Goal: Task Accomplishment & Management: Use online tool/utility

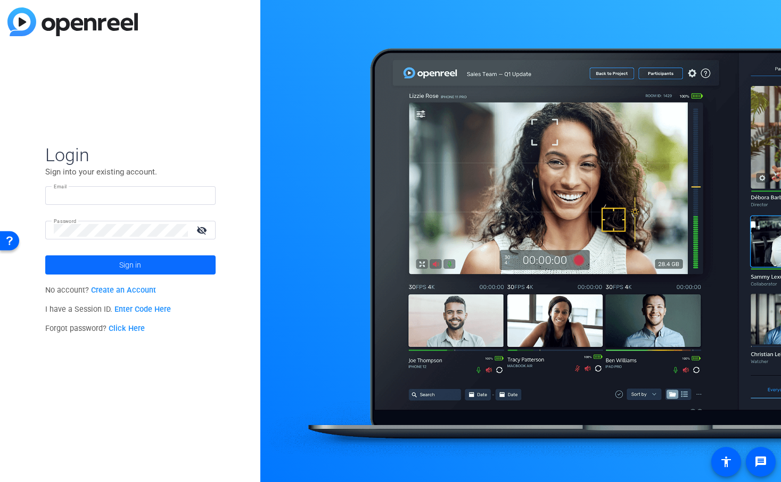
type input "[EMAIL_ADDRESS][DOMAIN_NAME]"
click at [131, 264] on span "Sign in" at bounding box center [130, 265] width 22 height 27
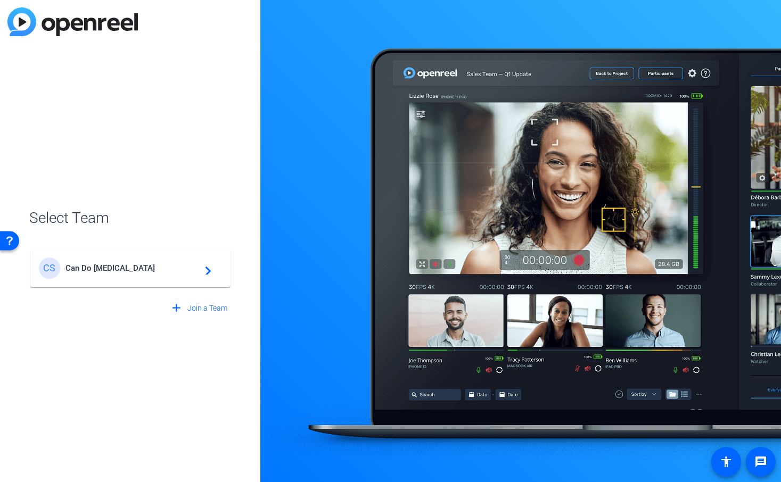
click at [199, 285] on mat-card-content "CS Can Do Multiple Sclerosis navigate_next" at bounding box center [130, 268] width 200 height 38
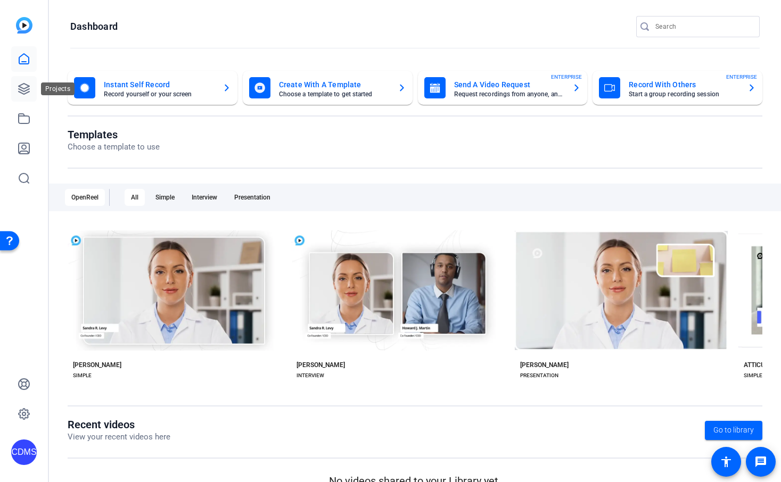
click at [36, 84] on link at bounding box center [24, 89] width 26 height 26
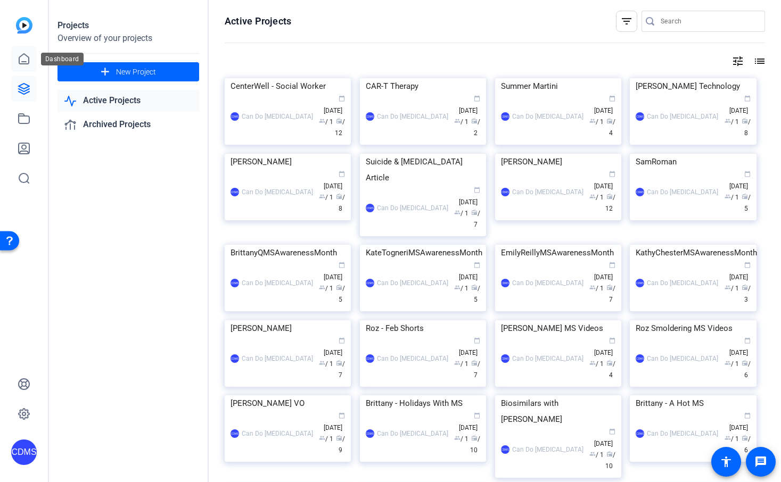
click at [29, 57] on icon at bounding box center [24, 59] width 13 height 13
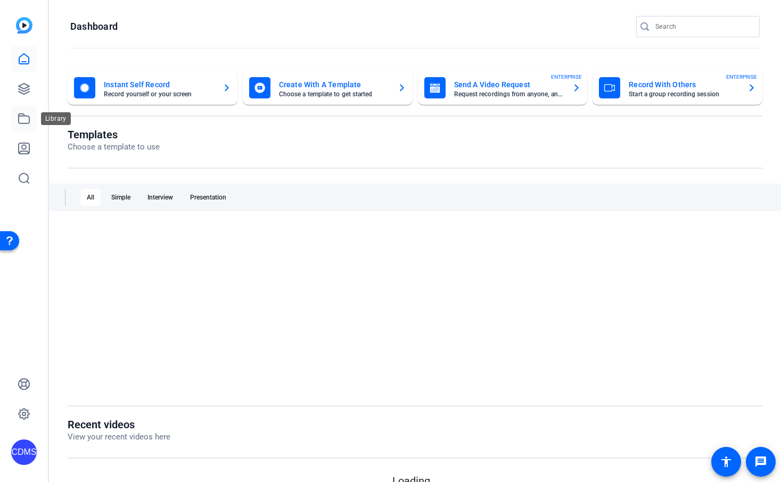
click at [26, 121] on icon at bounding box center [24, 118] width 13 height 13
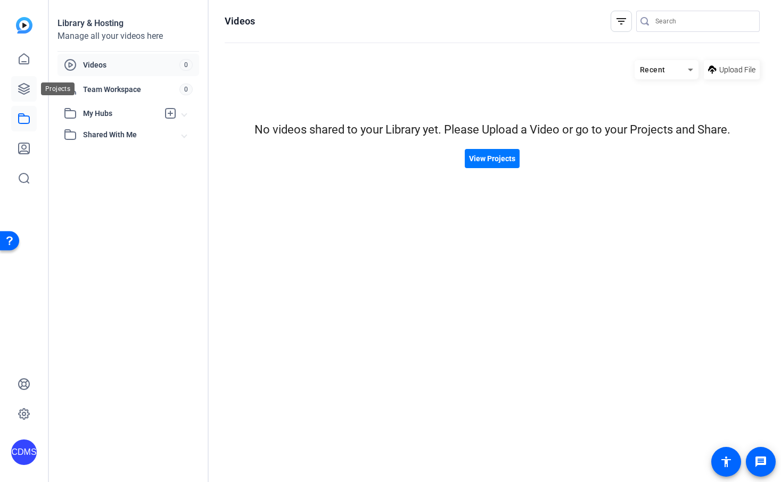
click at [25, 94] on icon at bounding box center [24, 89] width 11 height 11
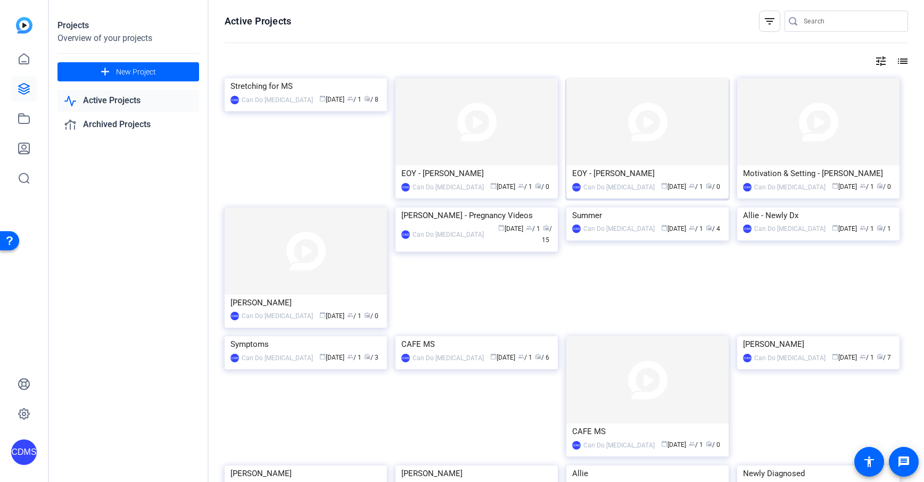
click at [643, 152] on img at bounding box center [648, 121] width 162 height 87
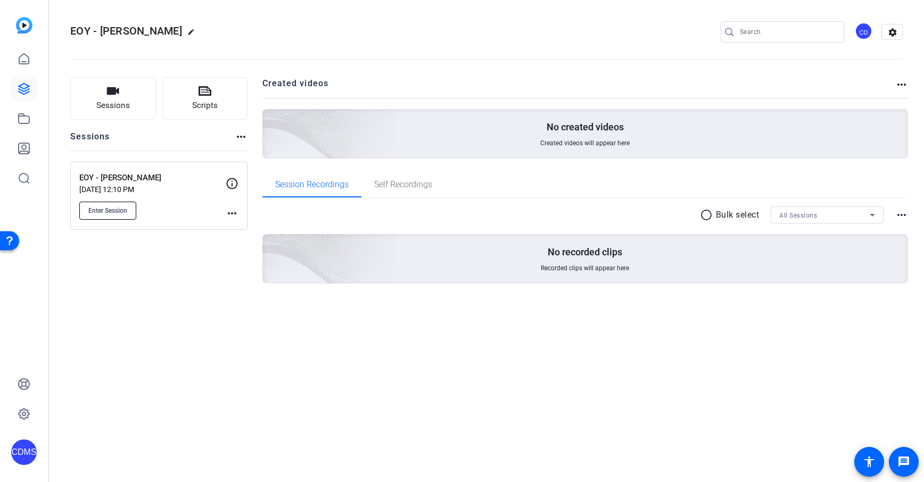
click at [118, 215] on span "Enter Session" at bounding box center [107, 211] width 39 height 9
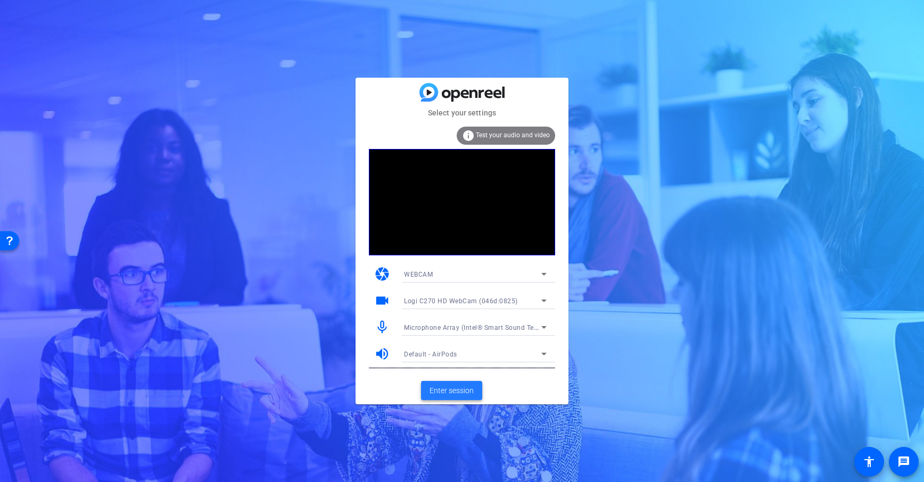
click at [466, 400] on span at bounding box center [451, 391] width 61 height 26
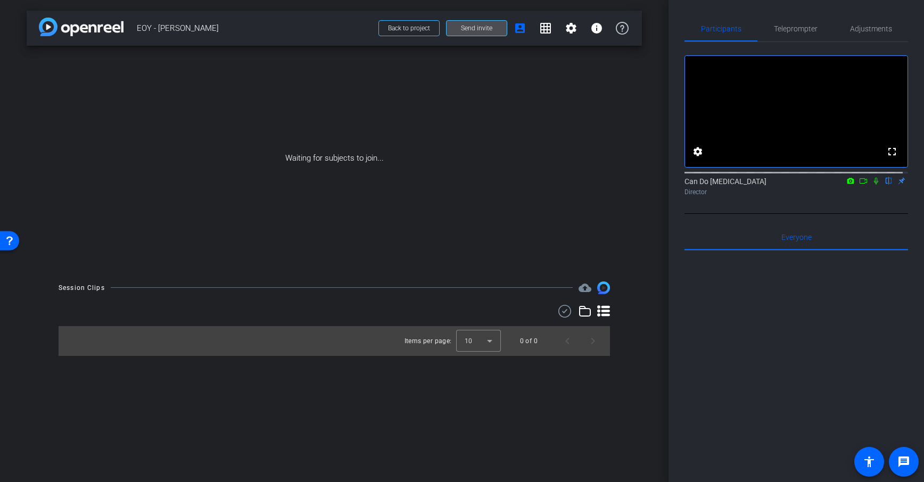
click at [473, 25] on span "Send invite" at bounding box center [476, 28] width 31 height 9
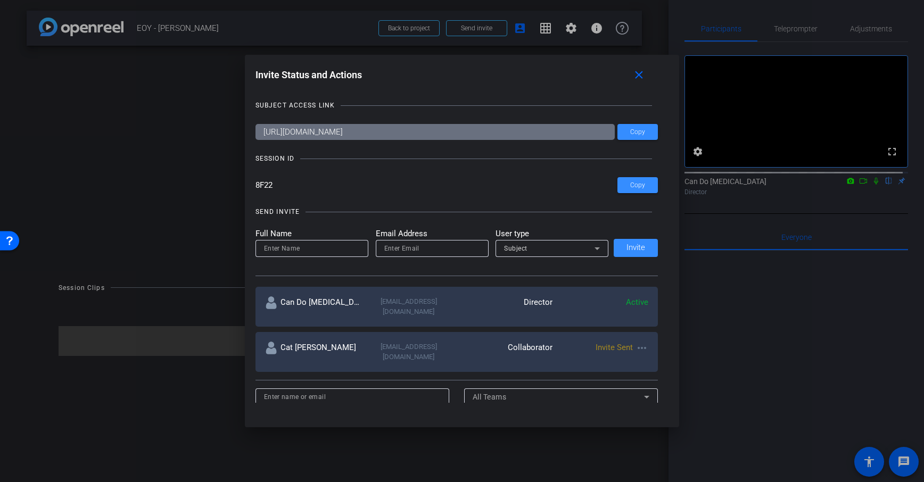
click at [644, 342] on mat-icon "more_horiz" at bounding box center [642, 348] width 13 height 13
click at [649, 367] on span "Re-Send Invite" at bounding box center [682, 369] width 80 height 13
click at [637, 73] on mat-icon "close" at bounding box center [639, 75] width 13 height 13
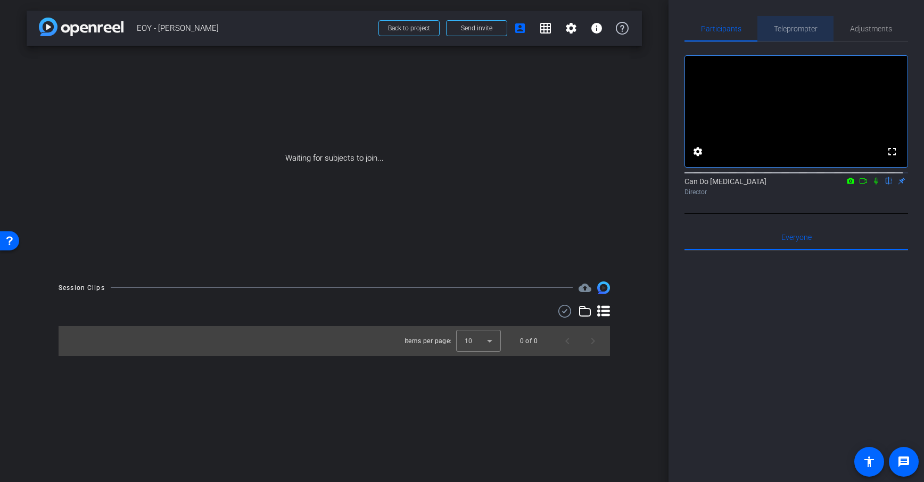
click at [805, 33] on span "Teleprompter" at bounding box center [796, 29] width 44 height 26
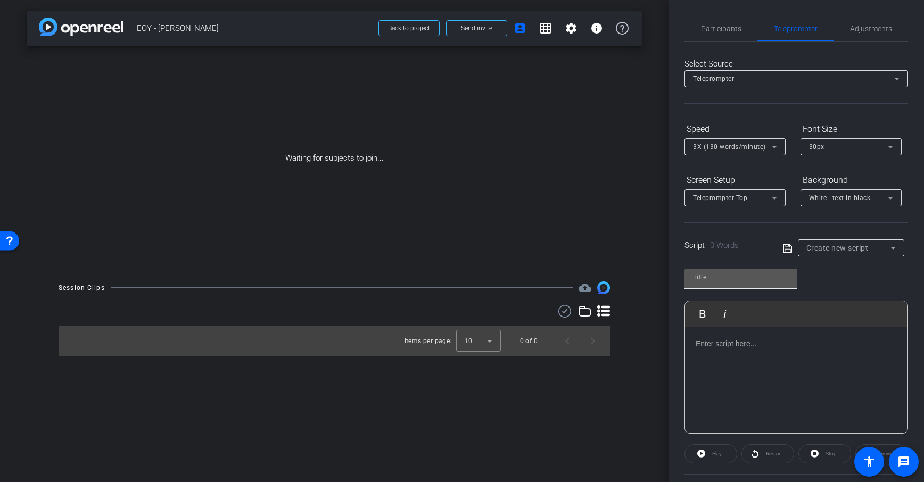
click at [724, 284] on div at bounding box center [741, 277] width 96 height 17
click at [726, 280] on input "text" at bounding box center [741, 277] width 96 height 13
type input "EOY Kick Off"
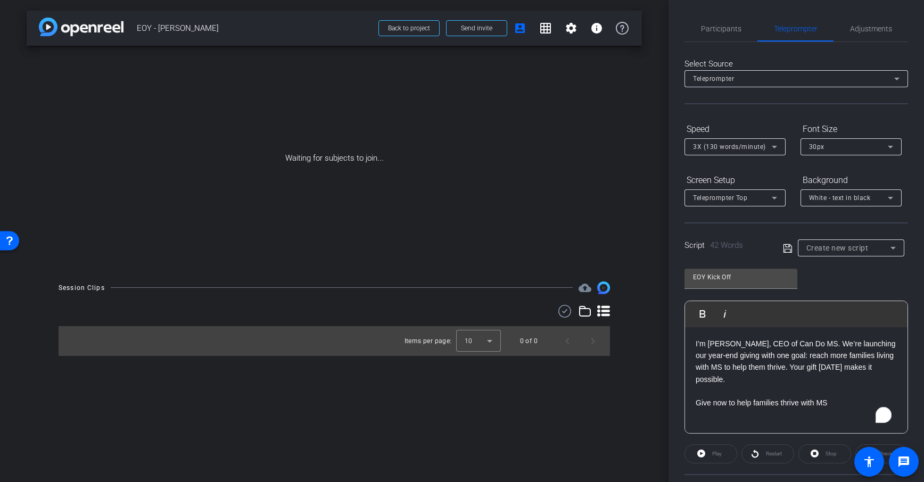
click at [784, 248] on icon at bounding box center [788, 248] width 10 height 13
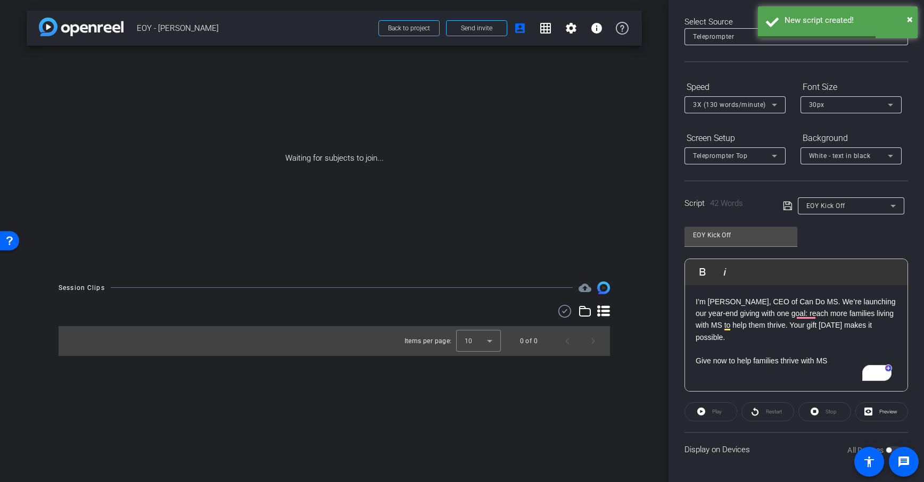
scroll to position [42, 0]
click at [811, 204] on span "EOY Kick Off" at bounding box center [826, 205] width 39 height 7
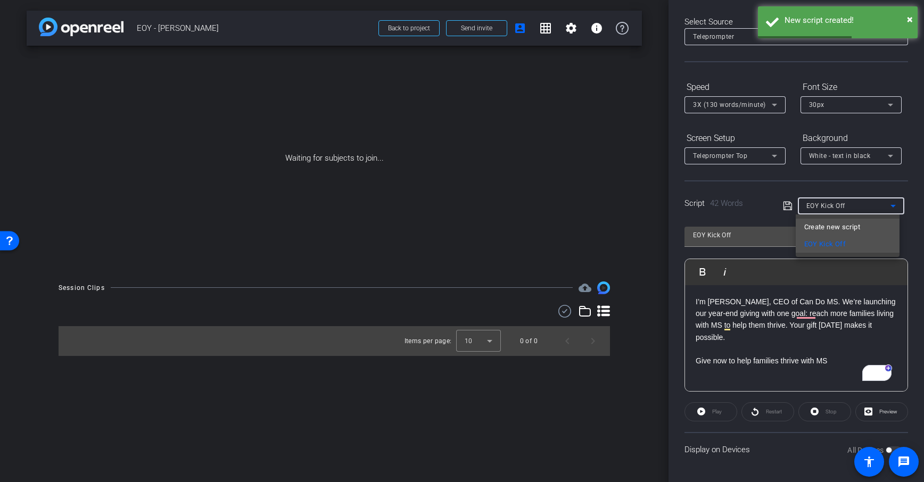
click at [829, 220] on mat-option "Create new script" at bounding box center [848, 227] width 104 height 17
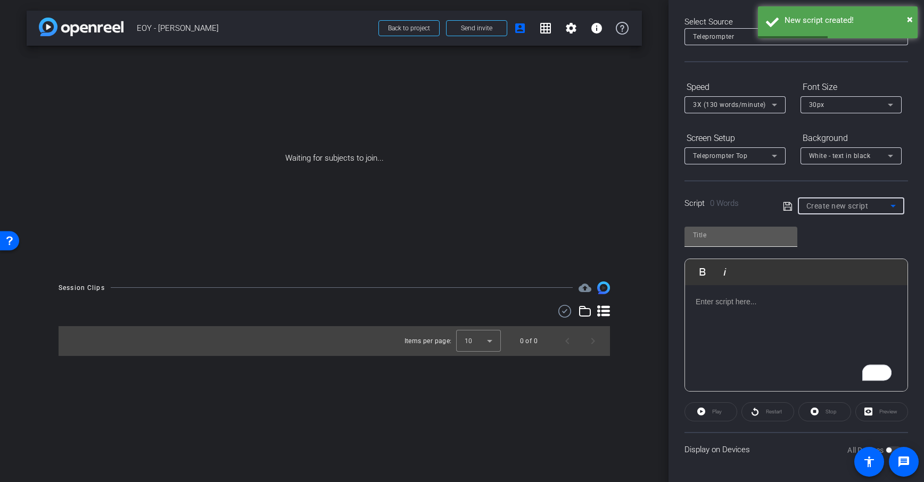
click at [714, 234] on input "text" at bounding box center [741, 235] width 96 height 13
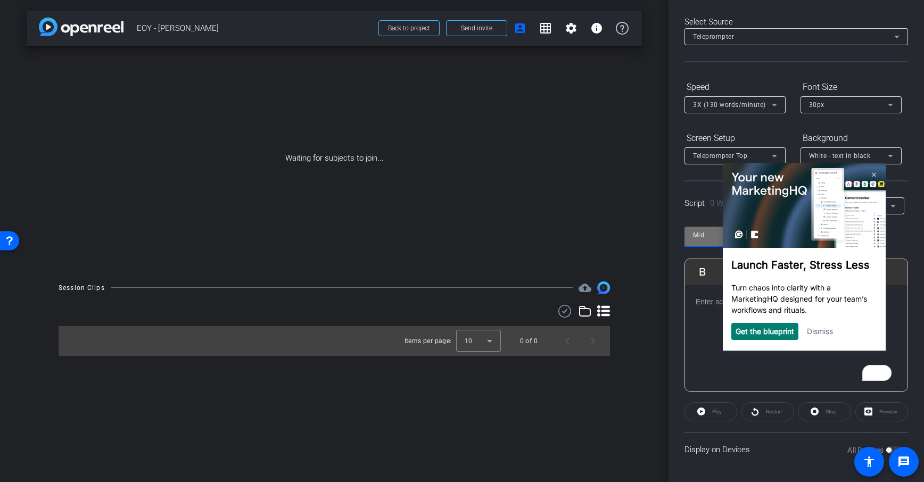
click at [816, 330] on link "Dismiss" at bounding box center [820, 330] width 26 height 9
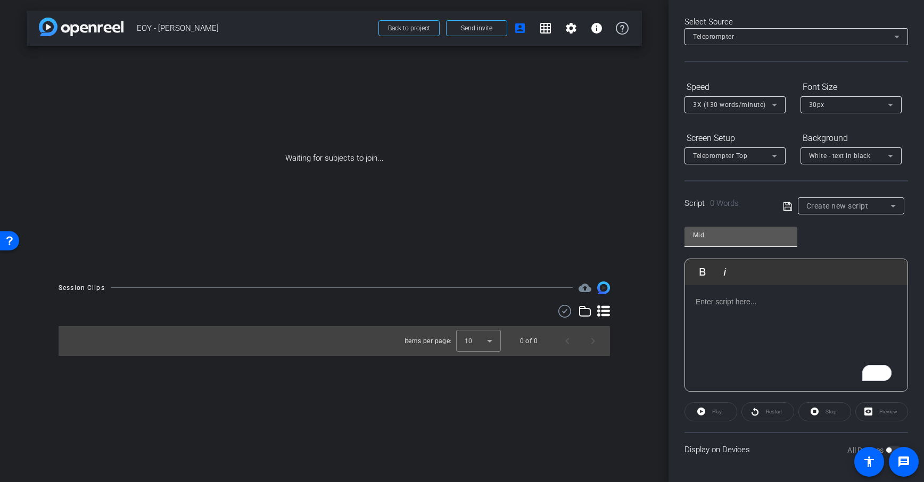
click at [735, 233] on input "Mid" at bounding box center [741, 235] width 96 height 13
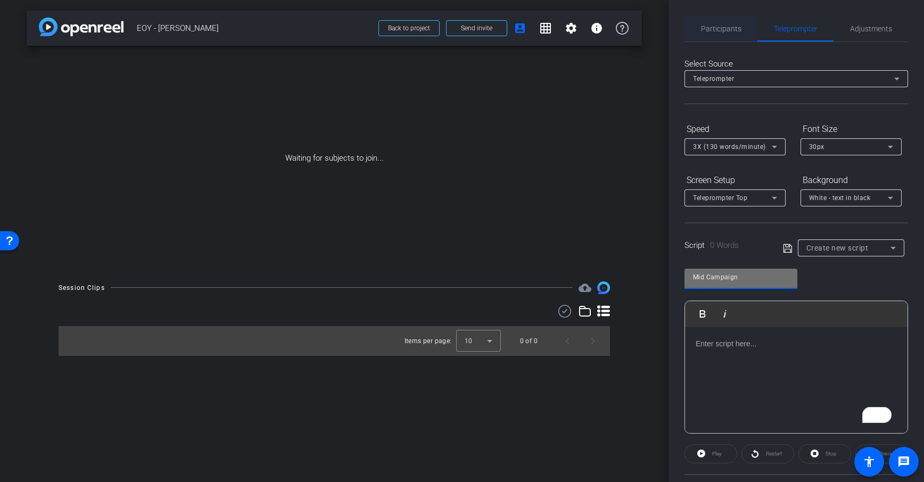
type input "Mid Campaign"
click at [725, 34] on span "Participants" at bounding box center [721, 29] width 40 height 26
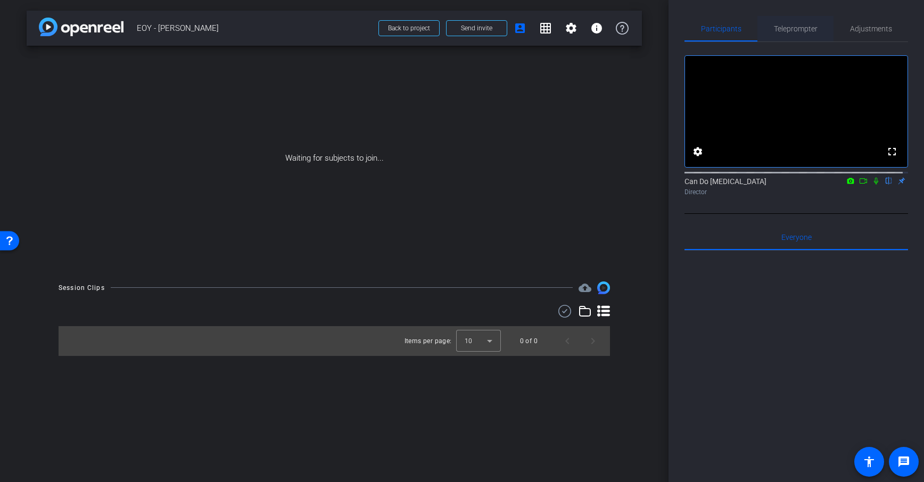
click at [791, 25] on span "Teleprompter" at bounding box center [796, 28] width 44 height 7
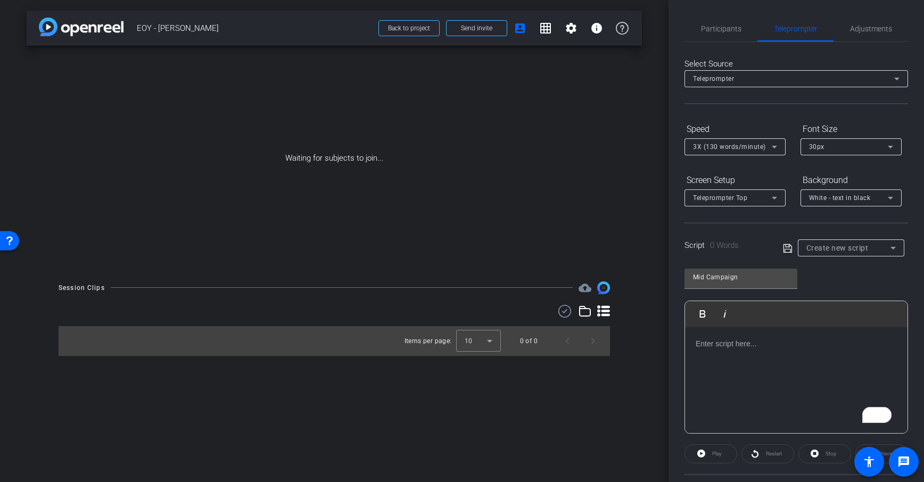
click at [755, 343] on p "To enrich screen reader interactions, please activate Accessibility in Grammarl…" at bounding box center [796, 344] width 201 height 12
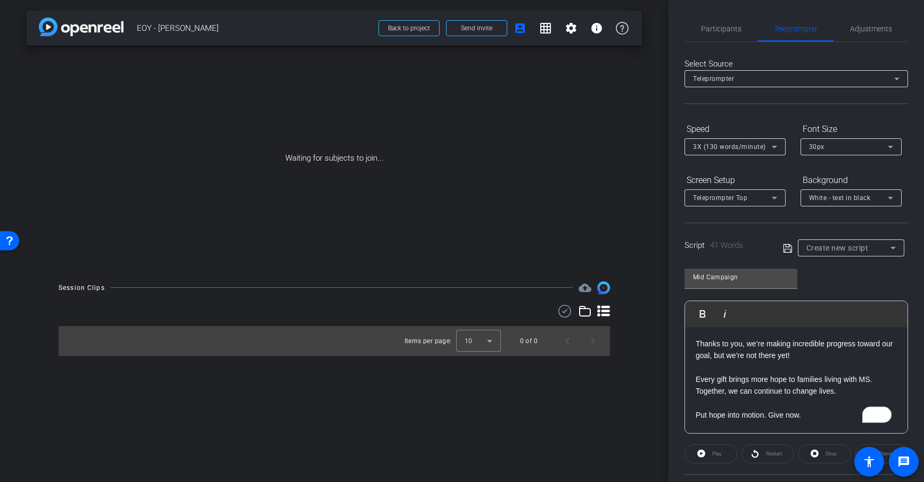
click at [784, 250] on icon at bounding box center [788, 248] width 10 height 13
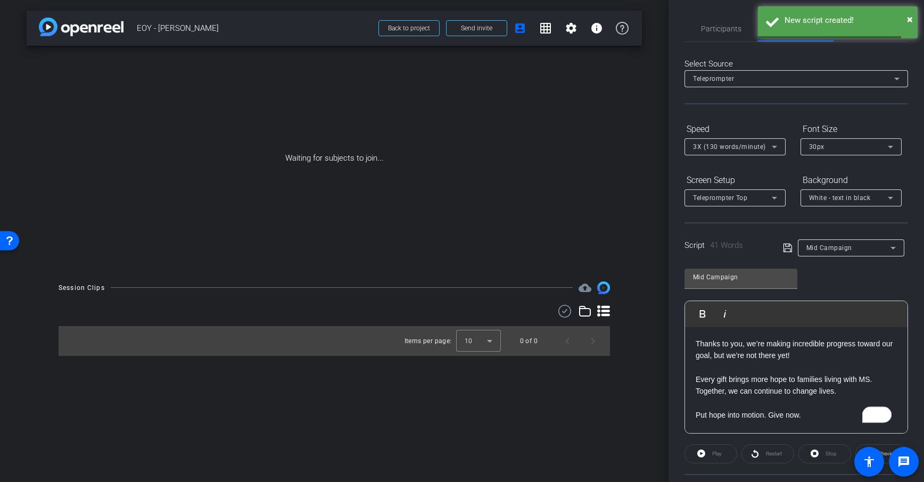
click at [824, 365] on p "To enrich screen reader interactions, please activate Accessibility in Grammarl…" at bounding box center [796, 368] width 201 height 12
click at [823, 354] on p "Thanks to you, we’re making incredible progress toward our goal, but we’re not …" at bounding box center [796, 350] width 201 height 24
click at [849, 391] on p "Every gift brings more hope to families living with MS. Together, we can contin…" at bounding box center [796, 386] width 201 height 24
click at [825, 413] on p "Put hope into motion. Give now." at bounding box center [796, 415] width 201 height 12
drag, startPoint x: 787, startPoint y: 247, endPoint x: 797, endPoint y: 249, distance: 9.7
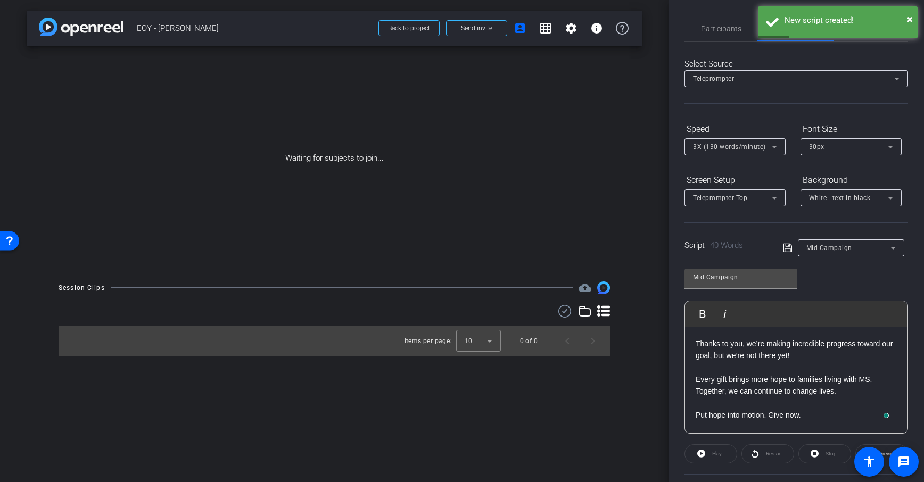
click at [787, 247] on icon at bounding box center [788, 248] width 10 height 13
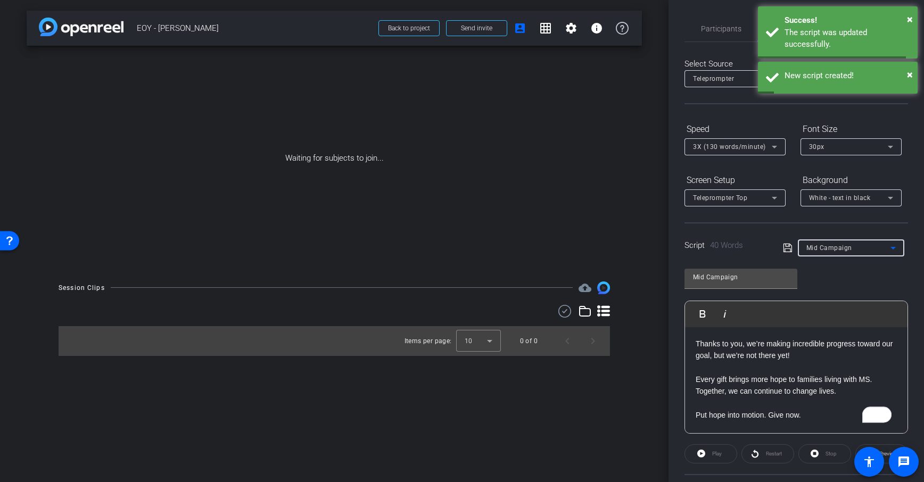
click at [847, 247] on span "Mid Campaign" at bounding box center [830, 247] width 46 height 7
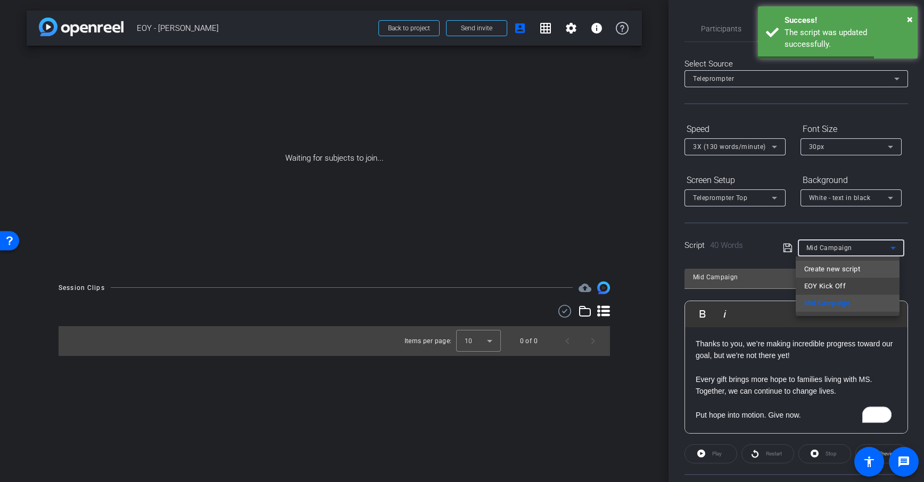
click at [833, 265] on span "Create new script" at bounding box center [833, 269] width 56 height 13
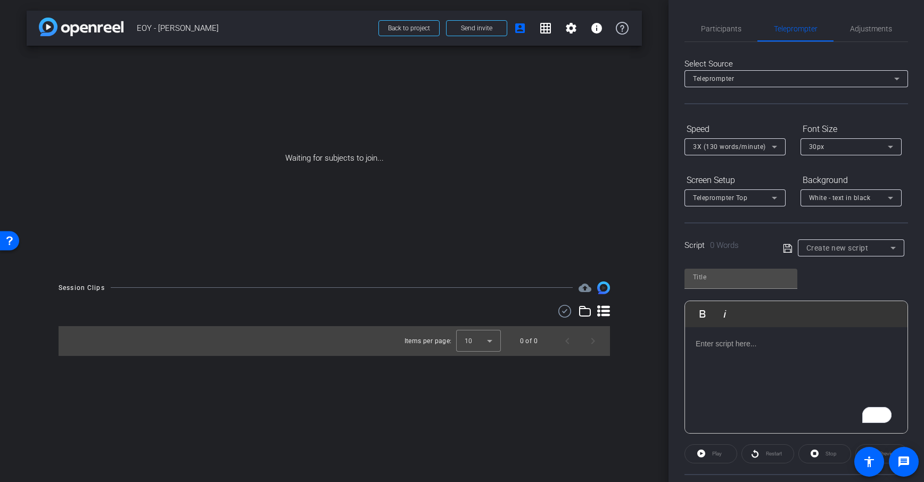
click at [730, 351] on div "To enrich screen reader interactions, please activate Accessibility in Grammarl…" at bounding box center [796, 380] width 223 height 106
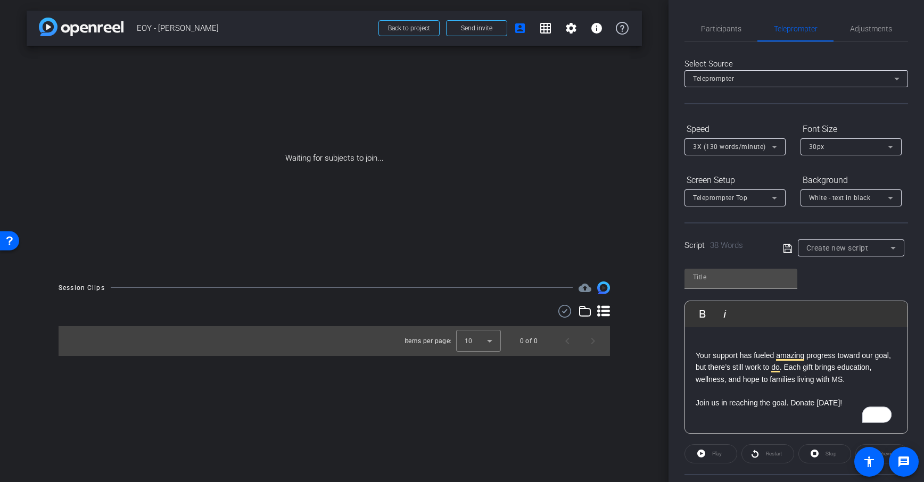
click at [694, 357] on div "Your support has fueled amazing progress toward our goal, but there’s still wor…" at bounding box center [796, 380] width 223 height 106
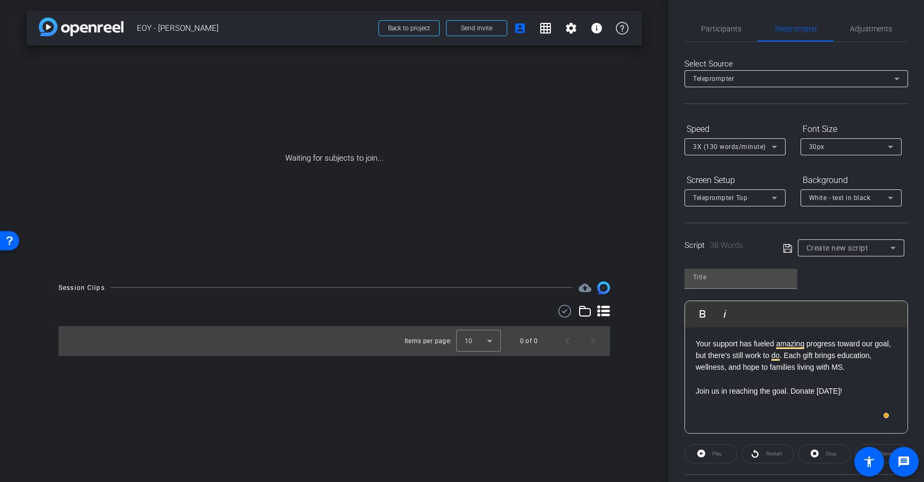
click at [864, 388] on p "Join us in reaching the goal. Donate today!" at bounding box center [796, 392] width 201 height 12
click at [725, 278] on input "text" at bounding box center [741, 277] width 96 height 13
type input "Mid Campaign 2"
click at [787, 251] on icon at bounding box center [788, 248] width 10 height 13
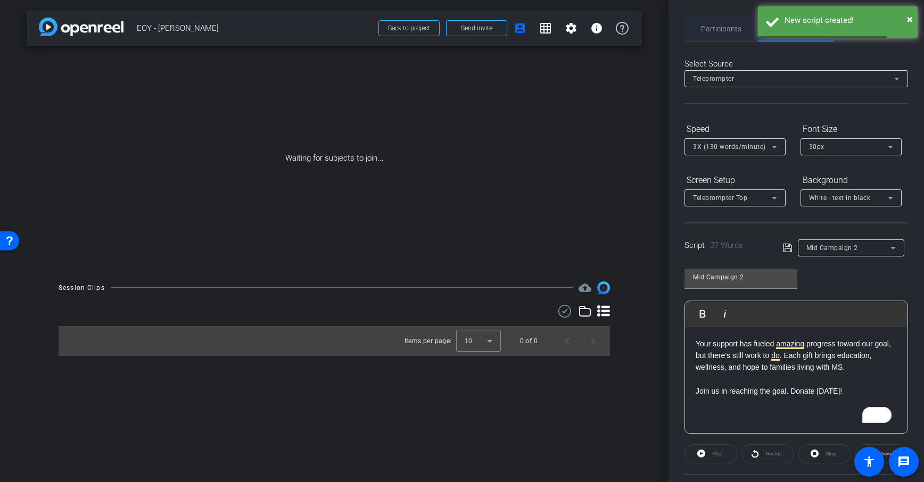
click at [718, 25] on span "Participants" at bounding box center [721, 28] width 40 height 7
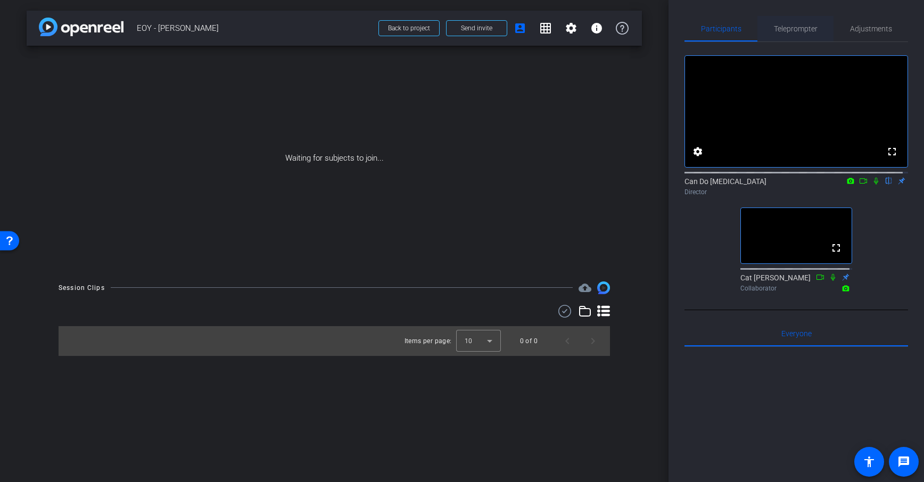
click at [790, 34] on span "Teleprompter" at bounding box center [796, 29] width 44 height 26
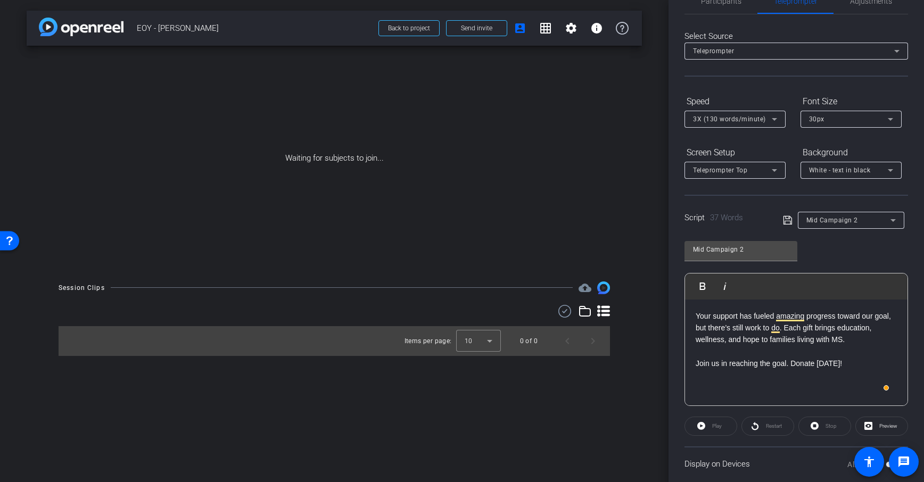
scroll to position [42, 0]
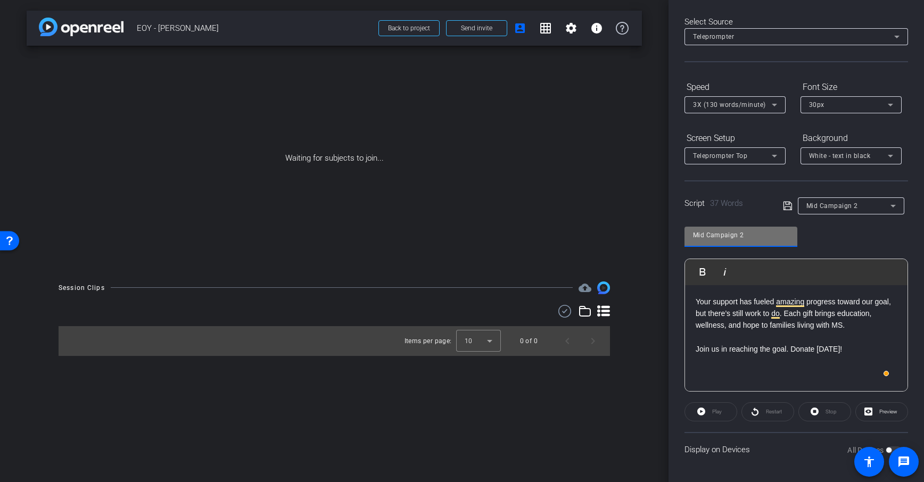
click at [783, 229] on input "Mid Campaign 2" at bounding box center [741, 235] width 96 height 13
click at [834, 235] on div "Mid Campaign 2 Play Play from this location Play Selected Play and display the …" at bounding box center [797, 305] width 224 height 173
click at [833, 204] on span "Mid Campaign 2" at bounding box center [833, 205] width 52 height 7
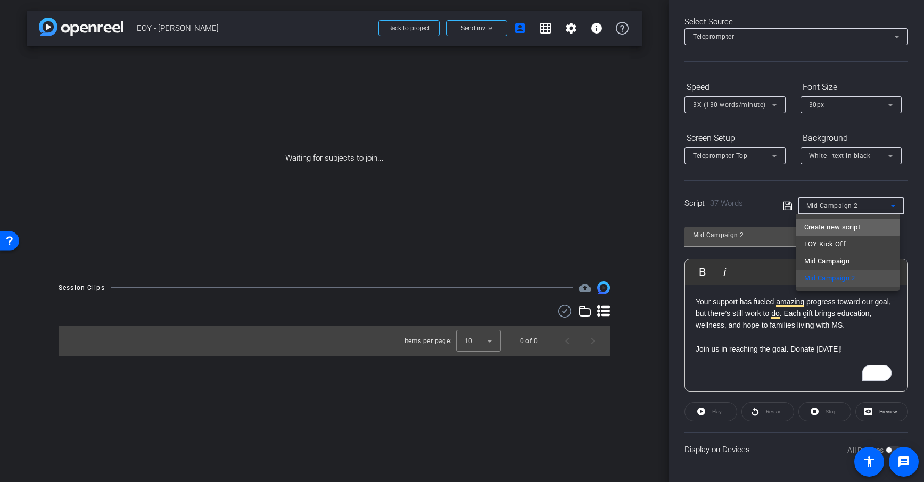
click at [830, 223] on span "Create new script" at bounding box center [833, 227] width 56 height 13
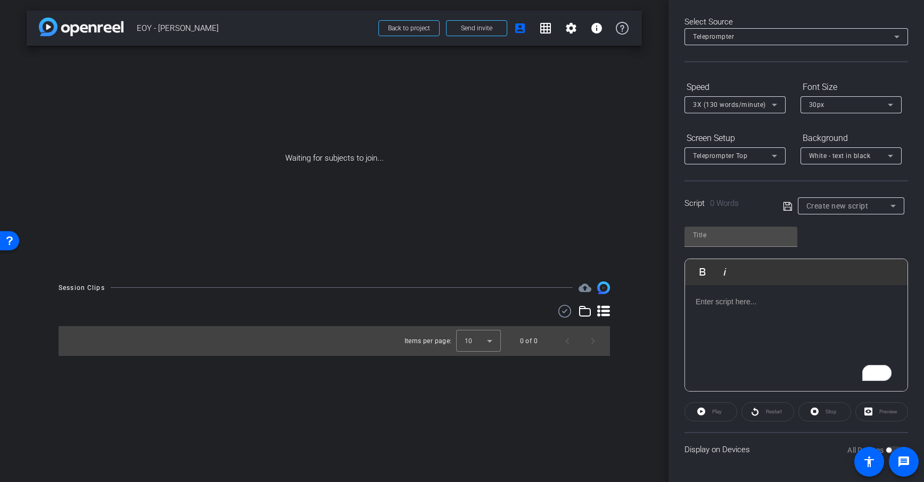
click at [777, 336] on div "To enrich screen reader interactions, please activate Accessibility in Grammarl…" at bounding box center [796, 338] width 223 height 106
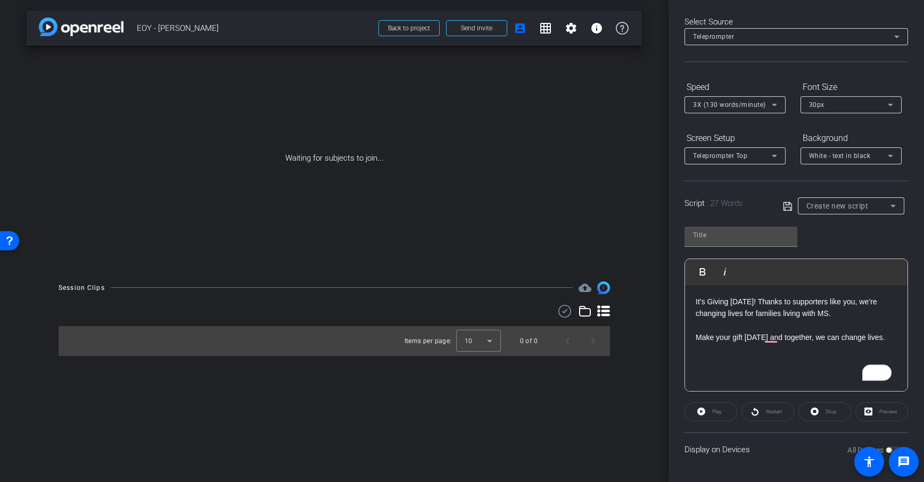
click at [855, 322] on p "To enrich screen reader interactions, please activate Accessibility in Grammarl…" at bounding box center [796, 325] width 201 height 12
click at [849, 311] on p "It’s Giving Tuesday! Thanks to supporters like you, we’re changing lives for fa…" at bounding box center [796, 308] width 201 height 24
click at [717, 238] on input "text" at bounding box center [741, 235] width 96 height 13
type input "Giving Tues Kick Off"
click at [783, 207] on icon at bounding box center [788, 206] width 10 height 13
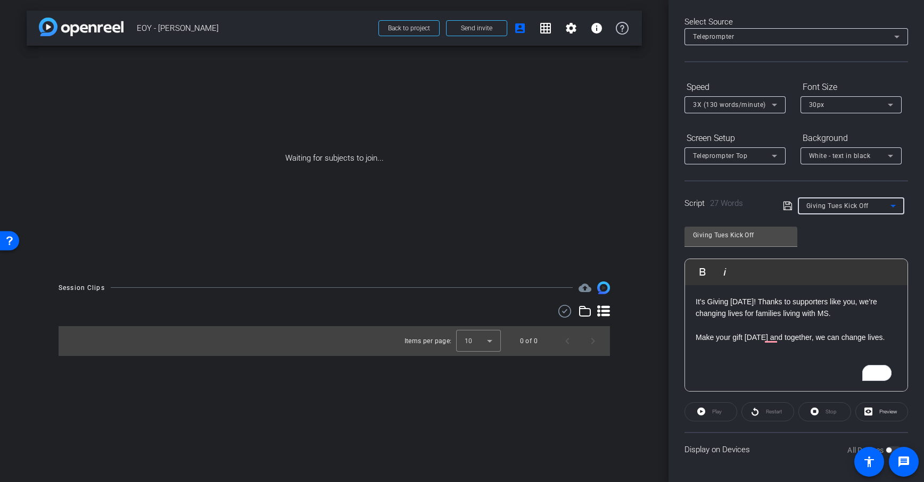
click at [830, 205] on span "Giving Tues Kick Off" at bounding box center [838, 205] width 62 height 7
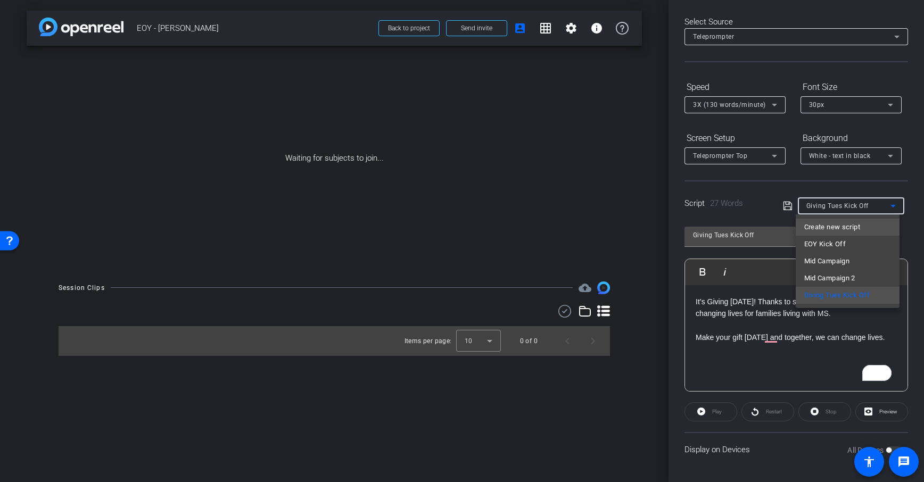
click at [837, 225] on span "Create new script" at bounding box center [833, 227] width 56 height 13
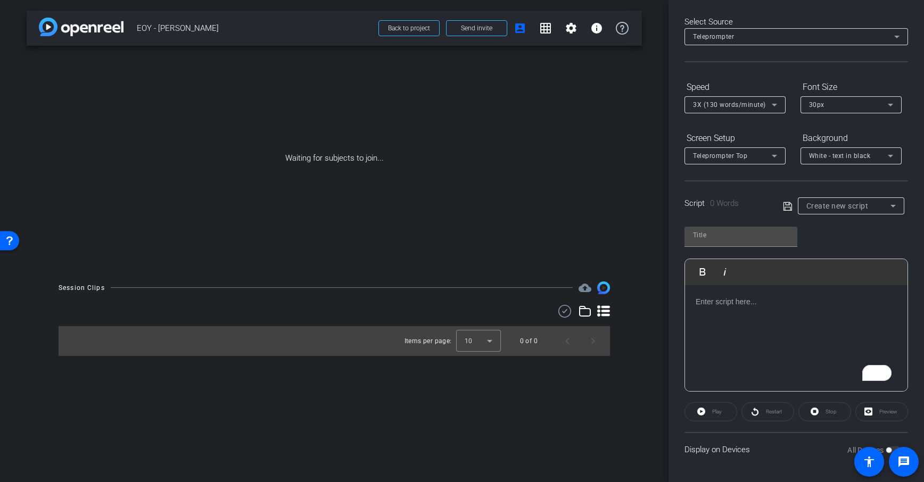
click at [855, 286] on div "To enrich screen reader interactions, please activate Accessibility in Grammarl…" at bounding box center [796, 338] width 223 height 106
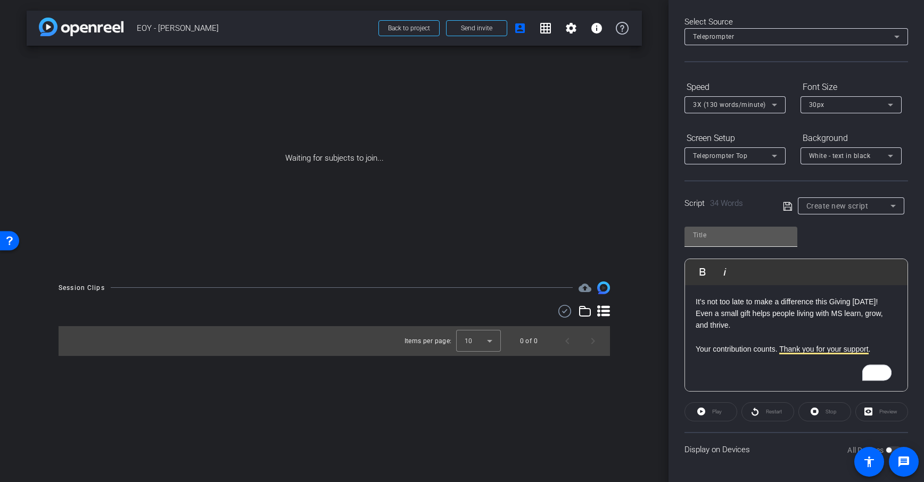
click at [727, 239] on input "text" at bounding box center [741, 235] width 96 height 13
type input "Giving Tues Evevning"
click at [776, 207] on div "Script 34 Words Create new script" at bounding box center [797, 198] width 224 height 34
drag, startPoint x: 783, startPoint y: 208, endPoint x: 797, endPoint y: 209, distance: 13.9
click at [783, 207] on icon at bounding box center [788, 206] width 10 height 13
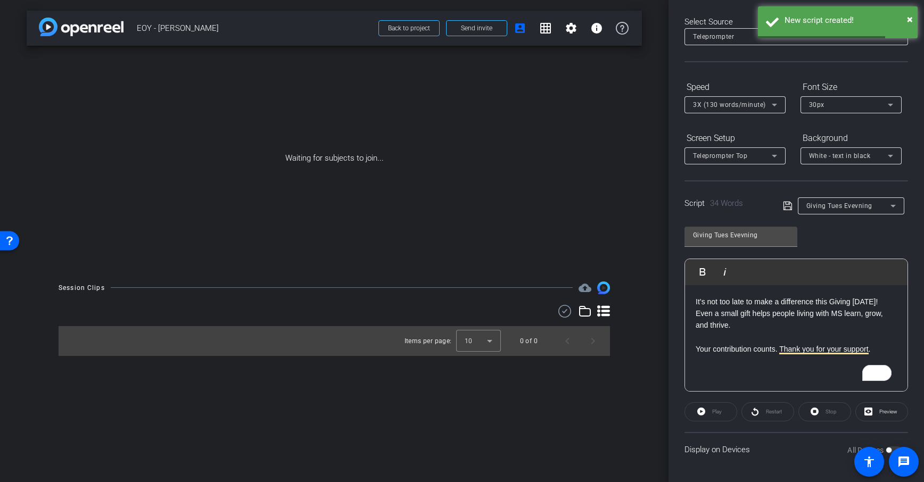
click at [852, 207] on span "Giving Tues Evevning" at bounding box center [840, 205] width 66 height 7
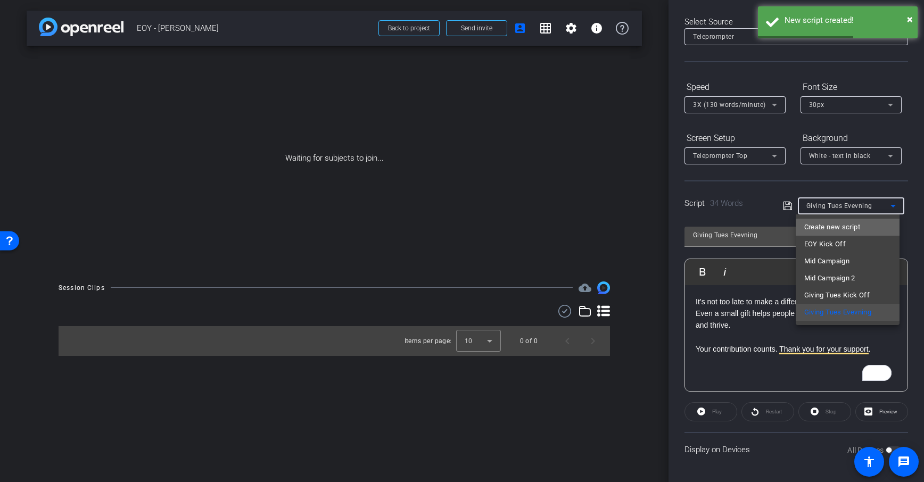
click at [836, 225] on span "Create new script" at bounding box center [833, 227] width 56 height 13
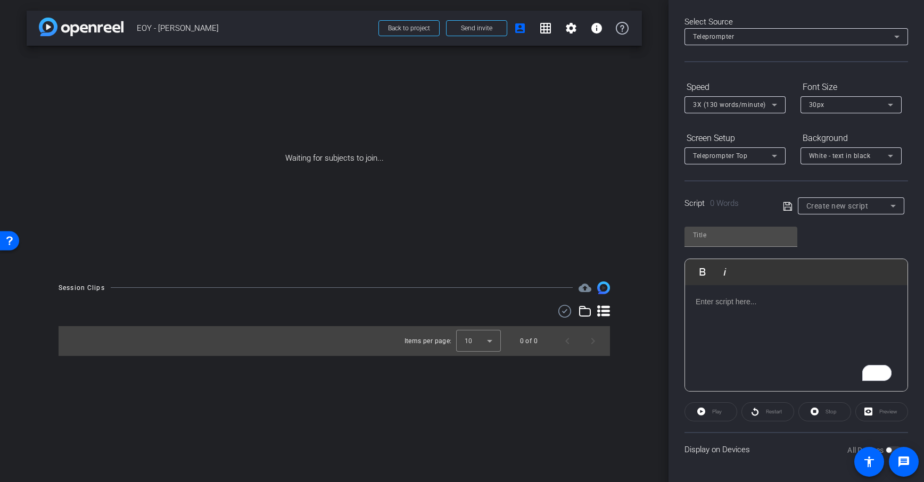
click at [781, 327] on div "To enrich screen reader interactions, please activate Accessibility in Grammarl…" at bounding box center [796, 338] width 223 height 106
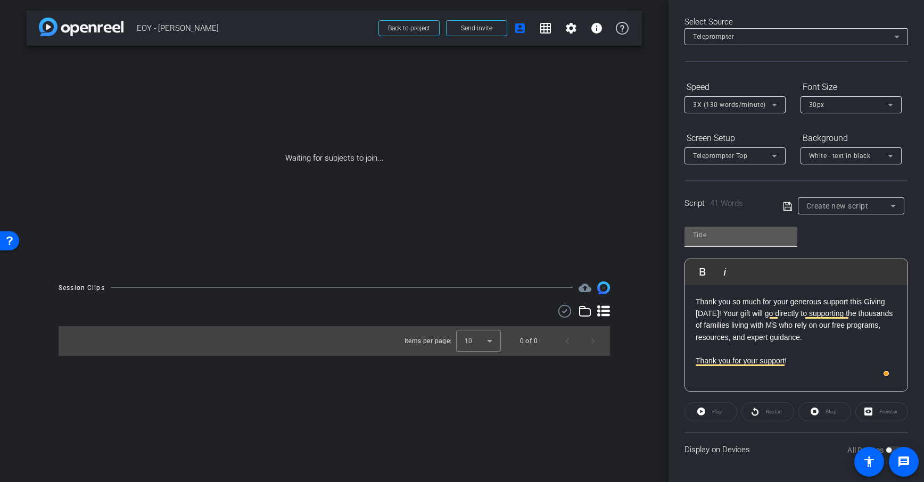
click at [758, 228] on div at bounding box center [741, 235] width 96 height 17
click at [759, 234] on input "text" at bounding box center [741, 235] width 96 height 13
type input "Thank You Giving Tues"
click at [787, 203] on icon at bounding box center [788, 206] width 10 height 13
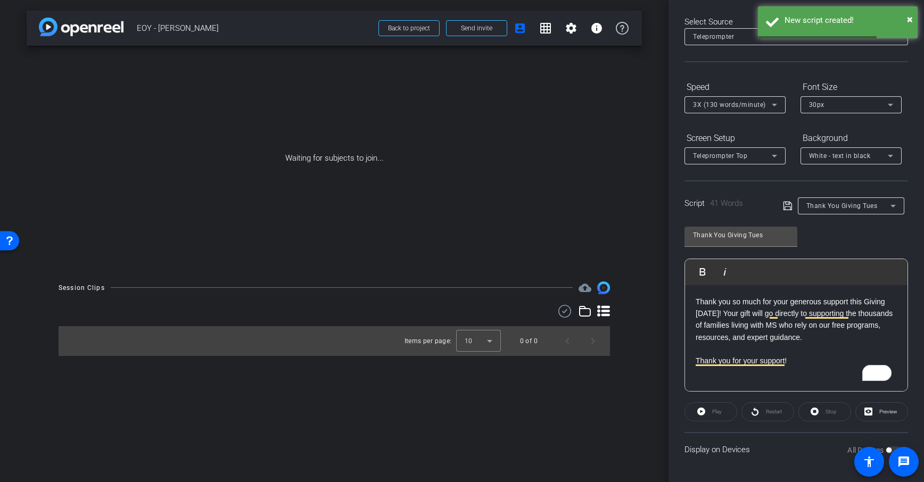
click at [827, 207] on span "Thank You Giving Tues" at bounding box center [842, 205] width 71 height 7
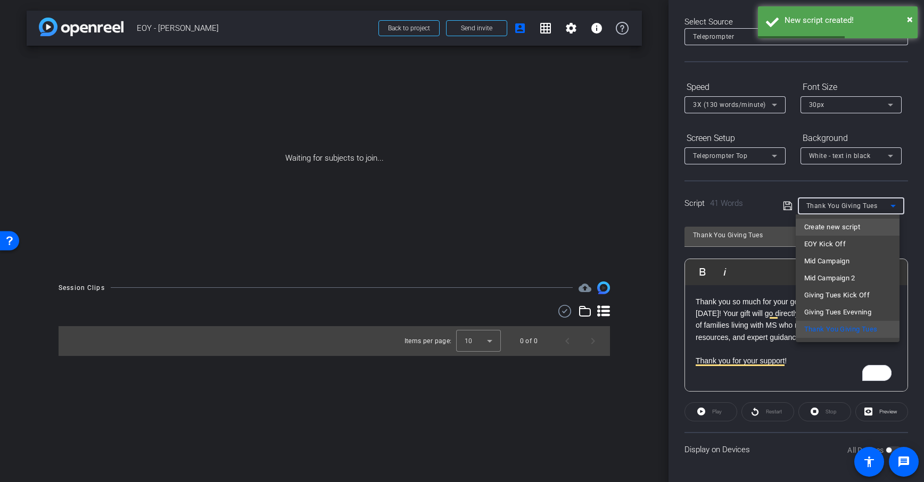
click at [844, 227] on span "Create new script" at bounding box center [833, 227] width 56 height 13
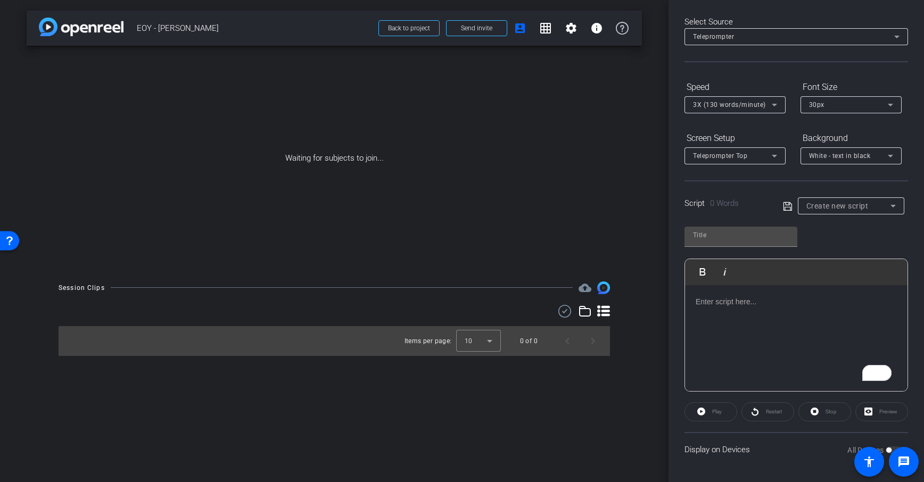
click at [728, 326] on div "To enrich screen reader interactions, please activate Accessibility in Grammarl…" at bounding box center [796, 338] width 223 height 106
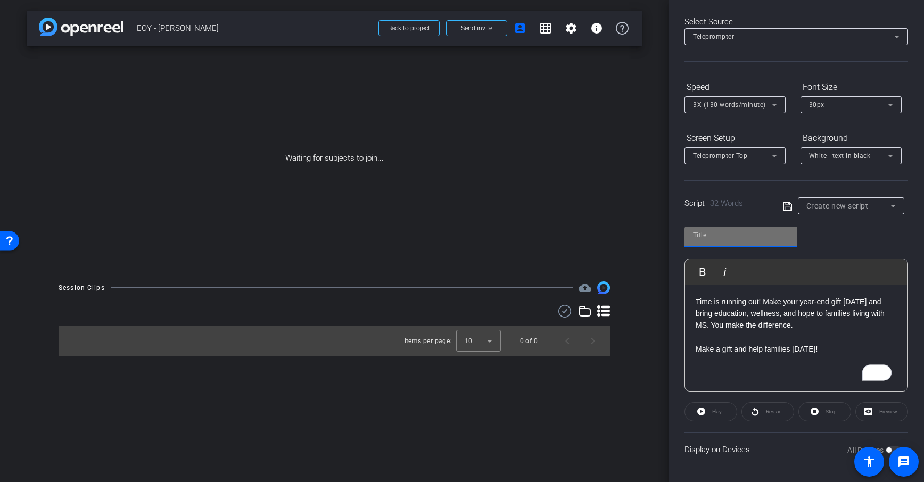
click at [722, 238] on input "text" at bounding box center [741, 235] width 96 height 13
type input "Final Countdown Email"
click at [785, 206] on icon at bounding box center [788, 206] width 10 height 13
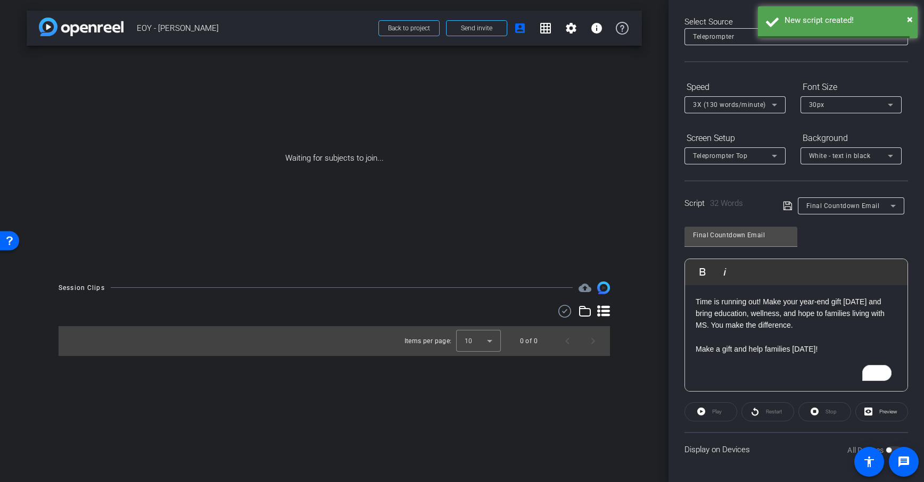
click at [833, 204] on span "Final Countdown Email" at bounding box center [843, 205] width 73 height 7
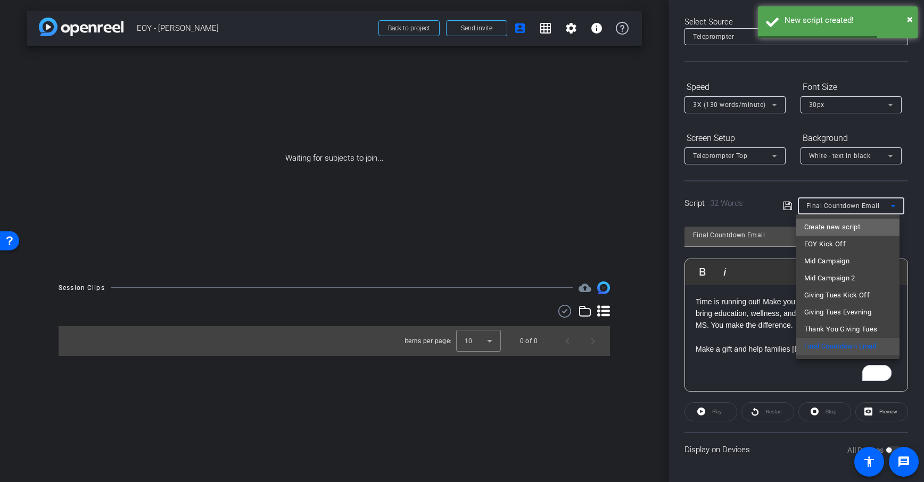
click at [817, 227] on span "Create new script" at bounding box center [833, 227] width 56 height 13
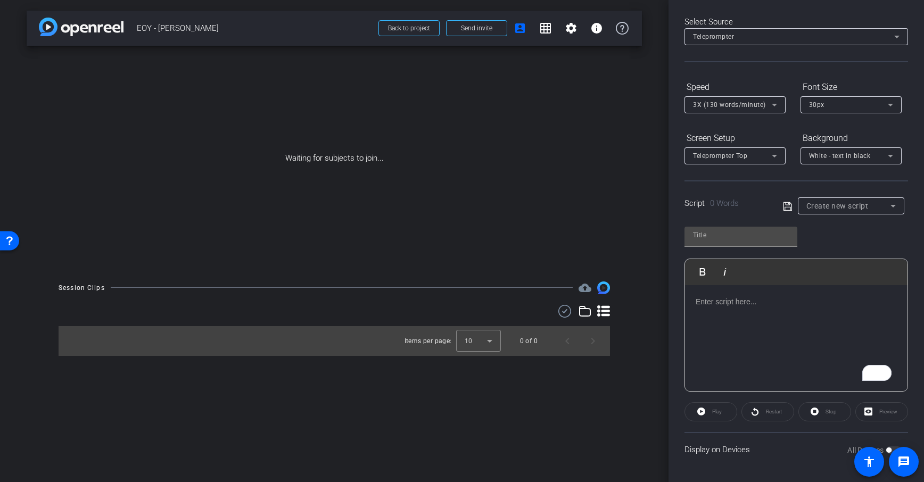
click at [788, 309] on div "To enrich screen reader interactions, please activate Accessibility in Grammarl…" at bounding box center [796, 338] width 223 height 106
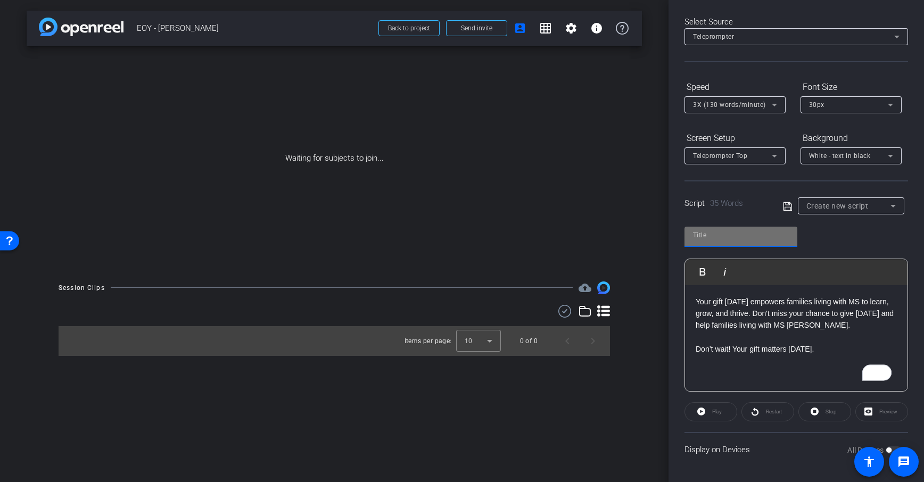
click at [734, 237] on input "text" at bounding box center [741, 235] width 96 height 13
drag, startPoint x: 789, startPoint y: 209, endPoint x: 813, endPoint y: 207, distance: 23.5
click at [789, 209] on icon at bounding box center [788, 206] width 10 height 13
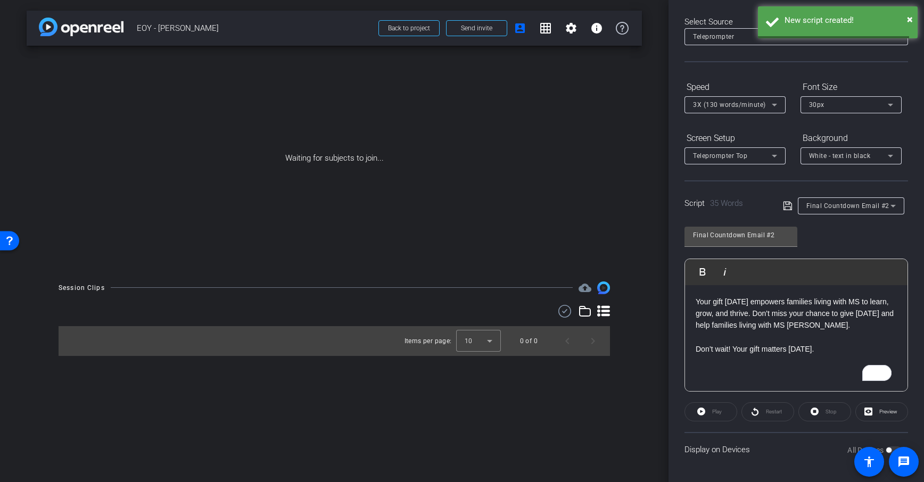
click at [841, 207] on span "Final Countdown Email #2" at bounding box center [848, 205] width 83 height 7
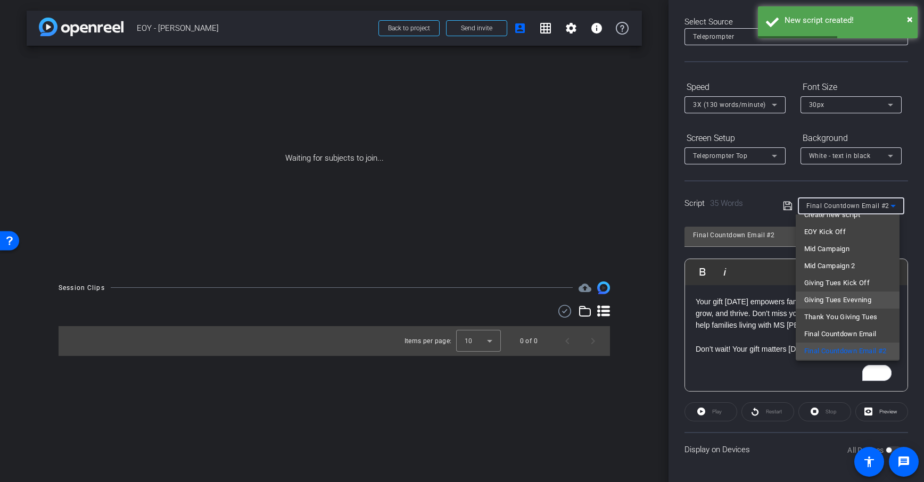
scroll to position [15, 0]
click at [736, 378] on div at bounding box center [462, 241] width 924 height 482
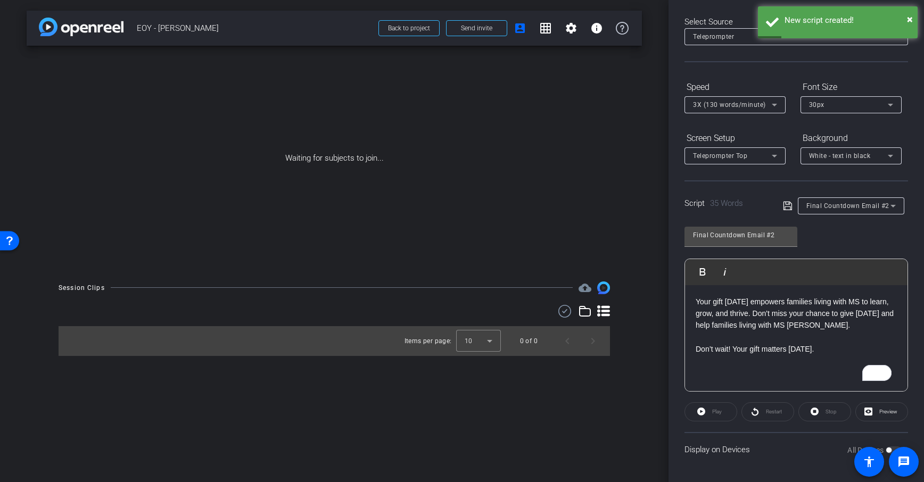
click at [821, 354] on p "Don’t wait! Your gift matters today." at bounding box center [796, 349] width 201 height 12
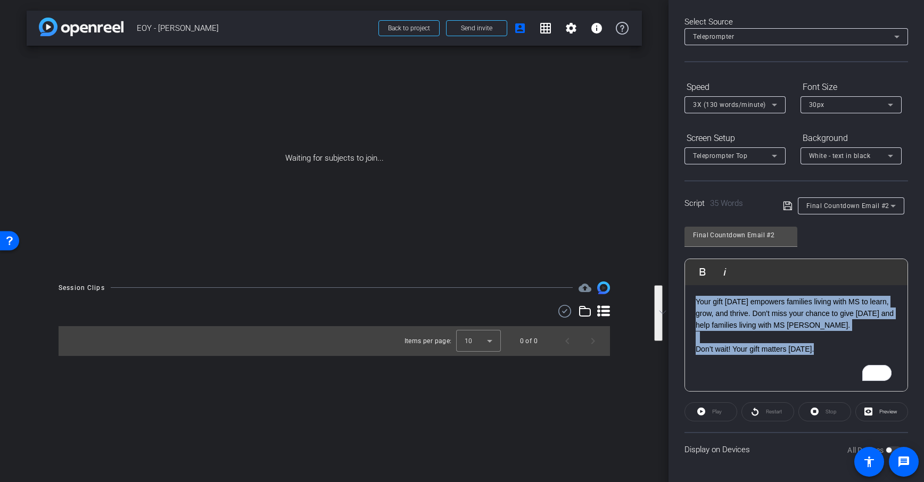
drag, startPoint x: 832, startPoint y: 356, endPoint x: 690, endPoint y: 283, distance: 159.3
click at [690, 283] on div "Play Play from this location Play Selected Play and display the selected text o…" at bounding box center [797, 325] width 224 height 133
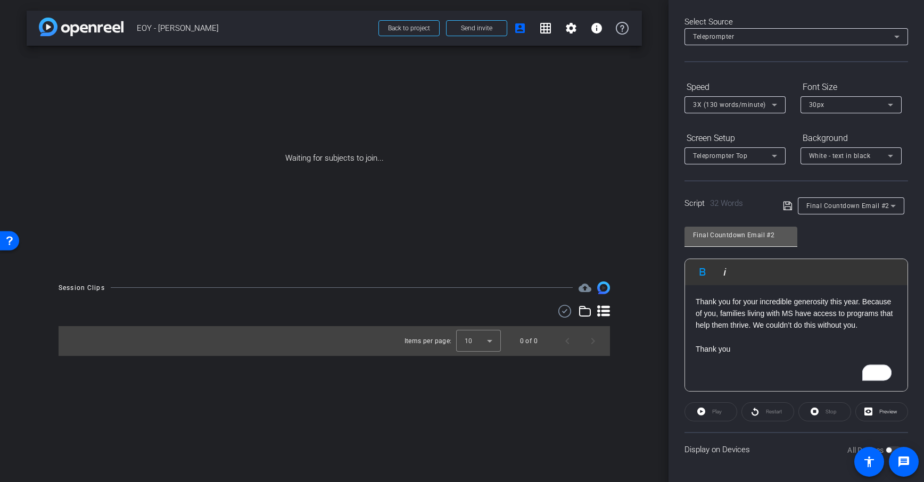
click at [735, 227] on div "Final Countdown Email #2" at bounding box center [741, 235] width 96 height 17
drag, startPoint x: 771, startPoint y: 232, endPoint x: 707, endPoint y: 234, distance: 64.5
click at [707, 234] on input "Final Countdown Email #2" at bounding box center [741, 235] width 96 height 13
type input "Final Thank You"
click at [786, 211] on icon at bounding box center [788, 206] width 10 height 13
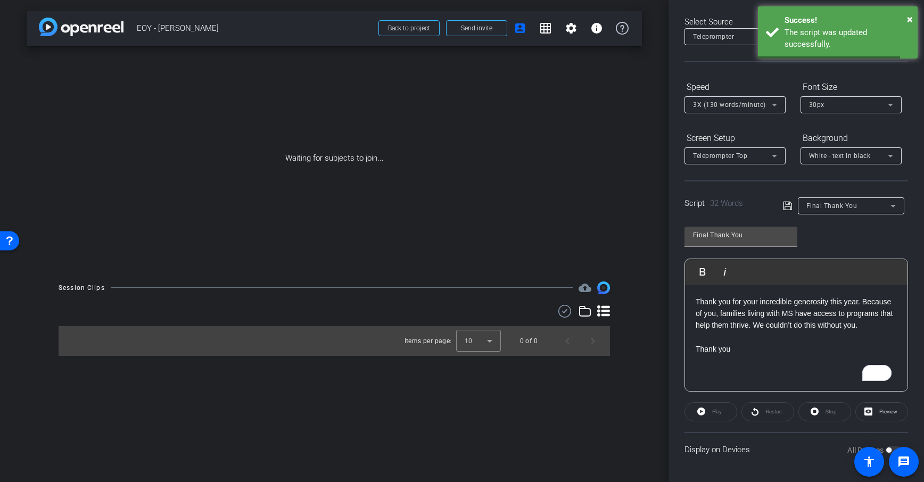
click at [848, 201] on div "Final Thank You" at bounding box center [849, 205] width 84 height 13
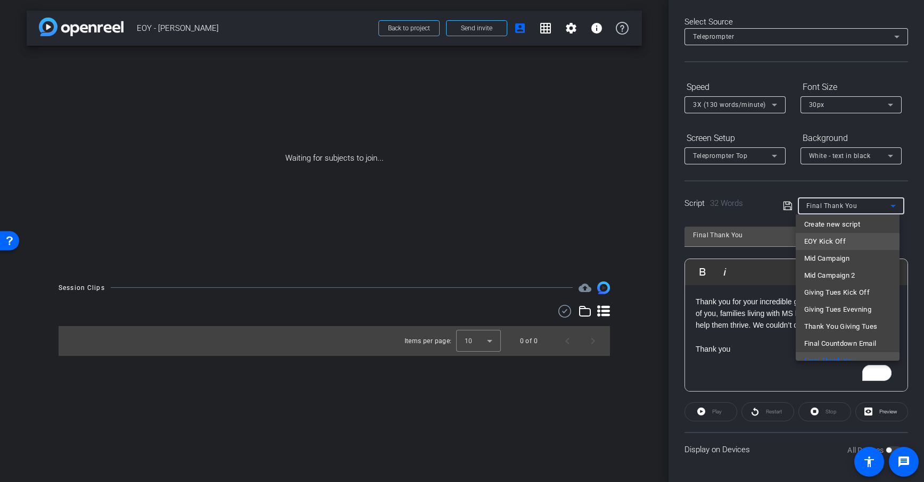
scroll to position [0, 0]
click at [834, 229] on span "Create new script" at bounding box center [833, 227] width 56 height 13
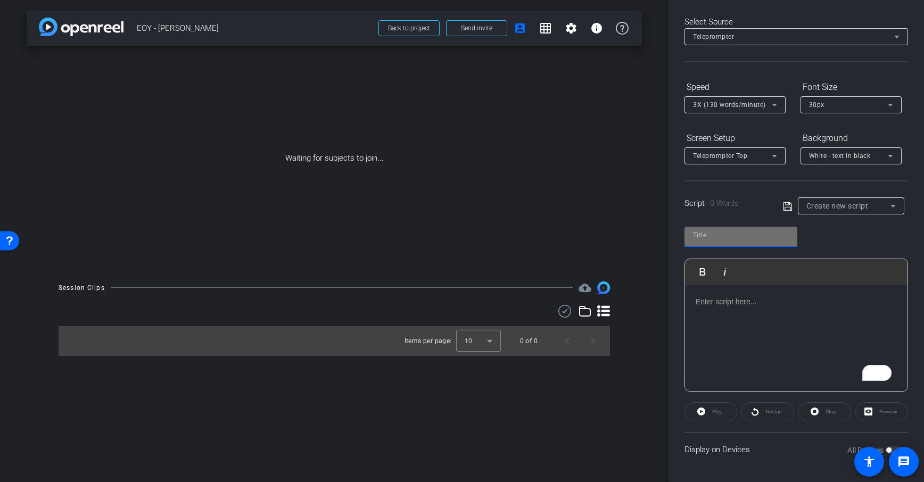
click at [775, 234] on input "text" at bounding box center [741, 235] width 96 height 13
paste input "Every gift changes lives."
type input "Every gift changes lives."
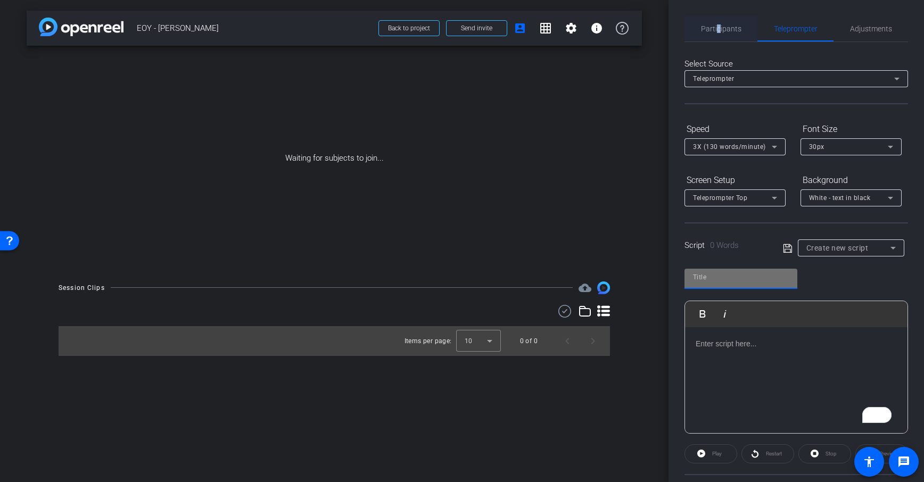
click at [717, 27] on span "Participants" at bounding box center [721, 28] width 40 height 7
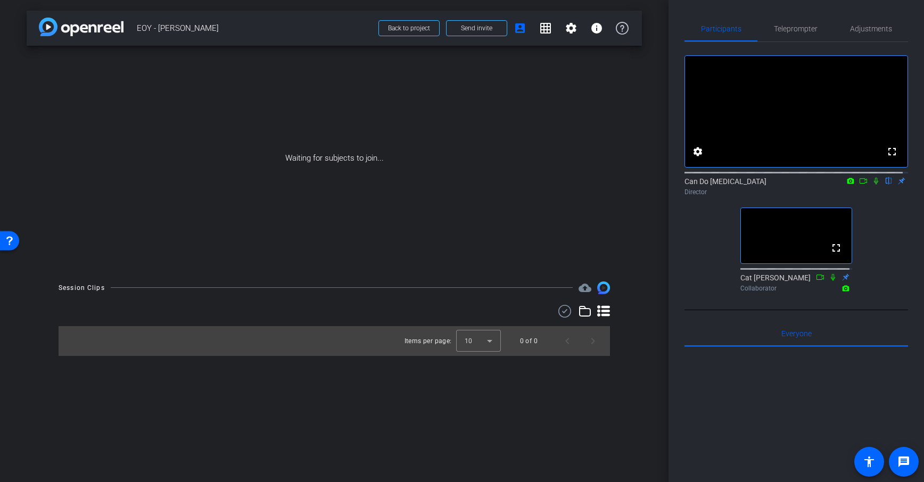
click at [865, 244] on div "fullscreen settings Can Do Multiple Sclerosis flip Director fullscreen Cat Lyon…" at bounding box center [797, 169] width 224 height 255
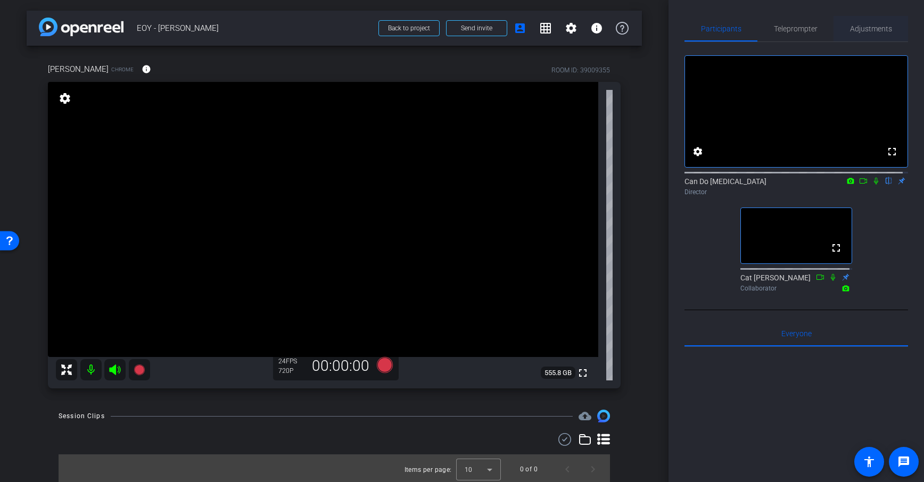
click at [853, 29] on span "Adjustments" at bounding box center [871, 28] width 42 height 7
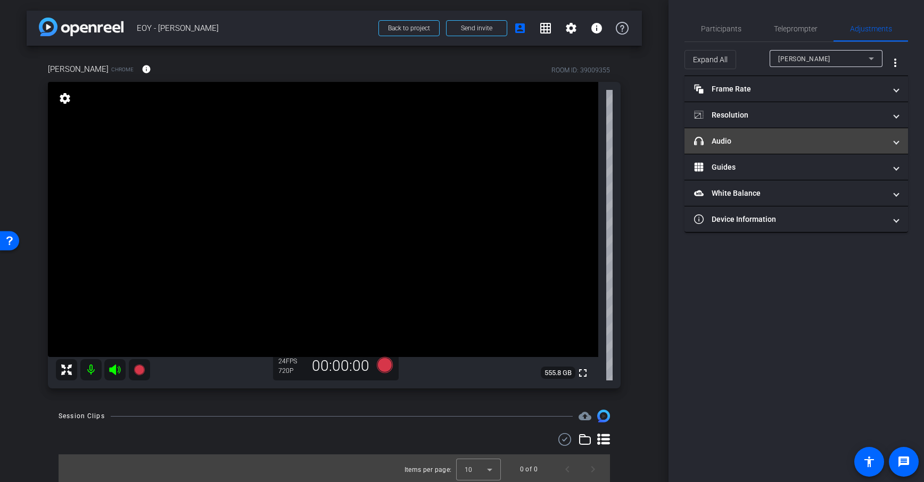
click at [788, 143] on mat-panel-title "headphone icon Audio" at bounding box center [790, 141] width 192 height 11
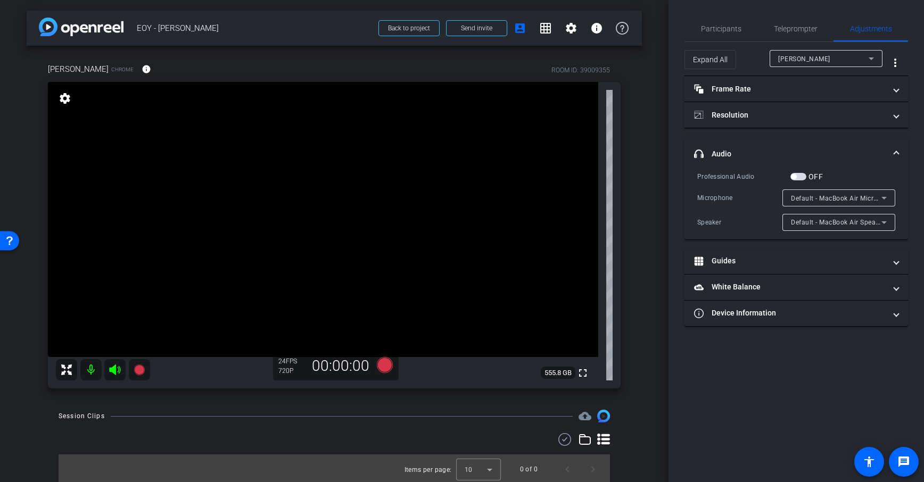
click at [788, 138] on mat-expansion-panel-header "headphone icon Audio" at bounding box center [797, 154] width 224 height 34
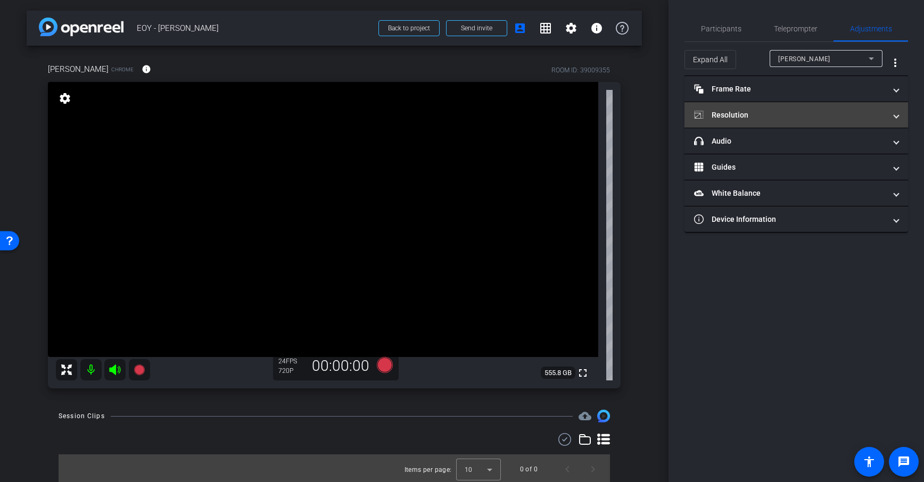
click at [772, 116] on mat-panel-title "Resolution" at bounding box center [790, 115] width 192 height 11
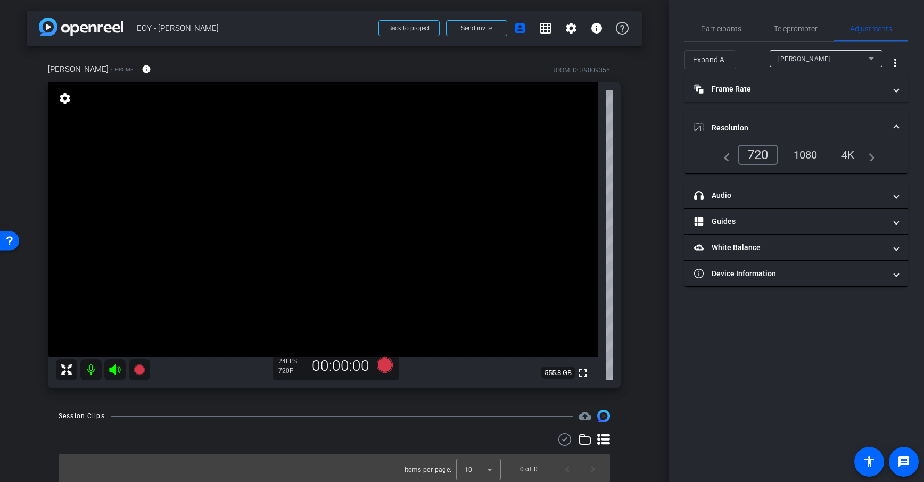
click at [772, 113] on mat-expansion-panel-header "Resolution" at bounding box center [797, 128] width 224 height 34
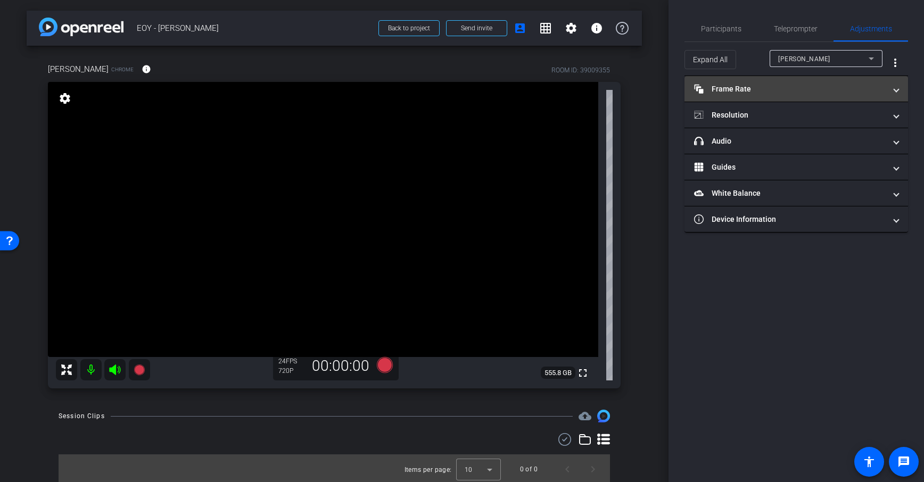
click at [774, 95] on mat-expansion-panel-header "Frame Rate Frame Rate" at bounding box center [797, 89] width 224 height 26
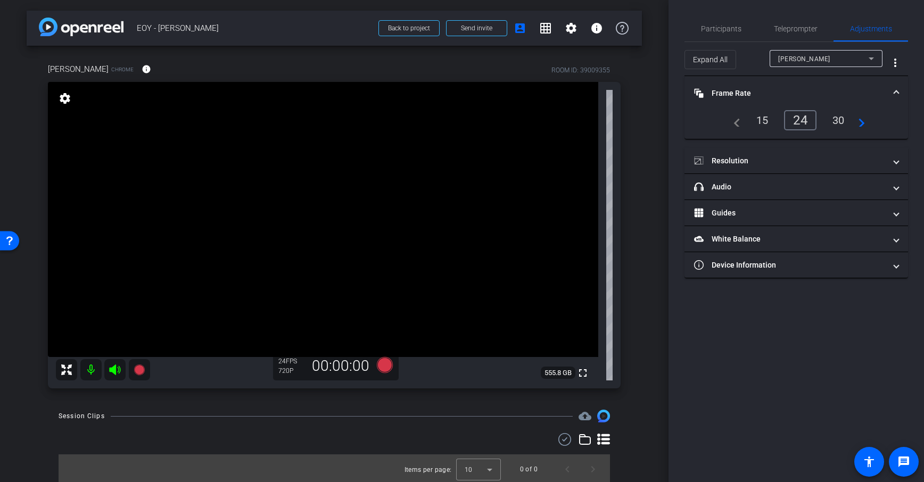
click at [774, 93] on mat-panel-title "Frame Rate Frame Rate" at bounding box center [790, 93] width 192 height 11
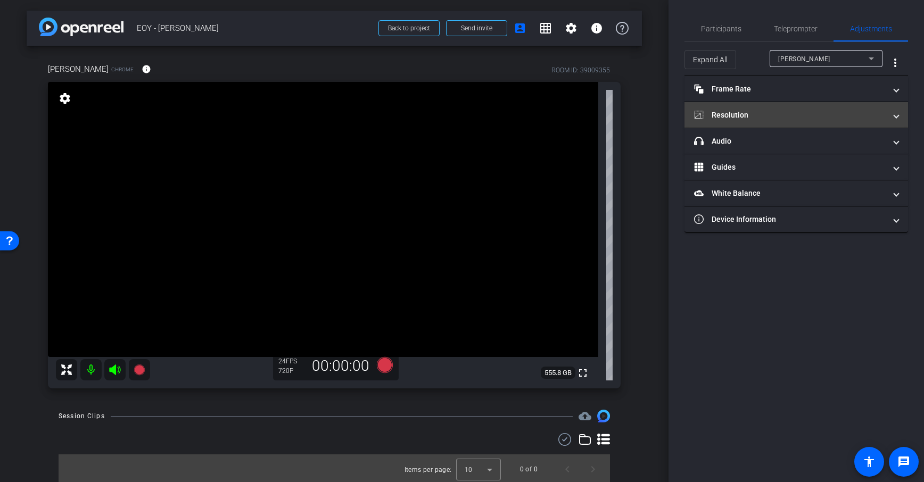
click at [788, 124] on mat-expansion-panel-header "Resolution" at bounding box center [797, 115] width 224 height 26
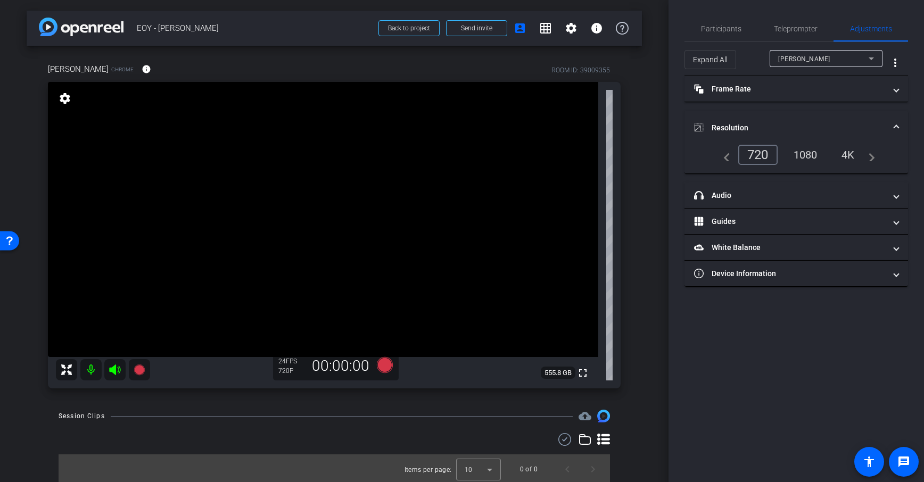
click at [846, 154] on div "4K" at bounding box center [848, 155] width 29 height 18
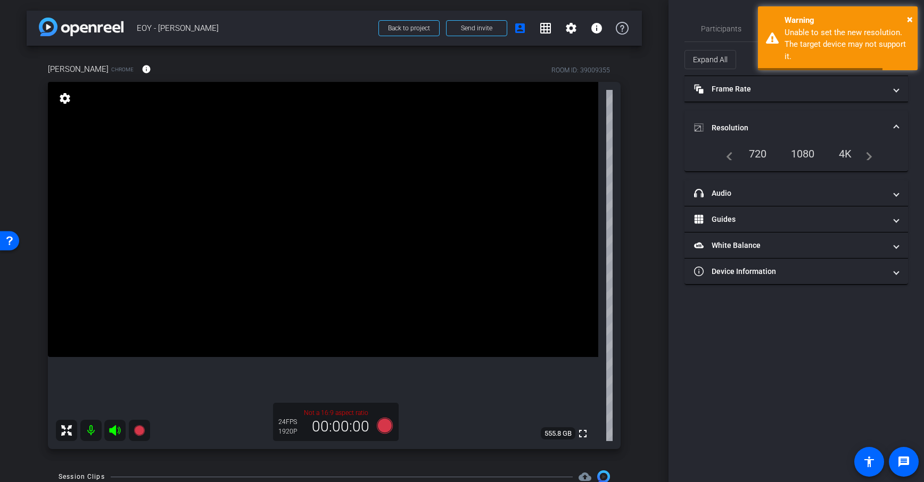
click at [803, 152] on div "1080" at bounding box center [803, 154] width 40 height 18
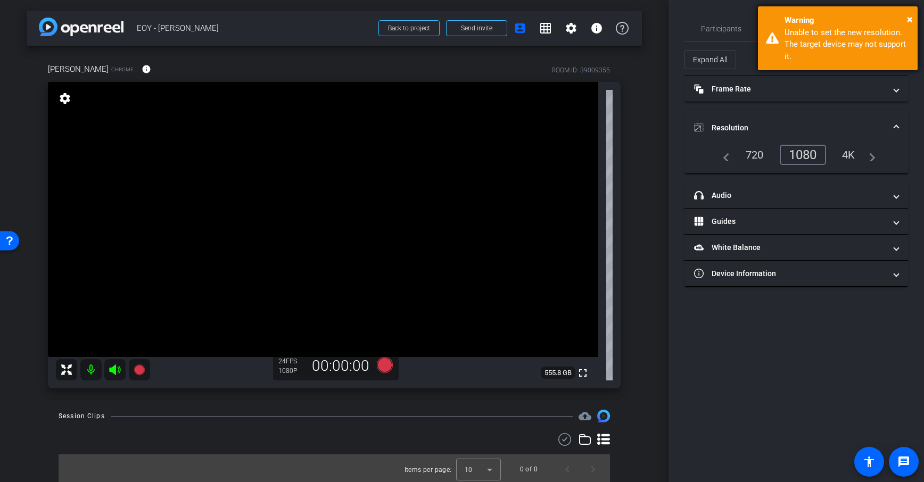
click at [904, 24] on div "Warning" at bounding box center [847, 20] width 125 height 12
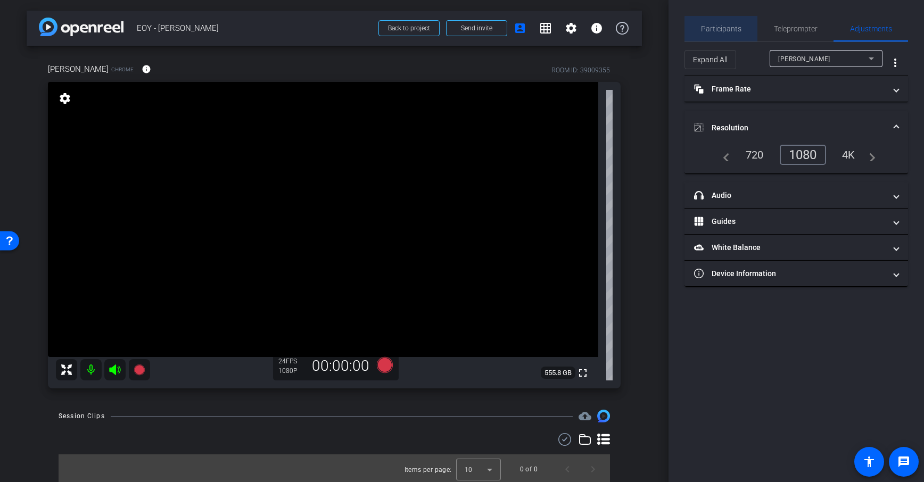
click at [724, 30] on span "Participants" at bounding box center [721, 28] width 40 height 7
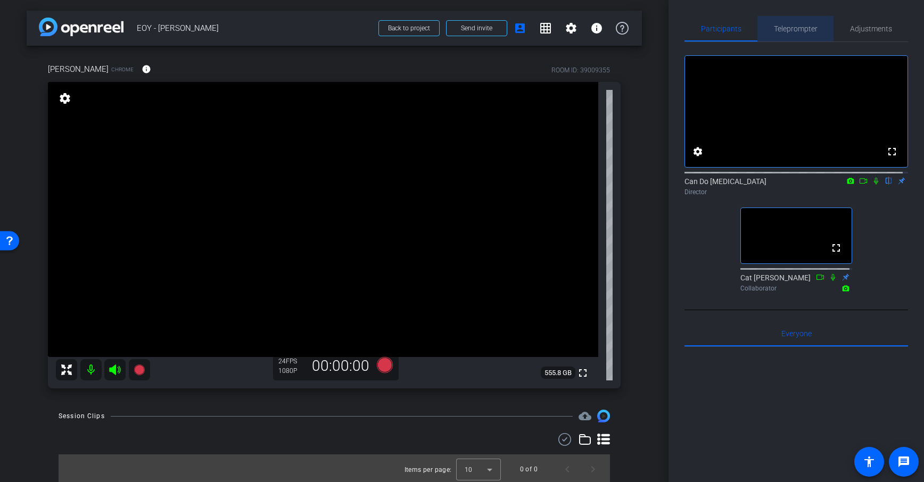
click at [797, 21] on span "Teleprompter" at bounding box center [796, 29] width 44 height 26
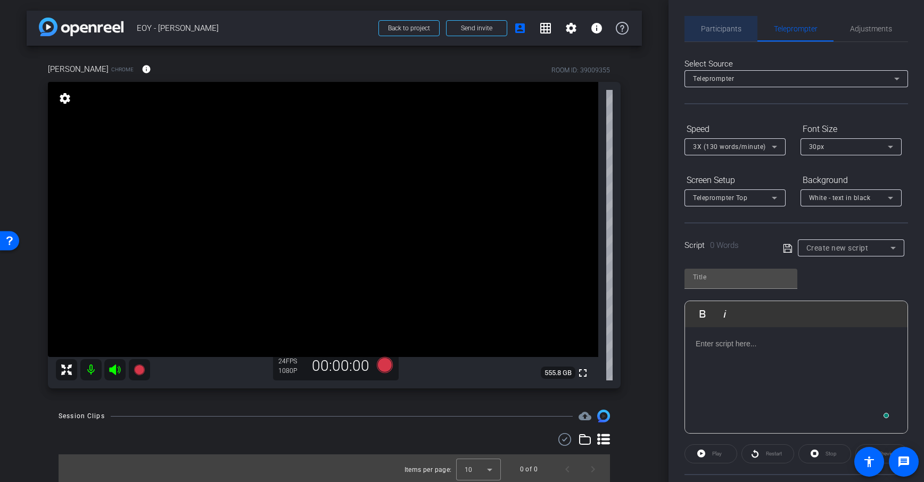
click at [733, 30] on span "Participants" at bounding box center [721, 28] width 40 height 7
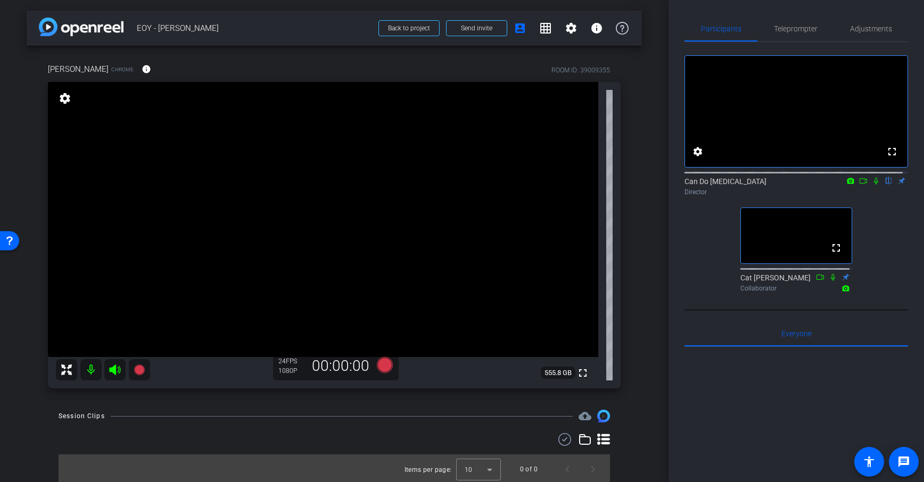
click at [647, 386] on div "arrow_back EOY - Lisa Back to project Send invite account_box grid_on settings …" at bounding box center [334, 241] width 669 height 482
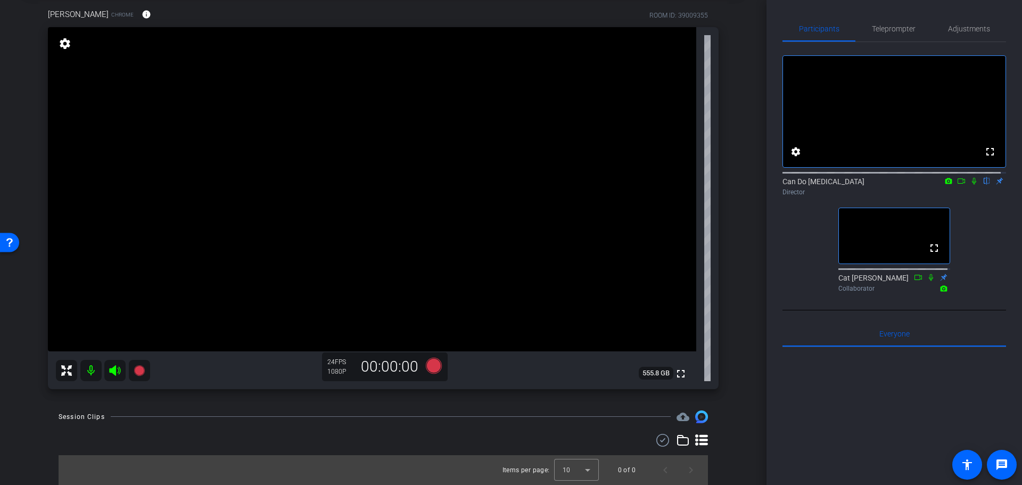
scroll to position [2, 0]
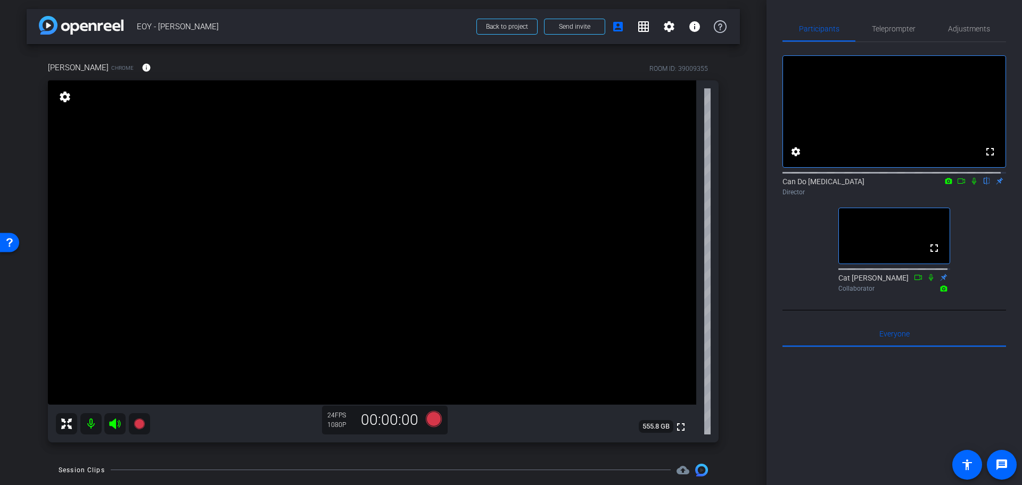
click at [736, 330] on div "arrow_back EOY - Lisa Back to project Send invite account_box grid_on settings …" at bounding box center [383, 240] width 767 height 485
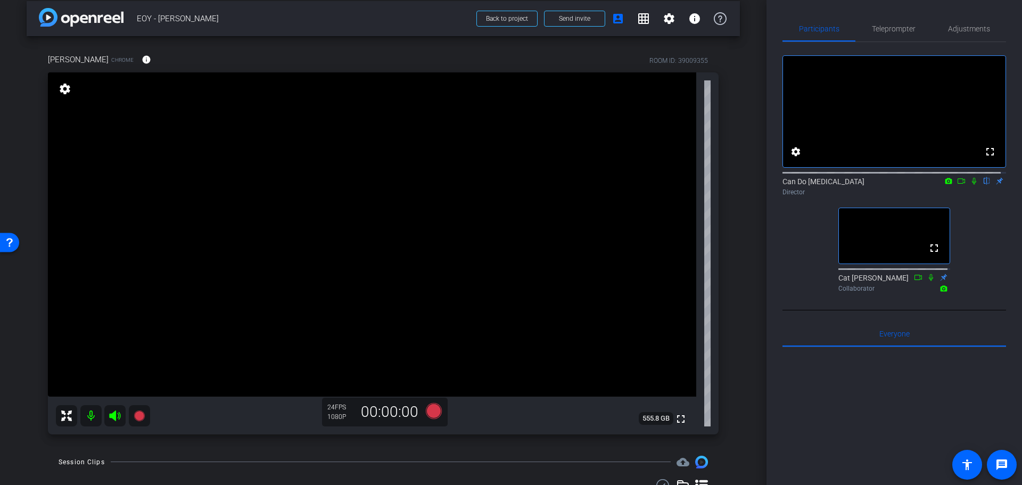
scroll to position [9, 0]
drag, startPoint x: 753, startPoint y: 343, endPoint x: 755, endPoint y: 358, distance: 15.5
click at [755, 358] on div "arrow_back EOY - Lisa Back to project Send invite account_box grid_on settings …" at bounding box center [383, 233] width 767 height 485
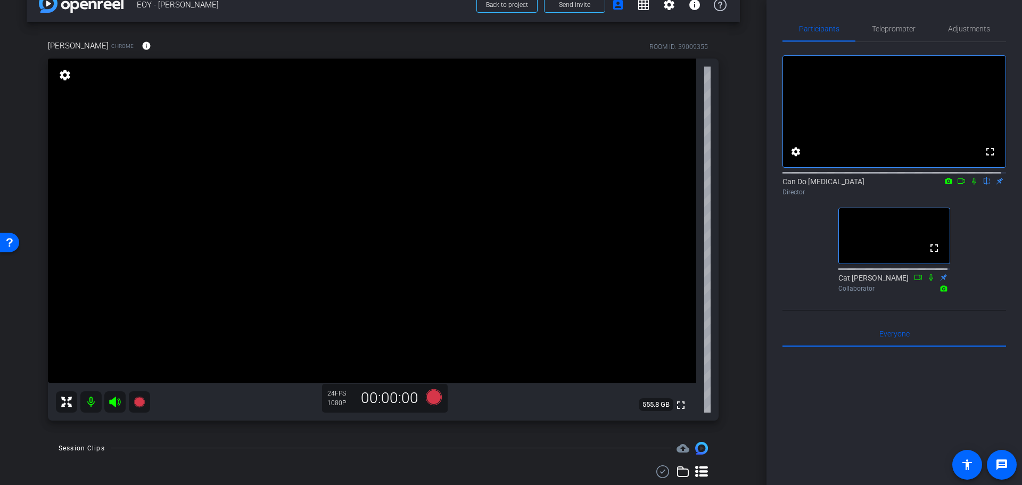
scroll to position [0, 0]
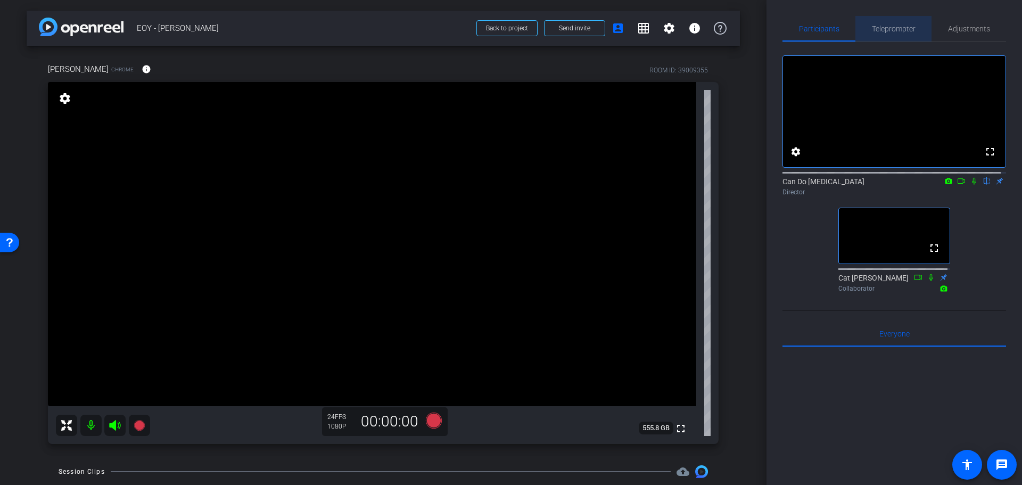
click at [892, 40] on span "Teleprompter" at bounding box center [894, 29] width 44 height 26
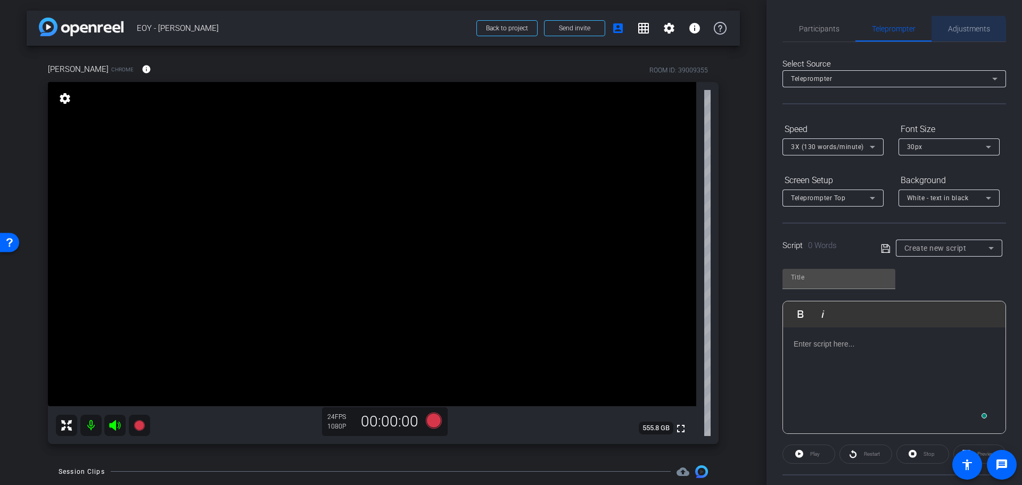
click at [924, 32] on span "Adjustments" at bounding box center [969, 28] width 42 height 7
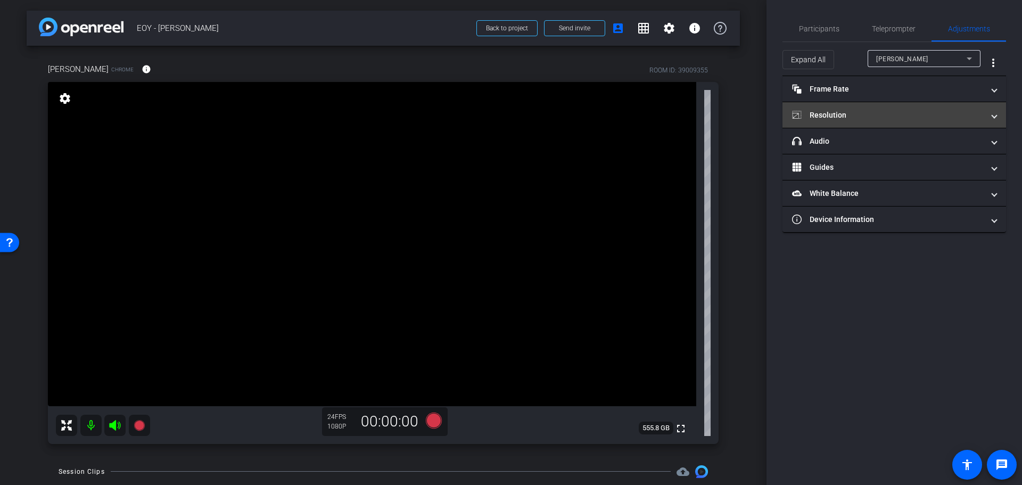
click at [859, 116] on mat-panel-title "Resolution" at bounding box center [888, 115] width 192 height 11
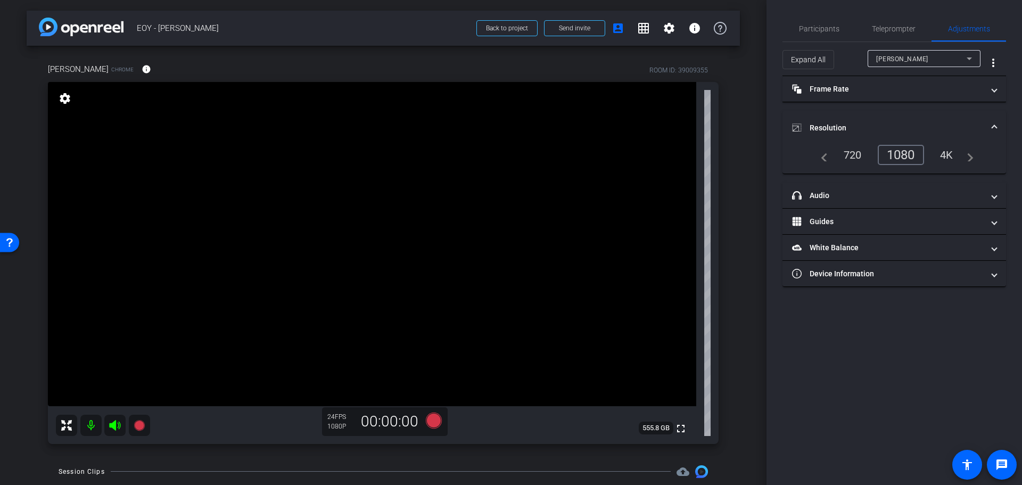
click at [860, 114] on mat-expansion-panel-header "Resolution" at bounding box center [895, 128] width 224 height 34
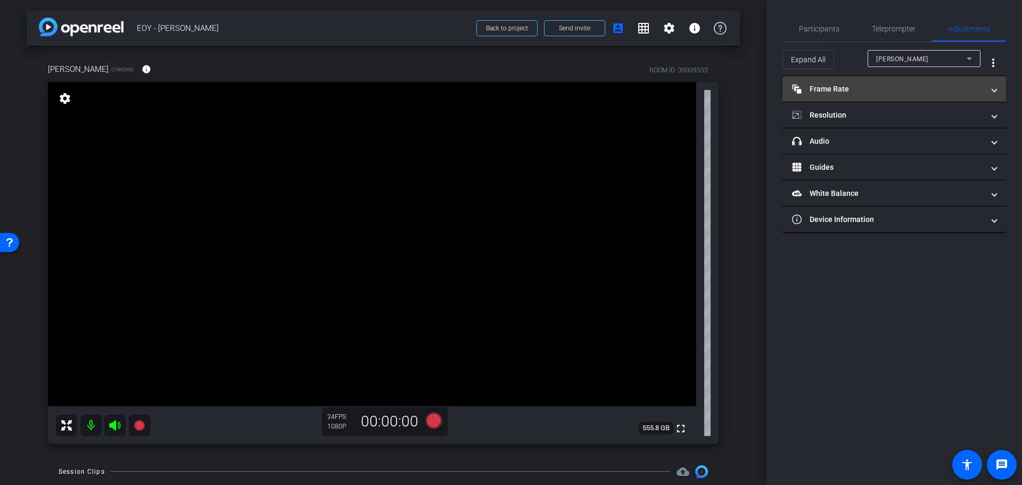
click at [874, 92] on mat-panel-title "Frame Rate Frame Rate" at bounding box center [888, 89] width 192 height 11
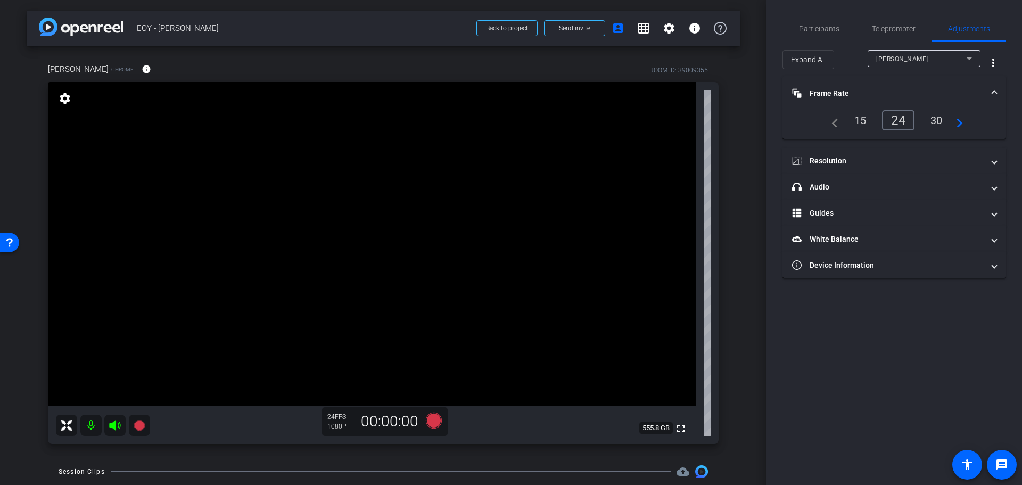
click at [924, 125] on div "30" at bounding box center [937, 120] width 28 height 18
click at [865, 84] on mat-expansion-panel-header "Frame Rate Frame Rate" at bounding box center [895, 93] width 224 height 34
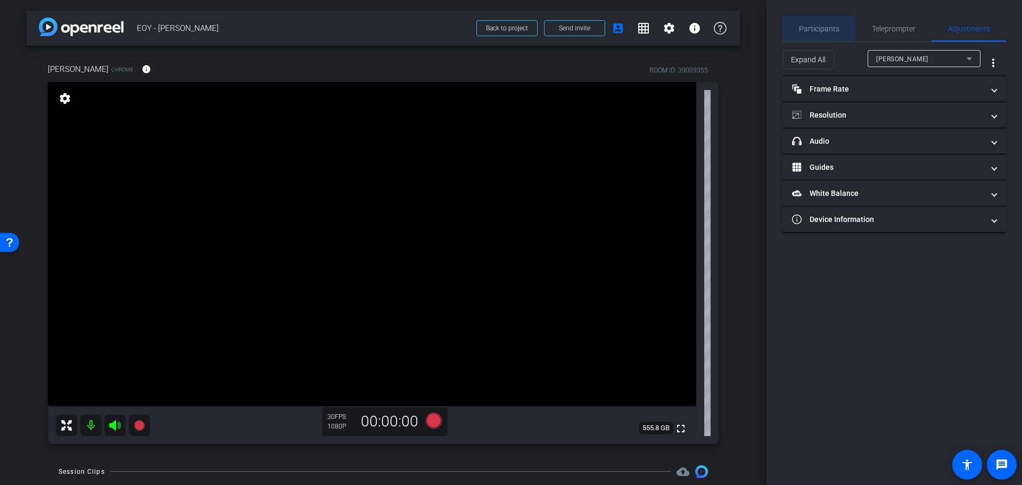
click at [823, 34] on span "Participants" at bounding box center [819, 29] width 40 height 26
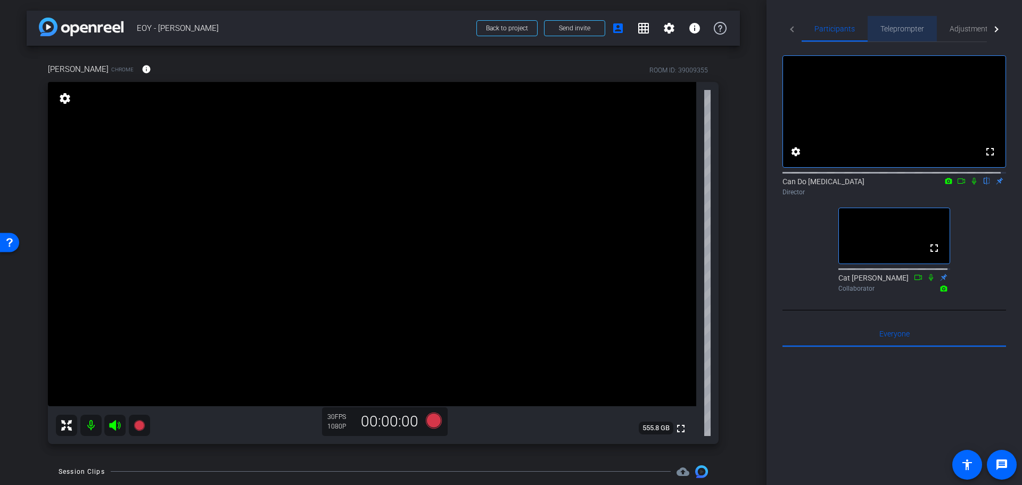
click at [877, 30] on div "Teleprompter" at bounding box center [902, 29] width 69 height 26
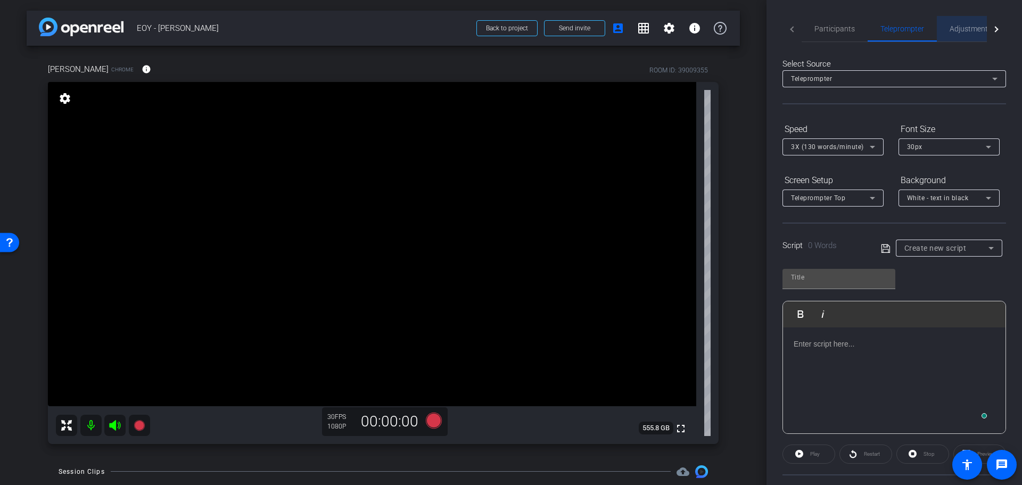
click at [924, 22] on span "Adjustments" at bounding box center [971, 29] width 42 height 26
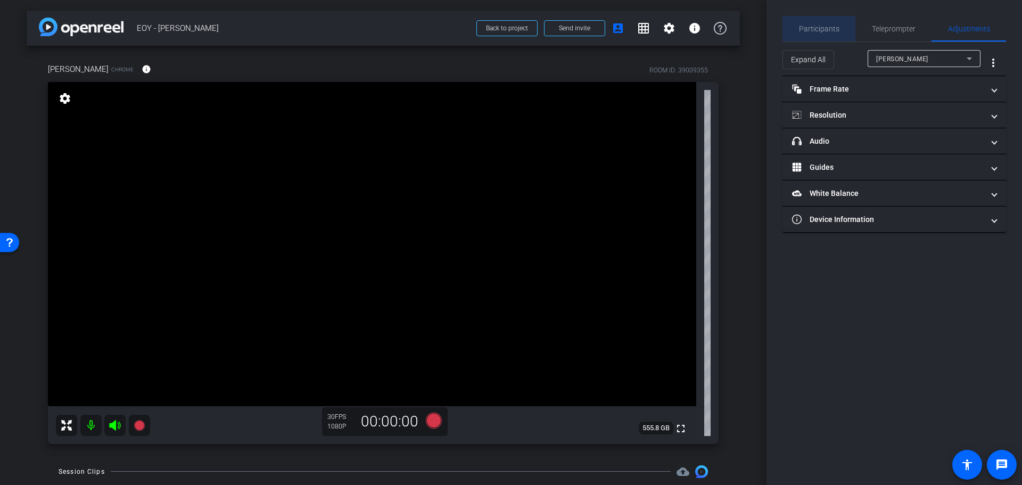
click at [821, 28] on span "Participants" at bounding box center [819, 28] width 40 height 7
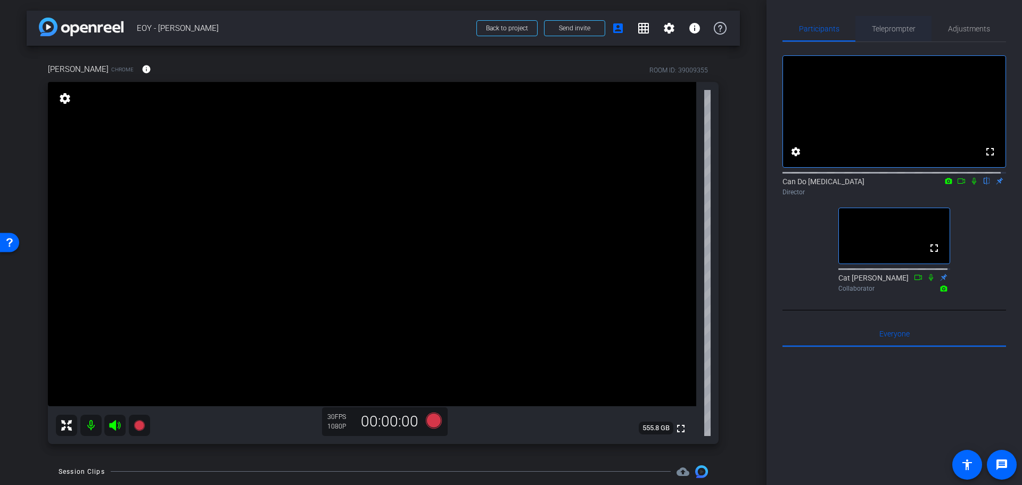
click at [897, 38] on span "Teleprompter" at bounding box center [894, 29] width 44 height 26
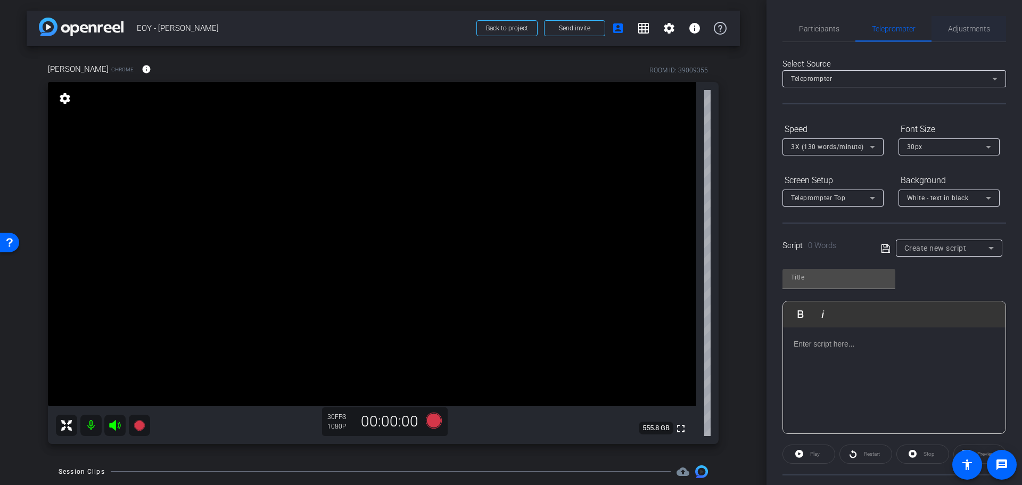
click at [924, 28] on span "Adjustments" at bounding box center [969, 28] width 42 height 7
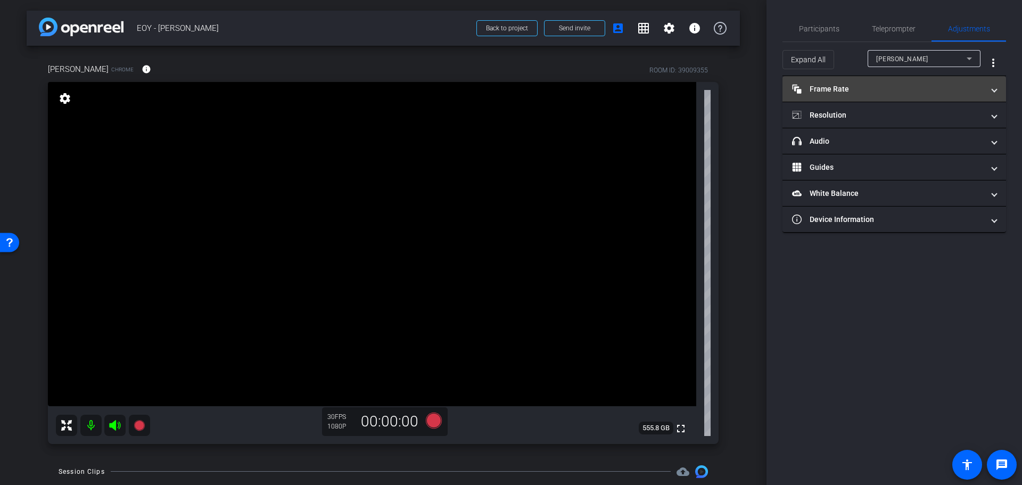
click at [843, 89] on mat-panel-title "Frame Rate Frame Rate" at bounding box center [888, 89] width 192 height 11
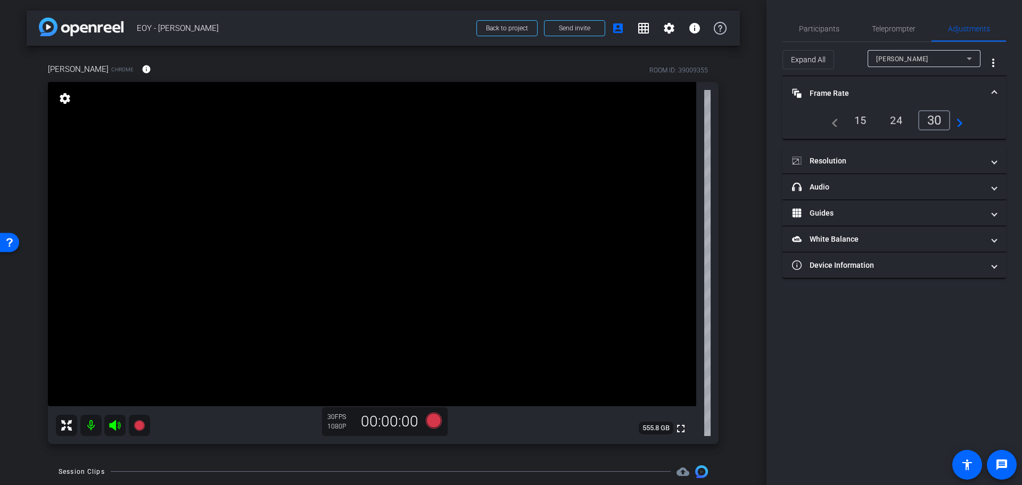
click at [842, 84] on mat-expansion-panel-header "Frame Rate Frame Rate" at bounding box center [895, 93] width 224 height 34
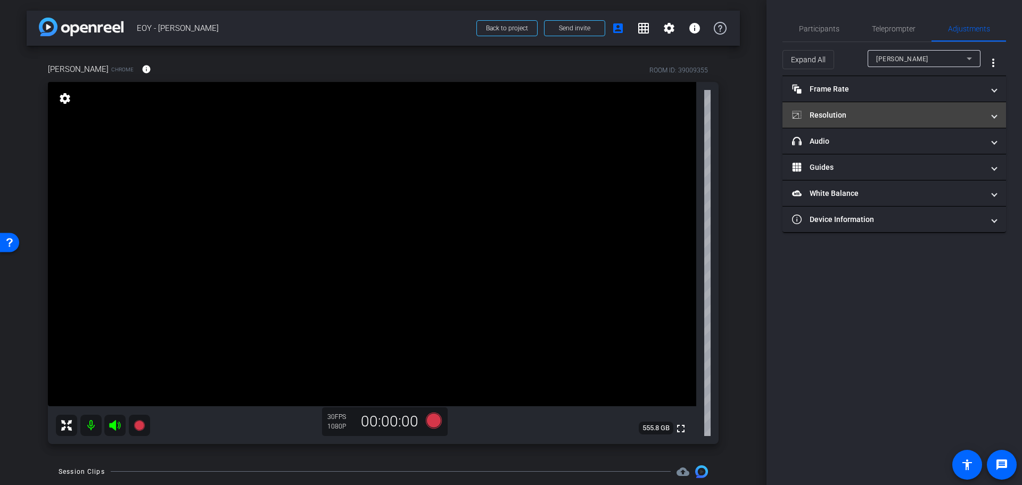
click at [838, 117] on mat-panel-title "Resolution" at bounding box center [888, 115] width 192 height 11
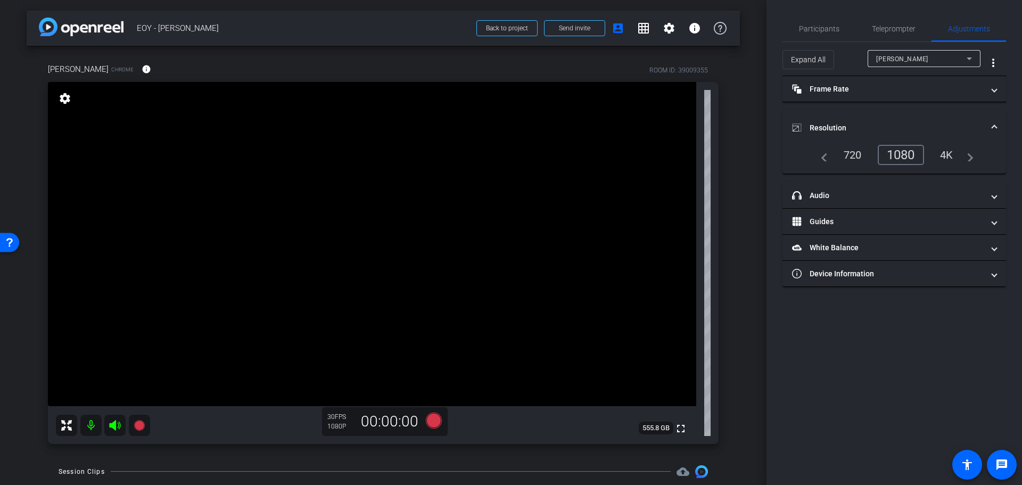
click at [838, 117] on mat-expansion-panel-header "Resolution" at bounding box center [895, 128] width 224 height 34
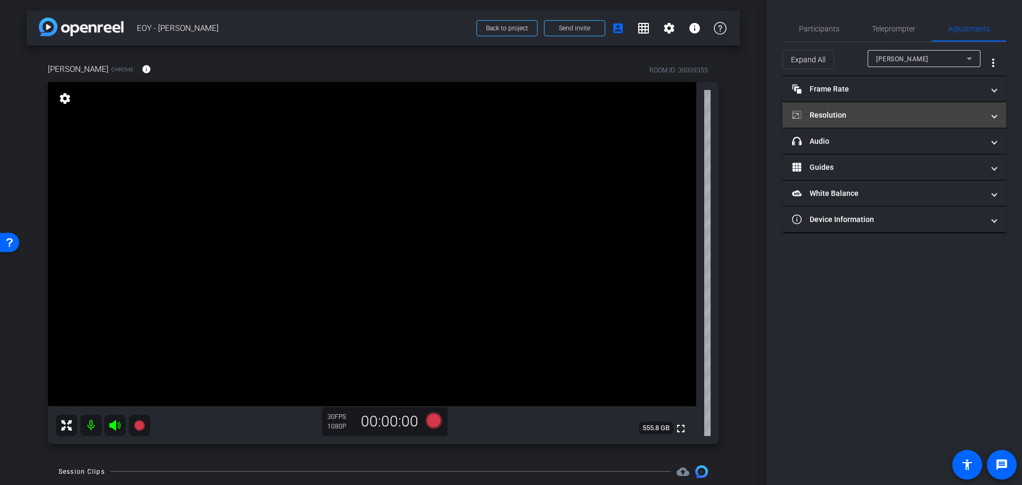
click at [915, 120] on mat-panel-title "Resolution" at bounding box center [888, 115] width 192 height 11
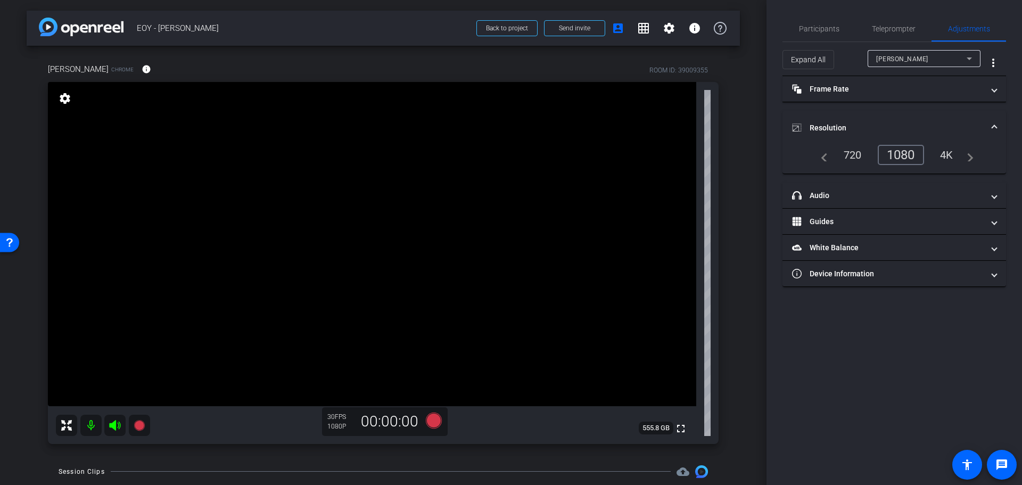
click at [907, 117] on mat-expansion-panel-header "Resolution" at bounding box center [895, 128] width 224 height 34
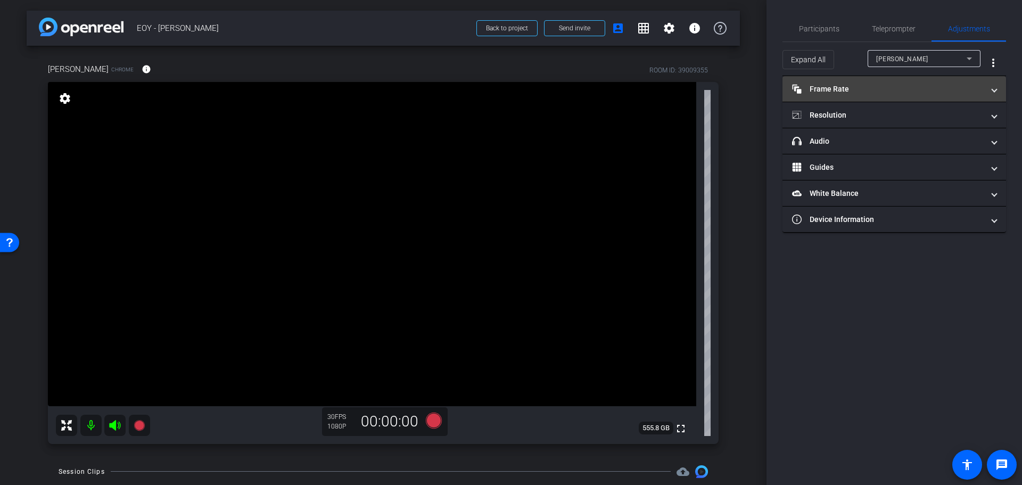
click at [899, 92] on mat-panel-title "Frame Rate Frame Rate" at bounding box center [888, 89] width 192 height 11
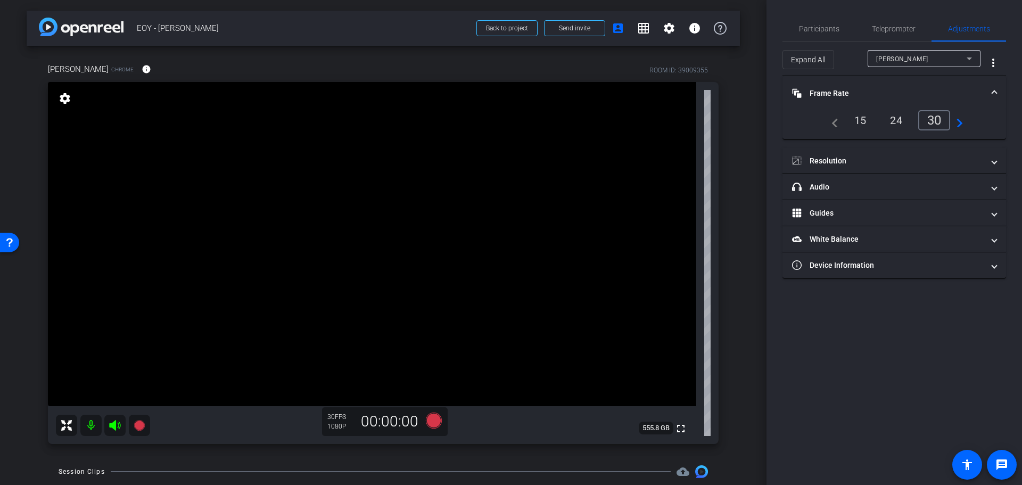
click at [924, 122] on div "navigate_before 15 24 30 navigate_next" at bounding box center [895, 120] width 198 height 20
click at [924, 122] on mat-icon "navigate_next" at bounding box center [956, 120] width 13 height 13
click at [924, 122] on div "60" at bounding box center [937, 120] width 28 height 18
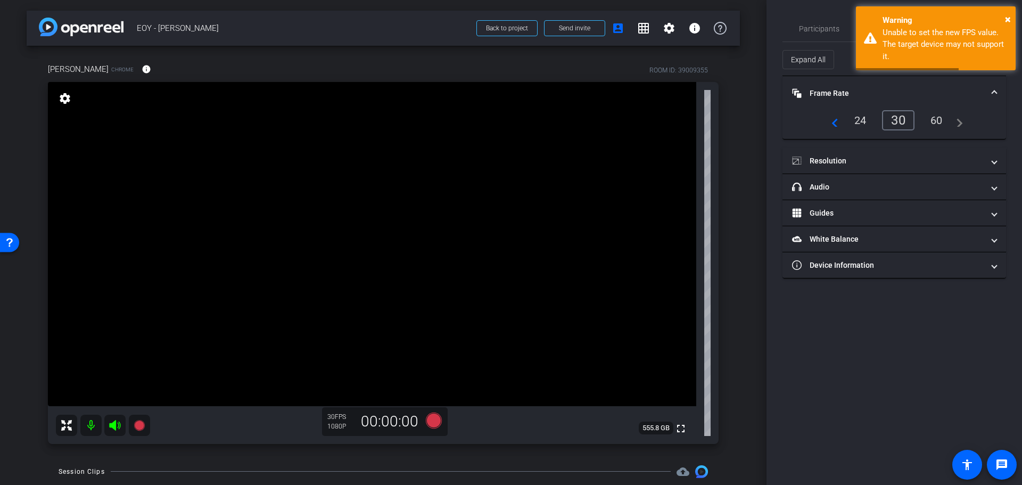
click at [924, 86] on mat-expansion-panel-header "Frame Rate Frame Rate" at bounding box center [895, 93] width 224 height 34
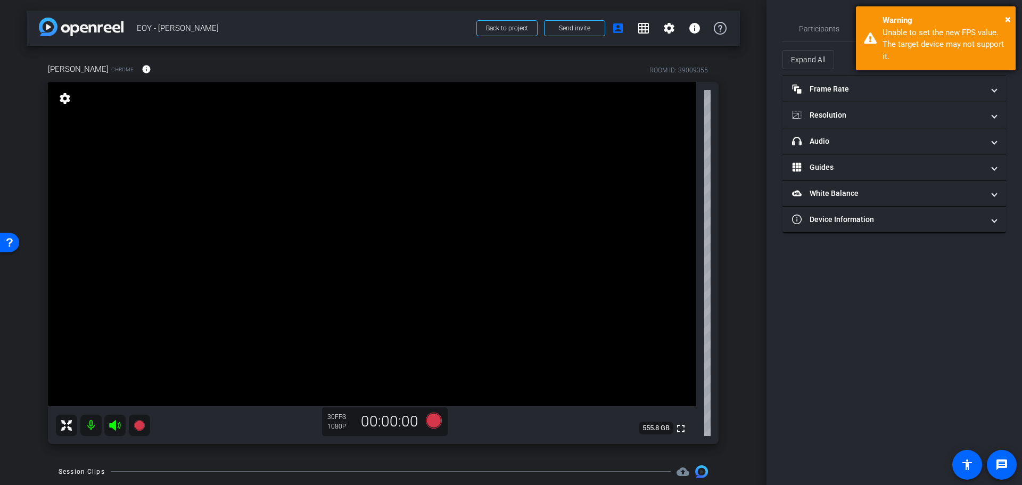
click at [924, 15] on div "Warning" at bounding box center [945, 20] width 125 height 12
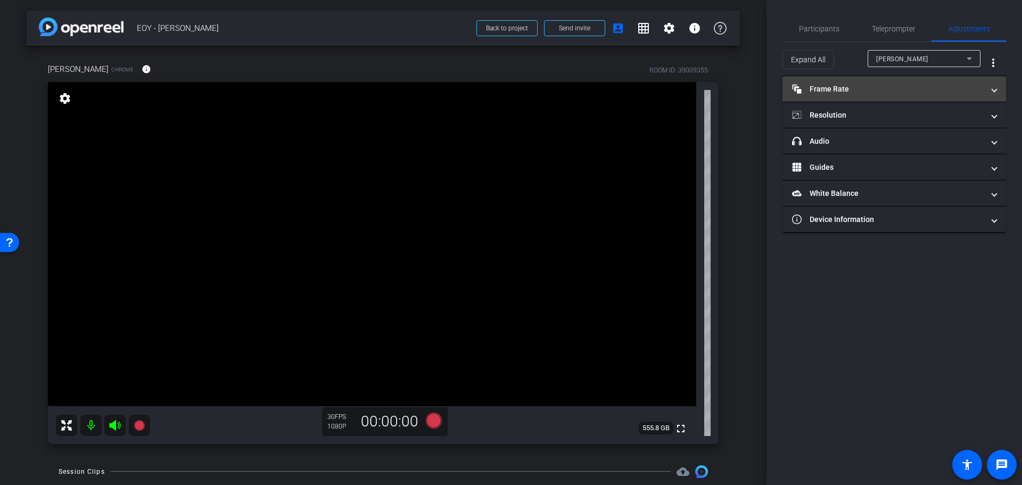
click at [924, 89] on mat-panel-title "Frame Rate Frame Rate" at bounding box center [888, 89] width 192 height 11
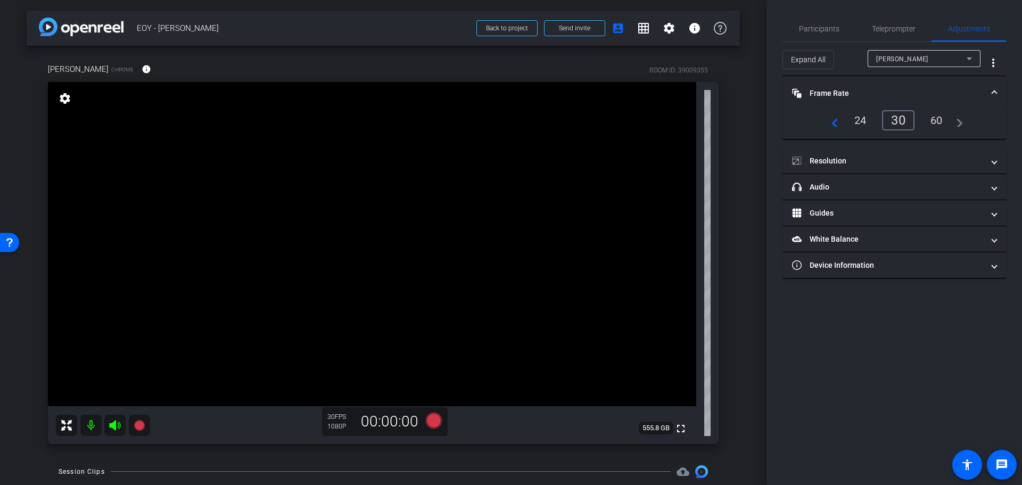
click at [921, 88] on mat-panel-title "Frame Rate Frame Rate" at bounding box center [888, 93] width 192 height 11
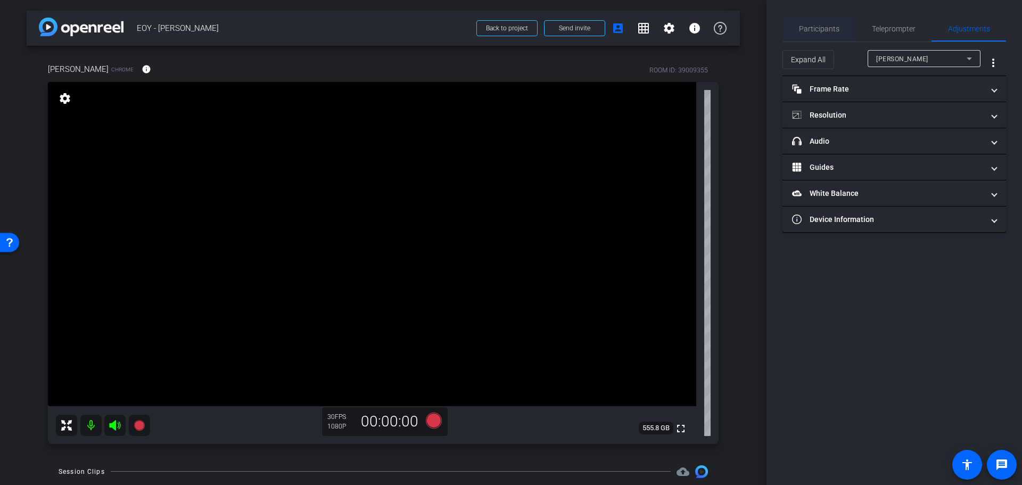
click at [843, 26] on div "Participants" at bounding box center [819, 29] width 73 height 26
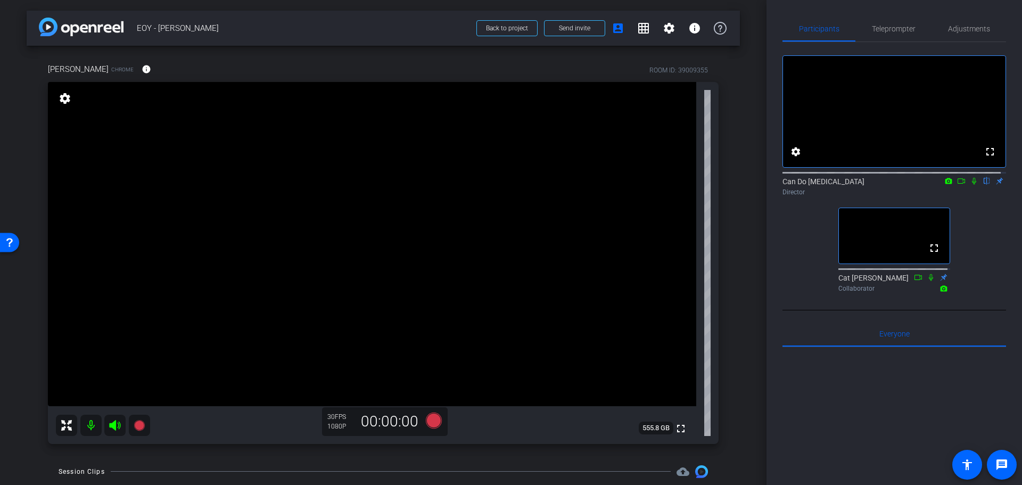
click at [750, 381] on div "arrow_back EOY - Lisa Back to project Send invite account_box grid_on settings …" at bounding box center [383, 242] width 767 height 485
click at [751, 318] on div "arrow_back EOY - Lisa Back to project Send invite account_box grid_on settings …" at bounding box center [383, 242] width 767 height 485
click at [894, 27] on span "Teleprompter" at bounding box center [894, 28] width 44 height 7
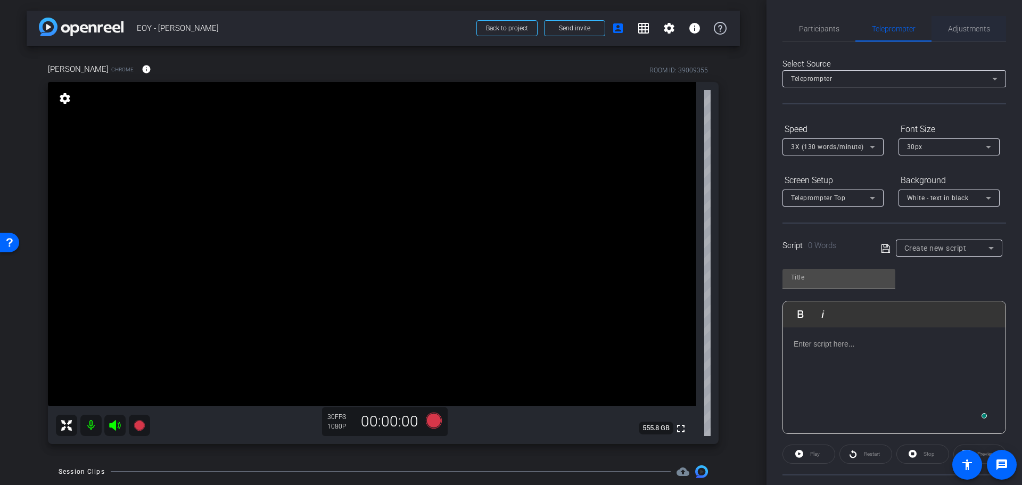
click at [924, 36] on span "Adjustments" at bounding box center [969, 29] width 42 height 26
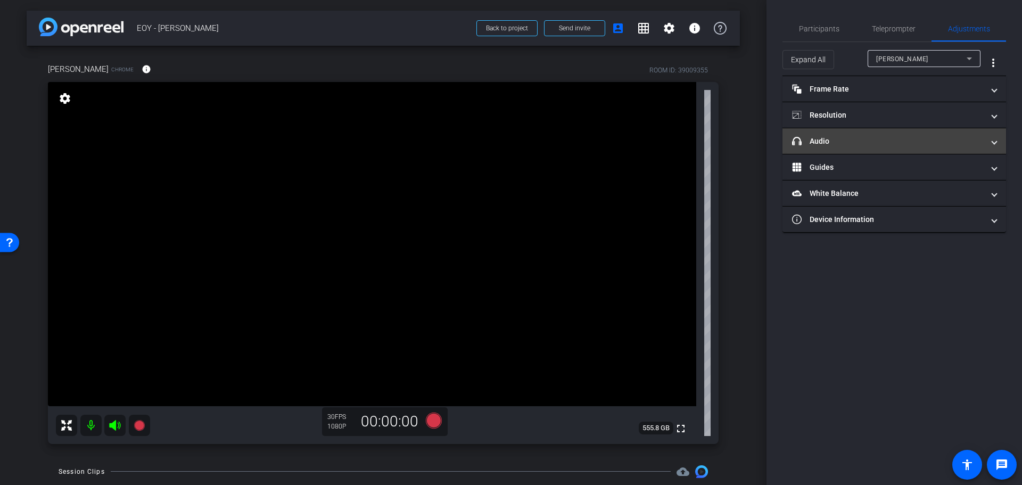
click at [847, 132] on mat-expansion-panel-header "headphone icon Audio" at bounding box center [895, 141] width 224 height 26
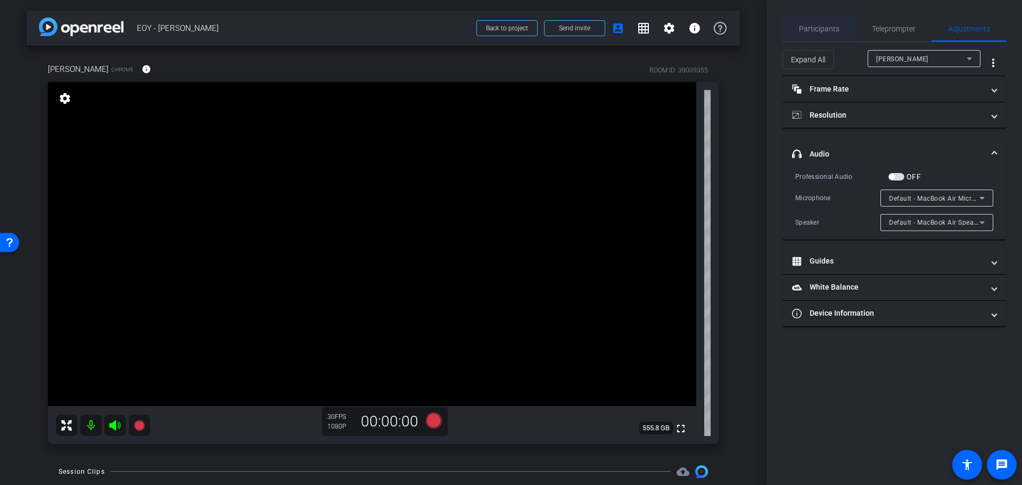
click at [807, 31] on span "Participants" at bounding box center [819, 28] width 40 height 7
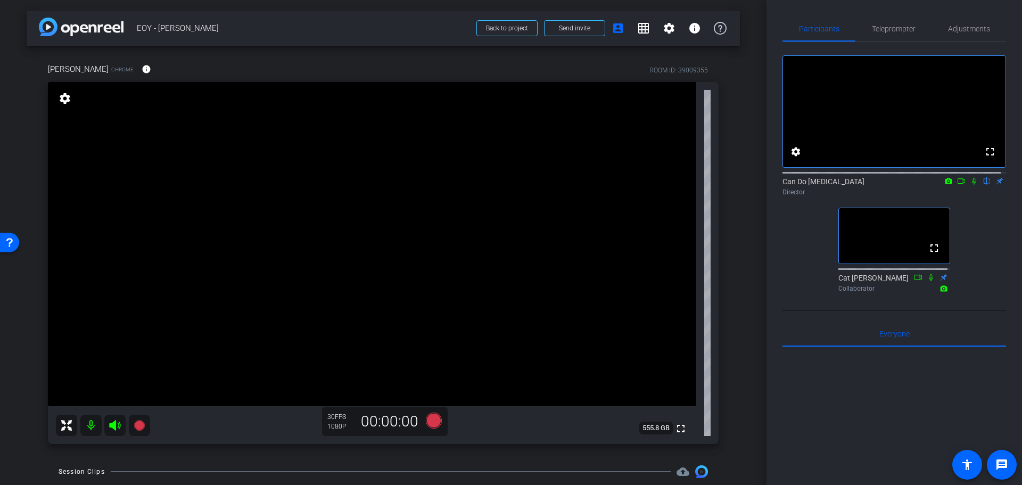
click at [762, 296] on div "arrow_back EOY - Lisa Back to project Send invite account_box grid_on settings …" at bounding box center [383, 242] width 767 height 485
drag, startPoint x: 759, startPoint y: 216, endPoint x: 759, endPoint y: 226, distance: 9.6
click at [759, 226] on div "arrow_back EOY - Lisa Back to project Send invite account_box grid_on settings …" at bounding box center [383, 242] width 767 height 485
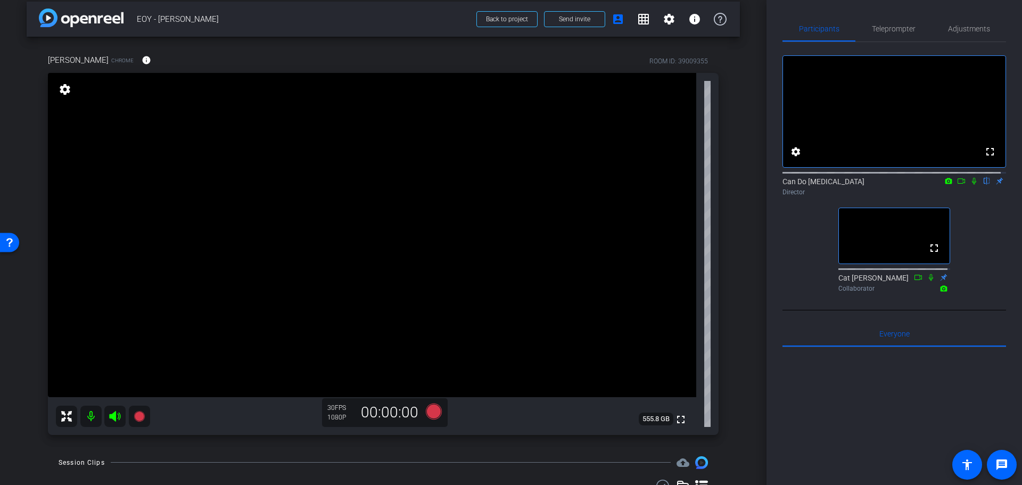
scroll to position [15, 0]
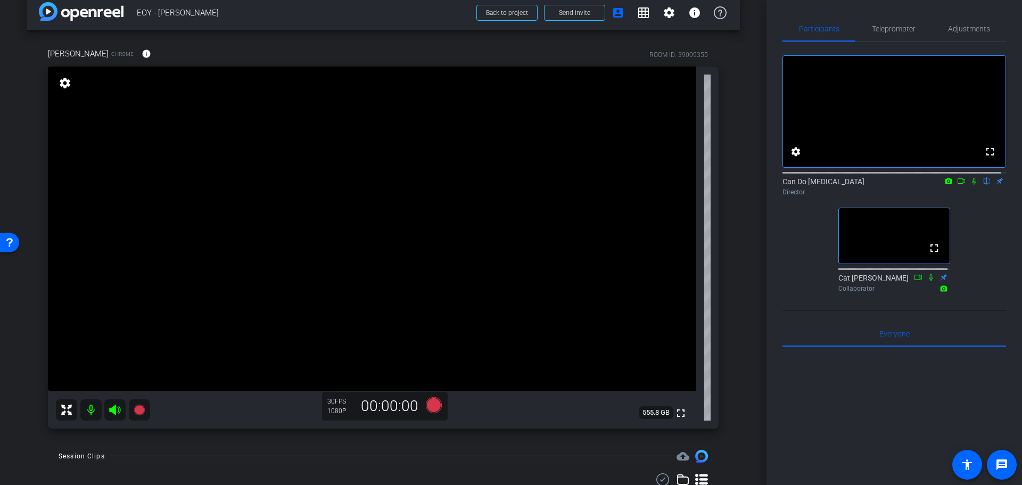
click at [749, 228] on div "arrow_back EOY - Lisa Back to project Send invite account_box grid_on settings …" at bounding box center [383, 227] width 767 height 485
click at [745, 226] on div "arrow_back EOY - Lisa Back to project Send invite account_box grid_on settings …" at bounding box center [383, 227] width 767 height 485
click at [743, 201] on div "arrow_back EOY - Lisa Back to project Send invite account_box grid_on settings …" at bounding box center [383, 227] width 767 height 485
click at [739, 286] on div "arrow_back EOY - Lisa Back to project Send invite account_box grid_on settings …" at bounding box center [383, 227] width 767 height 485
click at [737, 286] on div "arrow_back EOY - Lisa Back to project Send invite account_box grid_on settings …" at bounding box center [383, 227] width 767 height 485
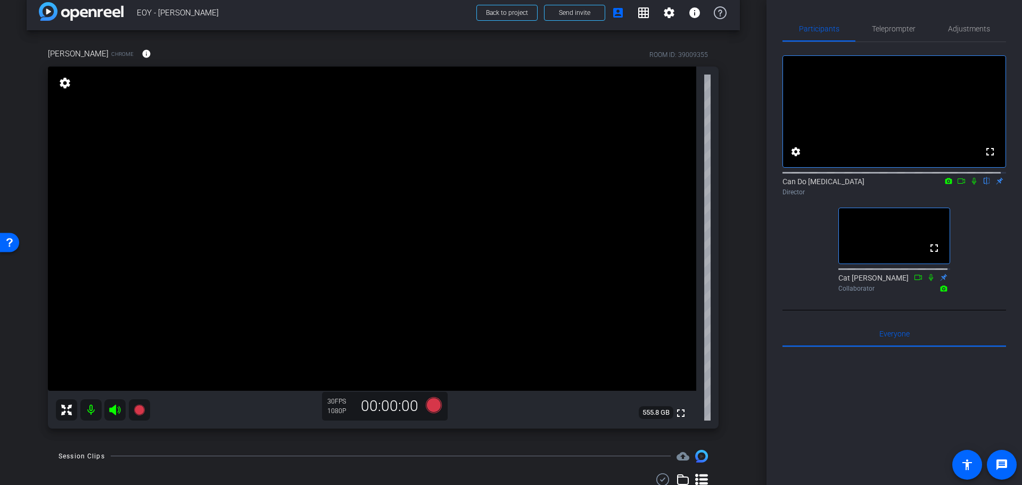
click at [723, 273] on div "Lisa Mattis Chrome info ROOM ID: 39009355 fullscreen settings 555.8 GB 30 FPS 1…" at bounding box center [384, 234] width 714 height 409
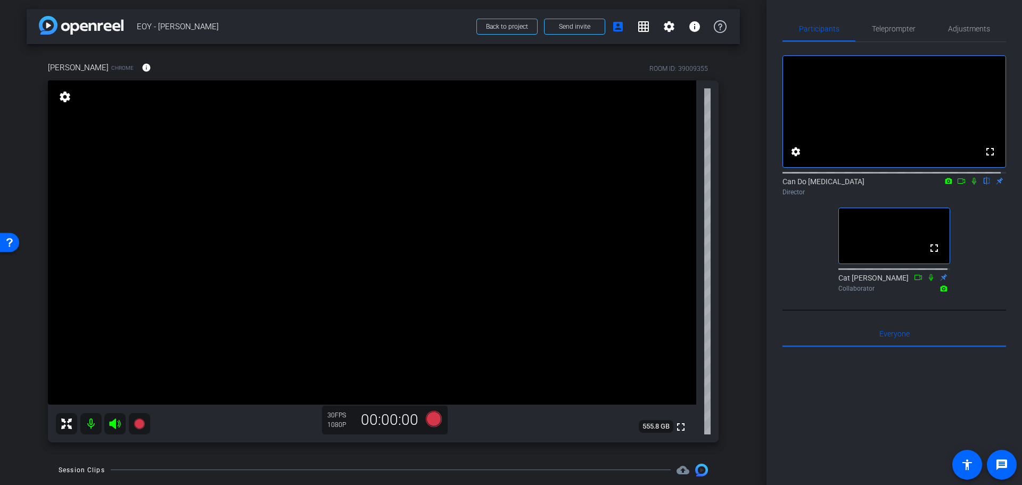
scroll to position [0, 0]
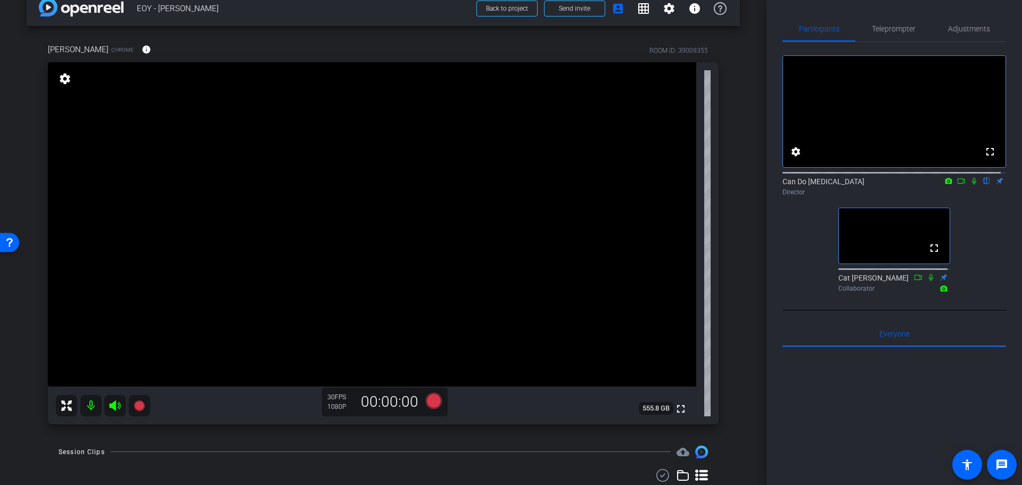
drag, startPoint x: 740, startPoint y: 266, endPoint x: 737, endPoint y: 249, distance: 17.9
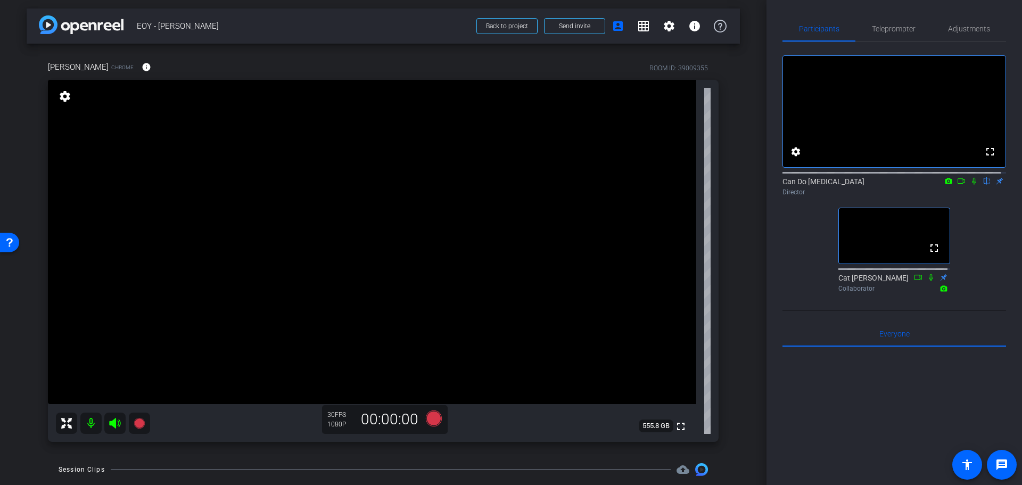
scroll to position [10, 0]
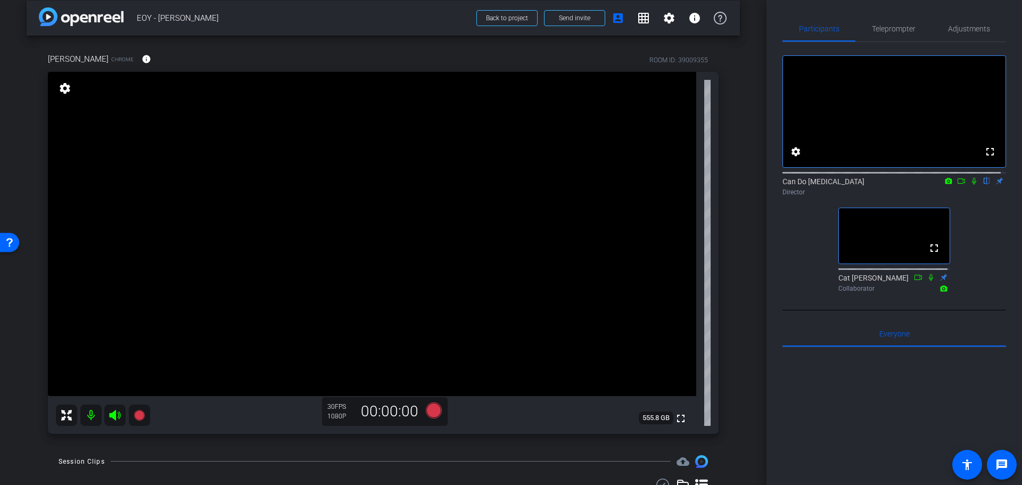
drag, startPoint x: 761, startPoint y: 253, endPoint x: 761, endPoint y: 247, distance: 6.4
click at [761, 248] on div "arrow_back EOY - Lisa Back to project Send invite account_box grid_on settings …" at bounding box center [383, 232] width 767 height 485
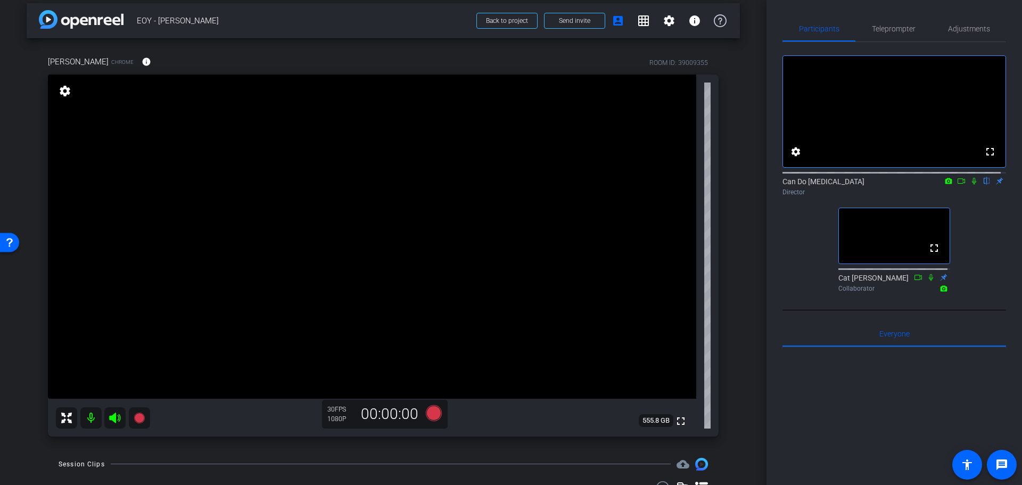
scroll to position [8, 0]
click at [739, 261] on div "arrow_back EOY - Lisa Back to project Send invite account_box grid_on settings …" at bounding box center [383, 234] width 767 height 485
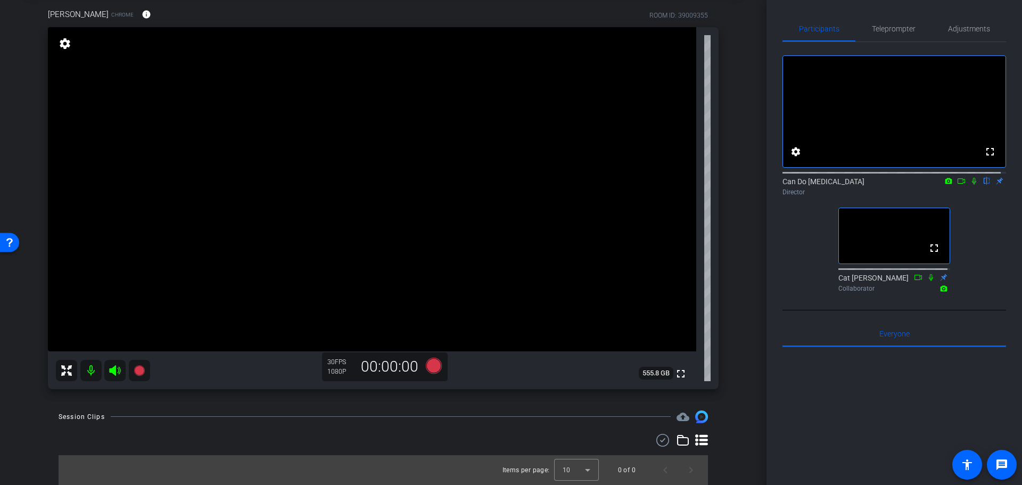
scroll to position [2, 0]
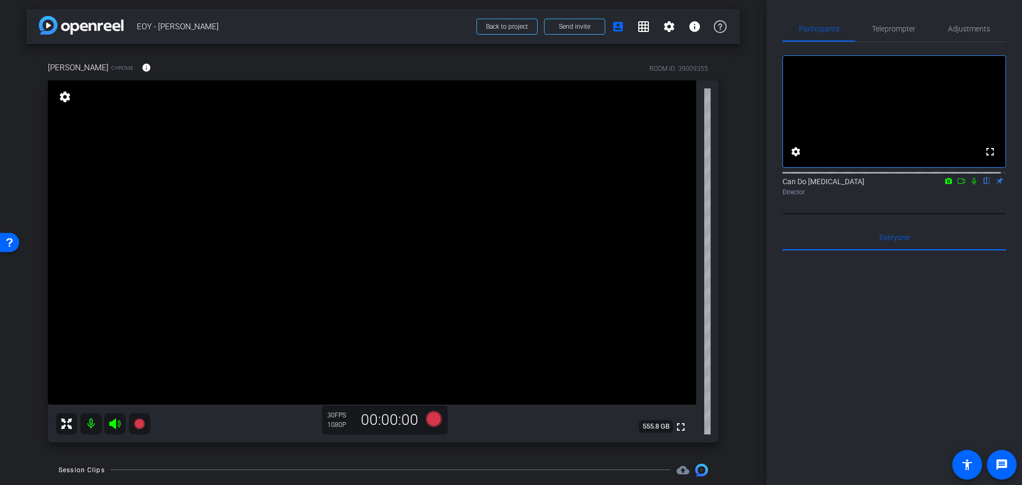
click at [735, 299] on div "arrow_back EOY - Lisa Back to project Send invite account_box grid_on settings …" at bounding box center [383, 240] width 767 height 485
click at [753, 307] on div "arrow_back EOY - Lisa Back to project Send invite account_box grid_on settings …" at bounding box center [383, 240] width 767 height 485
click at [874, 28] on span "Teleprompter" at bounding box center [894, 28] width 44 height 7
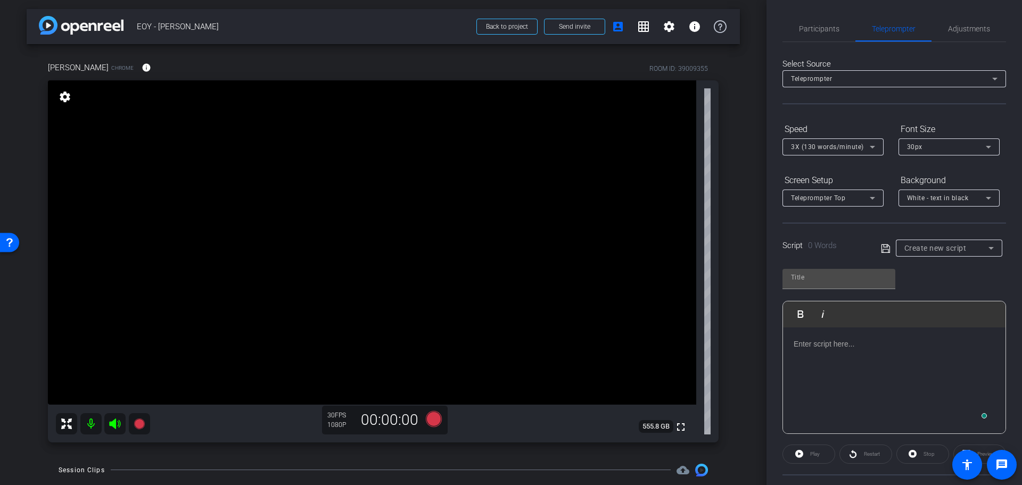
click at [924, 255] on div "Create new script" at bounding box center [949, 248] width 89 height 17
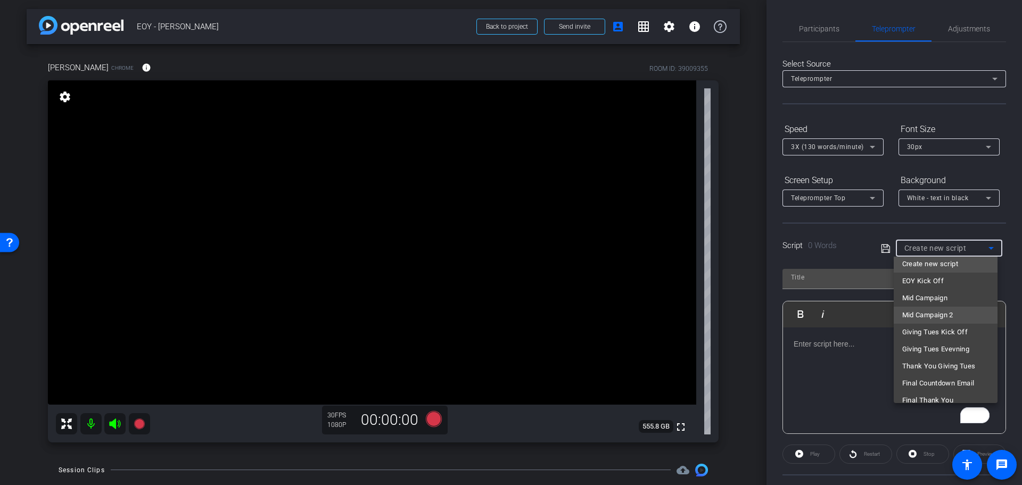
scroll to position [0, 0]
click at [924, 282] on span "EOY Kick Off" at bounding box center [924, 286] width 42 height 13
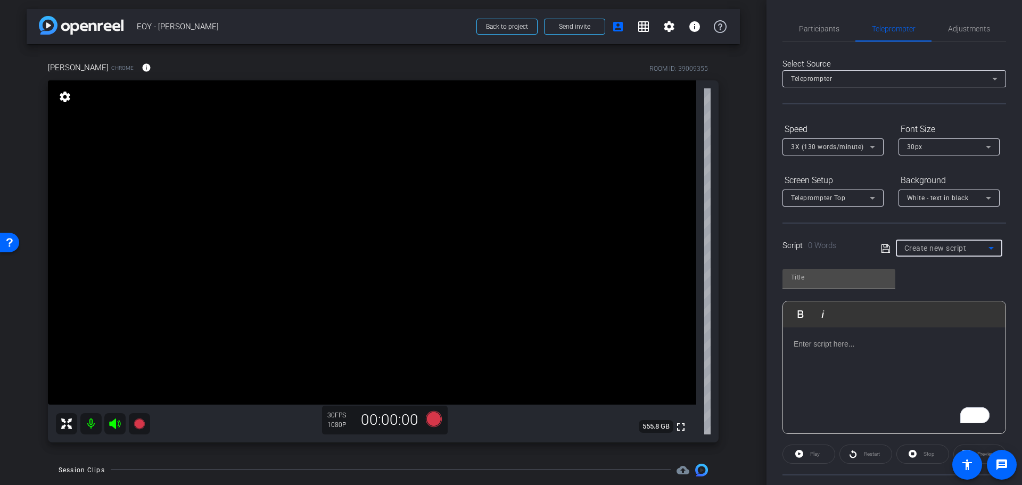
type input "EOY Kick Off"
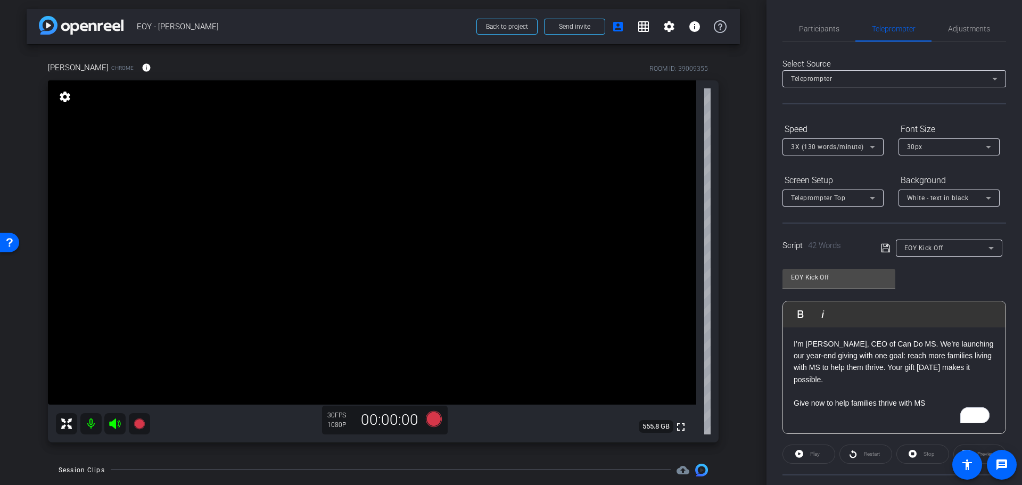
click at [878, 380] on p "I’m Lisa Mattis, CEO of Can Do MS. We’re launching our year-end giving with one…" at bounding box center [894, 362] width 201 height 48
click at [826, 29] on span "Participants" at bounding box center [819, 28] width 40 height 7
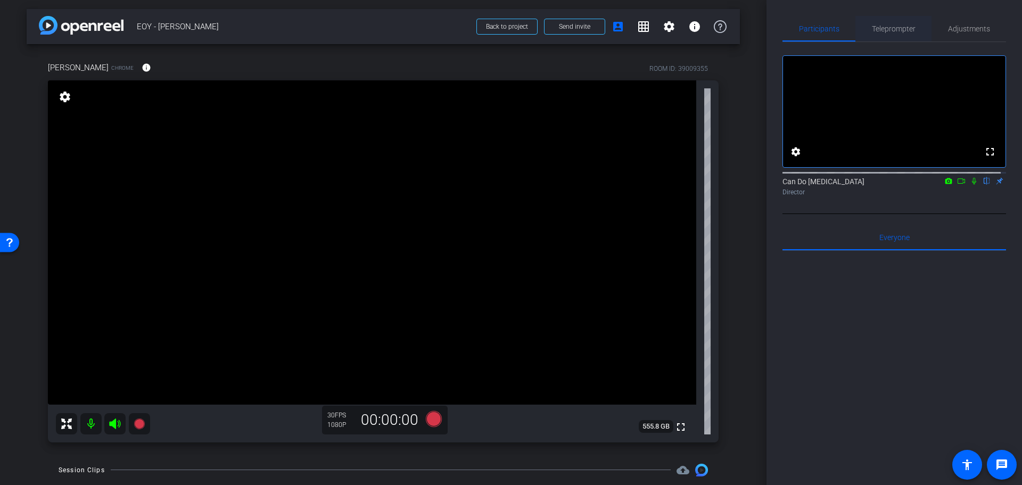
click at [876, 23] on span "Teleprompter" at bounding box center [894, 29] width 44 height 26
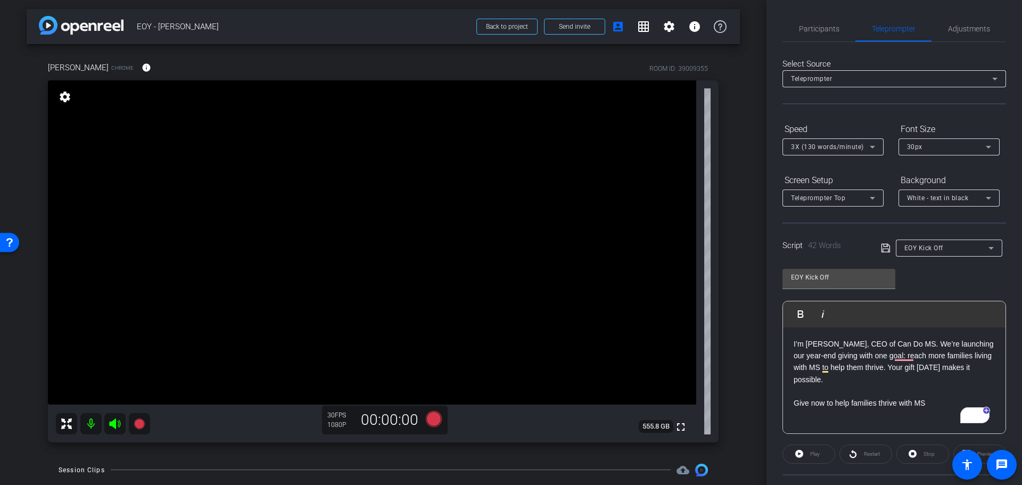
scroll to position [97, 0]
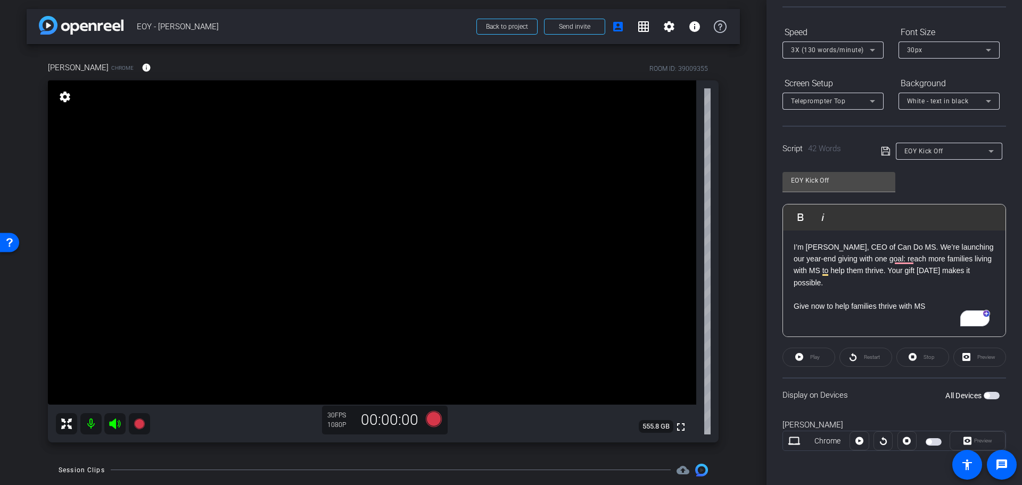
click at [924, 442] on span "button" at bounding box center [934, 441] width 16 height 7
click at [924, 439] on span "Preview" at bounding box center [983, 441] width 18 height 6
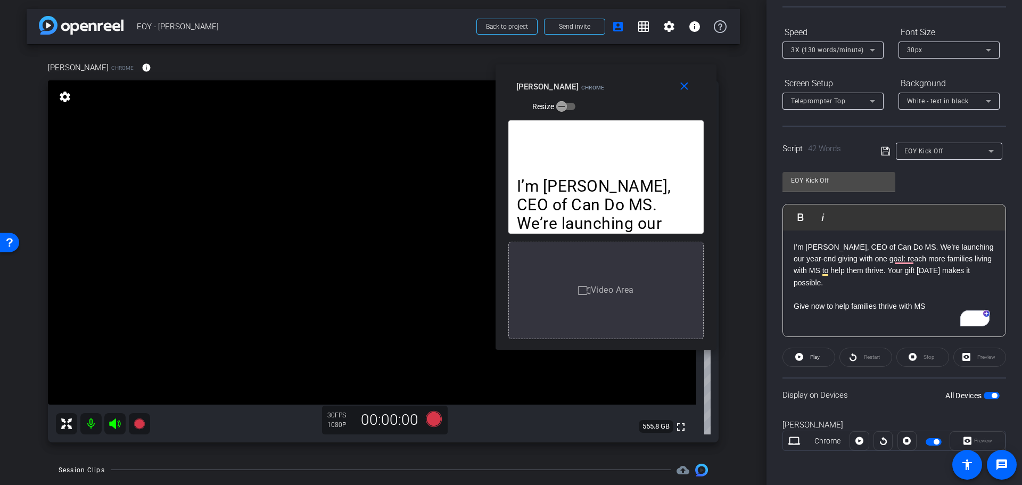
drag, startPoint x: 553, startPoint y: 108, endPoint x: 642, endPoint y: 67, distance: 97.9
click at [642, 67] on div "close Lisa Mattis Chrome Resize" at bounding box center [606, 88] width 221 height 48
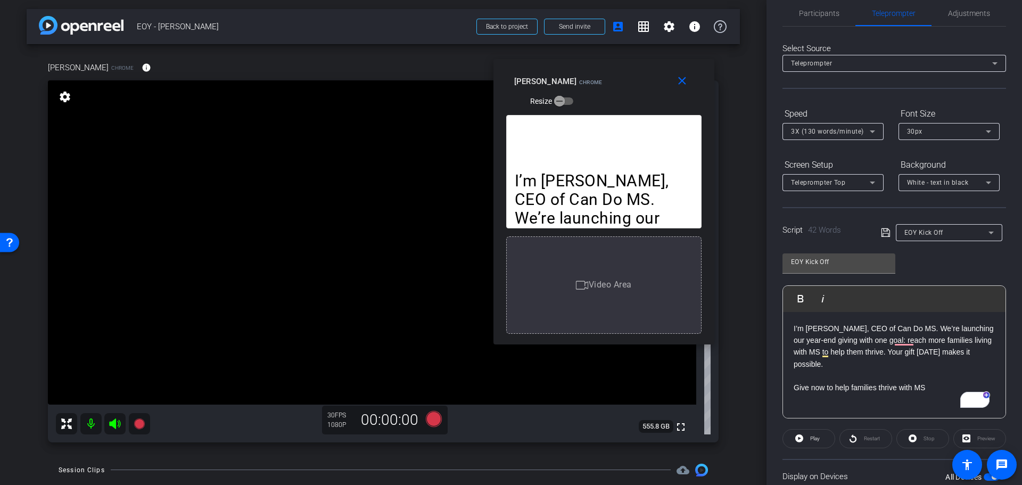
scroll to position [0, 0]
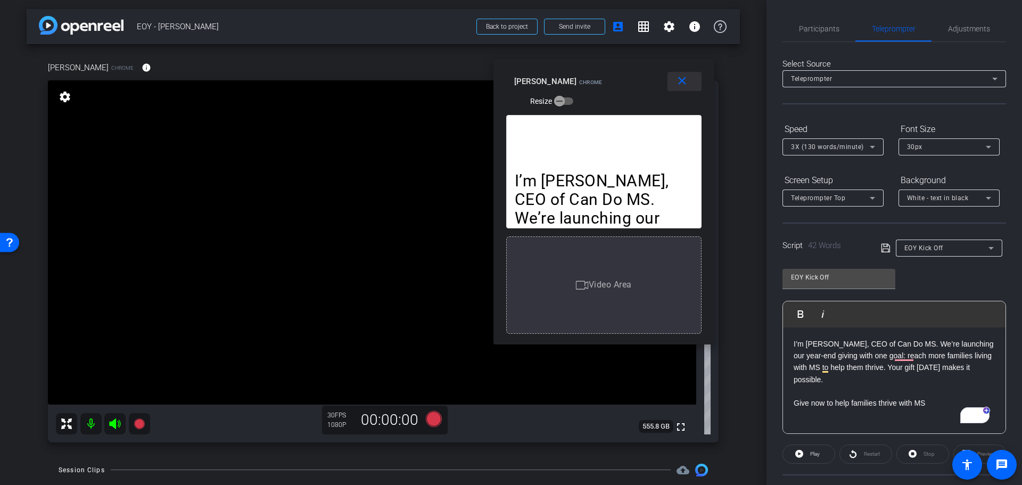
click at [674, 83] on span at bounding box center [685, 82] width 34 height 26
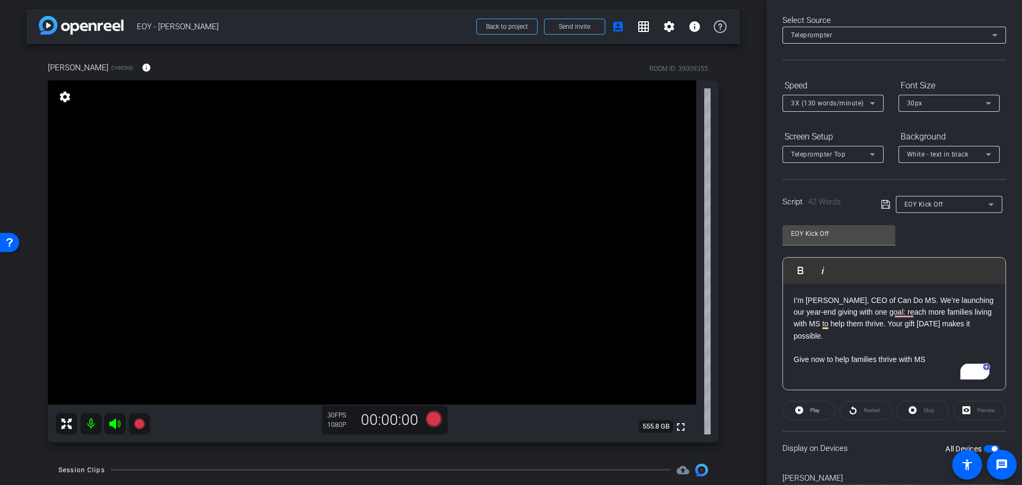
scroll to position [97, 0]
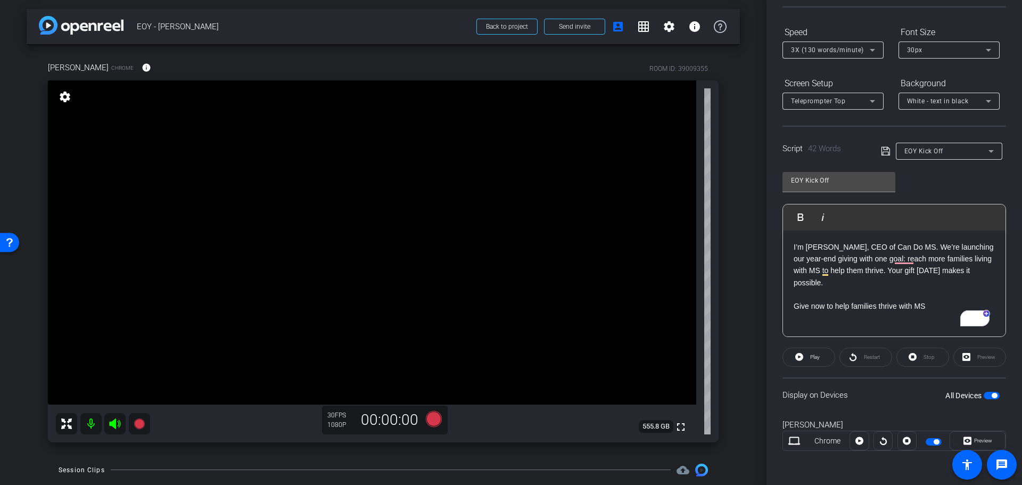
click at [923, 305] on p "Give now to help families thrive with MS" at bounding box center [894, 306] width 201 height 12
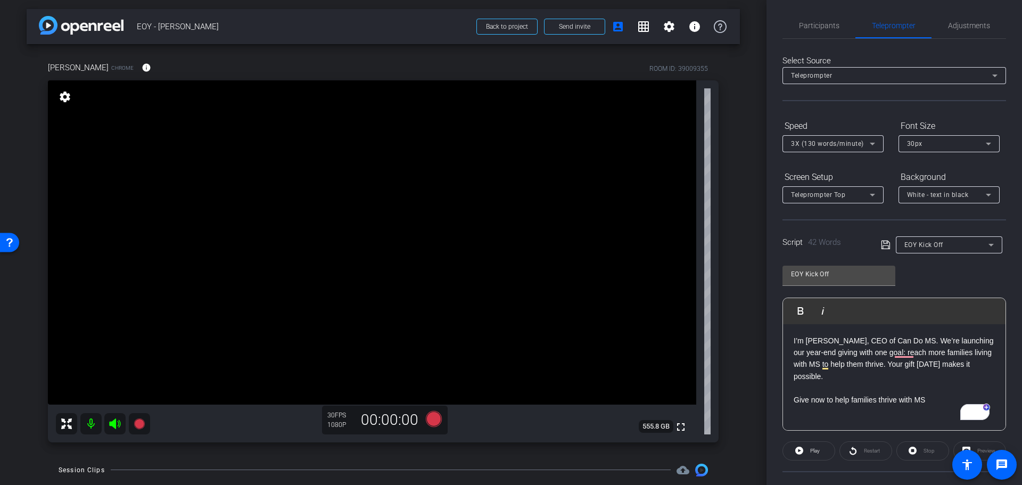
scroll to position [53, 0]
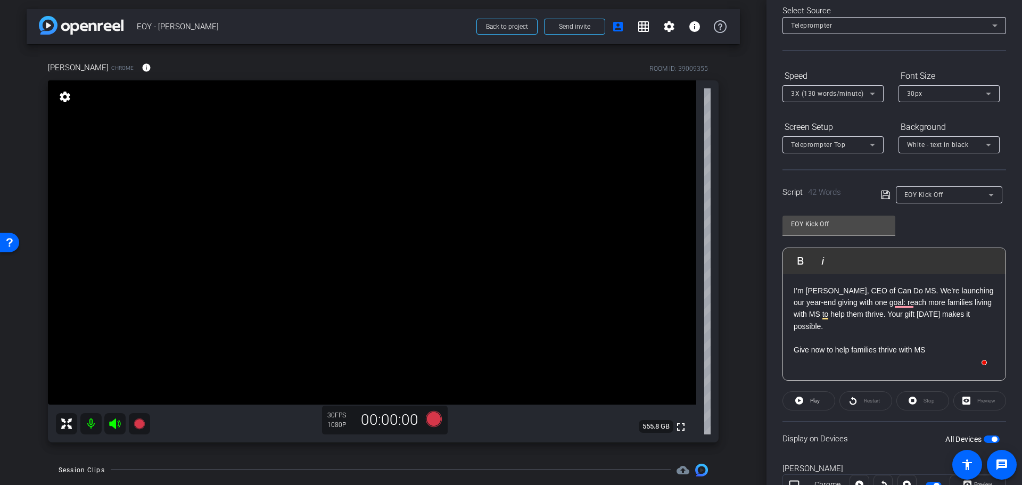
click at [924, 90] on div "30px" at bounding box center [946, 93] width 79 height 13
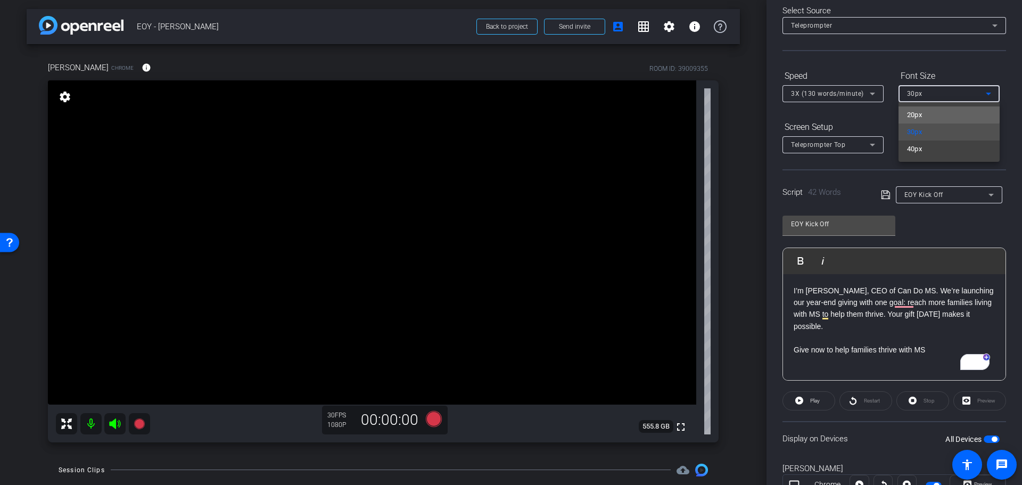
click at [924, 108] on mat-option "20px" at bounding box center [949, 114] width 101 height 17
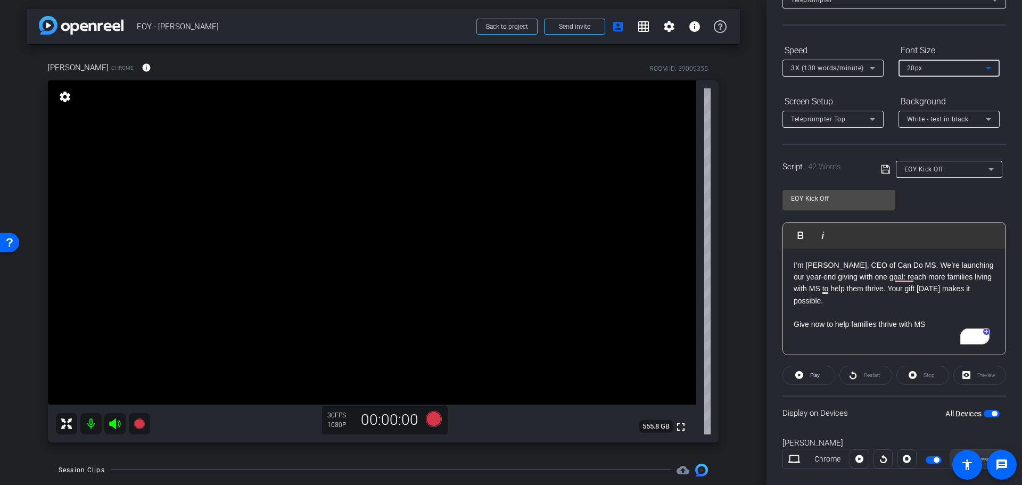
scroll to position [97, 0]
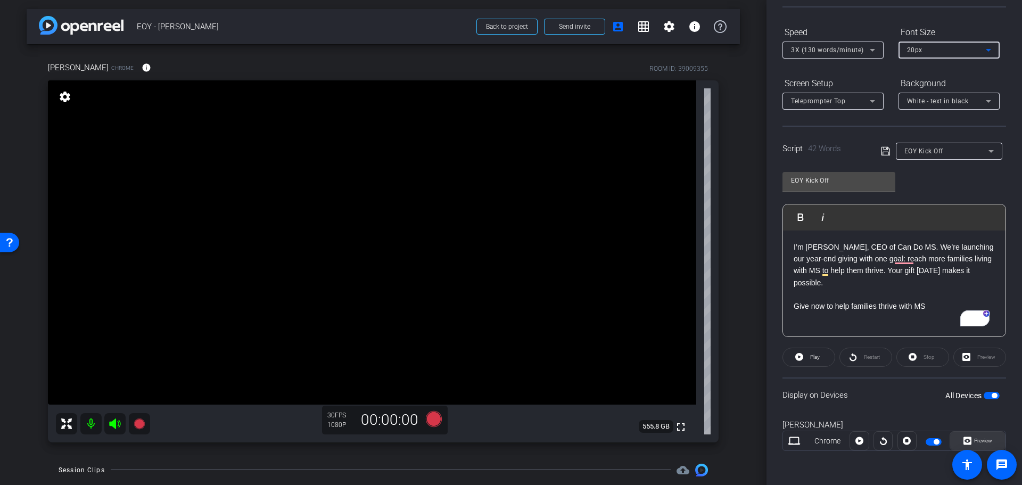
click at [924, 436] on span "Preview" at bounding box center [982, 440] width 21 height 15
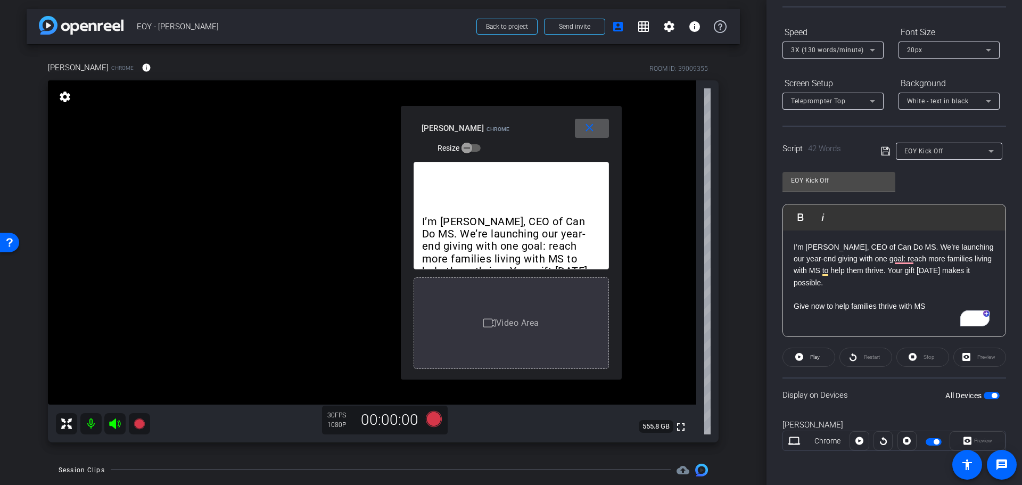
click at [924, 439] on span "button" at bounding box center [936, 441] width 5 height 5
click at [589, 121] on span at bounding box center [592, 129] width 34 height 26
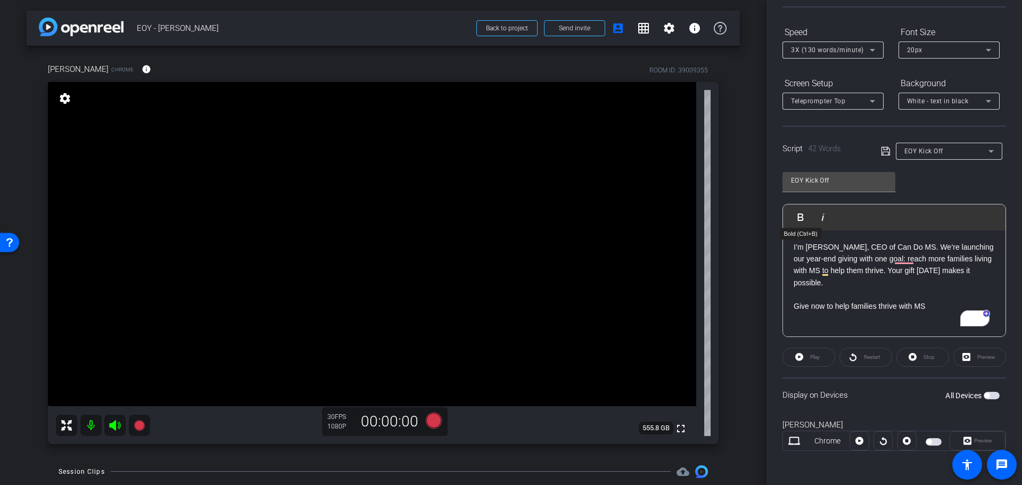
scroll to position [0, 0]
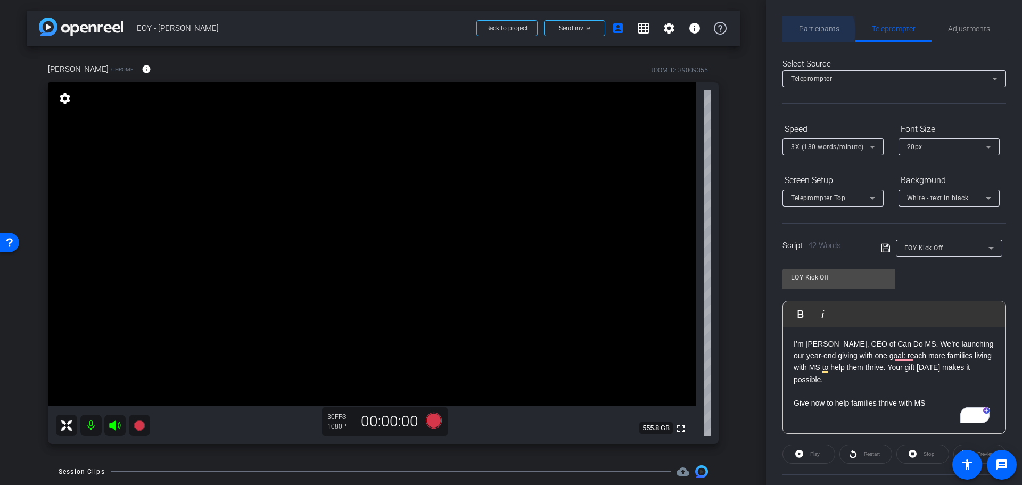
click at [813, 30] on span "Participants" at bounding box center [819, 28] width 40 height 7
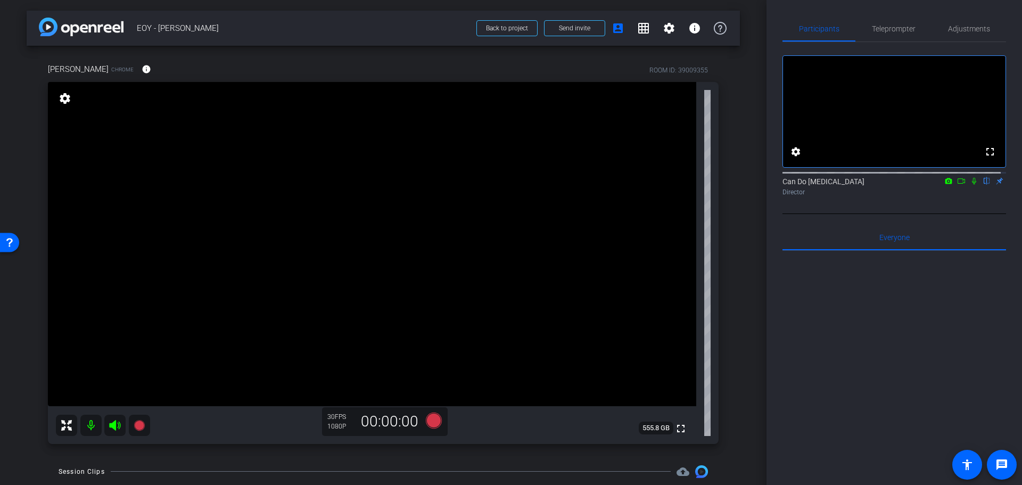
click at [744, 358] on div "arrow_back EOY - Lisa Back to project Send invite account_box grid_on settings …" at bounding box center [383, 242] width 767 height 485
click at [432, 422] on icon at bounding box center [434, 420] width 16 height 16
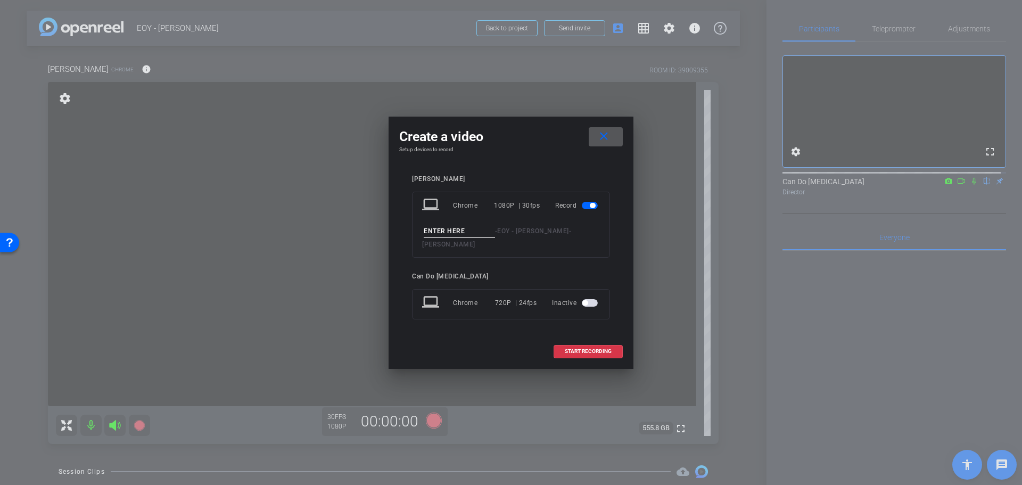
click at [462, 233] on input at bounding box center [459, 231] width 71 height 13
type input "EOYKickOff"
click at [604, 349] on span "START RECORDING" at bounding box center [588, 351] width 47 height 5
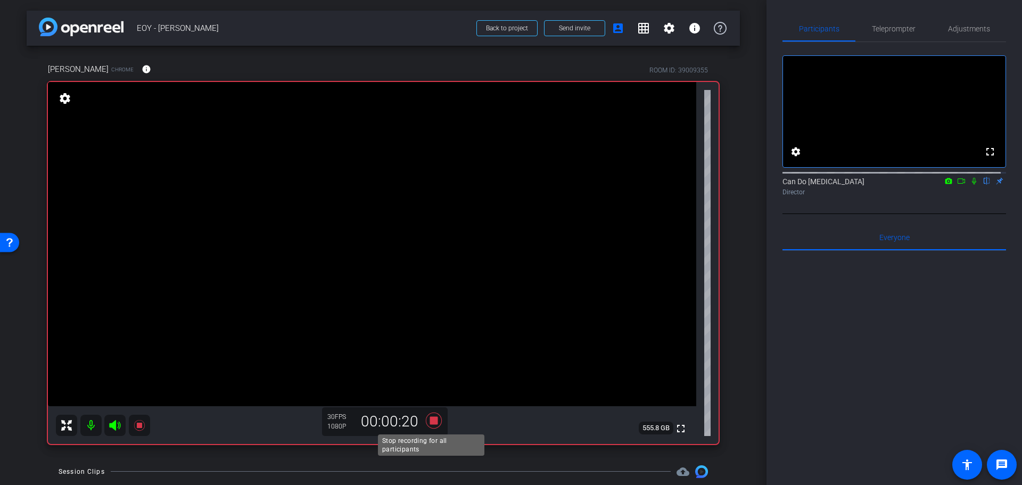
click at [431, 423] on icon at bounding box center [434, 420] width 16 height 16
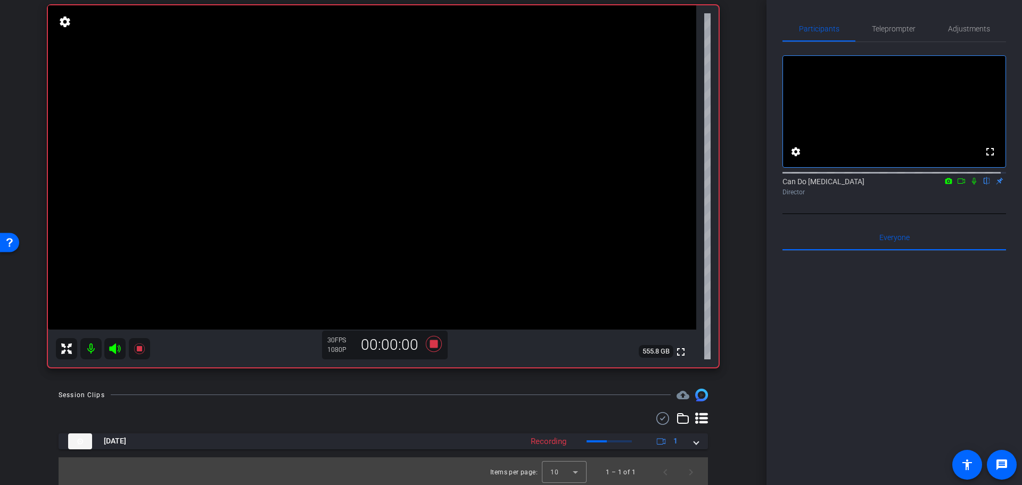
scroll to position [79, 0]
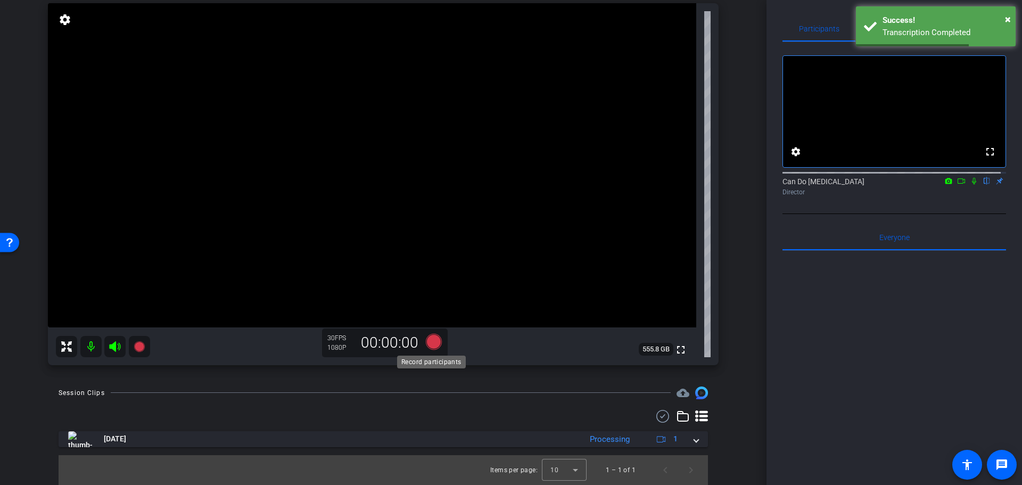
click at [431, 343] on icon at bounding box center [434, 341] width 16 height 16
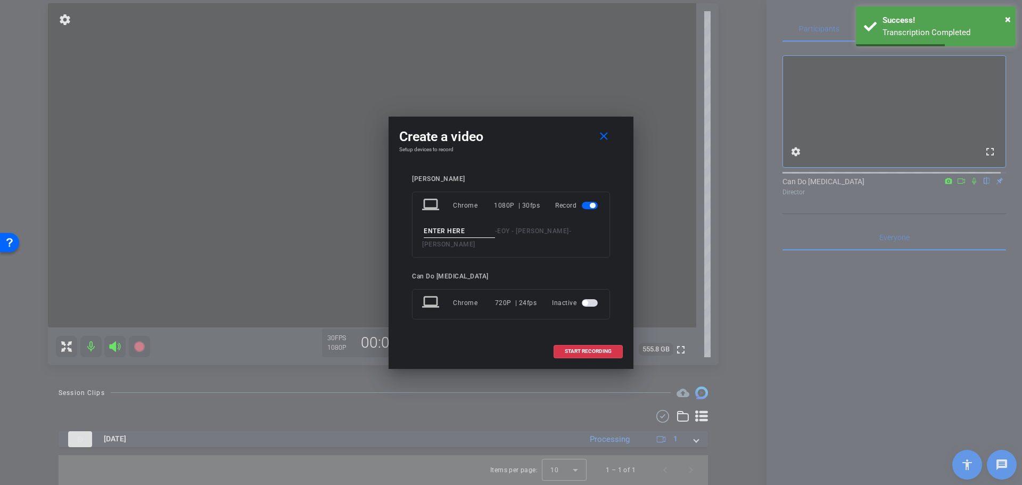
click at [437, 238] on input at bounding box center [459, 231] width 71 height 13
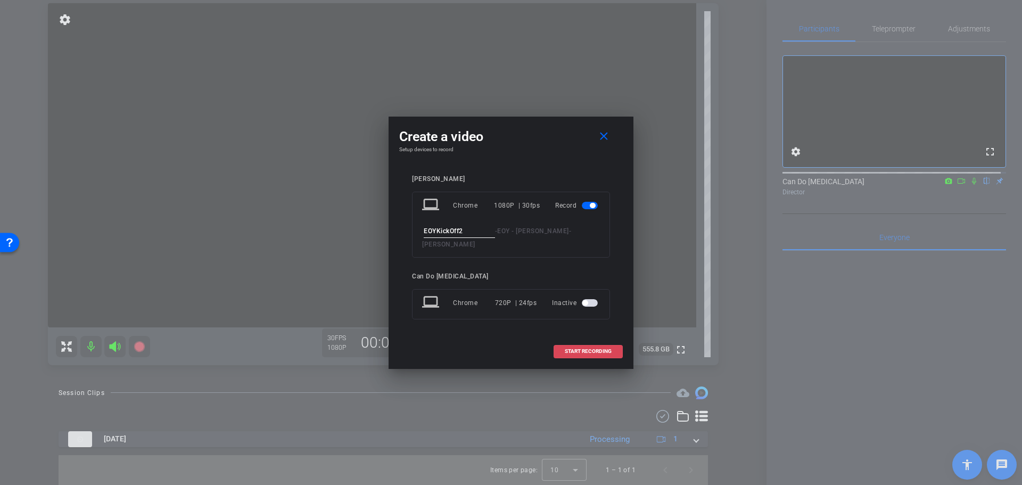
type input "EOYKickOff2"
click at [590, 349] on span "START RECORDING" at bounding box center [588, 351] width 47 height 5
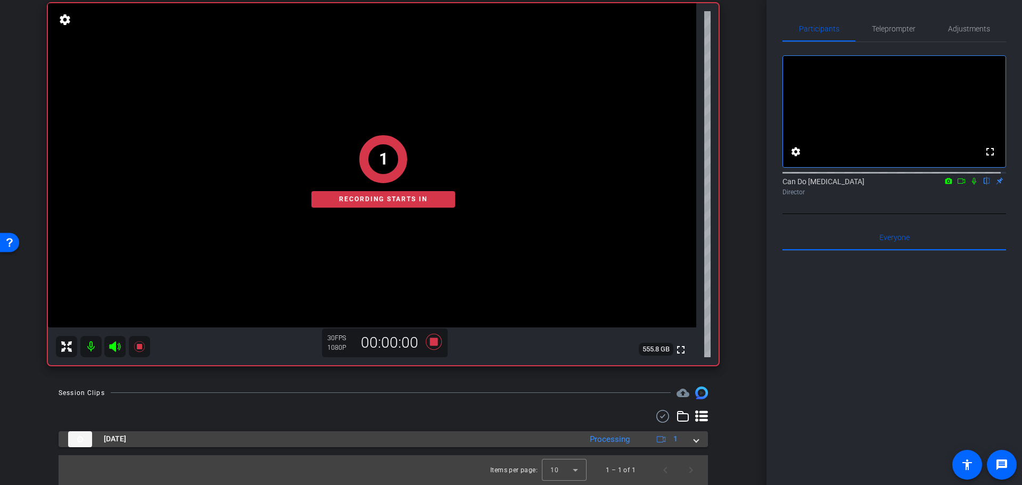
click at [695, 442] on mat-expansion-panel-header "Sep 24, 2025 Processing 1" at bounding box center [384, 439] width 650 height 16
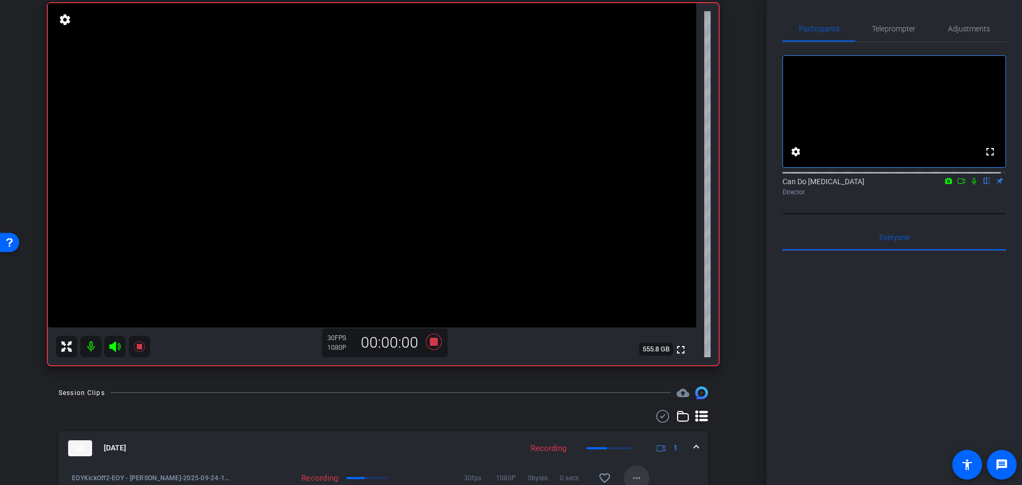
click at [639, 473] on span at bounding box center [637, 478] width 26 height 26
click at [747, 433] on div at bounding box center [511, 242] width 1022 height 485
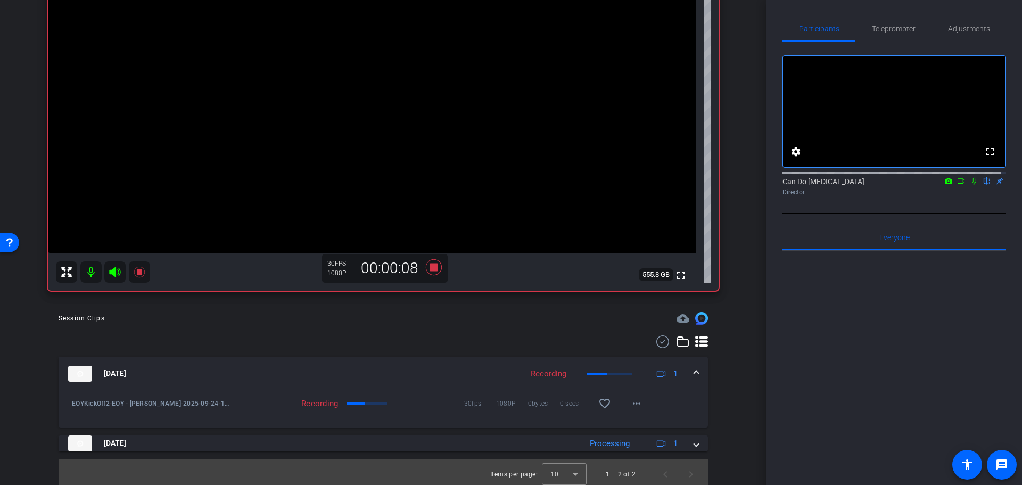
scroll to position [158, 0]
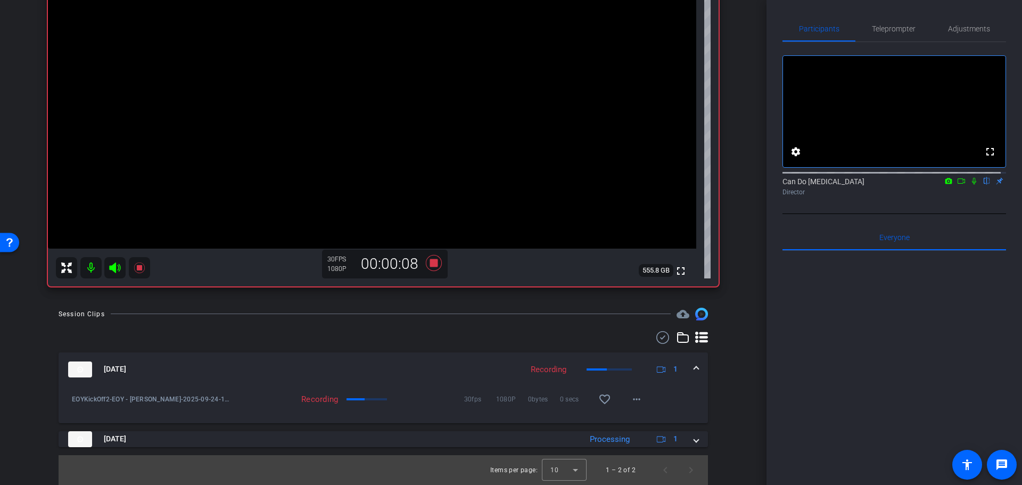
click at [717, 406] on div "Session Clips cloud_upload Sep 24, 2025 Recording 1 EOYKickOff2-EOY - Lisa-Lisa…" at bounding box center [384, 396] width 714 height 177
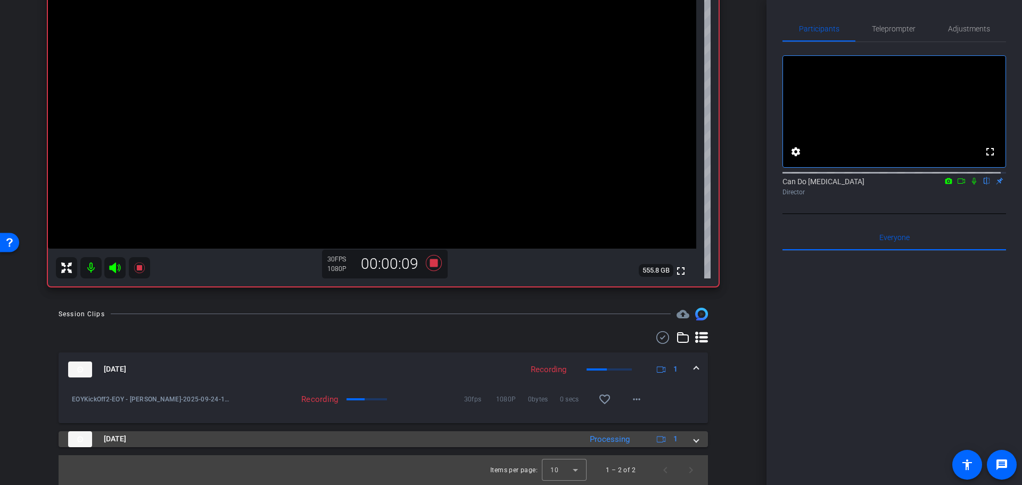
click at [694, 441] on span at bounding box center [696, 438] width 4 height 11
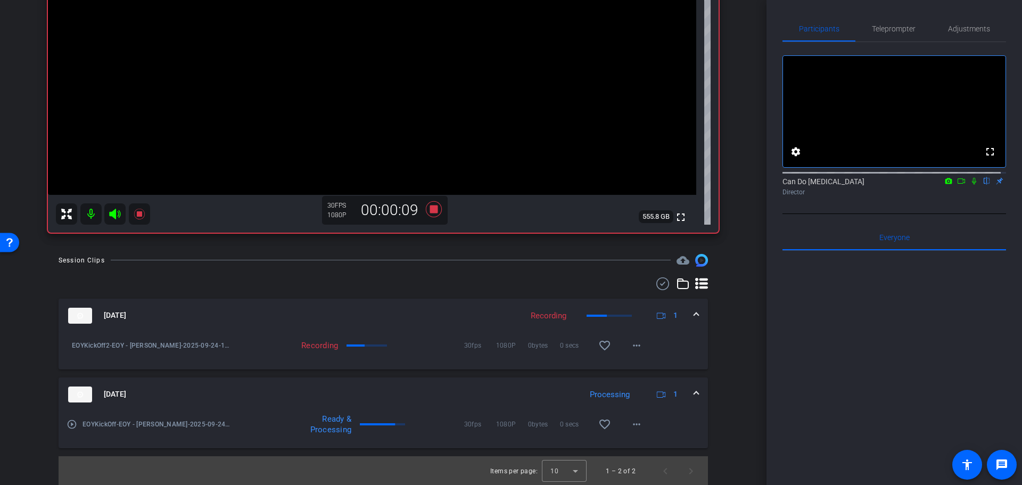
scroll to position [212, 0]
click at [637, 428] on mat-icon "more_horiz" at bounding box center [636, 423] width 13 height 13
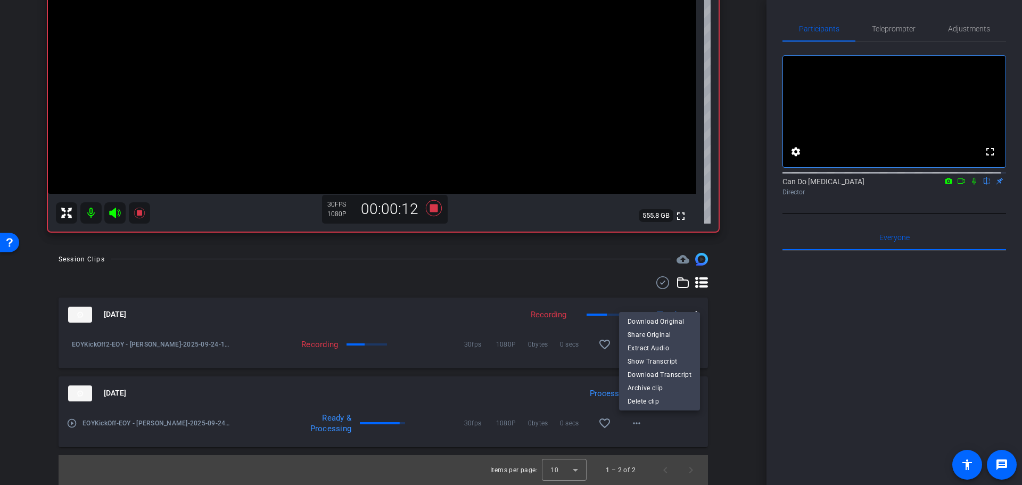
click at [735, 405] on div at bounding box center [511, 242] width 1022 height 485
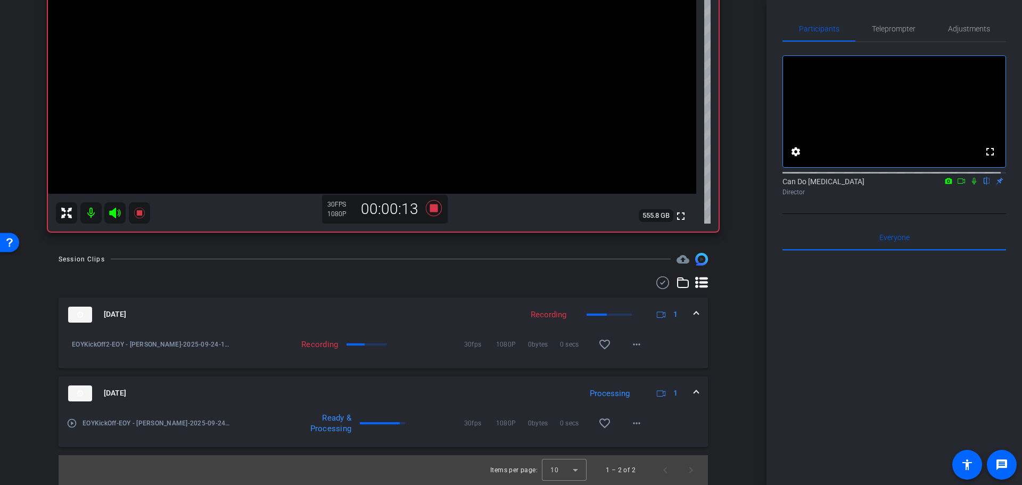
click at [694, 397] on span at bounding box center [696, 393] width 4 height 11
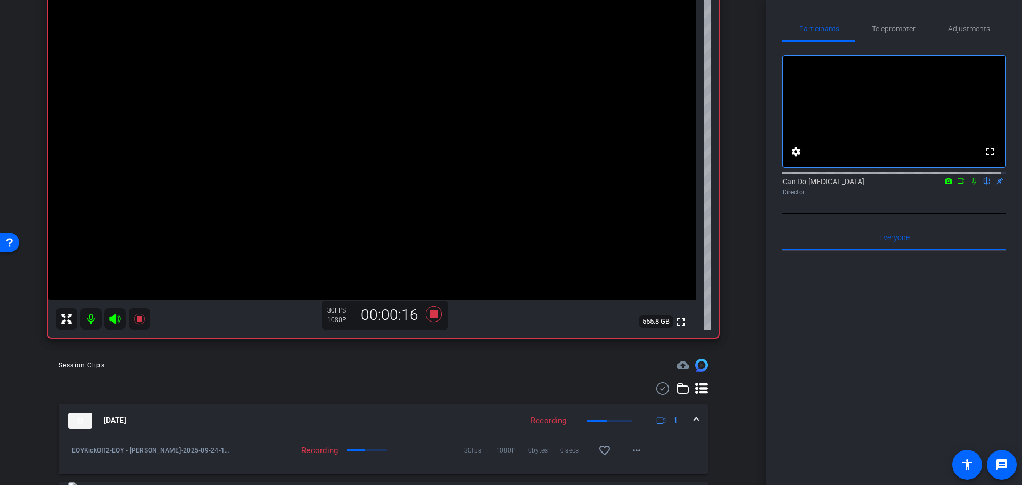
scroll to position [0, 0]
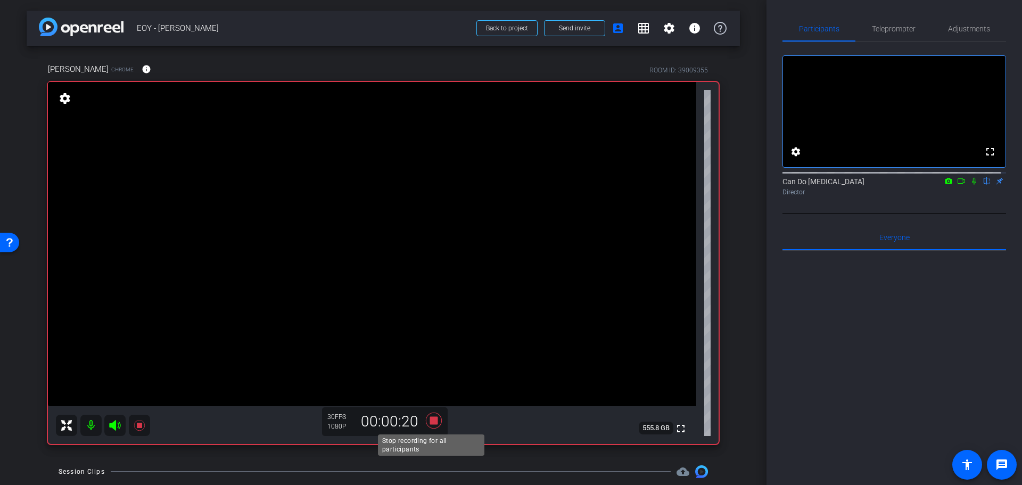
click at [434, 423] on icon at bounding box center [434, 420] width 16 height 16
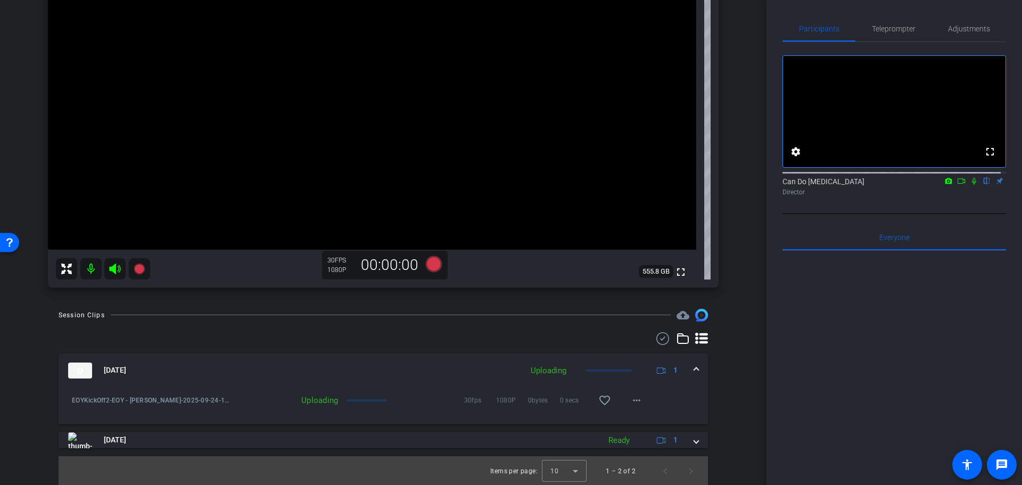
scroll to position [158, 0]
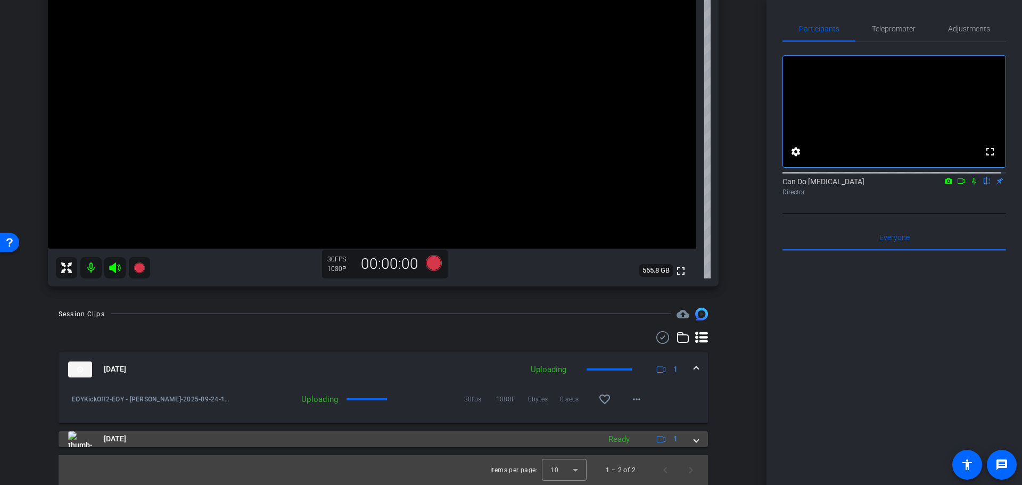
click at [687, 437] on div "Sep 24, 2025 Ready 1" at bounding box center [381, 439] width 626 height 16
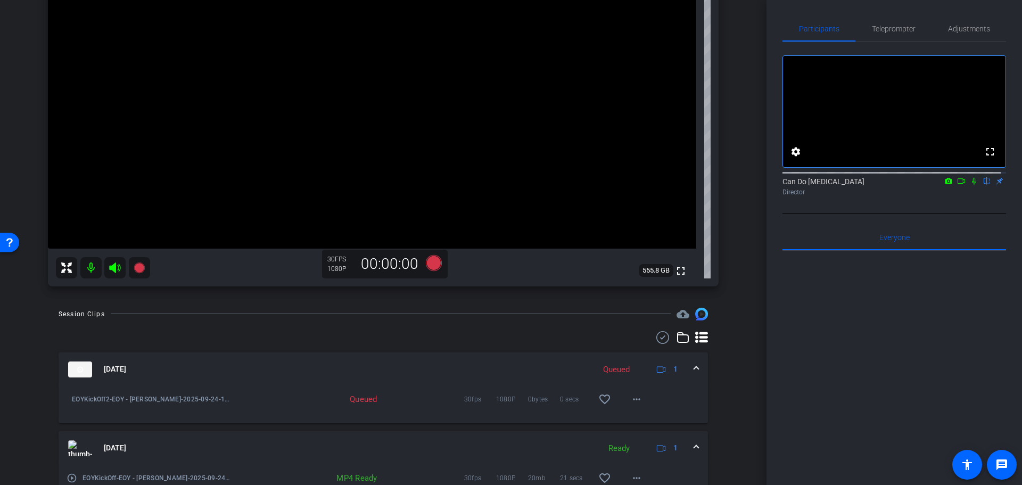
scroll to position [212, 0]
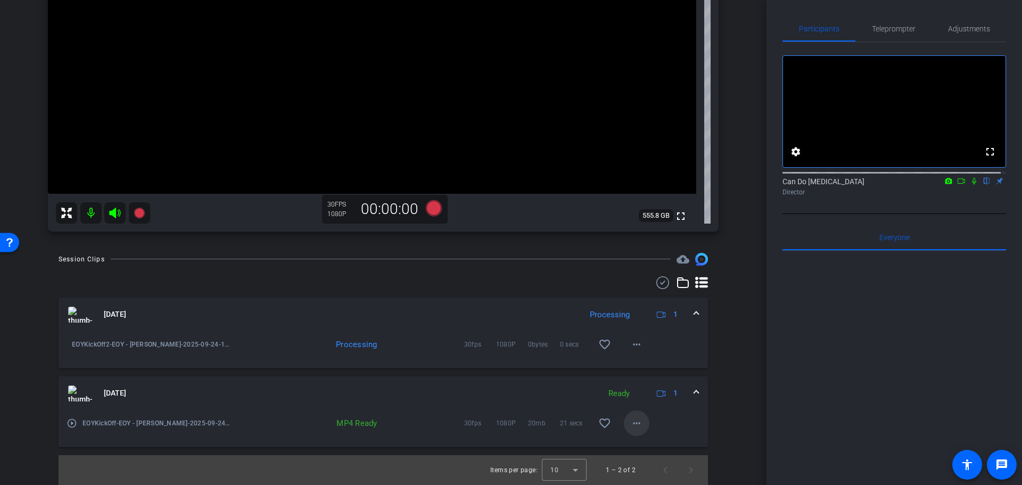
click at [633, 423] on mat-icon "more_horiz" at bounding box center [636, 423] width 13 height 13
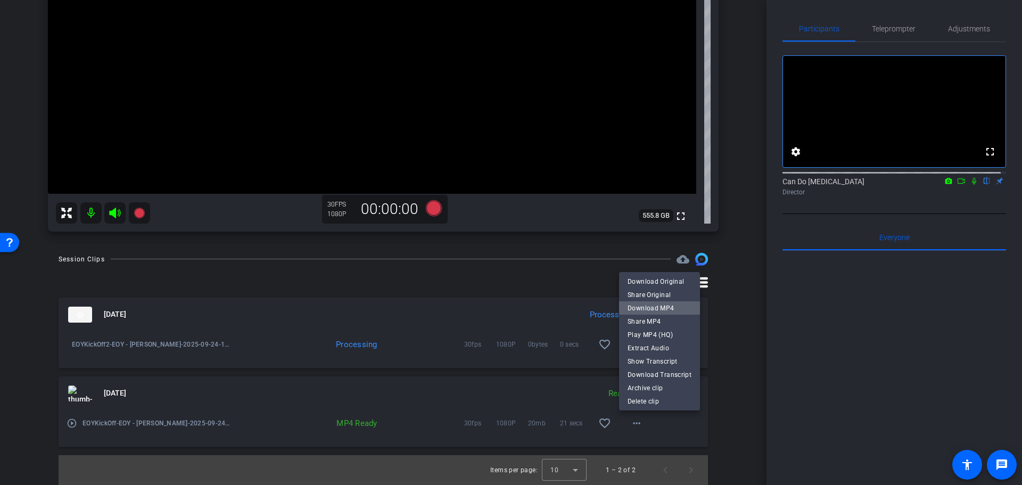
click at [682, 308] on span "Download MP4" at bounding box center [660, 307] width 64 height 13
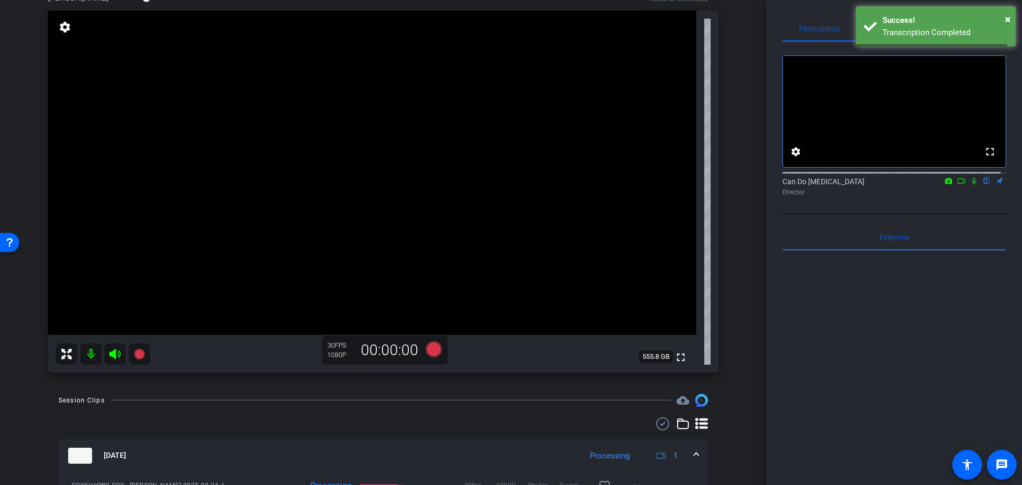
scroll to position [53, 0]
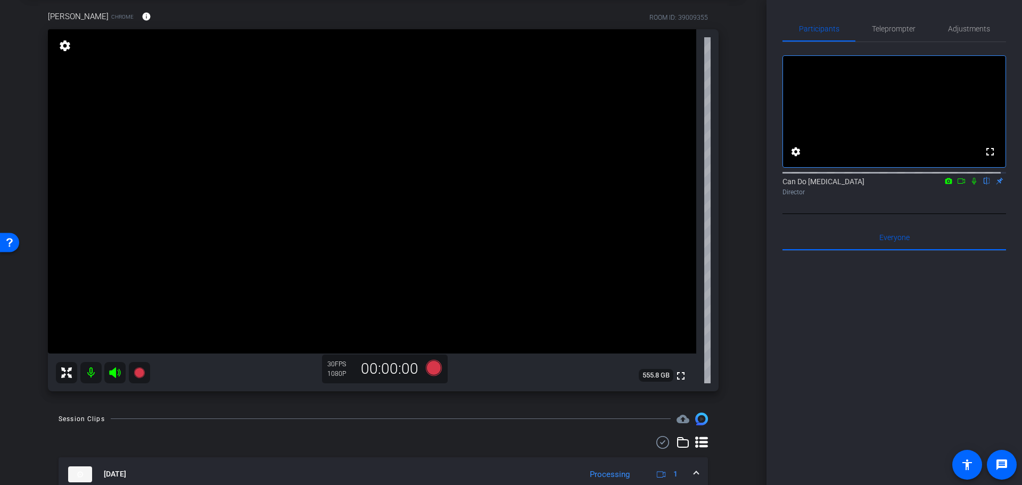
click at [439, 363] on icon at bounding box center [434, 367] width 26 height 19
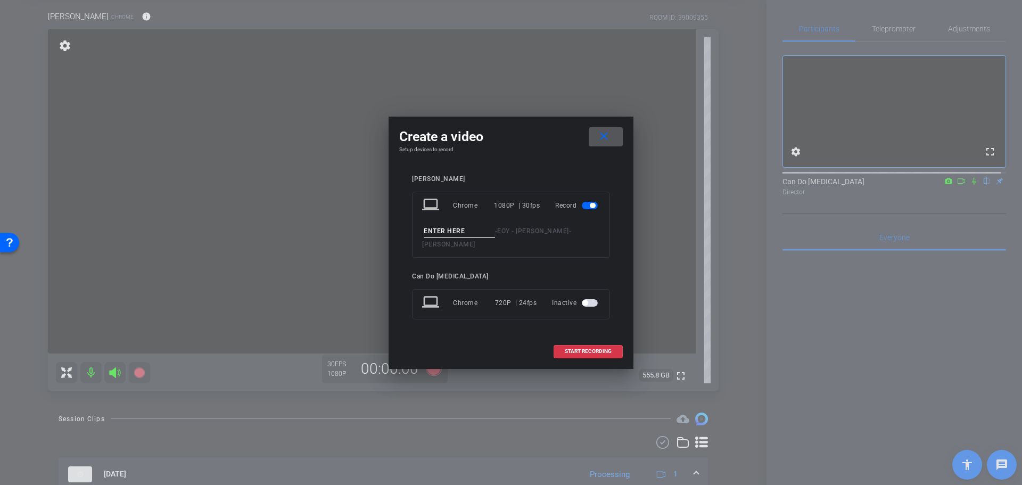
click at [464, 233] on input at bounding box center [459, 231] width 71 height 13
type input "K"
drag, startPoint x: 529, startPoint y: 136, endPoint x: 545, endPoint y: 147, distance: 20.2
click at [545, 146] on div "Create a video close" at bounding box center [511, 136] width 224 height 19
click at [486, 238] on input "EOYKickOff" at bounding box center [459, 231] width 71 height 13
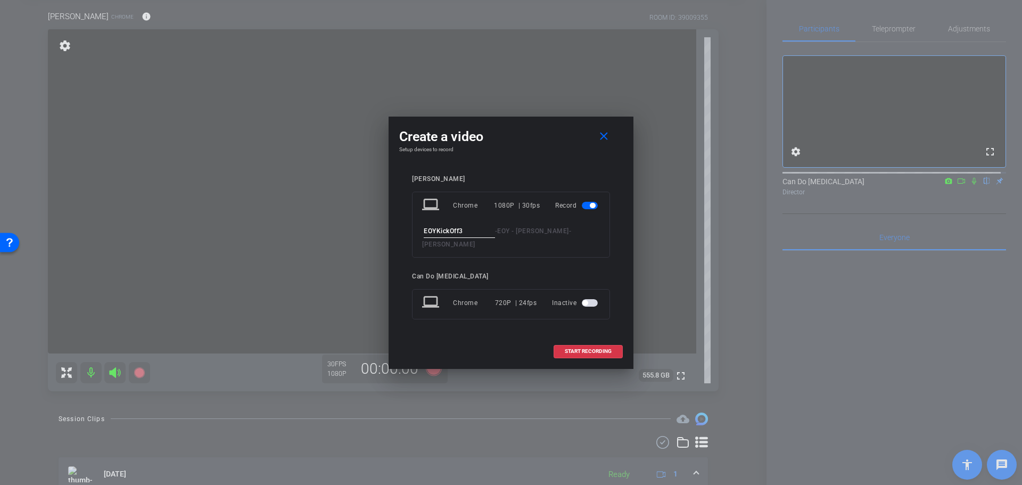
type input "EOYKickOff3"
click at [470, 235] on input "EOYKickOff3" at bounding box center [459, 231] width 71 height 13
click at [586, 349] on span "START RECORDING" at bounding box center [588, 351] width 47 height 5
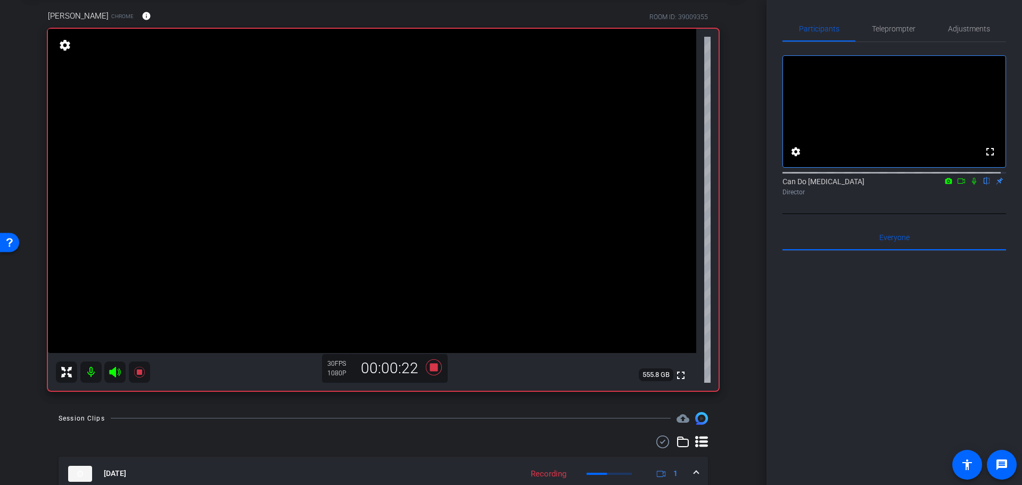
scroll to position [106, 0]
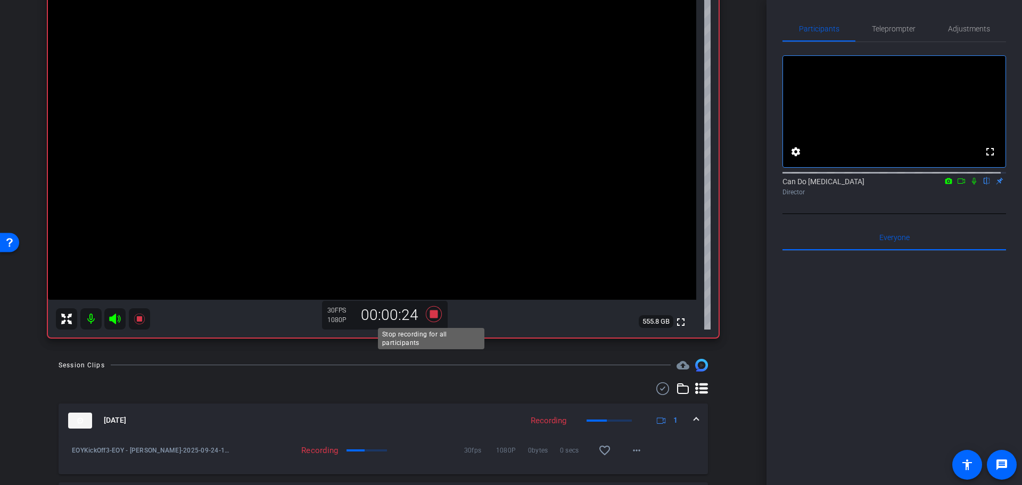
click at [432, 315] on icon at bounding box center [434, 314] width 16 height 16
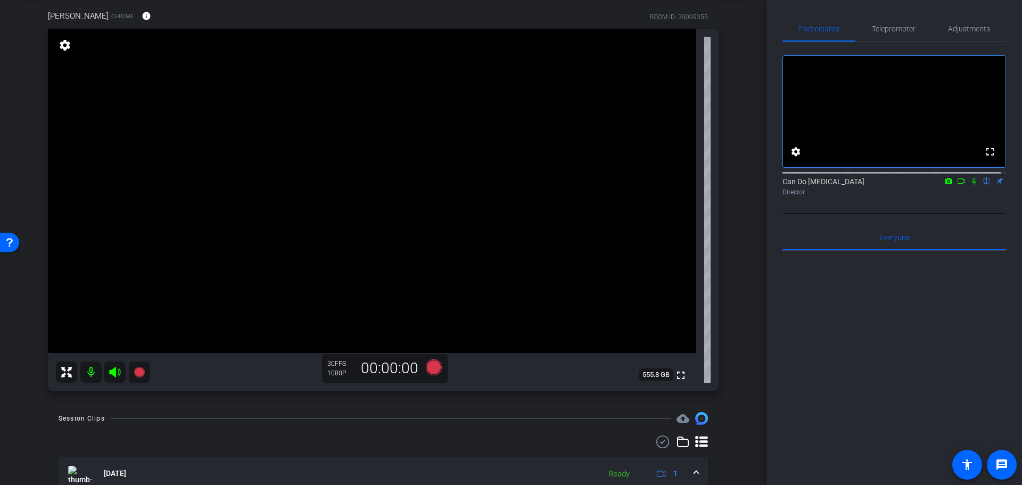
scroll to position [54, 0]
click at [743, 346] on div "arrow_back EOY - Lisa Back to project Send invite account_box grid_on settings …" at bounding box center [383, 188] width 767 height 485
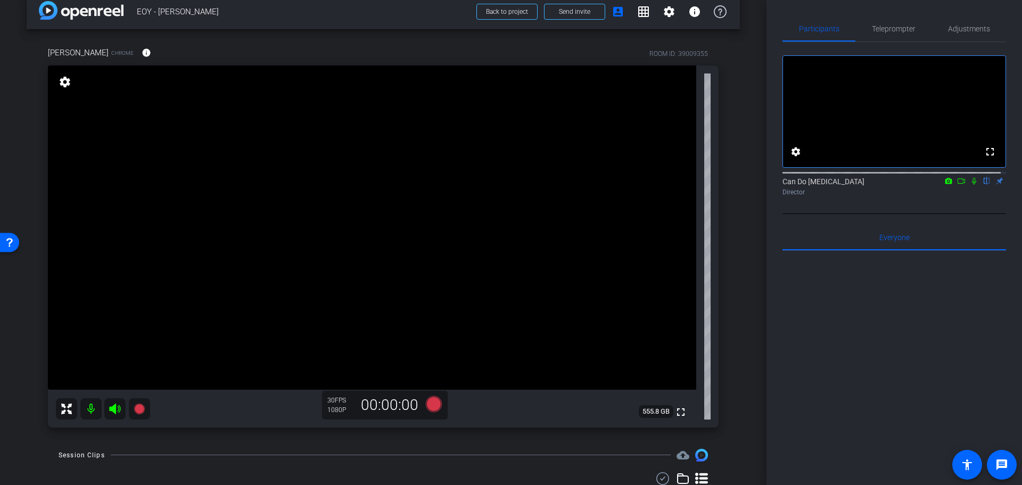
drag, startPoint x: 743, startPoint y: 308, endPoint x: 742, endPoint y: 329, distance: 20.3
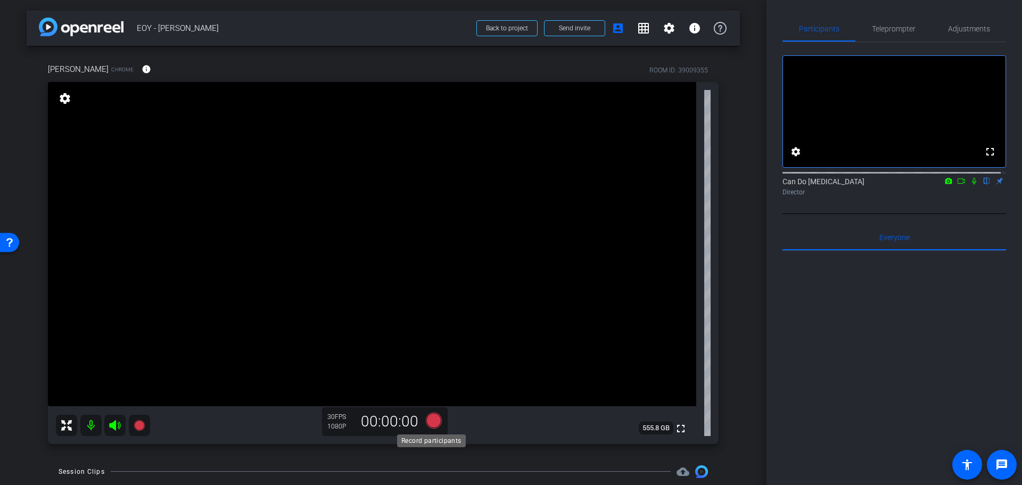
click at [429, 421] on icon at bounding box center [434, 420] width 16 height 16
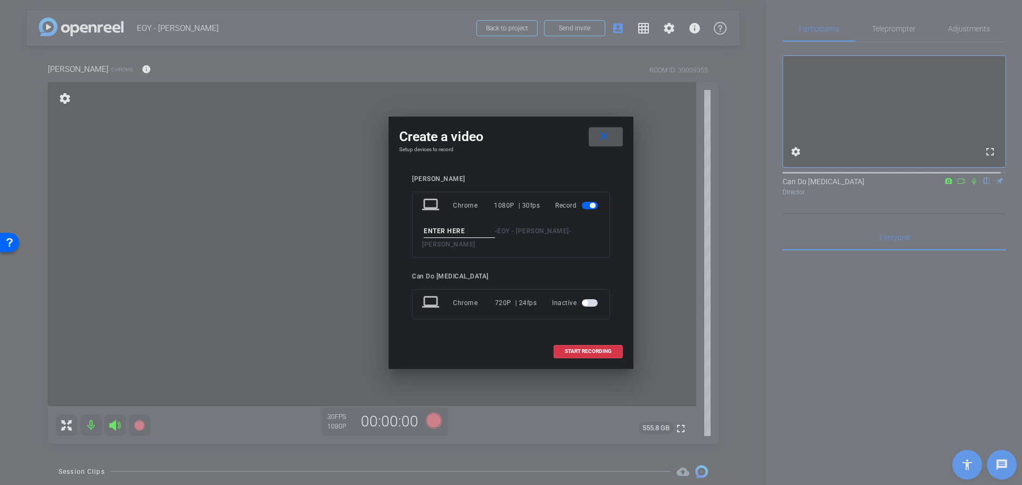
click at [438, 232] on input at bounding box center [459, 231] width 71 height 13
click at [465, 235] on input "MidCampaigh1" at bounding box center [459, 231] width 71 height 13
type input "MidCampaign1"
click at [591, 349] on span "START RECORDING" at bounding box center [588, 351] width 47 height 5
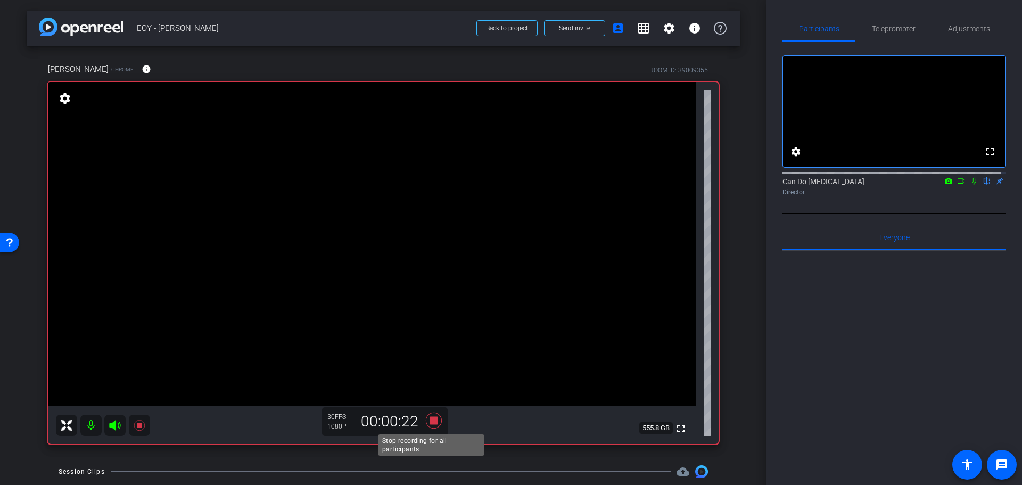
click at [429, 421] on icon at bounding box center [434, 420] width 16 height 16
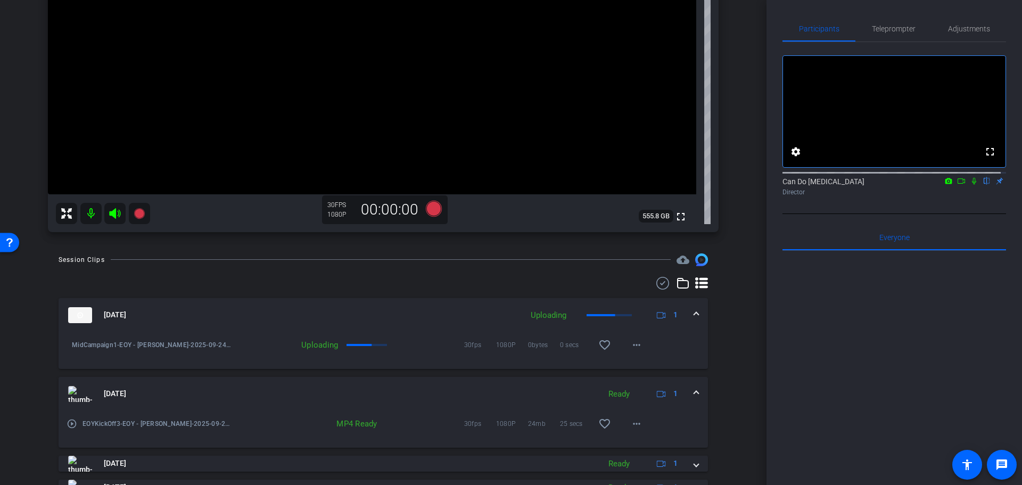
scroll to position [213, 0]
click at [694, 313] on span at bounding box center [696, 313] width 4 height 11
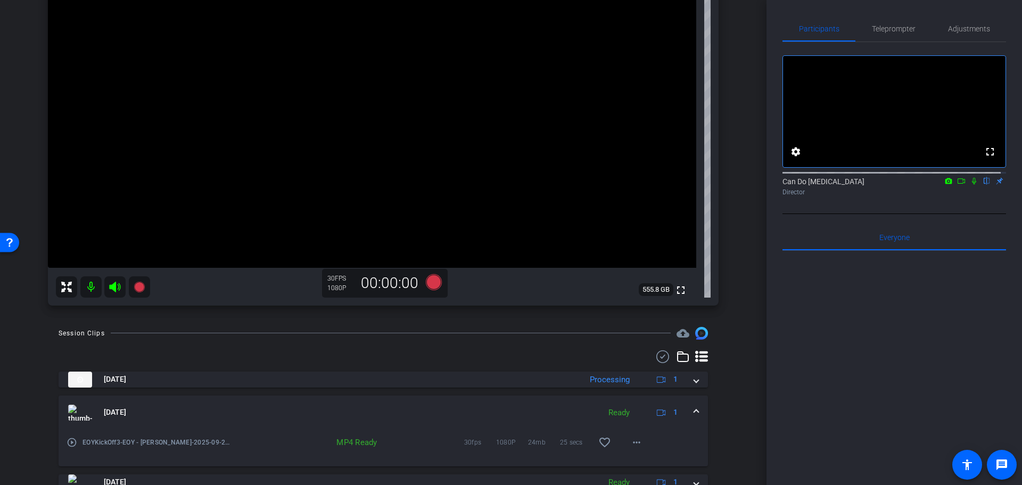
scroll to position [99, 0]
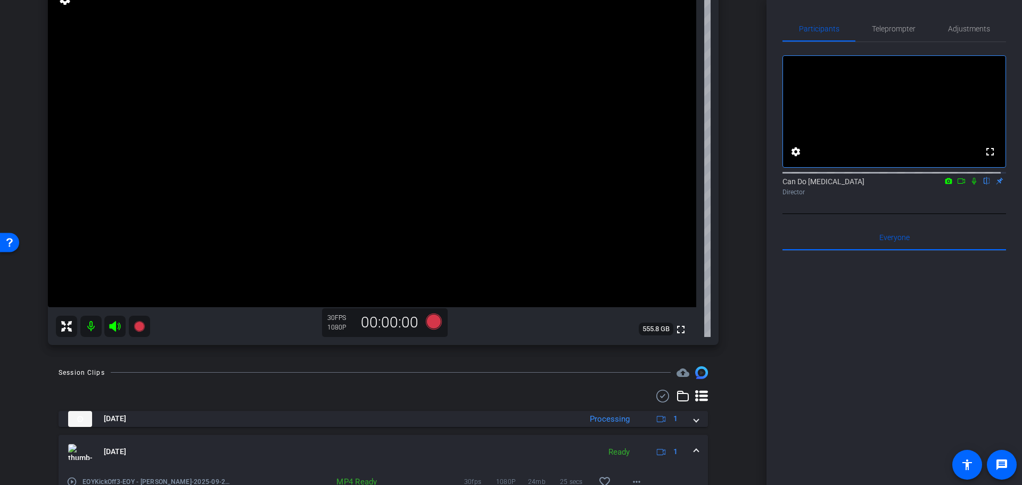
click at [694, 446] on span at bounding box center [696, 451] width 4 height 11
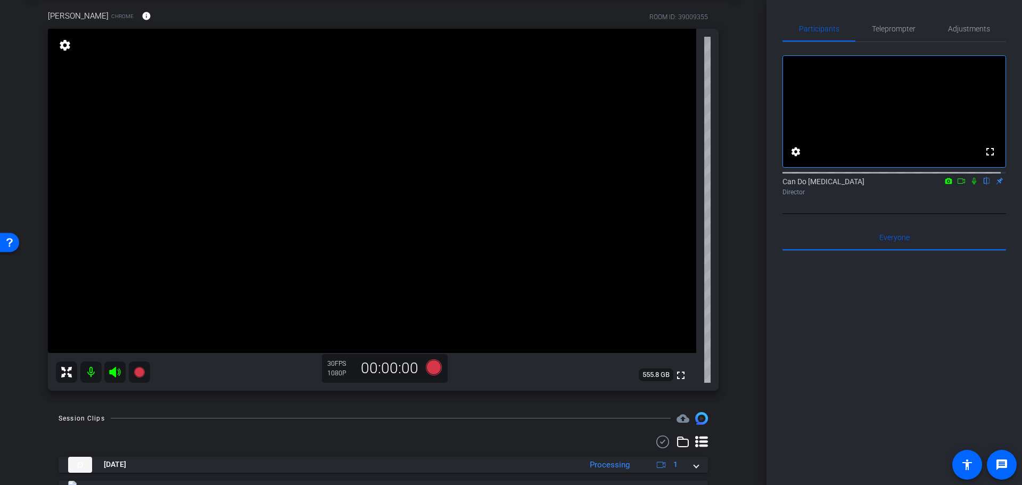
scroll to position [0, 0]
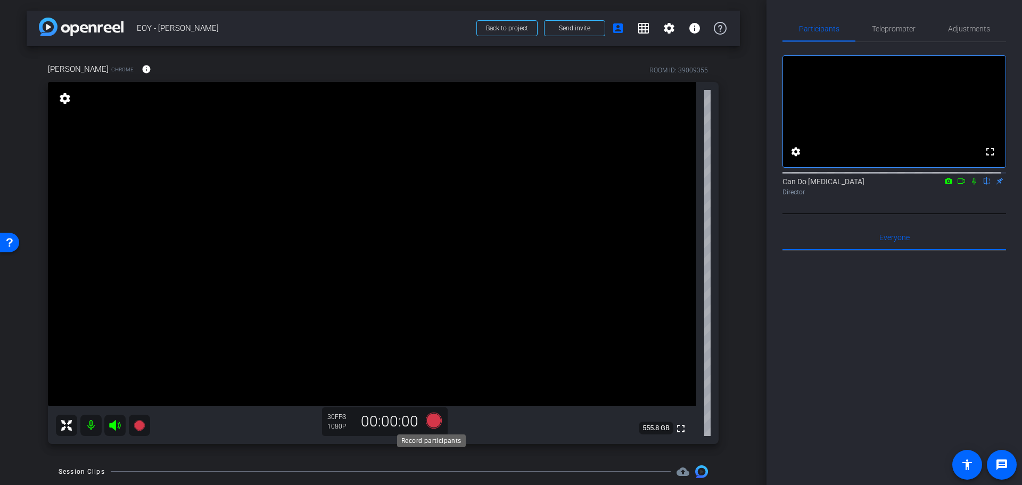
click at [426, 422] on icon at bounding box center [434, 420] width 16 height 16
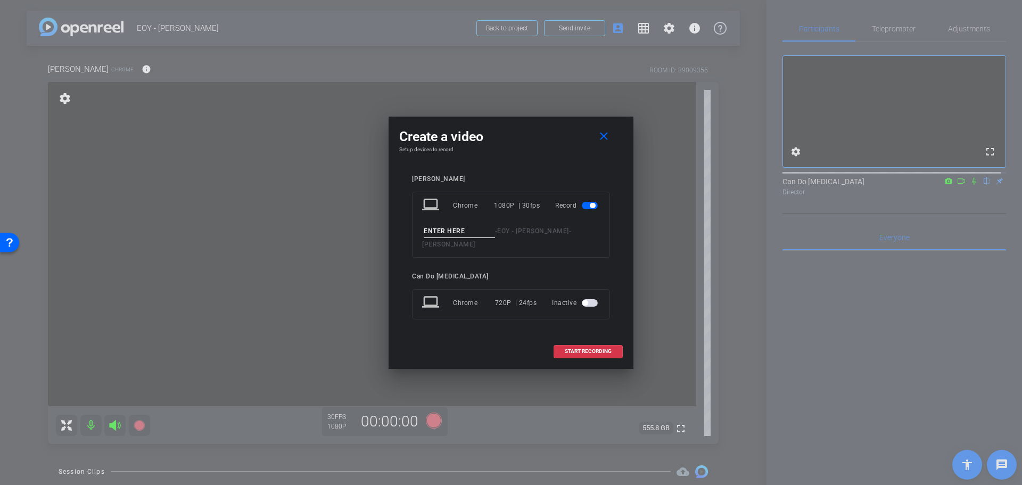
click at [461, 233] on input at bounding box center [459, 231] width 71 height 13
click at [466, 236] on input at bounding box center [459, 231] width 71 height 13
click at [465, 236] on input at bounding box center [459, 231] width 71 height 13
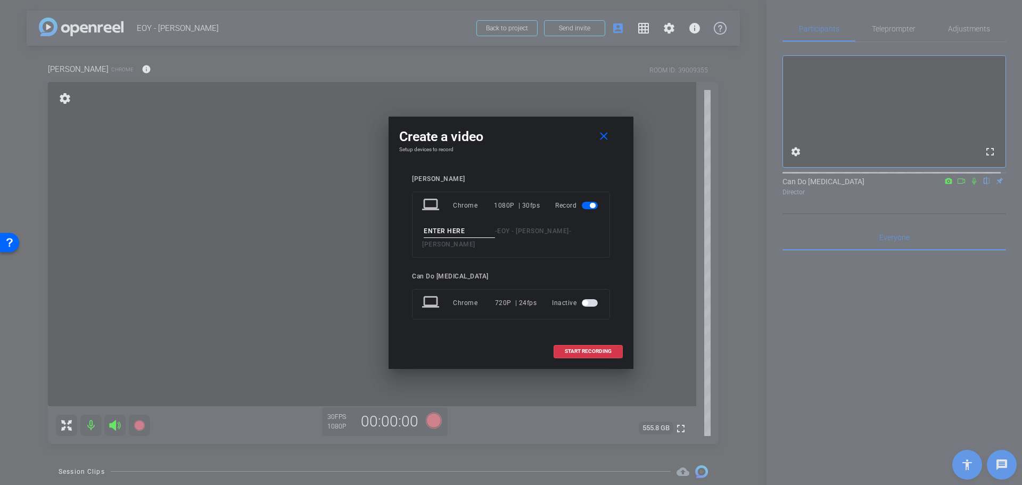
click at [465, 236] on input at bounding box center [459, 231] width 71 height 13
click at [601, 141] on mat-icon "close" at bounding box center [603, 136] width 13 height 13
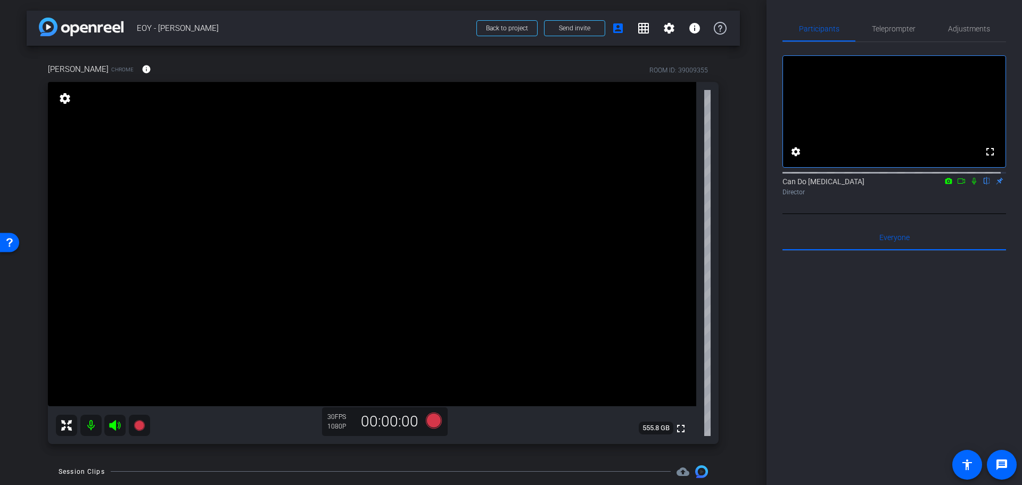
click at [747, 215] on div "arrow_back EOY - Lisa Back to project Send invite account_box grid_on settings …" at bounding box center [383, 242] width 767 height 485
click at [759, 294] on div "arrow_back EOY - Lisa Back to project Send invite account_box grid_on settings …" at bounding box center [383, 242] width 767 height 485
click at [428, 418] on icon at bounding box center [434, 420] width 16 height 16
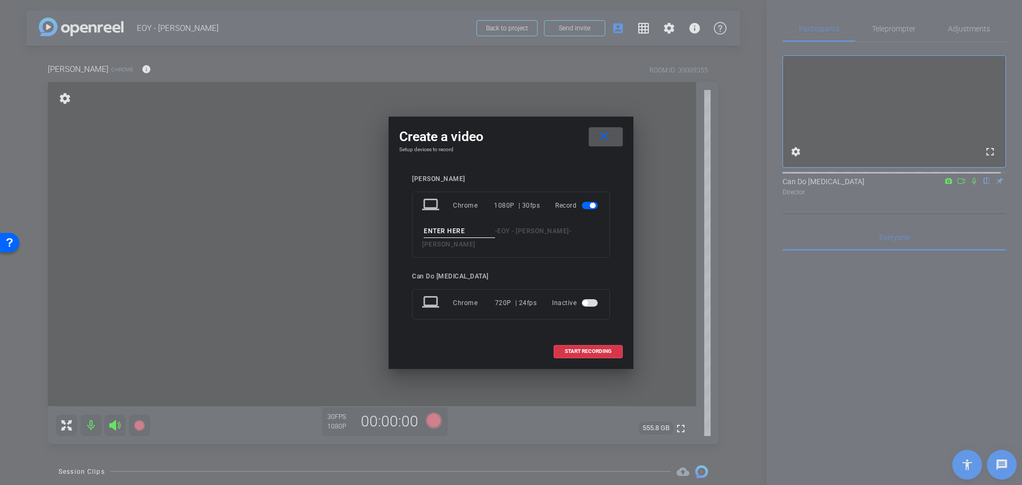
click at [459, 235] on input at bounding box center [459, 231] width 71 height 13
click at [432, 238] on input "MidCampaign2" at bounding box center [459, 231] width 71 height 13
type input "MidCampaign2"
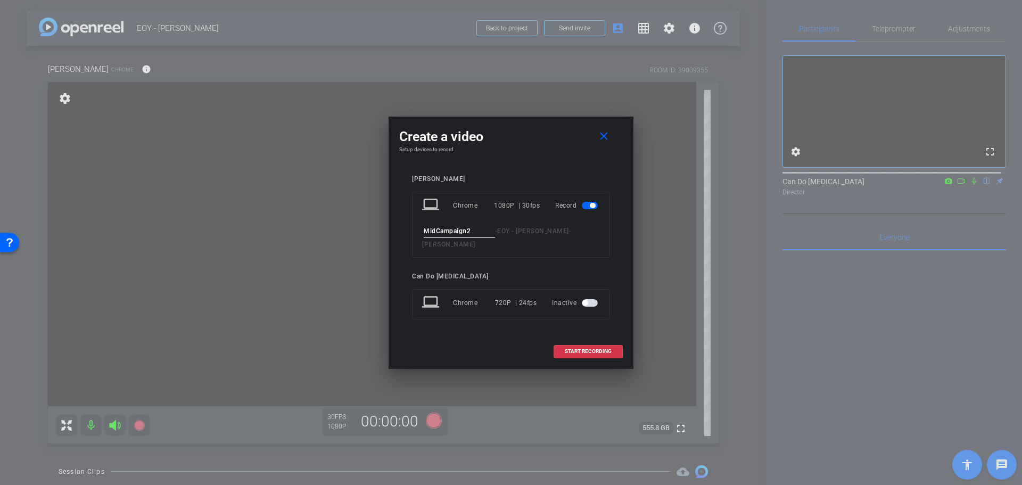
click at [486, 228] on div "laptop Chrome 1080P | 30fps Record MidCampaign2 - EOY - Lisa - Lisa Mattis" at bounding box center [511, 225] width 198 height 66
drag, startPoint x: 601, startPoint y: 342, endPoint x: 477, endPoint y: 338, distance: 124.1
click at [477, 345] on div "START RECORDING" at bounding box center [511, 351] width 224 height 13
click at [615, 347] on span at bounding box center [588, 352] width 68 height 26
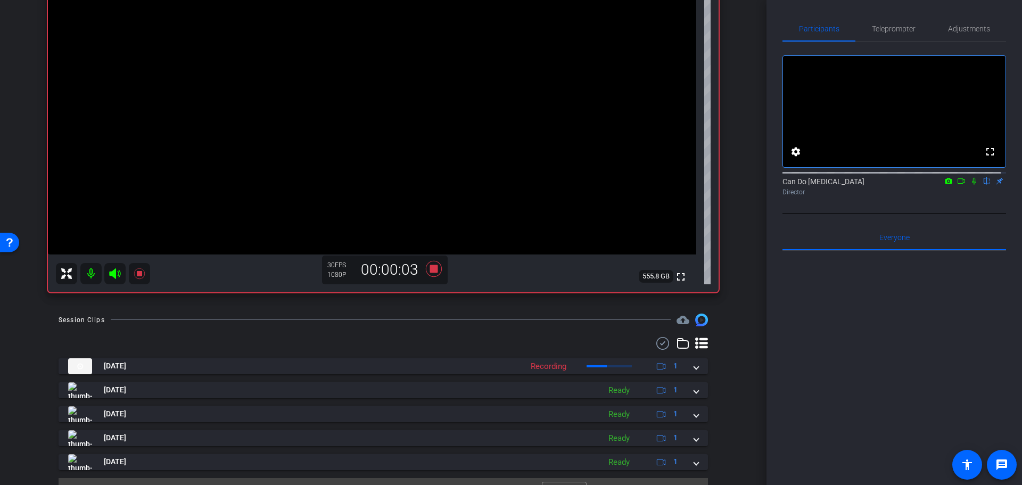
scroll to position [175, 0]
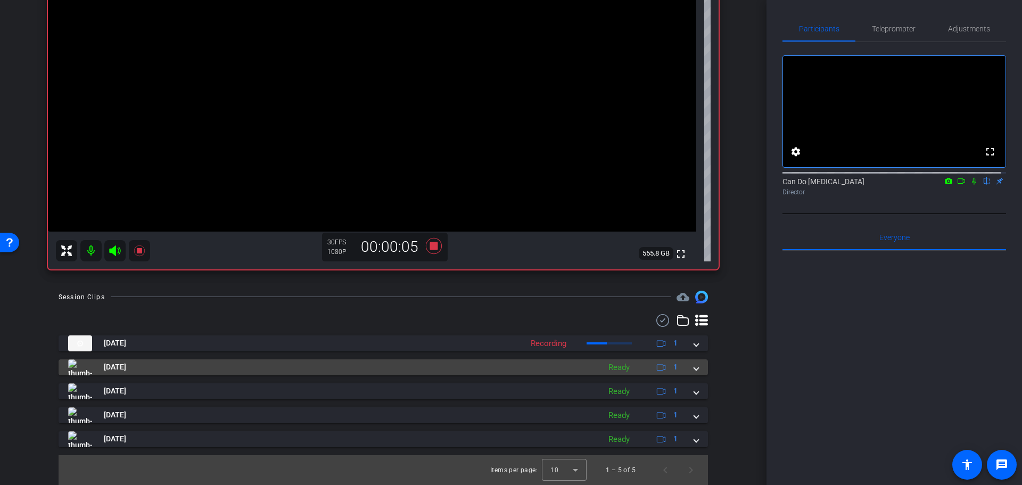
click at [694, 366] on span at bounding box center [696, 367] width 4 height 11
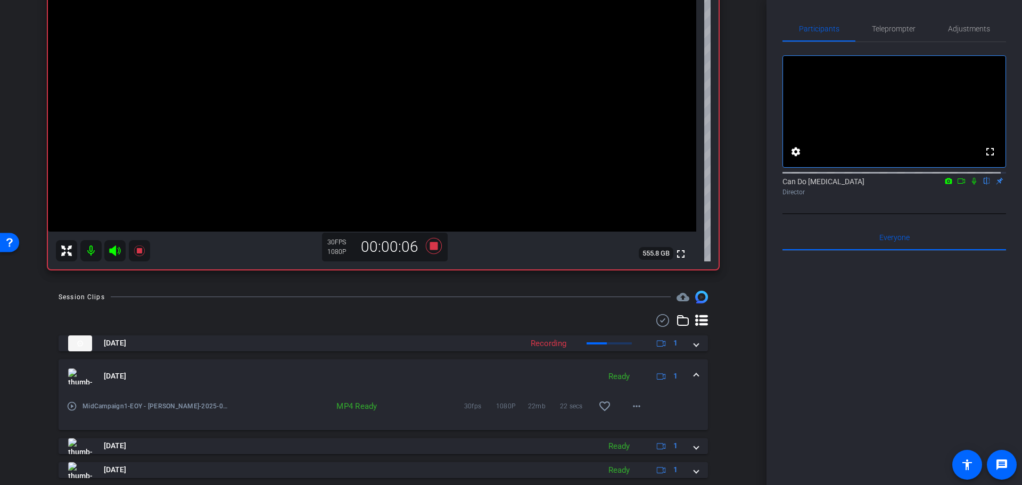
click at [694, 374] on span at bounding box center [696, 376] width 4 height 11
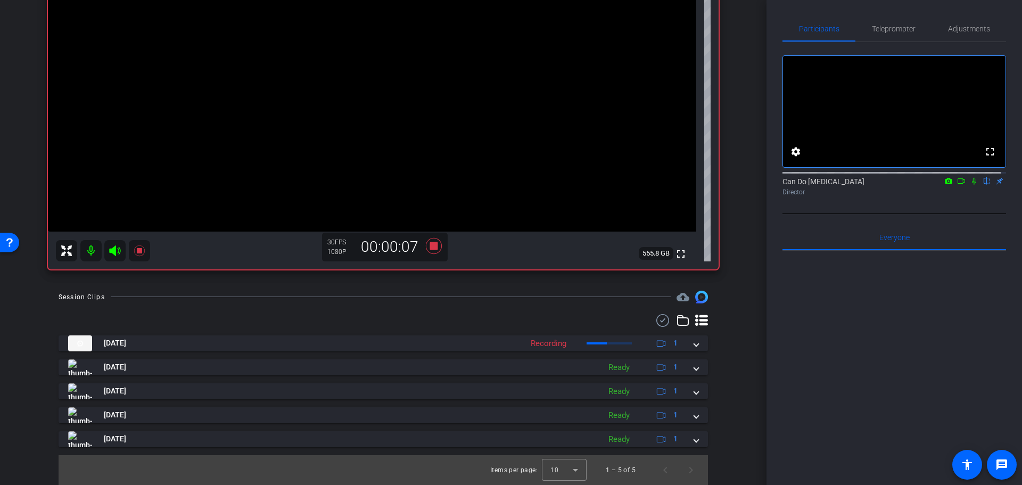
scroll to position [0, 0]
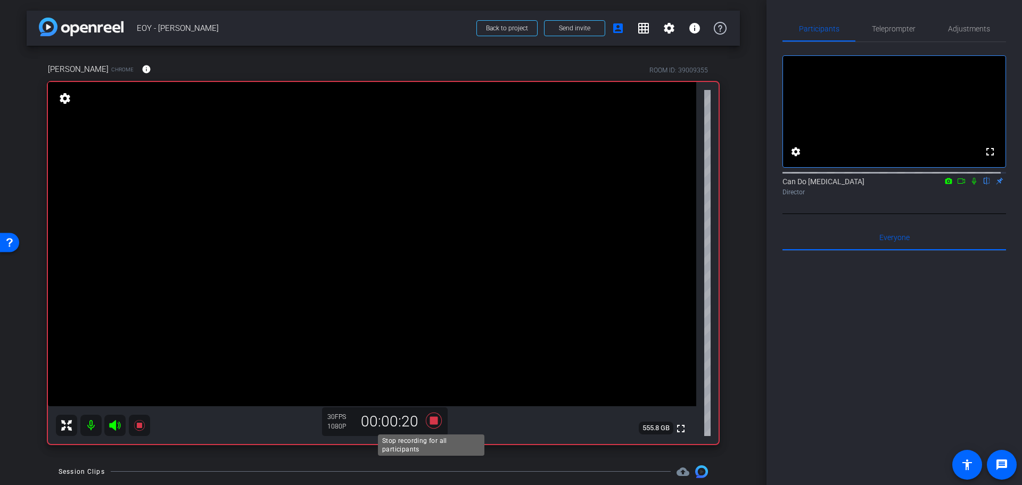
click at [433, 424] on icon at bounding box center [434, 420] width 16 height 16
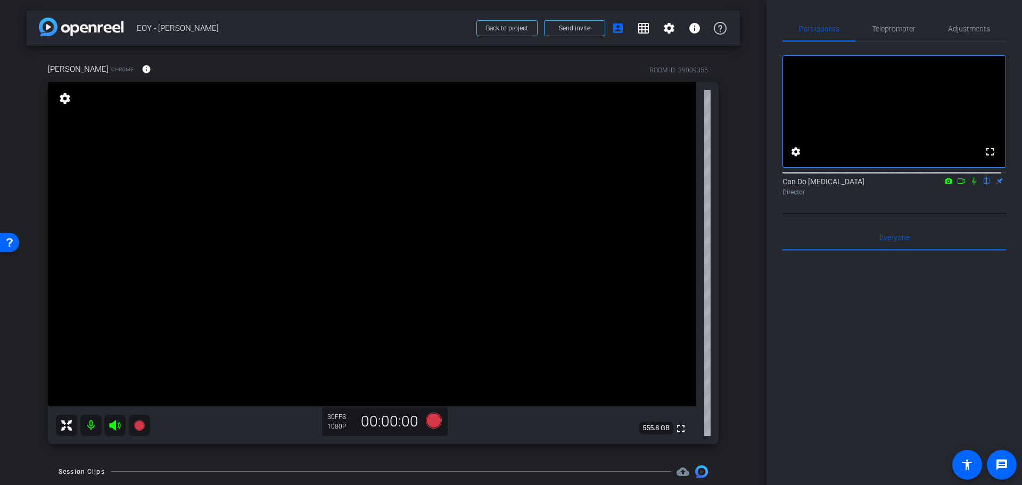
click at [739, 399] on div "arrow_back EOY - Lisa Back to project Send invite account_box grid_on settings …" at bounding box center [383, 242] width 767 height 485
click at [739, 386] on div "arrow_back EOY - Lisa Back to project Send invite account_box grid_on settings …" at bounding box center [383, 242] width 767 height 485
click at [429, 419] on icon at bounding box center [434, 420] width 16 height 16
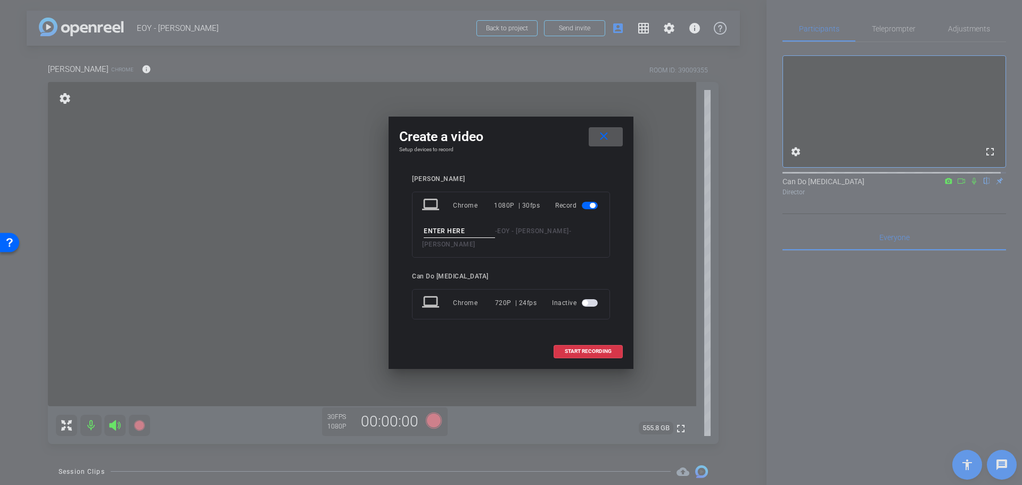
click at [455, 246] on div "laptop Chrome 1080P | 30fps Record - EOY - Lisa - Lisa Mattis" at bounding box center [511, 225] width 198 height 66
click at [457, 238] on input at bounding box center [459, 231] width 71 height 13
type input "MidCampaignMessage2_Take1"
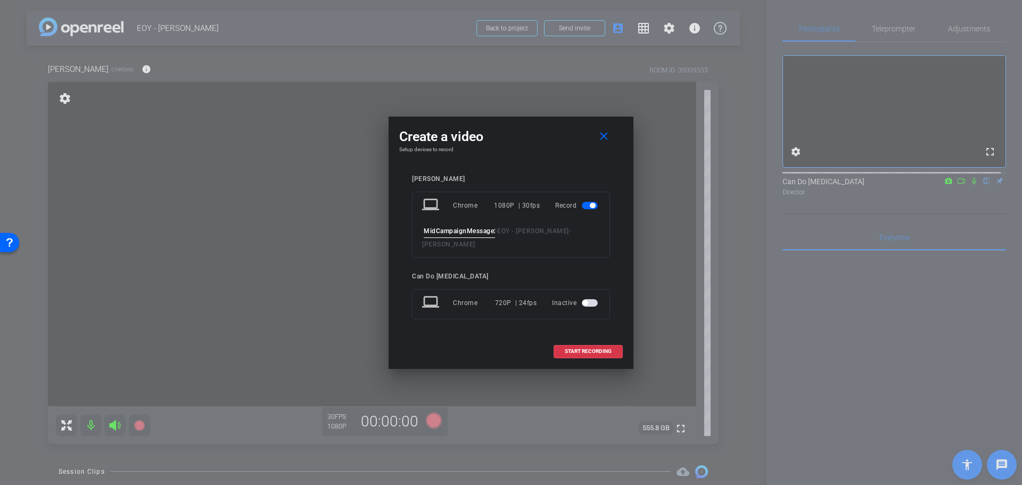
click at [452, 234] on input "MidCampaignMessage2_Take1" at bounding box center [459, 231] width 71 height 13
drag, startPoint x: 478, startPoint y: 237, endPoint x: 502, endPoint y: 235, distance: 24.1
click at [502, 235] on div "MidCampaignMessage2_Take1 - EOY - Lisa - Lisa Mattis" at bounding box center [511, 238] width 178 height 26
click at [464, 238] on input "MidCampaignMessage2_Take1" at bounding box center [459, 231] width 71 height 13
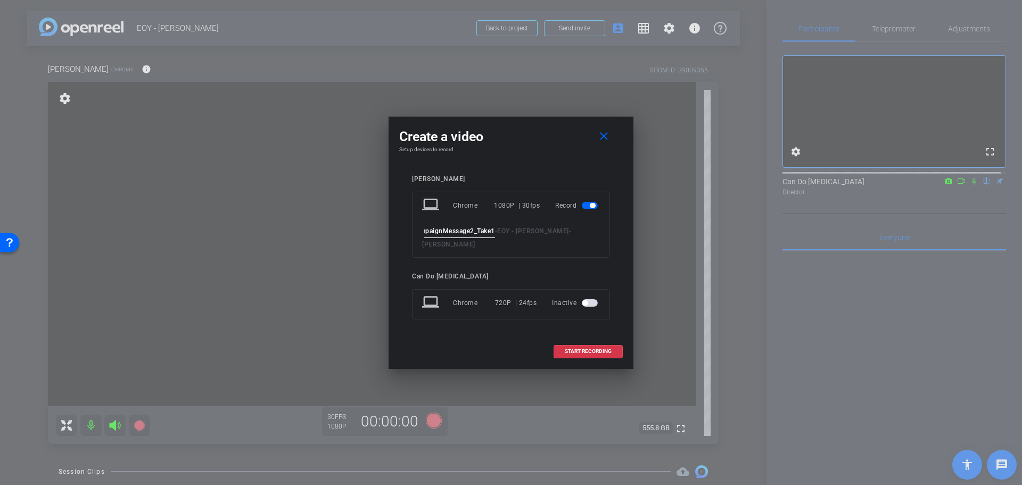
click at [464, 238] on input "MidCampaignMessage2_Take1" at bounding box center [459, 231] width 71 height 13
click at [459, 232] on input "MidCampaignMessage2_Take1" at bounding box center [459, 231] width 71 height 13
drag, startPoint x: 461, startPoint y: 235, endPoint x: 379, endPoint y: 237, distance: 82.0
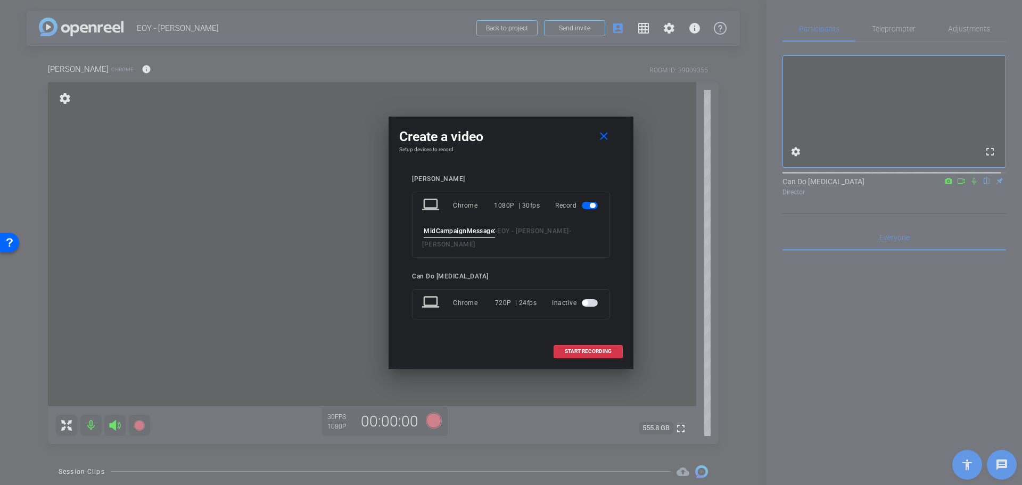
click at [379, 237] on div "Create a video close Setup devices to record Lisa Mattis laptop Chrome 1080P | …" at bounding box center [511, 242] width 1022 height 485
click at [435, 233] on input "MidCampaignMessage2_Take1" at bounding box center [459, 231] width 71 height 13
click at [453, 235] on input "MidCampaignMessage2_Take1" at bounding box center [459, 231] width 71 height 13
click at [466, 238] on input "MidCampaignMessage2_Take1" at bounding box center [459, 231] width 71 height 13
click at [474, 238] on input "MidCampaignMessage2_Take1" at bounding box center [459, 231] width 71 height 13
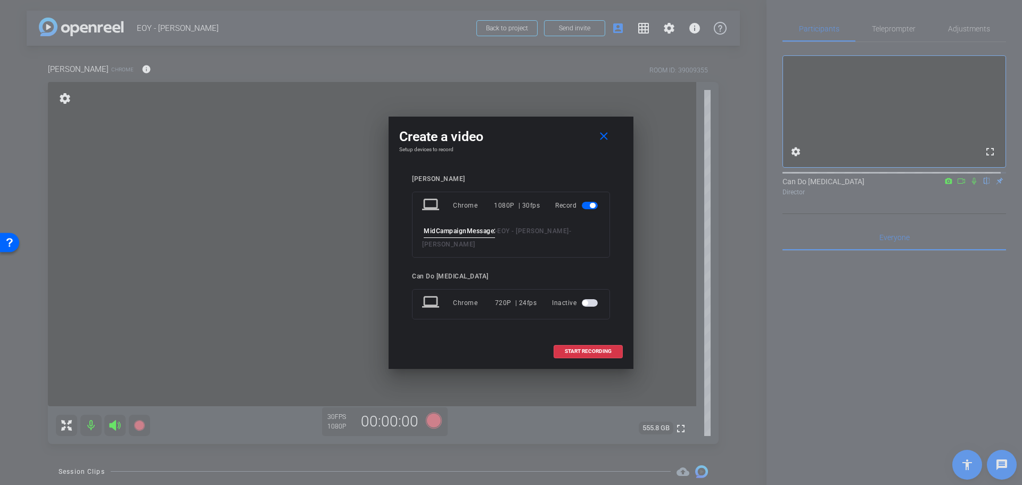
click at [476, 243] on div "laptop Chrome 1080P | 30fps Record MidCampaignMessage2_Take1 - EOY - Lisa - Lis…" at bounding box center [511, 225] width 198 height 66
click at [475, 238] on input "MidCampaignMessage2_Take1" at bounding box center [459, 231] width 71 height 13
click at [519, 134] on div "Create a video close" at bounding box center [511, 136] width 224 height 19
click at [447, 238] on input "MidCampaignMessage2_Take1" at bounding box center [459, 231] width 71 height 13
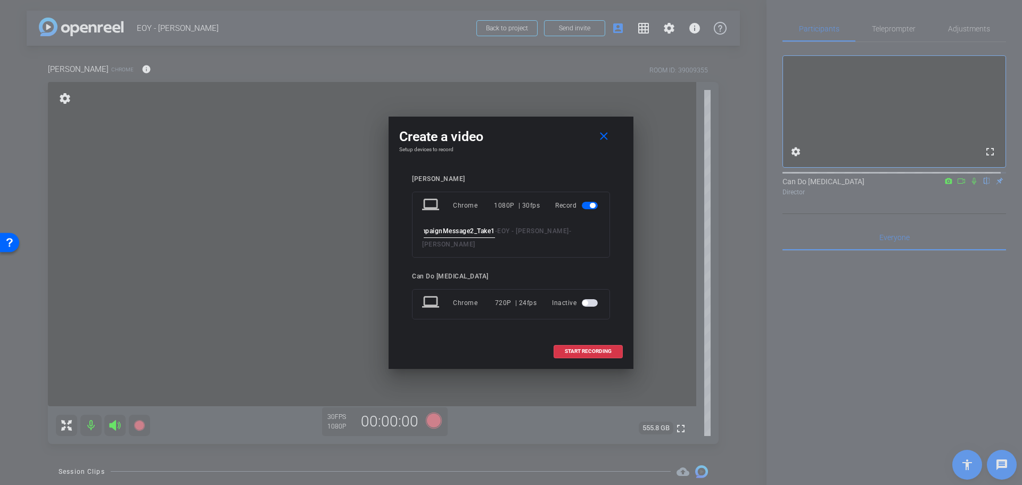
drag, startPoint x: 470, startPoint y: 241, endPoint x: 516, endPoint y: 240, distance: 46.9
click at [516, 240] on div "MidCampaignMessage2_Take1 - EOY - Lisa - Lisa Mattis" at bounding box center [511, 238] width 178 height 26
click at [479, 238] on input "MidCampaignMessage2_Take1" at bounding box center [459, 231] width 71 height 13
drag, startPoint x: 442, startPoint y: 240, endPoint x: 409, endPoint y: 239, distance: 33.1
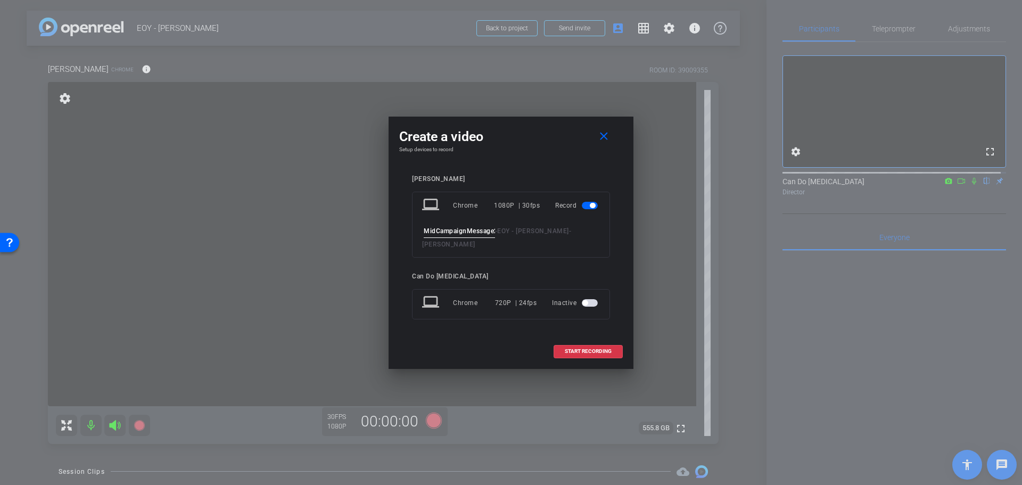
click at [408, 239] on div "Lisa Mattis laptop Chrome 1080P | 30fps Record MidCampaignMessage2_Take1 - EOY …" at bounding box center [511, 255] width 224 height 181
click at [444, 237] on input "MidCampaignMessage2_Take1" at bounding box center [459, 231] width 71 height 13
click at [424, 237] on input "MidCampaignMessage2_Take1" at bounding box center [459, 231] width 71 height 13
click at [452, 226] on div "laptop Chrome 1080P | 30fps Record MidCampaignMessage2_Take1 - EOY - Lisa - Lis…" at bounding box center [511, 225] width 198 height 66
click at [451, 234] on input "MidCampaignMessage2_Take1" at bounding box center [459, 231] width 71 height 13
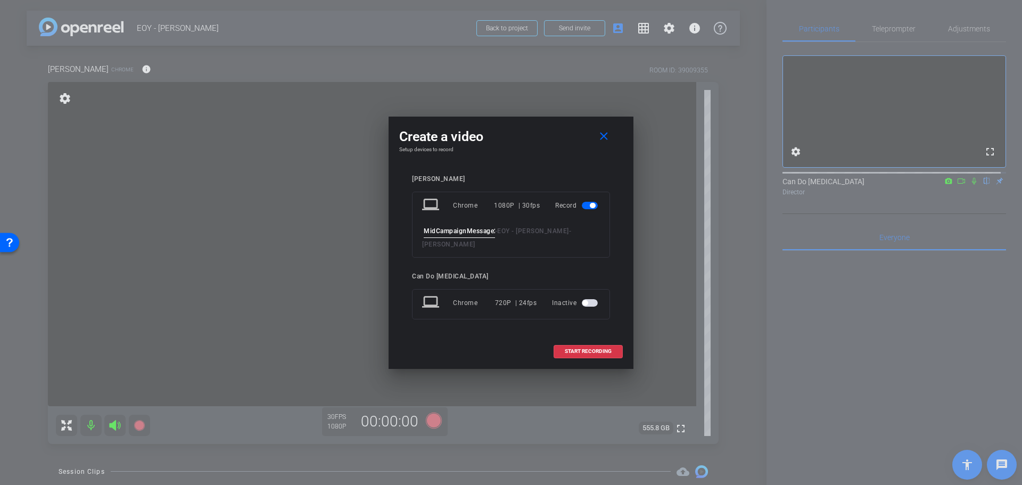
scroll to position [0, 25]
drag, startPoint x: 450, startPoint y: 235, endPoint x: 505, endPoint y: 236, distance: 54.9
click at [505, 236] on div "MidCampaignMessage2_Take1 - EOY - Lisa - Lisa Mattis" at bounding box center [511, 238] width 178 height 26
click at [499, 235] on span "EOY - Lisa" at bounding box center [533, 230] width 72 height 7
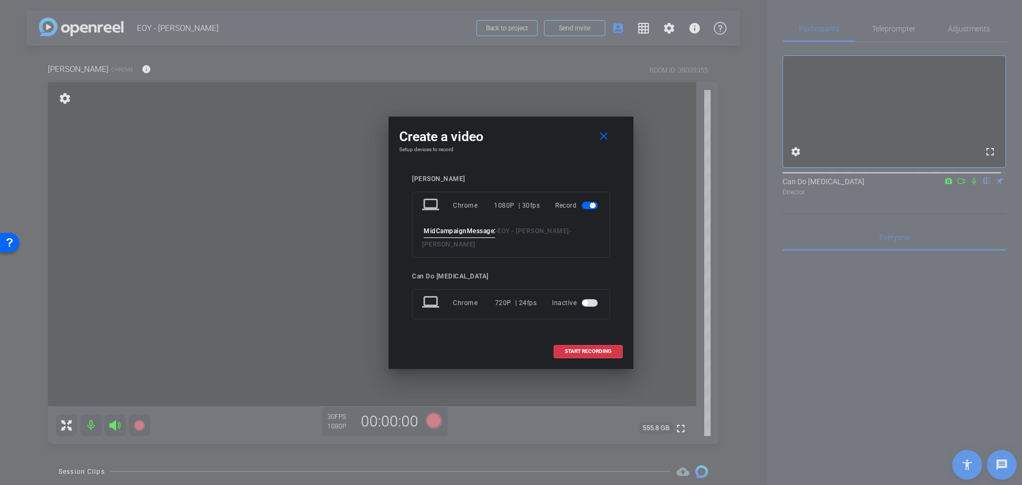
click at [490, 236] on input "MidCampaignMessage2_Take1" at bounding box center [459, 231] width 71 height 13
drag, startPoint x: 484, startPoint y: 238, endPoint x: 508, endPoint y: 239, distance: 24.0
click at [508, 239] on div "MidCampaignMessage2_Take1 - EOY - Lisa - Lisa Mattis" at bounding box center [511, 238] width 178 height 26
click at [493, 237] on input "MidCampaignMessage2_Take1" at bounding box center [459, 231] width 71 height 13
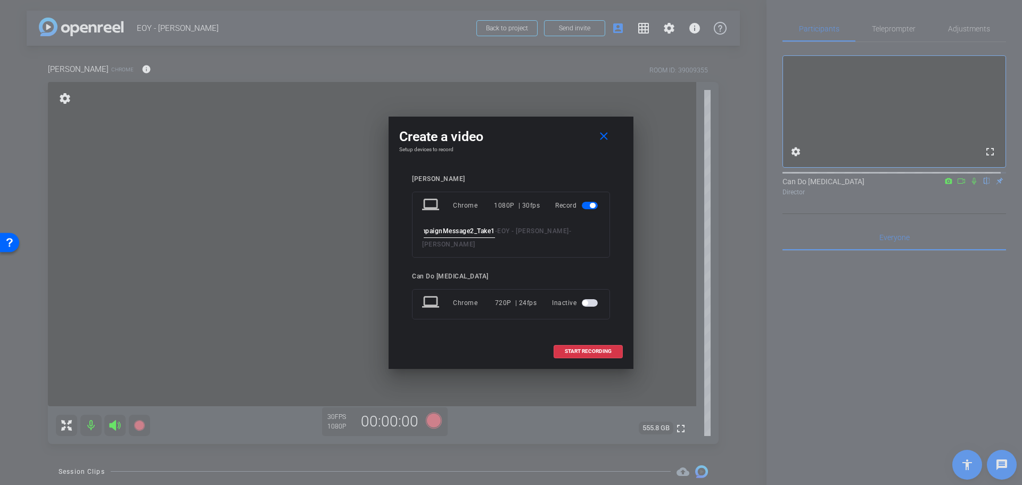
scroll to position [0, 0]
click at [473, 234] on input "MidCampaignMessage2_Take1" at bounding box center [459, 231] width 71 height 13
drag, startPoint x: 449, startPoint y: 235, endPoint x: 532, endPoint y: 243, distance: 83.5
click at [532, 243] on div "MidCampaignMessage2_Take1 - EOY - Lisa - Lisa Mattis" at bounding box center [511, 238] width 178 height 26
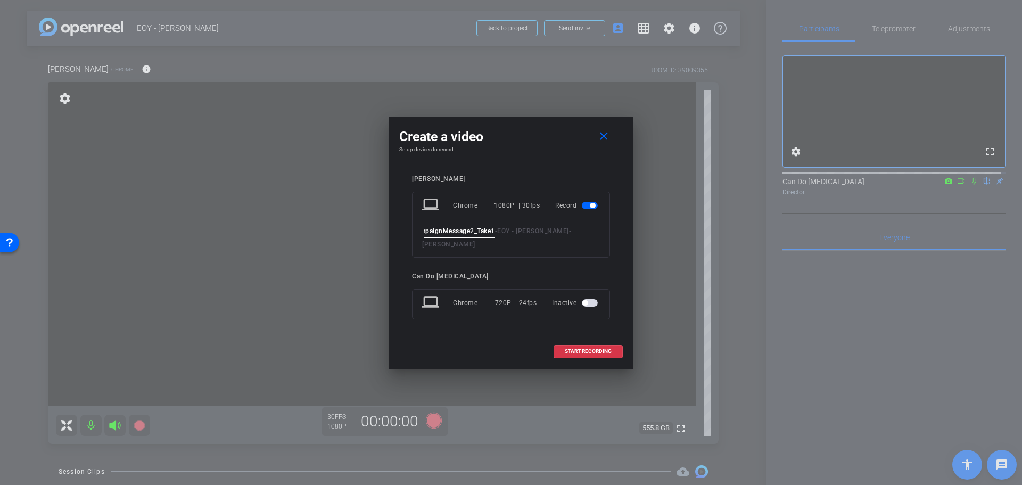
click at [484, 238] on input "MidCampaignMessage2_Take1" at bounding box center [459, 231] width 71 height 13
click at [491, 238] on input "MidCampaignMessage2_Take1" at bounding box center [459, 231] width 71 height 13
click at [477, 237] on input "MidCampaignMessage2_Take1" at bounding box center [459, 231] width 71 height 13
drag, startPoint x: 439, startPoint y: 235, endPoint x: 395, endPoint y: 238, distance: 44.8
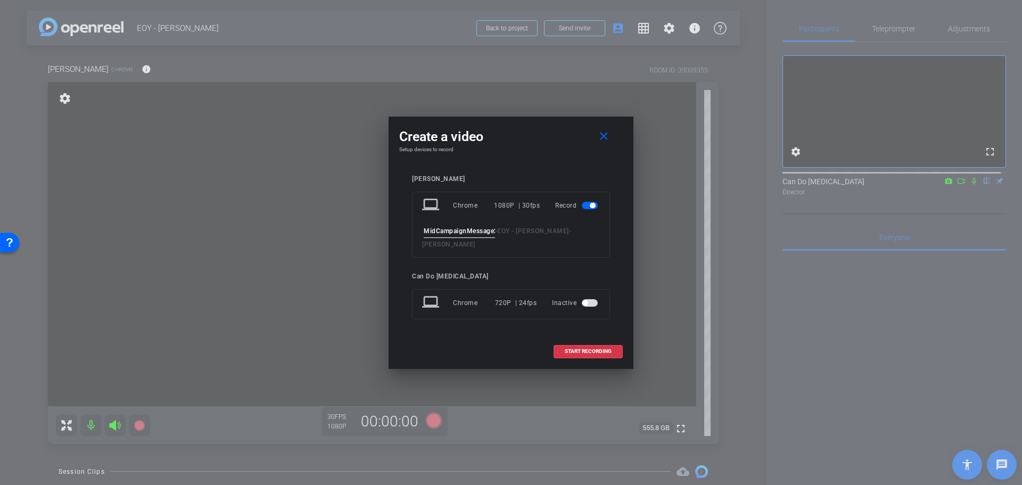
click at [395, 238] on div "Create a video close Setup devices to record Lisa Mattis laptop Chrome 1080P | …" at bounding box center [511, 243] width 245 height 252
click at [446, 238] on input "MidCampaignMessage2_Take1" at bounding box center [459, 231] width 71 height 13
click at [435, 236] on input "MidCampaignMessage2_Take1" at bounding box center [459, 231] width 71 height 13
click at [466, 235] on input "MidCampaignMessage2_Take1" at bounding box center [459, 231] width 71 height 13
click at [473, 235] on input "MidCampaignMessage2_Take1" at bounding box center [459, 231] width 71 height 13
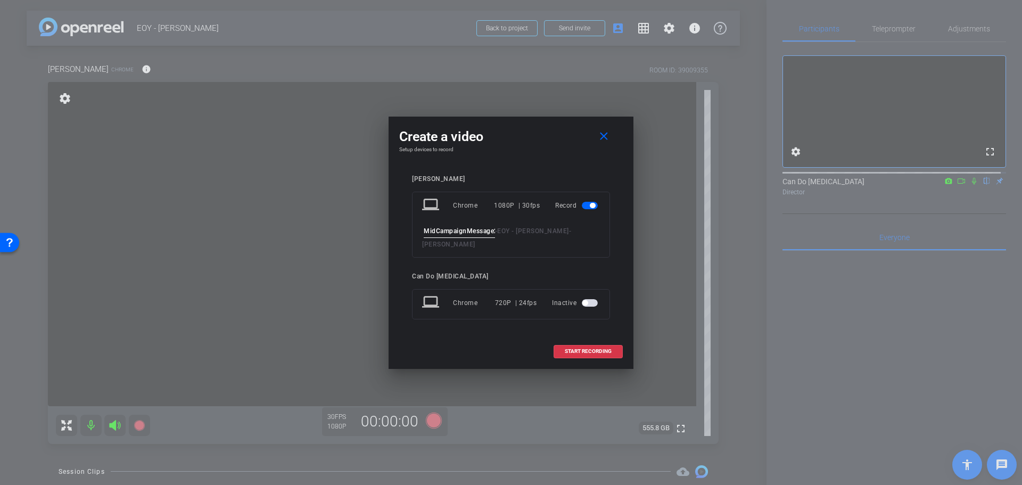
click at [473, 238] on input "MidCampaignMessage2_Take1" at bounding box center [459, 231] width 71 height 13
click at [471, 233] on input "MidCampaignMessage2_Take1" at bounding box center [459, 231] width 71 height 13
click at [464, 236] on input "MidCampaignMessage2_Take1" at bounding box center [459, 231] width 71 height 13
click at [465, 237] on input "MidCampaignMessage2_Take1" at bounding box center [459, 231] width 71 height 13
click at [471, 237] on input "MidCampaignMessage2_Take1" at bounding box center [459, 231] width 71 height 13
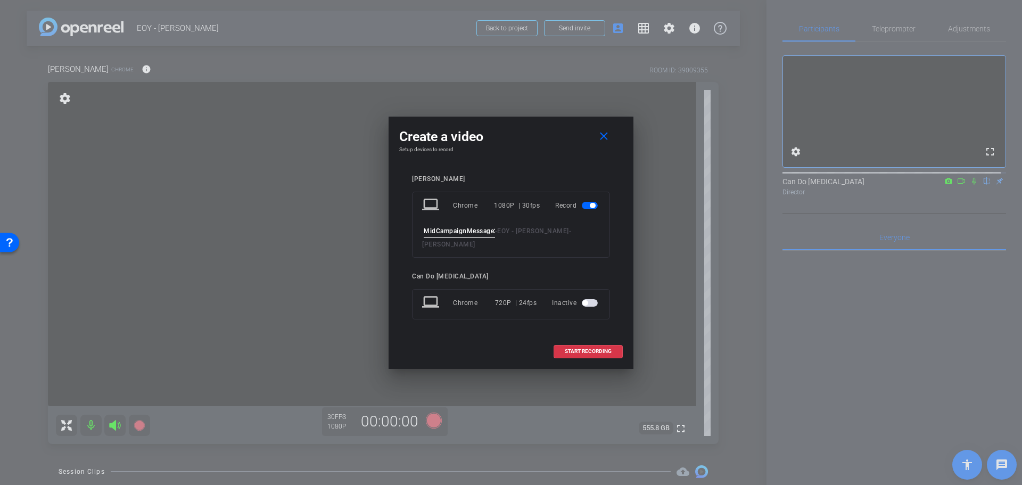
click at [467, 236] on input "MidCampaignMessage2_Take1" at bounding box center [459, 231] width 71 height 13
click at [477, 238] on input "MidCampaignMessage2_Take1" at bounding box center [459, 231] width 71 height 13
click at [474, 237] on input "MidCampaignMessage2_Take1" at bounding box center [459, 231] width 71 height 13
click at [481, 238] on input "MidCampaignMessage2_Take1" at bounding box center [459, 231] width 71 height 13
click at [428, 233] on input "MidCampaignMessage2_Take1" at bounding box center [459, 231] width 71 height 13
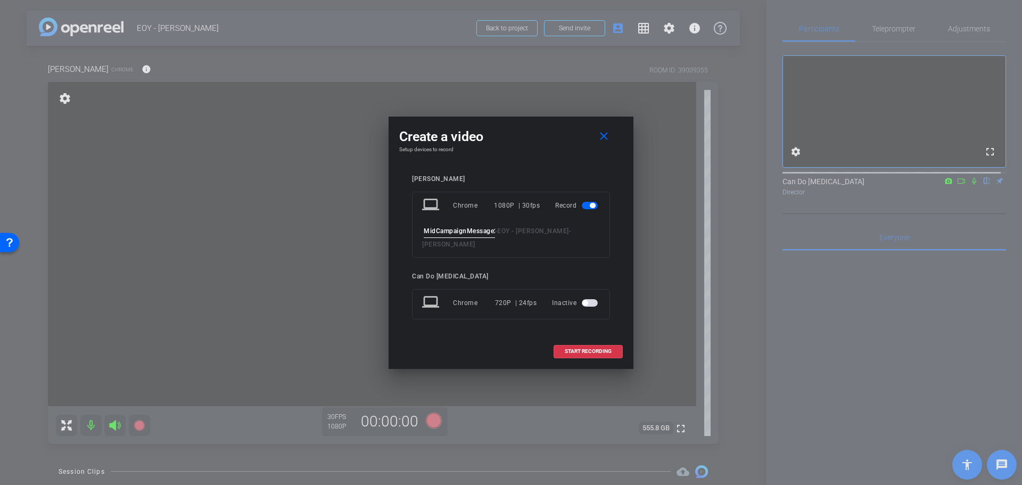
click at [448, 237] on input "MidCampaignMessage2_Take1" at bounding box center [459, 231] width 71 height 13
click at [455, 237] on input "MidCampaignMessage2_Take1" at bounding box center [459, 231] width 71 height 13
click at [464, 237] on input "MidCampaignMessage2_Take1" at bounding box center [459, 231] width 71 height 13
click at [465, 238] on input "MidCampaignMessage2_Take1" at bounding box center [459, 231] width 71 height 13
click at [472, 238] on input "MidCampaignMessage2_Take1" at bounding box center [459, 231] width 71 height 13
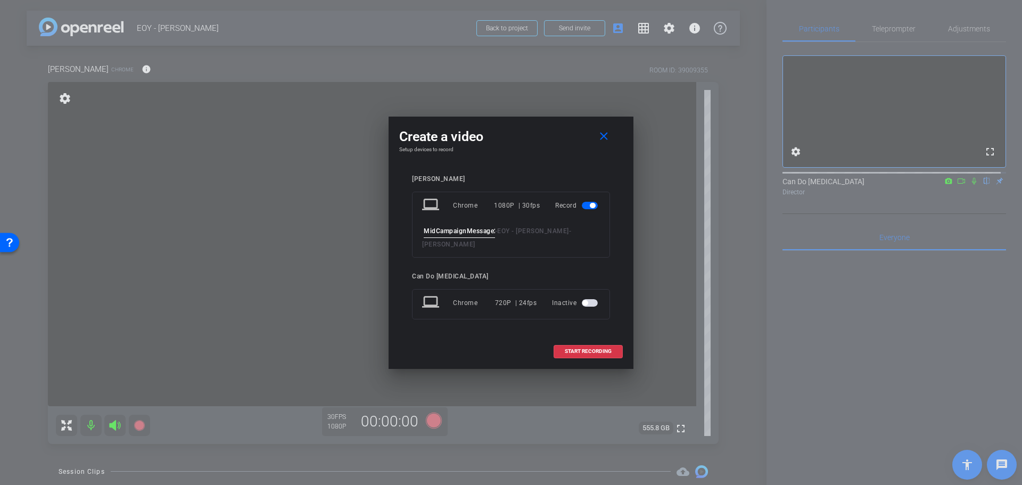
click at [468, 236] on input "MidCampaignMessage2_Take1" at bounding box center [459, 231] width 71 height 13
click at [480, 238] on input "MidCampaignMessage2_Take1" at bounding box center [459, 231] width 71 height 13
click at [481, 238] on input "MidCampaignMessage2_Take1" at bounding box center [459, 231] width 71 height 13
click at [469, 238] on input "MidCampaignMessage2_Take1" at bounding box center [459, 231] width 71 height 13
click at [474, 238] on input "MidCampaignMessage2_Take1" at bounding box center [459, 231] width 71 height 13
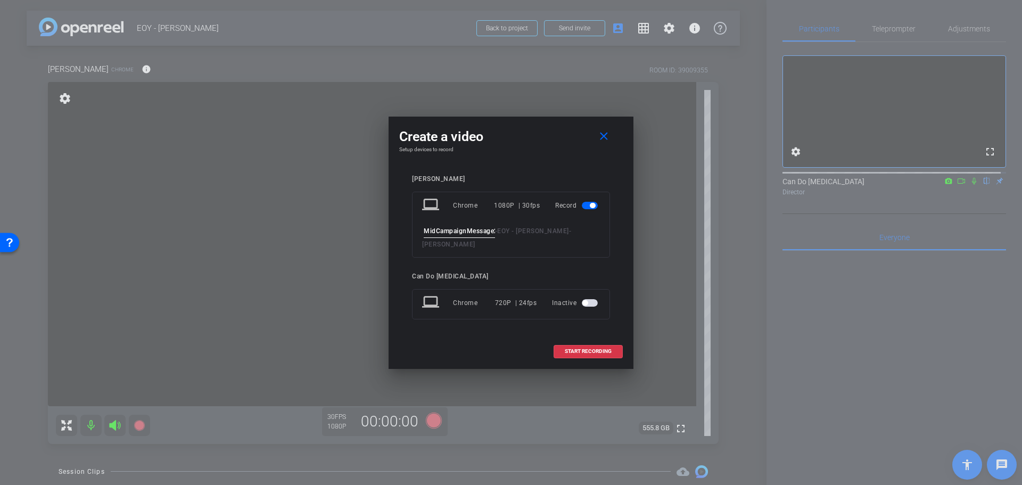
click at [482, 238] on input "MidCampaignMessage2_Take1" at bounding box center [459, 231] width 71 height 13
click at [459, 238] on input "MidCampaignMessage2_Take1" at bounding box center [459, 231] width 71 height 13
drag, startPoint x: 428, startPoint y: 240, endPoint x: 412, endPoint y: 243, distance: 15.8
click at [412, 243] on div "laptop Chrome 1080P | 30fps Record MidCampaignMessage2_Take1 - EOY - Lisa - Lis…" at bounding box center [511, 225] width 198 height 66
click at [429, 235] on input "MidCampaignMessage2_Take1" at bounding box center [459, 231] width 71 height 13
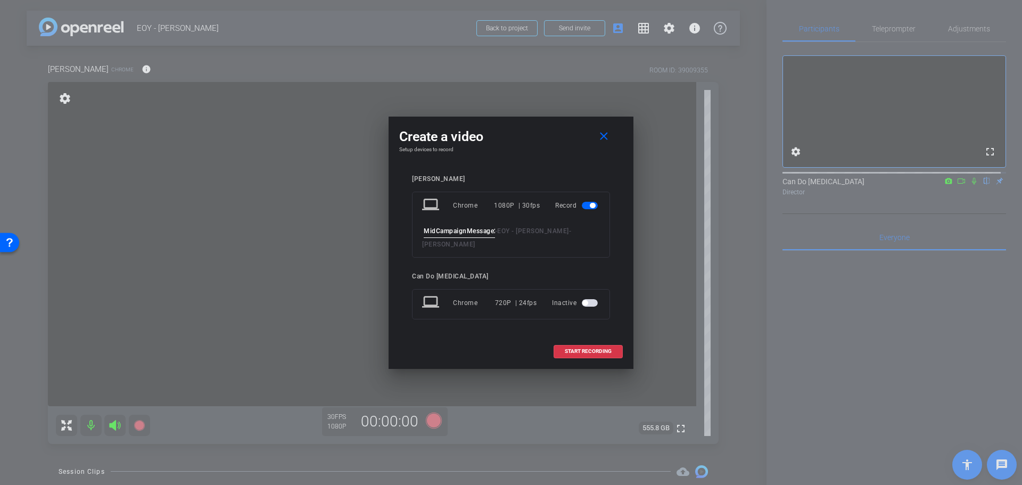
click at [424, 237] on input "MidCampaignMessage2_Take1" at bounding box center [459, 231] width 71 height 13
click at [459, 238] on input "MidCampaignMessage2_Take1" at bounding box center [459, 231] width 71 height 13
click at [463, 236] on input "MidCampaignMessage2_Take1" at bounding box center [459, 231] width 71 height 13
click at [463, 238] on input "MidCampaignMessage2_Take1" at bounding box center [459, 231] width 71 height 13
click at [466, 237] on input "MidCampaignMessage2_Take1" at bounding box center [459, 231] width 71 height 13
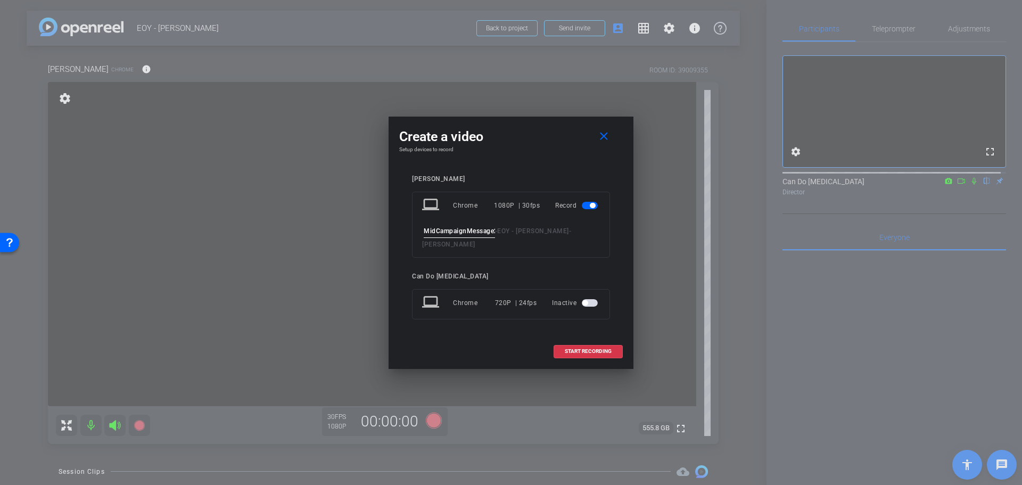
click at [477, 237] on input "MidCampaignMessage2_Take1" at bounding box center [459, 231] width 71 height 13
drag, startPoint x: 470, startPoint y: 239, endPoint x: 426, endPoint y: 239, distance: 43.7
click at [426, 238] on input "MidCampaignMessage2_Take1" at bounding box center [459, 231] width 71 height 13
click at [439, 238] on input "MidCampaignMessage2_Take1" at bounding box center [459, 231] width 71 height 13
click at [431, 238] on input "MidCampaignMessage2_Take1" at bounding box center [459, 231] width 71 height 13
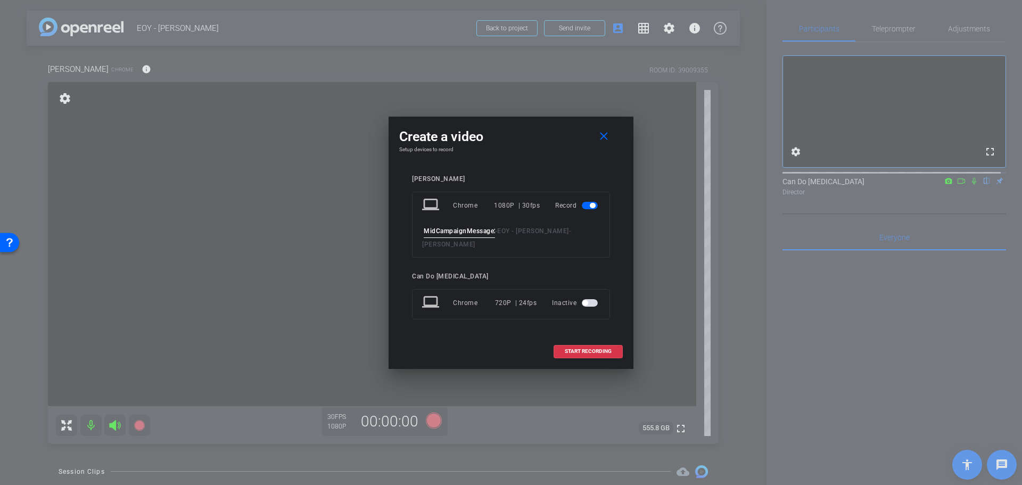
click at [464, 236] on input "MidCampaignMessage2_Take1" at bounding box center [459, 231] width 71 height 13
click at [468, 234] on input "MidCampaignMessage2_Take1" at bounding box center [459, 231] width 71 height 13
click at [469, 238] on input "MidCampaignMessage2_Take1" at bounding box center [459, 231] width 71 height 13
click at [451, 238] on input "MidCampaignMessage2_Take1" at bounding box center [459, 231] width 71 height 13
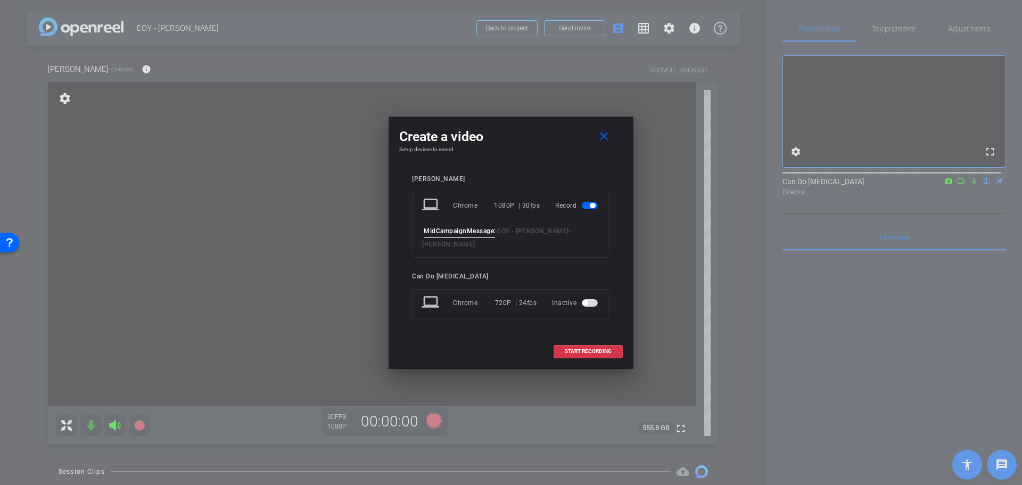
click at [451, 238] on input "MidCampaignMessage2_Take1" at bounding box center [459, 231] width 71 height 13
click at [471, 237] on input "MidCampaignMessage2_Take1" at bounding box center [459, 231] width 71 height 13
drag, startPoint x: 463, startPoint y: 241, endPoint x: 408, endPoint y: 247, distance: 55.7
click at [408, 247] on div "Lisa Mattis laptop Chrome 1080P | 30fps Record MidCampaignMessage2_Take1 - EOY …" at bounding box center [511, 255] width 224 height 181
click at [431, 238] on input "MidCampaignMessage2_Take1" at bounding box center [459, 231] width 71 height 13
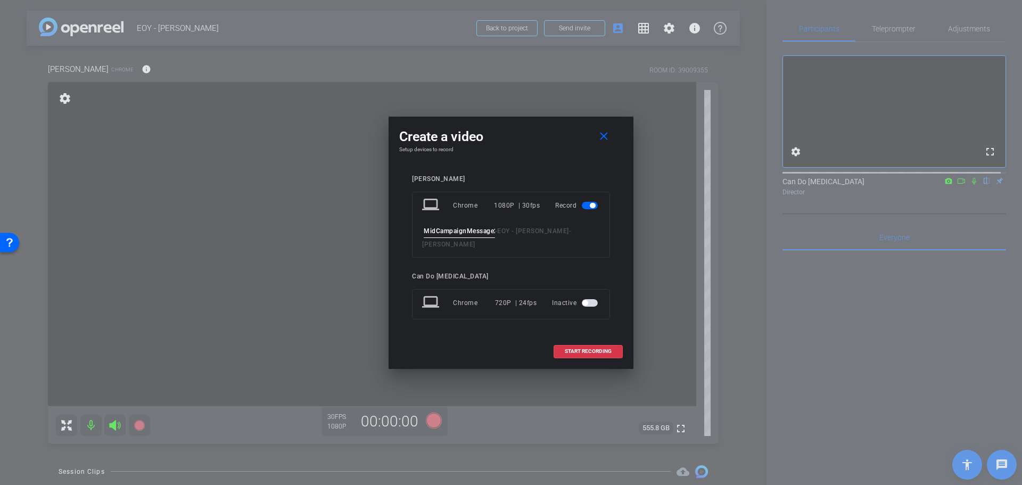
click at [464, 238] on input "MidCampaignMessage2_Take1" at bounding box center [459, 231] width 71 height 13
click at [425, 236] on input "MidCampaignMessage2_Take1" at bounding box center [459, 231] width 71 height 13
click at [475, 334] on div "Lisa Mattis laptop Chrome 1080P | 30fps Record MidCampaignMessage2_Take1 - EOY …" at bounding box center [511, 255] width 224 height 181
drag, startPoint x: 434, startPoint y: 235, endPoint x: 416, endPoint y: 236, distance: 18.6
click at [416, 236] on div "laptop Chrome 1080P | 30fps Record MidCampaignMessage2_Take1 - EOY - Lisa - Lis…" at bounding box center [511, 225] width 198 height 66
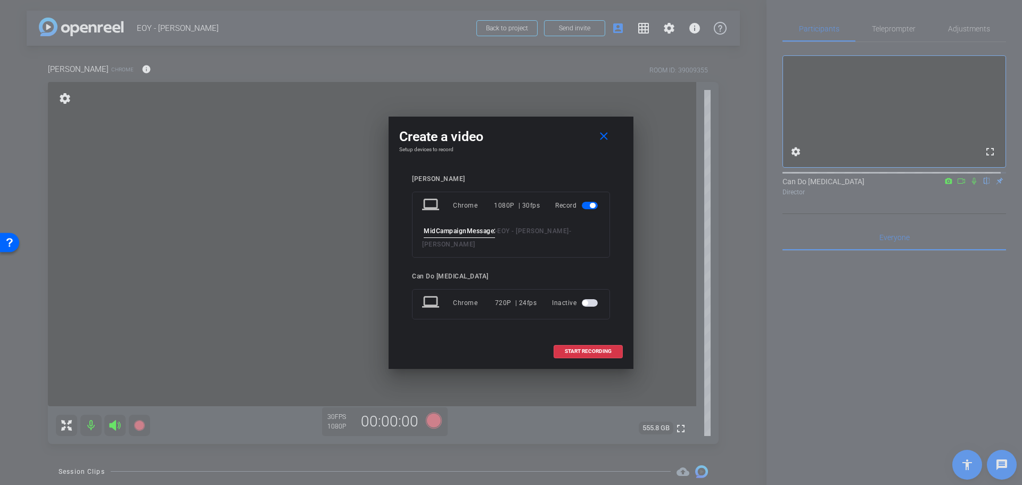
click at [440, 234] on input "MidCampaignMessage2_Take1" at bounding box center [459, 231] width 71 height 13
click at [434, 236] on input "MidCampaignMessage2_Take1" at bounding box center [459, 231] width 71 height 13
click at [462, 234] on input "MidCampaignMessage2_Take1" at bounding box center [459, 231] width 71 height 13
drag, startPoint x: 467, startPoint y: 236, endPoint x: 519, endPoint y: 242, distance: 52.5
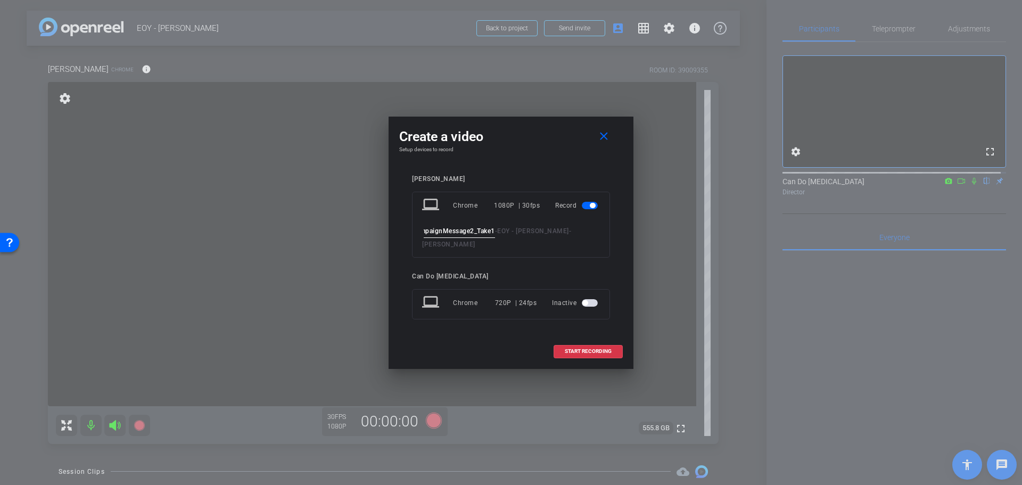
click at [519, 242] on div "MidCampaignMessage2_Take1 - EOY - Lisa - Lisa Mattis" at bounding box center [511, 238] width 178 height 26
click at [488, 235] on input "MidCampaignMessage2_Take1" at bounding box center [459, 231] width 71 height 13
drag, startPoint x: 488, startPoint y: 237, endPoint x: 429, endPoint y: 243, distance: 59.4
click at [391, 239] on div "Create a video close Setup devices to record Lisa Mattis laptop Chrome 1080P | …" at bounding box center [511, 243] width 245 height 252
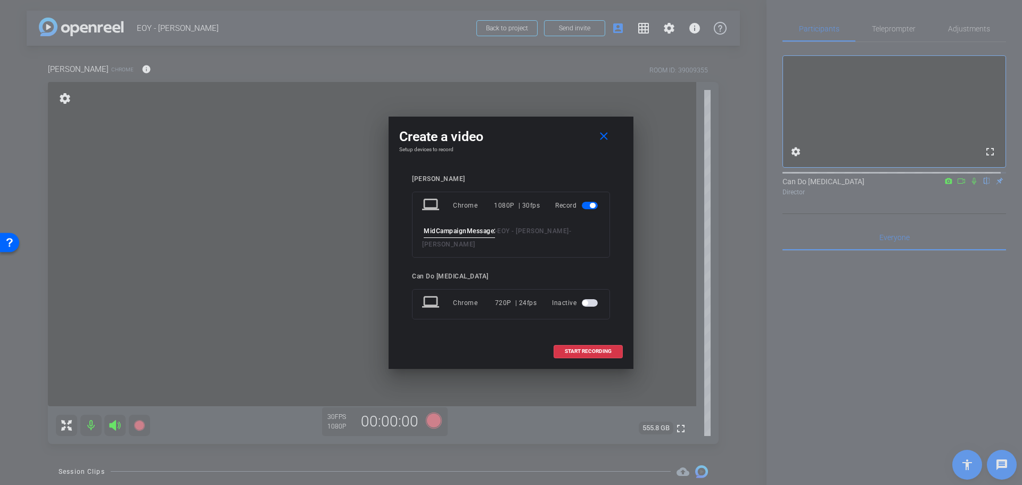
click at [442, 238] on input "MidCampaignMessage2_Take1" at bounding box center [459, 231] width 71 height 13
click at [446, 238] on input "MidCampaignMessage2_Take1" at bounding box center [459, 231] width 71 height 13
click at [453, 237] on input "MidCampaignMessage2_Take1" at bounding box center [459, 231] width 71 height 13
click at [464, 236] on input "MidCampaignMessage2_Take1" at bounding box center [459, 231] width 71 height 13
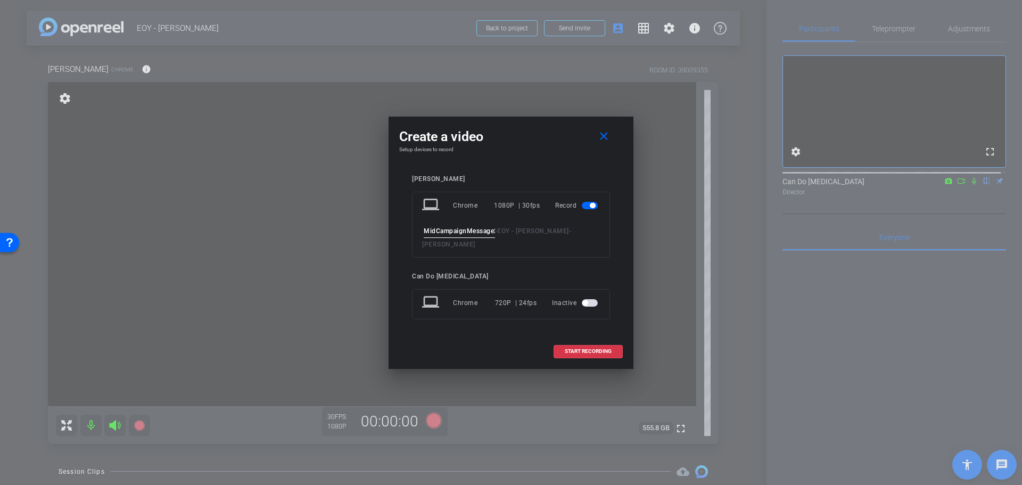
click at [468, 236] on input "MidCampaignMessage2_Take1" at bounding box center [459, 231] width 71 height 13
drag, startPoint x: 453, startPoint y: 234, endPoint x: 340, endPoint y: 227, distance: 112.6
click at [340, 227] on div "Create a video close Setup devices to record Lisa Mattis laptop Chrome 1080P | …" at bounding box center [511, 242] width 1022 height 485
click at [438, 234] on input "MidCampaignMessage2_Take1" at bounding box center [459, 231] width 71 height 13
click at [462, 237] on input "MidCampaignMessage2_Take1" at bounding box center [459, 231] width 71 height 13
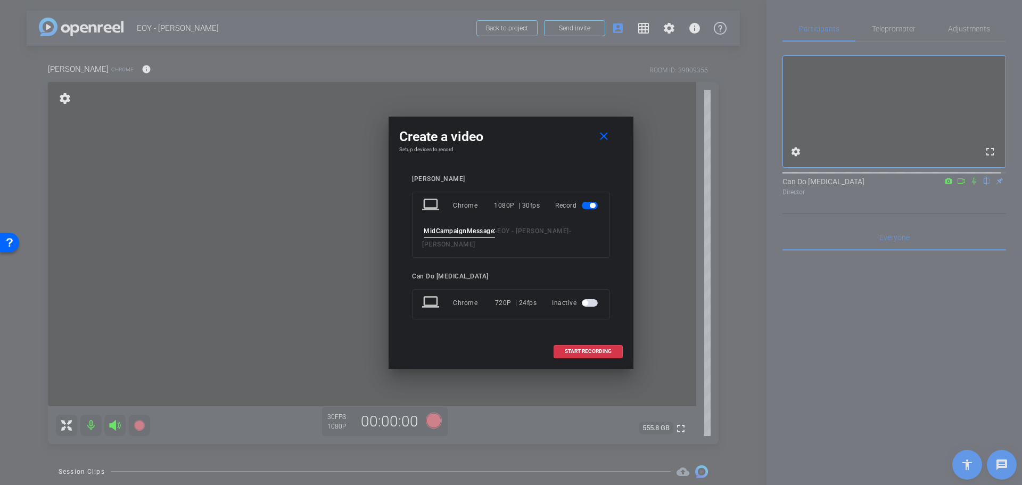
click at [464, 236] on input "MidCampaignMessage2_Take1" at bounding box center [459, 231] width 71 height 13
click at [465, 236] on input "MidCampaignMessage2_Take1" at bounding box center [459, 231] width 71 height 13
click at [466, 237] on input "MidCampaignMessage2_Take1" at bounding box center [459, 231] width 71 height 13
drag, startPoint x: 480, startPoint y: 236, endPoint x: 537, endPoint y: 236, distance: 57.5
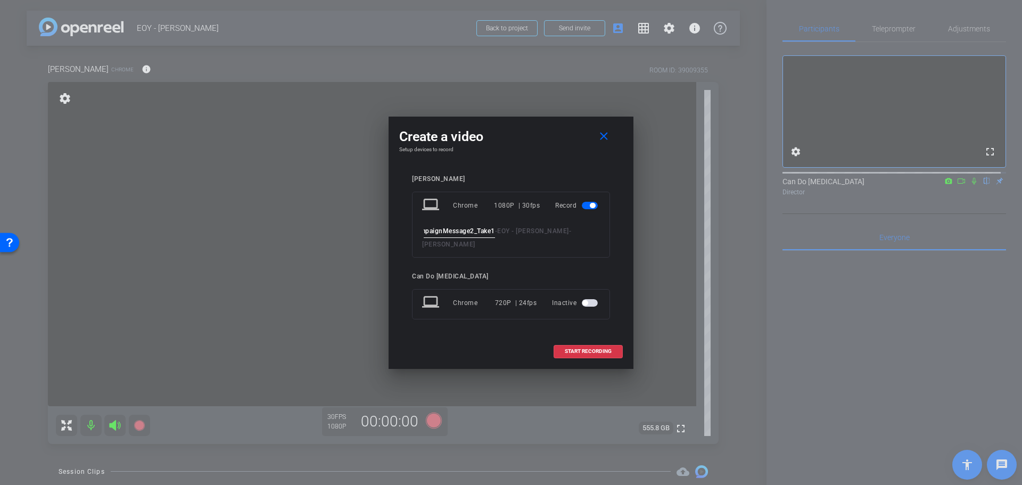
click at [537, 236] on div "MidCampaignMessage2_Take1 - EOY - Lisa - Lisa Mattis" at bounding box center [511, 238] width 178 height 26
click at [487, 237] on input "MidCampaignMessage2_Take1" at bounding box center [459, 231] width 71 height 13
click at [464, 345] on div "START RECORDING" at bounding box center [511, 351] width 224 height 13
drag, startPoint x: 459, startPoint y: 156, endPoint x: 524, endPoint y: 140, distance: 66.9
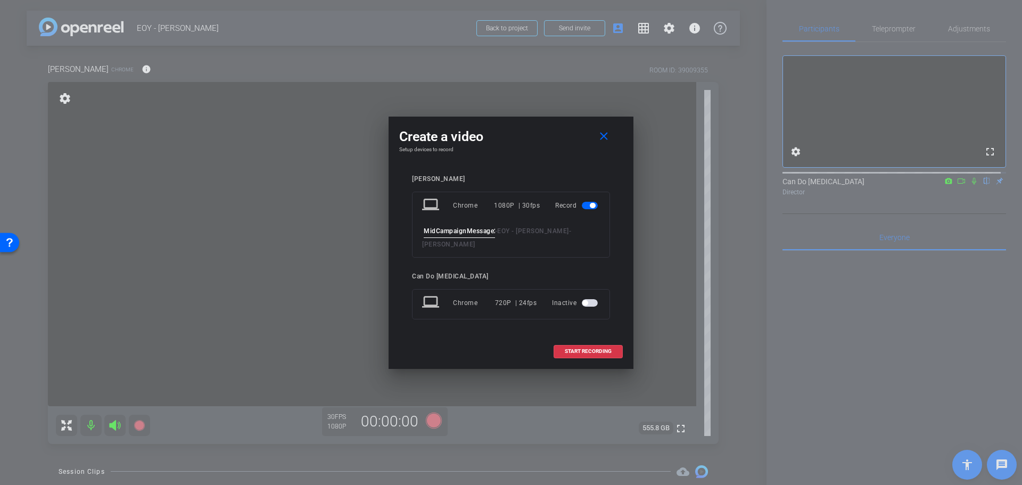
click at [458, 153] on h4 "Setup devices to record" at bounding box center [511, 149] width 224 height 6
click at [524, 140] on div "Create a video close" at bounding box center [511, 136] width 224 height 19
click at [436, 246] on div "laptop Chrome 1080P | 30fps Record MidCampaignMessage2_Take1 - EOY - Lisa - Lis…" at bounding box center [511, 225] width 198 height 66
drag, startPoint x: 438, startPoint y: 237, endPoint x: 532, endPoint y: 236, distance: 94.3
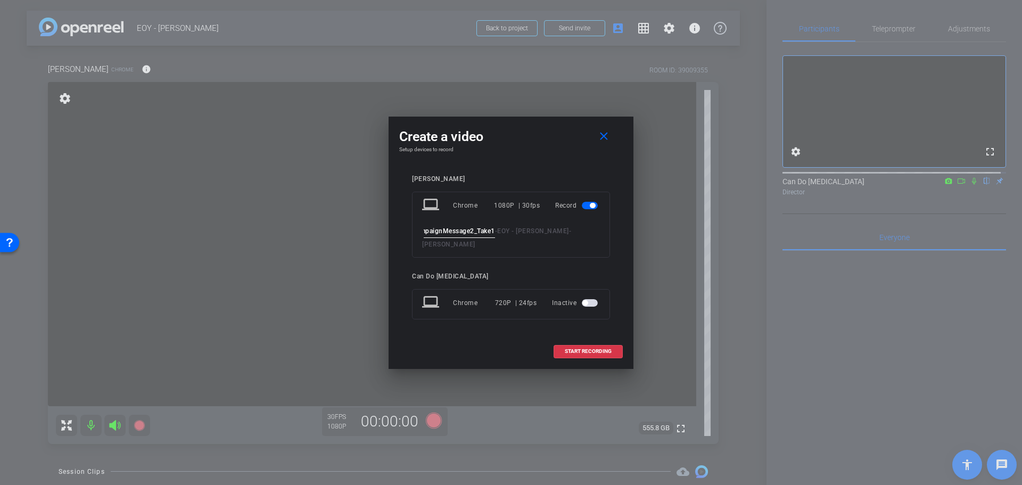
click at [532, 236] on div "MidCampaignMessage2_Take1 - EOY - Lisa - Lisa Mattis" at bounding box center [511, 238] width 178 height 26
click at [482, 235] on input "MidCampaignMessage2_Take1" at bounding box center [459, 231] width 71 height 13
click at [495, 235] on span "-" at bounding box center [496, 230] width 3 height 7
click at [490, 236] on input "MidCampaignMessage2_Take1" at bounding box center [459, 231] width 71 height 13
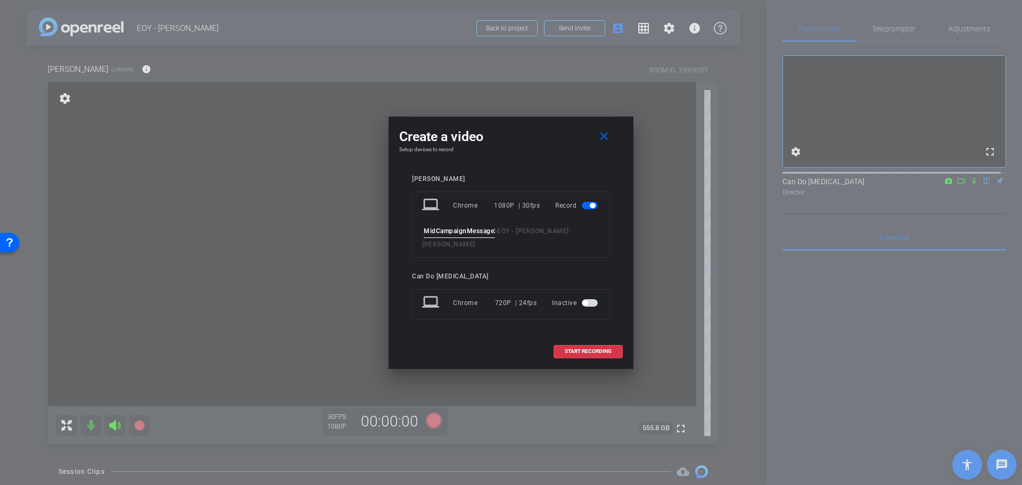
drag, startPoint x: 480, startPoint y: 239, endPoint x: 423, endPoint y: 245, distance: 57.9
click at [423, 245] on div "laptop Chrome 1080P | 30fps Record MidCampaignMessage2_Take1 - EOY - Lisa - Lis…" at bounding box center [511, 225] width 198 height 66
click at [433, 237] on input "MidCampaignMessage2_Take1" at bounding box center [459, 231] width 71 height 13
click at [429, 234] on input "MidCampaignMessage2_Take1" at bounding box center [459, 231] width 71 height 13
click at [434, 237] on input "MidCampaignMessage2_Take1" at bounding box center [459, 231] width 71 height 13
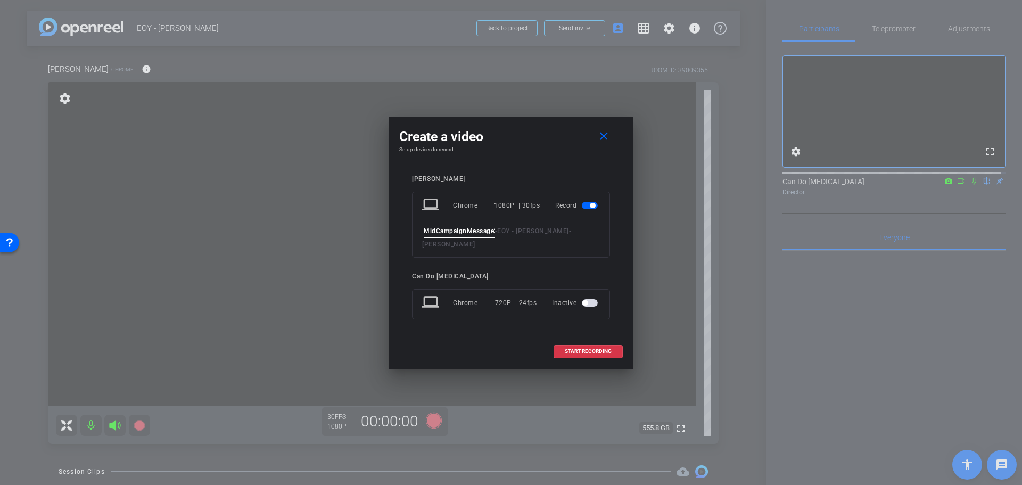
click at [435, 238] on input "MidCampaignMessage2_Take1" at bounding box center [459, 231] width 71 height 13
drag, startPoint x: 466, startPoint y: 236, endPoint x: 508, endPoint y: 236, distance: 41.5
click at [508, 236] on div "MidCampaignMessage2_Take1 - EOY - Lisa - Lisa Mattis" at bounding box center [511, 238] width 178 height 26
click at [486, 237] on input "MidCampaignMessage2_Take1" at bounding box center [459, 231] width 71 height 13
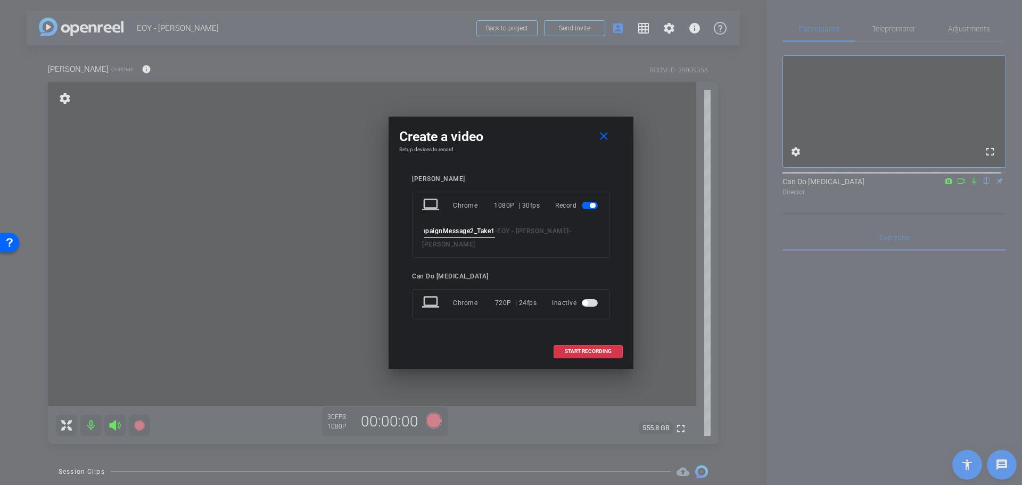
click at [469, 237] on input "MidCampaignMessage2_Take1" at bounding box center [459, 231] width 71 height 13
drag, startPoint x: 457, startPoint y: 237, endPoint x: 408, endPoint y: 244, distance: 49.4
click at [408, 244] on div "Lisa Mattis laptop Chrome 1080P | 30fps Record MidCampaignMessage2_Take1 - EOY …" at bounding box center [511, 255] width 224 height 181
click at [432, 234] on input "MidCampaignMessage2_Take1" at bounding box center [459, 231] width 71 height 13
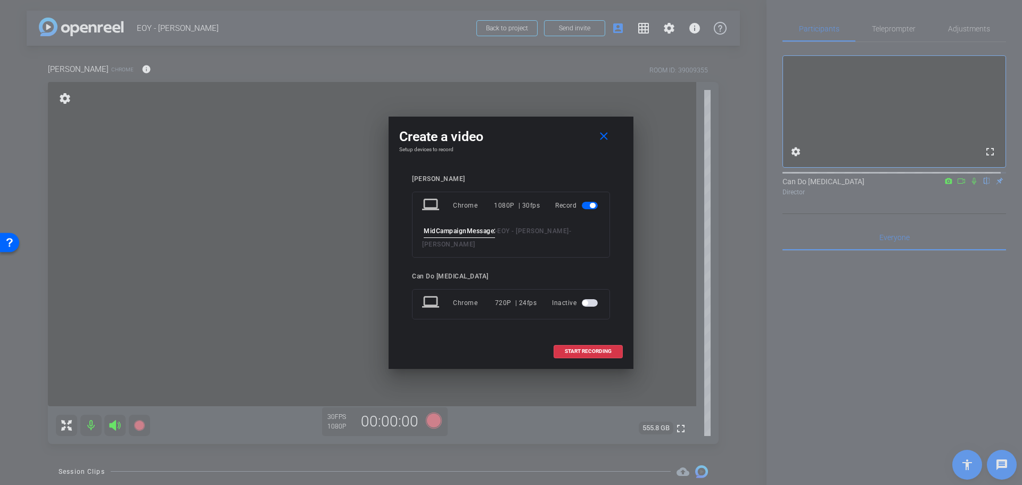
click at [437, 237] on input "MidCampaignMessage2_Take1" at bounding box center [459, 231] width 71 height 13
click at [536, 136] on div "Create a video close" at bounding box center [511, 136] width 224 height 19
click at [555, 146] on div "Create a video close" at bounding box center [511, 136] width 224 height 19
click at [582, 349] on span "START RECORDING" at bounding box center [588, 351] width 47 height 5
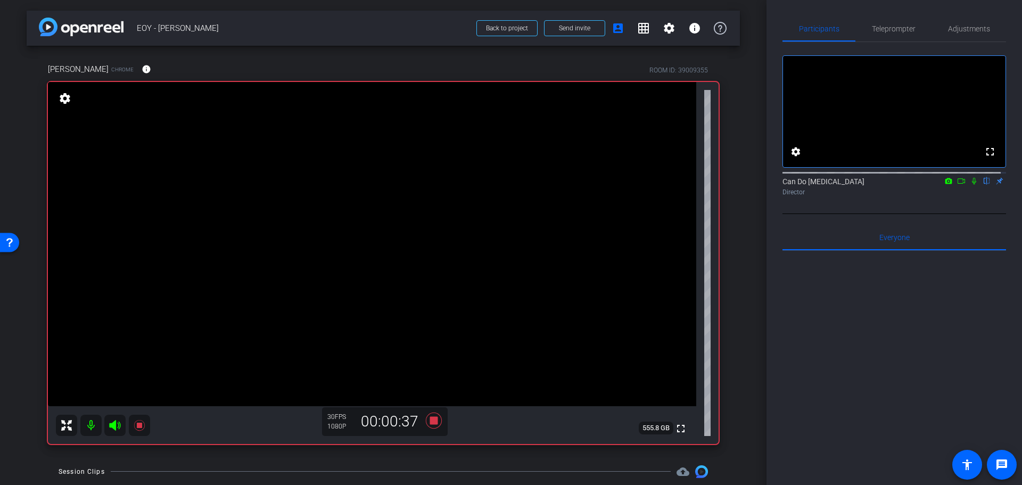
click at [873, 324] on div at bounding box center [895, 383] width 224 height 264
click at [434, 422] on icon at bounding box center [434, 420] width 16 height 16
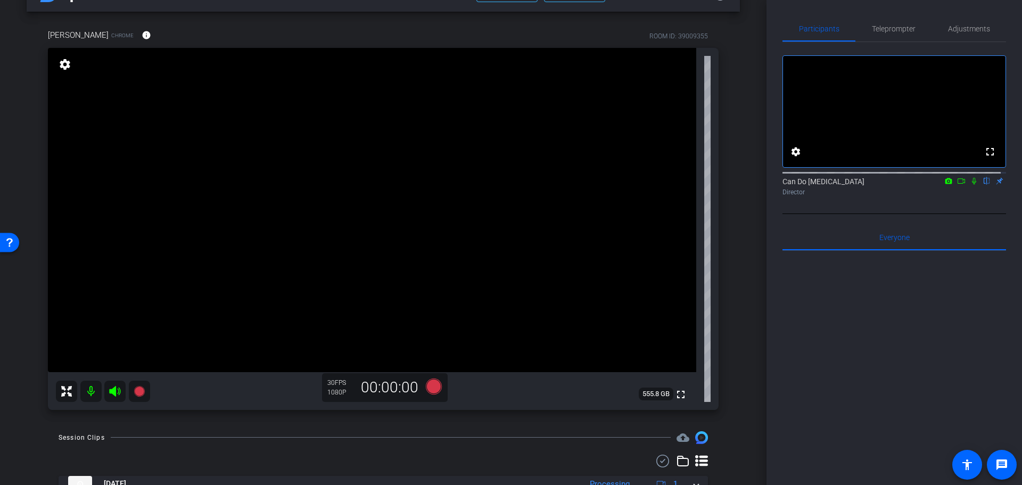
scroll to position [53, 0]
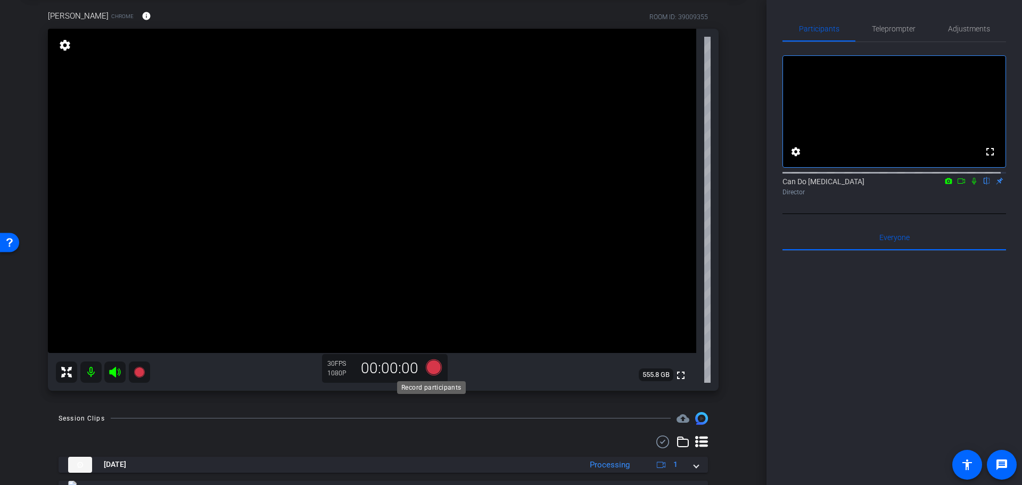
click at [429, 366] on icon at bounding box center [434, 367] width 16 height 16
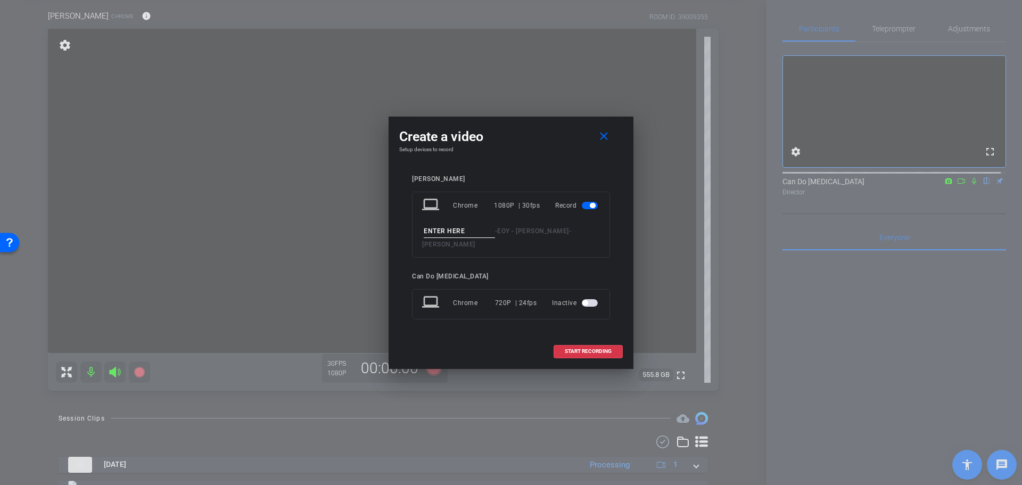
click at [472, 238] on input at bounding box center [459, 231] width 71 height 13
paste input "MidCampaignMessage2_Take1"
type input "MidCampaignMessage2_Take2"
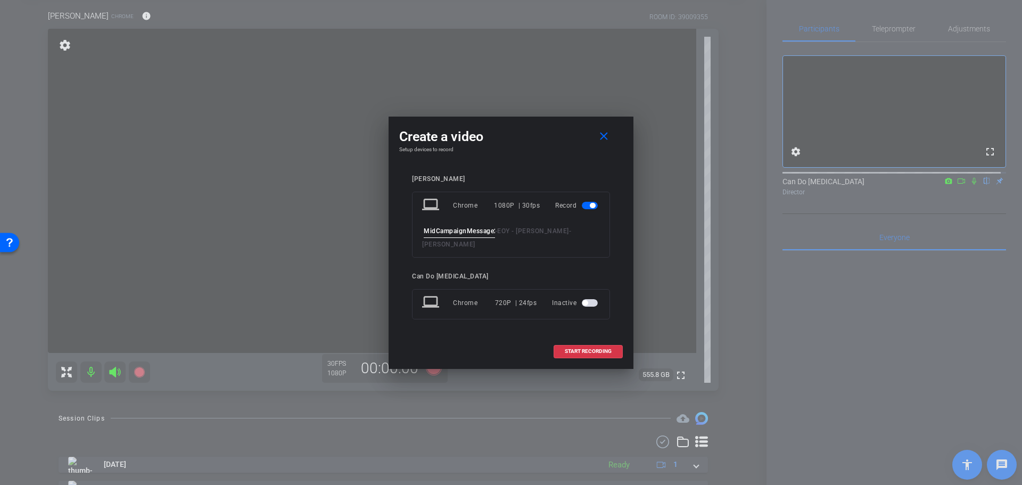
click at [858, 313] on div at bounding box center [511, 242] width 1022 height 485
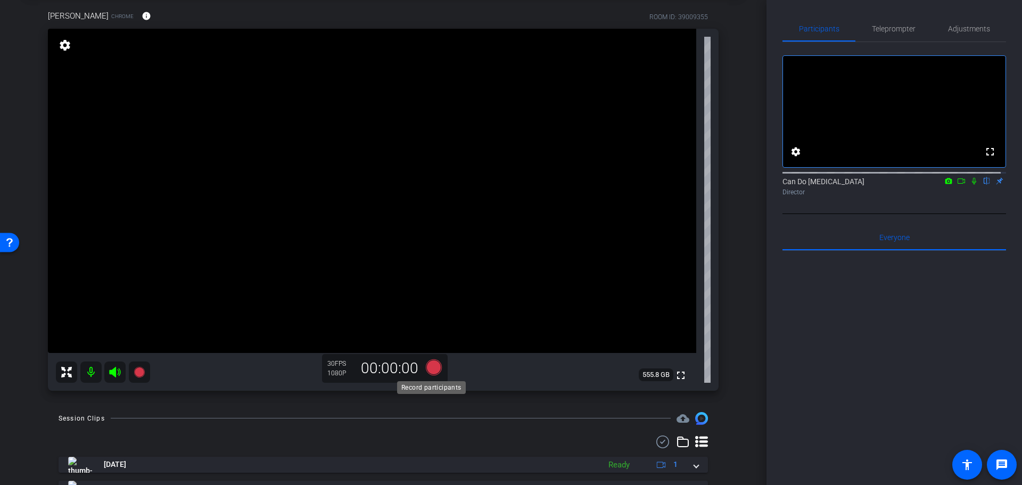
click at [428, 363] on icon at bounding box center [434, 367] width 16 height 16
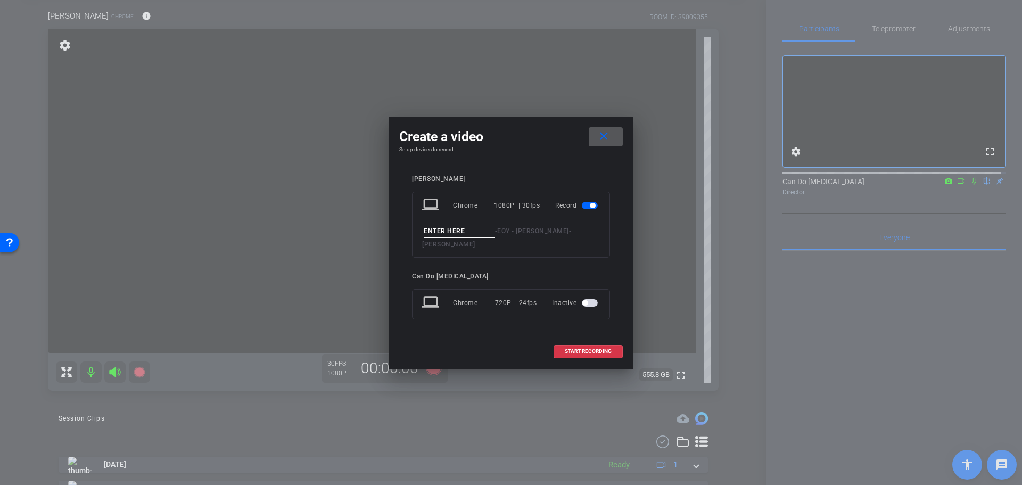
click at [461, 238] on input at bounding box center [459, 231] width 71 height 13
paste input "MidCampaignMessage2_Take1"
click at [491, 238] on input "MidCampaignMessage2_Take1" at bounding box center [459, 231] width 71 height 13
type input "MidCampaignMessage2_Take2"
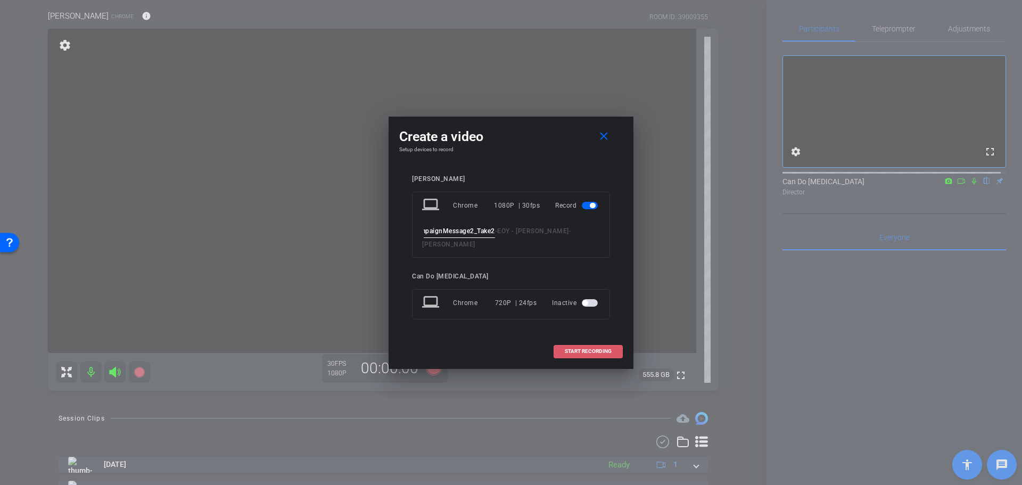
scroll to position [0, 0]
click at [586, 349] on span "START RECORDING" at bounding box center [588, 351] width 47 height 5
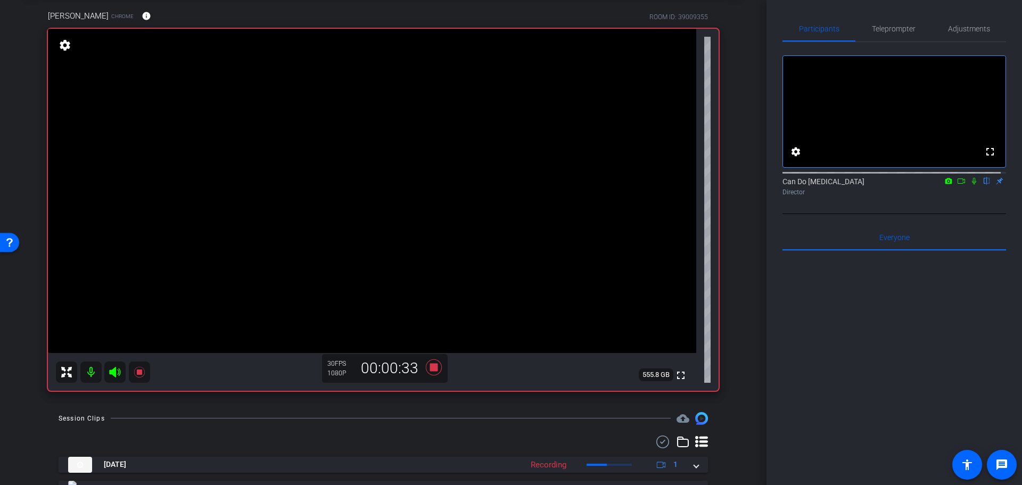
click at [855, 311] on div at bounding box center [895, 383] width 224 height 264
click at [430, 366] on icon at bounding box center [434, 367] width 16 height 16
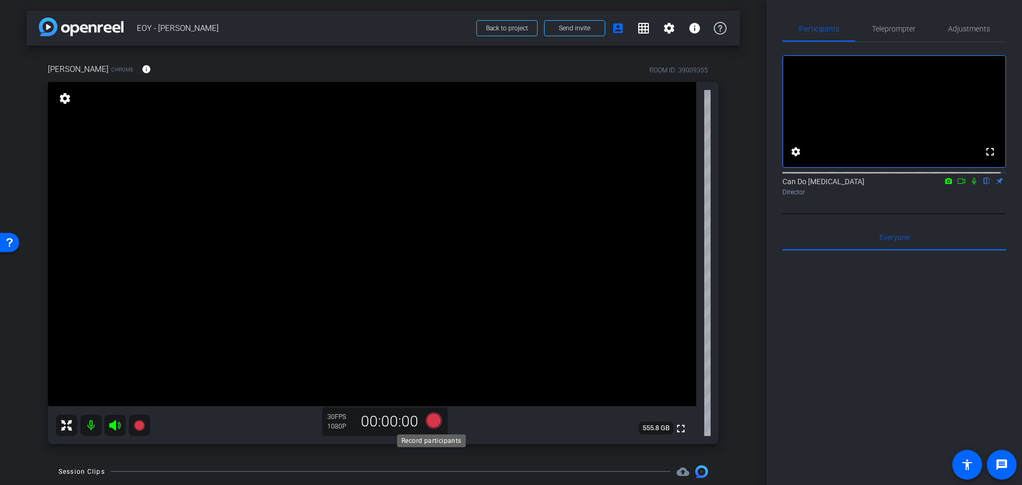
click at [427, 420] on icon at bounding box center [434, 420] width 16 height 16
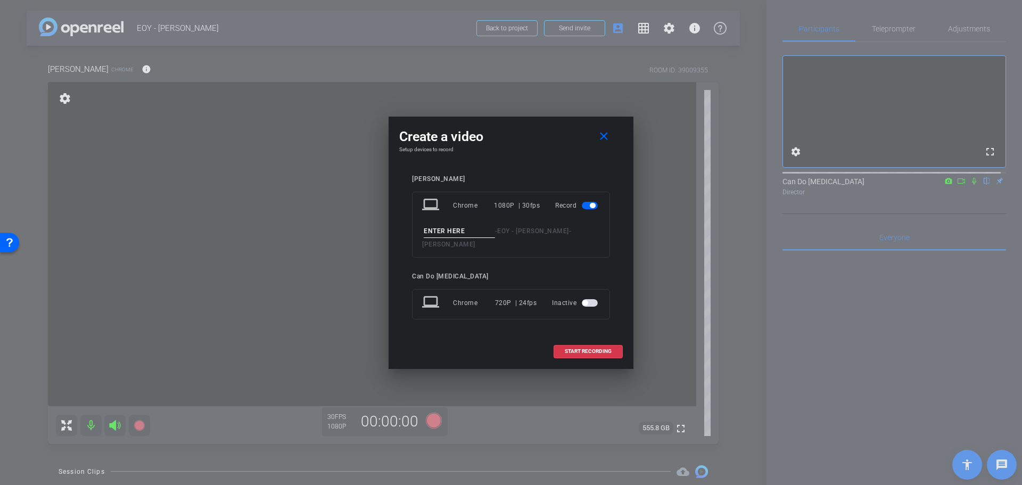
click at [468, 233] on input at bounding box center [459, 231] width 71 height 13
type input "GivingTuesdayTake1"
click at [592, 349] on span "START RECORDING" at bounding box center [588, 351] width 47 height 5
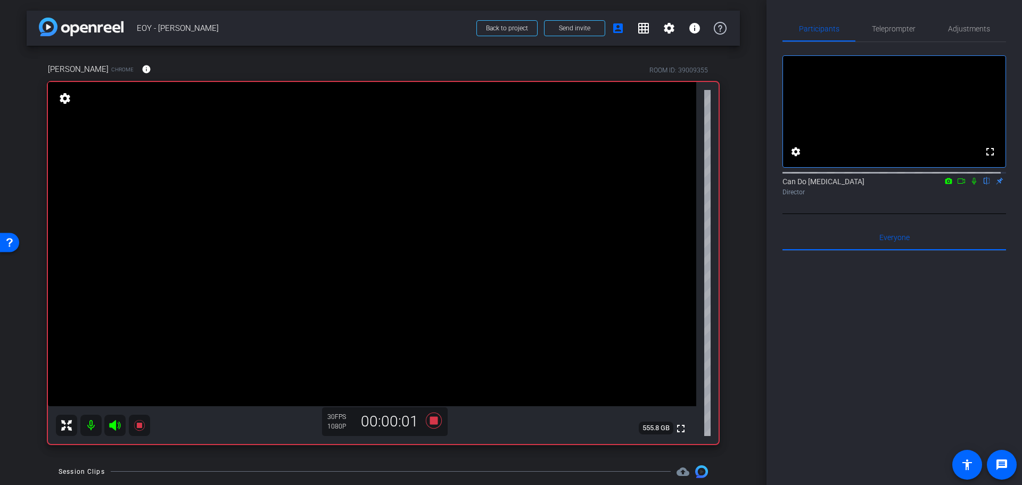
click at [750, 290] on div "arrow_back EOY - Lisa Back to project Send invite account_box grid_on settings …" at bounding box center [383, 242] width 767 height 485
click at [733, 270] on div "Lisa Mattis Chrome info ROOM ID: 39009355 fullscreen settings 555.7 GB 30 FPS 1…" at bounding box center [384, 250] width 714 height 409
click at [436, 422] on icon at bounding box center [434, 420] width 26 height 19
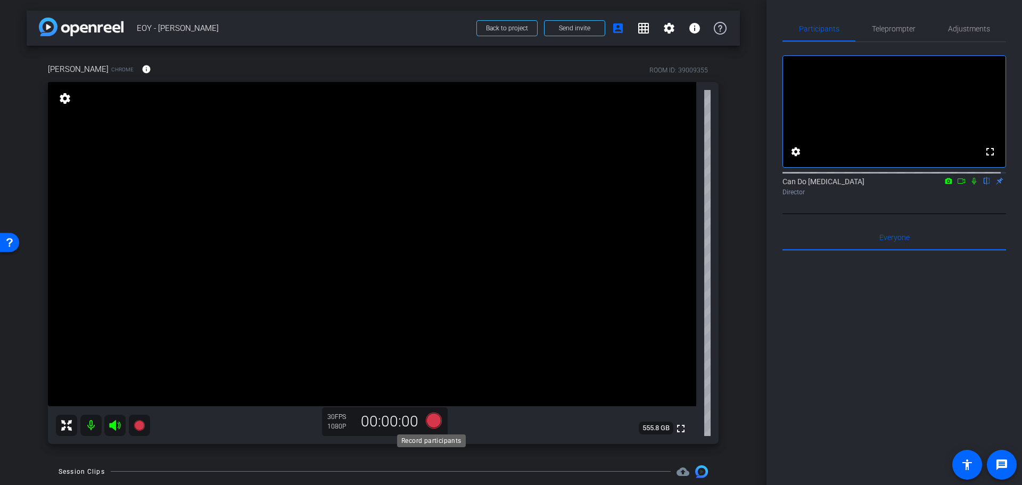
click at [436, 421] on icon at bounding box center [434, 420] width 16 height 16
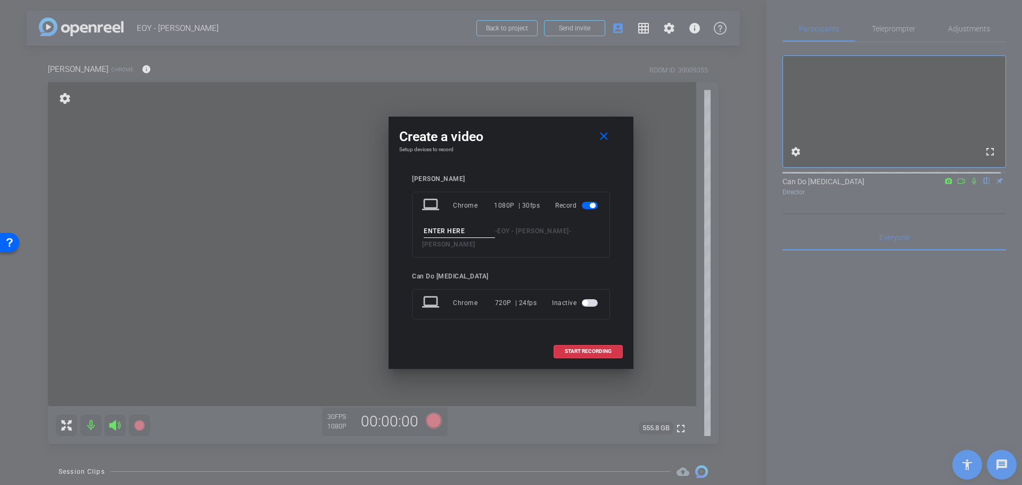
click at [457, 237] on input at bounding box center [459, 231] width 71 height 13
type input "GivingTuesday2"
click at [579, 349] on span "START RECORDING" at bounding box center [588, 351] width 47 height 5
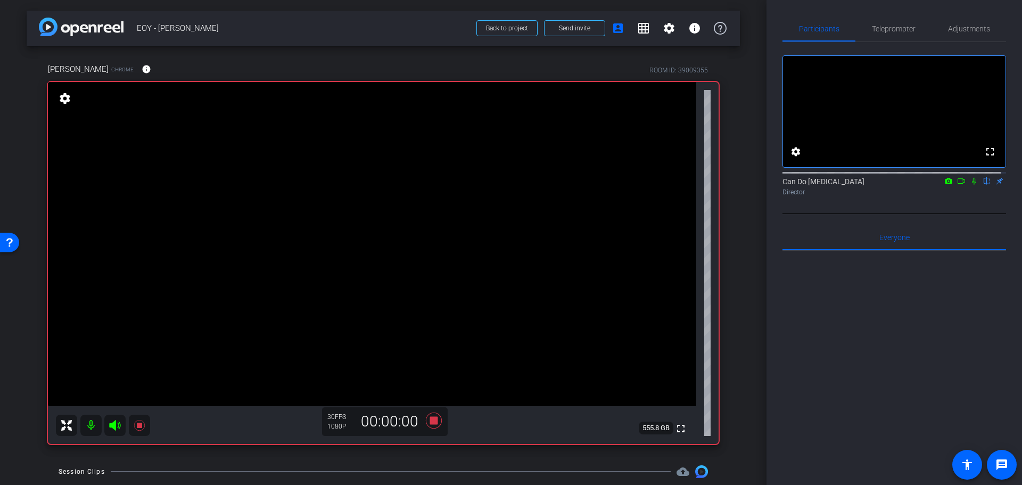
click at [924, 185] on icon at bounding box center [974, 180] width 9 height 7
click at [432, 421] on icon at bounding box center [434, 420] width 16 height 16
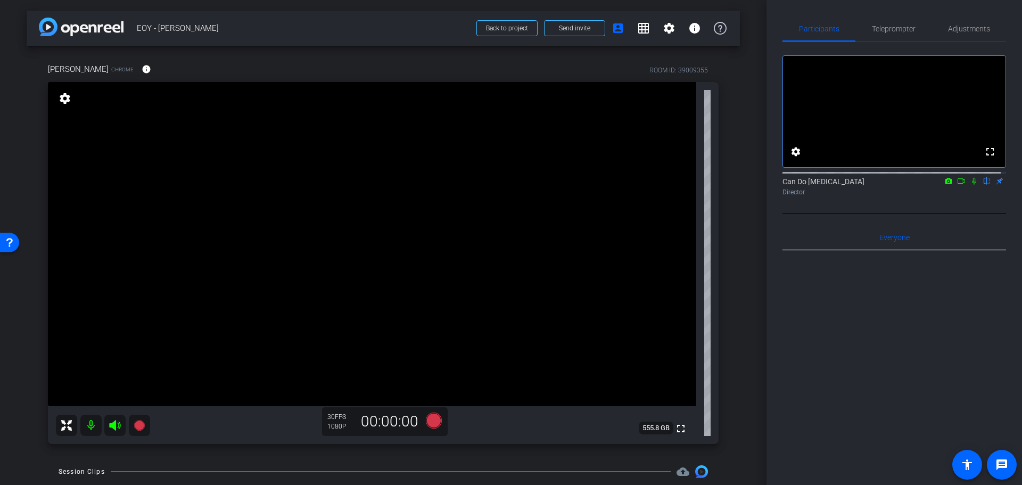
click at [740, 384] on div "arrow_back EOY - Lisa Back to project Send invite account_box grid_on settings …" at bounding box center [383, 242] width 767 height 485
click at [430, 422] on icon at bounding box center [434, 420] width 16 height 16
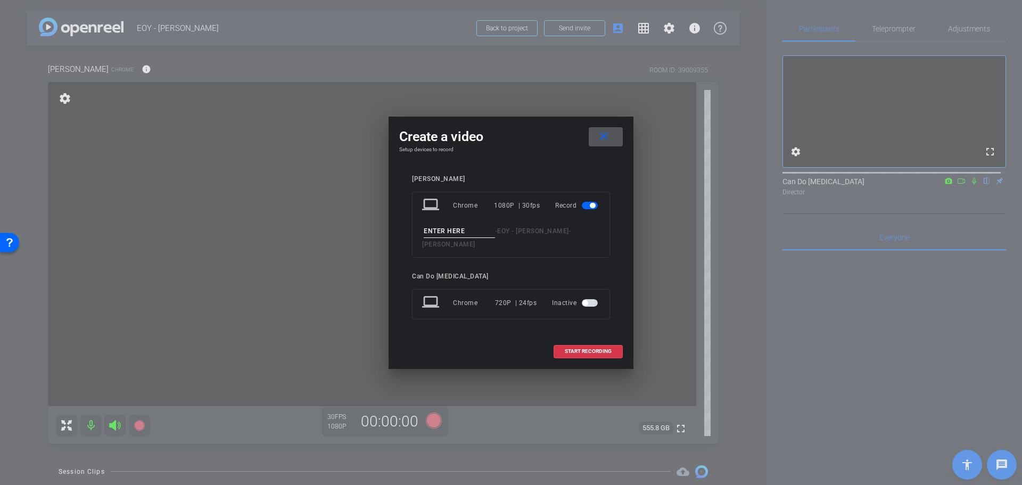
click at [470, 238] on input at bounding box center [459, 231] width 71 height 13
type input "ThankYouGivingTues1"
click at [586, 349] on span "START RECORDING" at bounding box center [588, 351] width 47 height 5
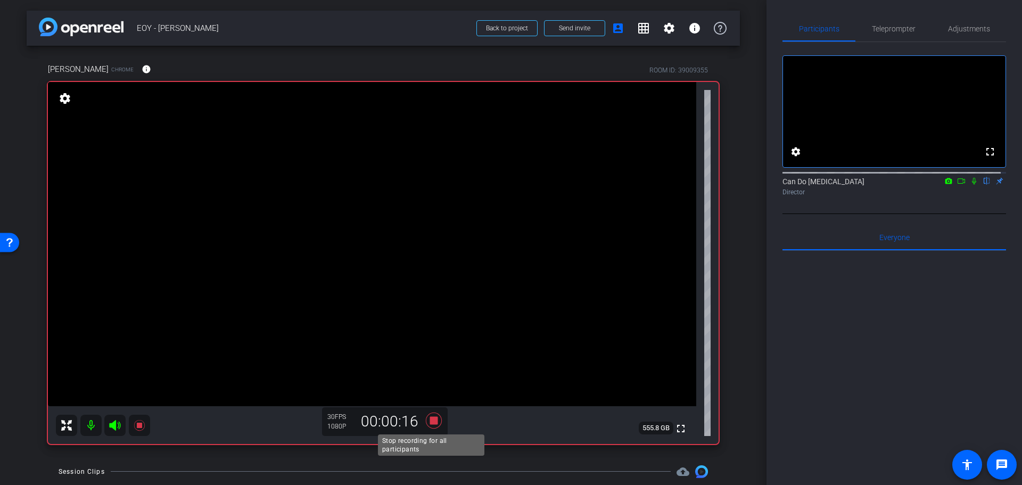
click at [428, 427] on icon at bounding box center [434, 420] width 26 height 19
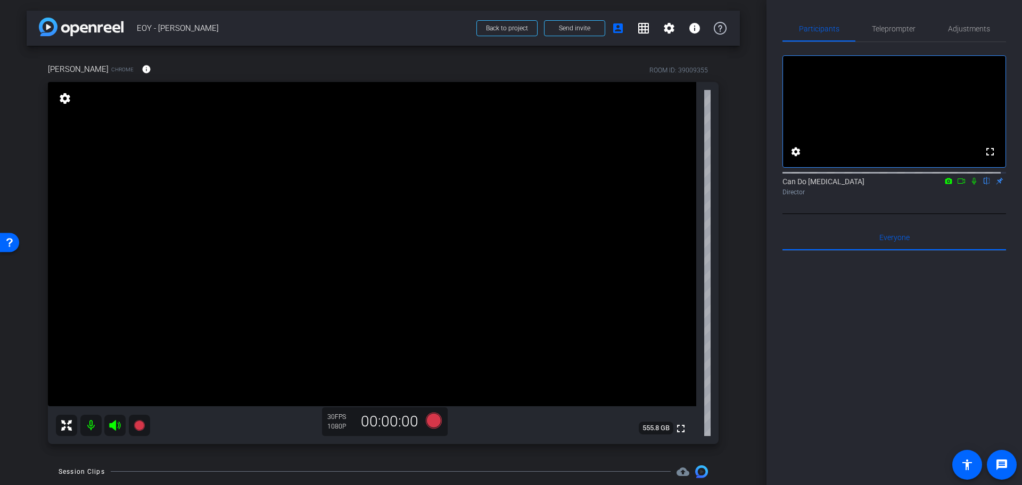
click at [750, 318] on div "arrow_back EOY - Lisa Back to project Send invite account_box grid_on settings …" at bounding box center [383, 242] width 767 height 485
click at [745, 313] on div "arrow_back EOY - Lisa Back to project Send invite account_box grid_on settings …" at bounding box center [383, 242] width 767 height 485
click at [428, 419] on icon at bounding box center [434, 420] width 16 height 16
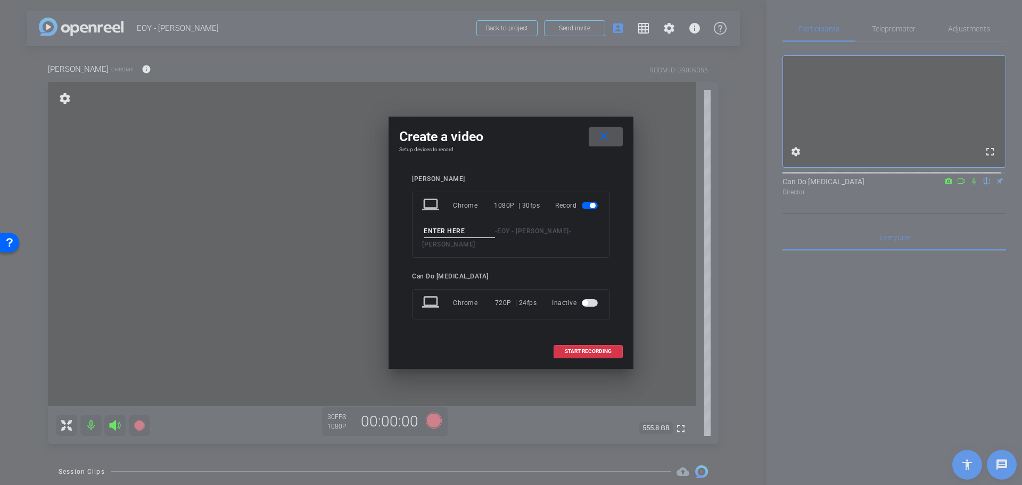
click at [458, 238] on input at bounding box center [459, 231] width 71 height 13
type input "Take1"
click at [589, 349] on span "START RECORDING" at bounding box center [588, 351] width 47 height 5
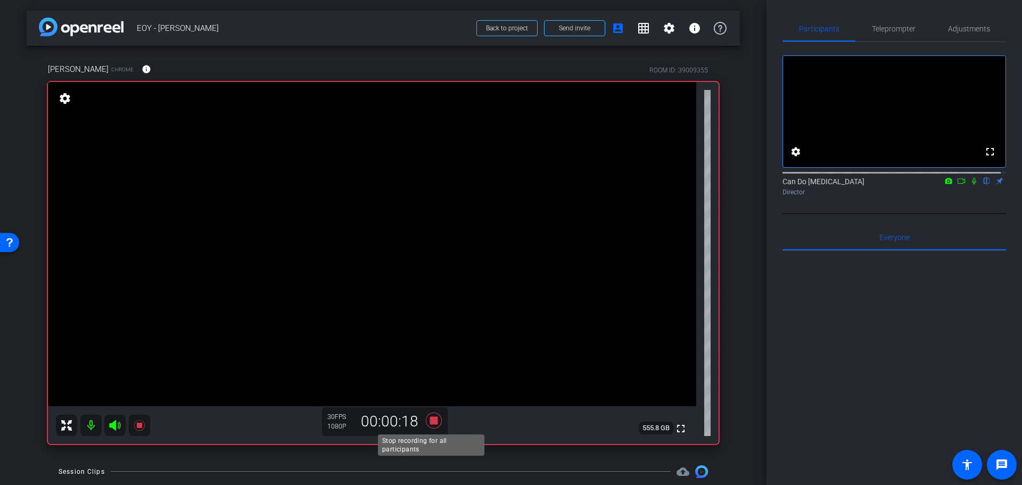
click at [426, 424] on icon at bounding box center [434, 420] width 26 height 19
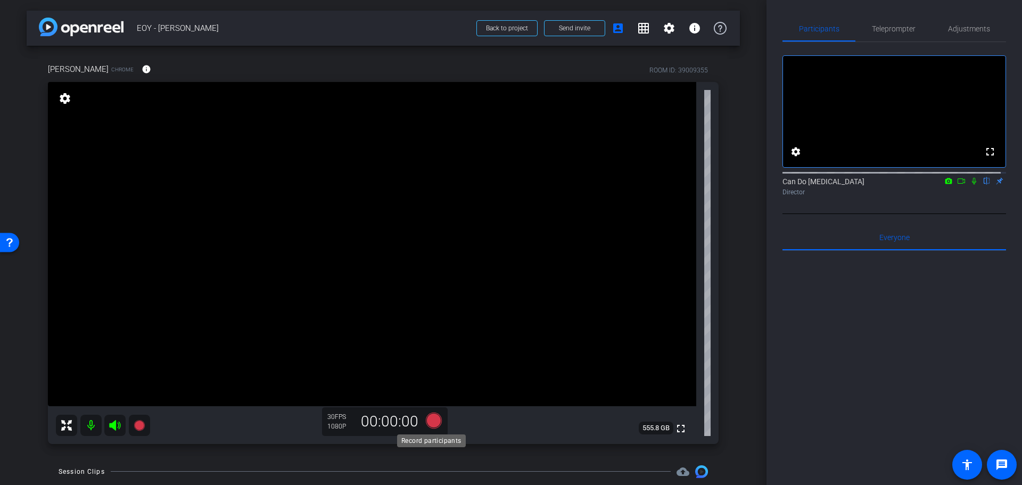
click at [427, 424] on icon at bounding box center [434, 420] width 16 height 16
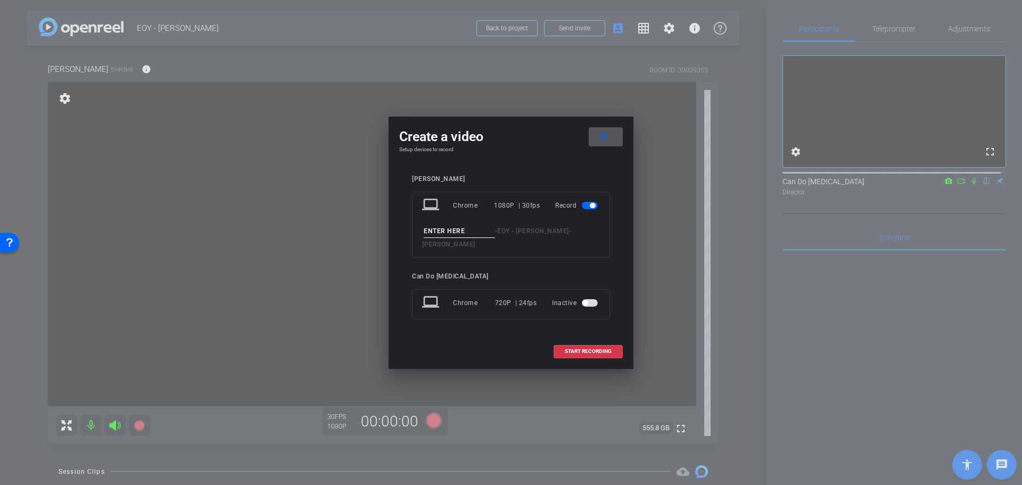
click at [462, 236] on input at bounding box center [459, 231] width 71 height 13
type input "Take2_midcampaign"
click at [602, 349] on span "START RECORDING" at bounding box center [588, 351] width 47 height 5
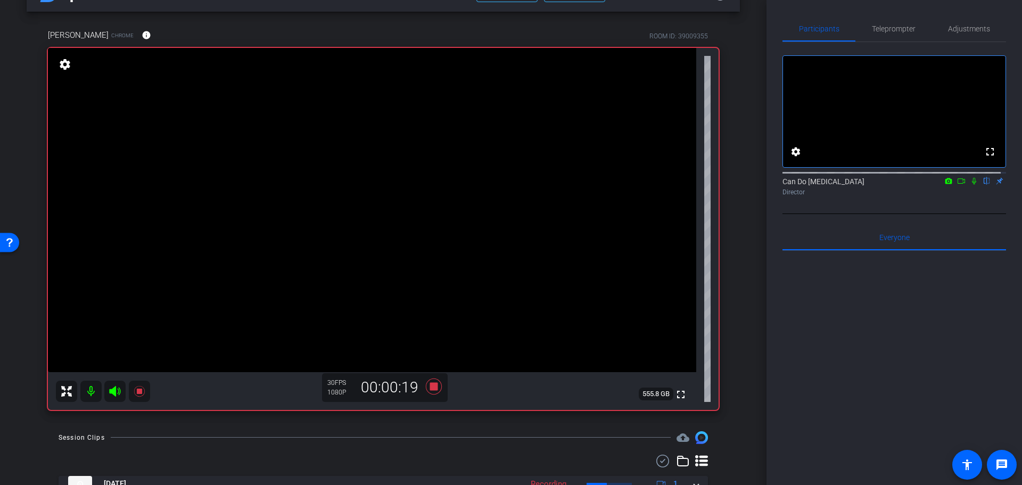
scroll to position [53, 0]
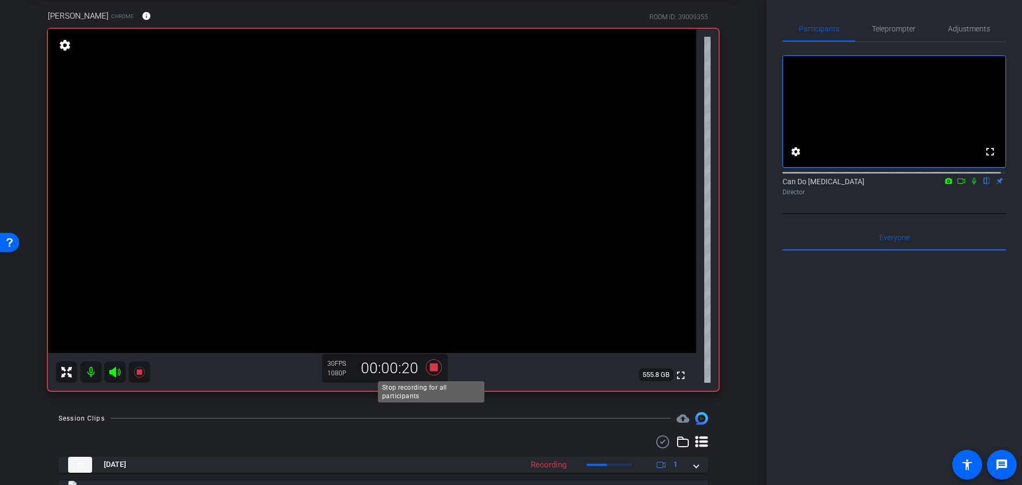
click at [429, 368] on icon at bounding box center [434, 367] width 16 height 16
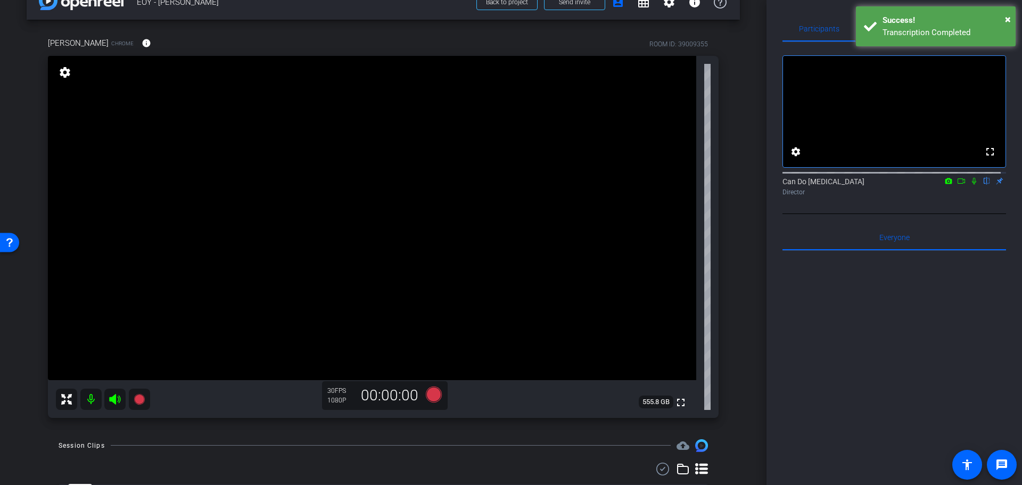
scroll to position [0, 0]
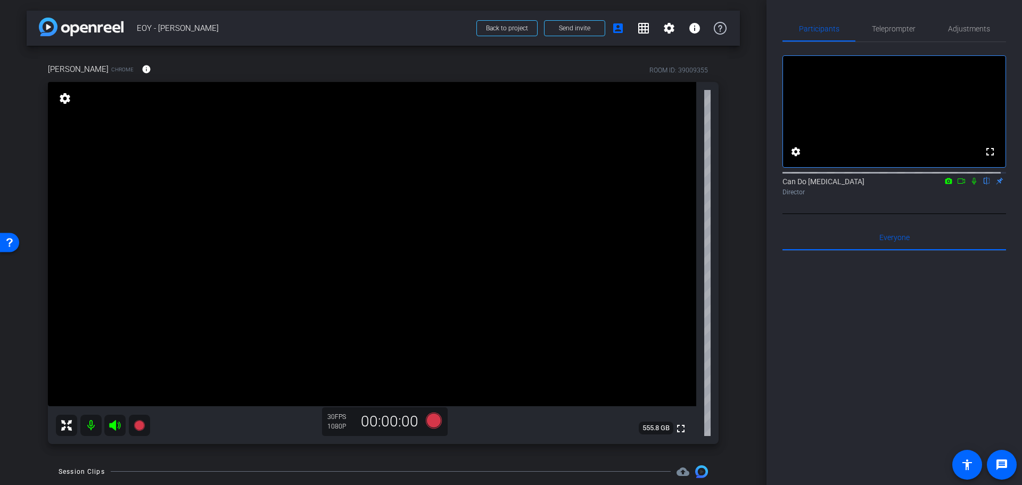
click at [748, 255] on div "arrow_back EOY - Lisa Back to project Send invite account_box grid_on settings …" at bounding box center [383, 242] width 767 height 485
click at [741, 307] on div "arrow_back EOY - Lisa Back to project Send invite account_box grid_on settings …" at bounding box center [383, 242] width 767 height 485
click at [430, 424] on icon at bounding box center [434, 420] width 16 height 16
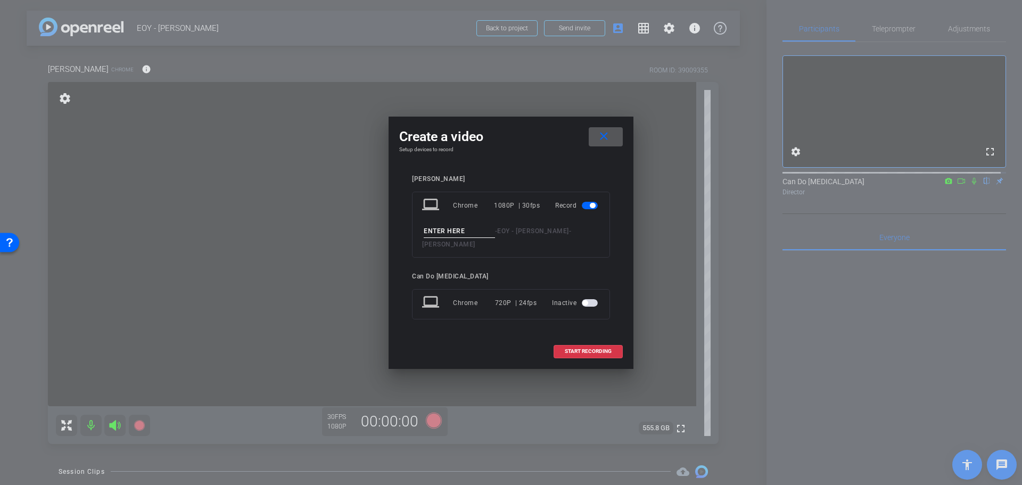
click at [477, 236] on input at bounding box center [459, 231] width 71 height 13
type input "FinalCountDown1"
click at [590, 349] on span "START RECORDING" at bounding box center [588, 351] width 47 height 5
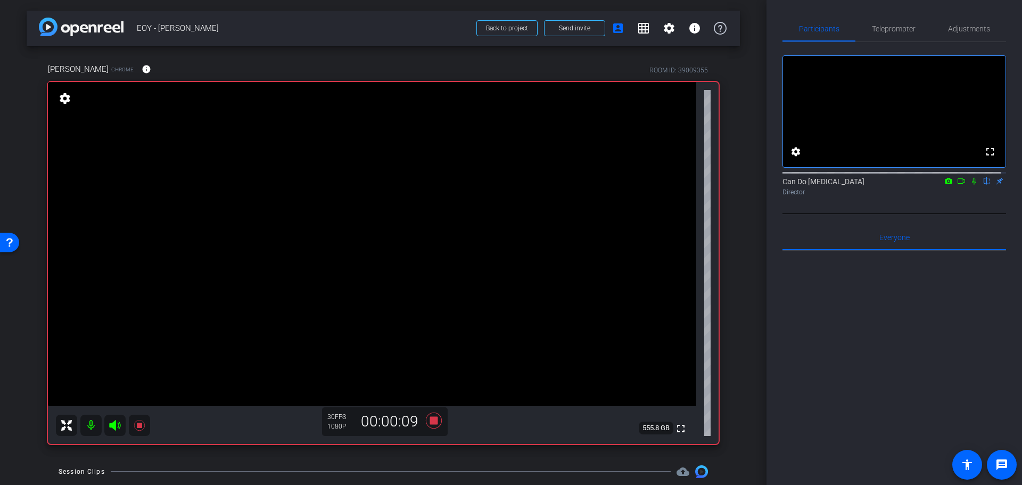
click at [745, 343] on div "arrow_back EOY - Lisa Back to project Send invite account_box grid_on settings …" at bounding box center [383, 242] width 767 height 485
click at [759, 365] on div "arrow_back EOY - Lisa Back to project Send invite account_box grid_on settings …" at bounding box center [383, 242] width 767 height 485
click at [432, 417] on icon at bounding box center [434, 420] width 16 height 16
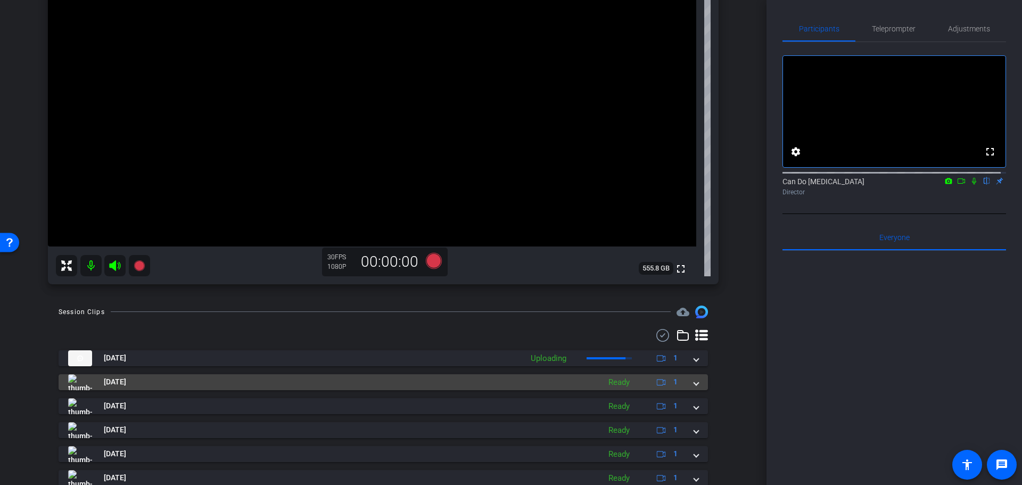
scroll to position [53, 0]
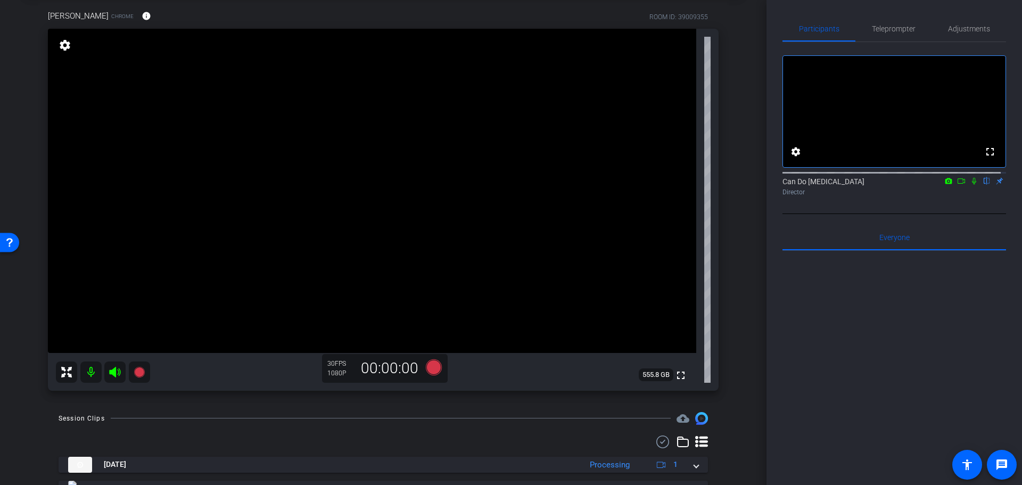
click at [726, 318] on div "Lisa Mattis Chrome info ROOM ID: 39009355 fullscreen settings 555.8 GB 30 FPS 1…" at bounding box center [384, 197] width 714 height 409
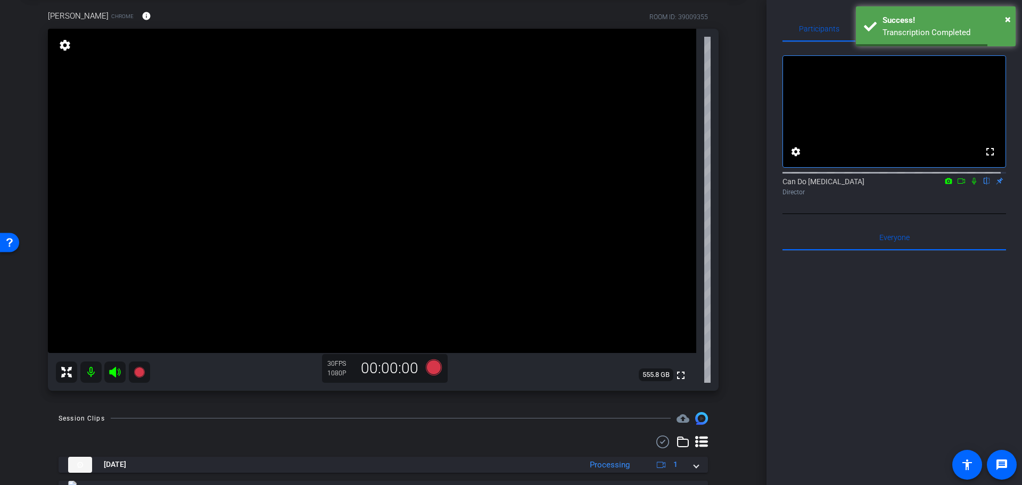
scroll to position [0, 0]
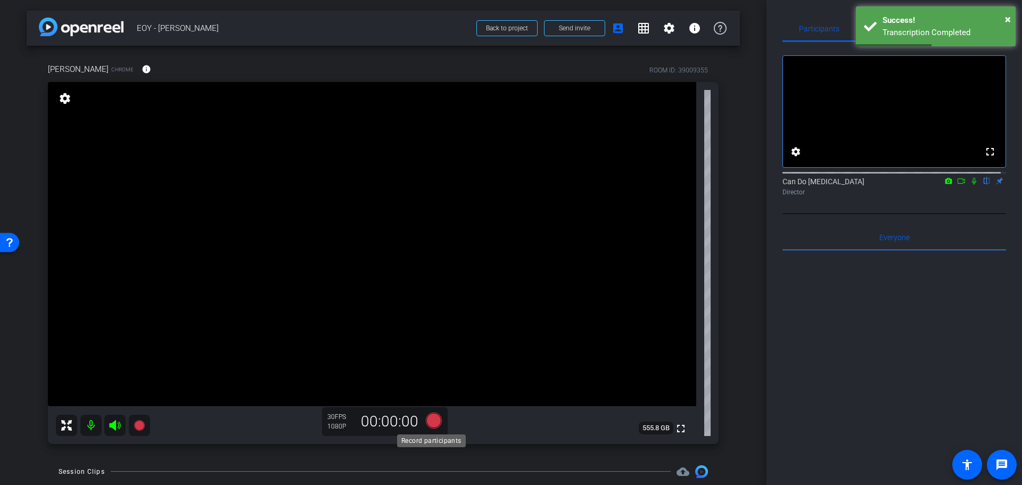
click at [431, 418] on icon at bounding box center [434, 420] width 16 height 16
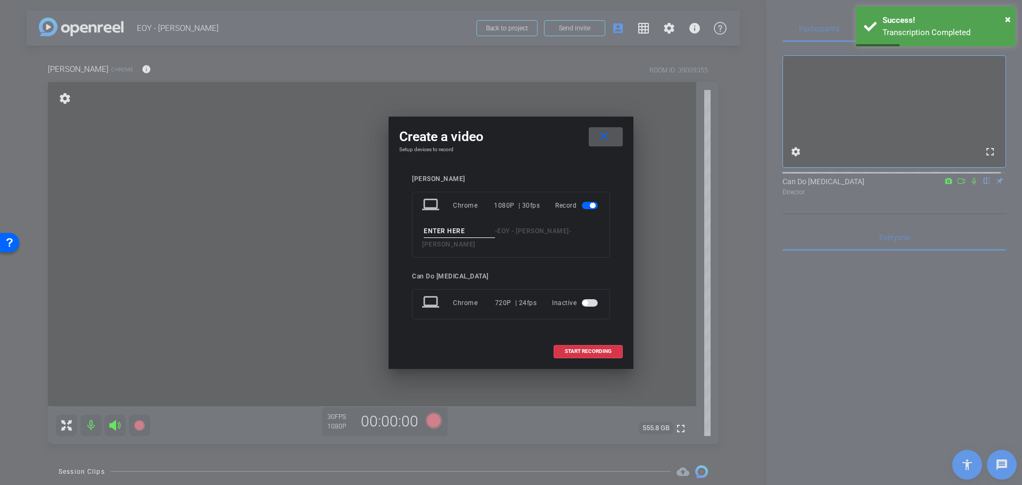
click at [470, 238] on input at bounding box center [459, 231] width 71 height 13
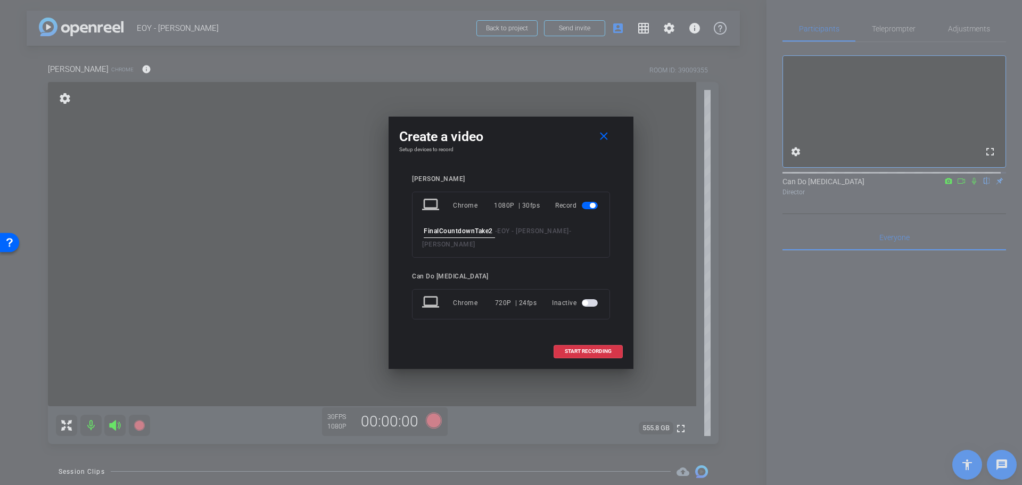
click at [459, 236] on input "FinalCountdownTake2" at bounding box center [459, 231] width 71 height 13
type input "FinalCountdownTake2"
click at [589, 349] on span "START RECORDING" at bounding box center [588, 351] width 47 height 5
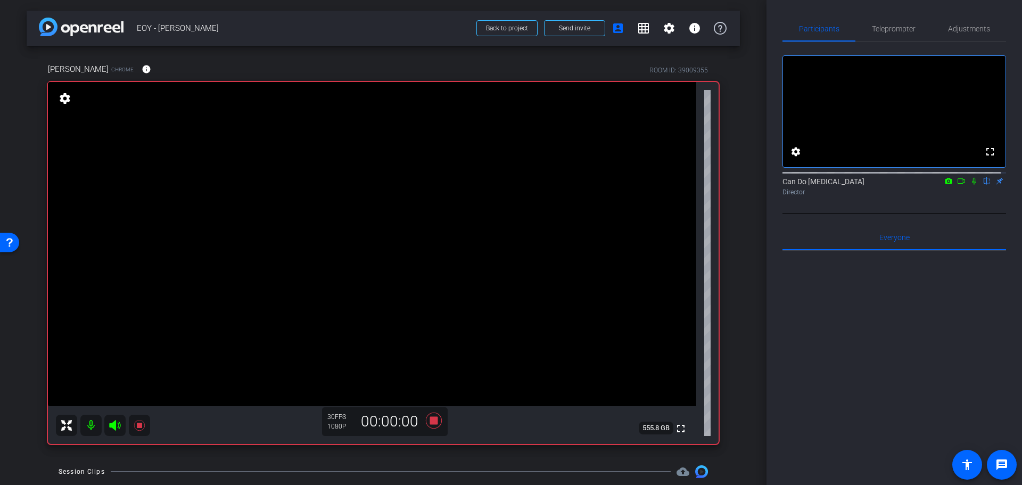
click at [724, 289] on div "Lisa Mattis Chrome info ROOM ID: 39009355 fullscreen settings 555.8 GB 30 FPS 1…" at bounding box center [384, 250] width 714 height 409
drag, startPoint x: 732, startPoint y: 367, endPoint x: 726, endPoint y: 368, distance: 6.0
click at [732, 366] on div "Lisa Mattis Chrome info ROOM ID: 39009355 fullscreen settings 555.8 GB 30 FPS 1…" at bounding box center [384, 250] width 714 height 409
click at [426, 421] on icon at bounding box center [434, 420] width 26 height 19
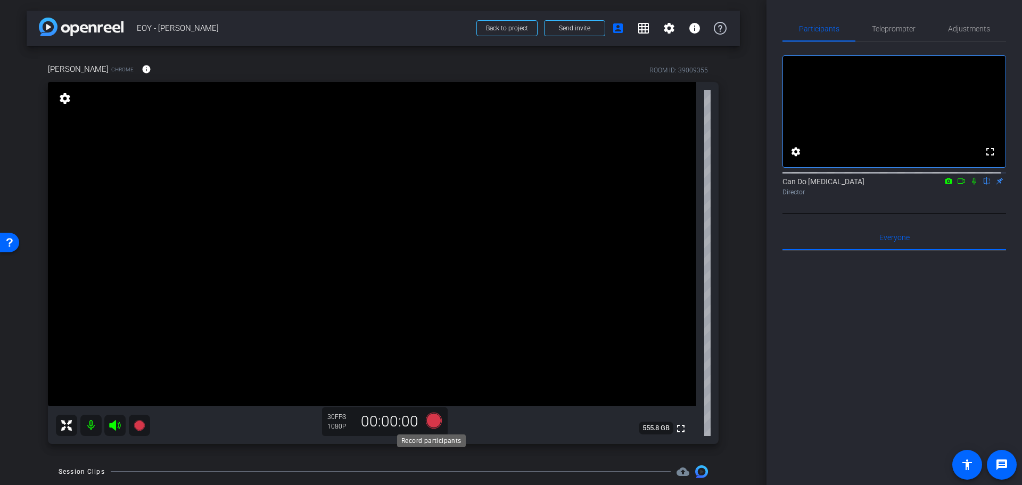
click at [425, 425] on icon at bounding box center [434, 420] width 26 height 19
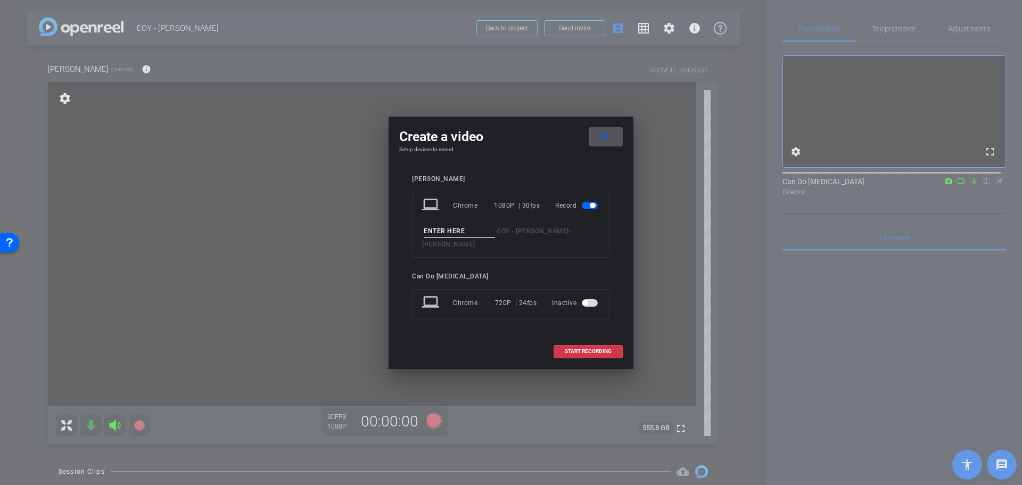
click at [464, 226] on div "laptop Chrome 1080P | 30fps Record - EOY - Lisa - Lisa Mattis" at bounding box center [511, 225] width 198 height 66
click at [466, 238] on input at bounding box center [459, 231] width 71 height 13
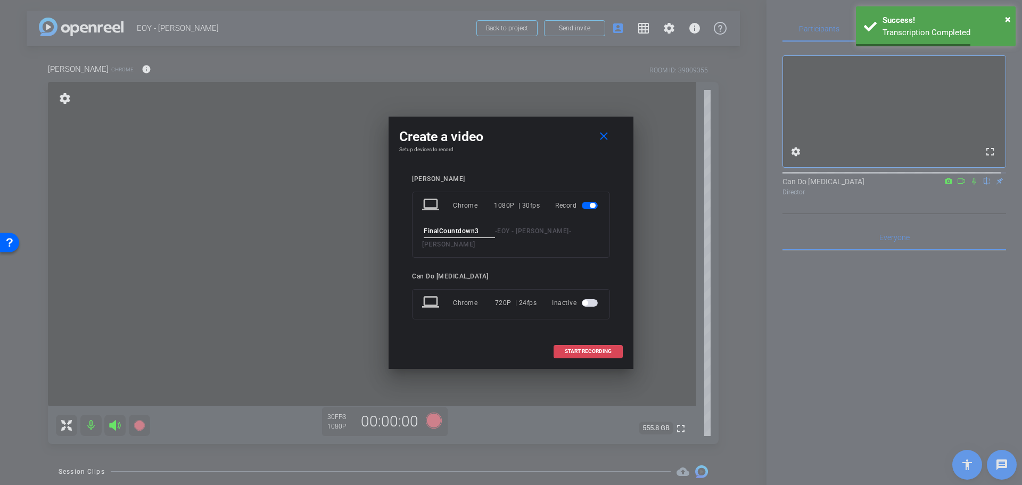
type input "FinalCountdown3"
click at [560, 342] on span at bounding box center [588, 352] width 68 height 26
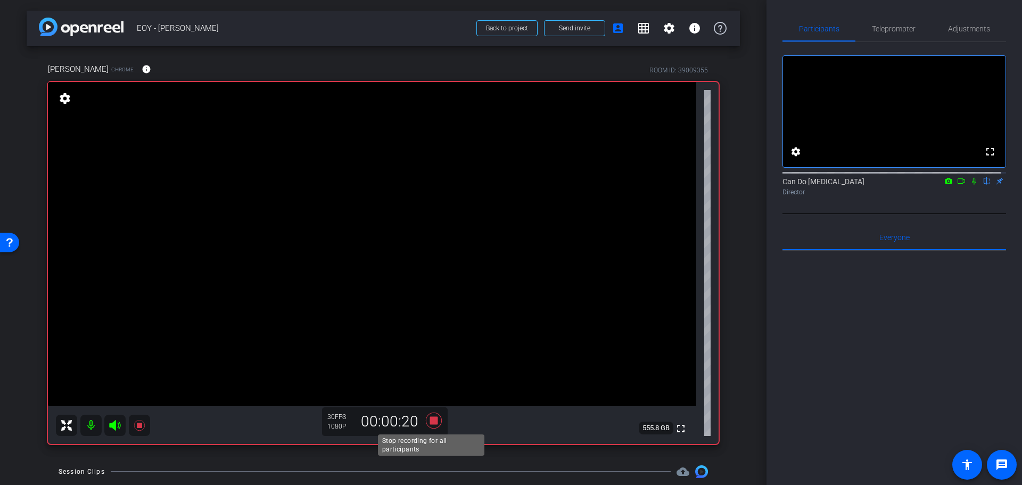
click at [433, 420] on icon at bounding box center [434, 420] width 16 height 16
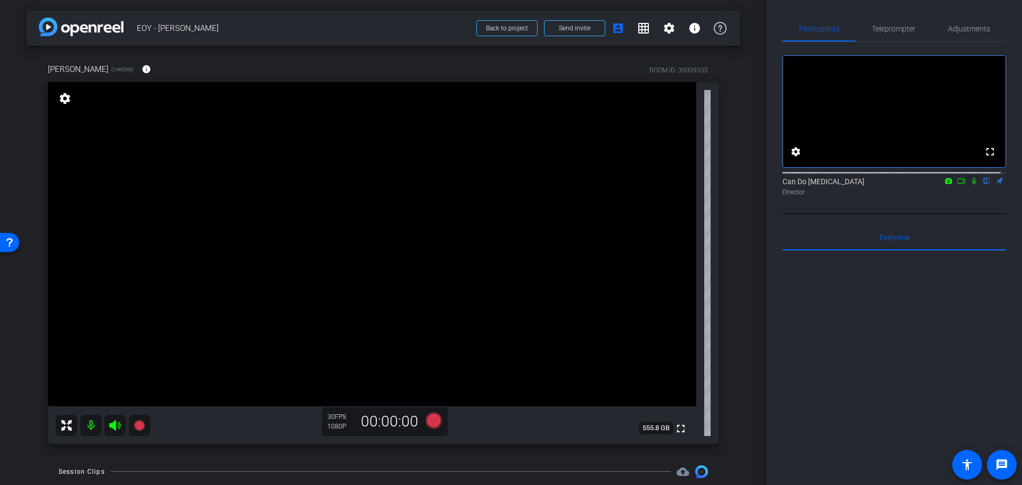
click at [24, 352] on div "arrow_back EOY - Lisa Back to project Send invite account_box grid_on settings …" at bounding box center [383, 242] width 767 height 485
click at [741, 315] on div "arrow_back EOY - Lisa Back to project Send invite account_box grid_on settings …" at bounding box center [383, 242] width 767 height 485
drag, startPoint x: 431, startPoint y: 421, endPoint x: 380, endPoint y: 453, distance: 59.8
click at [380, 453] on div "Lisa Mattis Chrome info ROOM ID: 39009355 fullscreen settings 555.8 GB 30 FPS 1…" at bounding box center [384, 250] width 714 height 409
click at [428, 422] on icon at bounding box center [434, 420] width 16 height 16
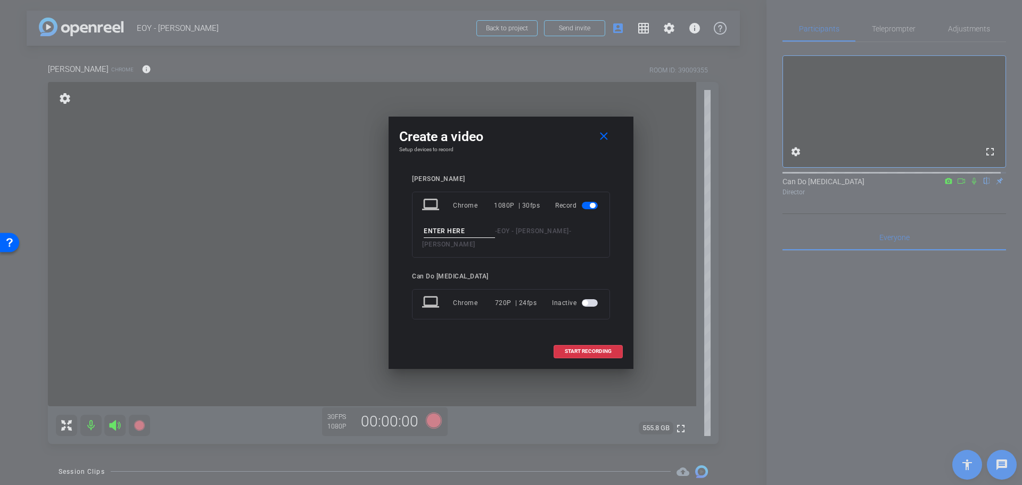
click at [457, 228] on div "laptop Chrome 1080P | 30fps Record - EOY - Lisa - Lisa Mattis" at bounding box center [511, 225] width 198 height 66
click at [462, 235] on input at bounding box center [459, 231] width 71 height 13
type input "FINALCOUNTDOWNSONG"
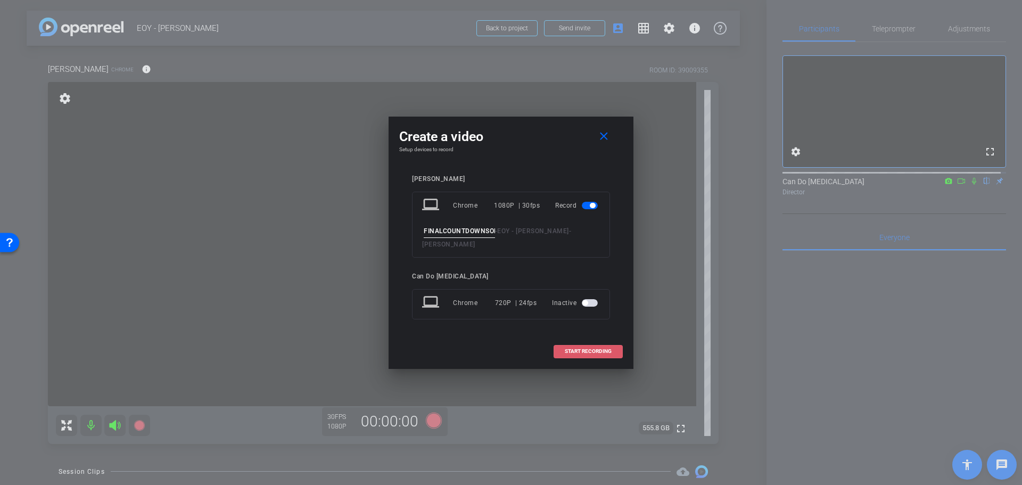
click at [610, 349] on span "START RECORDING" at bounding box center [588, 351] width 47 height 5
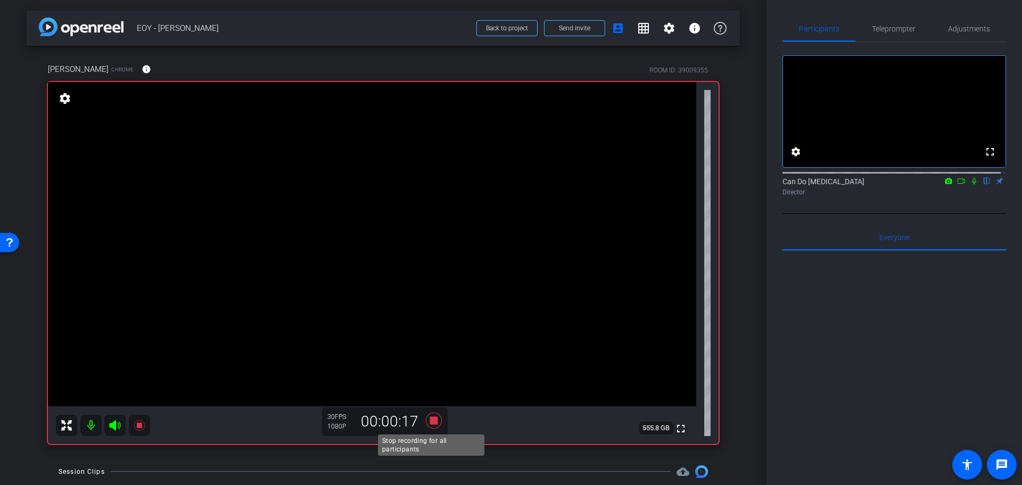
click at [432, 423] on icon at bounding box center [434, 420] width 16 height 16
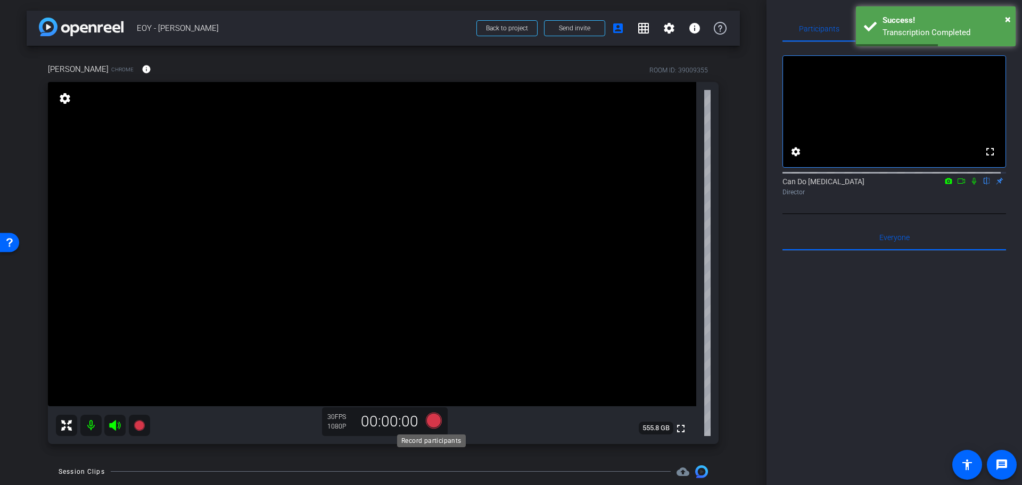
click at [435, 422] on icon at bounding box center [434, 420] width 16 height 16
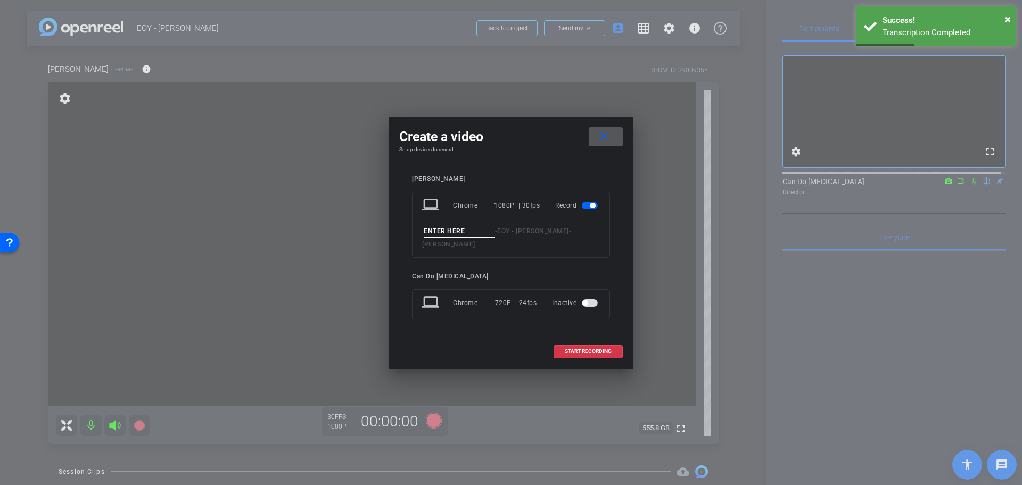
click at [464, 232] on input at bounding box center [459, 231] width 71 height 13
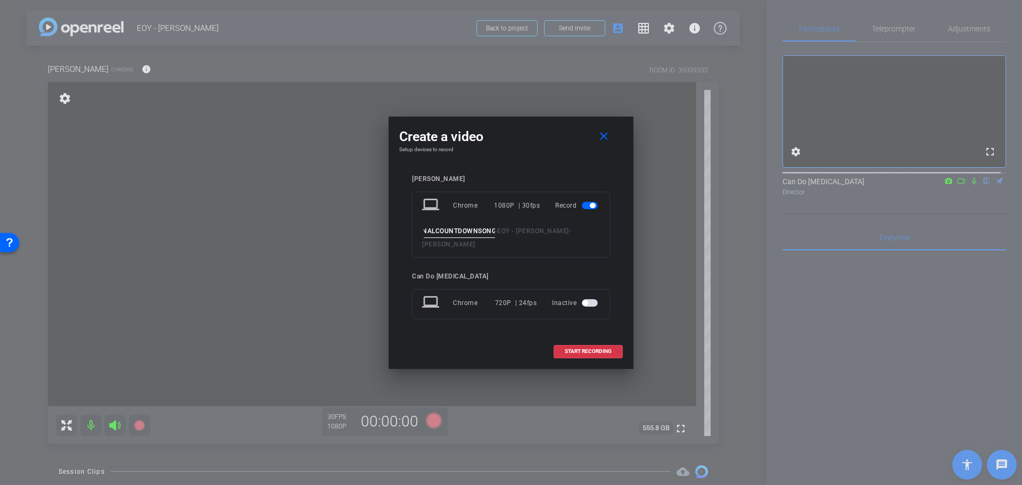
scroll to position [0, 12]
type input "FINALCOUNTDOWNSONG2"
click at [584, 349] on span "START RECORDING" at bounding box center [588, 351] width 47 height 5
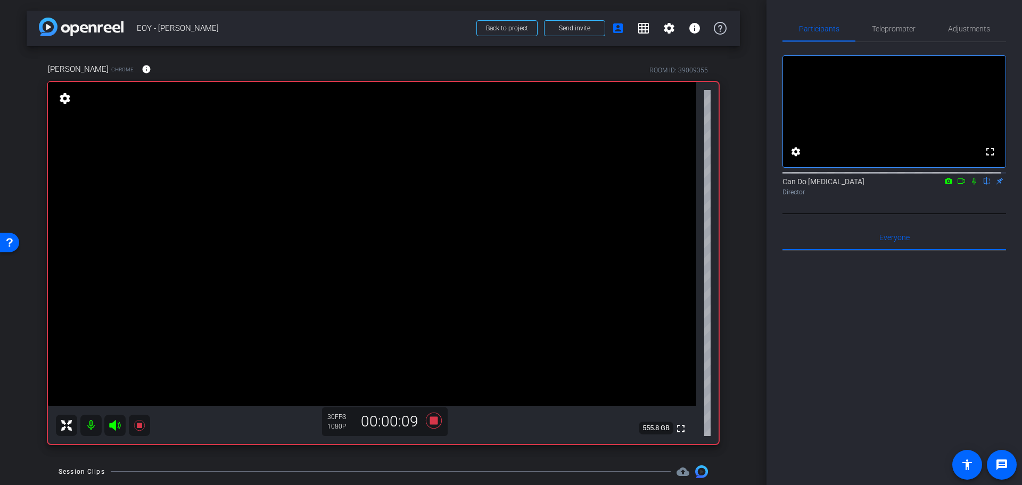
click at [728, 358] on div "Lisa Mattis Chrome info ROOM ID: 39009355 fullscreen settings 555.8 GB 30 FPS 1…" at bounding box center [384, 250] width 714 height 409
click at [434, 425] on icon at bounding box center [434, 420] width 26 height 19
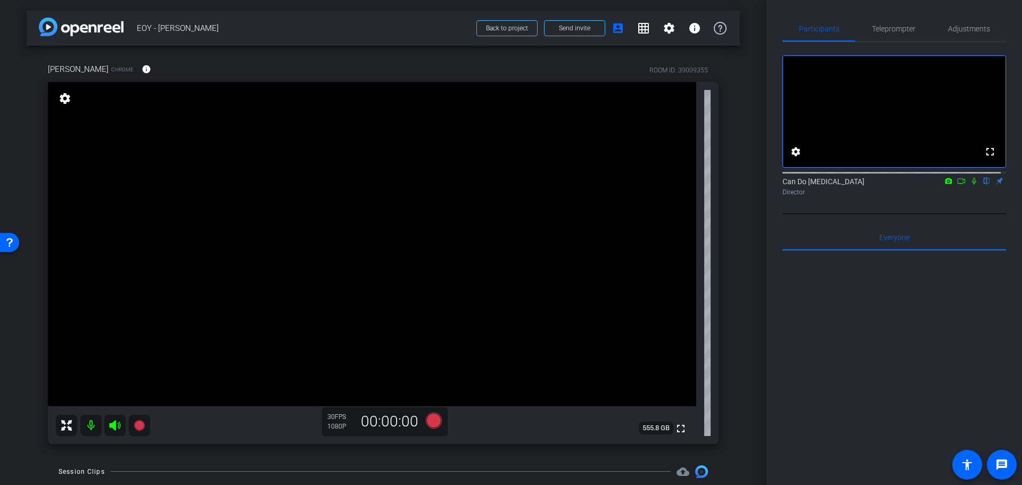
drag, startPoint x: 747, startPoint y: 236, endPoint x: 736, endPoint y: 232, distance: 11.5
click at [747, 236] on div "arrow_back EOY - Lisa Back to project Send invite account_box grid_on settings …" at bounding box center [383, 242] width 767 height 485
click at [727, 374] on div "Lisa Mattis Chrome info ROOM ID: 39009355 fullscreen settings 555.8 GB 30 FPS 1…" at bounding box center [384, 250] width 714 height 409
click at [434, 417] on icon at bounding box center [434, 420] width 16 height 16
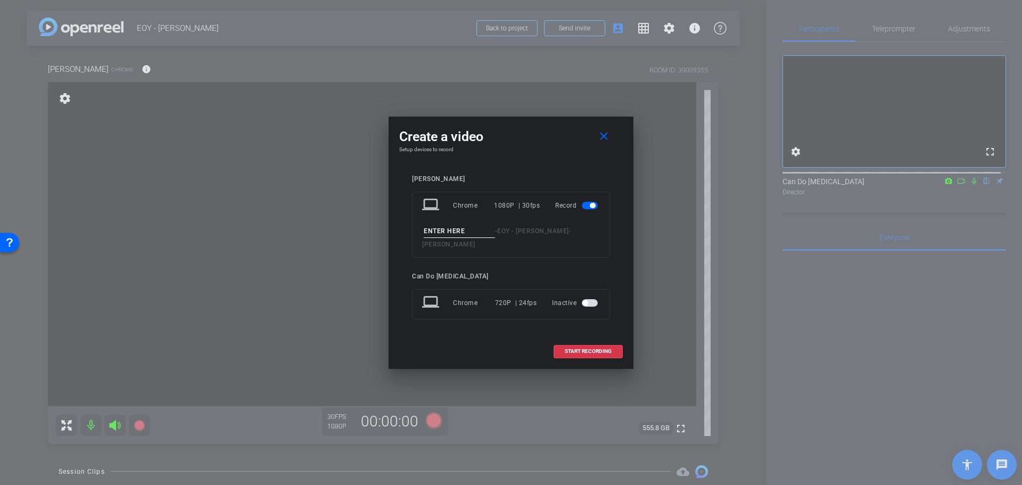
click at [444, 236] on input at bounding box center [459, 231] width 71 height 13
type input "rock&roll1"
click at [594, 349] on span "START RECORDING" at bounding box center [588, 351] width 47 height 5
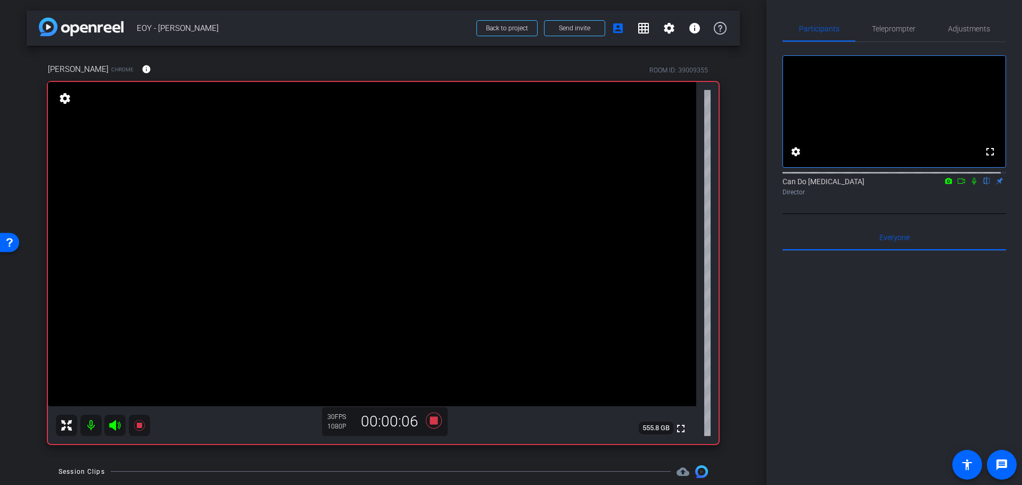
click at [751, 291] on div "arrow_back EOY - Lisa Back to project Send invite account_box grid_on settings …" at bounding box center [383, 242] width 767 height 485
click at [430, 420] on icon at bounding box center [434, 420] width 16 height 16
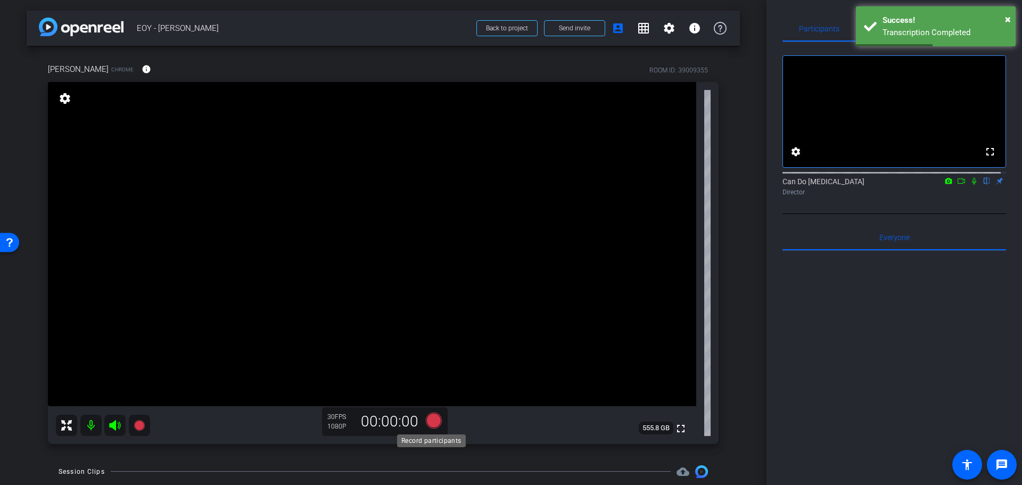
click at [433, 423] on icon at bounding box center [434, 420] width 16 height 16
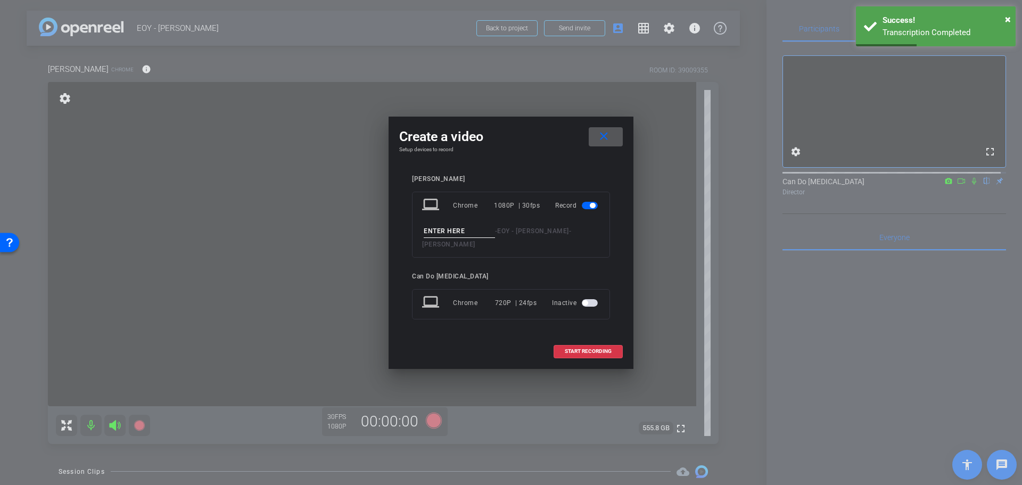
click at [453, 238] on input at bounding box center [459, 231] width 71 height 13
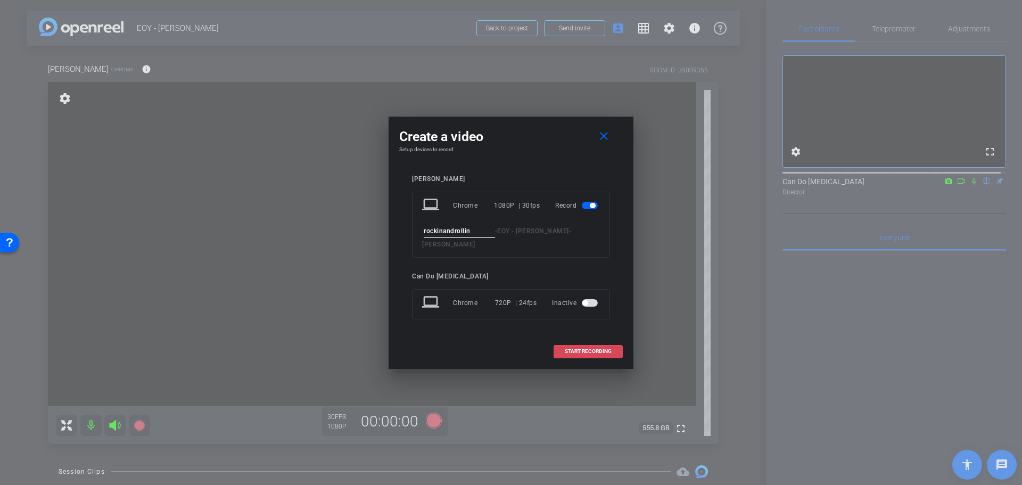
type input "rockinandrollin"
click at [586, 349] on span "START RECORDING" at bounding box center [588, 351] width 47 height 5
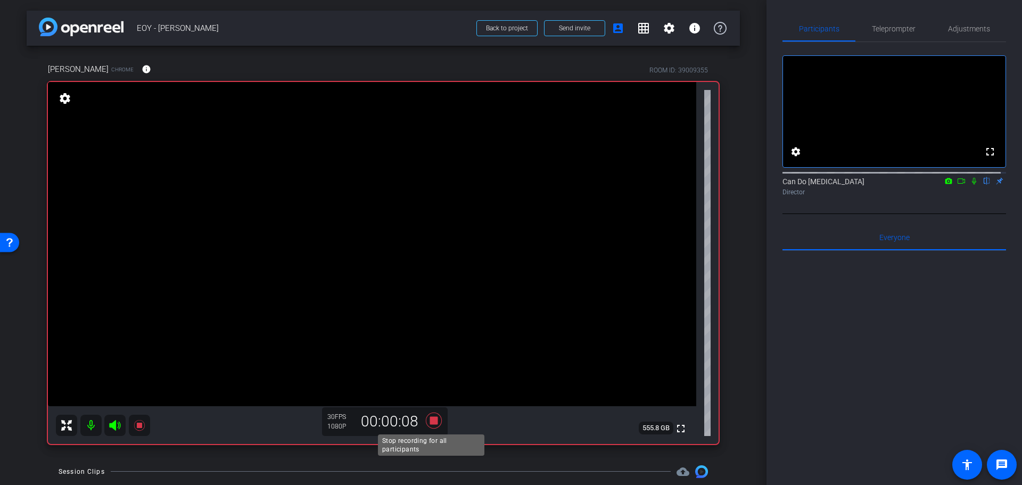
click at [423, 422] on icon at bounding box center [434, 420] width 26 height 19
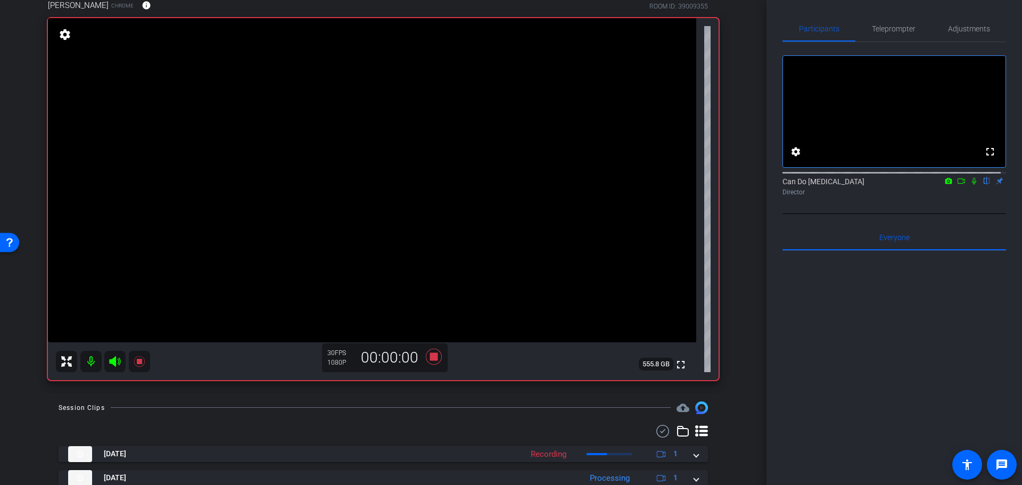
scroll to position [160, 0]
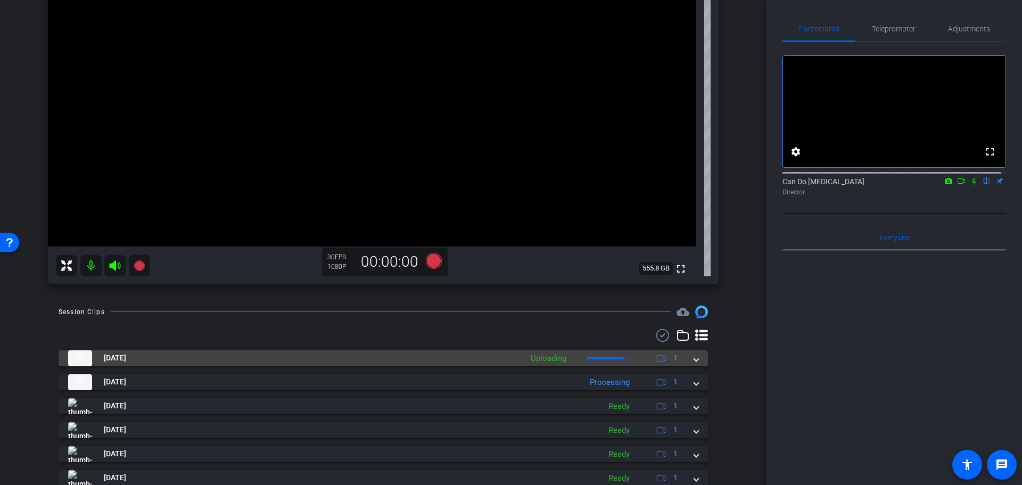
click at [694, 359] on span at bounding box center [696, 357] width 4 height 11
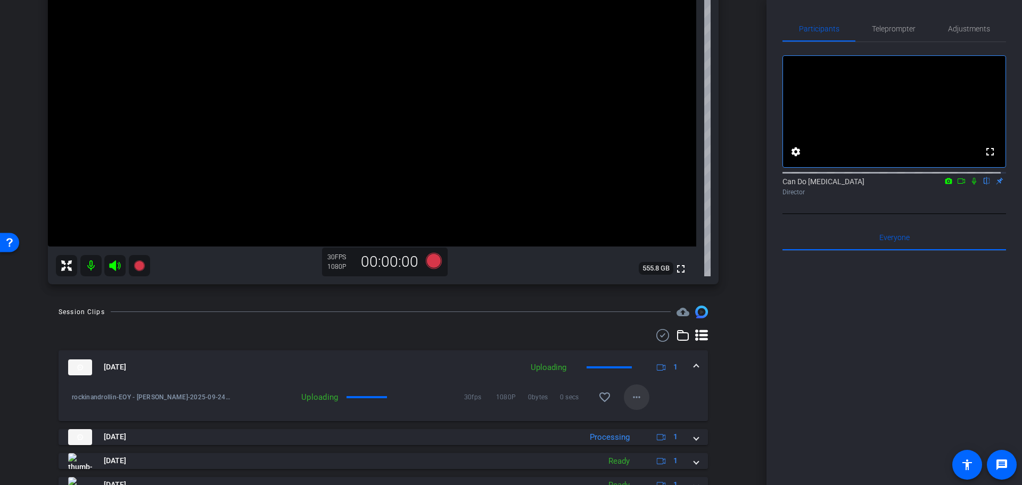
click at [630, 393] on mat-icon "more_horiz" at bounding box center [636, 397] width 13 height 13
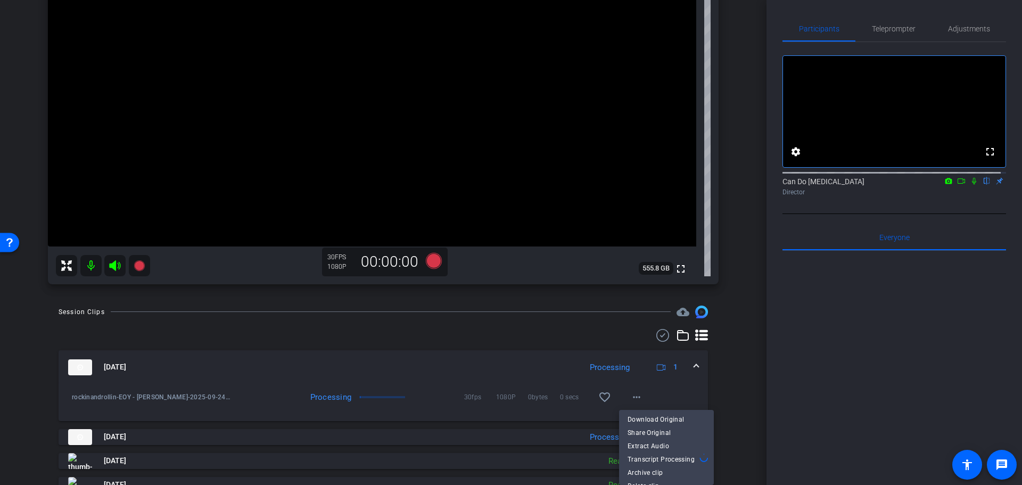
click at [709, 376] on div at bounding box center [511, 242] width 1022 height 485
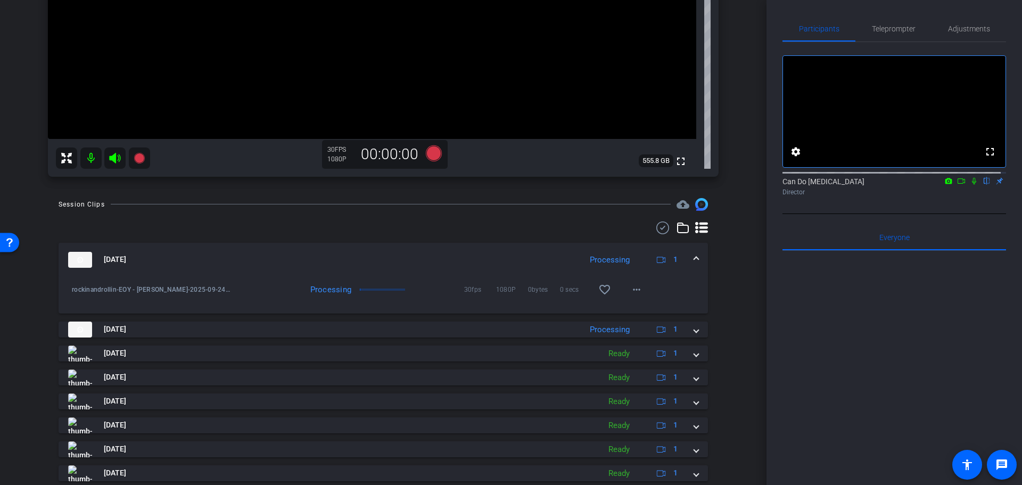
scroll to position [266, 0]
click at [630, 294] on mat-icon "more_horiz" at bounding box center [636, 290] width 13 height 13
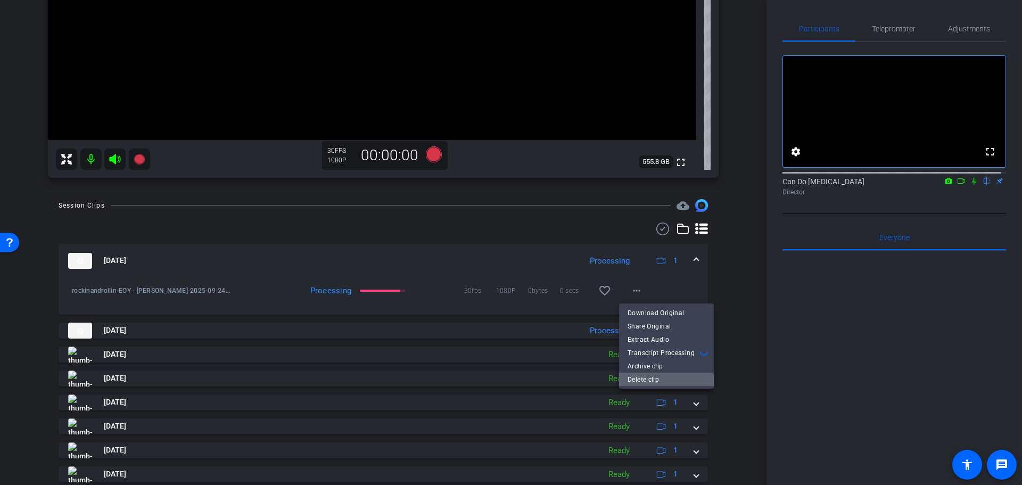
click at [655, 384] on span "Delete clip" at bounding box center [667, 379] width 78 height 13
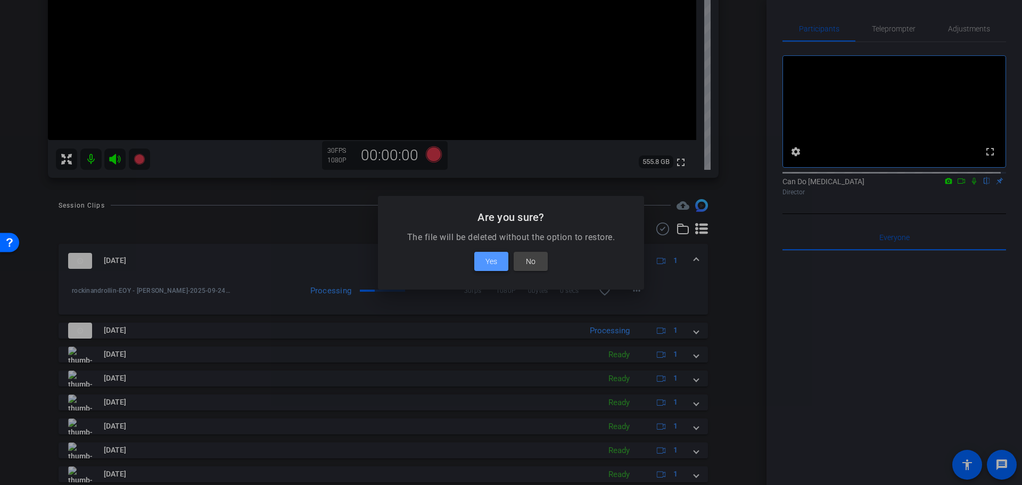
click at [486, 263] on span "Yes" at bounding box center [492, 261] width 12 height 13
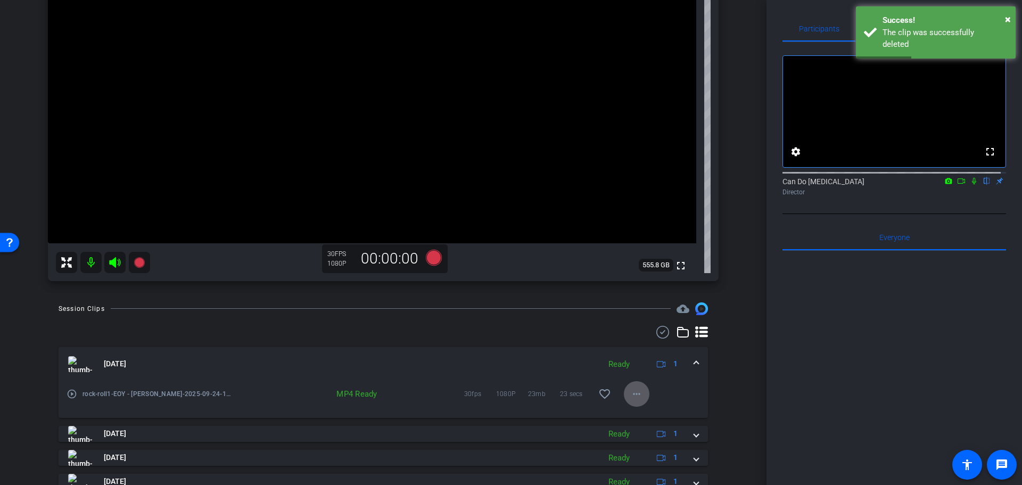
scroll to position [160, 0]
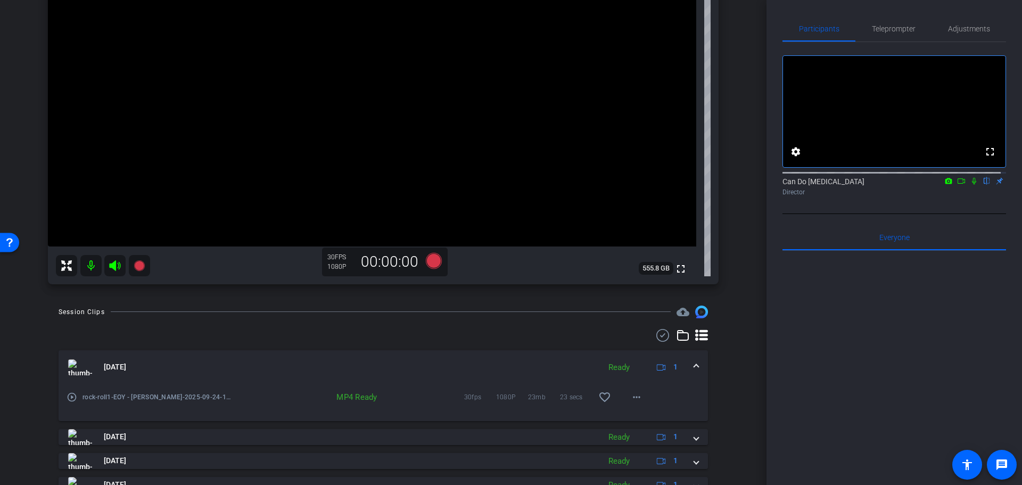
click at [694, 371] on span at bounding box center [696, 367] width 4 height 11
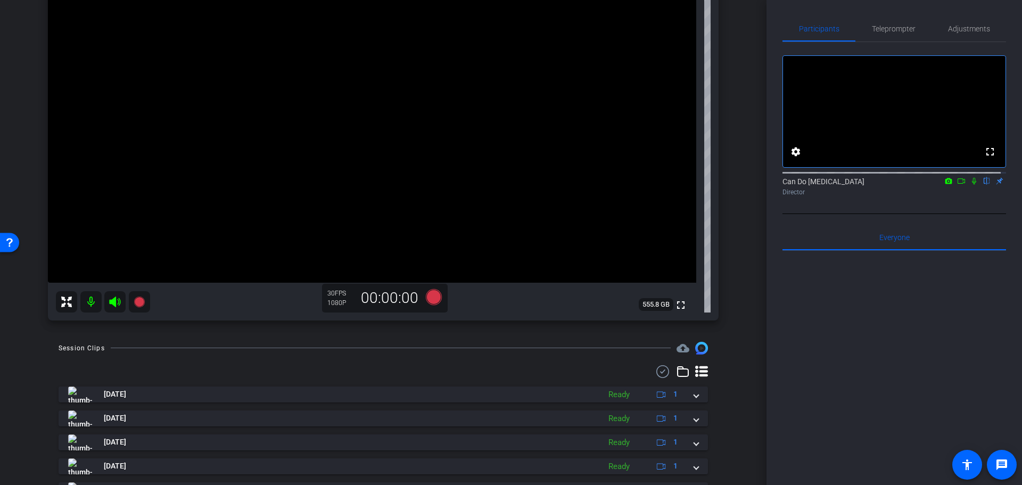
scroll to position [53, 0]
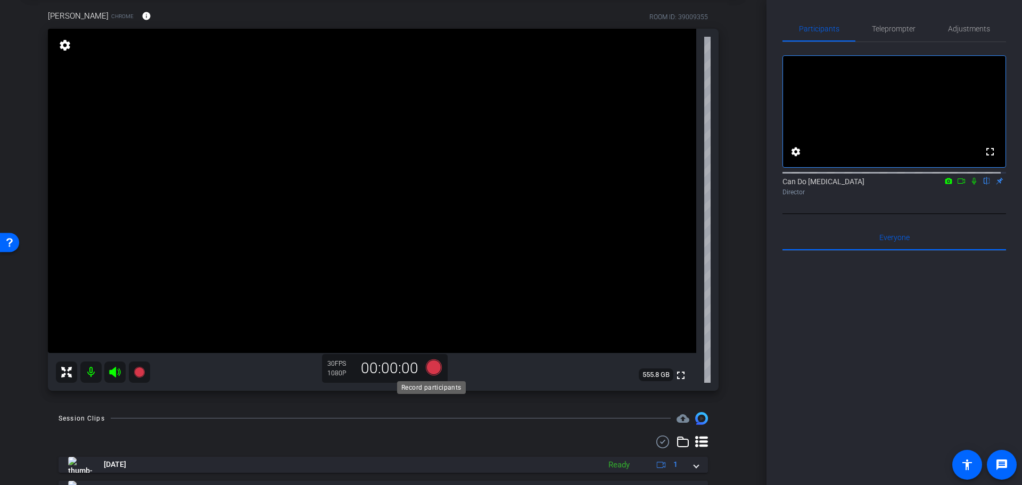
click at [428, 365] on icon at bounding box center [434, 367] width 16 height 16
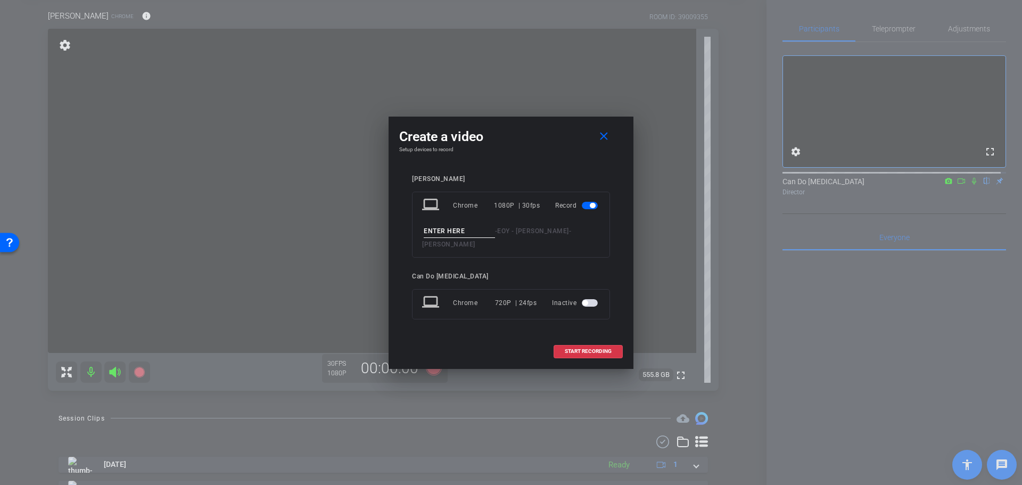
click at [447, 238] on input at bounding box center [459, 231] width 71 height 13
type input "rockinandrolling1"
click at [577, 349] on span "START RECORDING" at bounding box center [588, 351] width 47 height 5
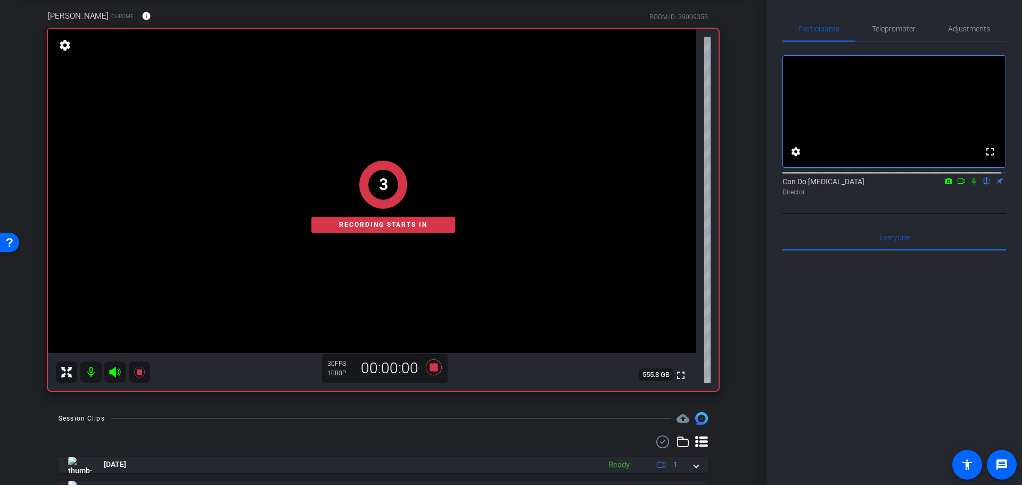
click at [741, 306] on div "arrow_back EOY - Lisa Back to project Send invite account_box grid_on settings …" at bounding box center [383, 189] width 767 height 485
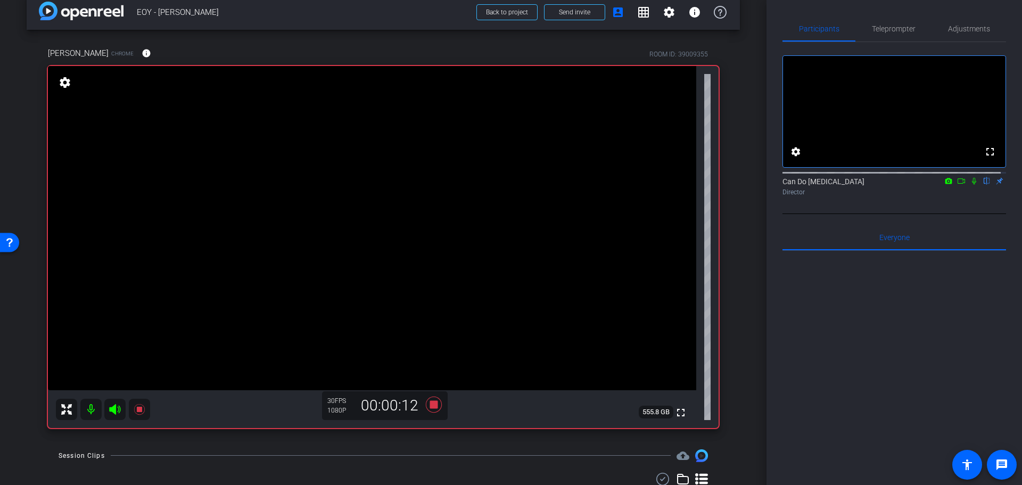
scroll to position [0, 0]
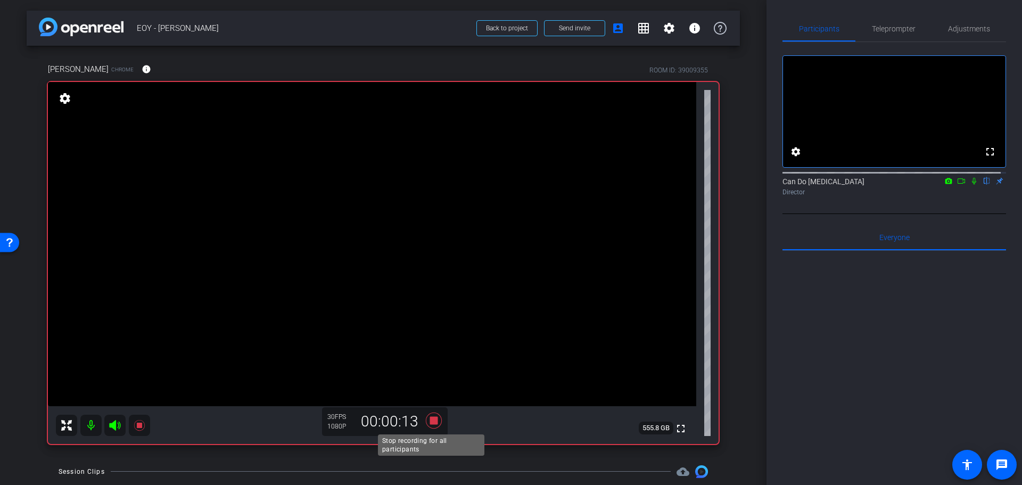
click at [432, 419] on icon at bounding box center [434, 420] width 16 height 16
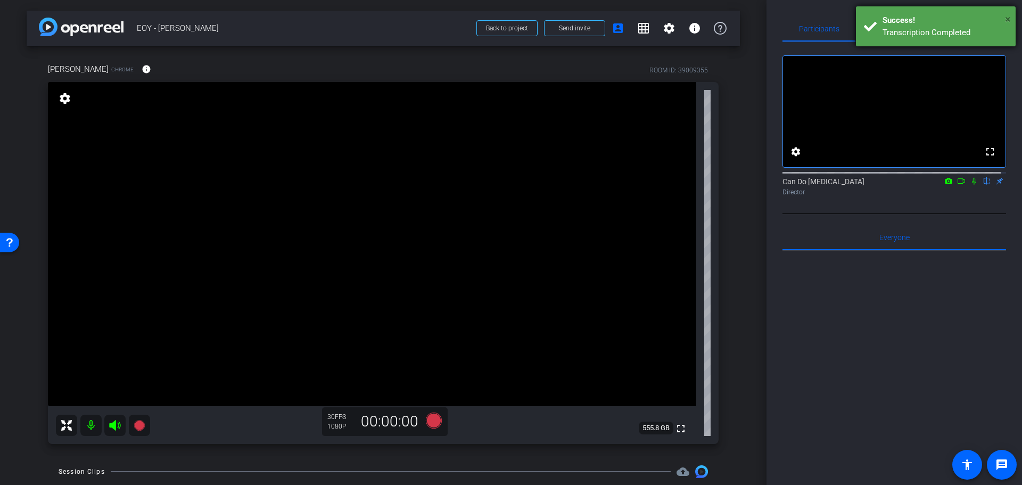
click at [924, 19] on span "×" at bounding box center [1008, 19] width 6 height 13
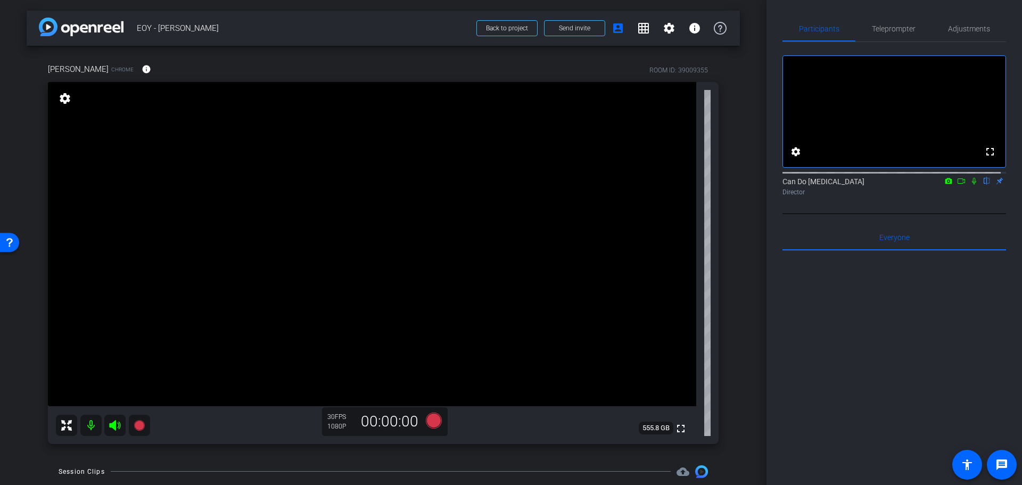
click at [729, 177] on div "Lisa Mattis Chrome info ROOM ID: 39009355 fullscreen settings 555.8 GB 30 FPS 1…" at bounding box center [384, 250] width 714 height 409
click at [723, 342] on div "Lisa Mattis Chrome info ROOM ID: 39009355 fullscreen settings 555.8 GB 30 FPS 1…" at bounding box center [384, 250] width 714 height 409
click at [428, 424] on icon at bounding box center [434, 420] width 16 height 16
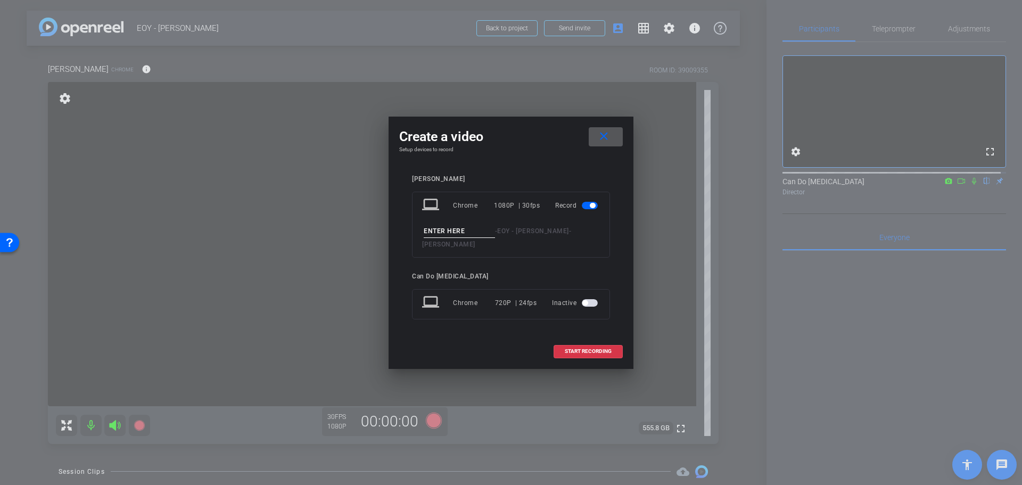
click at [466, 233] on input at bounding box center [459, 231] width 71 height 13
drag, startPoint x: 465, startPoint y: 237, endPoint x: 365, endPoint y: 247, distance: 100.6
click at [365, 247] on div "Create a video close Setup devices to record Lisa Mattis laptop Chrome 1080P | …" at bounding box center [511, 242] width 1022 height 485
click at [441, 238] on input "ThankYouFinalCampaign" at bounding box center [459, 231] width 71 height 13
click at [458, 235] on input "ThankYouFinalCampaign" at bounding box center [459, 231] width 71 height 13
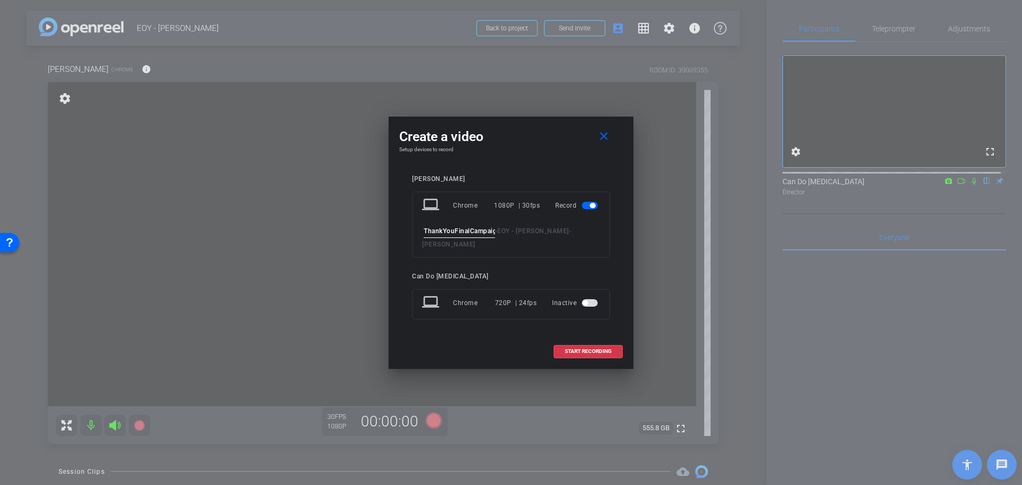
click at [472, 238] on input "ThankYouFinalCampaign" at bounding box center [459, 231] width 71 height 13
drag, startPoint x: 481, startPoint y: 233, endPoint x: 500, endPoint y: 243, distance: 21.7
click at [523, 234] on div "ThankYouFinalCampaign - EOY - Lisa - Lisa Mattis" at bounding box center [511, 238] width 178 height 26
click at [487, 238] on input "ThankYouFinalCampaign" at bounding box center [459, 231] width 71 height 13
drag, startPoint x: 433, startPoint y: 240, endPoint x: 416, endPoint y: 240, distance: 17.0
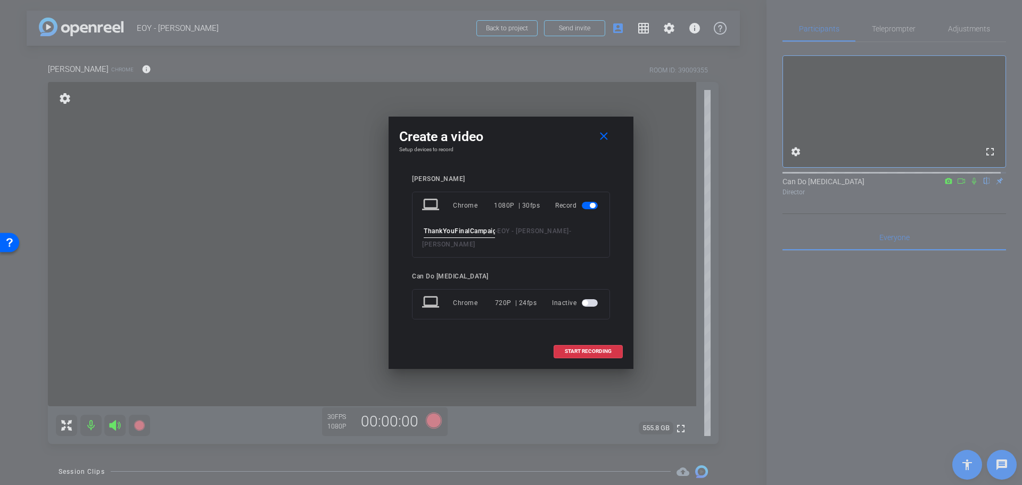
click at [416, 240] on div "laptop Chrome 1080P | 30fps Record ThankYouFinalCampaign - EOY - Lisa - Lisa Ma…" at bounding box center [511, 225] width 198 height 66
click at [428, 238] on input "ThankYouFinalCampaign" at bounding box center [459, 231] width 71 height 13
click at [425, 238] on input "ThankYouFinalCampaign" at bounding box center [459, 231] width 71 height 13
type input "ThankYouFinalCampaign"
click at [444, 238] on input "ThankYouFinalCampaign" at bounding box center [459, 231] width 71 height 13
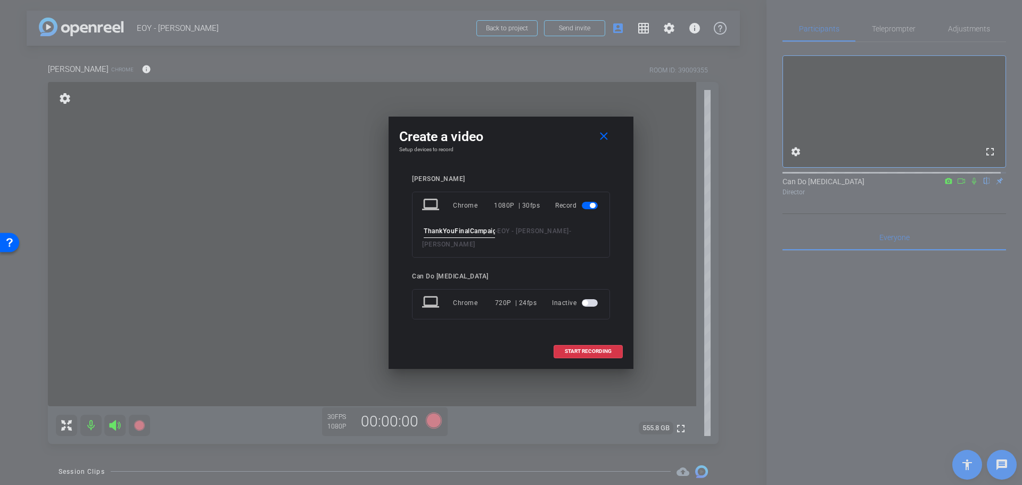
click at [473, 237] on input "ThankYouFinalCampaign" at bounding box center [459, 231] width 71 height 13
click at [466, 237] on input "ThankYouFinalCampaign" at bounding box center [459, 231] width 71 height 13
drag, startPoint x: 470, startPoint y: 239, endPoint x: 498, endPoint y: 243, distance: 28.5
click at [498, 243] on div "ThankYouFinalCampaign - EOY - Lisa - Lisa Mattis" at bounding box center [511, 238] width 178 height 26
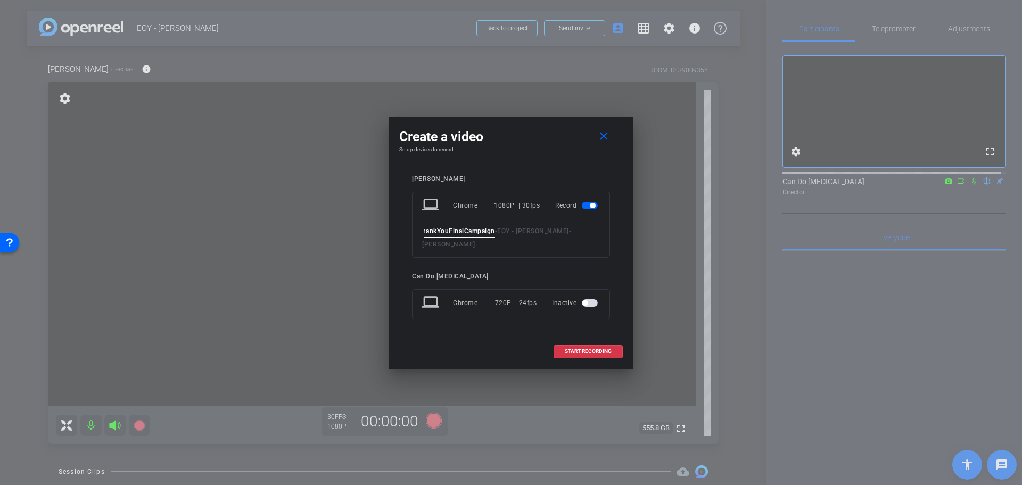
click at [462, 235] on input "ThankYouFinalCampaign" at bounding box center [459, 231] width 71 height 13
drag, startPoint x: 469, startPoint y: 239, endPoint x: 392, endPoint y: 245, distance: 76.4
click at [392, 245] on div "Create a video close Setup devices to record Lisa Mattis laptop Chrome 1080P | …" at bounding box center [511, 243] width 245 height 252
click at [433, 238] on input "ThankYouFinalCampaign" at bounding box center [459, 231] width 71 height 13
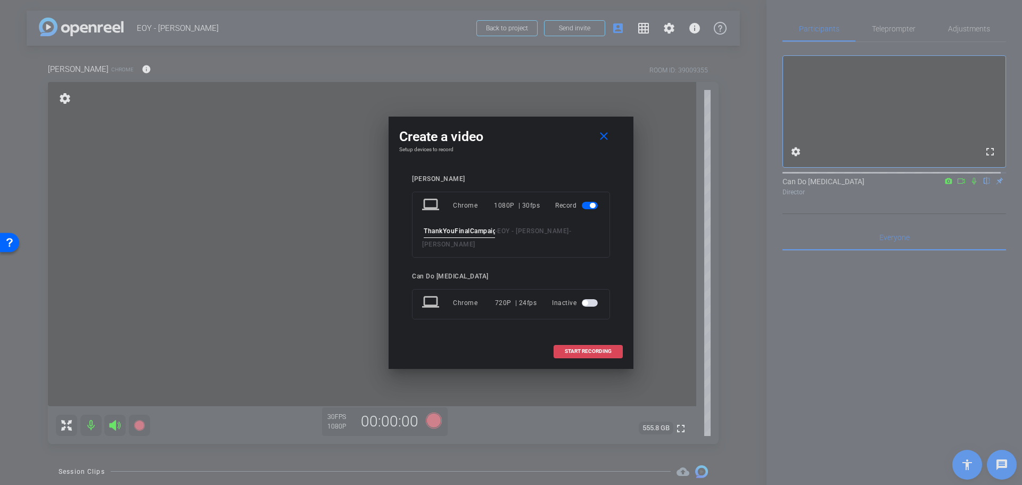
click at [570, 349] on span "START RECORDING" at bounding box center [588, 351] width 47 height 5
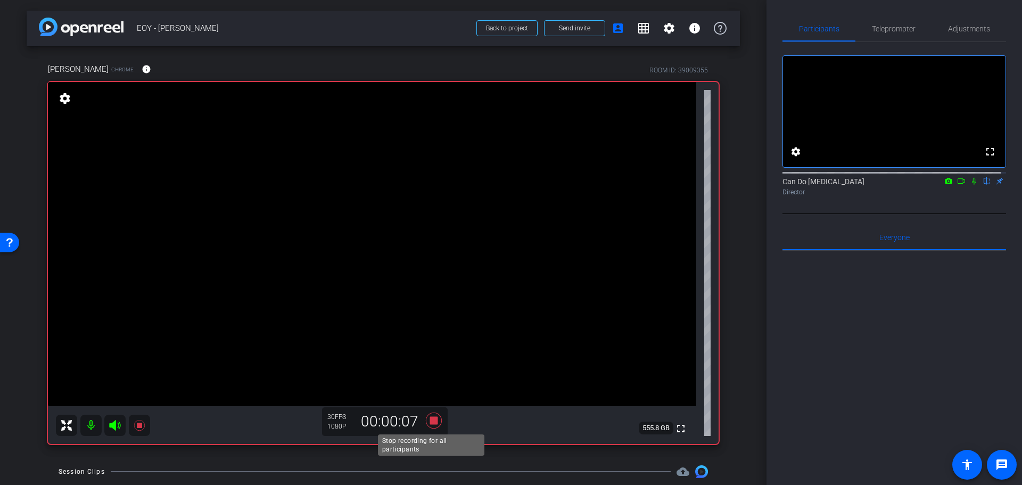
click at [431, 422] on icon at bounding box center [434, 420] width 16 height 16
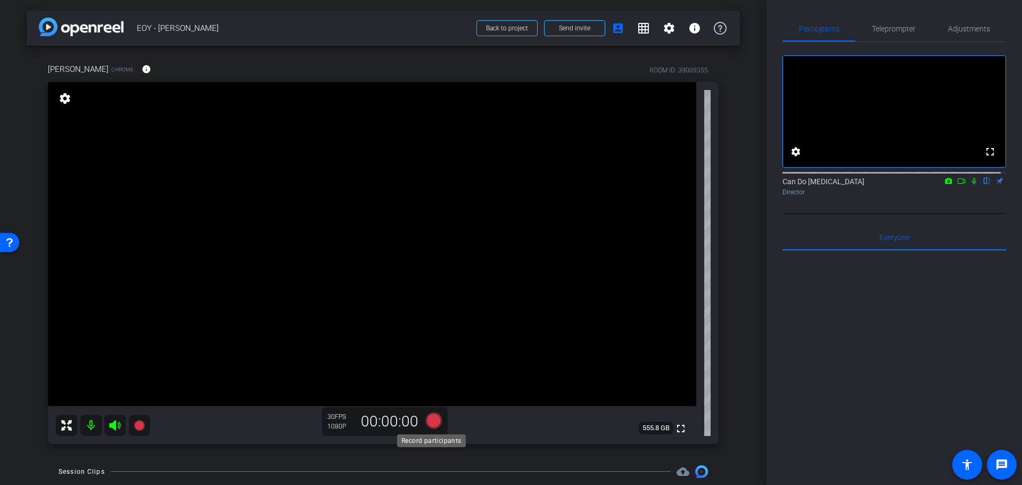
click at [429, 422] on icon at bounding box center [434, 420] width 16 height 16
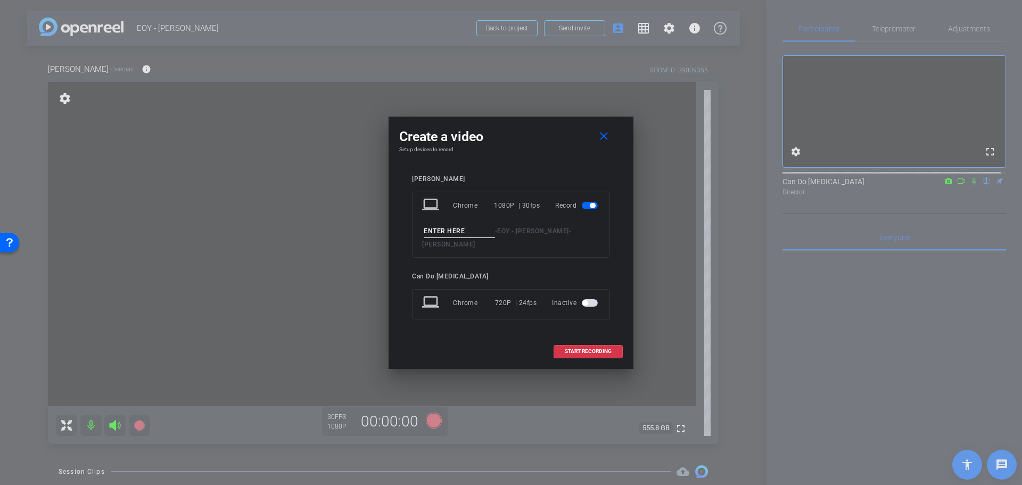
click at [442, 238] on input at bounding box center [459, 231] width 71 height 13
type input "EndThankYou1"
drag, startPoint x: 584, startPoint y: 347, endPoint x: 510, endPoint y: 332, distance: 76.0
click at [510, 332] on div "Create a video close Setup devices to record Lisa Mattis laptop Chrome 1080P | …" at bounding box center [511, 243] width 245 height 252
drag, startPoint x: 581, startPoint y: 345, endPoint x: 485, endPoint y: 334, distance: 97.4
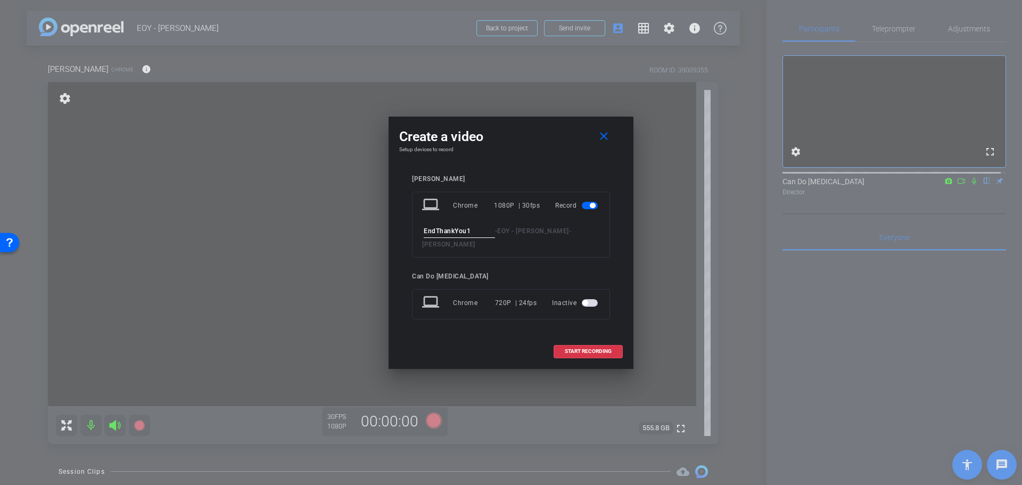
click at [484, 334] on div "Create a video close Setup devices to record Lisa Mattis laptop Chrome 1080P | …" at bounding box center [511, 243] width 245 height 252
click at [579, 349] on span "START RECORDING" at bounding box center [588, 351] width 47 height 5
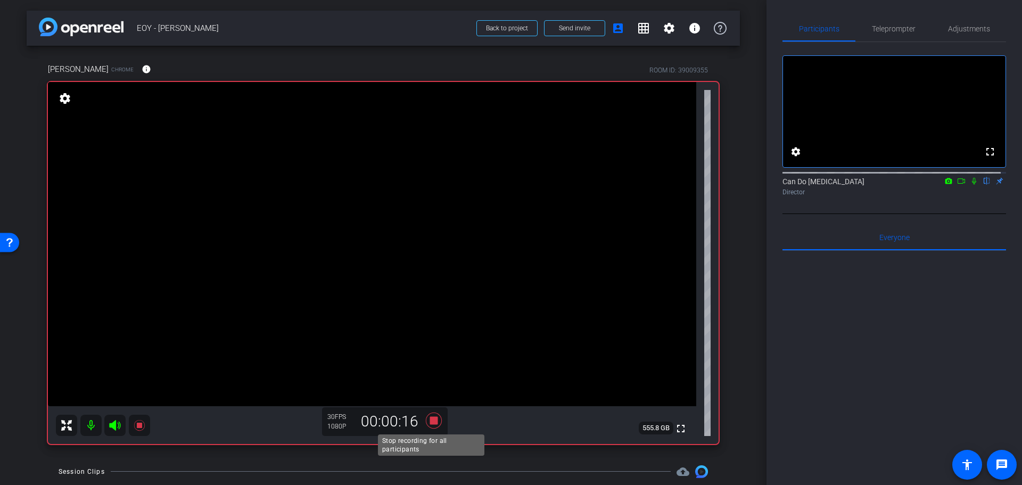
click at [430, 422] on icon at bounding box center [434, 420] width 16 height 16
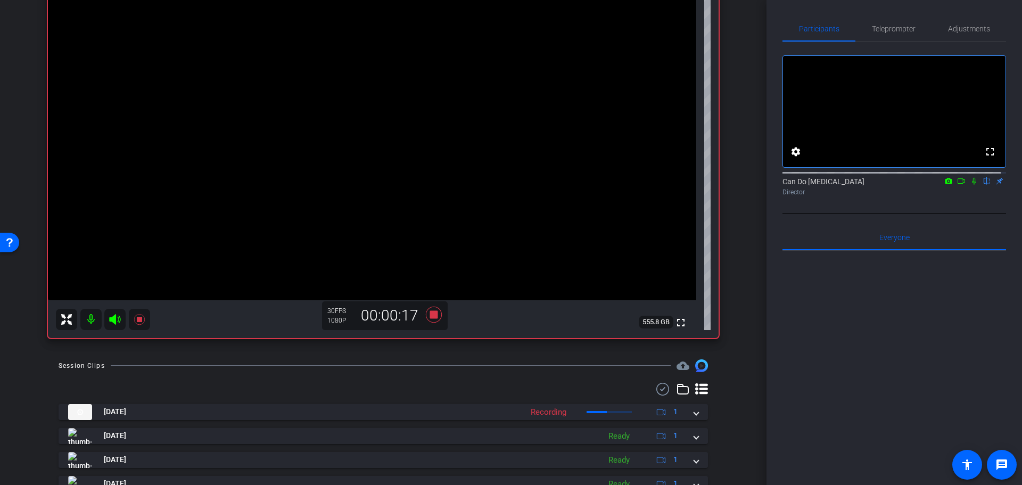
scroll to position [106, 0]
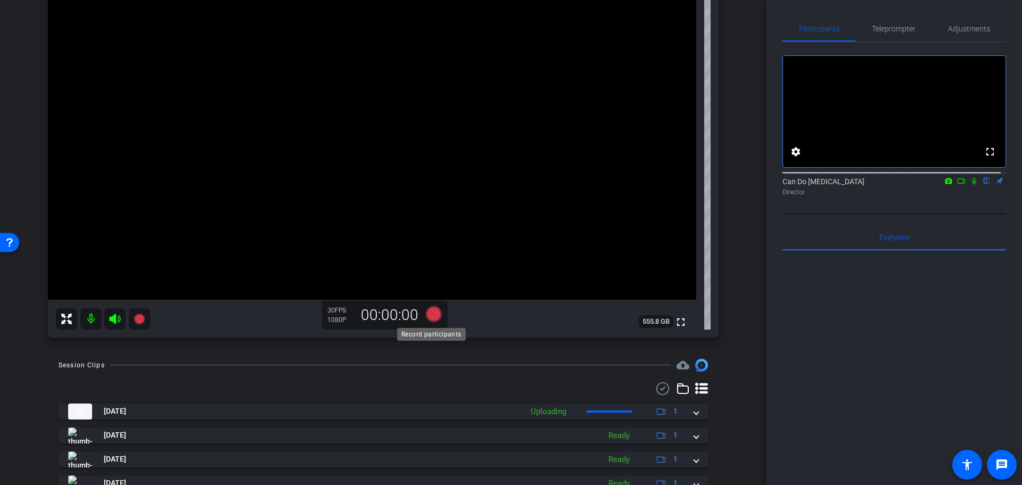
click at [428, 314] on icon at bounding box center [434, 314] width 16 height 16
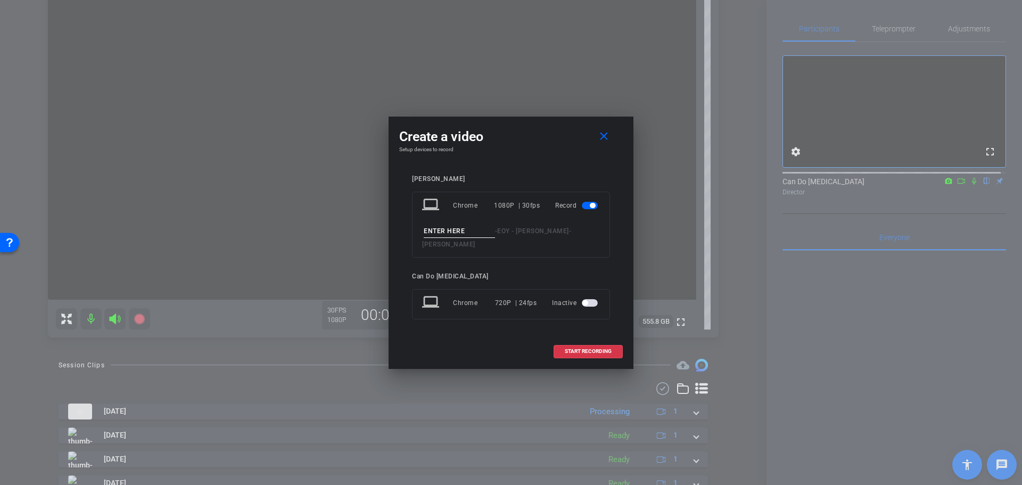
click at [447, 233] on input at bounding box center [459, 231] width 71 height 13
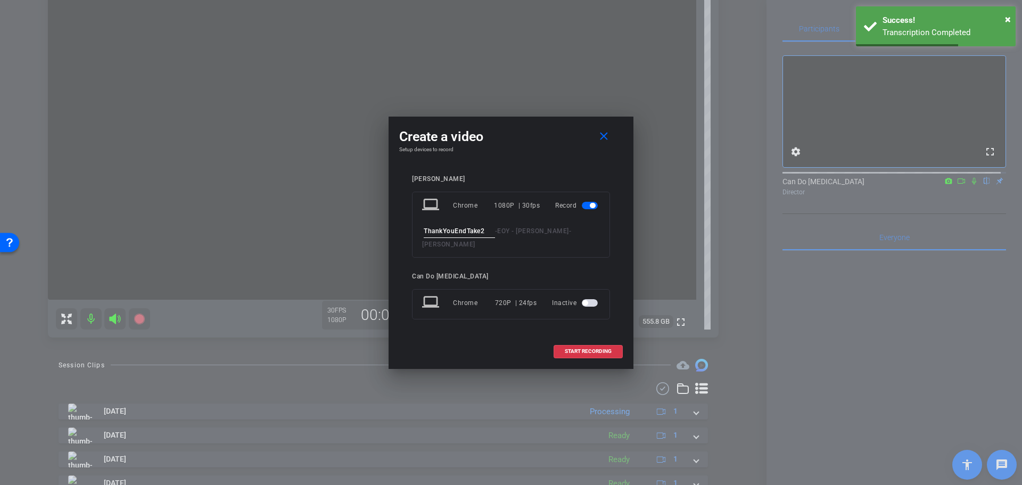
type input "ThankYouEndTake2"
click at [487, 232] on input "ThankYouEndTake2" at bounding box center [459, 231] width 71 height 13
click at [583, 349] on span "START RECORDING" at bounding box center [588, 351] width 47 height 5
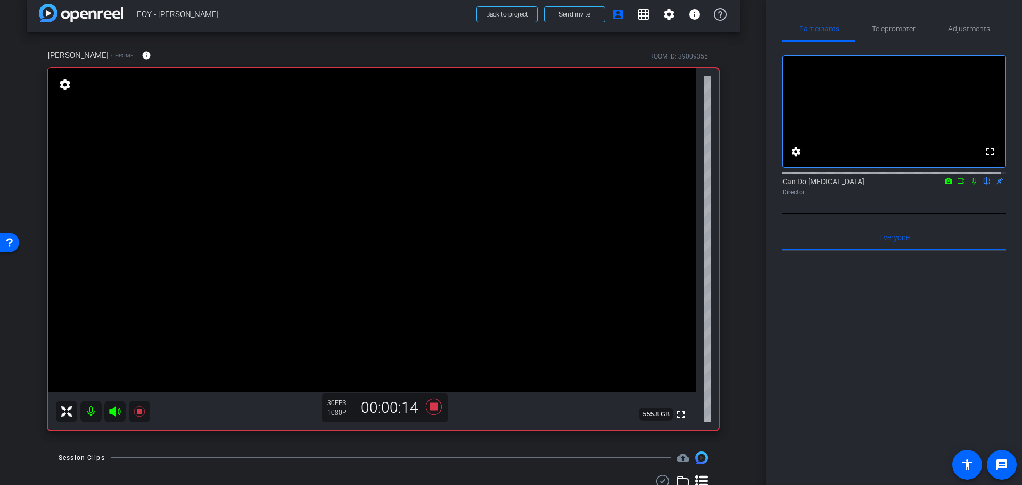
scroll to position [0, 0]
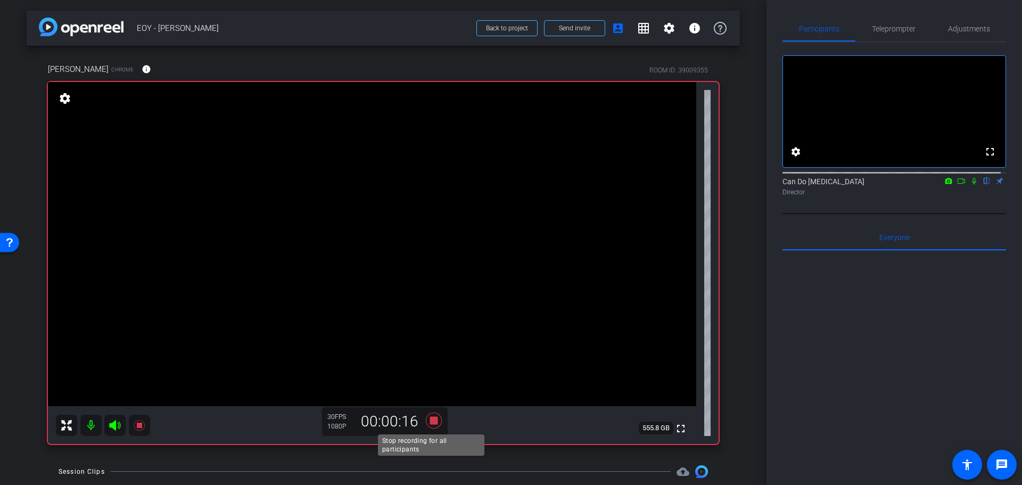
click at [427, 421] on icon at bounding box center [434, 420] width 26 height 19
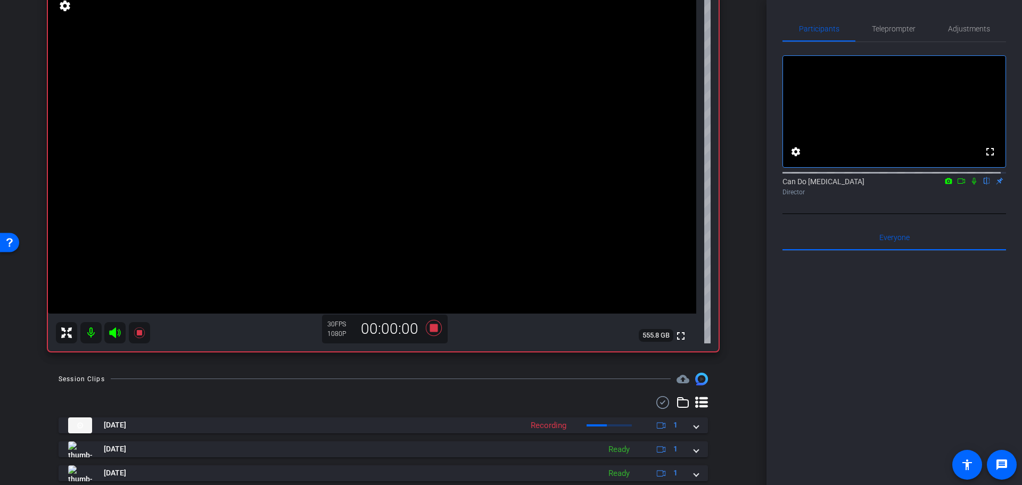
scroll to position [106, 0]
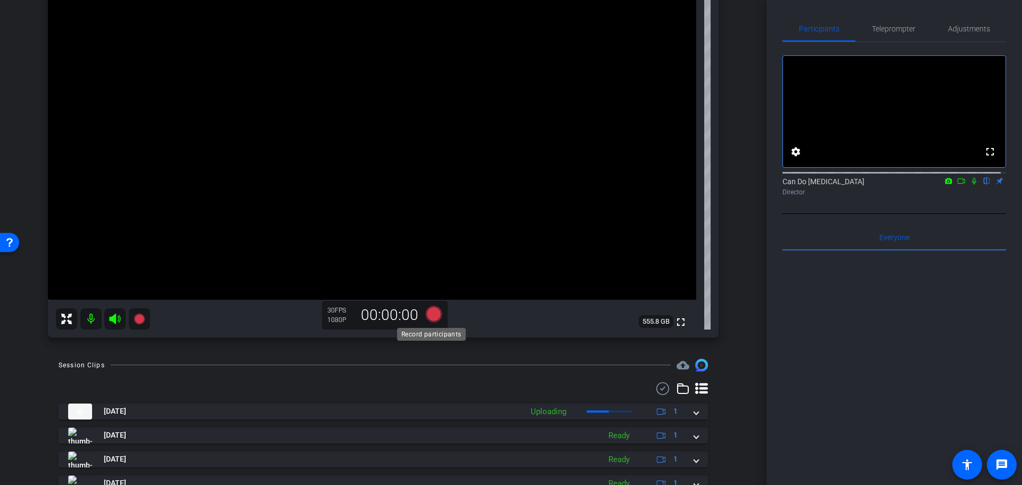
click at [434, 314] on icon at bounding box center [434, 314] width 16 height 16
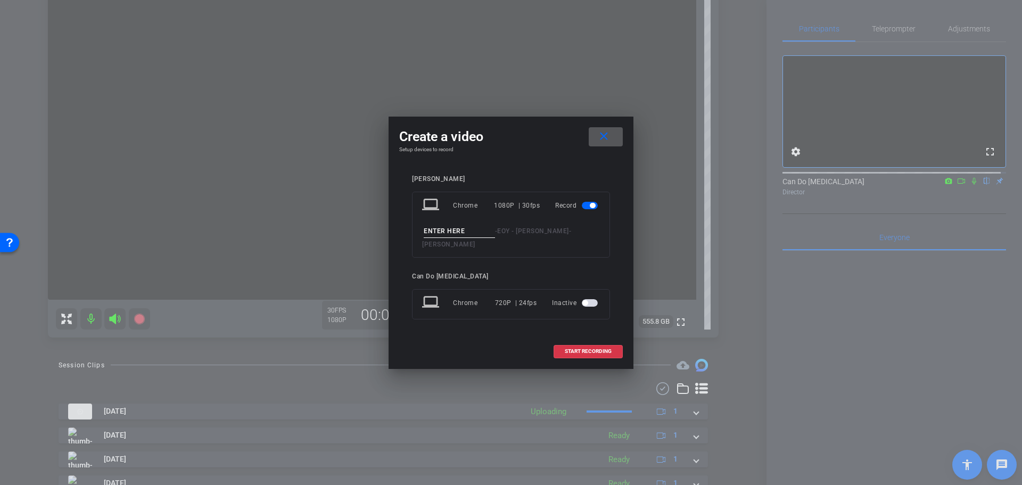
click at [444, 238] on input at bounding box center [459, 231] width 71 height 13
drag, startPoint x: 477, startPoint y: 236, endPoint x: 408, endPoint y: 236, distance: 68.7
click at [408, 236] on div "Lisa Mattis laptop Chrome 1080P | 30fps Record EndThankYou4 - EOY - Lisa - Lisa…" at bounding box center [511, 255] width 224 height 181
click at [473, 238] on input "EndThankYou4" at bounding box center [459, 231] width 71 height 13
type input "EndThankYou4"
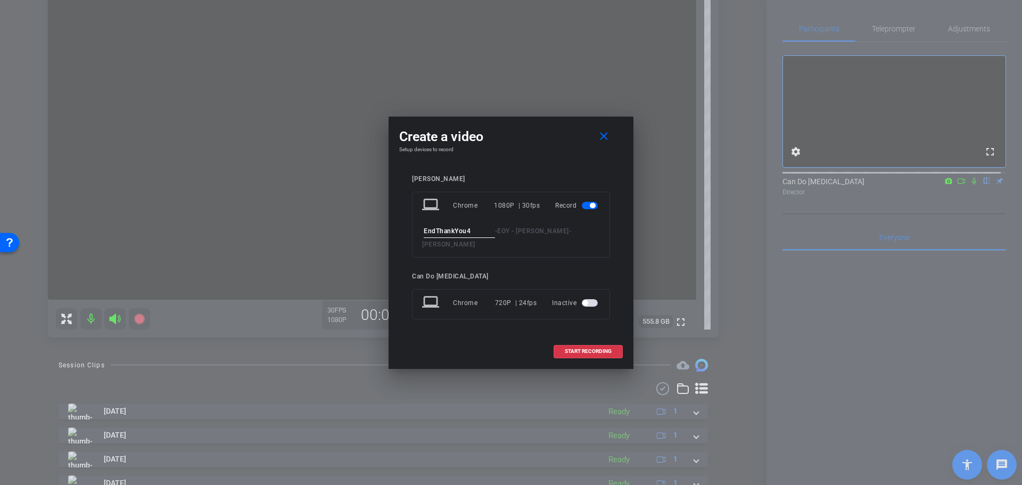
drag, startPoint x: 588, startPoint y: 345, endPoint x: 466, endPoint y: 333, distance: 122.0
click at [466, 333] on div "Create a video close Setup devices to record Lisa Mattis laptop Chrome 1080P | …" at bounding box center [511, 243] width 245 height 252
drag, startPoint x: 579, startPoint y: 345, endPoint x: 473, endPoint y: 338, distance: 106.2
click at [473, 345] on div "START RECORDING" at bounding box center [511, 351] width 224 height 13
click at [585, 349] on span "START RECORDING" at bounding box center [588, 351] width 47 height 5
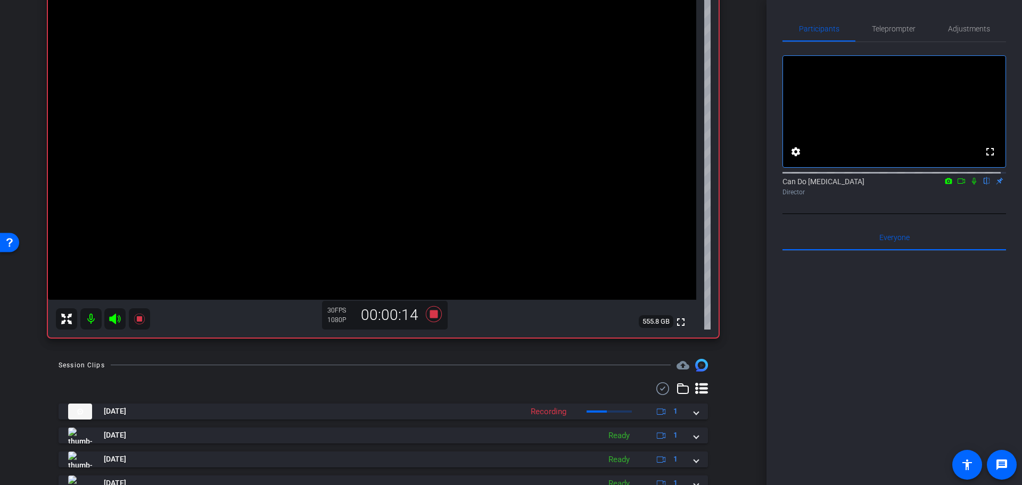
scroll to position [0, 0]
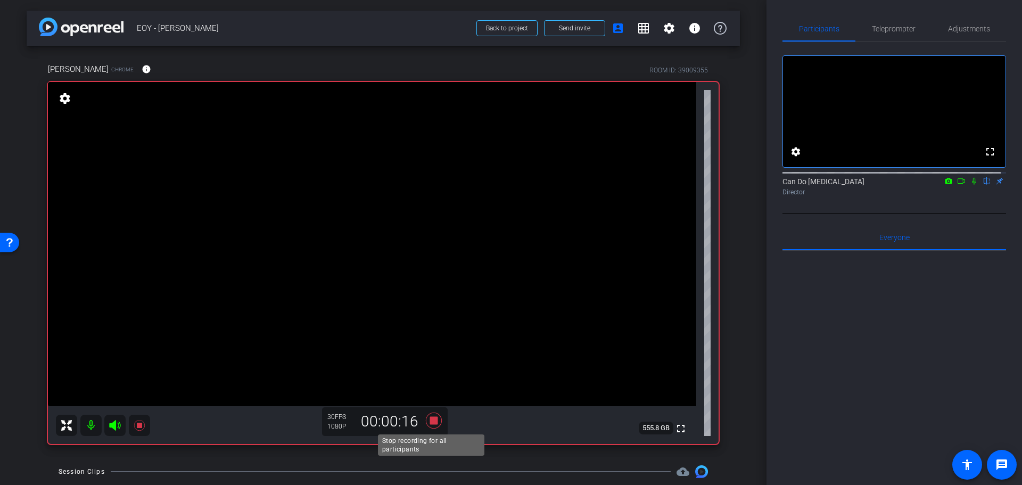
click at [427, 420] on icon at bounding box center [434, 420] width 26 height 19
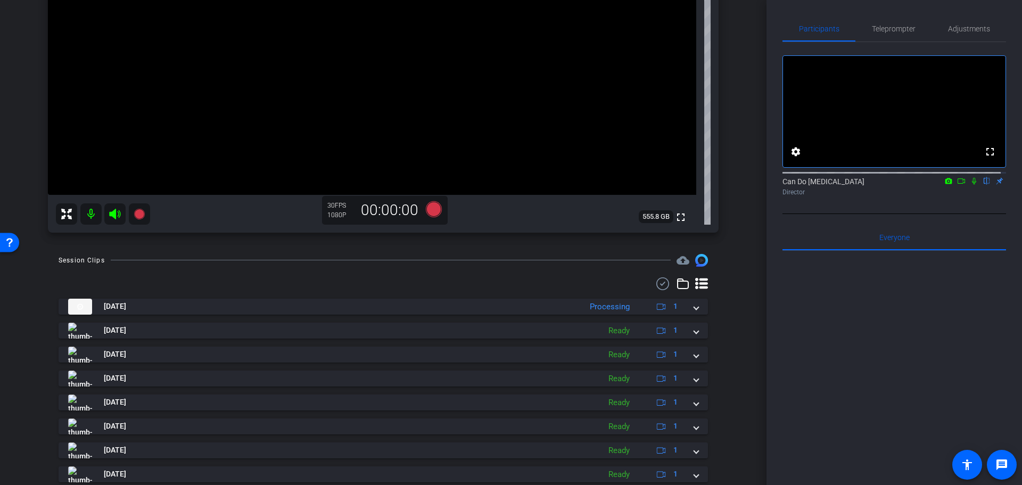
scroll to position [213, 0]
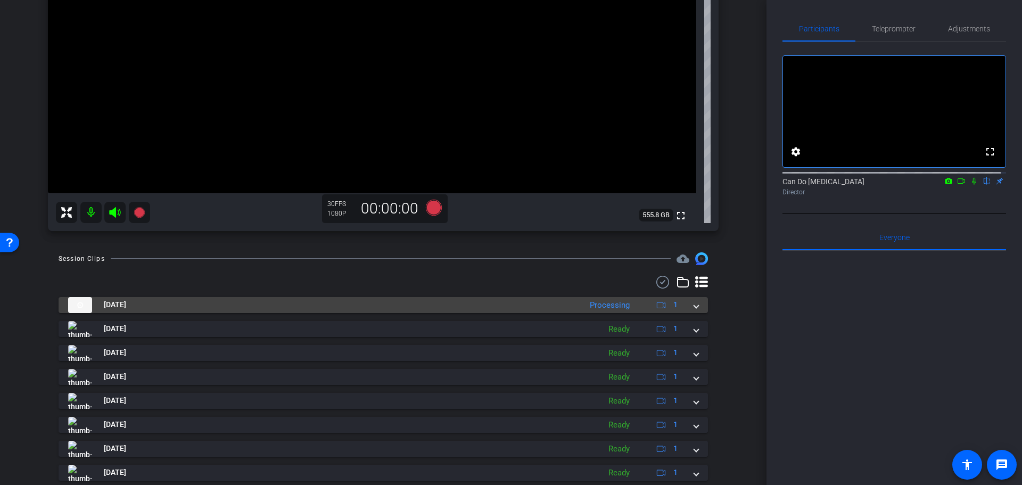
click at [694, 307] on span at bounding box center [696, 304] width 4 height 11
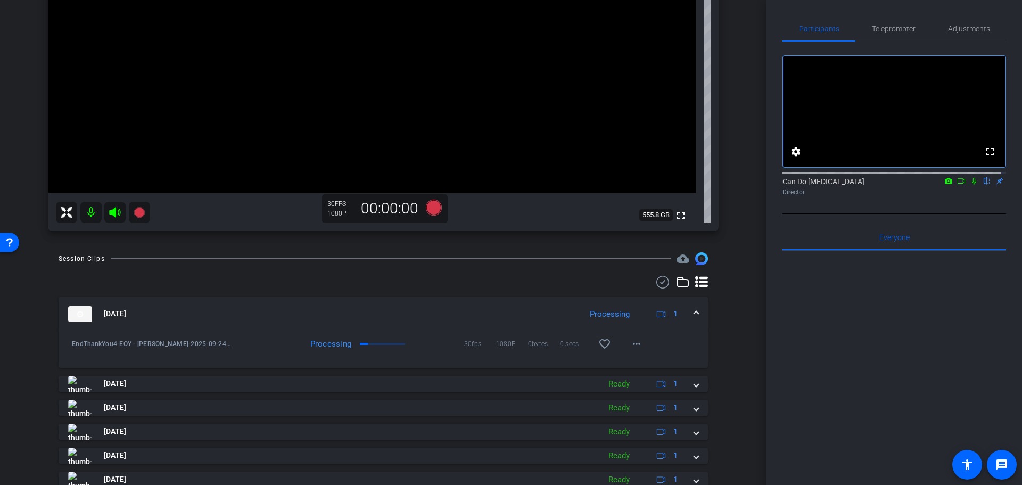
click at [689, 307] on mat-expansion-panel-header "Sep 24, 2025 Processing 1" at bounding box center [384, 314] width 650 height 34
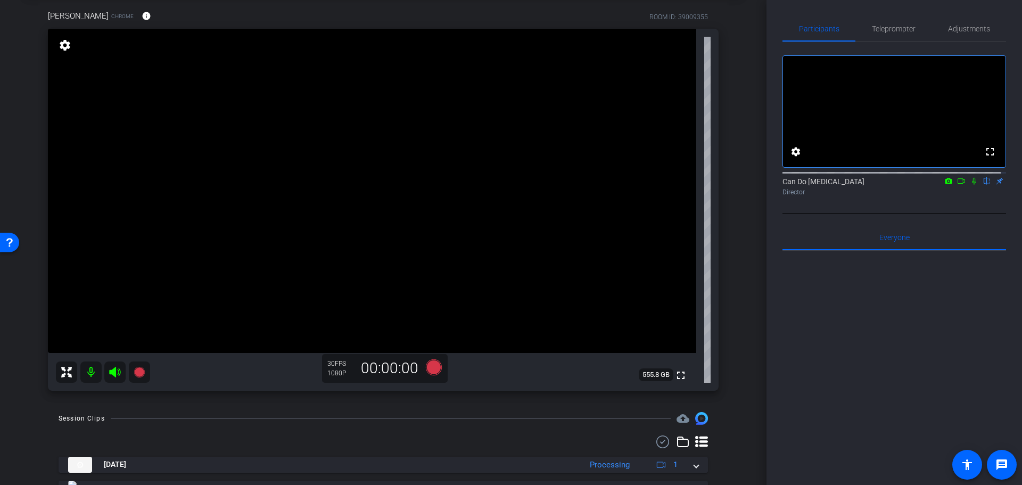
scroll to position [0, 0]
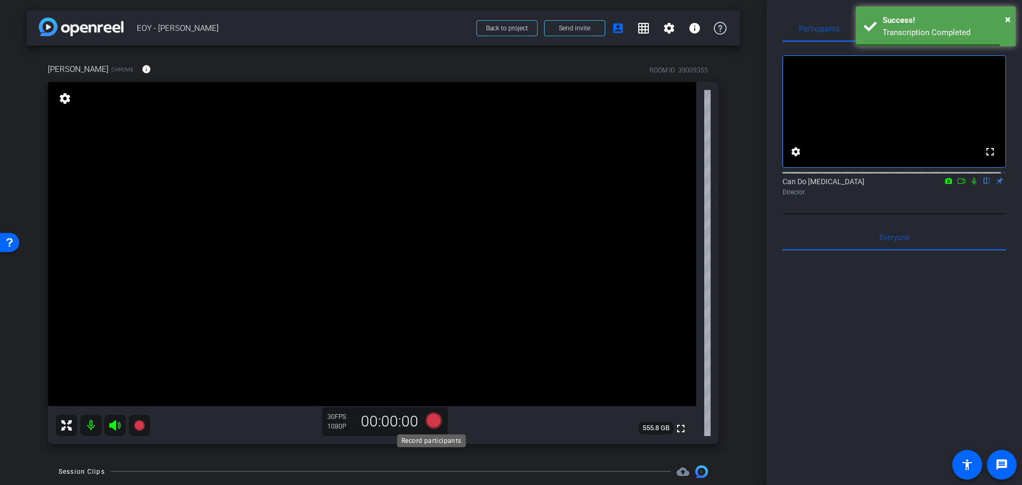
click at [431, 419] on icon at bounding box center [434, 420] width 16 height 16
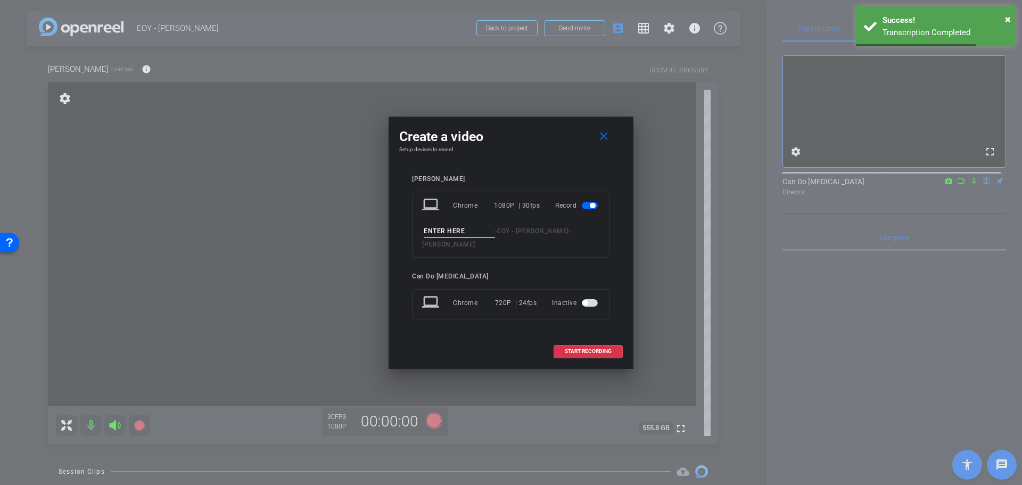
click at [462, 238] on input at bounding box center [459, 231] width 71 height 13
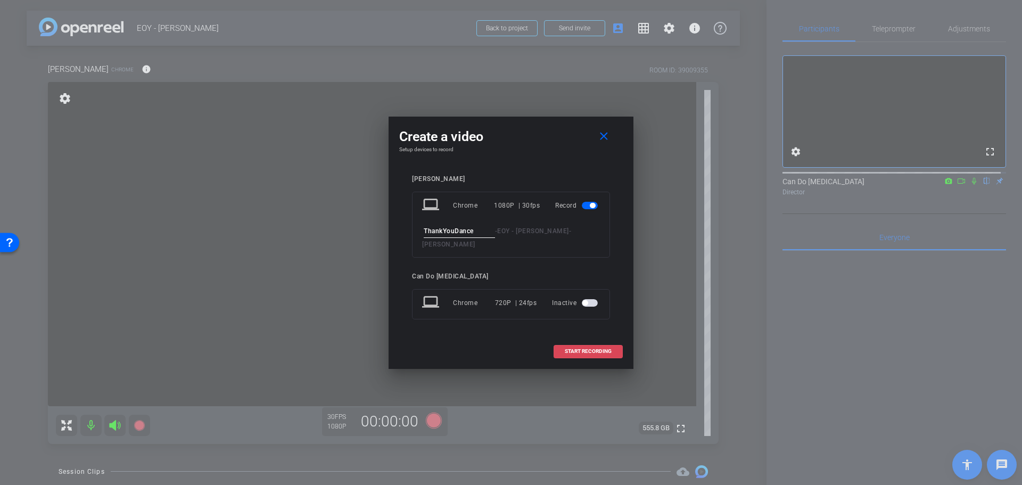
type input "ThankYouDance"
click at [569, 349] on span "START RECORDING" at bounding box center [588, 351] width 47 height 5
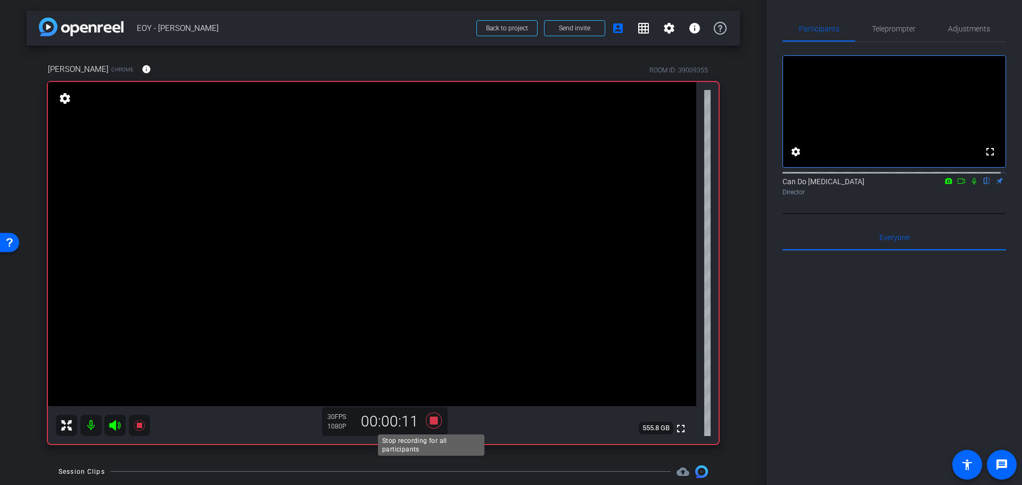
click at [434, 421] on icon at bounding box center [434, 420] width 16 height 16
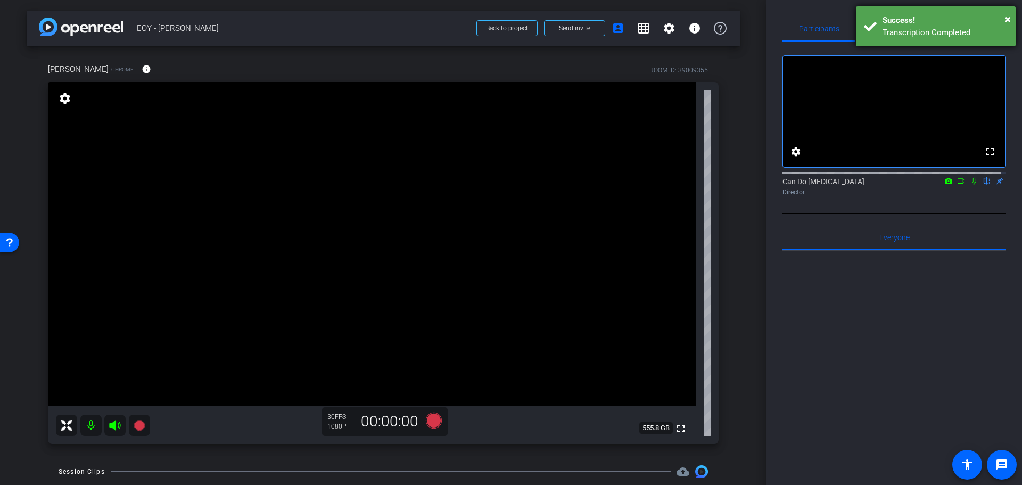
click at [924, 17] on div "Success!" at bounding box center [945, 20] width 125 height 12
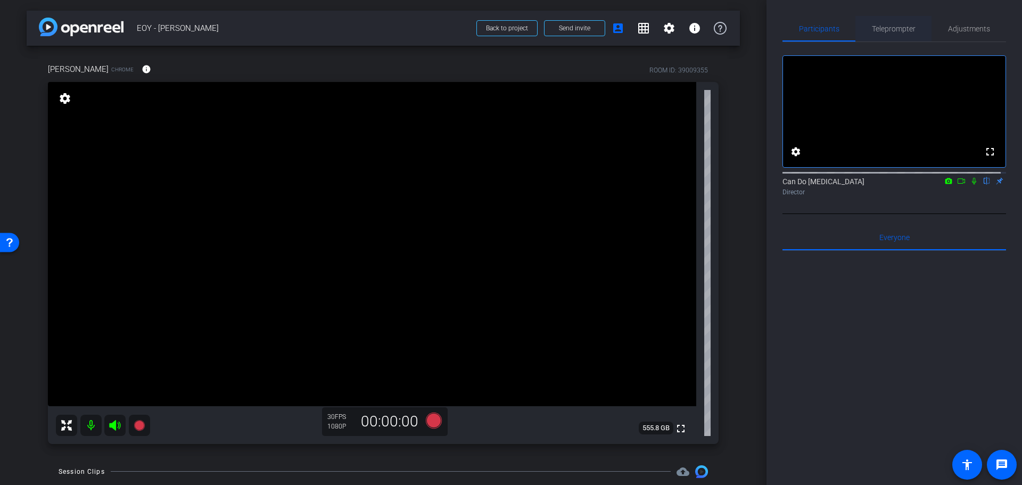
click at [916, 28] on div "Teleprompter" at bounding box center [894, 29] width 76 height 26
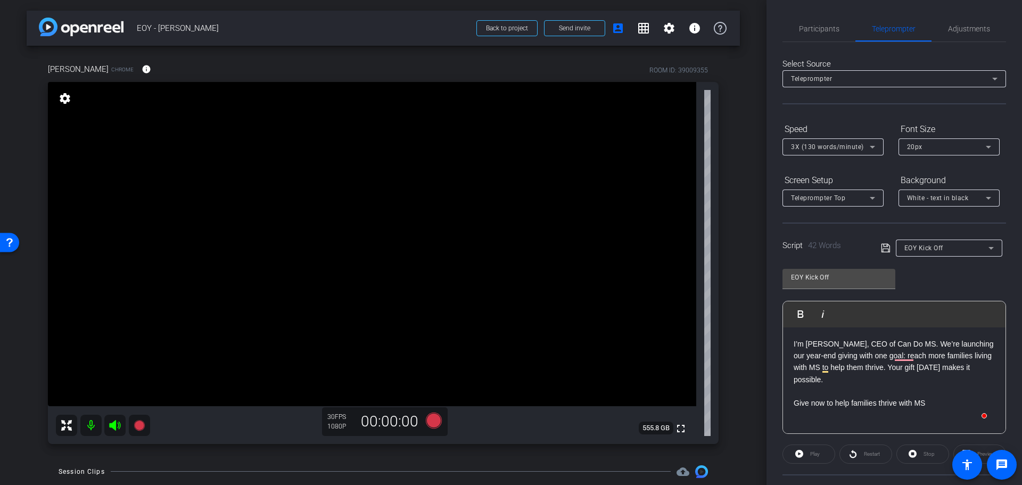
click at [924, 402] on p "Give now to help families thrive with MS" at bounding box center [894, 403] width 201 height 12
click at [878, 276] on input "EOY Kick Off" at bounding box center [839, 277] width 96 height 13
click at [901, 276] on div "EOY Kick Off Play Play from this location Play Selected Play and display the se…" at bounding box center [895, 347] width 224 height 173
click at [924, 252] on div "EOY Kick Off" at bounding box center [947, 247] width 84 height 13
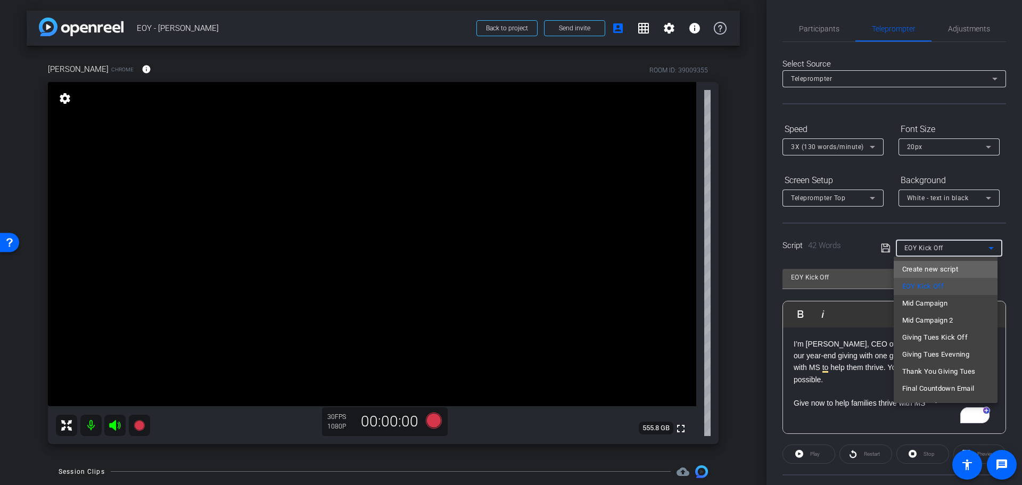
click at [924, 271] on span "Create new script" at bounding box center [931, 269] width 56 height 13
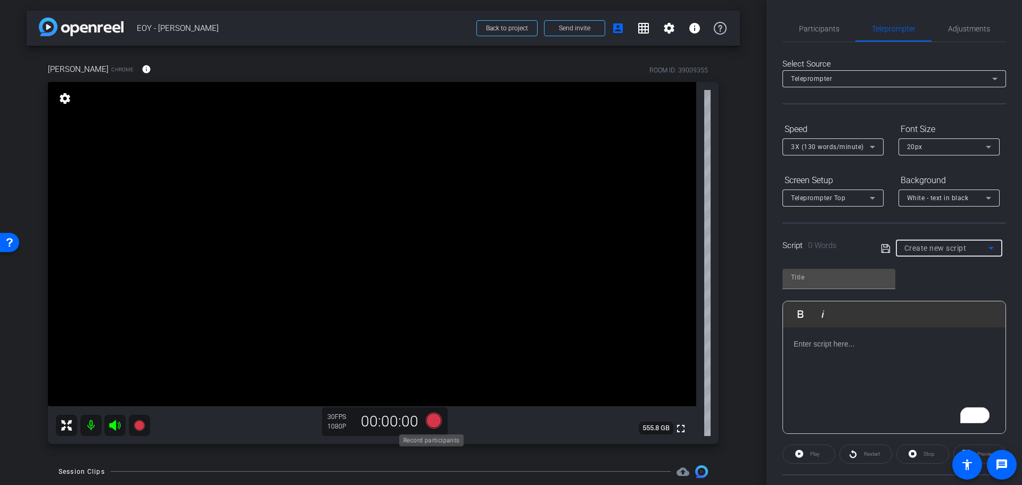
click at [436, 422] on icon at bounding box center [434, 420] width 16 height 16
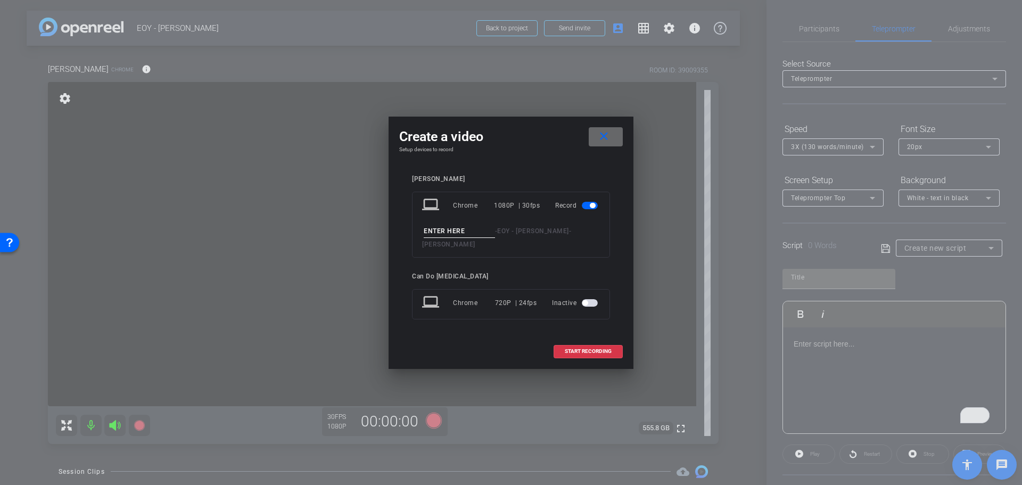
click at [608, 136] on span at bounding box center [606, 137] width 34 height 26
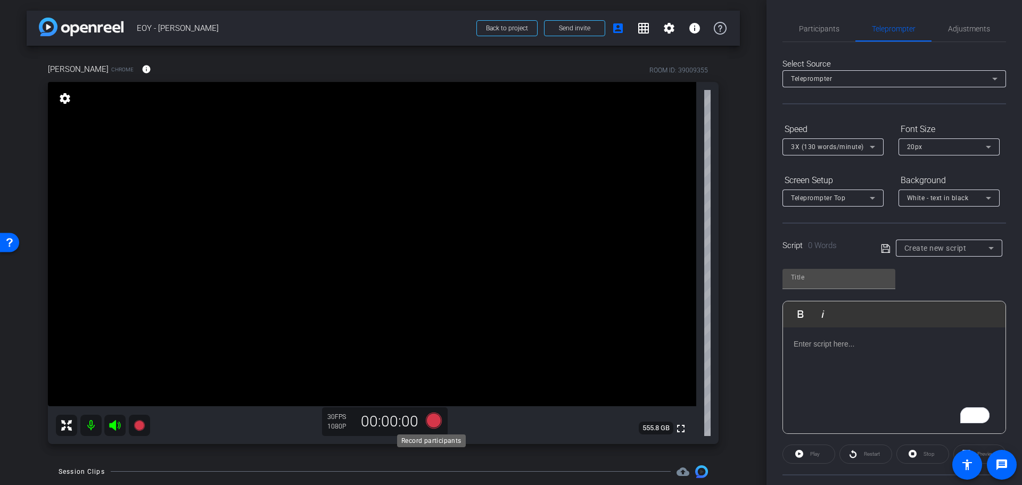
click at [431, 419] on icon at bounding box center [434, 420] width 16 height 16
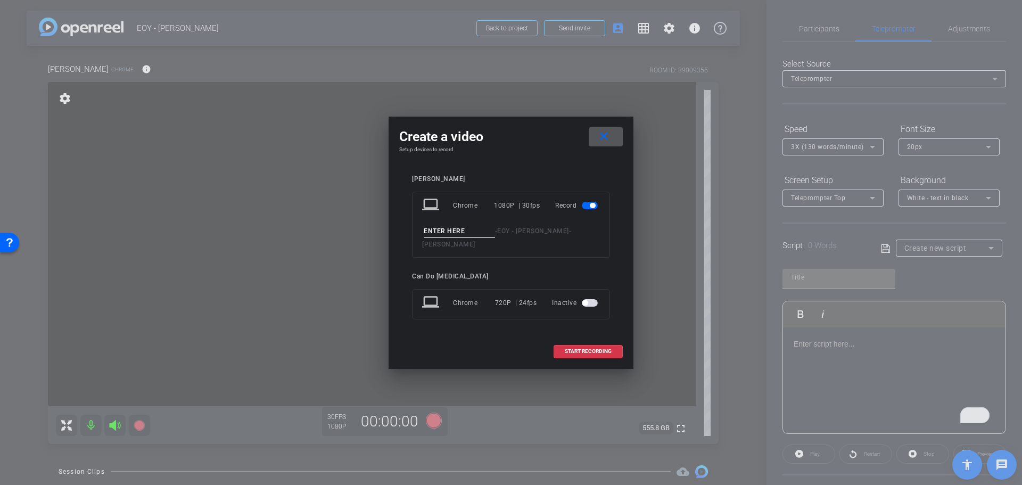
click at [457, 232] on input at bounding box center [459, 231] width 71 height 13
type input "Thankyoudance2"
click at [611, 349] on span "START RECORDING" at bounding box center [588, 351] width 47 height 5
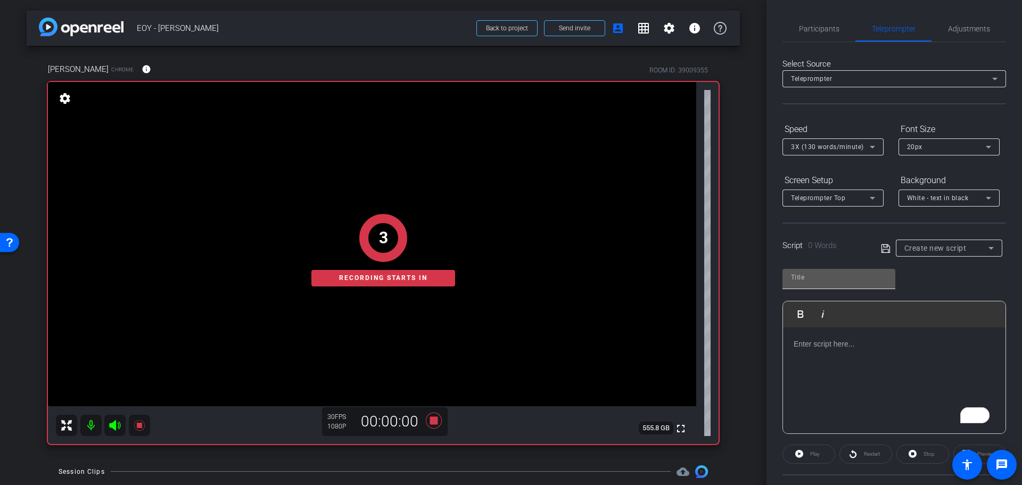
click at [797, 284] on div at bounding box center [839, 277] width 96 height 17
click at [748, 294] on div "arrow_back EOY - Lisa Back to project Send invite account_box grid_on settings …" at bounding box center [383, 242] width 767 height 485
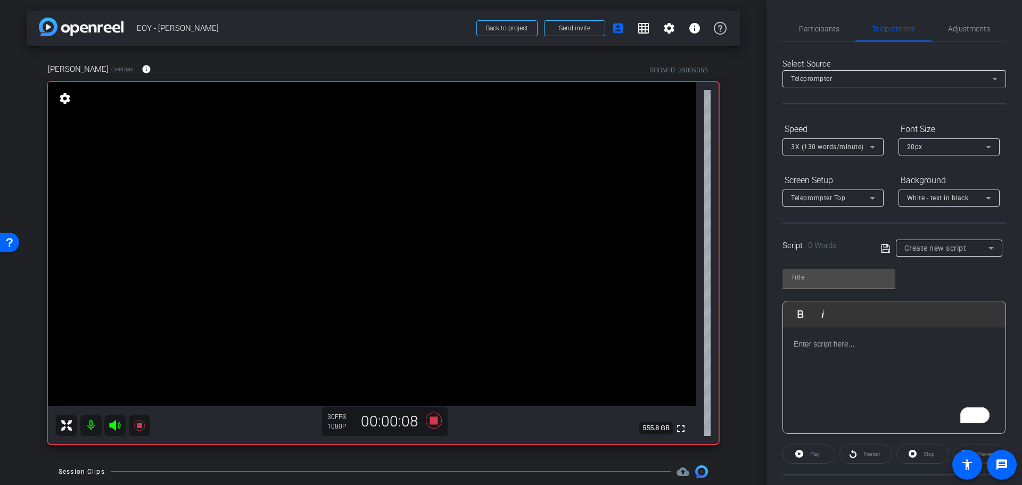
click at [870, 376] on div "To enrich screen reader interactions, please activate Accessibility in Grammarl…" at bounding box center [894, 380] width 223 height 106
click at [747, 303] on div "arrow_back EOY - Lisa Back to project Send invite account_box grid_on settings …" at bounding box center [383, 242] width 767 height 485
click at [430, 422] on icon at bounding box center [434, 420] width 16 height 16
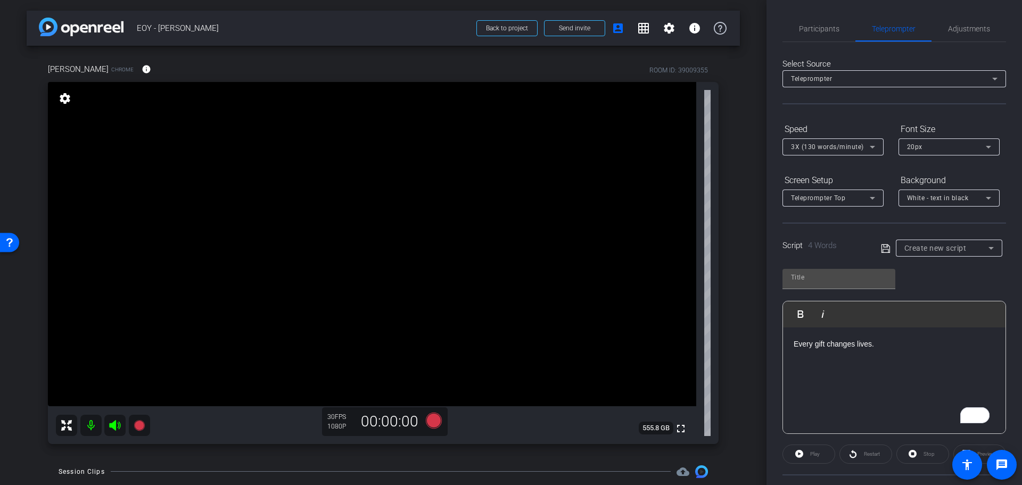
click at [899, 353] on div "Every gift changes lives." at bounding box center [894, 380] width 223 height 106
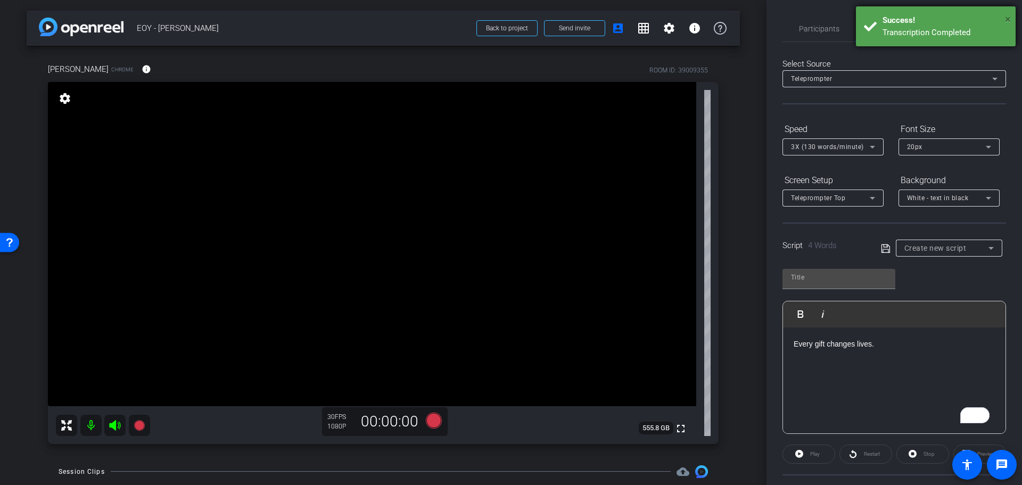
click at [924, 23] on span "×" at bounding box center [1008, 19] width 6 height 13
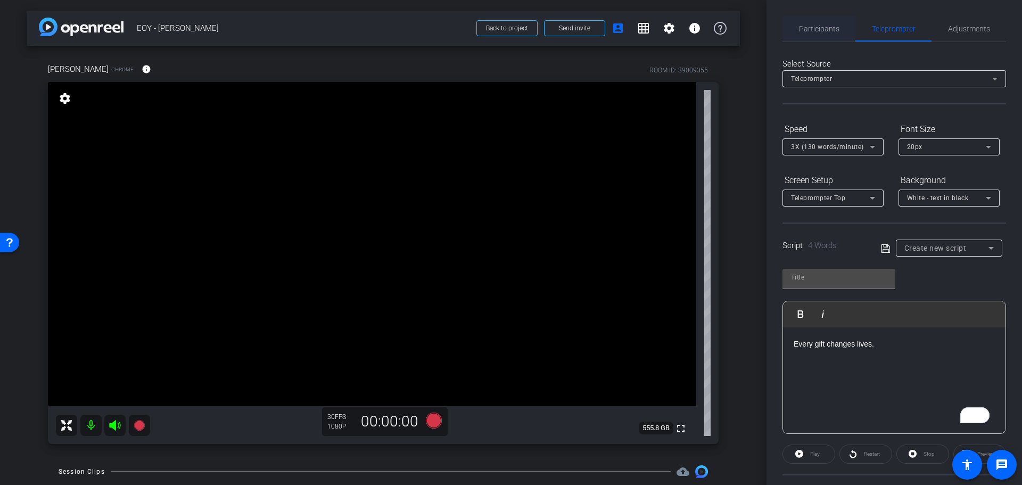
click at [825, 27] on span "Participants" at bounding box center [819, 28] width 40 height 7
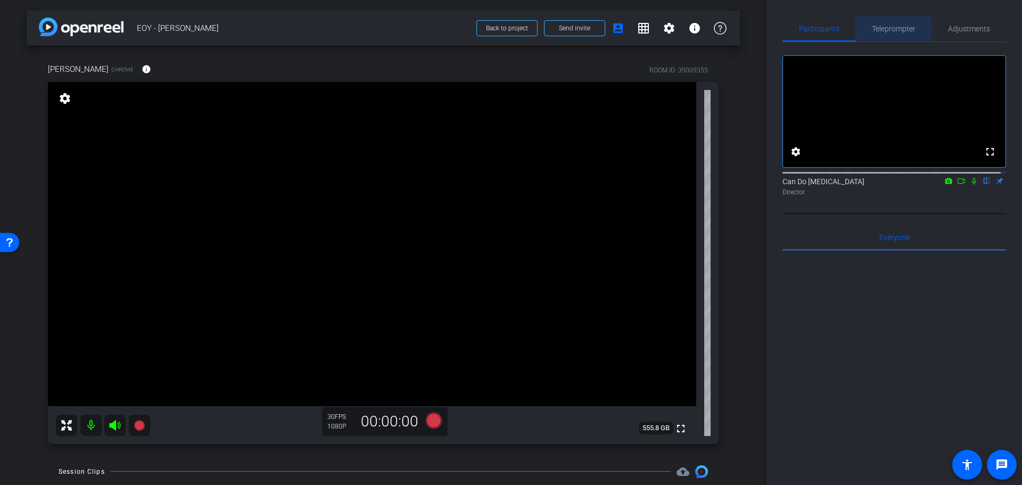
click at [891, 28] on span "Teleprompter" at bounding box center [894, 28] width 44 height 7
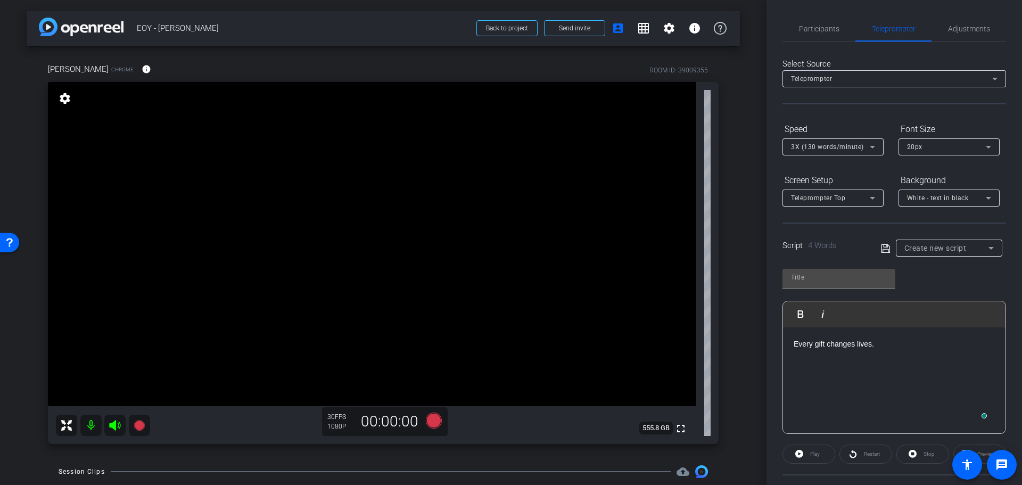
click at [793, 44] on div "Select Source Teleprompter Speed 3X (130 words/minute) Font Size 20px Screen Se…" at bounding box center [895, 304] width 224 height 524
click at [807, 36] on span "Participants" at bounding box center [819, 29] width 40 height 26
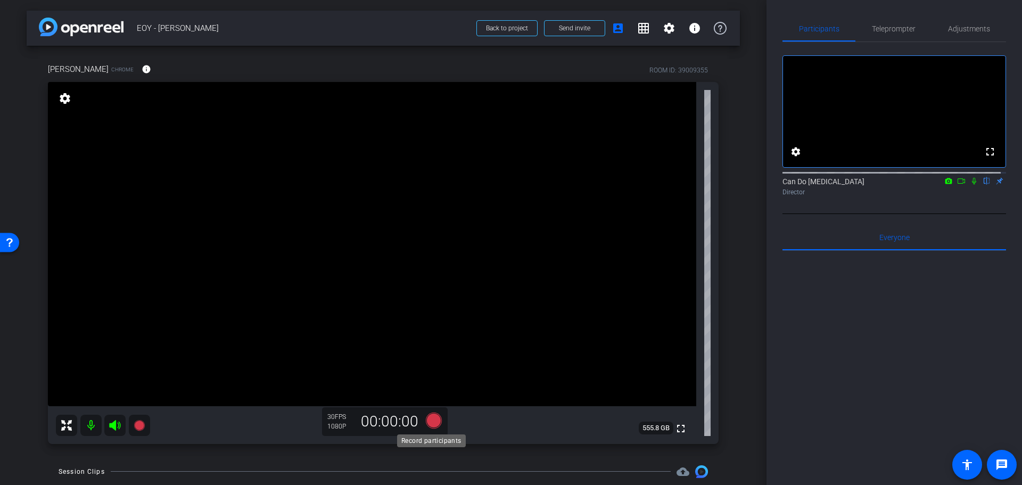
click at [429, 423] on icon at bounding box center [434, 420] width 16 height 16
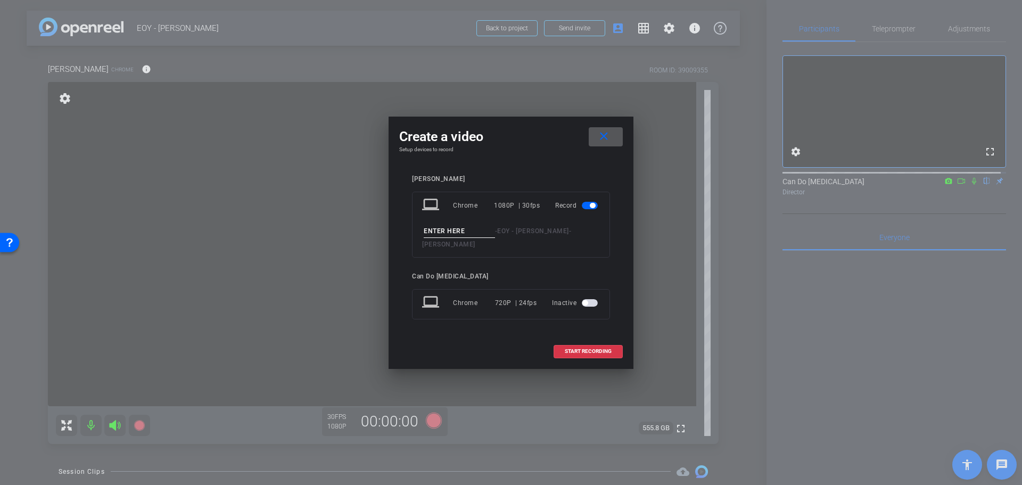
click at [444, 238] on input at bounding box center [459, 231] width 71 height 13
click at [453, 238] on input "EveryGiftChangesLives1" at bounding box center [459, 231] width 71 height 13
type input "EveryGiftChangesLives1"
click at [595, 349] on span "START RECORDING" at bounding box center [588, 351] width 47 height 5
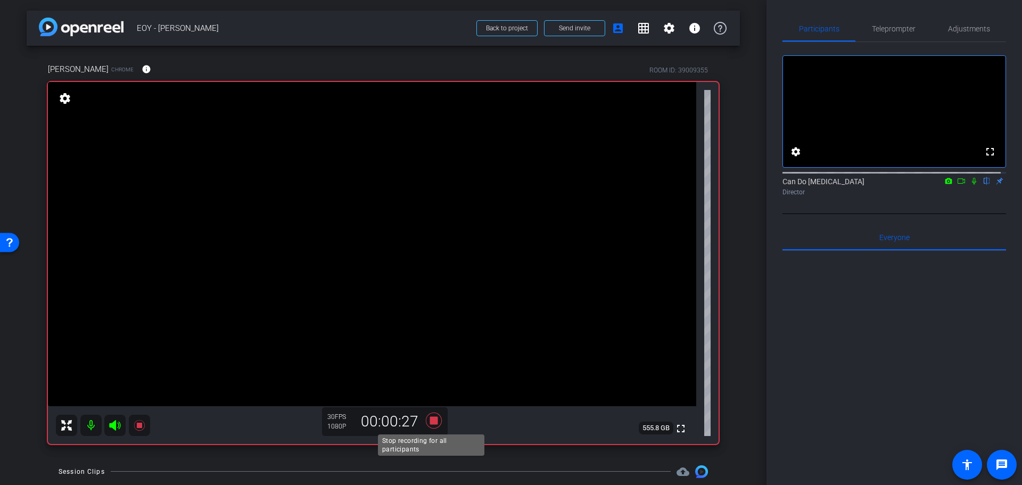
click at [430, 421] on icon at bounding box center [434, 420] width 16 height 16
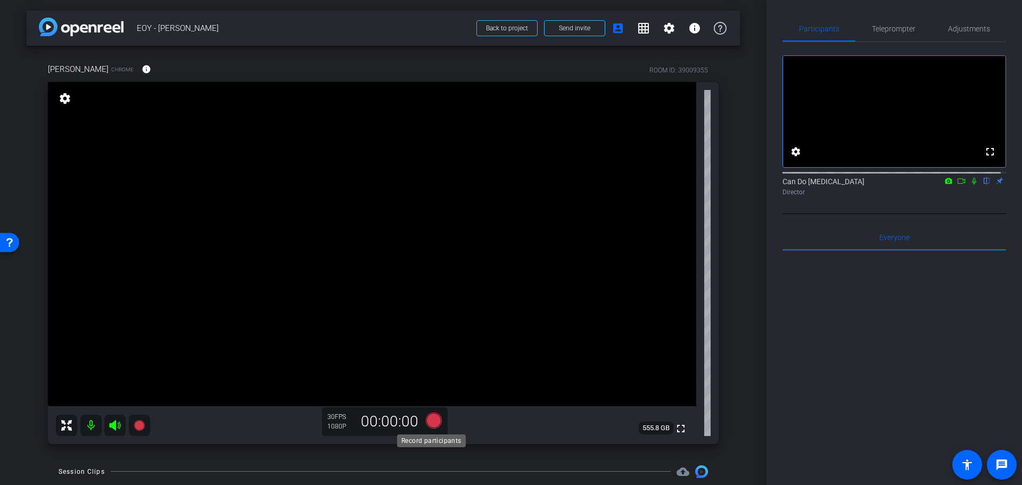
click at [432, 423] on icon at bounding box center [434, 420] width 16 height 16
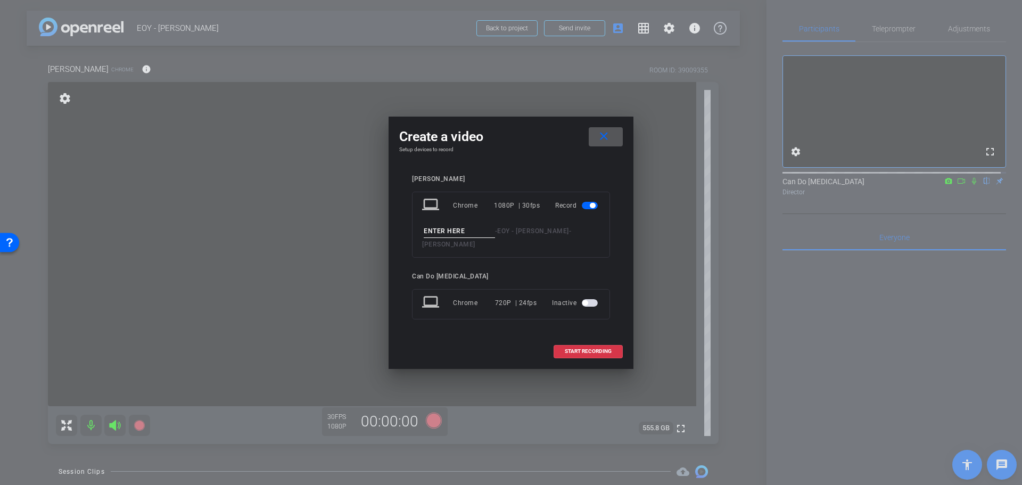
click at [457, 233] on input at bounding box center [459, 231] width 71 height 13
type input "WeCouldntDo1"
click at [577, 349] on span "START RECORDING" at bounding box center [588, 351] width 47 height 5
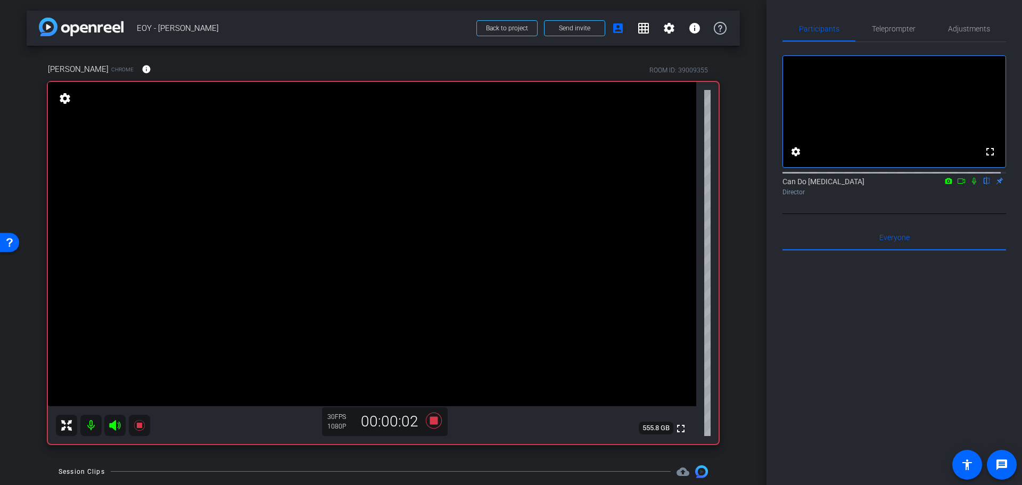
click at [429, 421] on icon at bounding box center [434, 420] width 16 height 16
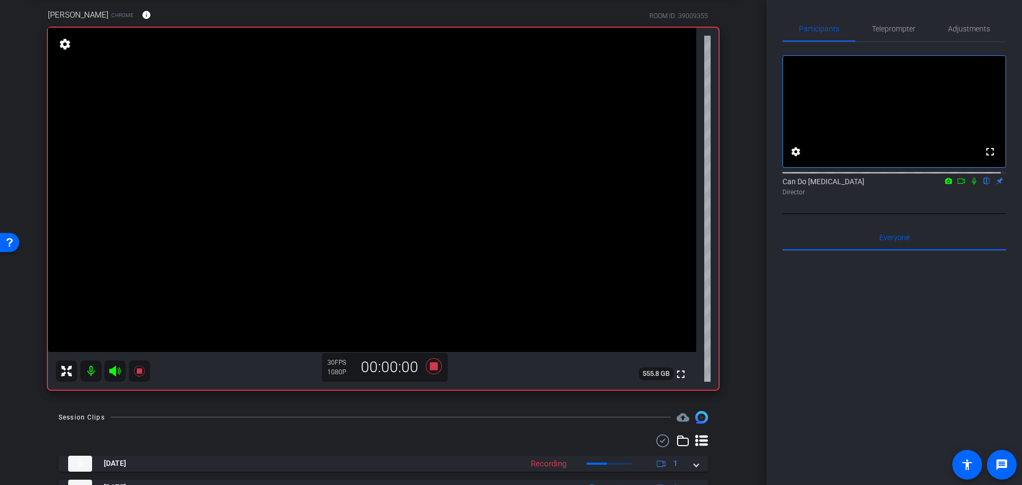
scroll to position [106, 0]
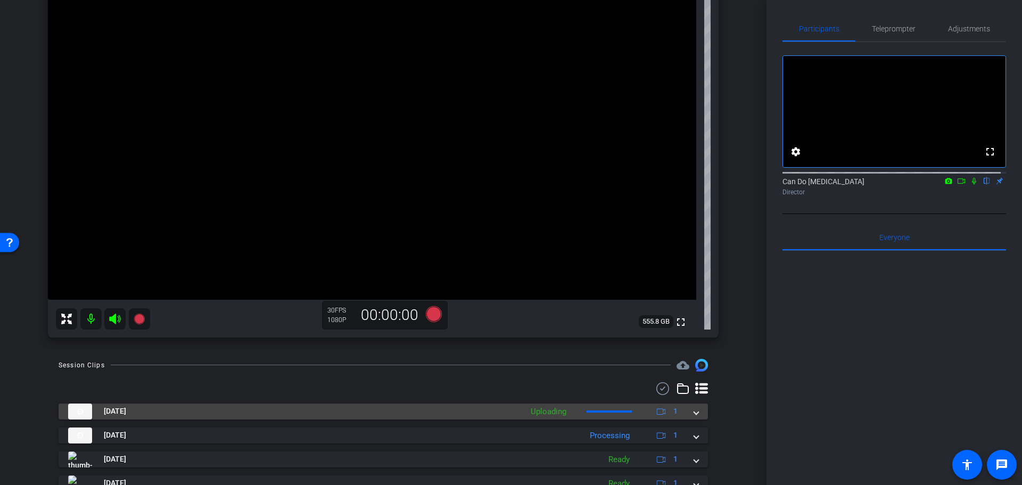
click at [694, 408] on span at bounding box center [696, 411] width 4 height 11
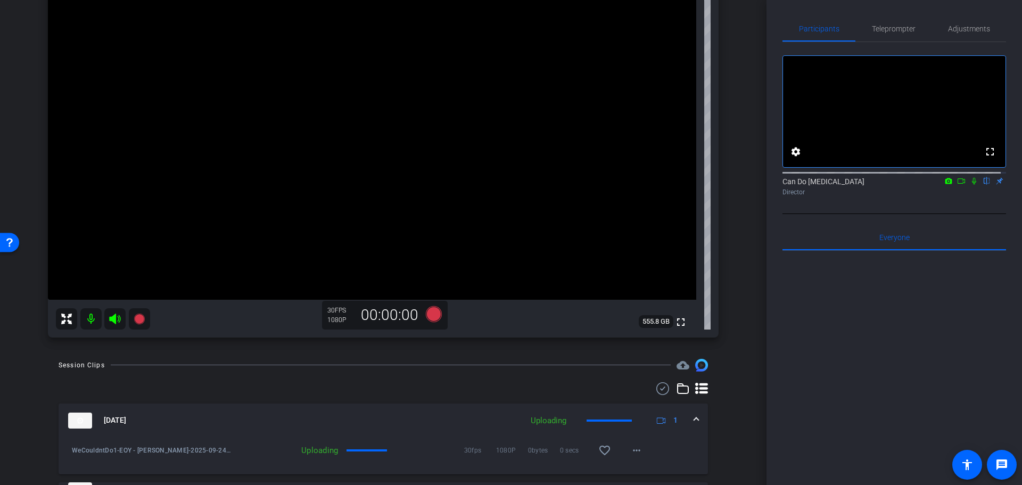
scroll to position [160, 0]
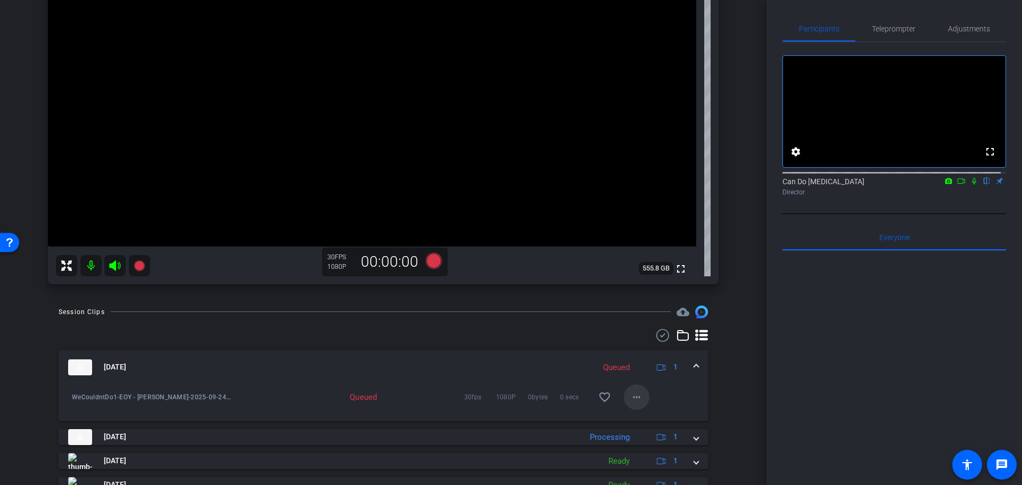
click at [632, 396] on mat-icon "more_horiz" at bounding box center [636, 397] width 13 height 13
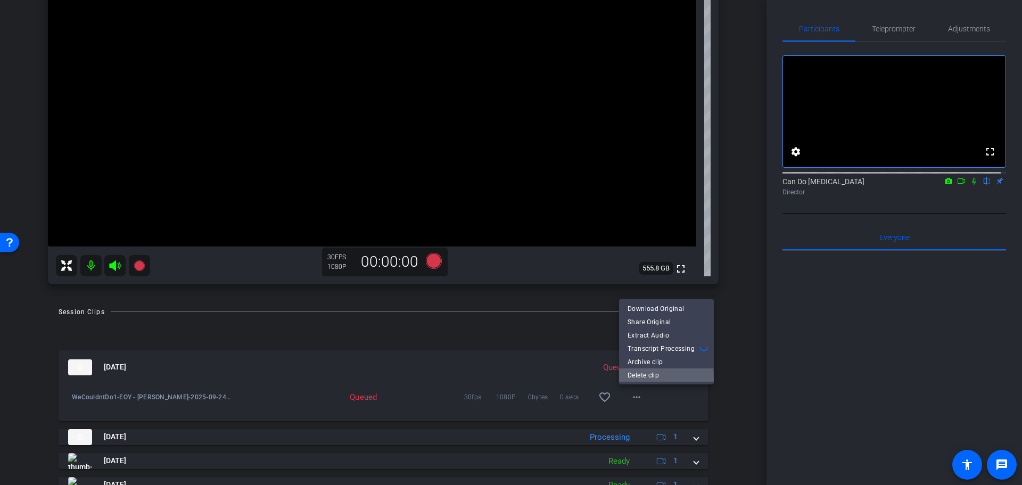
click at [650, 379] on span "Delete clip" at bounding box center [667, 374] width 78 height 13
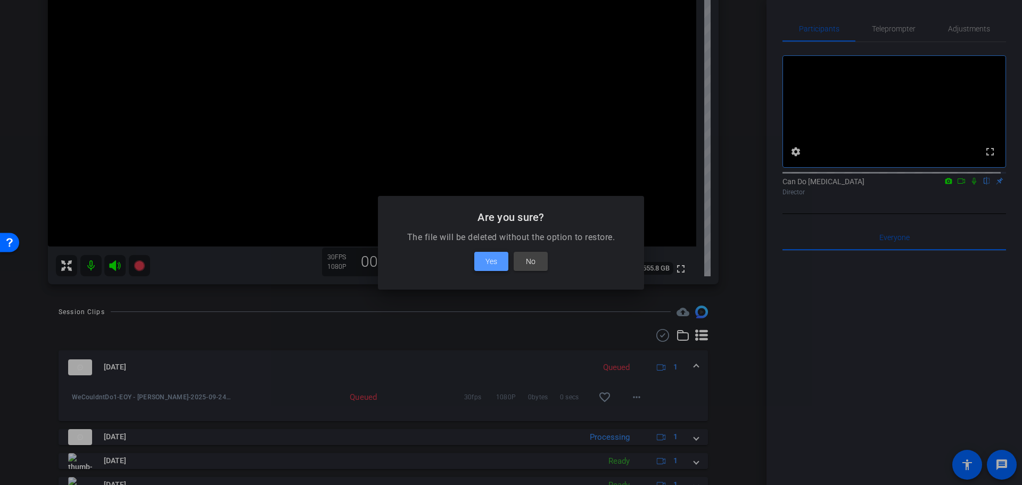
click at [497, 261] on button "Yes" at bounding box center [491, 261] width 34 height 19
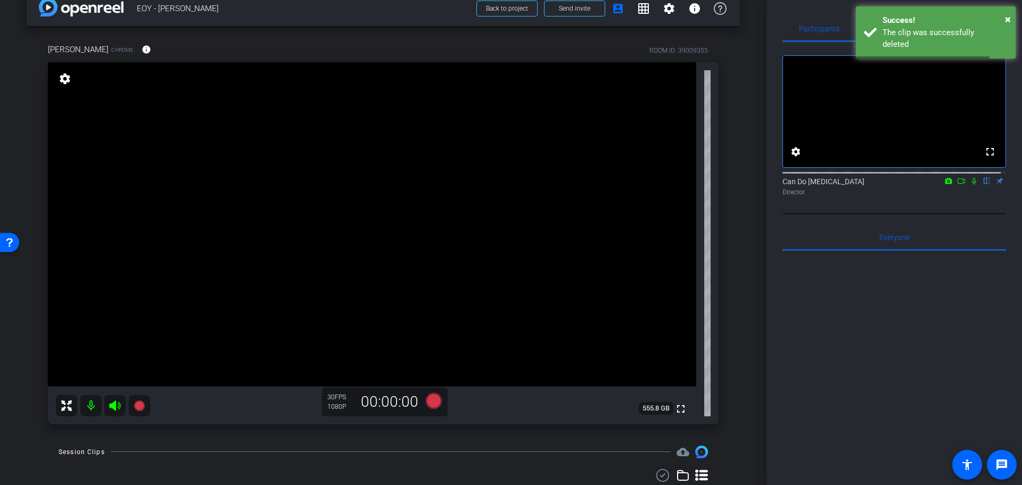
scroll to position [0, 0]
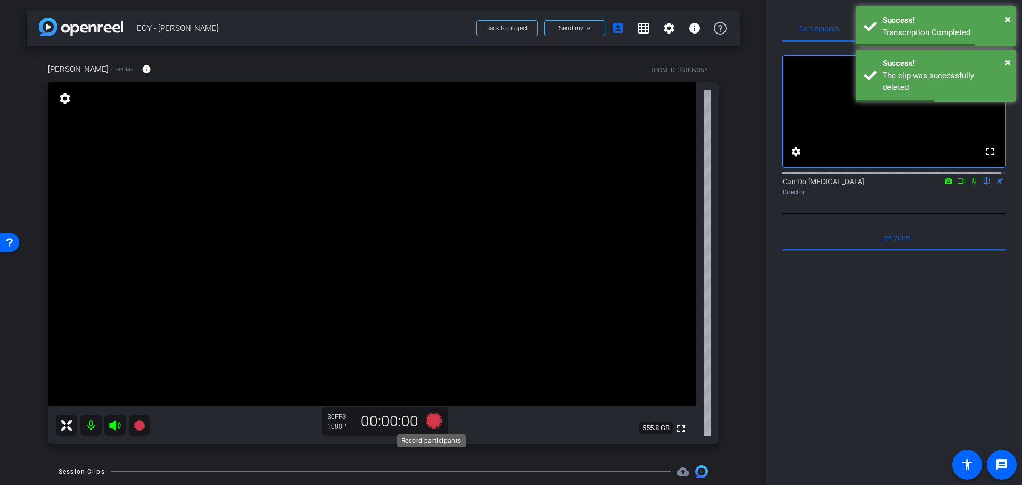
click at [434, 421] on icon at bounding box center [434, 420] width 16 height 16
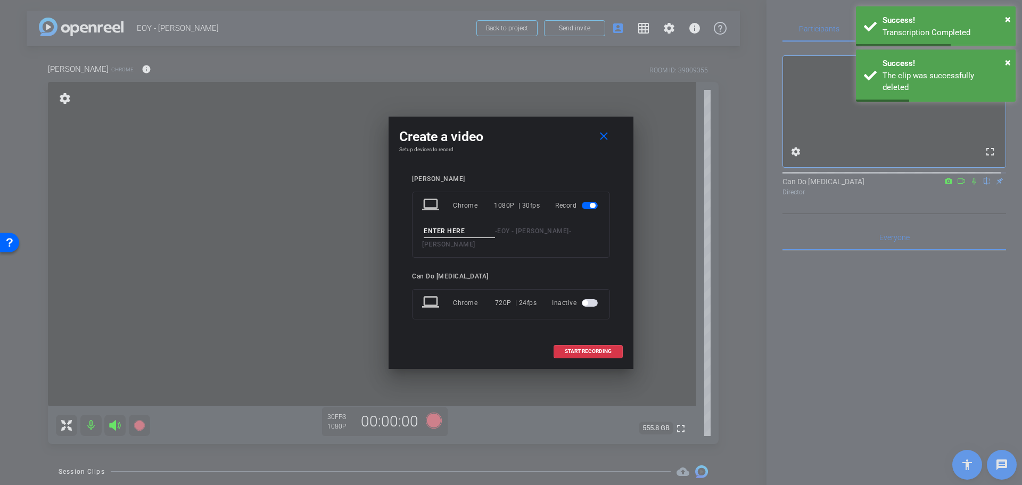
click at [450, 236] on input at bounding box center [459, 231] width 71 height 13
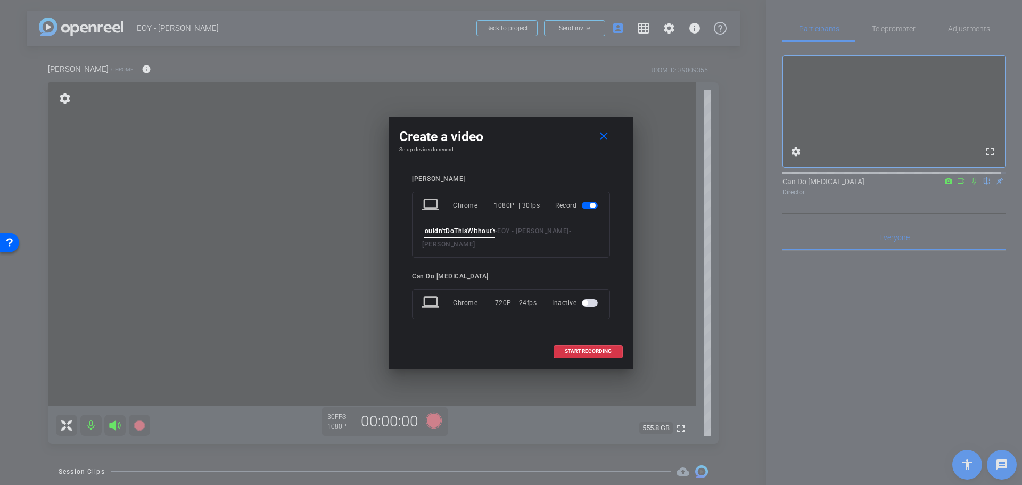
scroll to position [0, 21]
type input "WeCouldn'tDoThisWithoutYou"
drag, startPoint x: 537, startPoint y: 128, endPoint x: 568, endPoint y: 135, distance: 31.5
click at [568, 135] on div "Create a video close Setup devices to record Lisa Mattis laptop Chrome 1080P | …" at bounding box center [511, 243] width 245 height 252
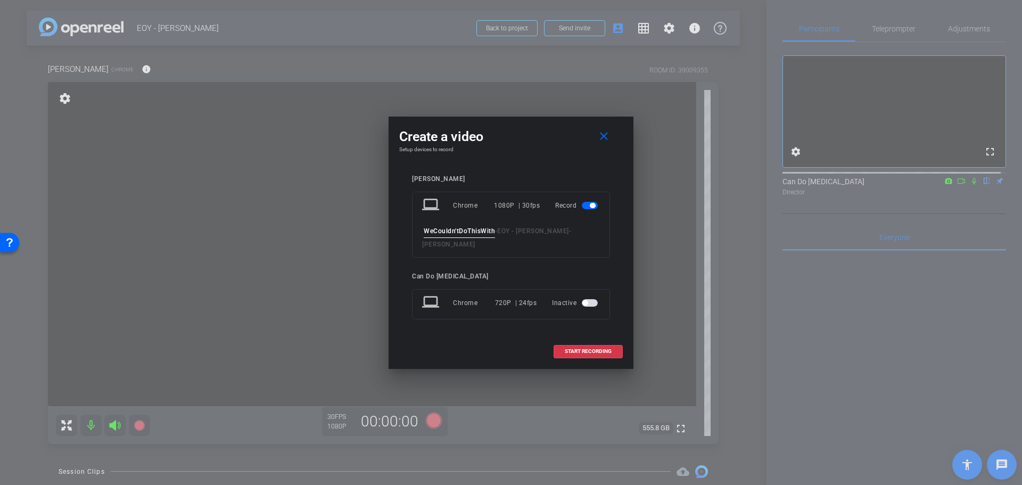
click at [465, 234] on input "WeCouldn'tDoThisWithoutYou" at bounding box center [459, 231] width 71 height 13
click at [468, 237] on input "WeCouldn'tDoThisWithoutYou" at bounding box center [459, 231] width 71 height 13
click at [588, 349] on span "START RECORDING" at bounding box center [588, 351] width 47 height 5
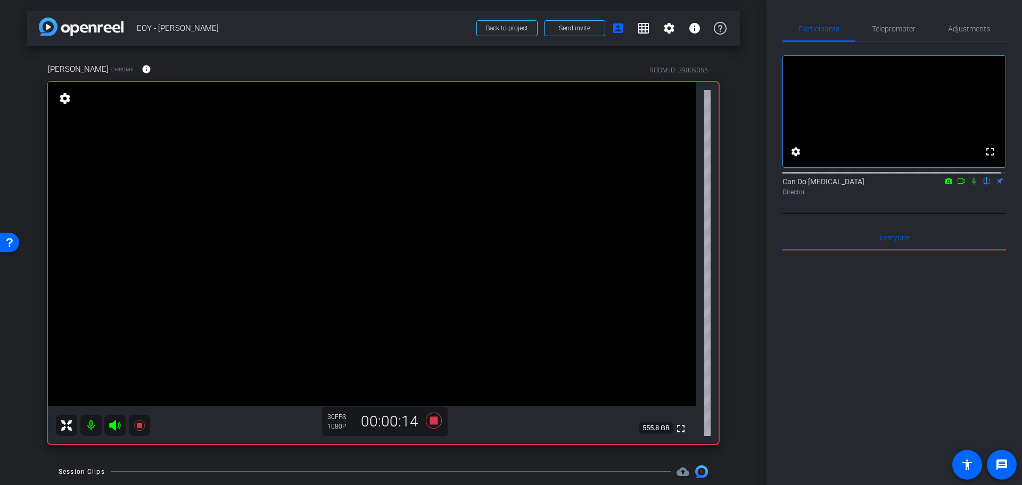
click at [740, 315] on div "arrow_back EOY - Lisa Back to project Send invite account_box grid_on settings …" at bounding box center [383, 242] width 767 height 485
click at [736, 333] on div "arrow_back EOY - Lisa Back to project Send invite account_box grid_on settings …" at bounding box center [383, 242] width 767 height 485
click at [734, 300] on div "Lisa Mattis Chrome info ROOM ID: 39009355 fullscreen settings 555.8 GB 30 FPS 1…" at bounding box center [384, 250] width 714 height 409
click at [435, 422] on icon at bounding box center [434, 420] width 16 height 16
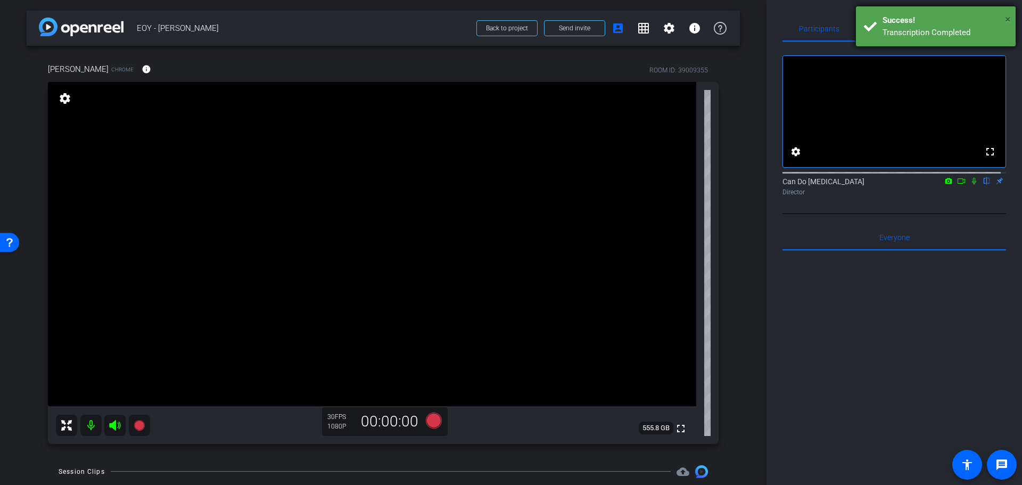
click at [924, 17] on span "×" at bounding box center [1008, 19] width 6 height 13
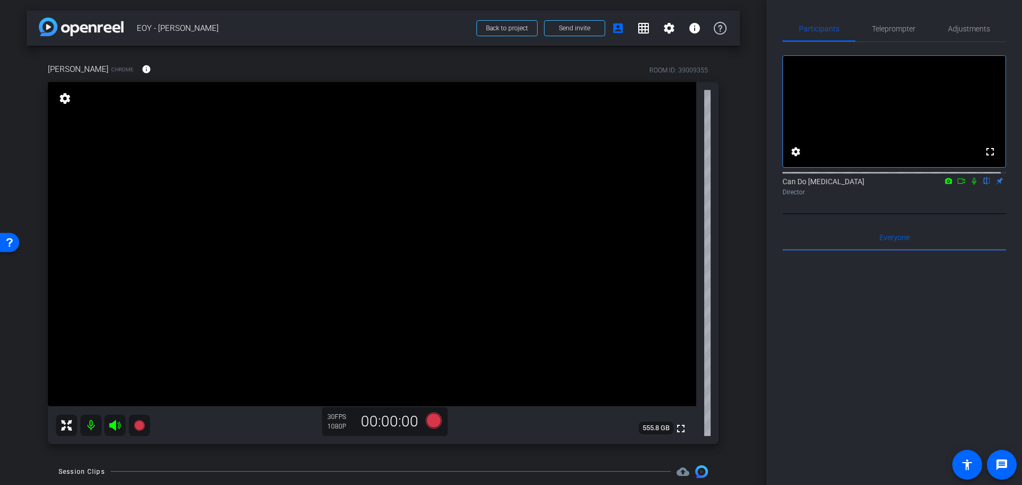
click at [728, 267] on div "Lisa Mattis Chrome info ROOM ID: 39009355 fullscreen settings 555.8 GB 30 FPS 1…" at bounding box center [384, 250] width 714 height 409
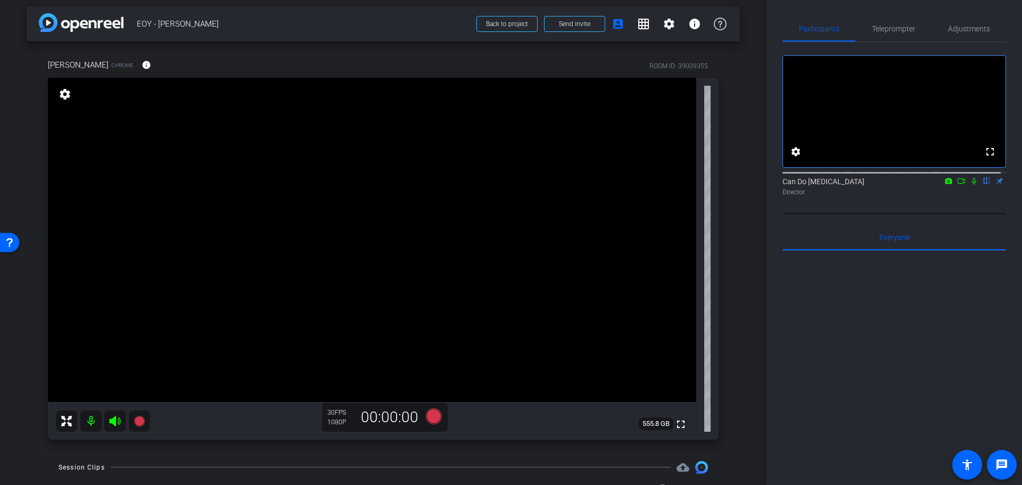
drag, startPoint x: 747, startPoint y: 257, endPoint x: 750, endPoint y: 270, distance: 13.7
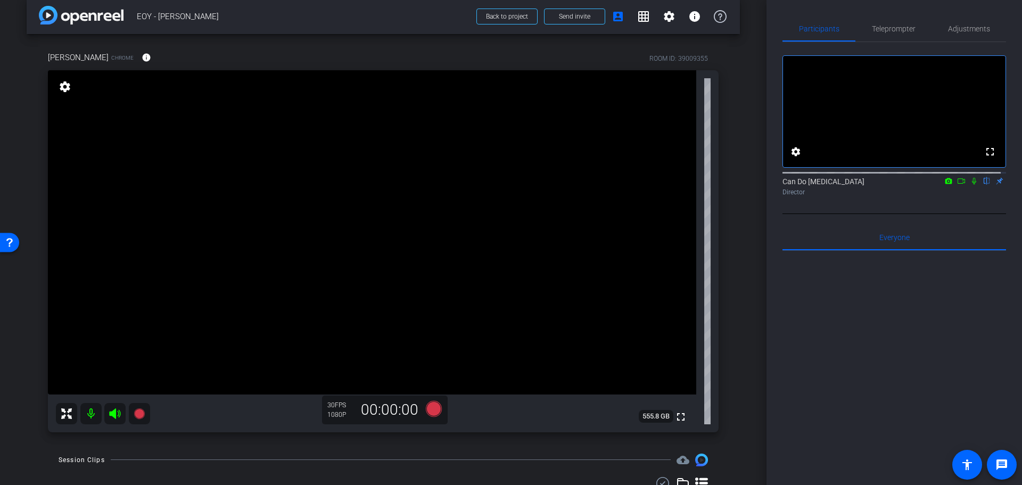
drag, startPoint x: 750, startPoint y: 275, endPoint x: 750, endPoint y: 291, distance: 15.4
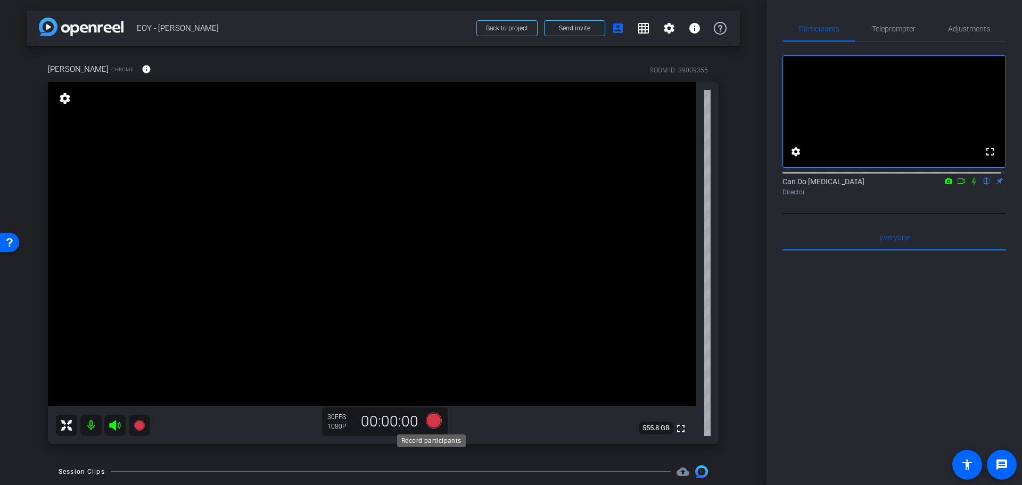
click at [425, 415] on icon at bounding box center [434, 420] width 26 height 19
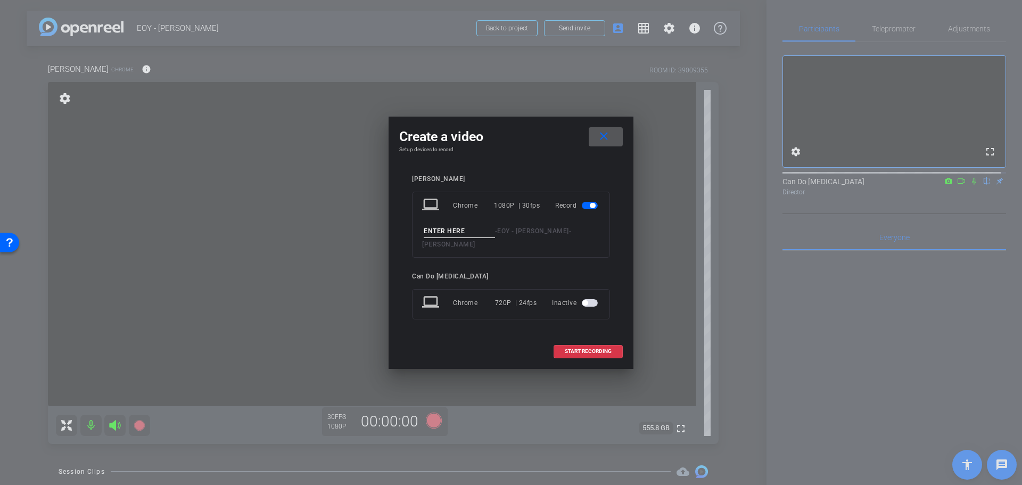
click at [440, 236] on input at bounding box center [459, 231] width 71 height 13
type input "FamiliesTRhrive"
click at [584, 349] on span "START RECORDING" at bounding box center [588, 351] width 47 height 5
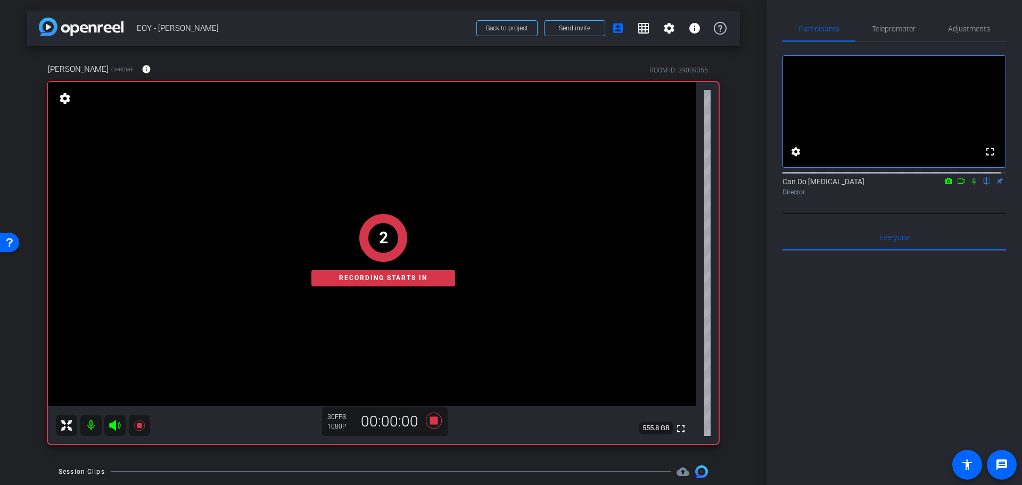
click at [924, 185] on icon at bounding box center [974, 180] width 9 height 7
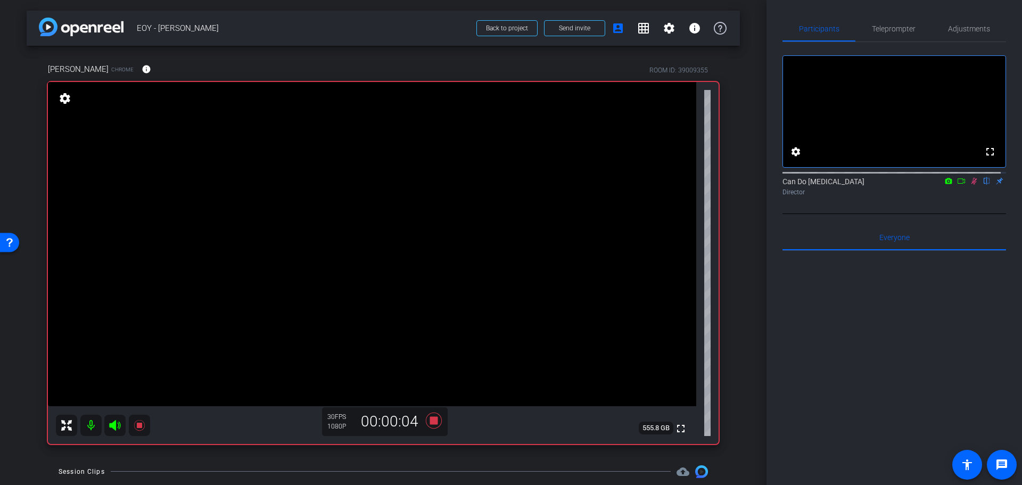
click at [924, 185] on icon at bounding box center [974, 180] width 9 height 7
click at [434, 428] on icon at bounding box center [434, 420] width 26 height 19
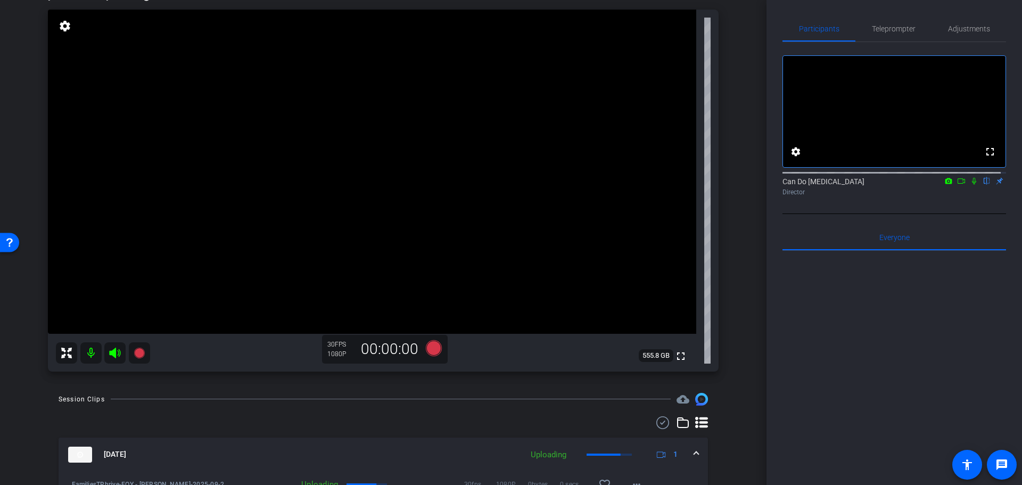
scroll to position [53, 0]
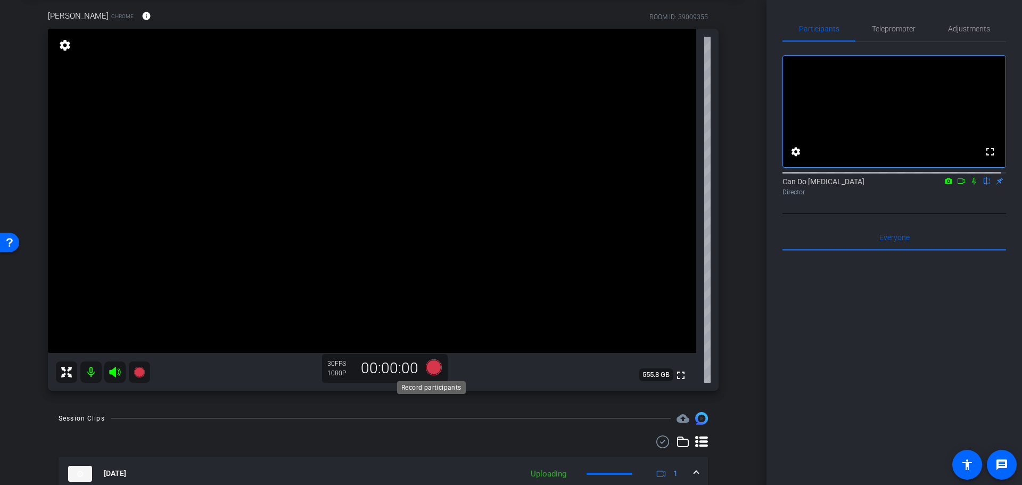
click at [430, 370] on icon at bounding box center [434, 367] width 16 height 16
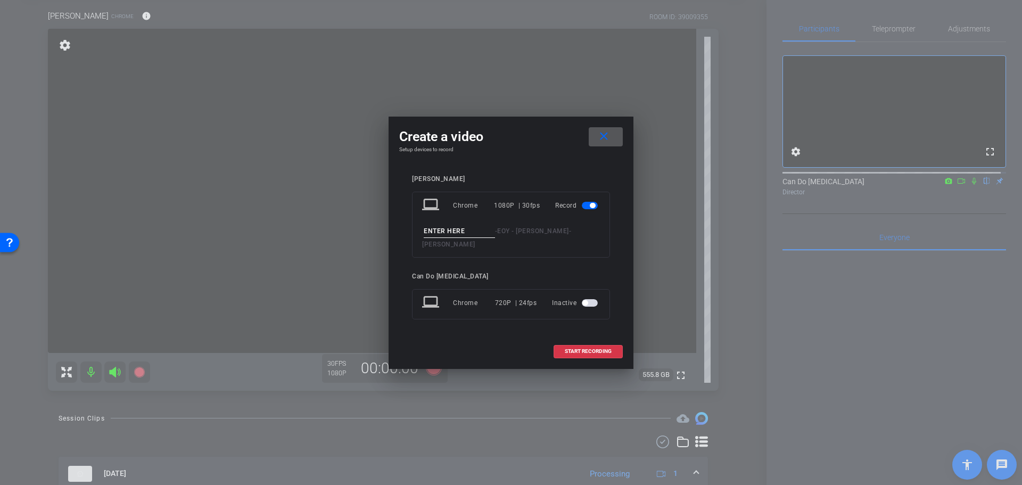
click at [458, 248] on div "laptop Chrome 1080P | 30fps Record - EOY - Lisa - Lisa Mattis" at bounding box center [511, 225] width 198 height 66
click at [459, 238] on input at bounding box center [459, 231] width 71 height 13
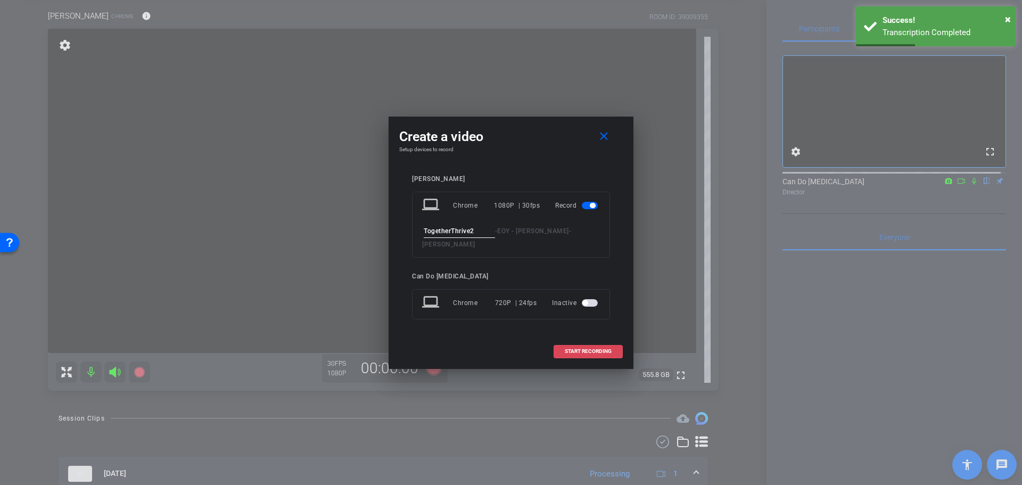
type input "TogetherThrive2"
click at [570, 349] on span "START RECORDING" at bounding box center [588, 351] width 47 height 5
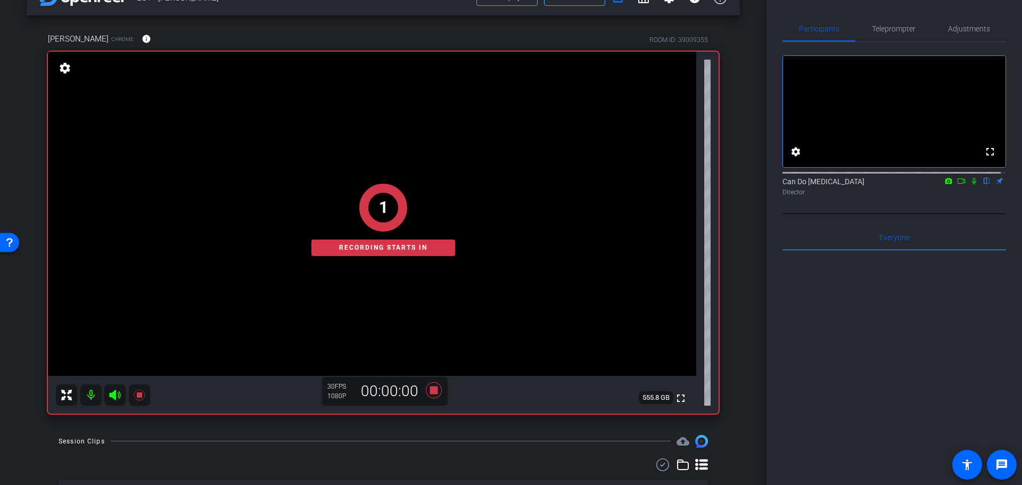
scroll to position [0, 0]
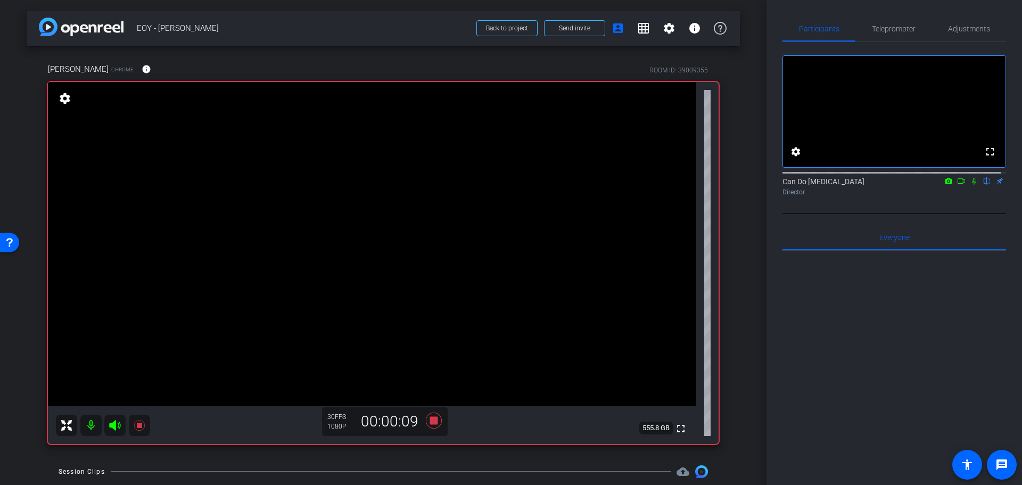
drag, startPoint x: 431, startPoint y: 422, endPoint x: 354, endPoint y: 455, distance: 83.8
click at [354, 455] on div "arrow_back EOY - Lisa Back to project Send invite account_box grid_on settings …" at bounding box center [383, 242] width 767 height 485
click at [431, 421] on icon at bounding box center [434, 420] width 16 height 16
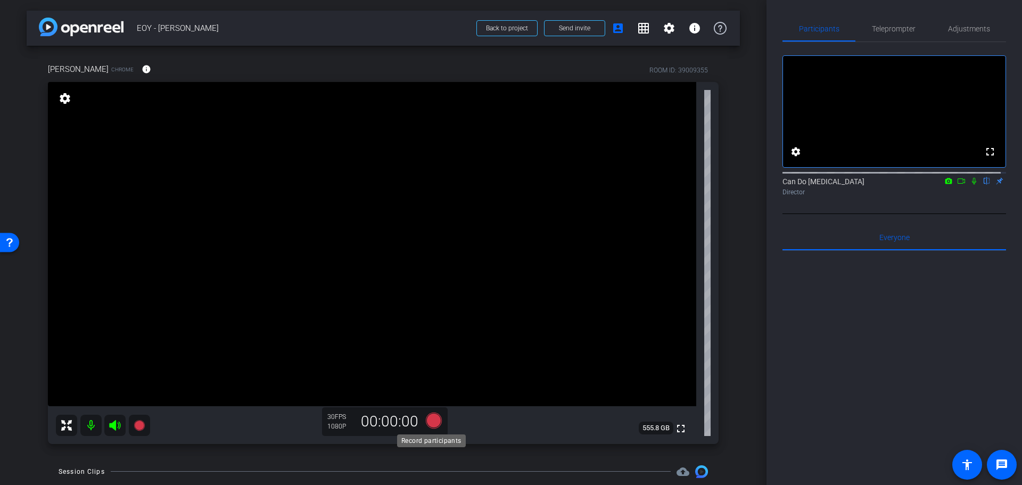
click at [433, 419] on icon at bounding box center [434, 420] width 16 height 16
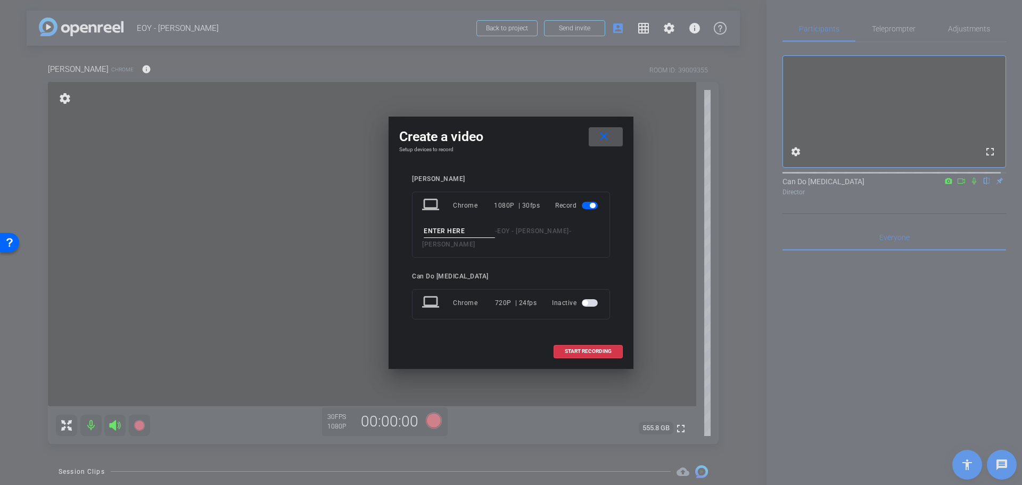
click at [454, 236] on input at bounding box center [459, 231] width 71 height 13
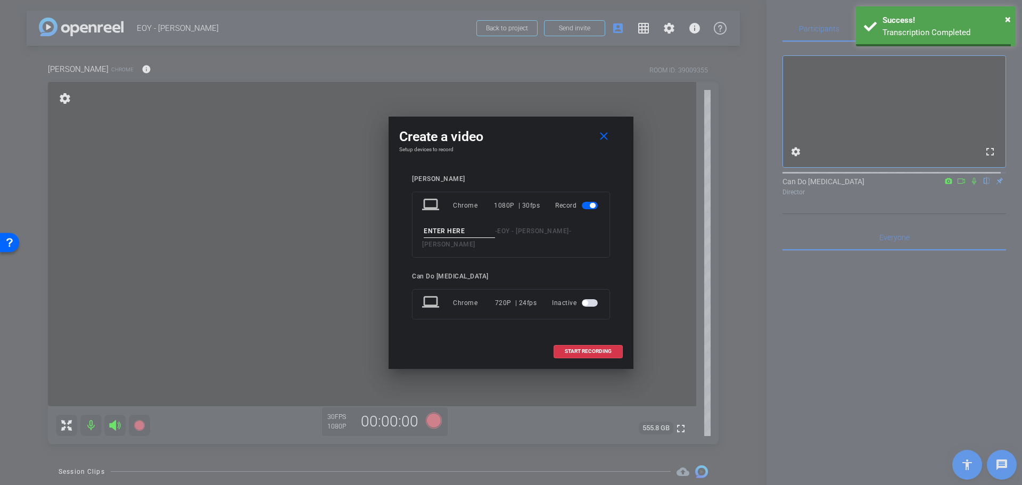
type input "T"
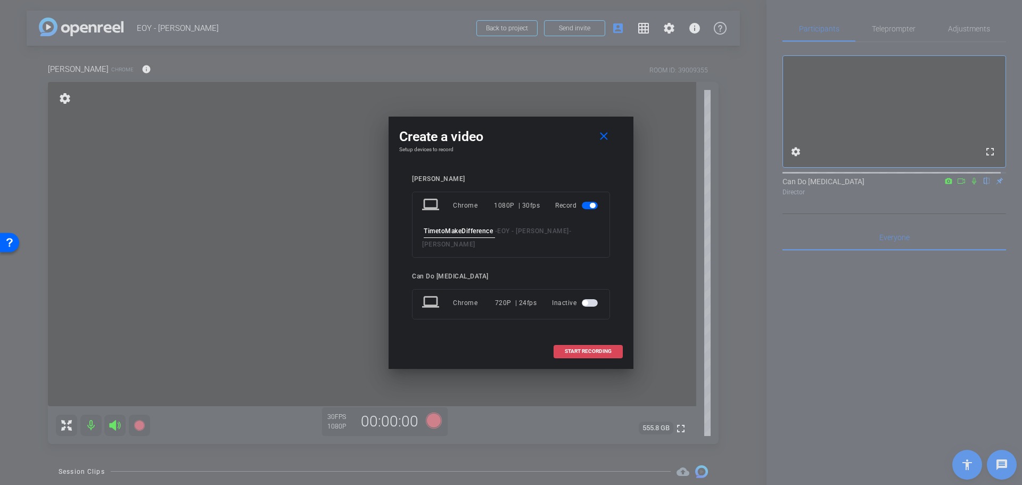
type input "TimetoMakeDifference"
click at [592, 349] on span "START RECORDING" at bounding box center [588, 351] width 47 height 5
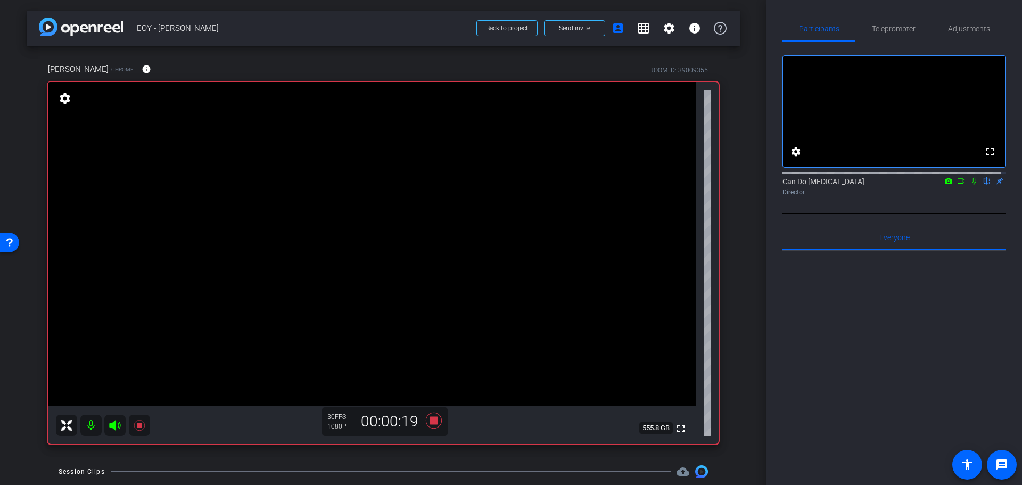
drag, startPoint x: 430, startPoint y: 420, endPoint x: 399, endPoint y: 468, distance: 57.0
click at [399, 468] on div "arrow_back EOY - Lisa Back to project Send invite account_box grid_on settings …" at bounding box center [383, 242] width 767 height 485
click at [431, 420] on icon at bounding box center [434, 420] width 16 height 16
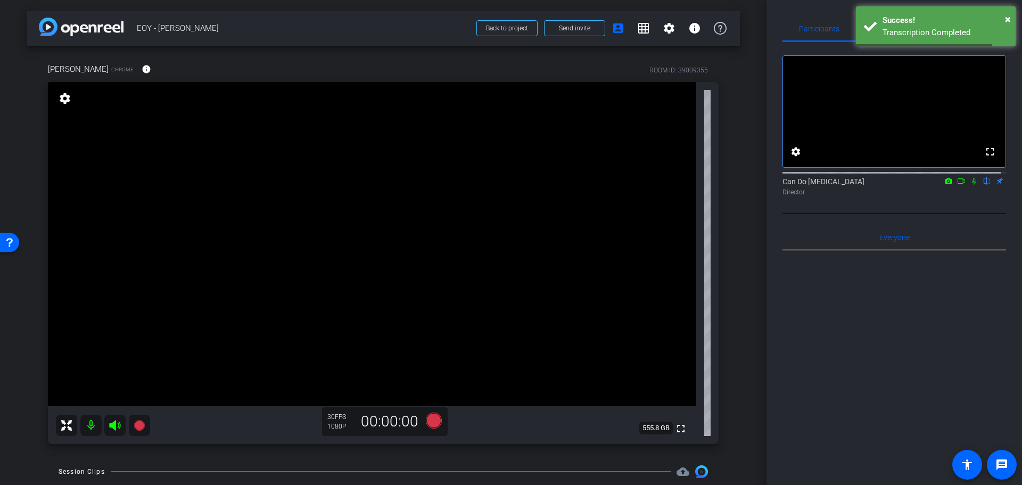
click at [747, 361] on div "arrow_back EOY - Lisa Back to project Send invite account_box grid_on settings …" at bounding box center [383, 242] width 767 height 485
click at [433, 423] on icon at bounding box center [434, 420] width 16 height 16
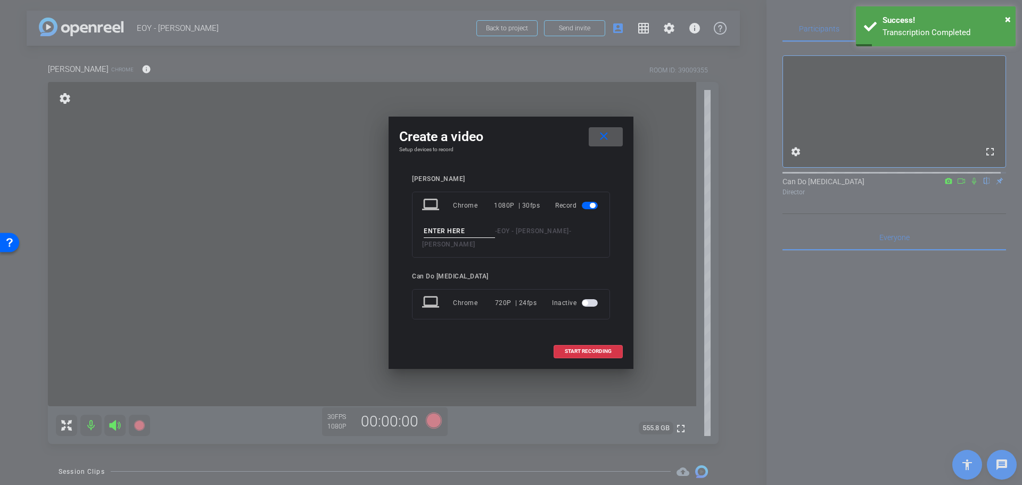
click at [452, 252] on div "Lisa Mattis laptop Chrome 1080P | 30fps Record - EOY - Lisa - Lisa Mattis Can D…" at bounding box center [511, 254] width 198 height 159
click at [453, 238] on input at bounding box center [459, 231] width 71 height 13
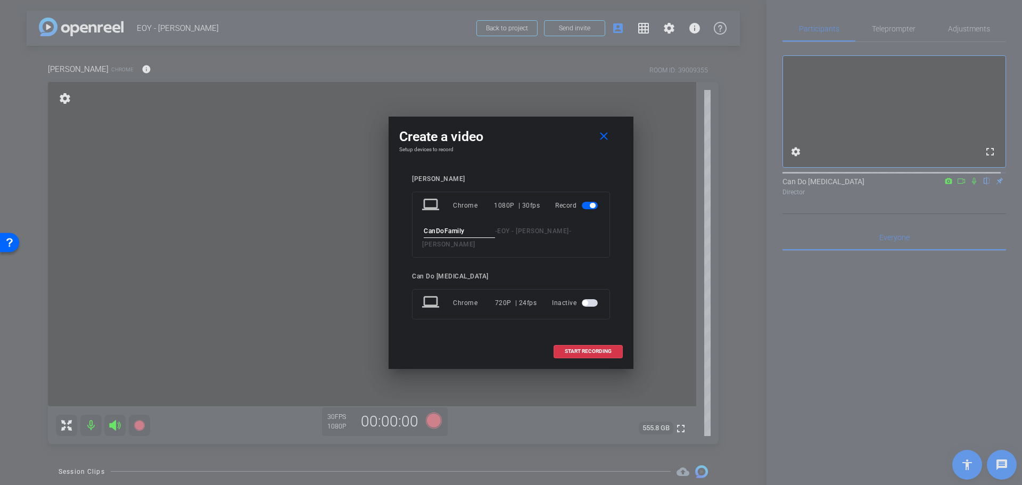
type input "CanDoFamily"
click at [537, 146] on div "Create a video close" at bounding box center [511, 136] width 224 height 19
click at [585, 349] on span "START RECORDING" at bounding box center [588, 351] width 47 height 5
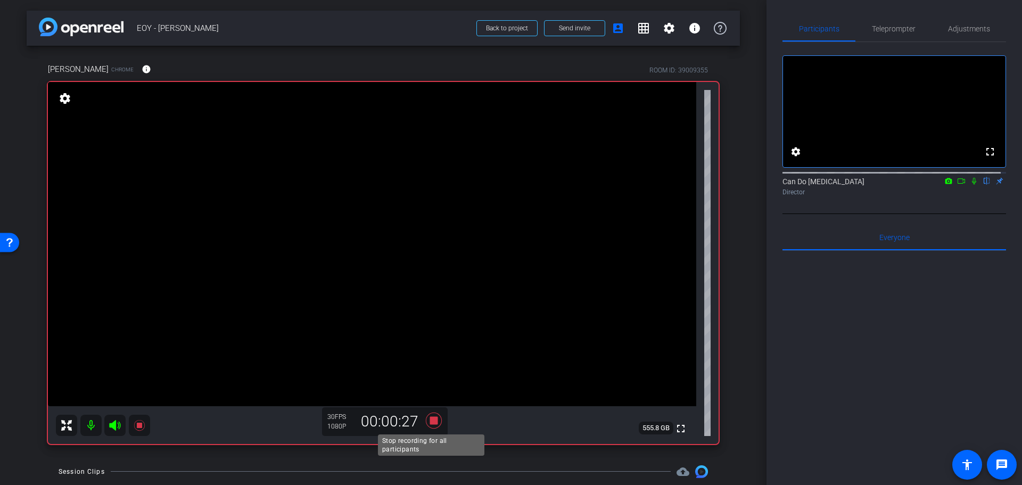
click at [431, 423] on icon at bounding box center [434, 420] width 16 height 16
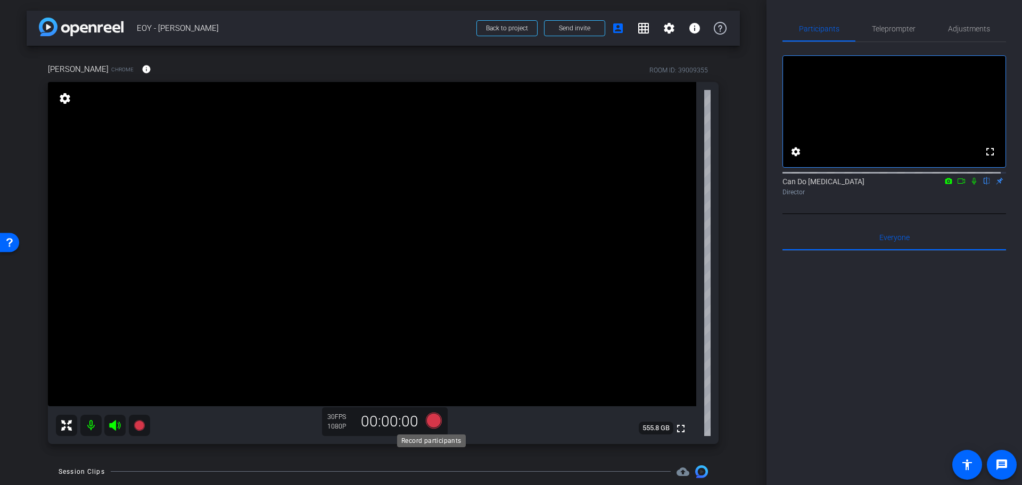
click at [434, 421] on icon at bounding box center [434, 420] width 16 height 16
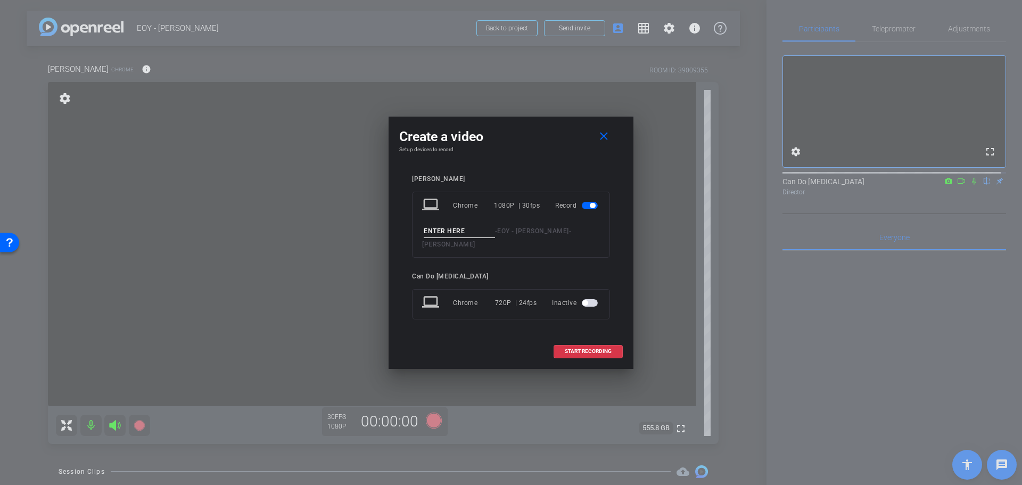
click at [437, 232] on input at bounding box center [459, 231] width 71 height 13
click at [478, 233] on input "TogetherAchieve" at bounding box center [459, 231] width 71 height 13
click at [482, 236] on input "TogetherAchieve" at bounding box center [459, 231] width 71 height 13
click at [450, 238] on input "TogetherAchieve" at bounding box center [459, 231] width 71 height 13
type input "TogetherAchieve"
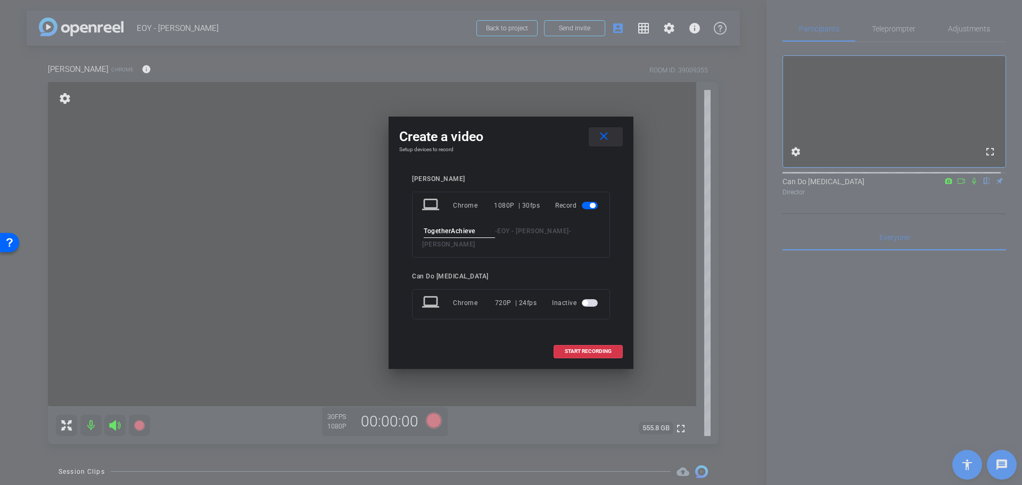
click at [602, 143] on mat-icon "close" at bounding box center [603, 136] width 13 height 13
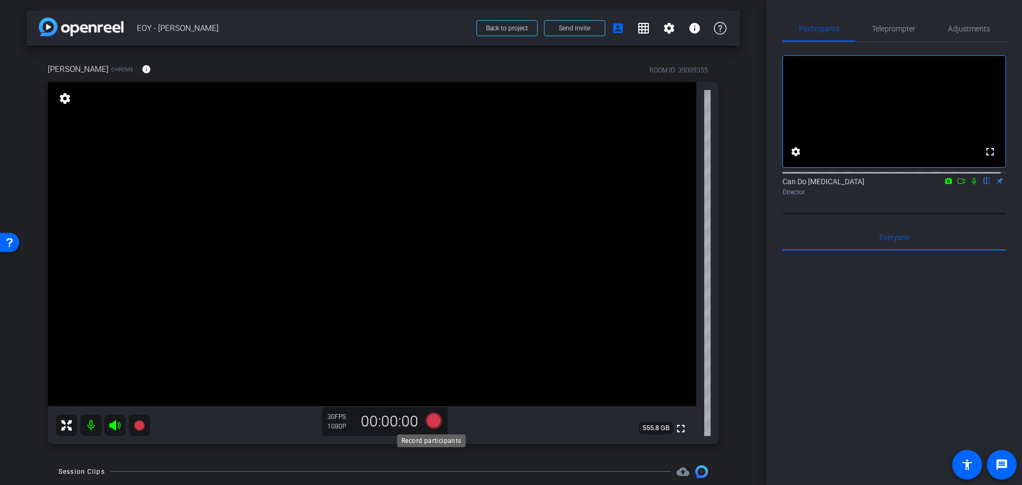
click at [430, 420] on icon at bounding box center [434, 420] width 16 height 16
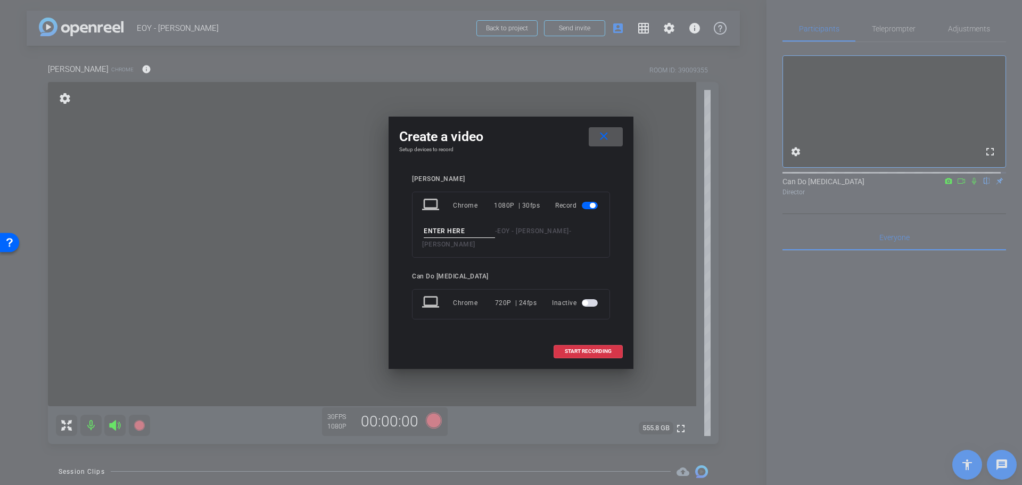
click at [465, 238] on input at bounding box center [459, 231] width 71 height 13
type input "TogetherHelpFamilies"
click at [604, 349] on span "START RECORDING" at bounding box center [588, 351] width 47 height 5
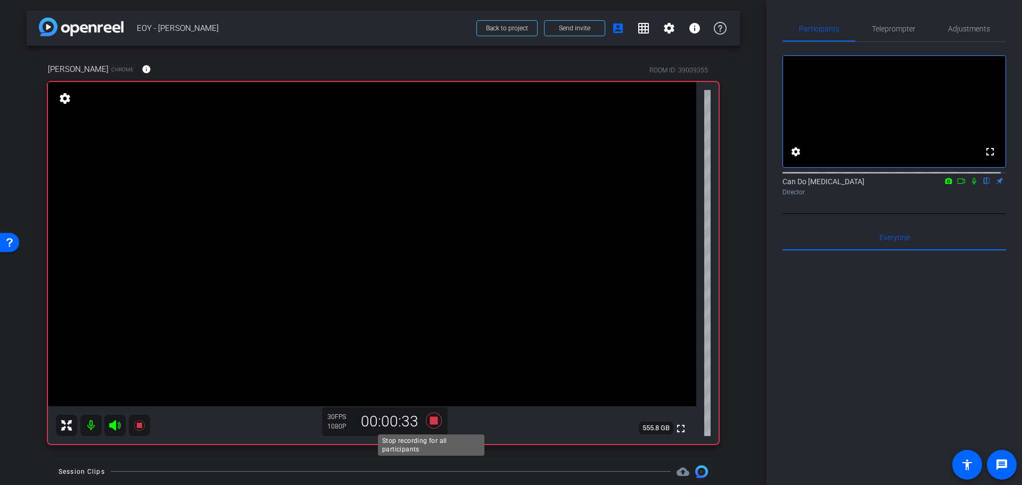
click at [429, 423] on icon at bounding box center [434, 420] width 16 height 16
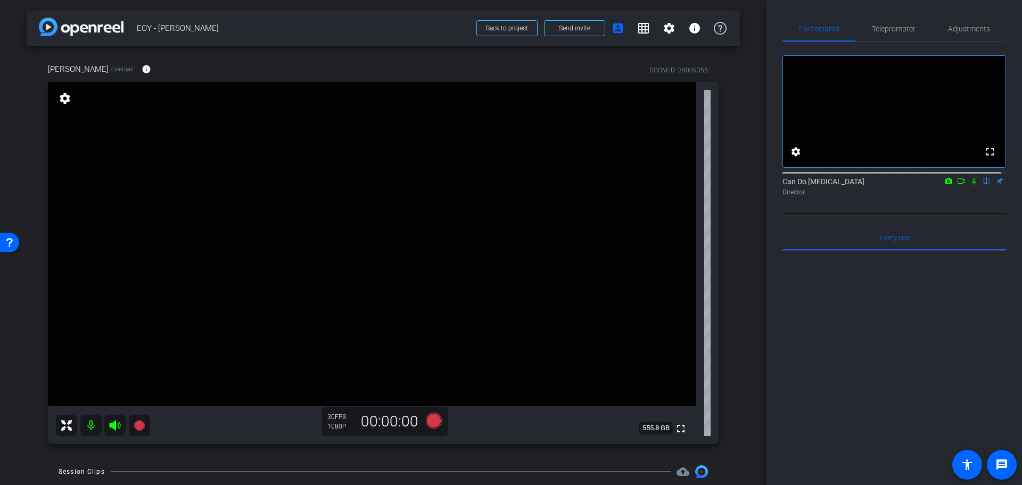
drag, startPoint x: 19, startPoint y: 325, endPoint x: 21, endPoint y: 310, distance: 15.5
click at [19, 325] on div "arrow_back EOY - Lisa Back to project Send invite account_box grid_on settings …" at bounding box center [383, 242] width 767 height 485
click at [721, 310] on div "Lisa Mattis Chrome info ROOM ID: 39009355 fullscreen settings 555.8 GB 30 FPS 1…" at bounding box center [384, 250] width 714 height 409
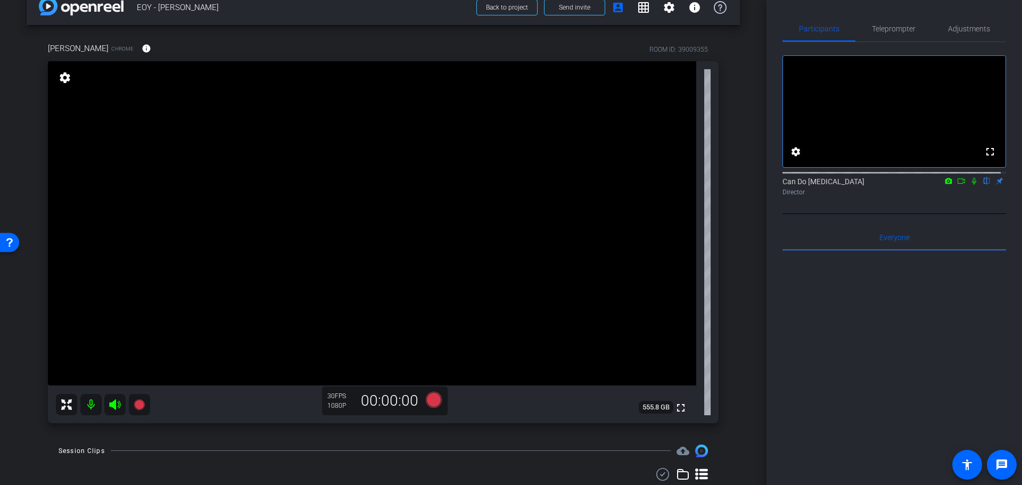
drag, startPoint x: 749, startPoint y: 327, endPoint x: 749, endPoint y: 353, distance: 26.1
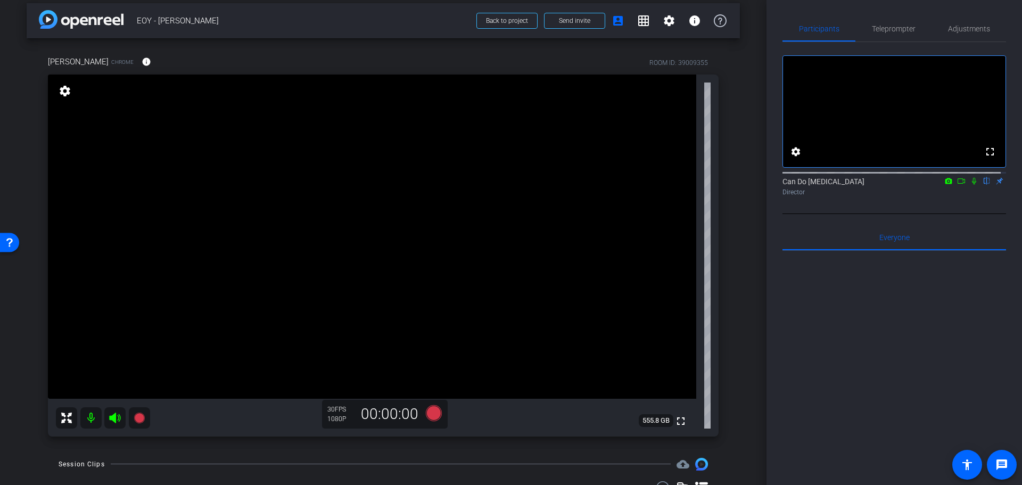
scroll to position [4, 0]
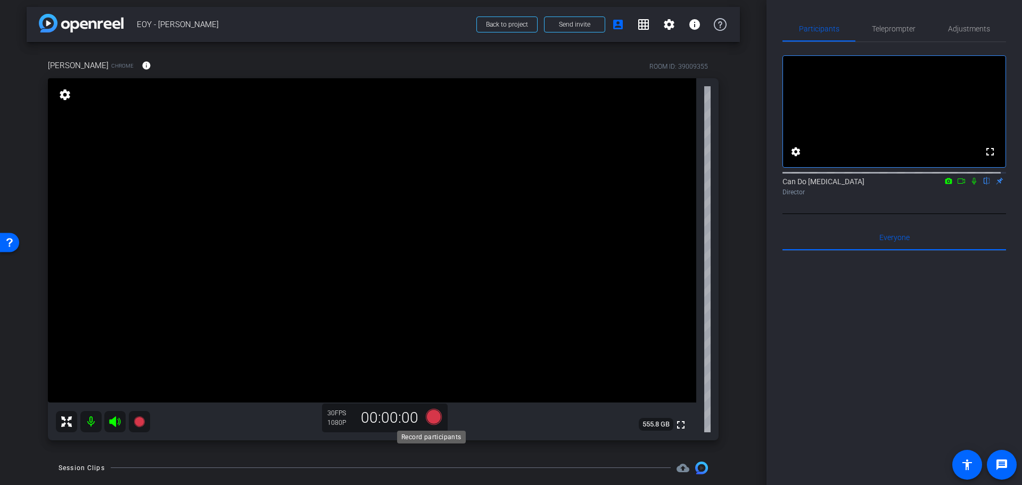
click at [438, 415] on icon at bounding box center [434, 416] width 26 height 19
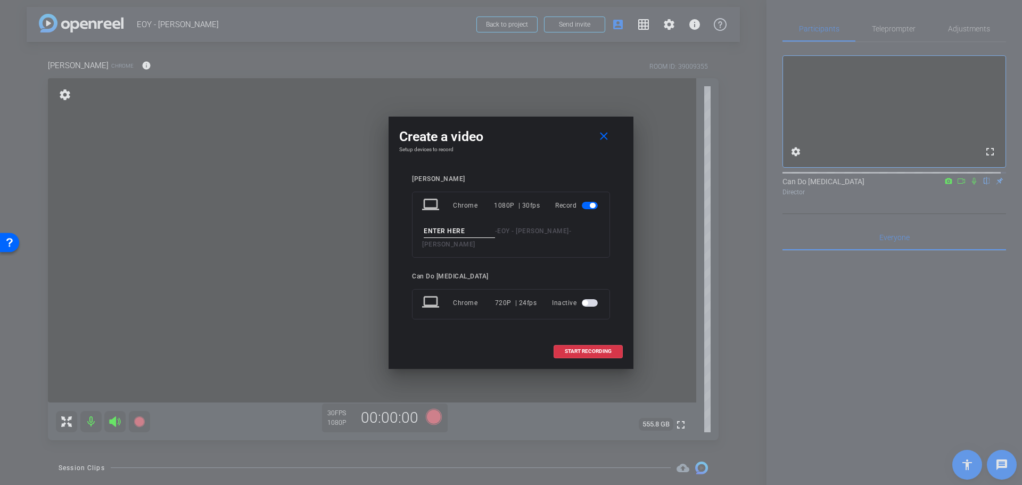
click at [474, 235] on input at bounding box center [459, 231] width 71 height 13
type input "EducationIntoAction"
click at [596, 349] on span "START RECORDING" at bounding box center [588, 351] width 47 height 5
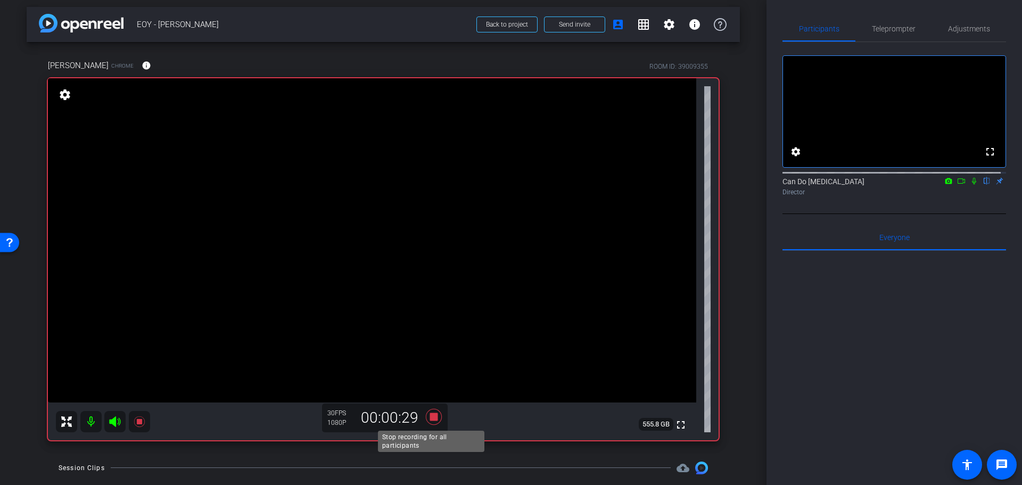
click at [435, 416] on icon at bounding box center [434, 416] width 26 height 19
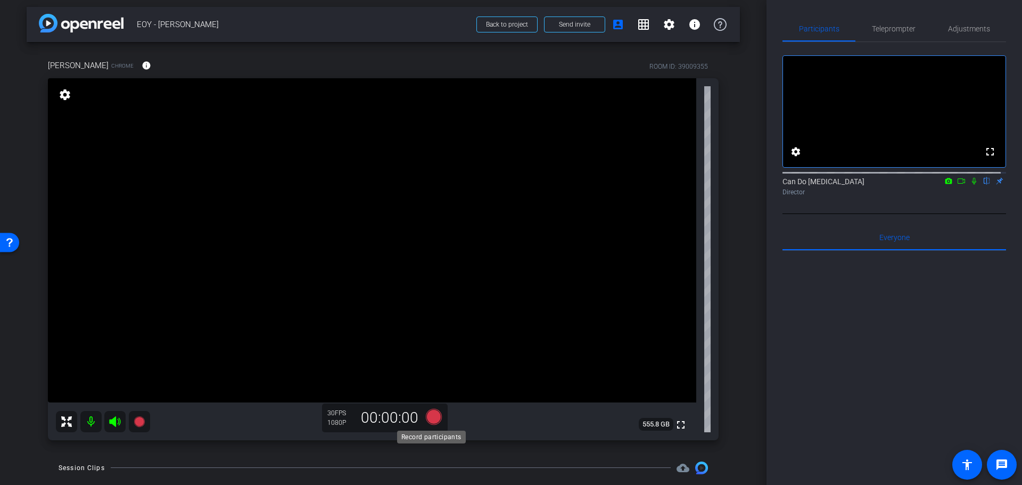
click at [429, 416] on icon at bounding box center [434, 416] width 16 height 16
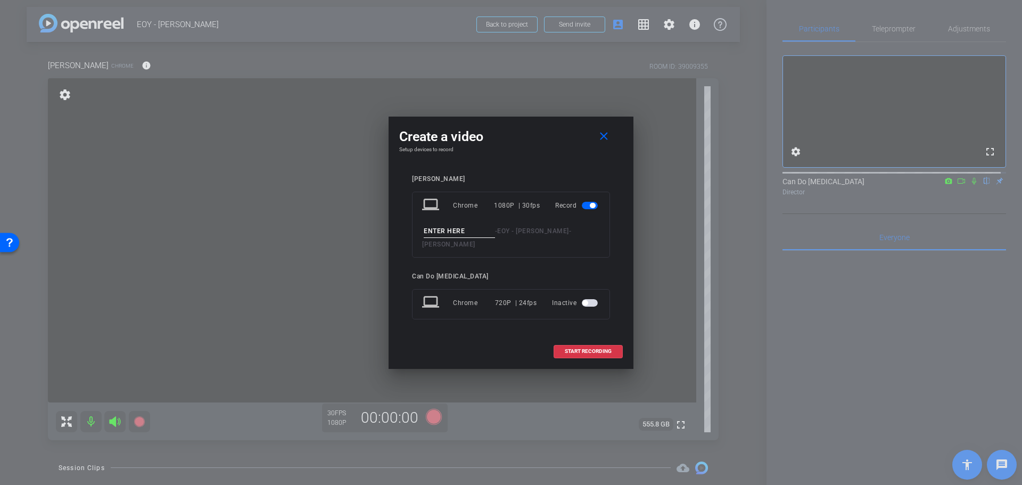
click at [454, 238] on input at bounding box center [459, 231] width 71 height 13
drag, startPoint x: 458, startPoint y: 237, endPoint x: 405, endPoint y: 239, distance: 53.3
click at [405, 239] on div "Lisa Mattis laptop Chrome 1080P | 30fps Record DontWait - EOY - Lisa - Lisa Mat…" at bounding box center [511, 255] width 224 height 181
click at [463, 238] on input "DontWait" at bounding box center [459, 231] width 71 height 13
click at [461, 238] on input "DontWait" at bounding box center [459, 231] width 71 height 13
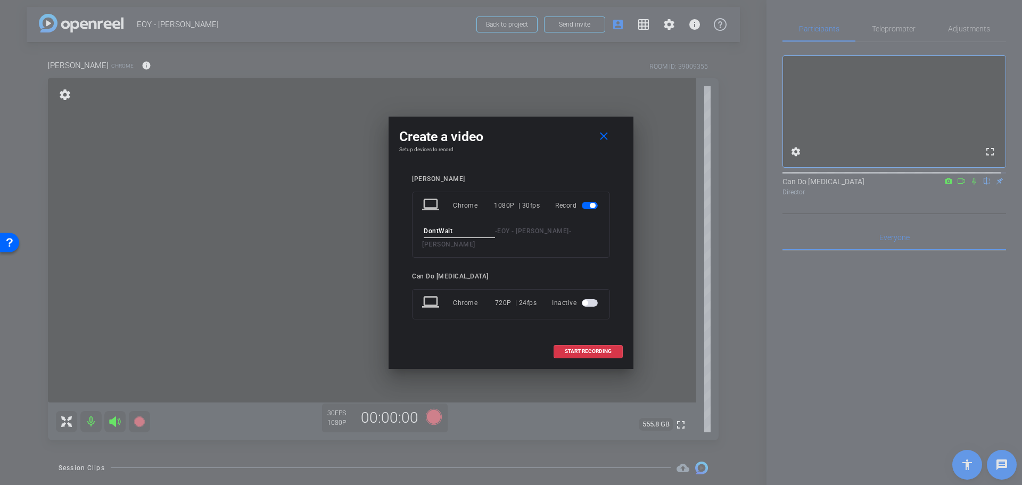
click at [463, 235] on input "DontWait" at bounding box center [459, 231] width 71 height 13
click at [472, 237] on input "DontWait" at bounding box center [459, 231] width 71 height 13
drag, startPoint x: 458, startPoint y: 236, endPoint x: 408, endPoint y: 239, distance: 49.6
click at [408, 239] on div "Lisa Mattis laptop Chrome 1080P | 30fps Record DontWait - EOY - Lisa - Lisa Mat…" at bounding box center [511, 255] width 224 height 181
type input "GiftToday"
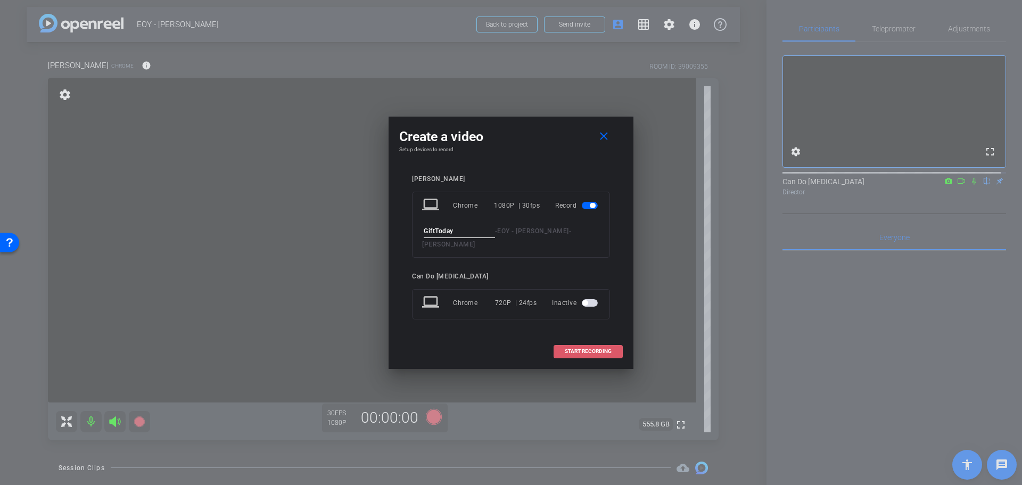
click at [568, 349] on span "START RECORDING" at bounding box center [588, 351] width 47 height 5
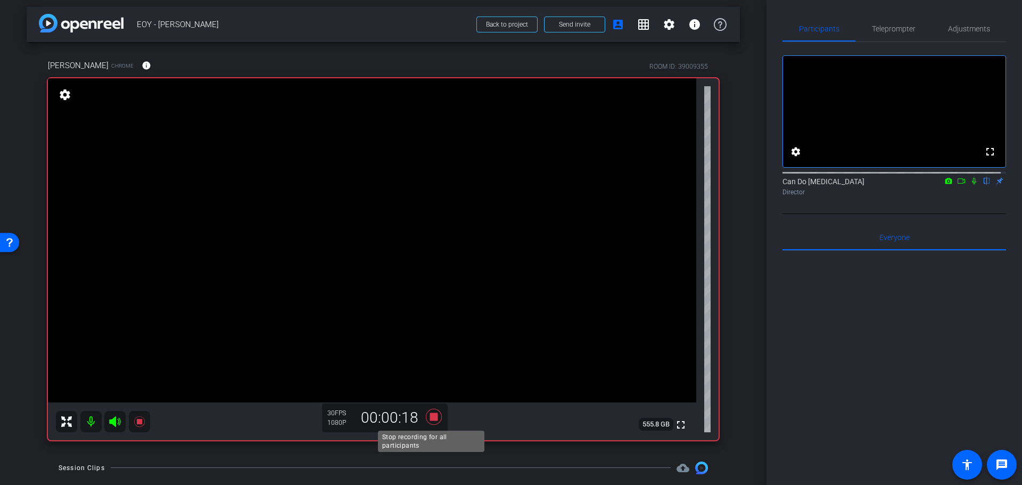
click at [434, 421] on icon at bounding box center [434, 416] width 16 height 16
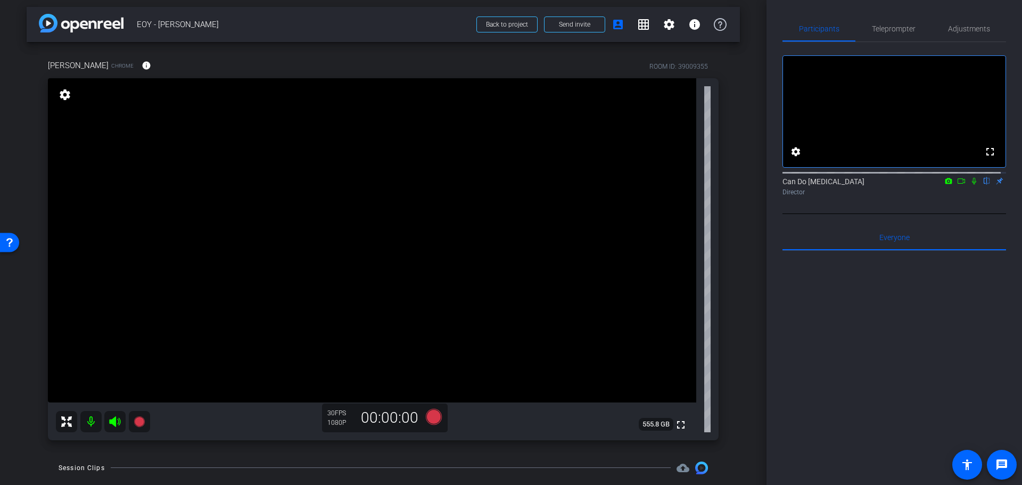
drag, startPoint x: 748, startPoint y: 330, endPoint x: 541, endPoint y: 315, distance: 207.2
click at [748, 330] on div "arrow_back EOY - Lisa Back to project Send invite account_box grid_on settings …" at bounding box center [383, 238] width 767 height 485
click at [733, 349] on div "Lisa Mattis Chrome info ROOM ID: 39009355 fullscreen settings 555.8 GB 30 FPS 1…" at bounding box center [384, 246] width 714 height 409
click at [430, 419] on icon at bounding box center [434, 416] width 16 height 16
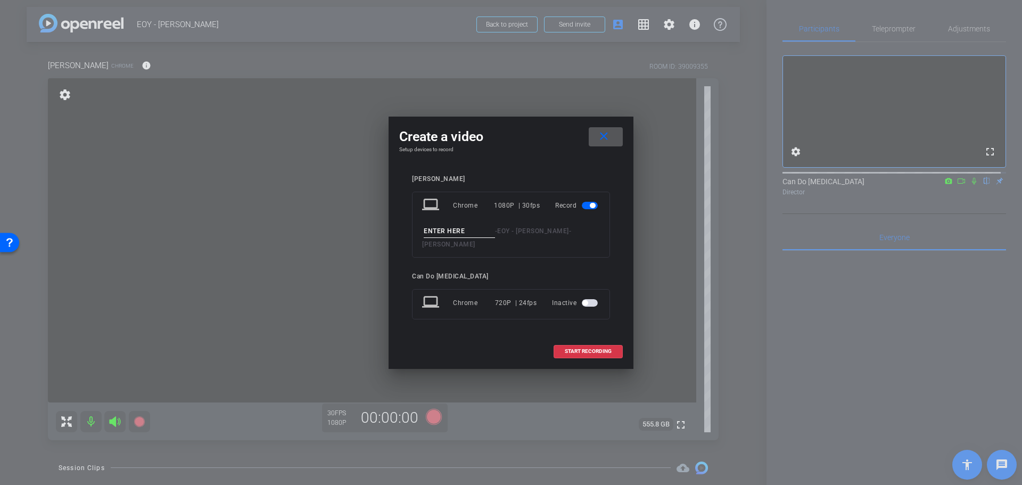
click at [434, 236] on input at bounding box center [459, 231] width 71 height 13
type input "TimeThrive"
click at [467, 238] on input "TimeThrive" at bounding box center [459, 231] width 71 height 13
click at [613, 143] on span at bounding box center [606, 137] width 34 height 26
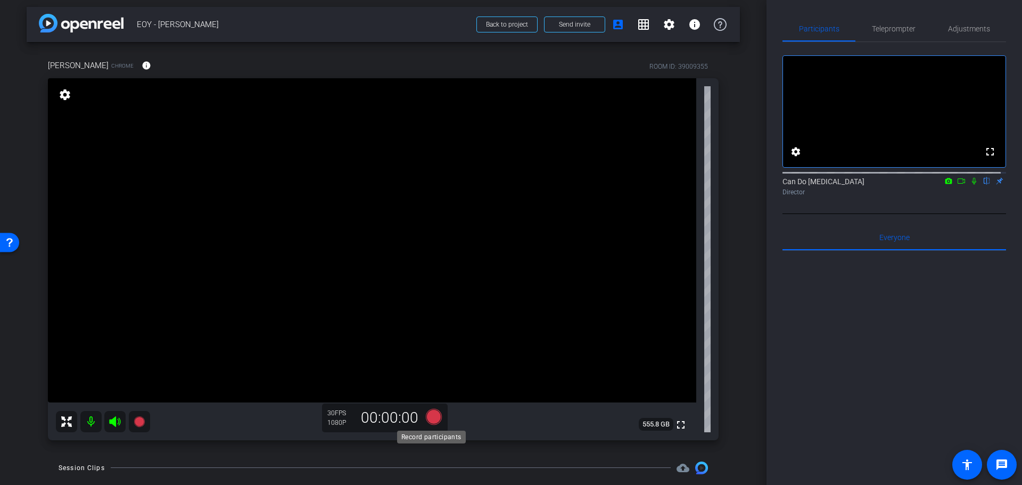
click at [432, 417] on icon at bounding box center [434, 416] width 16 height 16
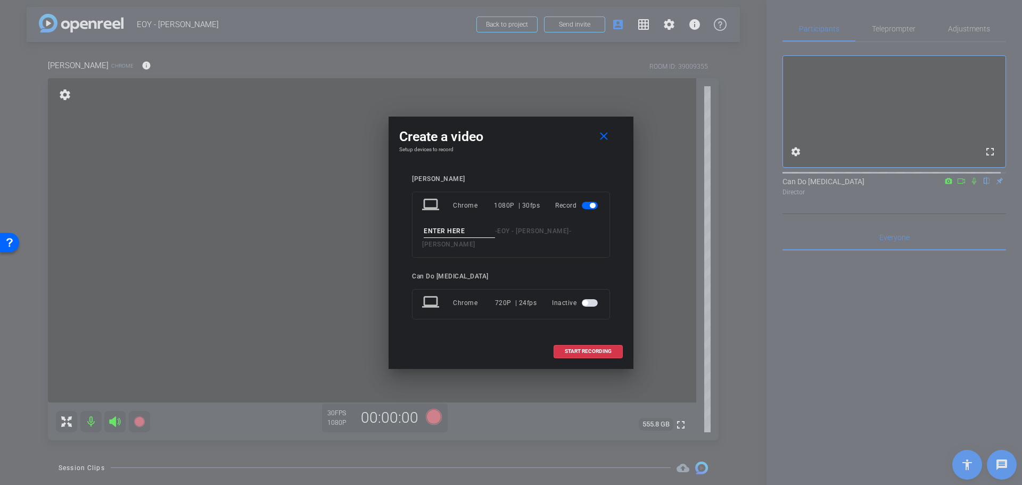
click at [468, 238] on input at bounding box center [459, 231] width 71 height 13
type input "FamiliesThrive"
click at [600, 349] on span "START RECORDING" at bounding box center [588, 351] width 47 height 5
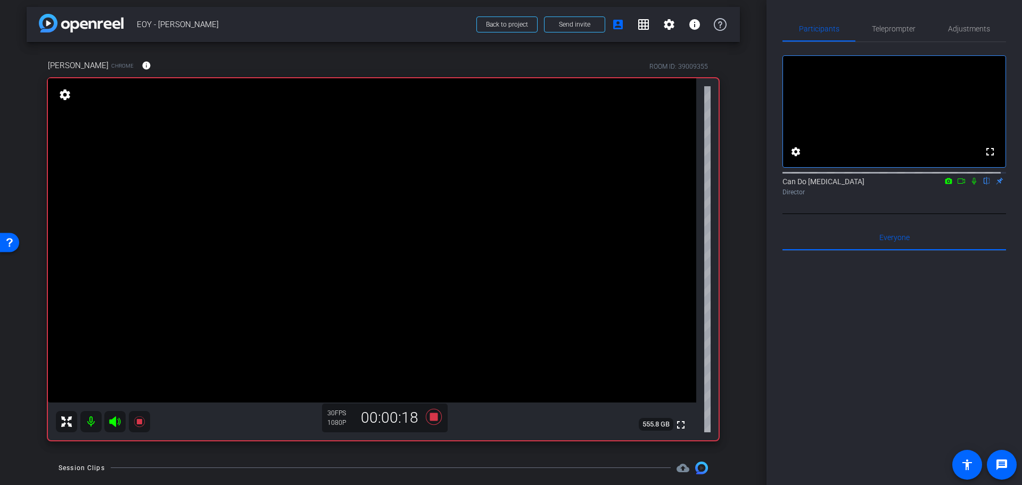
click at [744, 315] on div "arrow_back EOY - Lisa Back to project Send invite account_box grid_on settings …" at bounding box center [383, 238] width 767 height 485
click at [433, 420] on icon at bounding box center [434, 416] width 16 height 16
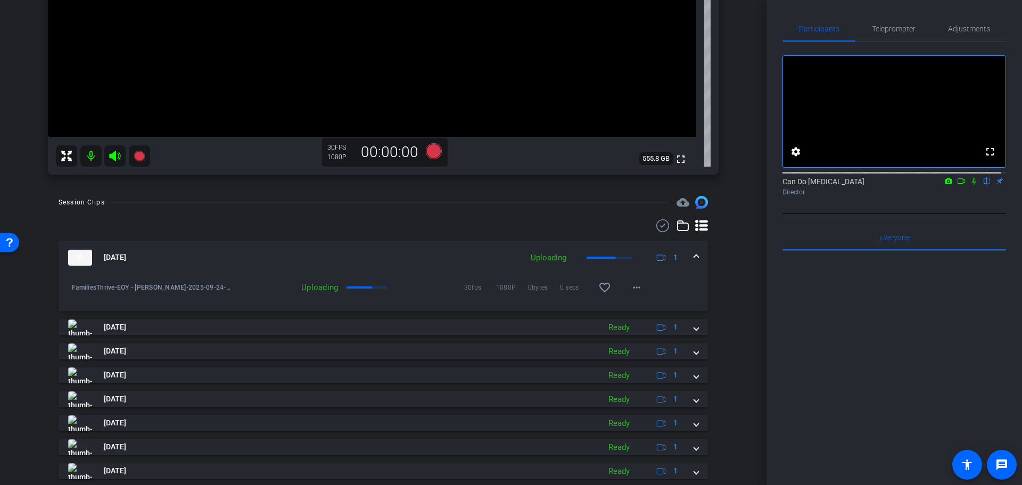
scroll to position [270, 0]
drag, startPoint x: 692, startPoint y: 258, endPoint x: 708, endPoint y: 263, distance: 16.2
click at [694, 258] on span at bounding box center [696, 256] width 4 height 11
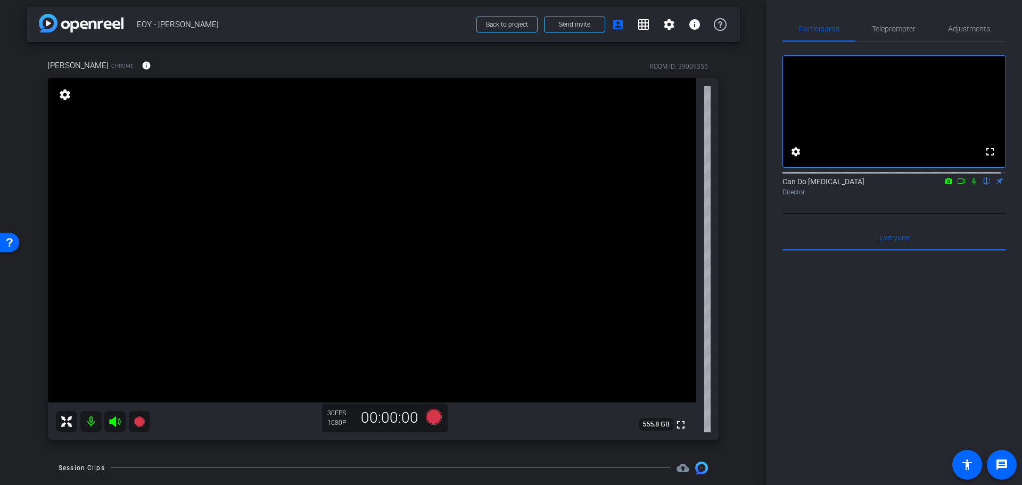
scroll to position [0, 0]
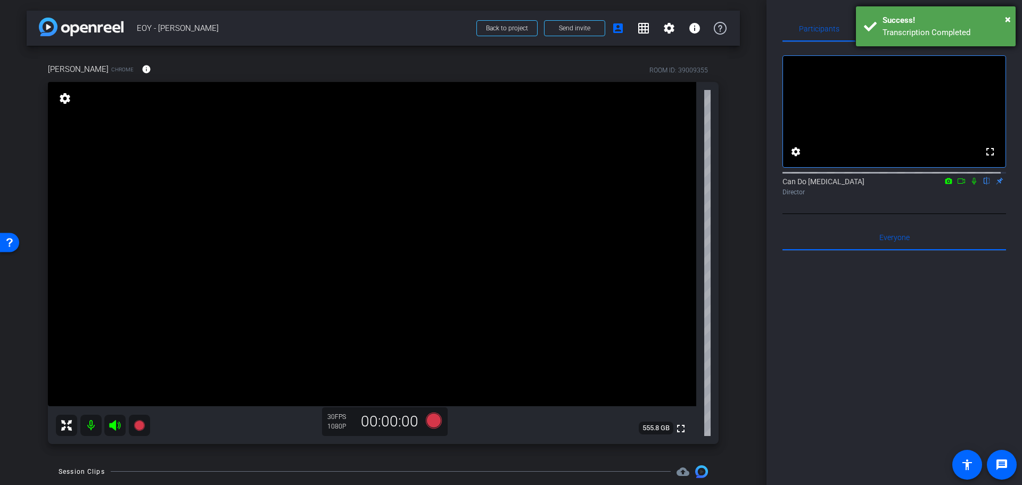
click at [924, 15] on div "Success!" at bounding box center [945, 20] width 125 height 12
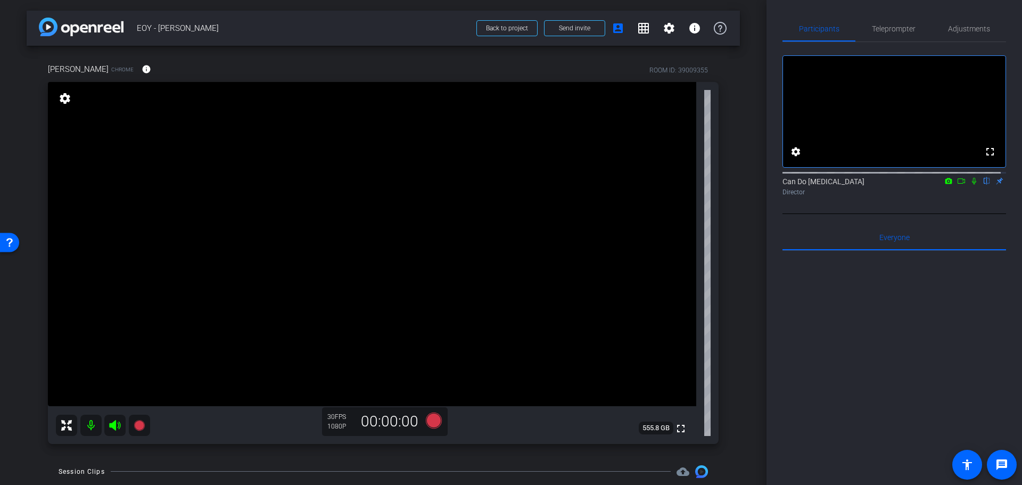
click at [749, 267] on div "arrow_back EOY - Lisa Back to project Send invite account_box grid_on settings …" at bounding box center [383, 242] width 767 height 485
click at [748, 267] on div "arrow_back EOY - Lisa Back to project Send invite account_box grid_on settings …" at bounding box center [383, 242] width 767 height 485
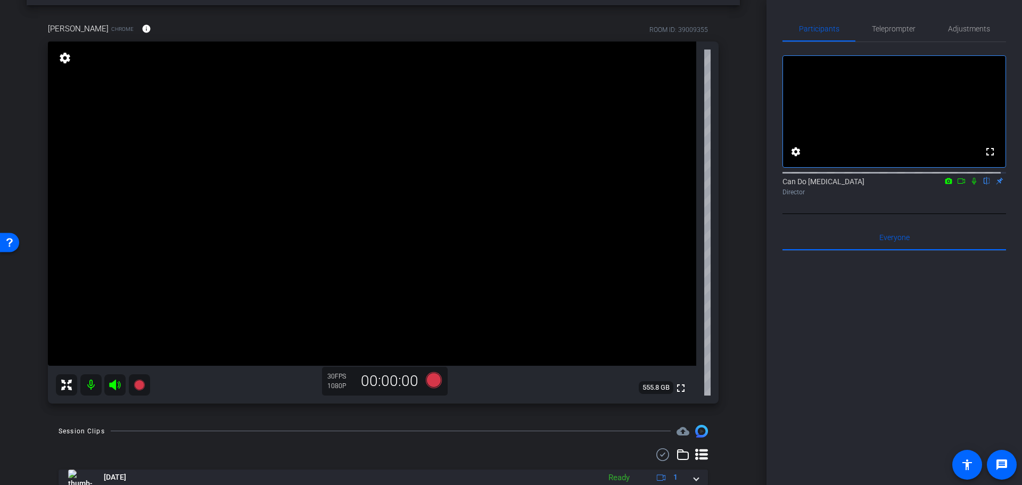
drag, startPoint x: 751, startPoint y: 252, endPoint x: 753, endPoint y: 277, distance: 24.6
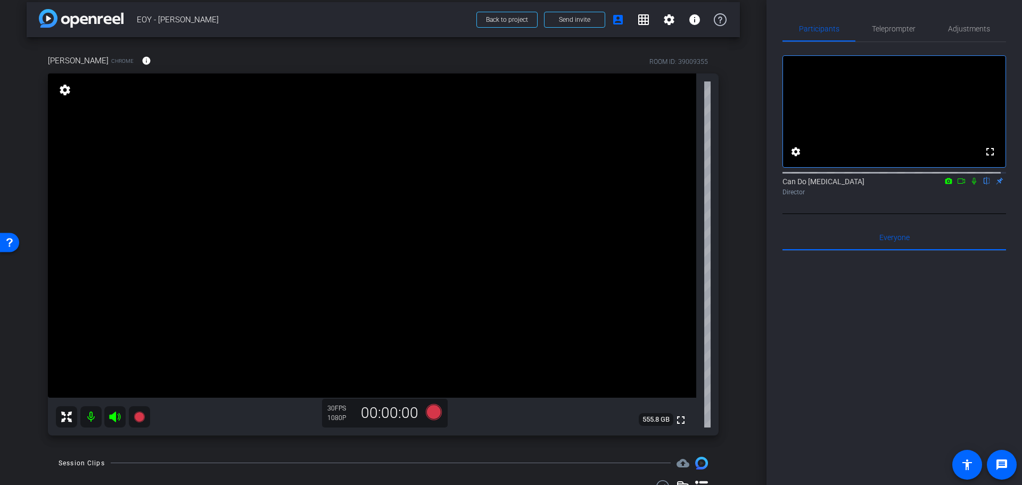
scroll to position [18, 0]
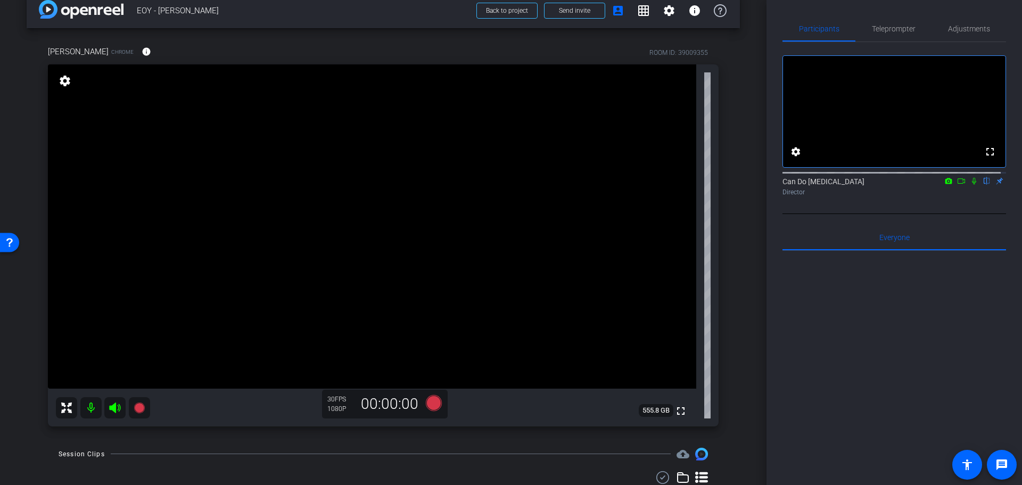
drag, startPoint x: 751, startPoint y: 282, endPoint x: 754, endPoint y: 291, distance: 9.4
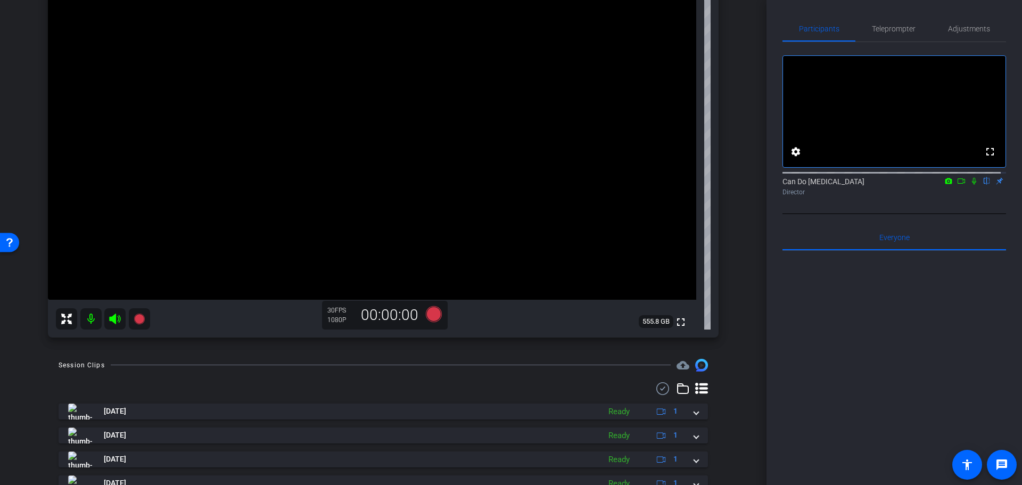
scroll to position [0, 0]
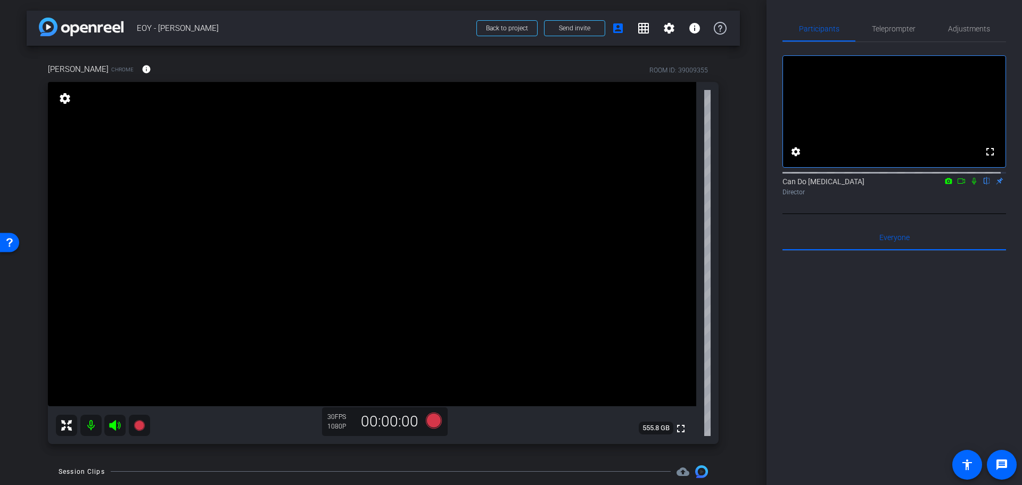
click at [755, 274] on div "arrow_back EOY - Lisa Back to project Send invite account_box grid_on settings …" at bounding box center [383, 242] width 767 height 485
click at [760, 214] on div "arrow_back EOY - Lisa Back to project Send invite account_box grid_on settings …" at bounding box center [383, 242] width 767 height 485
click at [749, 251] on div "arrow_back EOY - Lisa Back to project Send invite account_box grid_on settings …" at bounding box center [383, 242] width 767 height 485
click at [740, 272] on div "arrow_back EOY - Lisa Back to project Send invite account_box grid_on settings …" at bounding box center [383, 242] width 767 height 485
click at [772, 317] on div "Participants Teleprompter Adjustments fullscreen settings Can Do Multiple Scler…" at bounding box center [895, 242] width 256 height 485
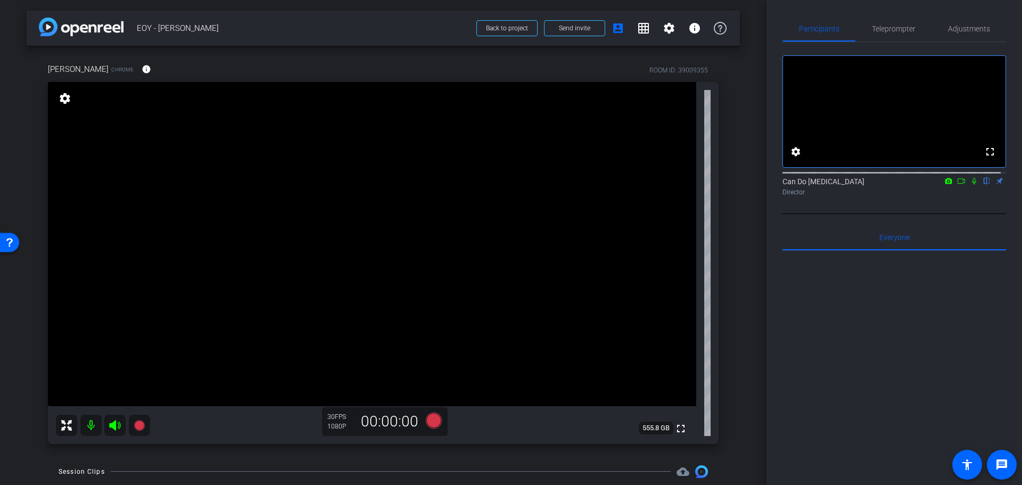
click at [731, 346] on div "Lisa Mattis Chrome info ROOM ID: 39009355 fullscreen settings 555.8 GB 30 FPS 1…" at bounding box center [384, 250] width 714 height 409
click at [748, 349] on div "arrow_back EOY - Lisa Back to project Send invite account_box grid_on settings …" at bounding box center [383, 242] width 767 height 485
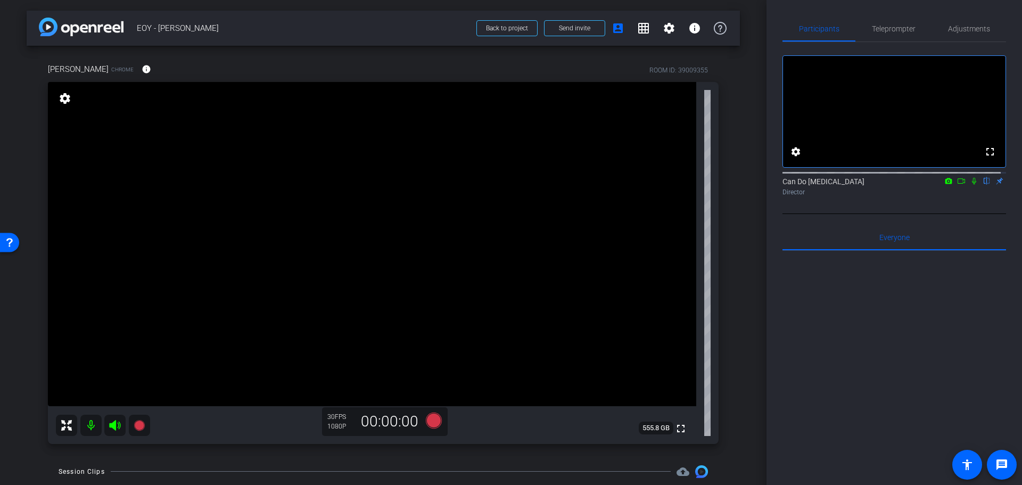
click at [749, 324] on div "arrow_back EOY - Lisa Back to project Send invite account_box grid_on settings …" at bounding box center [383, 242] width 767 height 485
click at [748, 320] on div "arrow_back EOY - Lisa Back to project Send invite account_box grid_on settings …" at bounding box center [383, 242] width 767 height 485
click at [735, 300] on div "arrow_back EOY - Lisa Back to project Send invite account_box grid_on settings …" at bounding box center [383, 242] width 767 height 485
click at [748, 309] on div "arrow_back EOY - Lisa Back to project Send invite account_box grid_on settings …" at bounding box center [383, 242] width 767 height 485
click at [751, 301] on div "arrow_back EOY - Lisa Back to project Send invite account_box grid_on settings …" at bounding box center [383, 242] width 767 height 485
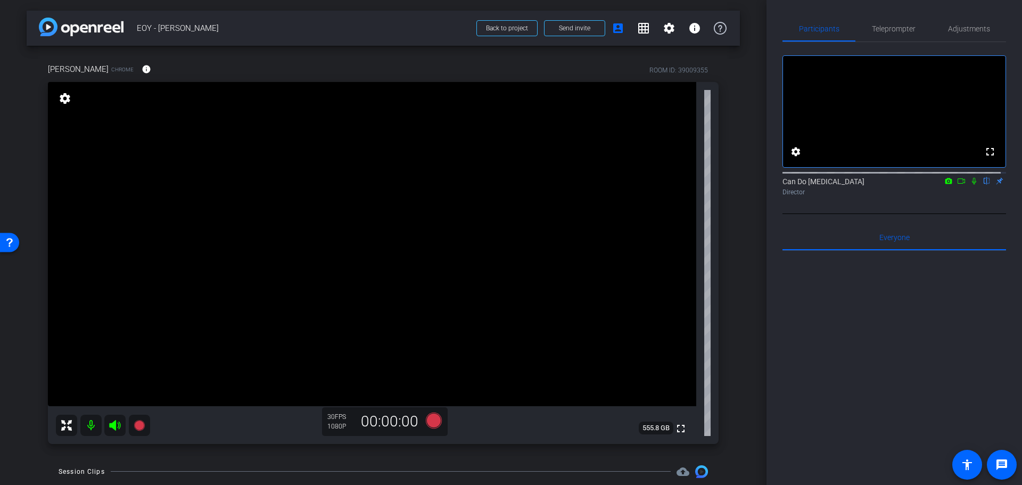
click at [751, 302] on div "arrow_back EOY - Lisa Back to project Send invite account_box grid_on settings …" at bounding box center [383, 242] width 767 height 485
click at [750, 304] on div "arrow_back EOY - Lisa Back to project Send invite account_box grid_on settings …" at bounding box center [383, 242] width 767 height 485
click at [750, 325] on div "arrow_back EOY - Lisa Back to project Send invite account_box grid_on settings …" at bounding box center [383, 242] width 767 height 485
click at [749, 321] on div "arrow_back EOY - Lisa Back to project Send invite account_box grid_on settings …" at bounding box center [383, 242] width 767 height 485
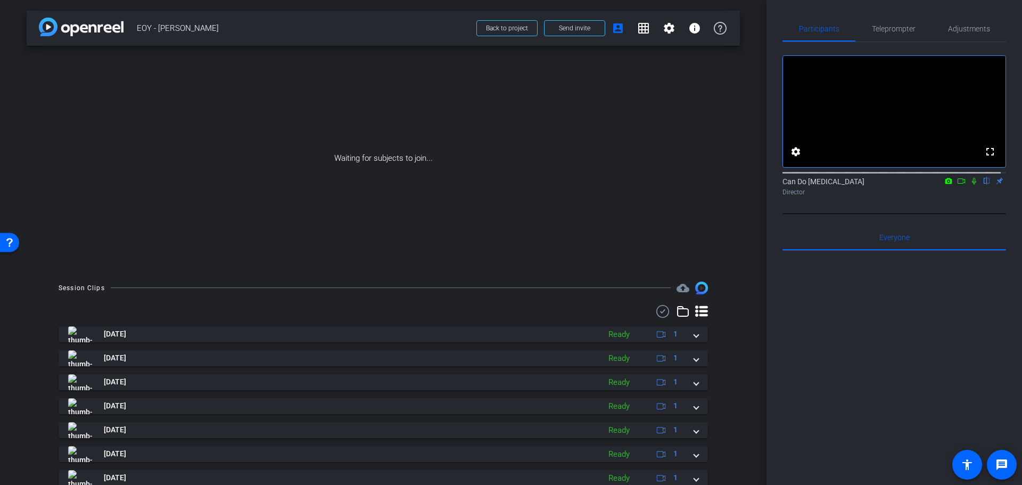
click at [924, 185] on icon at bounding box center [974, 181] width 4 height 7
click at [924, 184] on icon at bounding box center [961, 180] width 7 height 5
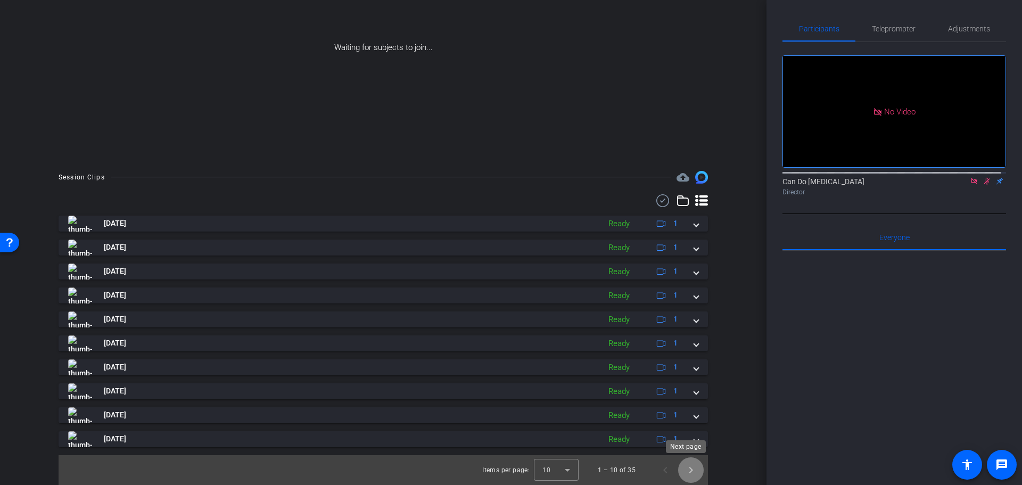
click at [684, 468] on span "Next page" at bounding box center [691, 470] width 26 height 26
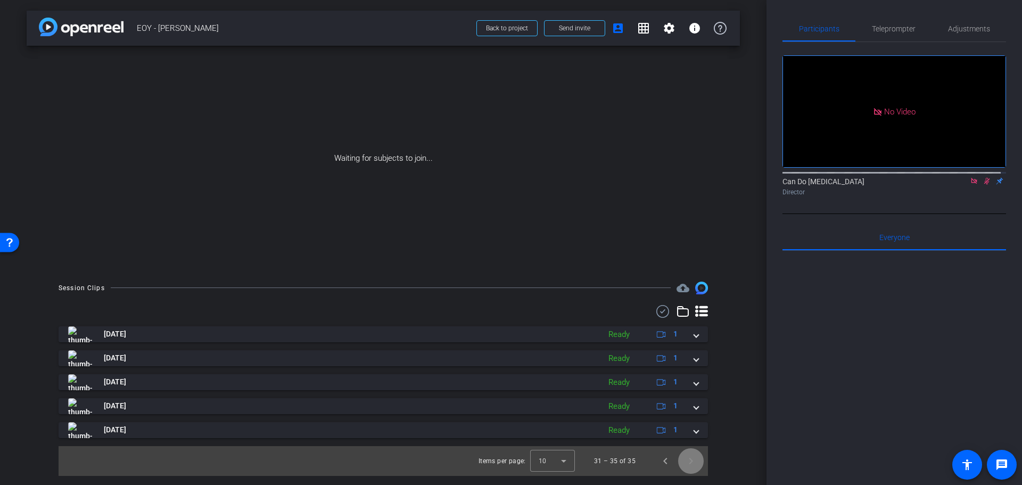
scroll to position [0, 0]
click at [684, 468] on span "Next page" at bounding box center [691, 461] width 26 height 26
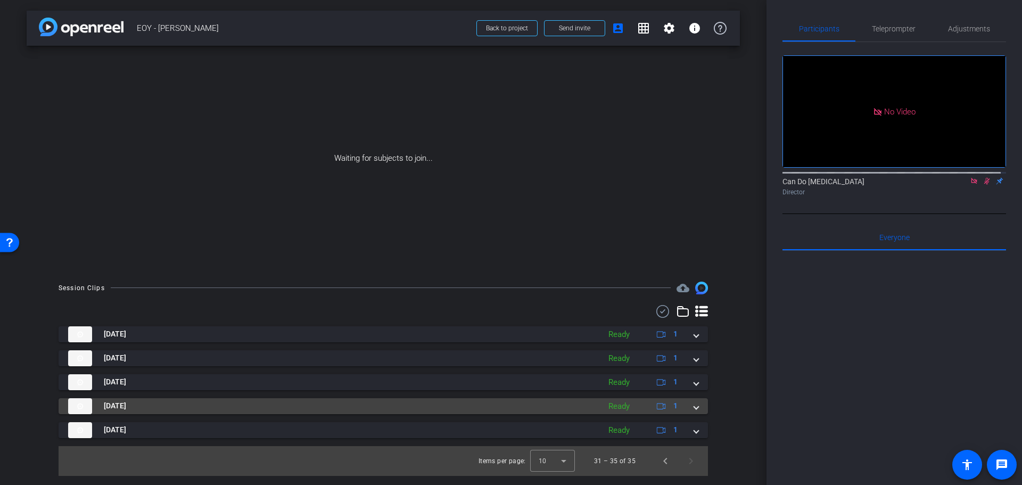
click at [698, 406] on span at bounding box center [696, 405] width 4 height 11
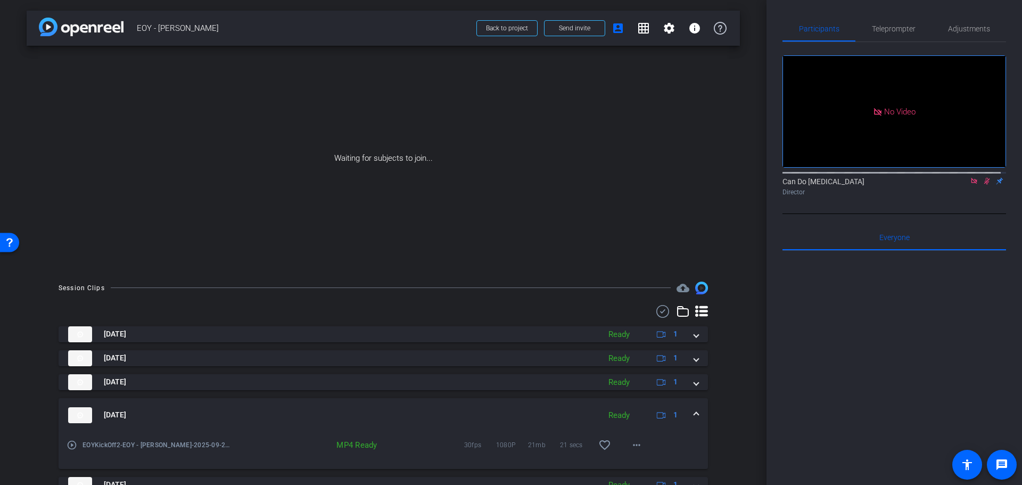
scroll to position [46, 0]
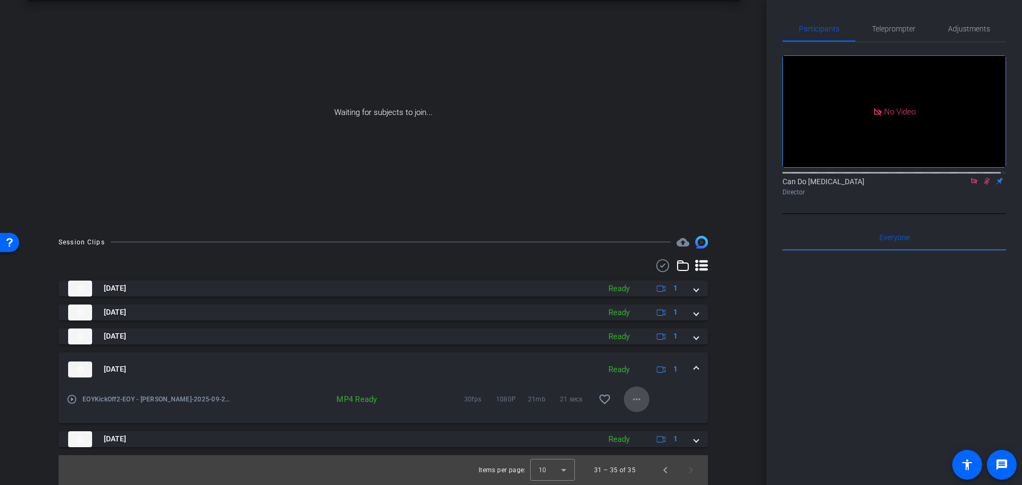
click at [636, 403] on mat-icon "more_horiz" at bounding box center [636, 399] width 13 height 13
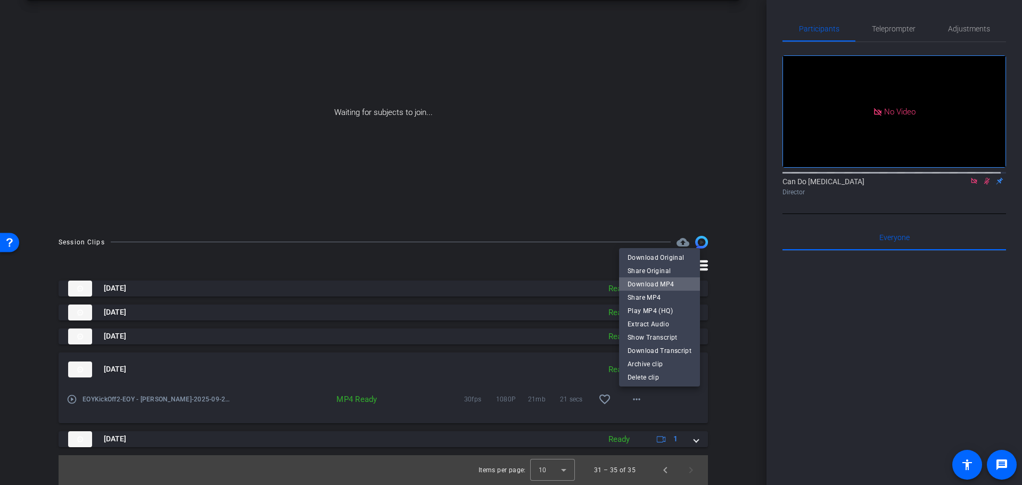
click at [674, 283] on span "Download MP4" at bounding box center [660, 283] width 64 height 13
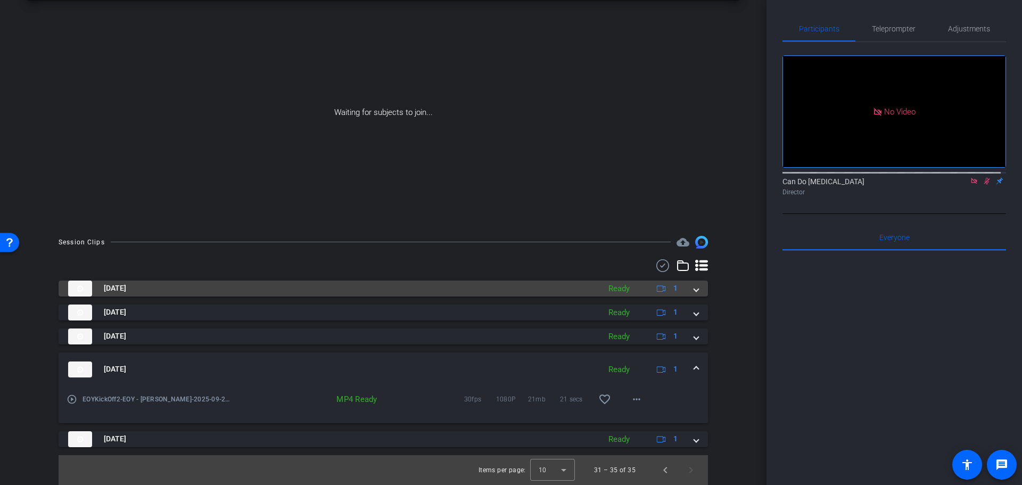
click at [657, 283] on span "1" at bounding box center [666, 288] width 23 height 13
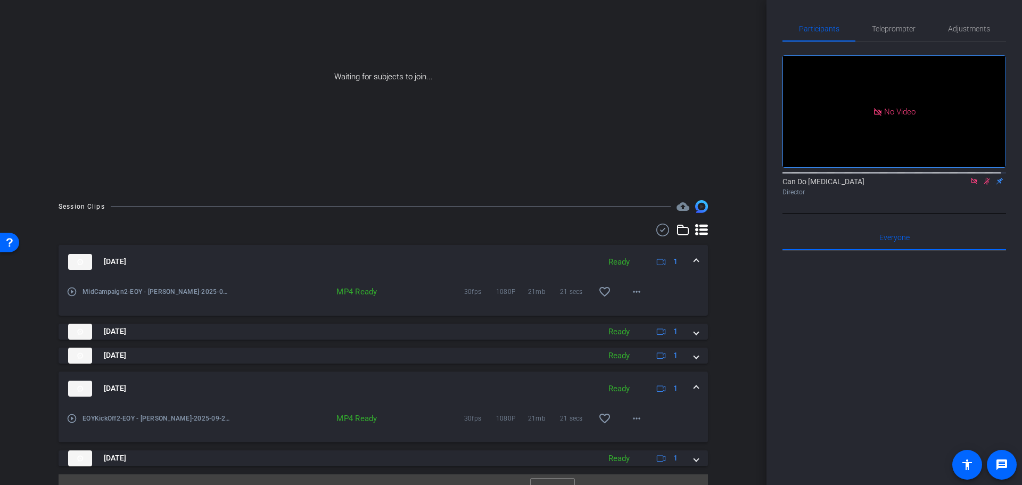
scroll to position [101, 0]
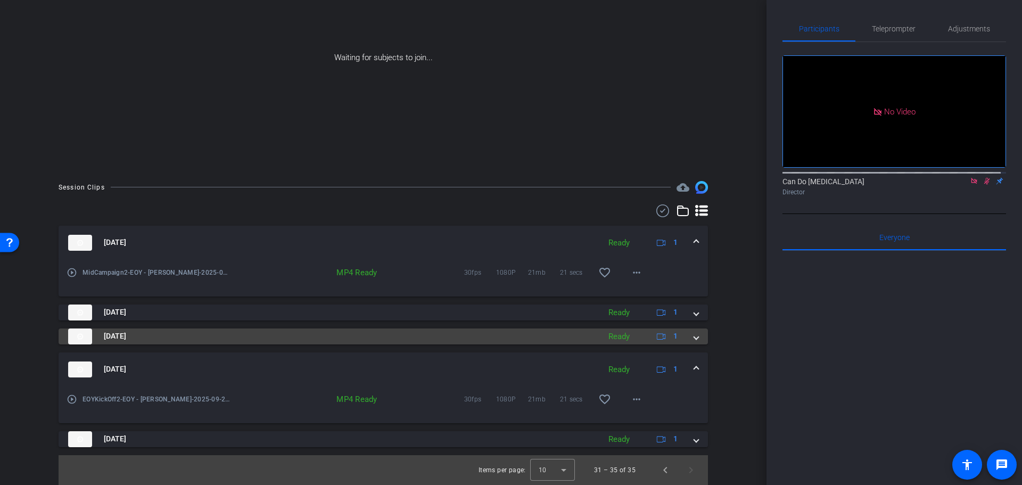
click at [694, 335] on span at bounding box center [696, 336] width 4 height 11
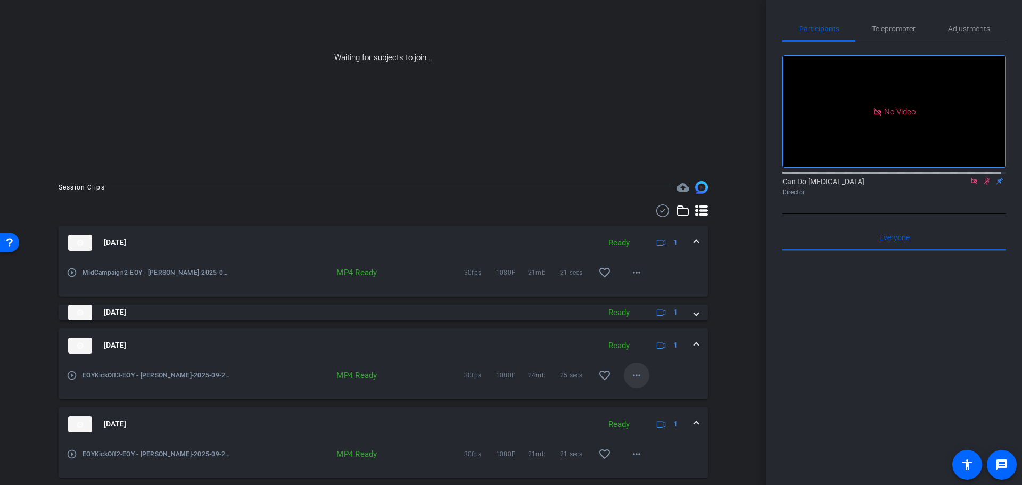
click at [638, 375] on span at bounding box center [637, 376] width 26 height 26
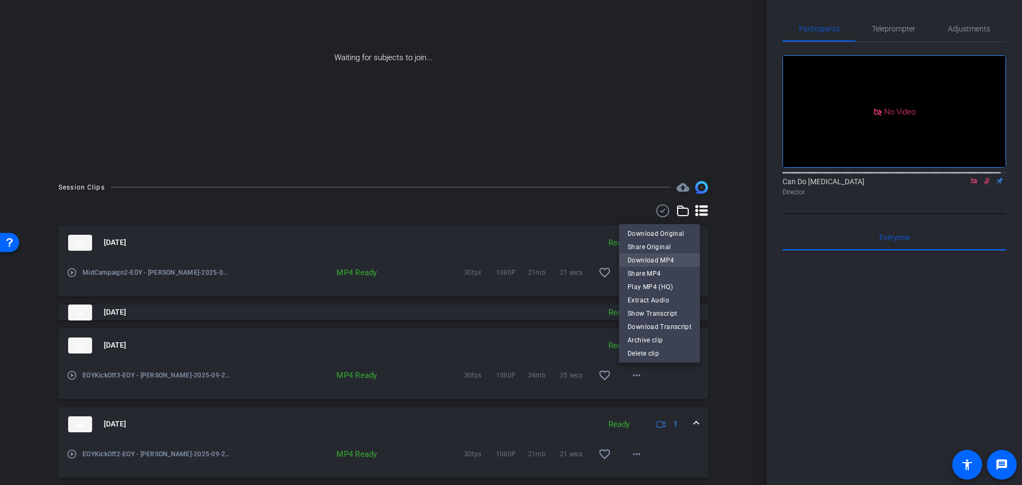
click at [662, 258] on span "Download MP4" at bounding box center [660, 259] width 64 height 13
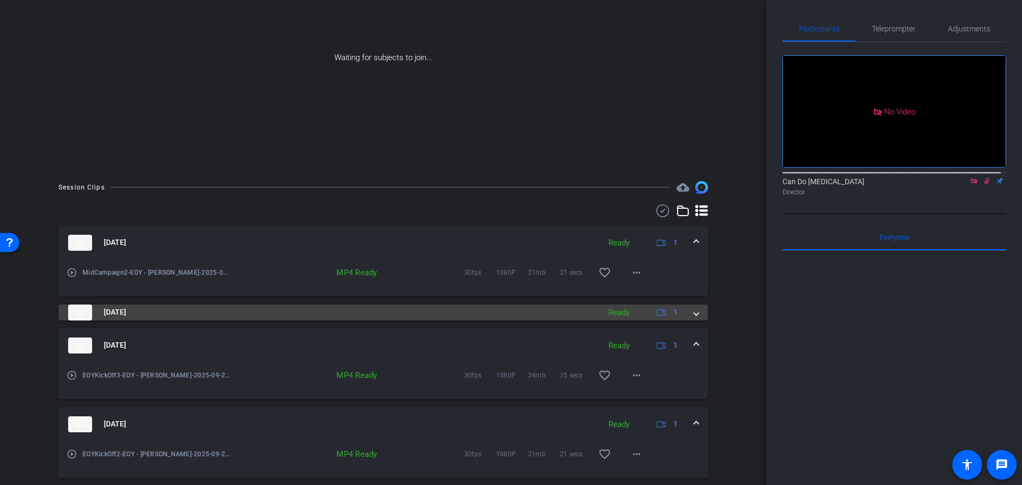
click at [694, 315] on span at bounding box center [696, 312] width 4 height 11
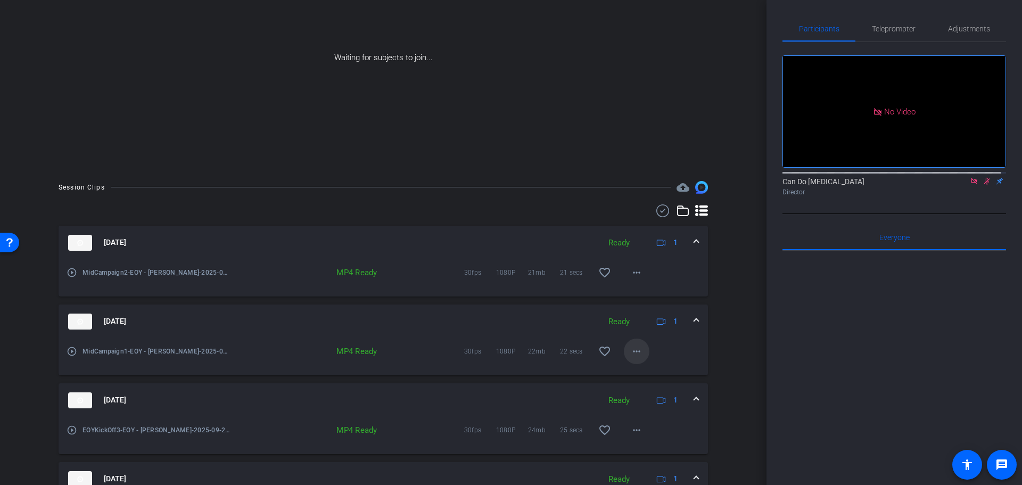
click at [635, 357] on mat-icon "more_horiz" at bounding box center [636, 351] width 13 height 13
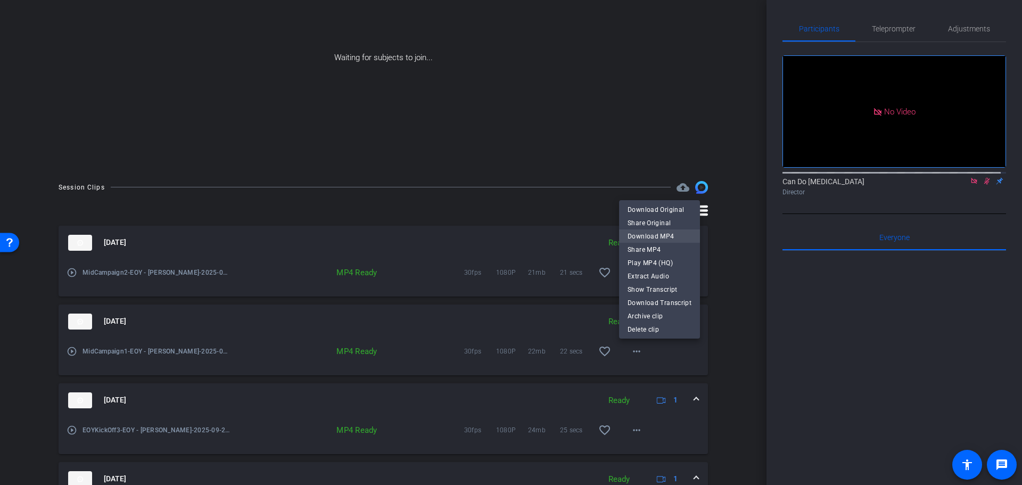
click at [680, 234] on span "Download MP4" at bounding box center [660, 235] width 64 height 13
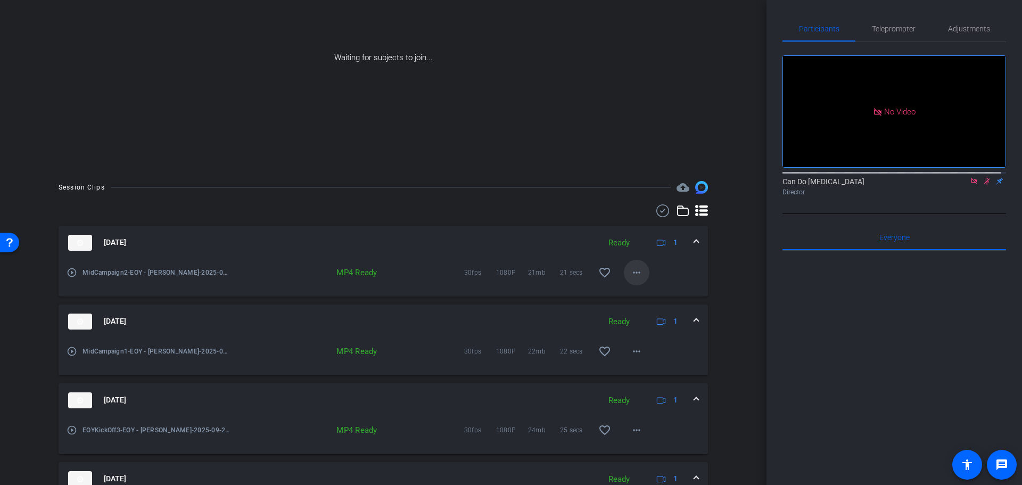
click at [638, 273] on mat-icon "more_horiz" at bounding box center [636, 272] width 13 height 13
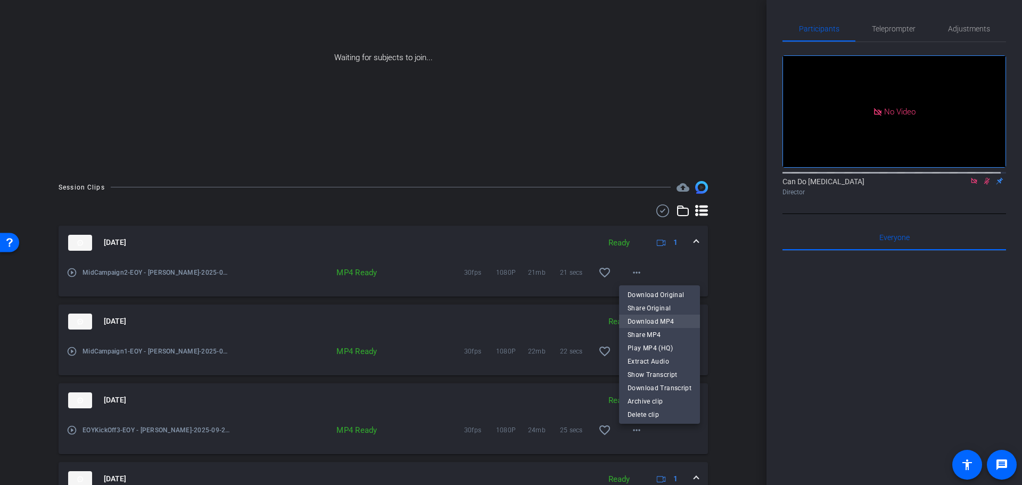
click at [676, 322] on span "Download MP4" at bounding box center [660, 321] width 64 height 13
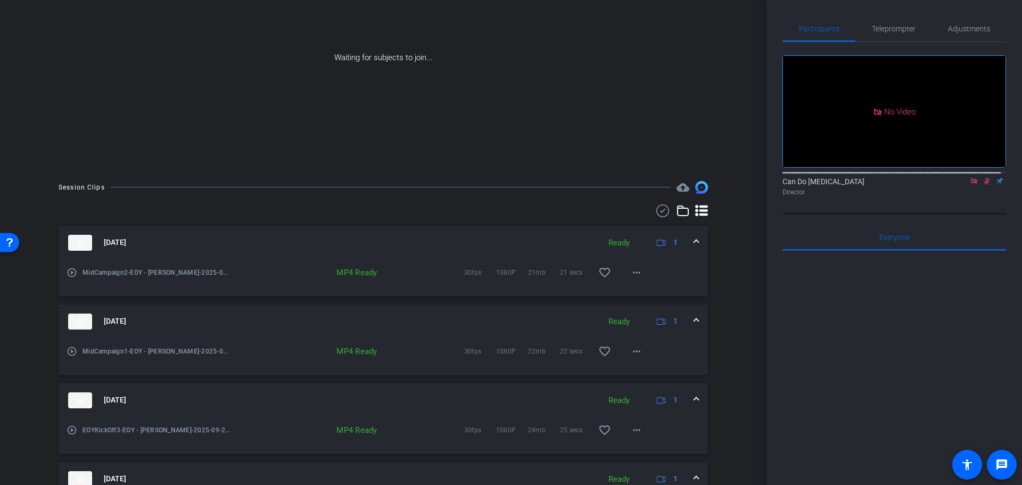
click at [730, 304] on div "Session Clips cloud_upload Sep 24, 2025 Ready 1 play_circle_outline MidCampaign…" at bounding box center [384, 388] width 714 height 414
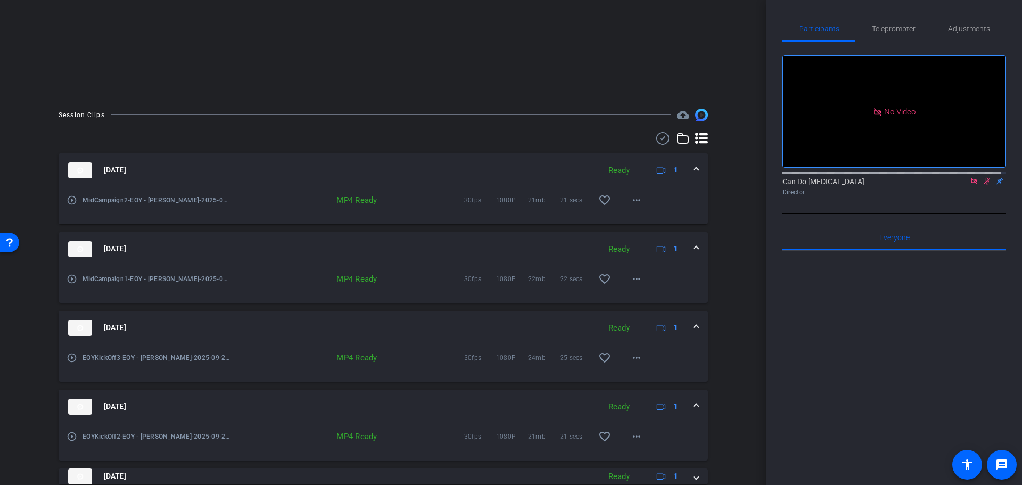
scroll to position [210, 0]
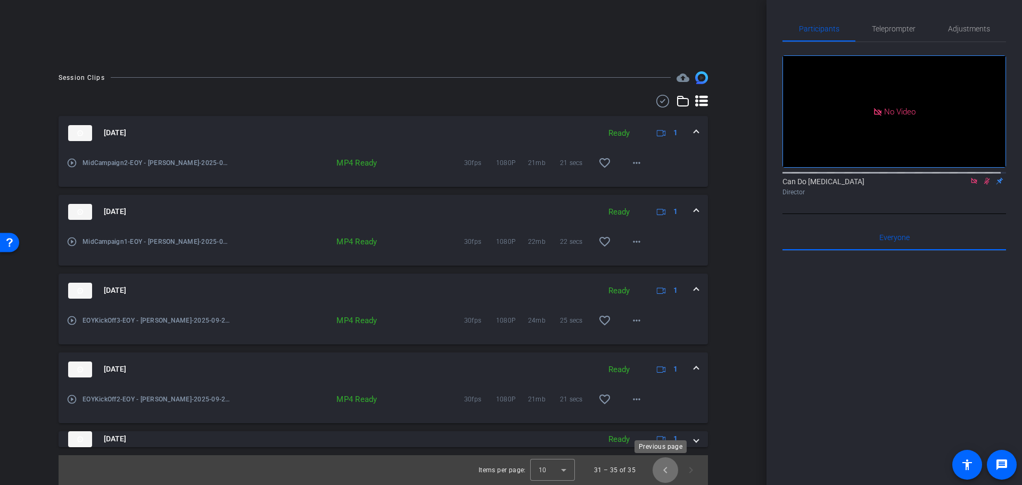
click at [665, 472] on span "Previous page" at bounding box center [666, 470] width 26 height 26
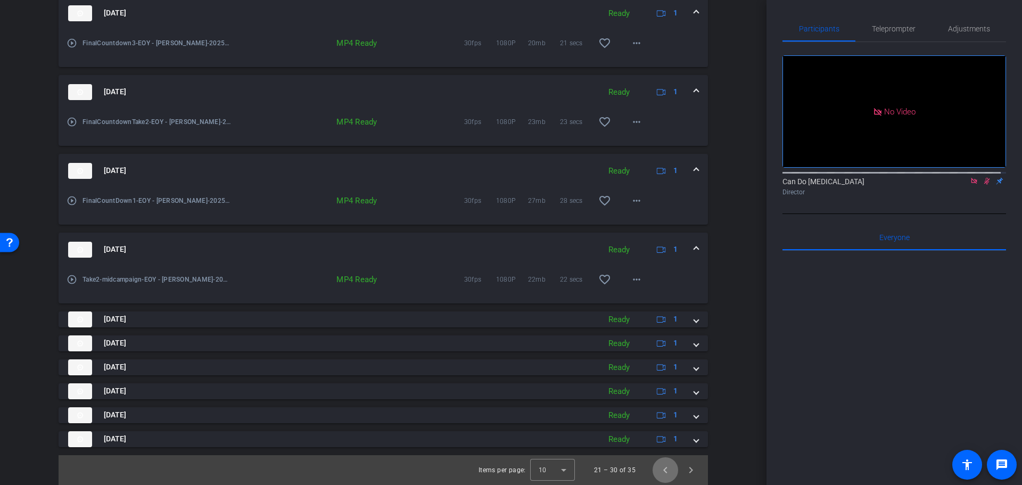
scroll to position [269, 0]
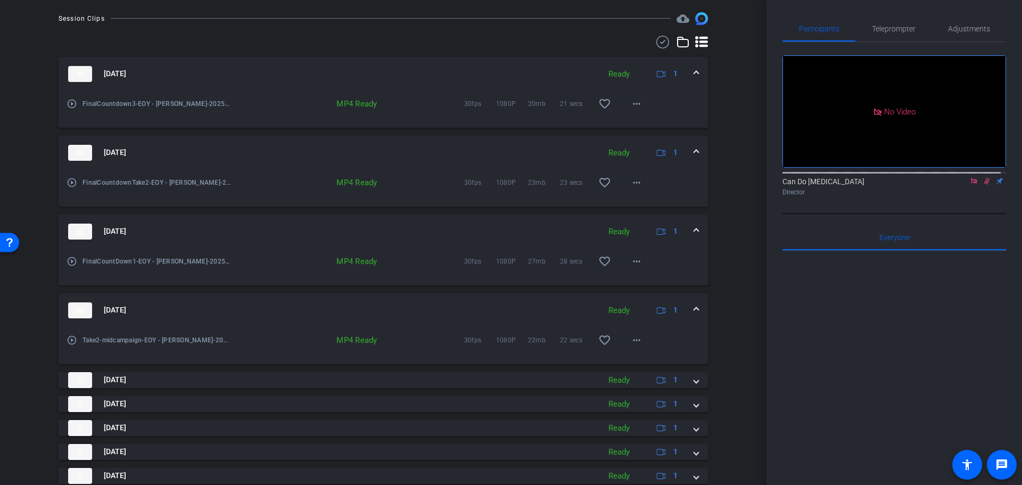
click at [694, 78] on span at bounding box center [696, 73] width 4 height 11
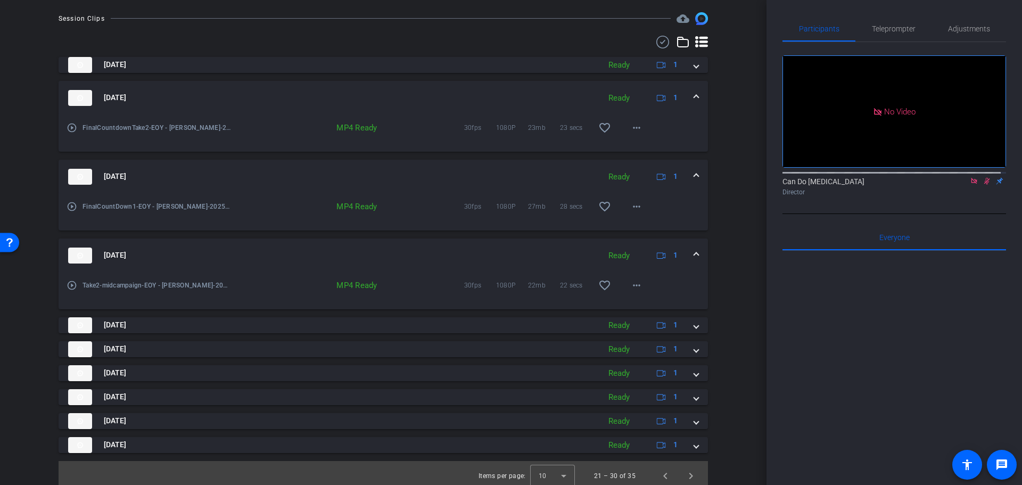
click at [690, 85] on mat-expansion-panel-header "Sep 24, 2025 Ready 1" at bounding box center [384, 98] width 650 height 34
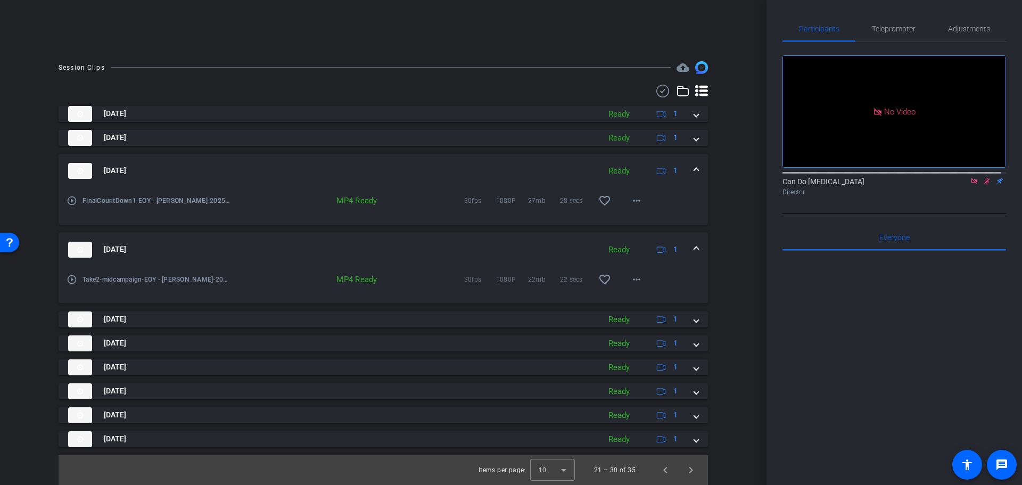
click at [694, 168] on span at bounding box center [696, 170] width 4 height 11
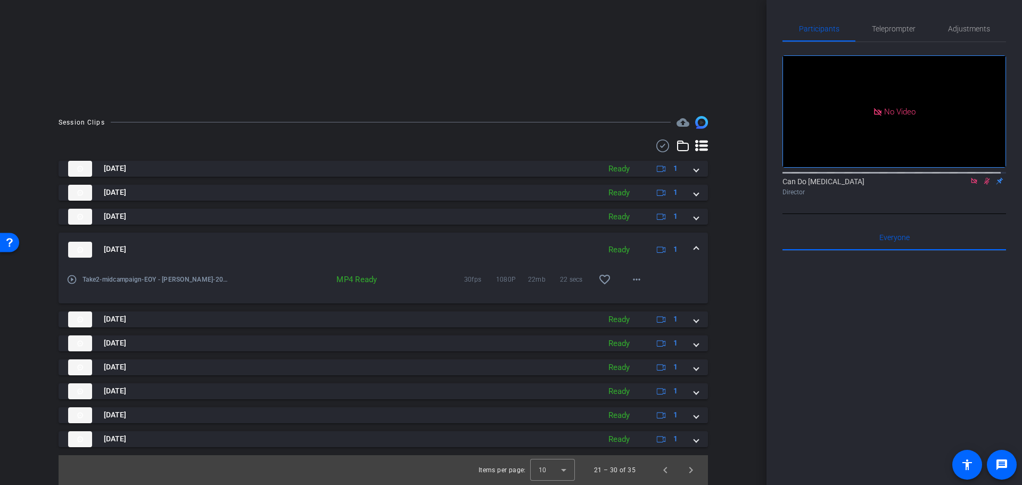
click at [694, 252] on mat-expansion-panel-header "Sep 24, 2025 Ready 1" at bounding box center [384, 250] width 650 height 34
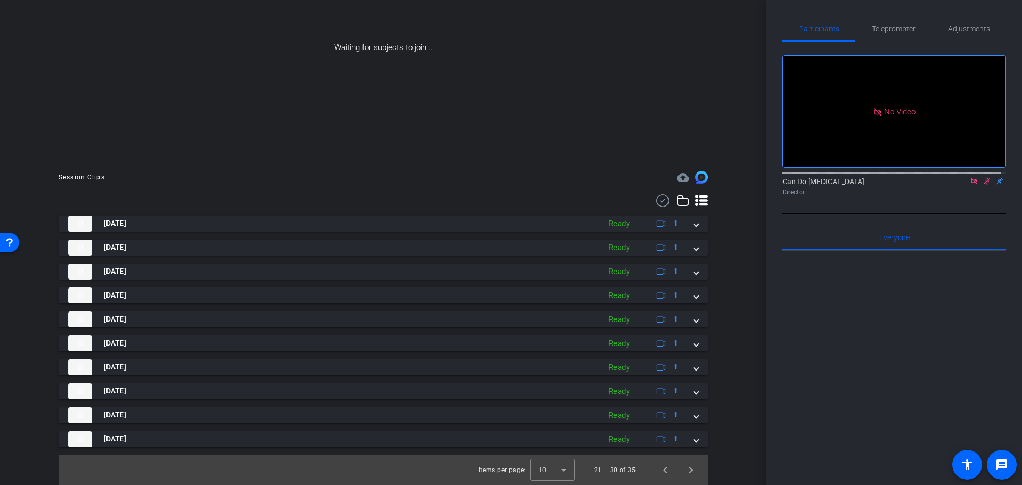
scroll to position [111, 0]
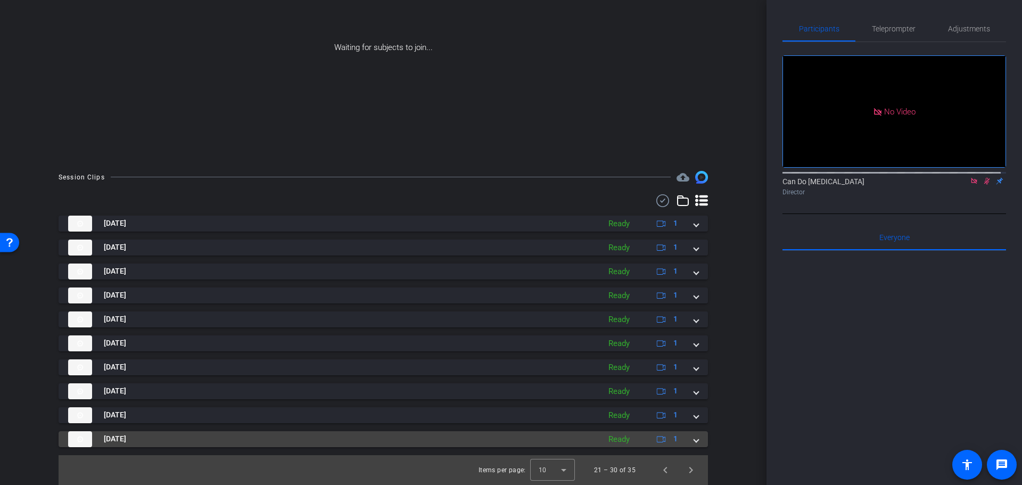
click at [694, 444] on mat-expansion-panel-header "Sep 24, 2025 Ready 1" at bounding box center [384, 439] width 650 height 16
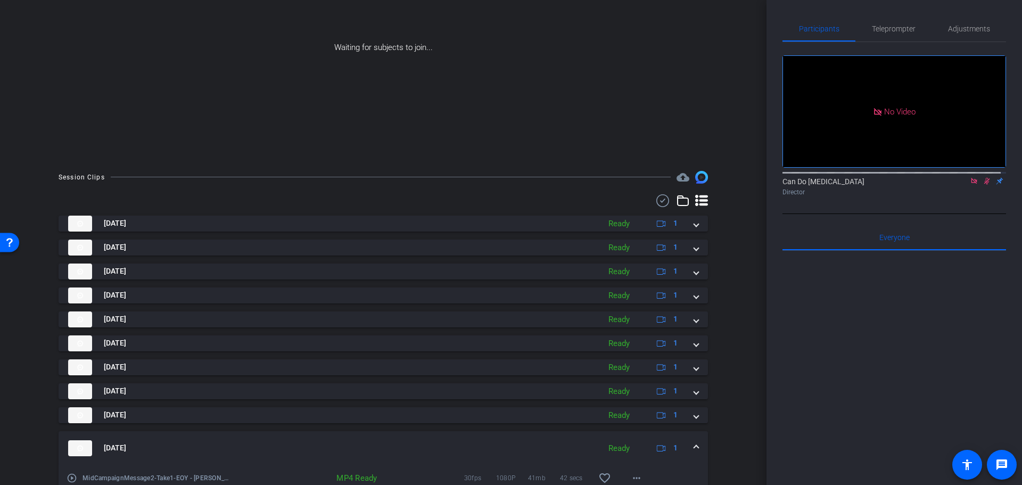
scroll to position [166, 0]
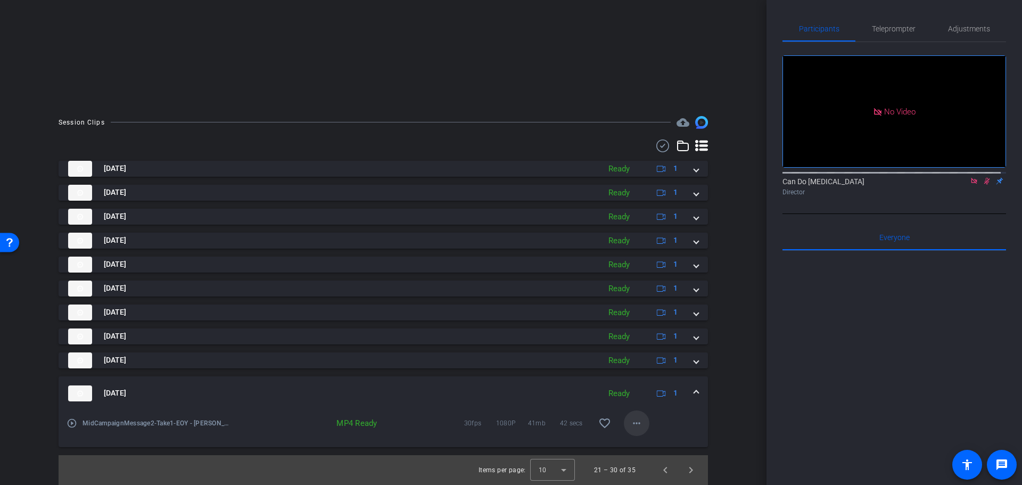
click at [633, 428] on mat-icon "more_horiz" at bounding box center [636, 423] width 13 height 13
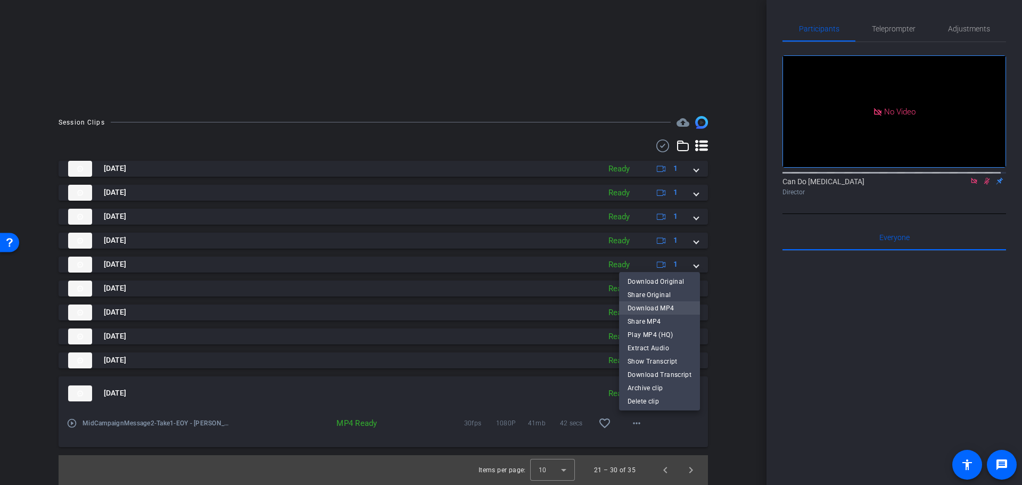
click at [659, 310] on span "Download MP4" at bounding box center [660, 307] width 64 height 13
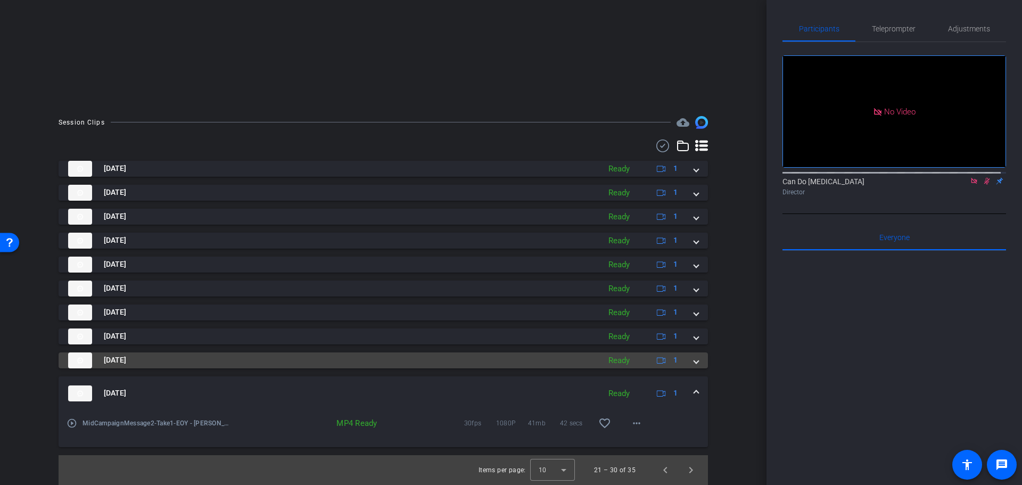
click at [694, 365] on span at bounding box center [696, 360] width 4 height 11
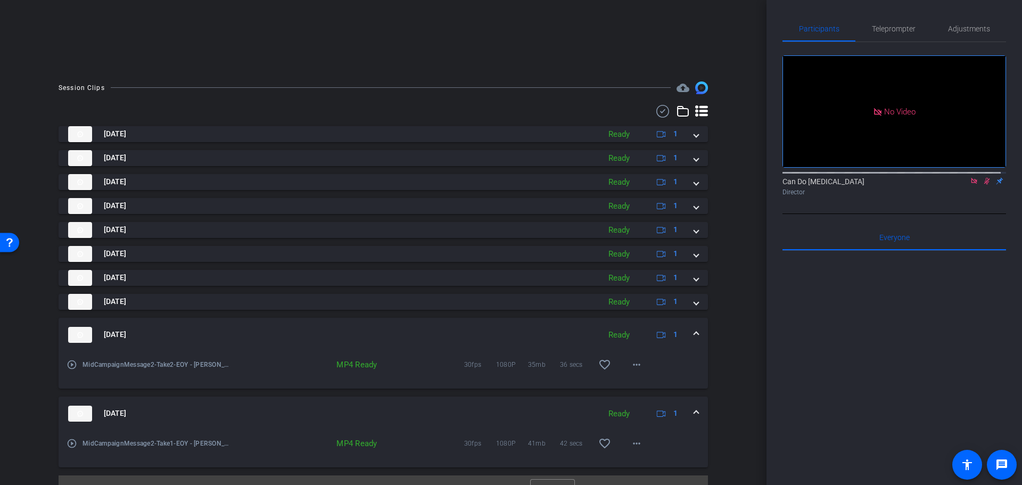
scroll to position [219, 0]
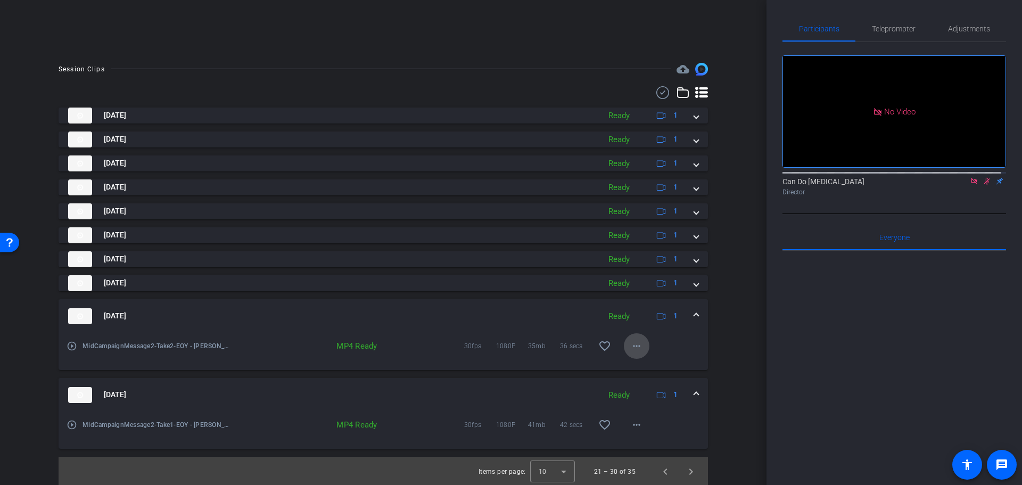
click at [630, 344] on mat-icon "more_horiz" at bounding box center [636, 346] width 13 height 13
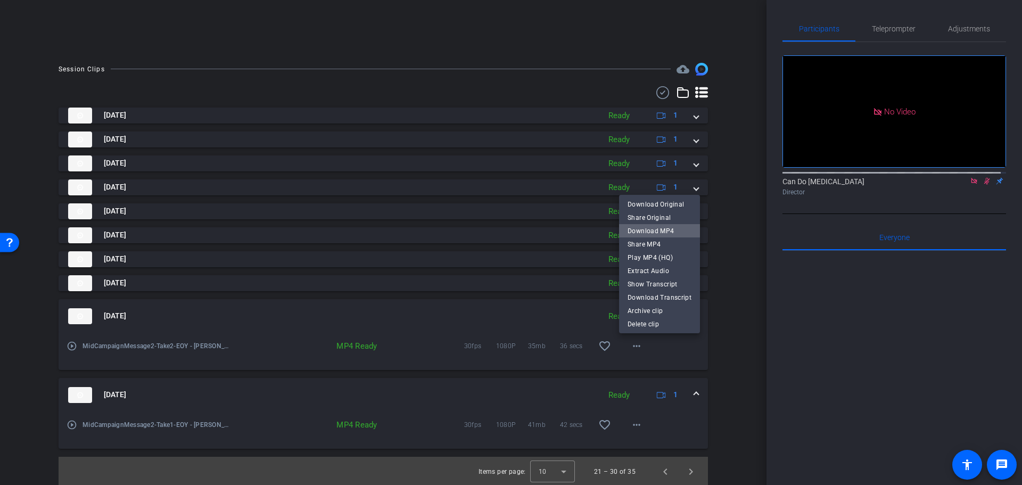
click at [680, 227] on span "Download MP4" at bounding box center [660, 230] width 64 height 13
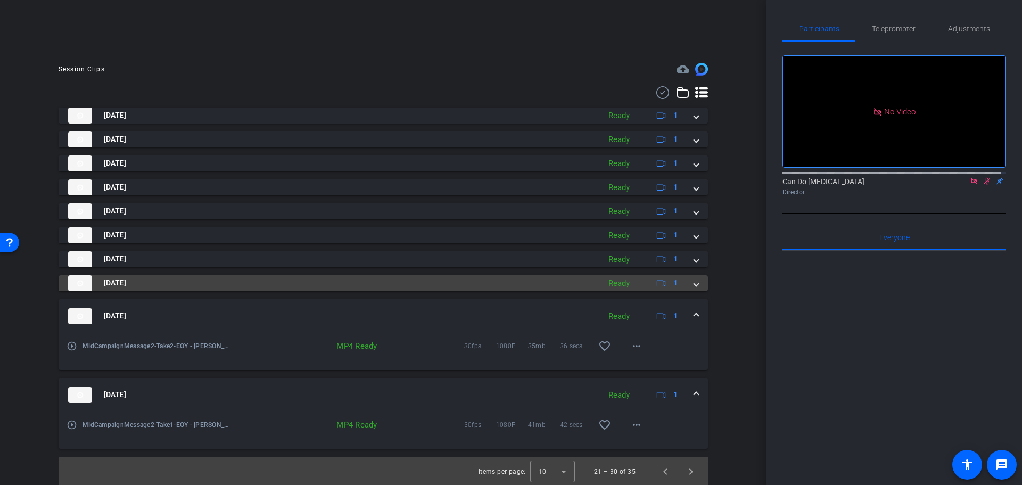
click at [696, 282] on mat-expansion-panel-header "Sep 24, 2025 Ready 1" at bounding box center [384, 283] width 650 height 16
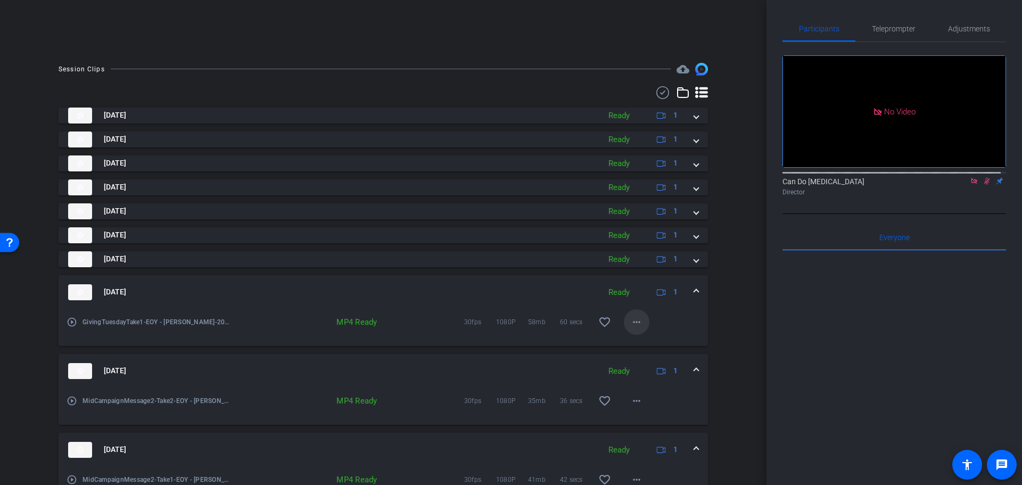
click at [630, 323] on mat-icon "more_horiz" at bounding box center [636, 322] width 13 height 13
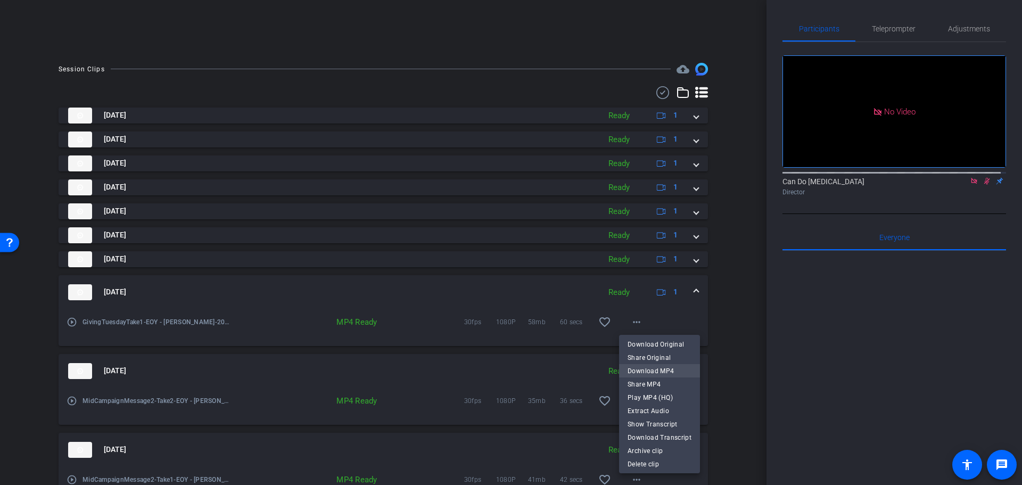
click at [670, 366] on span "Download MP4" at bounding box center [660, 370] width 64 height 13
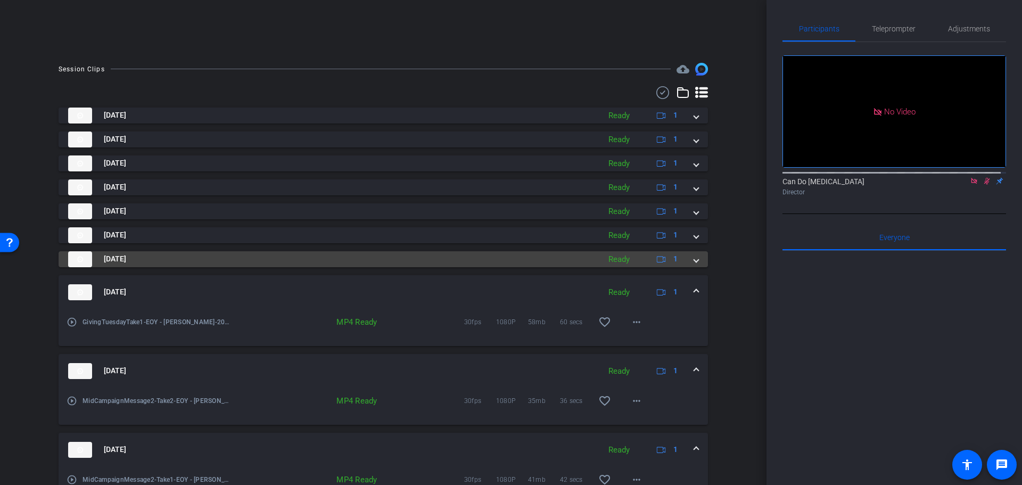
click at [694, 259] on span at bounding box center [696, 258] width 4 height 11
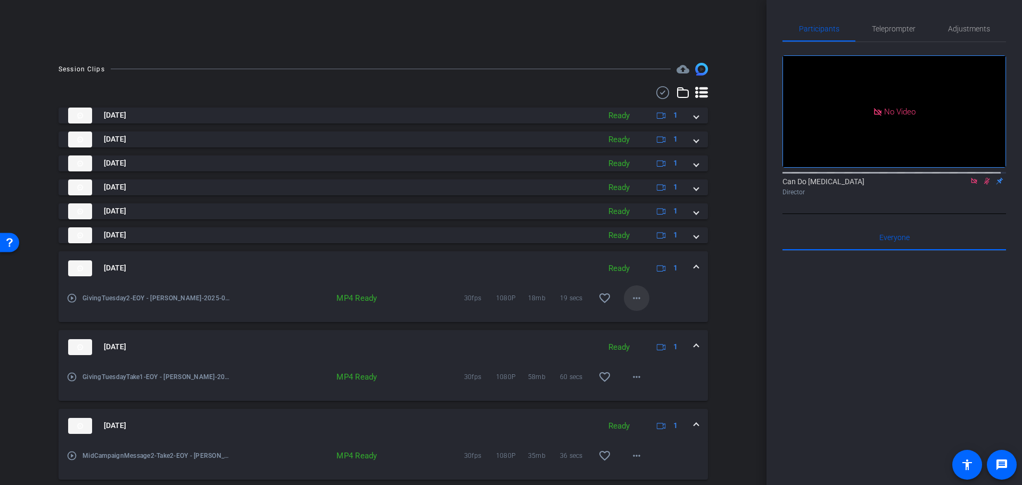
click at [630, 298] on mat-icon "more_horiz" at bounding box center [636, 298] width 13 height 13
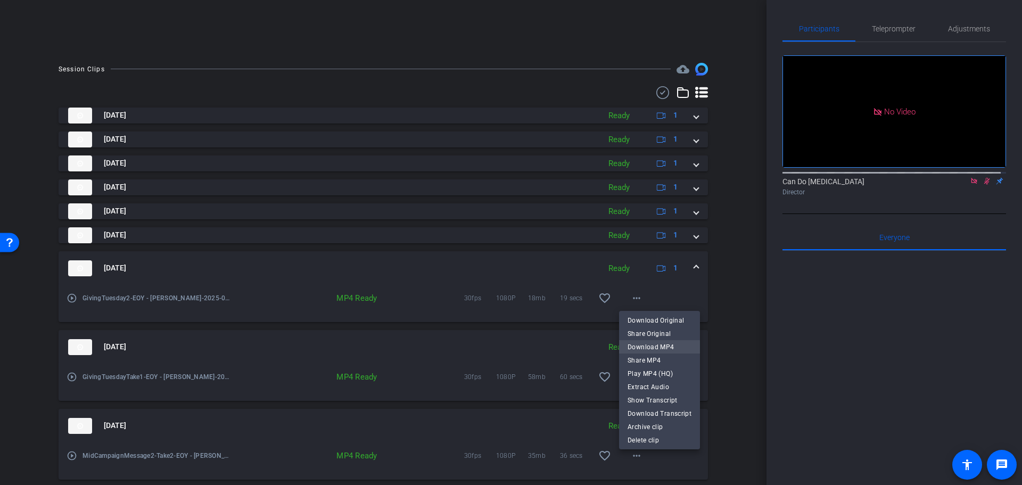
click at [674, 348] on span "Download MP4" at bounding box center [660, 346] width 64 height 13
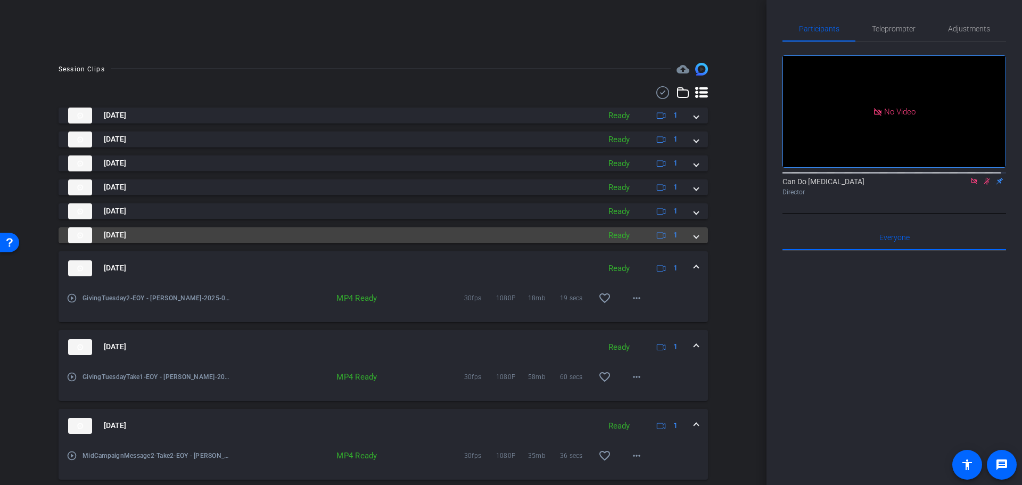
click at [694, 237] on span at bounding box center [696, 234] width 4 height 11
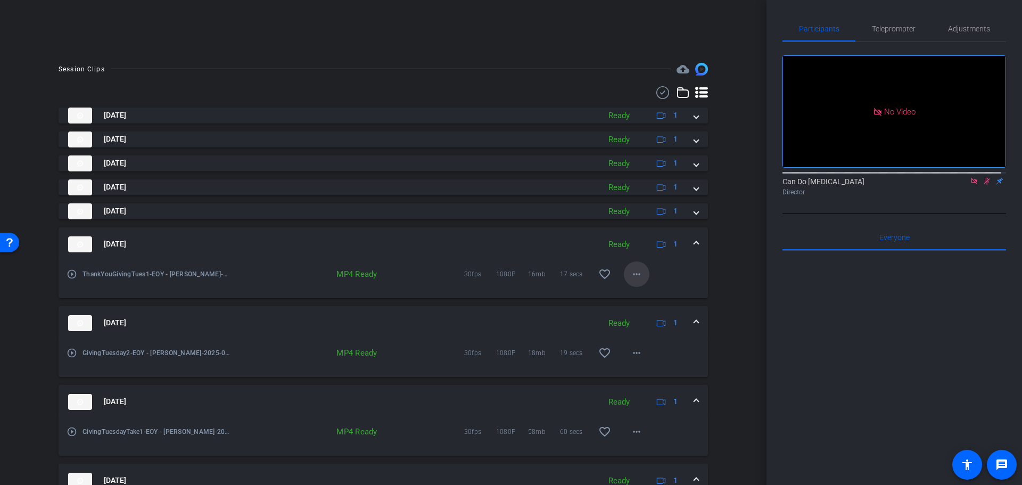
drag, startPoint x: 637, startPoint y: 266, endPoint x: 658, endPoint y: 286, distance: 29.4
click at [637, 266] on span at bounding box center [637, 274] width 26 height 26
click at [636, 275] on mat-icon "more_horiz" at bounding box center [636, 274] width 13 height 13
click at [633, 274] on mat-icon "more_horiz" at bounding box center [636, 274] width 13 height 13
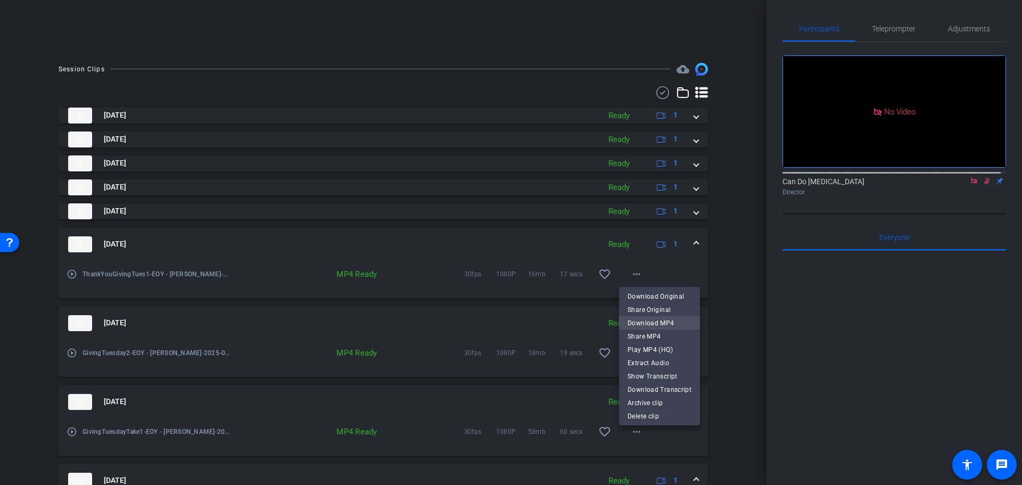
click at [670, 324] on span "Download MP4" at bounding box center [660, 322] width 64 height 13
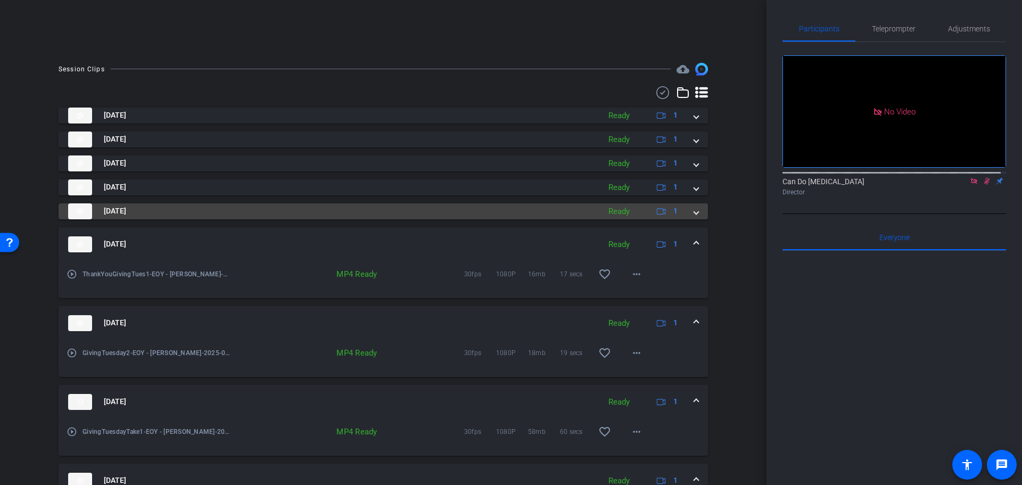
click at [700, 212] on mat-expansion-panel-header "Sep 24, 2025 Ready 1" at bounding box center [384, 211] width 650 height 16
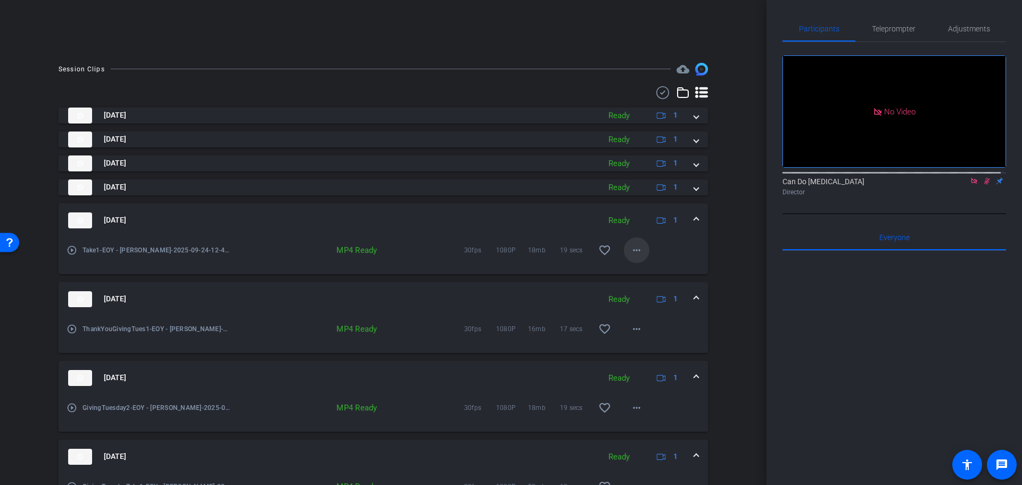
click at [630, 251] on mat-icon "more_horiz" at bounding box center [636, 250] width 13 height 13
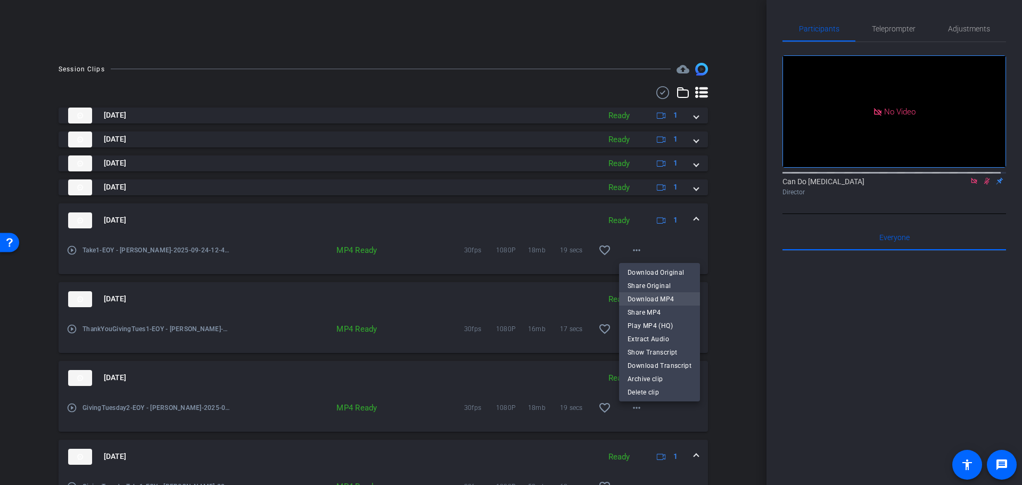
click at [674, 301] on span "Download MP4" at bounding box center [660, 298] width 64 height 13
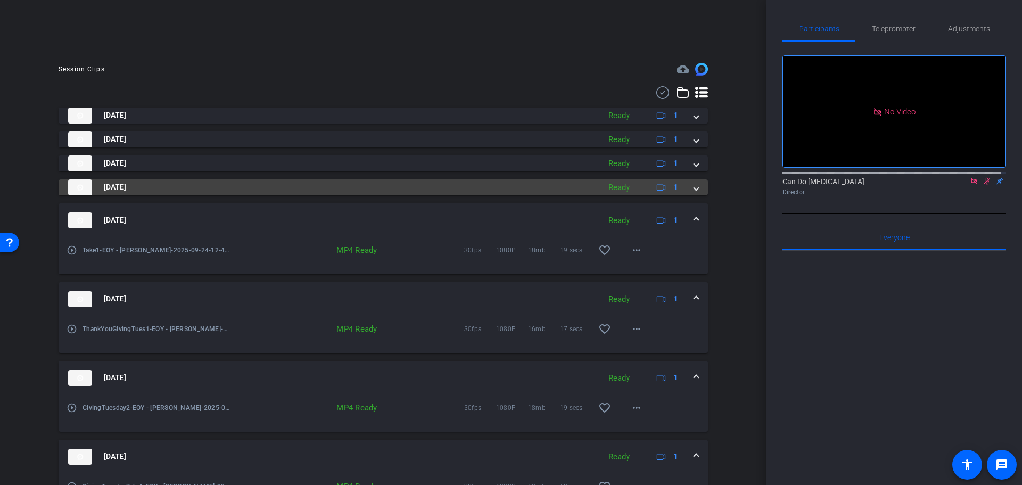
click at [696, 188] on mat-expansion-panel-header "Sep 24, 2025 Ready 1" at bounding box center [384, 187] width 650 height 16
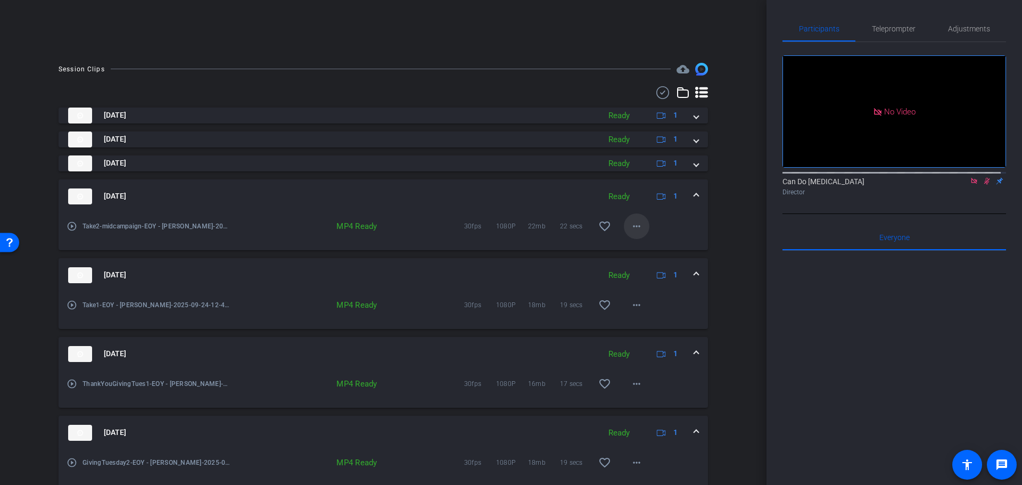
click at [632, 230] on mat-icon "more_horiz" at bounding box center [636, 226] width 13 height 13
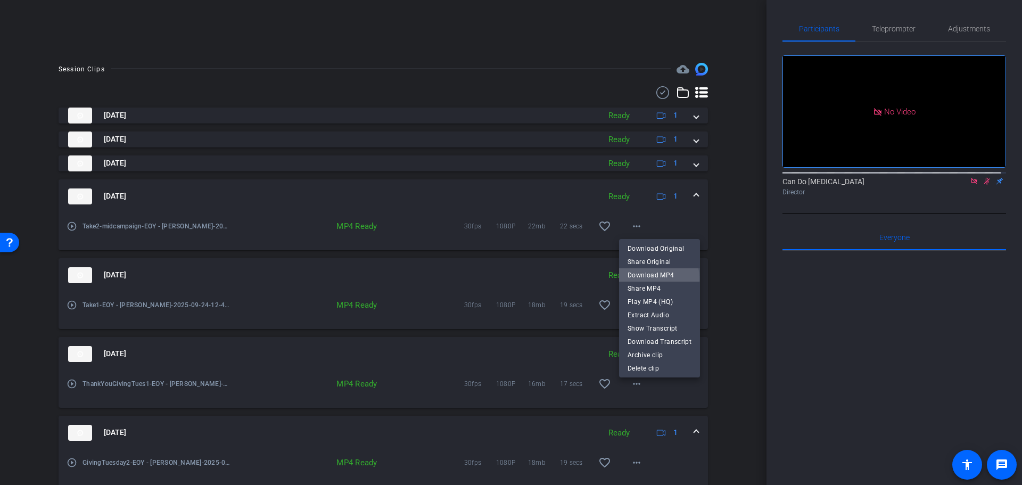
click at [648, 278] on span "Download MP4" at bounding box center [660, 274] width 64 height 13
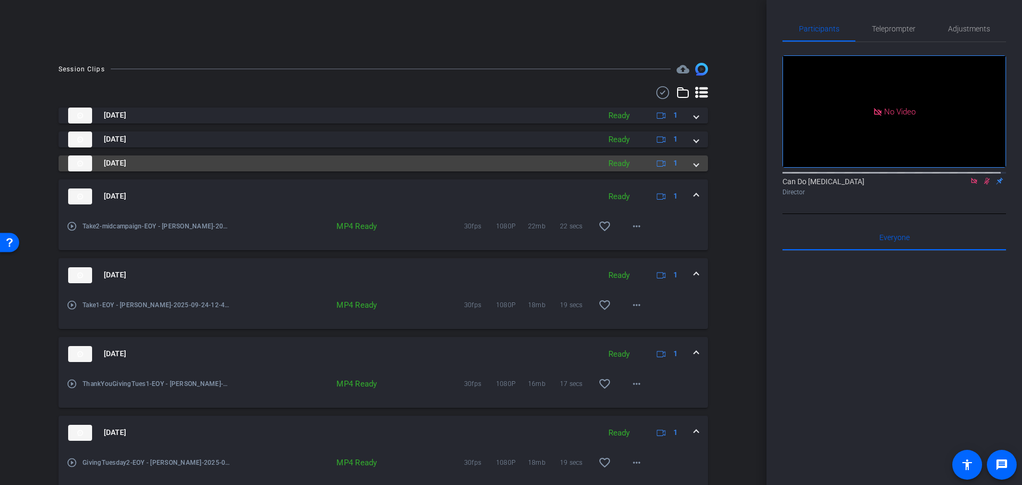
click at [694, 161] on span at bounding box center [696, 163] width 4 height 11
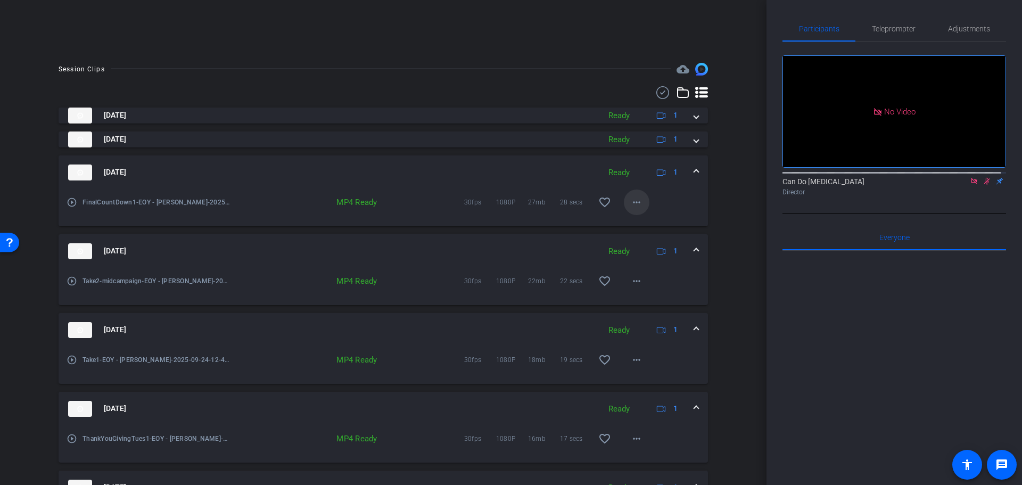
click at [636, 200] on mat-icon "more_horiz" at bounding box center [636, 202] width 13 height 13
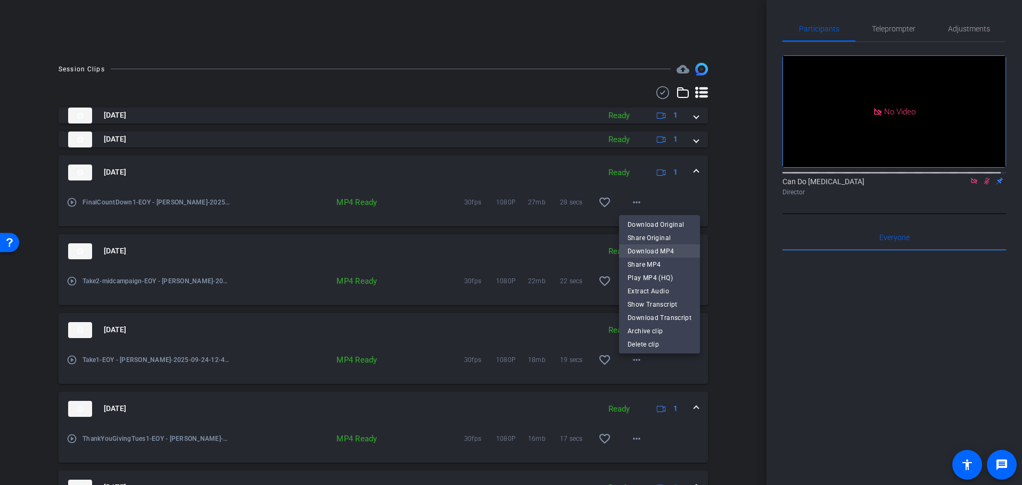
click at [670, 255] on span "Download MP4" at bounding box center [660, 250] width 64 height 13
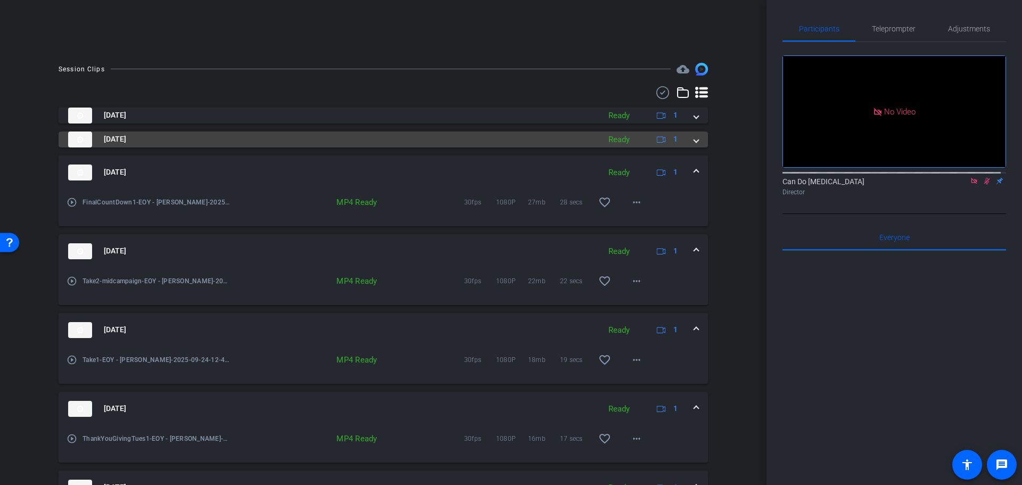
drag, startPoint x: 692, startPoint y: 140, endPoint x: 690, endPoint y: 146, distance: 6.6
click at [694, 140] on span at bounding box center [696, 139] width 4 height 11
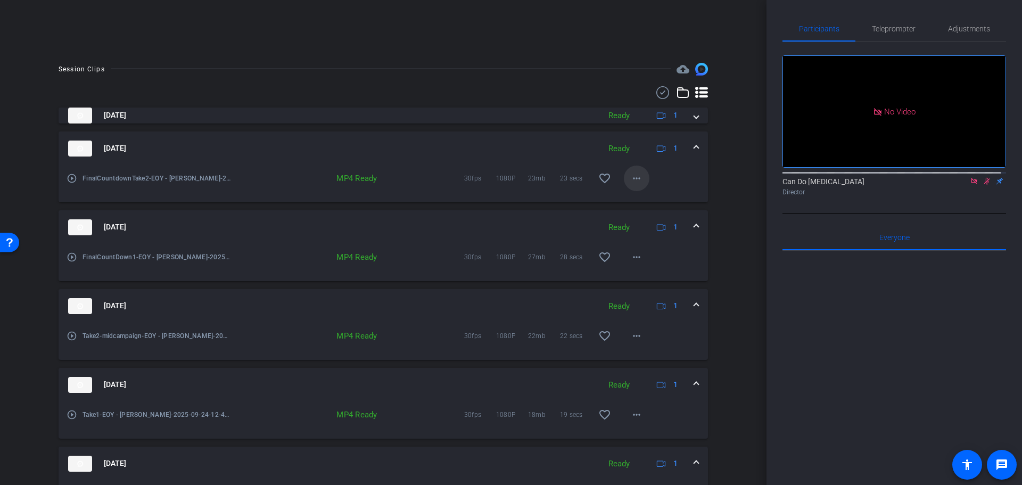
click at [637, 177] on mat-icon "more_horiz" at bounding box center [636, 178] width 13 height 13
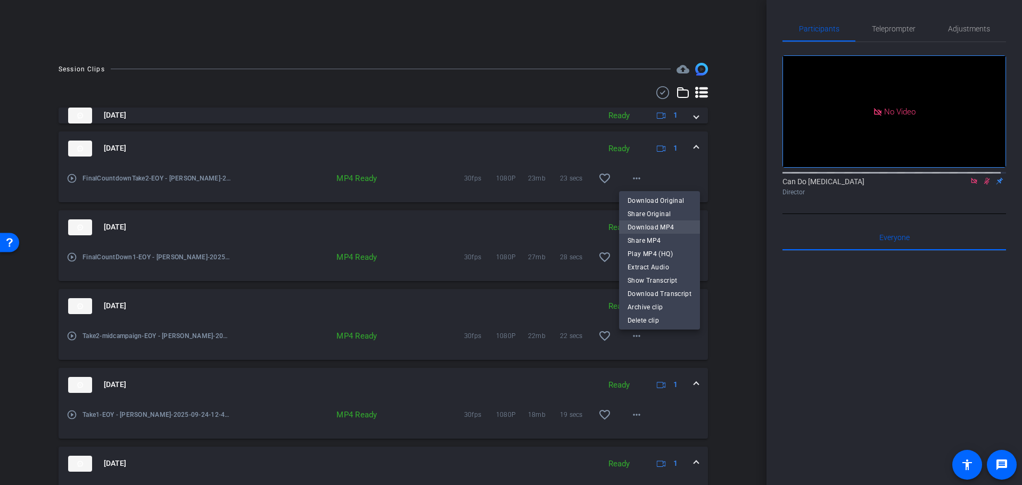
click at [664, 226] on span "Download MP4" at bounding box center [660, 226] width 64 height 13
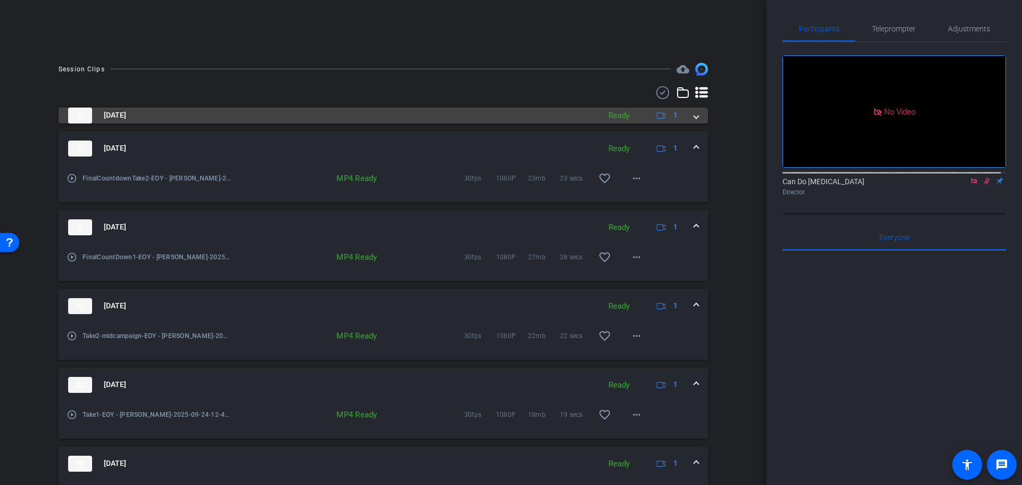
click at [698, 115] on mat-expansion-panel-header "Sep 24, 2025 Ready 1" at bounding box center [384, 116] width 650 height 16
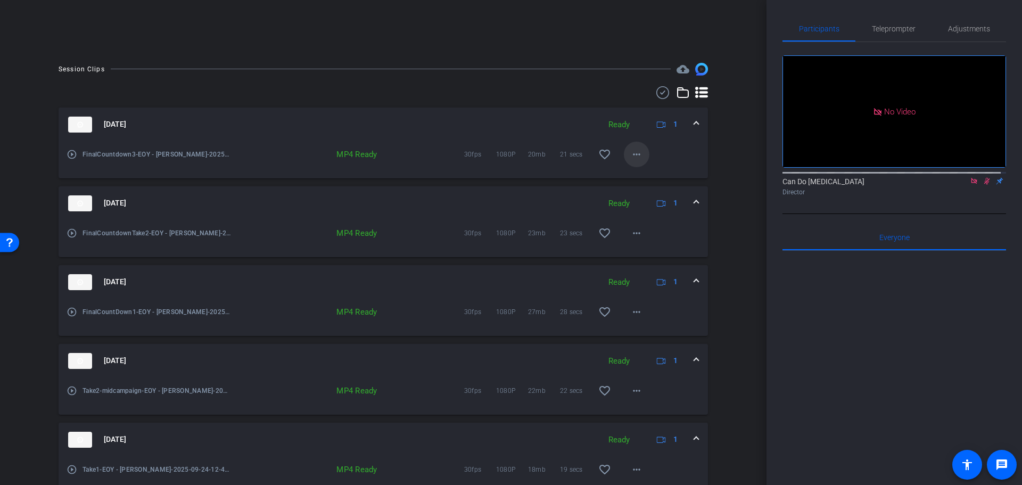
click at [630, 151] on mat-icon "more_horiz" at bounding box center [636, 154] width 13 height 13
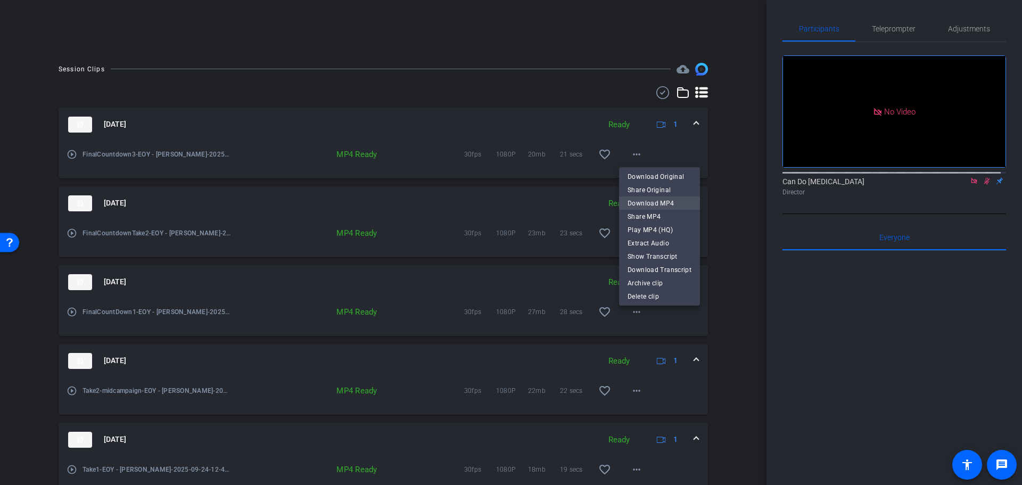
click at [669, 204] on span "Download MP4" at bounding box center [660, 202] width 64 height 13
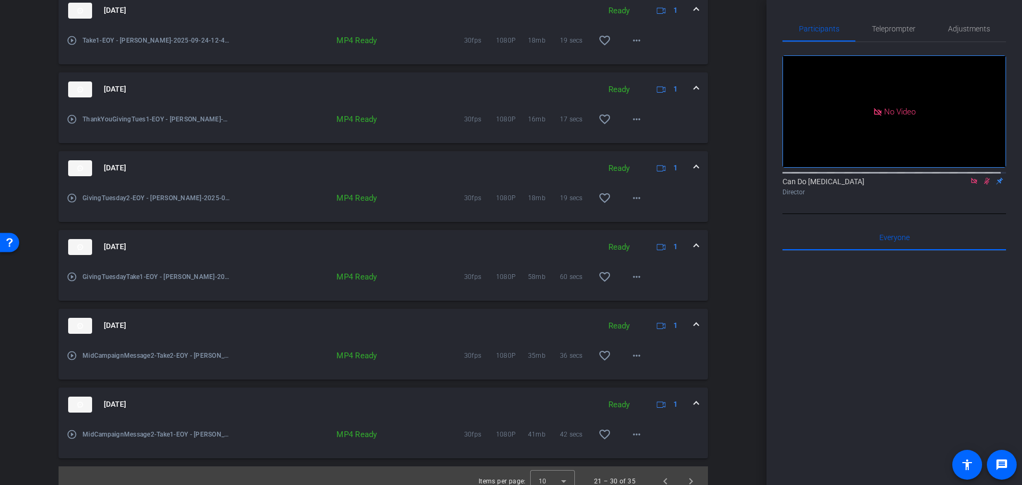
scroll to position [659, 0]
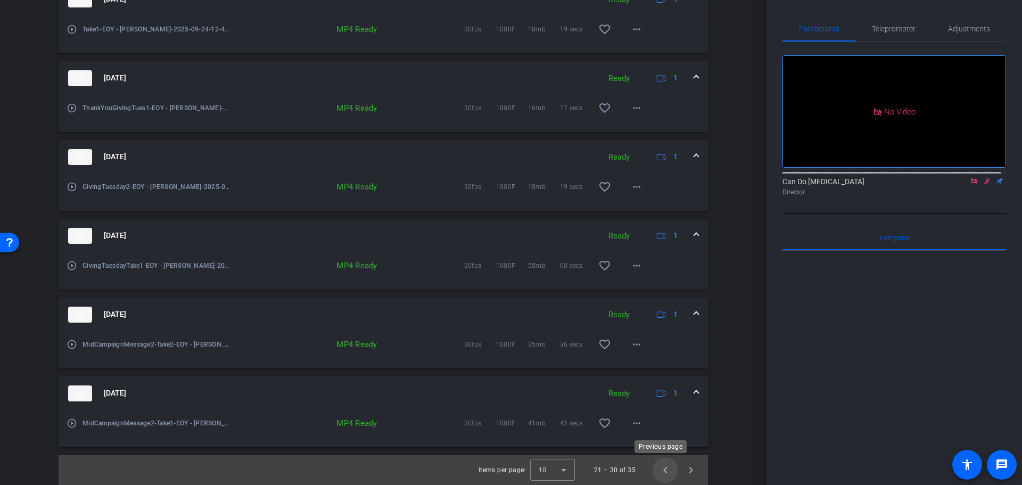
drag, startPoint x: 656, startPoint y: 465, endPoint x: 659, endPoint y: 459, distance: 6.4
click at [657, 465] on span "Previous page" at bounding box center [666, 470] width 26 height 26
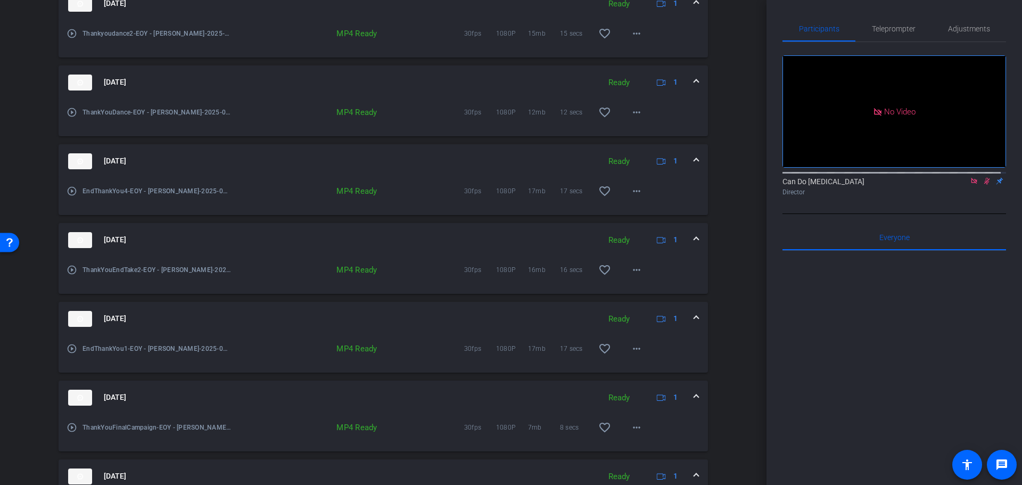
scroll to position [127, 0]
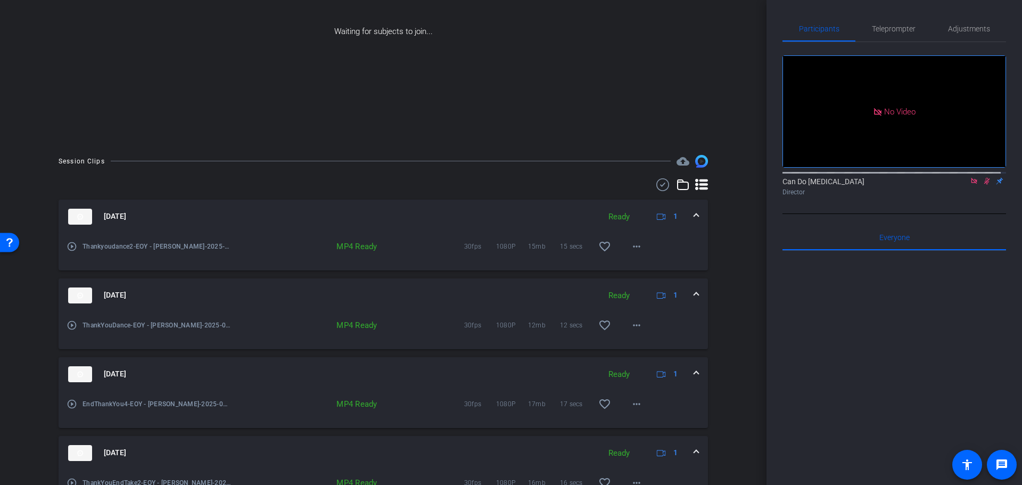
click at [694, 212] on mat-expansion-panel-header "Sep 24, 2025 Ready 1" at bounding box center [384, 217] width 650 height 34
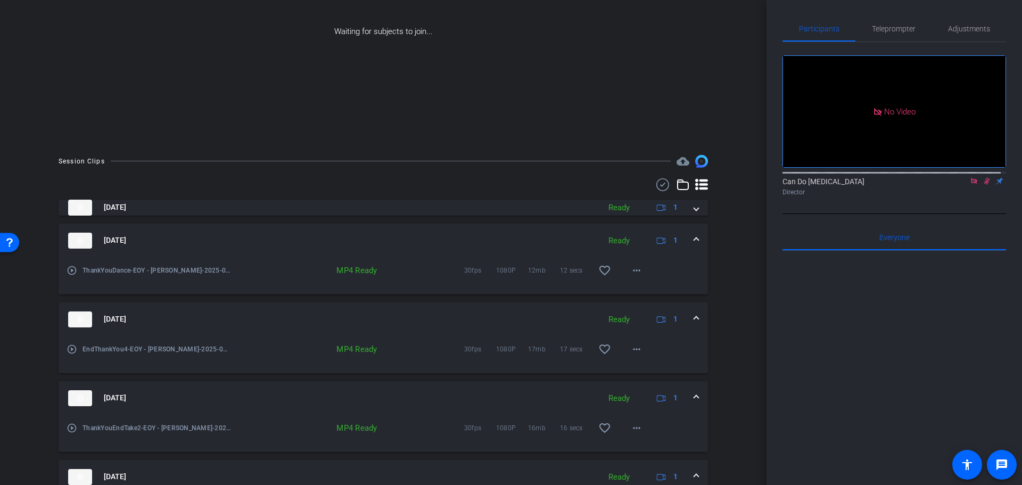
click at [697, 243] on mat-expansion-panel-header "Sep 24, 2025 Ready 1" at bounding box center [384, 241] width 650 height 34
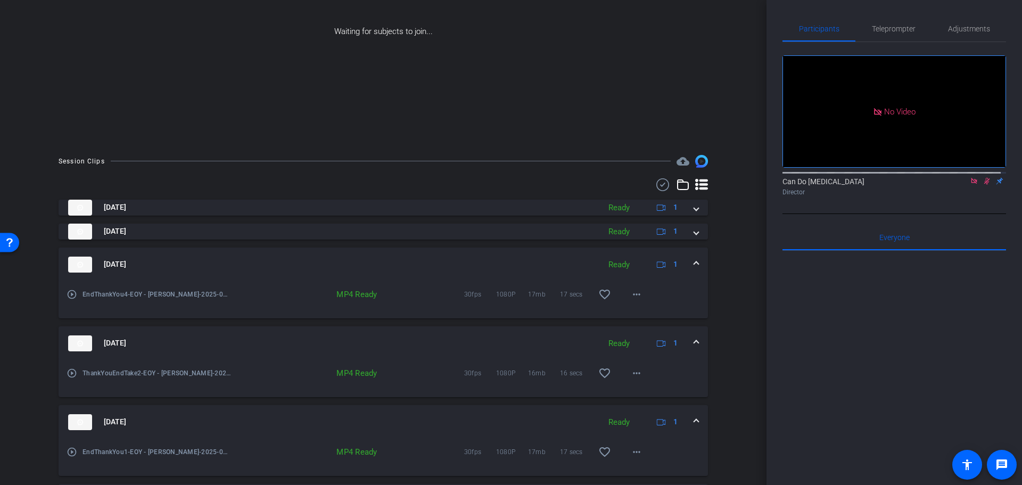
click at [694, 265] on mat-expansion-panel-header "Sep 24, 2025 Ready 1" at bounding box center [384, 265] width 650 height 34
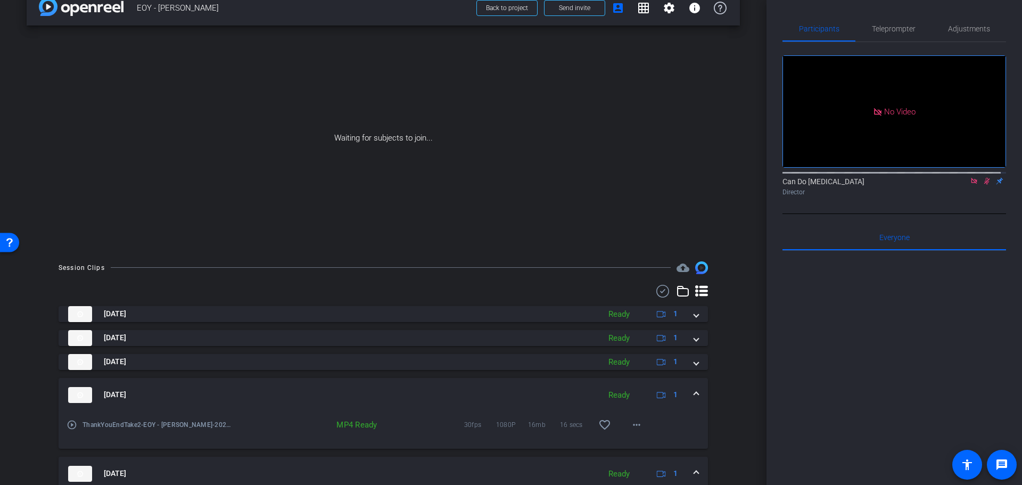
scroll to position [233, 0]
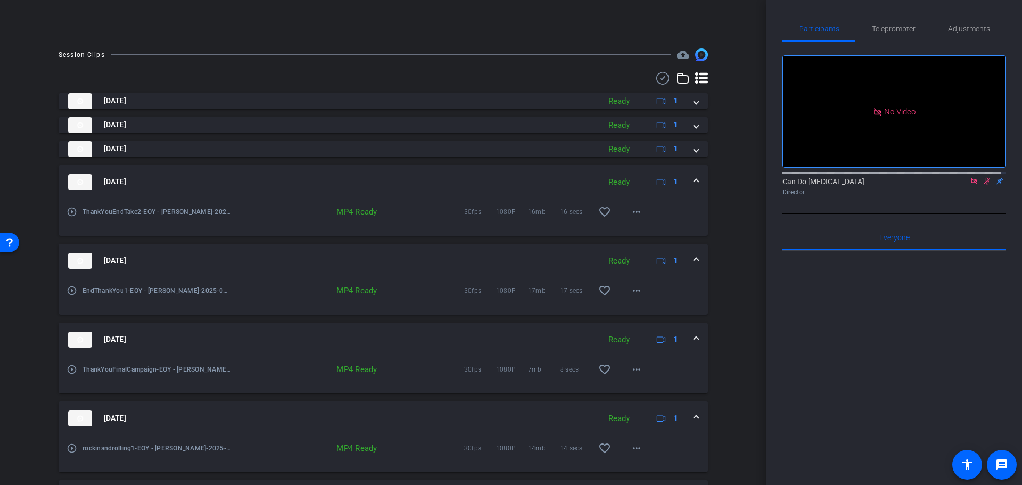
click at [694, 181] on span at bounding box center [696, 181] width 4 height 11
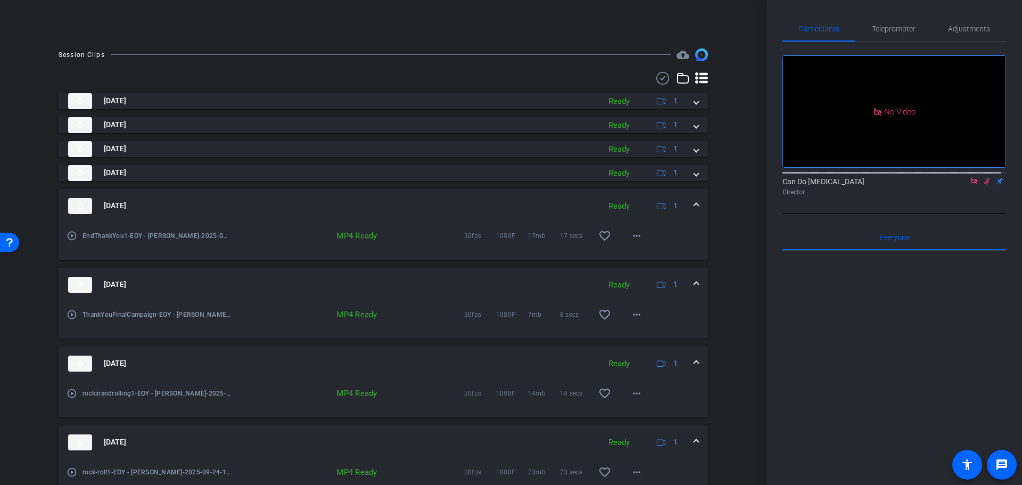
click at [688, 217] on mat-expansion-panel-header "Sep 24, 2025 Ready 1" at bounding box center [384, 206] width 650 height 34
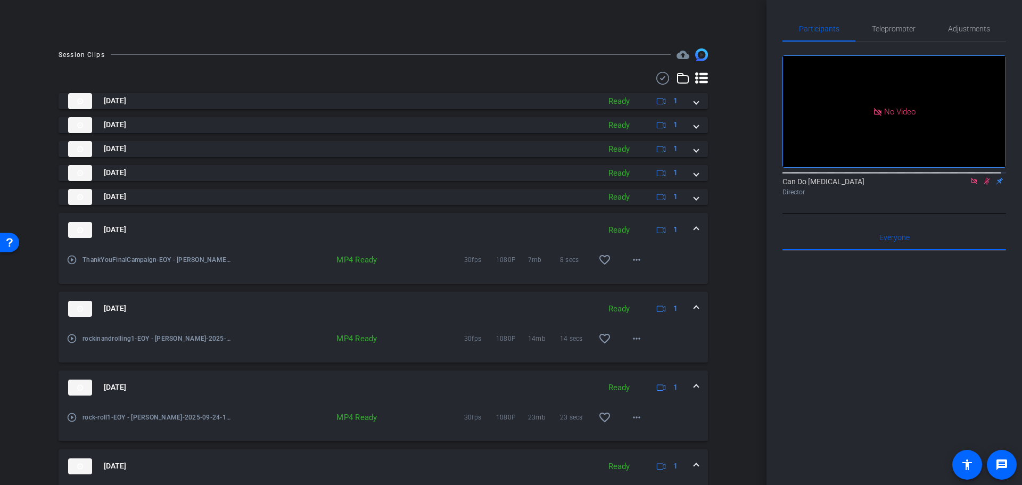
click at [688, 235] on div "Sep 24, 2025 Ready 1" at bounding box center [381, 230] width 626 height 16
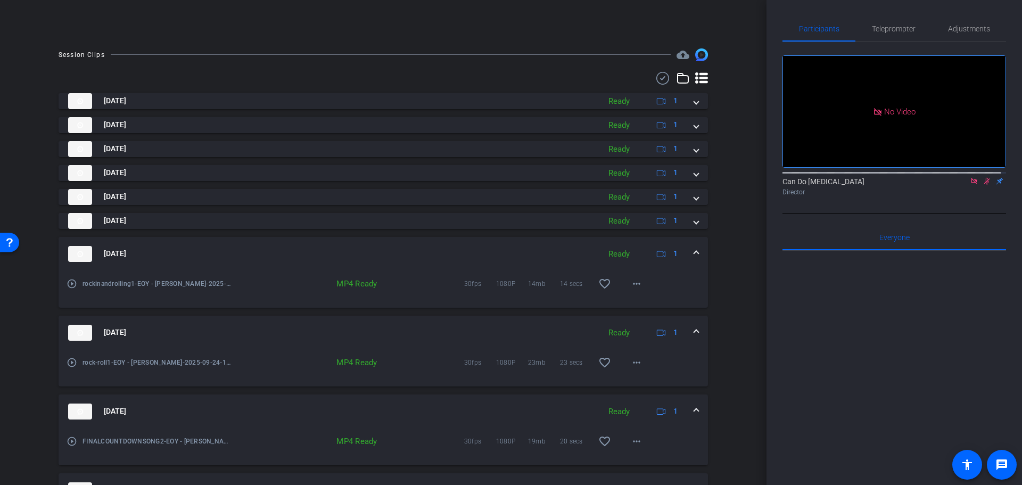
click at [692, 263] on mat-expansion-panel-header "Sep 24, 2025 Ready 1" at bounding box center [384, 254] width 650 height 34
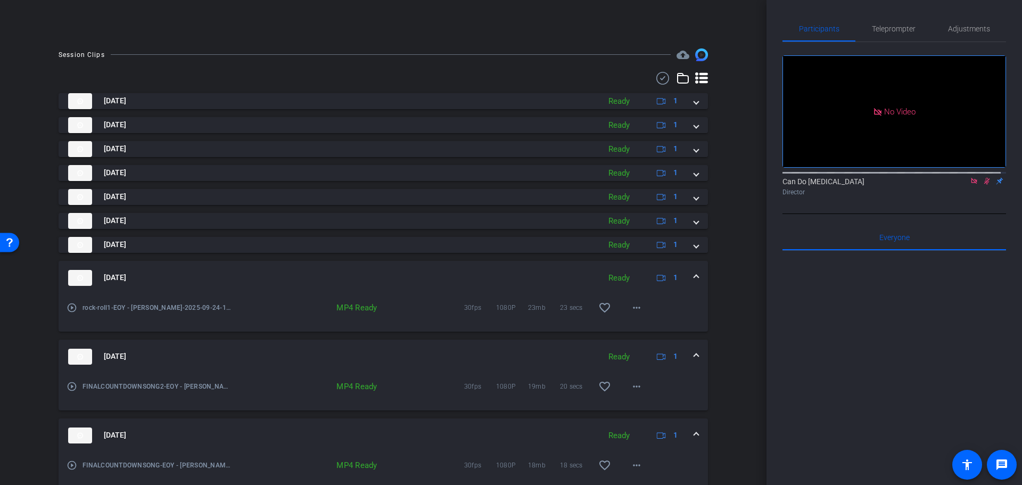
click at [691, 286] on mat-expansion-panel-header "Sep 24, 2025 Ready 1" at bounding box center [384, 278] width 650 height 34
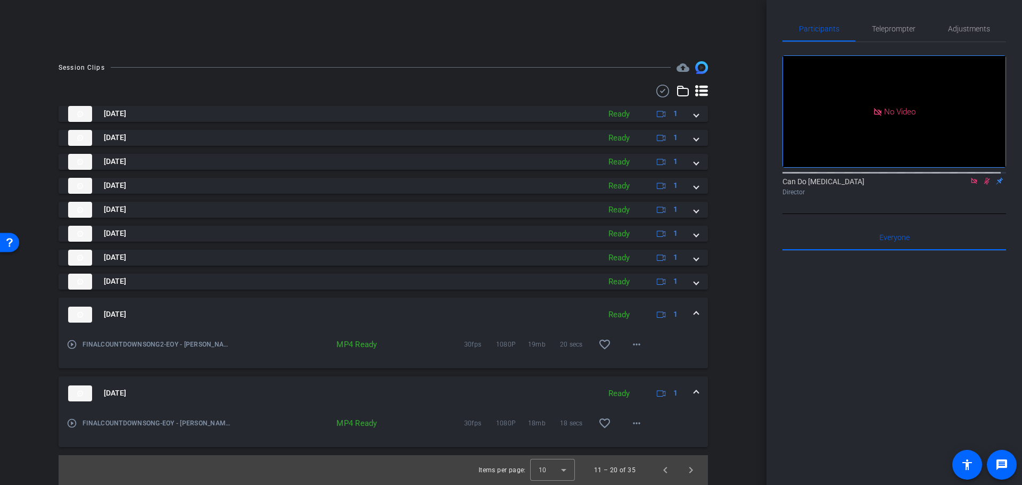
click at [693, 325] on mat-expansion-panel-header "Sep 24, 2025 Ready 1" at bounding box center [384, 315] width 650 height 34
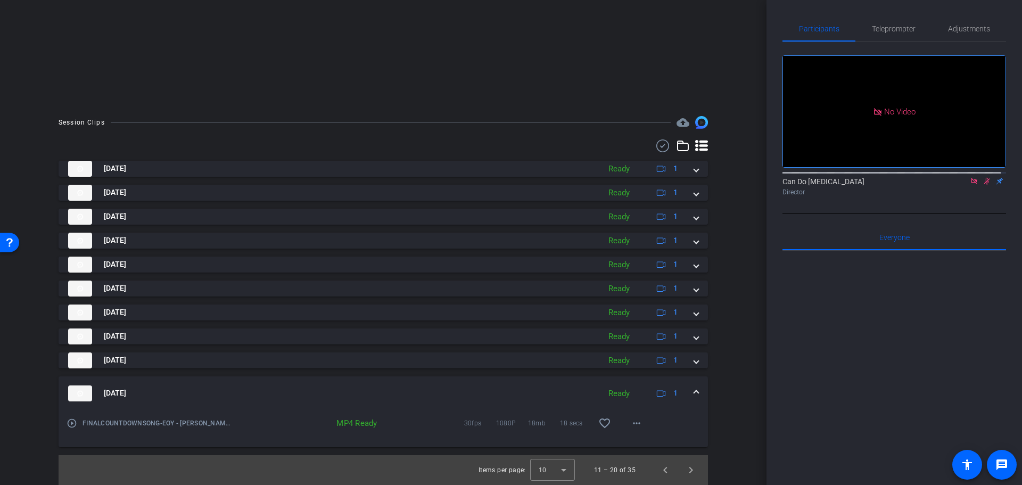
scroll to position [166, 0]
click at [624, 423] on span at bounding box center [637, 424] width 26 height 26
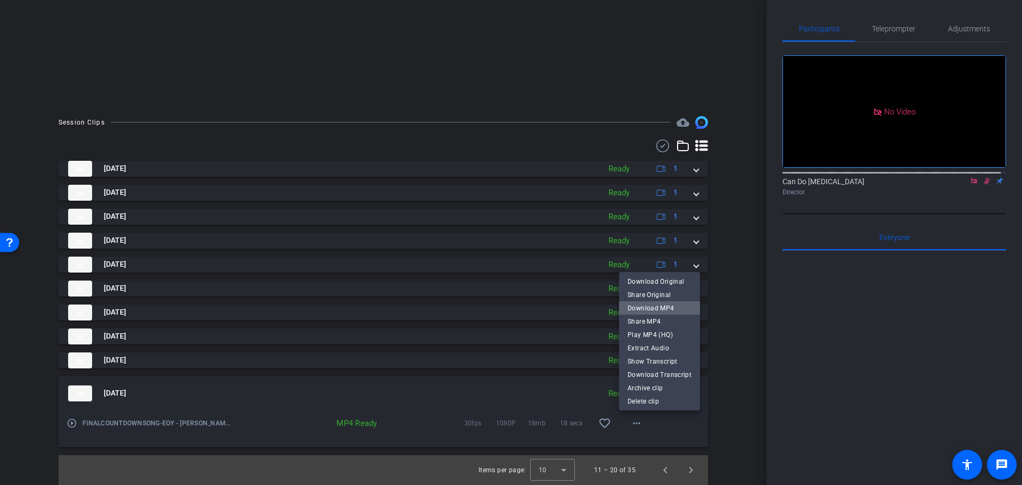
click at [673, 310] on span "Download MP4" at bounding box center [660, 307] width 64 height 13
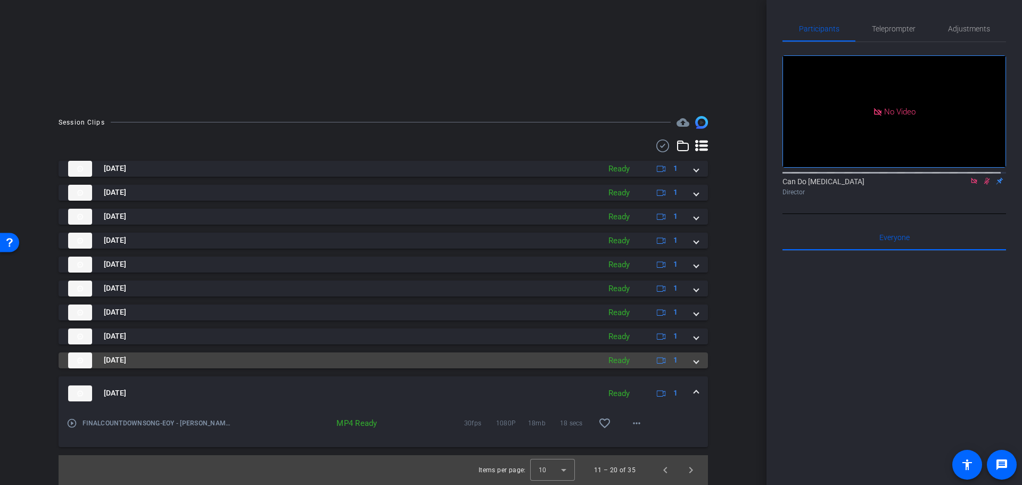
click at [694, 361] on span at bounding box center [696, 360] width 4 height 11
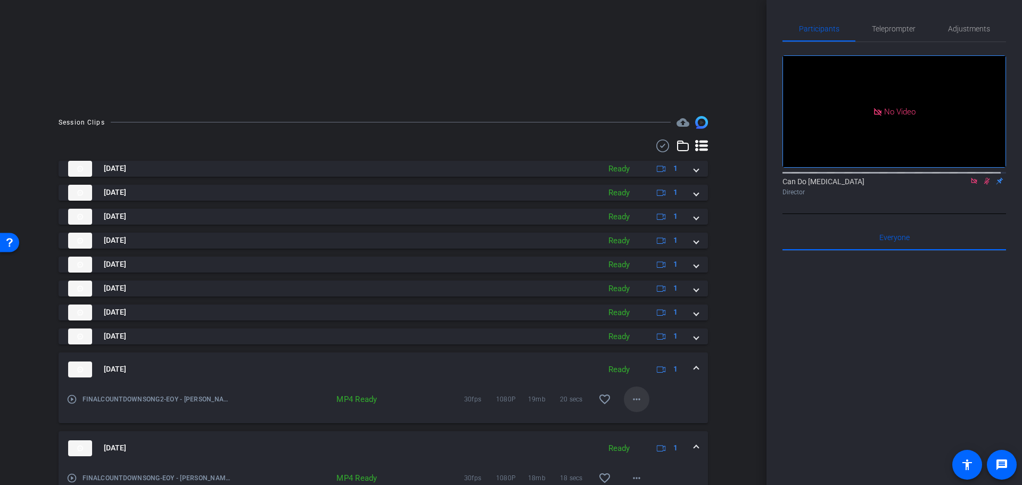
click at [637, 400] on mat-icon "more_horiz" at bounding box center [636, 399] width 13 height 13
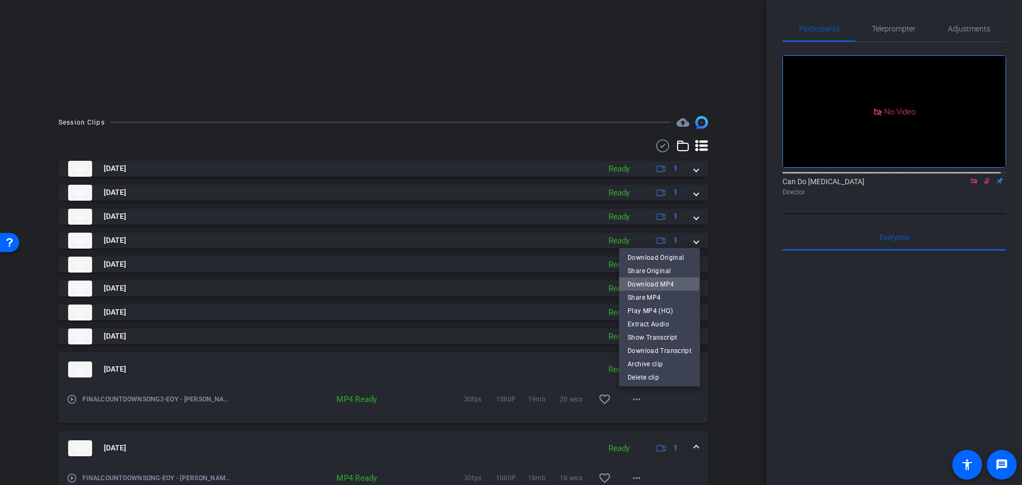
click at [645, 284] on span "Download MP4" at bounding box center [660, 283] width 64 height 13
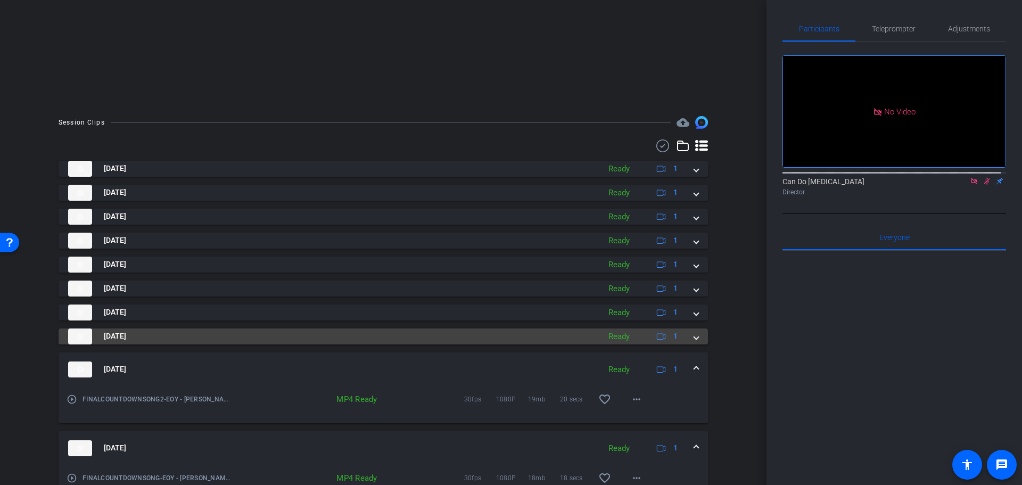
click at [694, 338] on span at bounding box center [696, 336] width 4 height 11
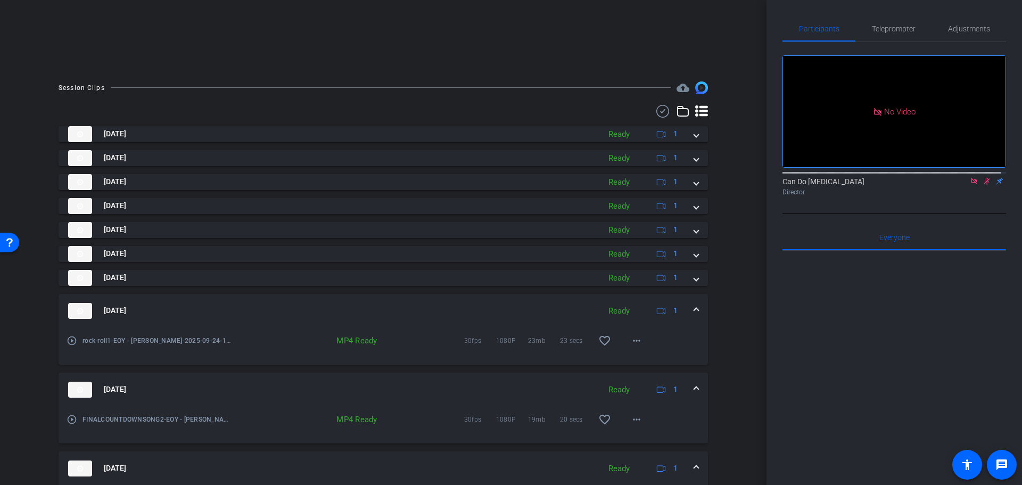
scroll to position [219, 0]
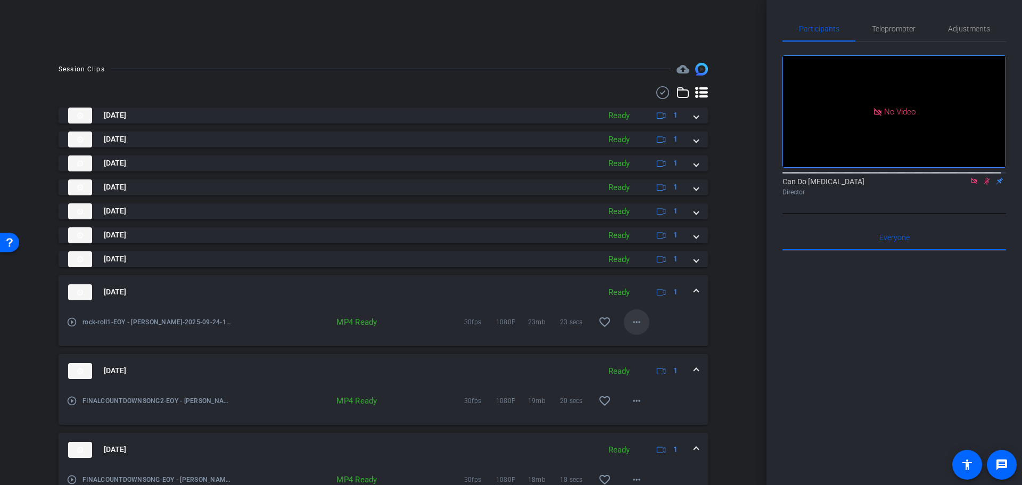
click at [643, 326] on span at bounding box center [637, 322] width 26 height 26
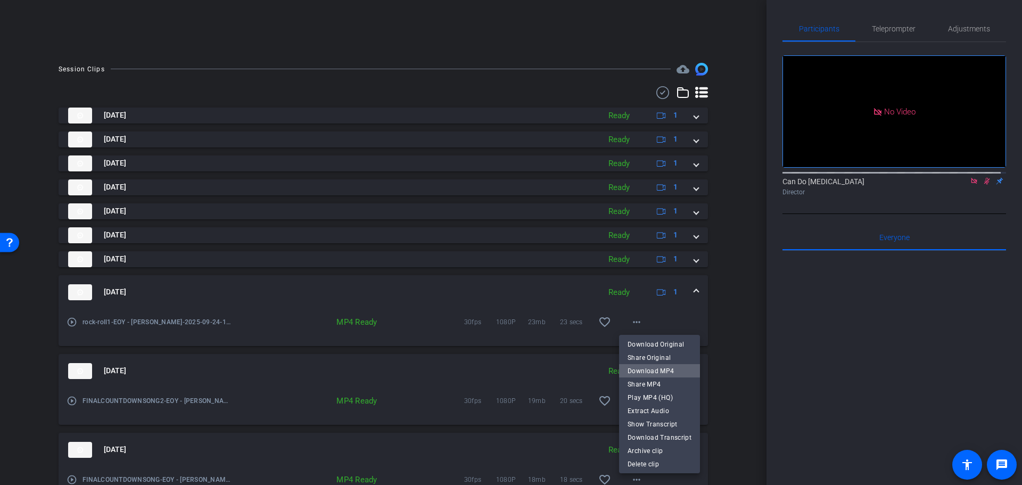
click at [678, 370] on span "Download MP4" at bounding box center [660, 370] width 64 height 13
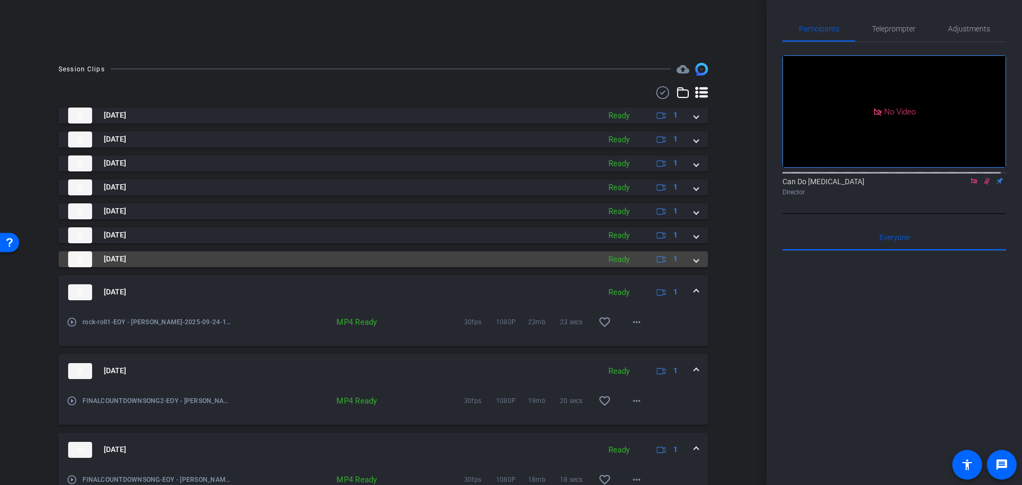
click at [696, 260] on mat-expansion-panel-header "Sep 24, 2025 Ready 1" at bounding box center [384, 259] width 650 height 16
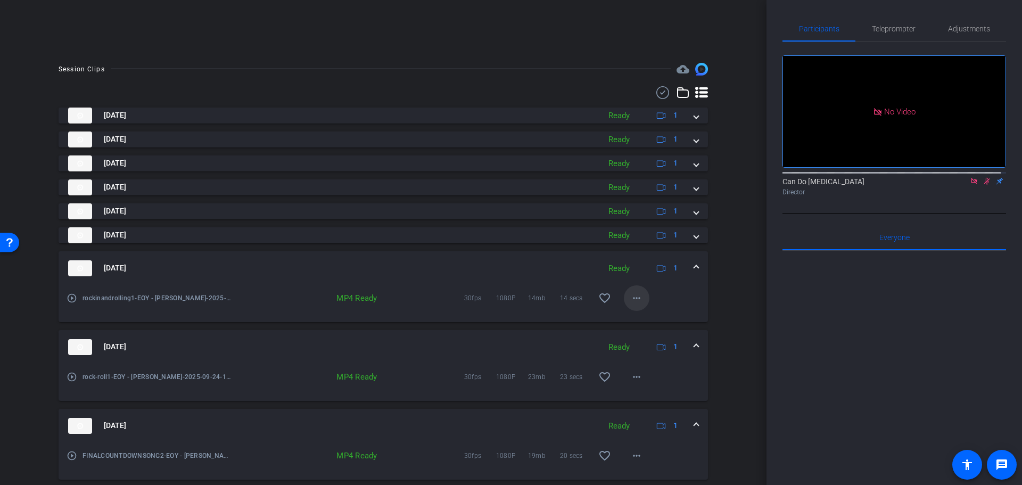
click at [631, 300] on mat-icon "more_horiz" at bounding box center [636, 298] width 13 height 13
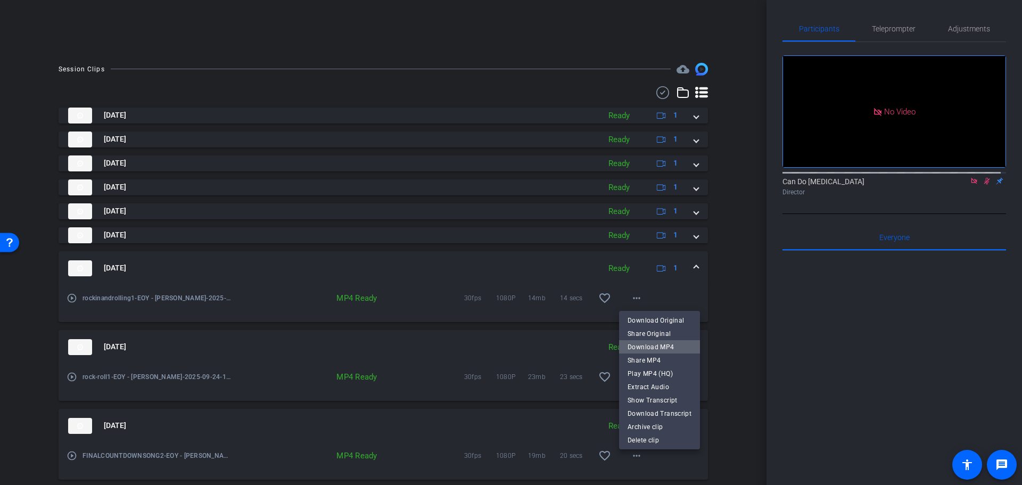
click at [667, 348] on span "Download MP4" at bounding box center [660, 346] width 64 height 13
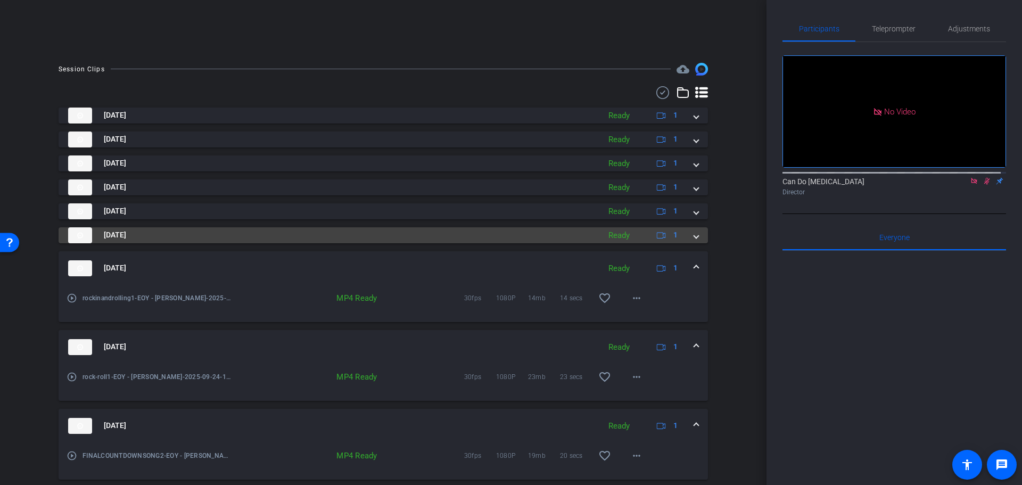
click at [696, 229] on mat-expansion-panel-header "Sep 24, 2025 Ready 1" at bounding box center [384, 235] width 650 height 16
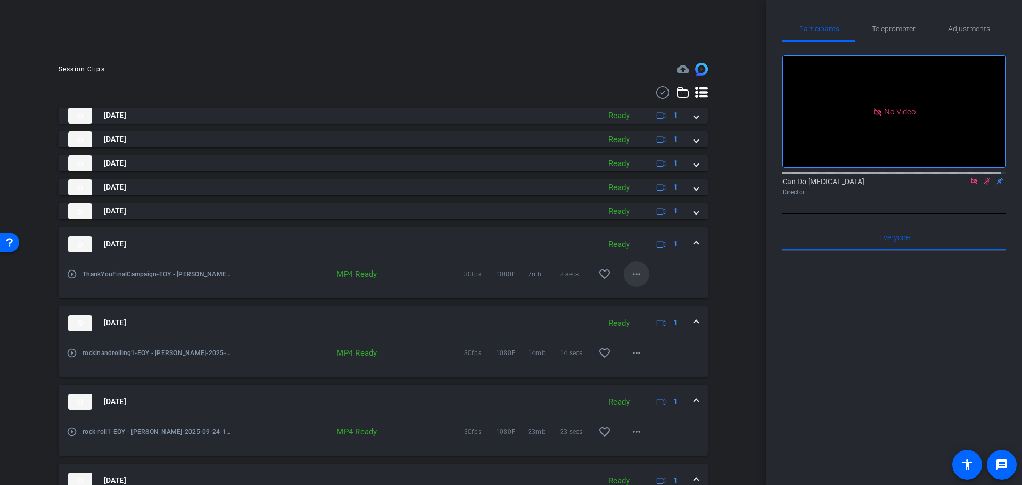
click at [641, 273] on span at bounding box center [637, 274] width 26 height 26
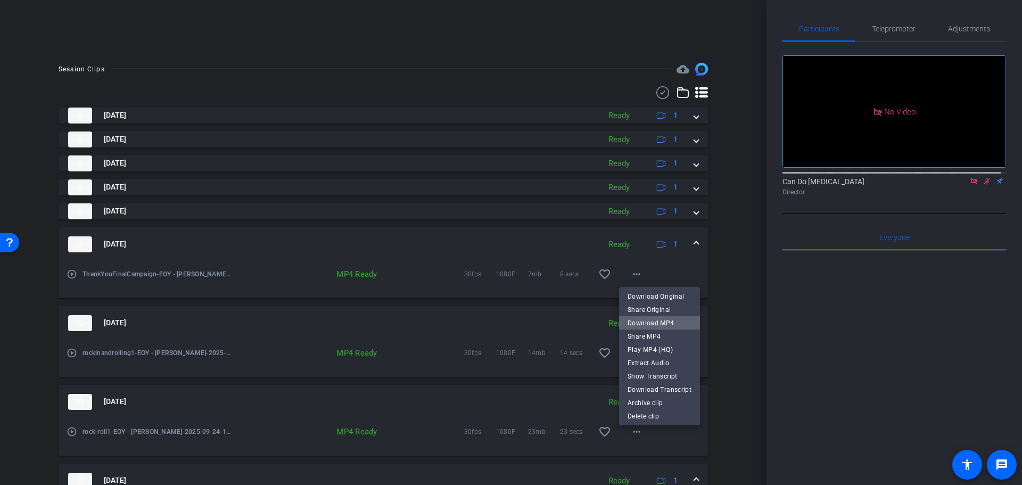
click at [675, 320] on span "Download MP4" at bounding box center [660, 322] width 64 height 13
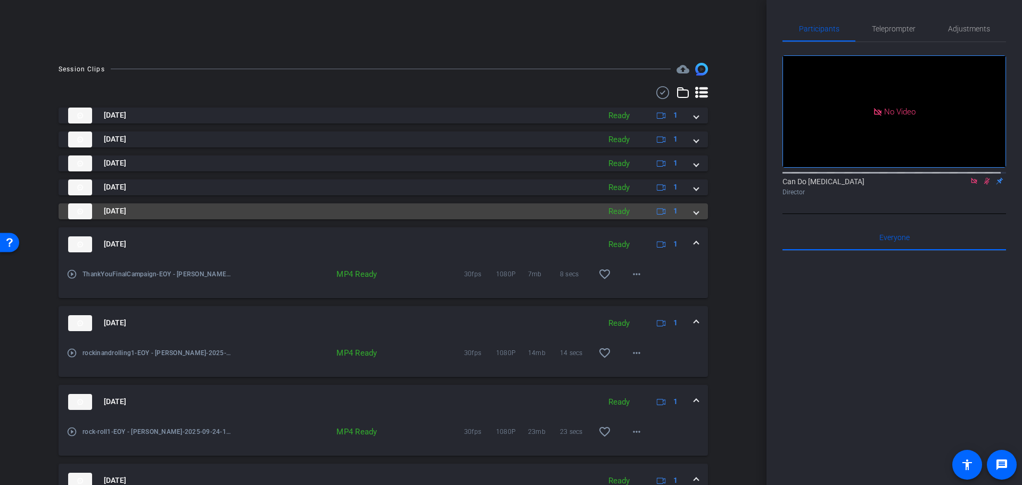
click at [695, 211] on mat-expansion-panel-header "Sep 24, 2025 Ready 1" at bounding box center [384, 211] width 650 height 16
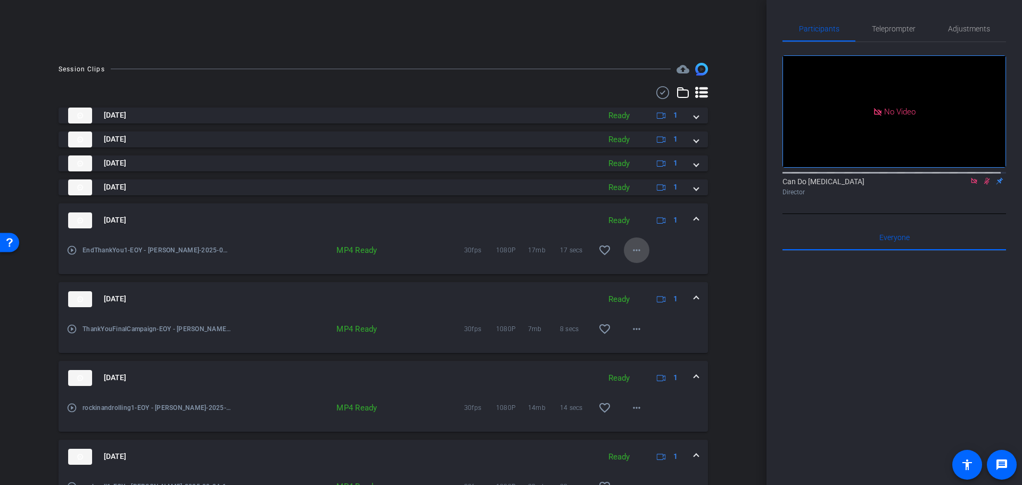
click at [634, 251] on mat-icon "more_horiz" at bounding box center [636, 250] width 13 height 13
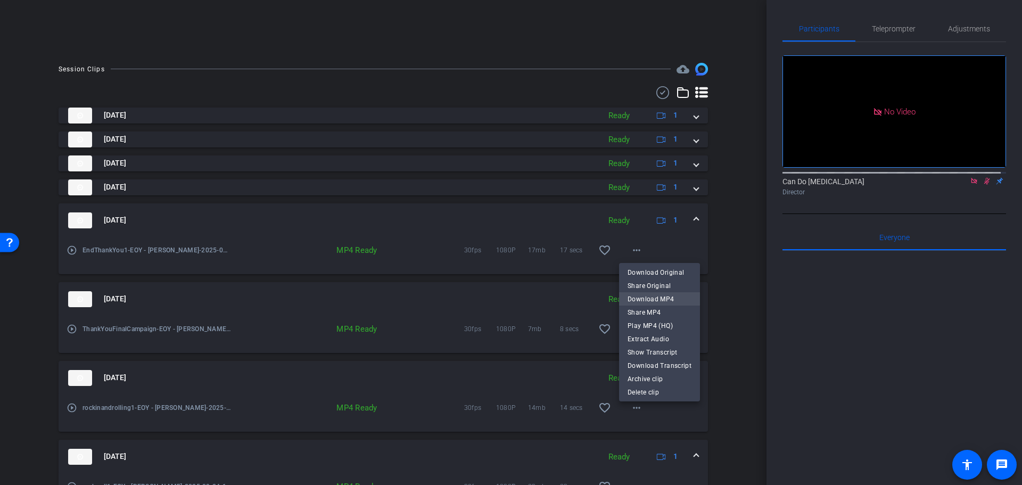
click at [678, 297] on span "Download MP4" at bounding box center [660, 298] width 64 height 13
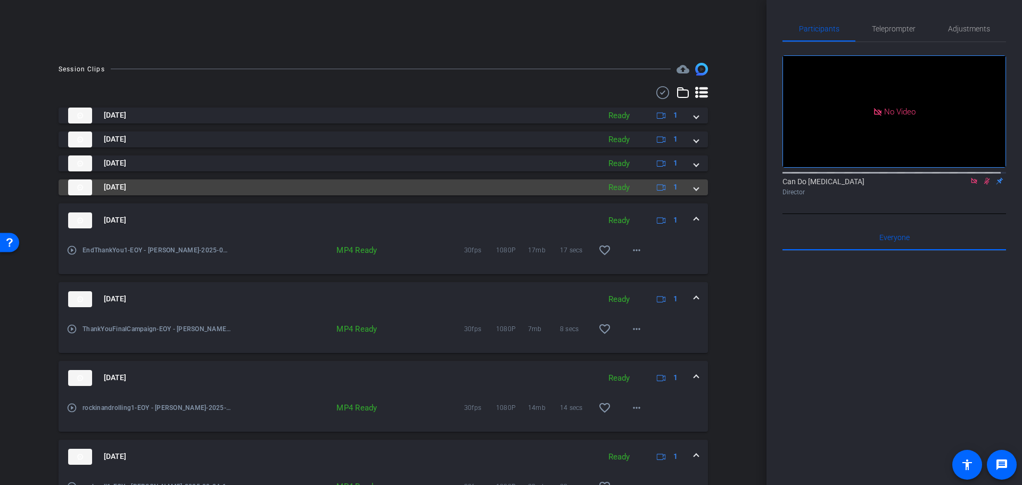
drag, startPoint x: 691, startPoint y: 191, endPoint x: 699, endPoint y: 183, distance: 12.0
click at [694, 191] on span at bounding box center [696, 187] width 4 height 11
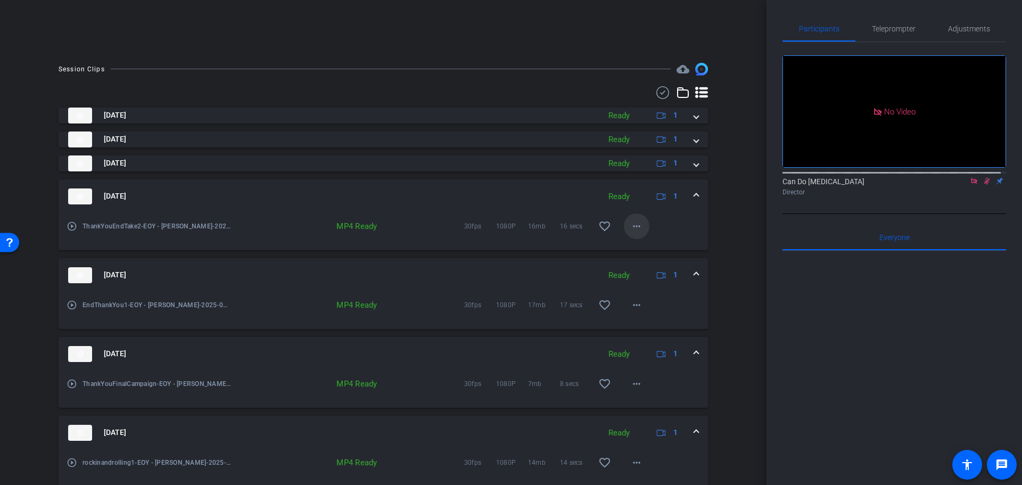
click at [634, 233] on span at bounding box center [637, 227] width 26 height 26
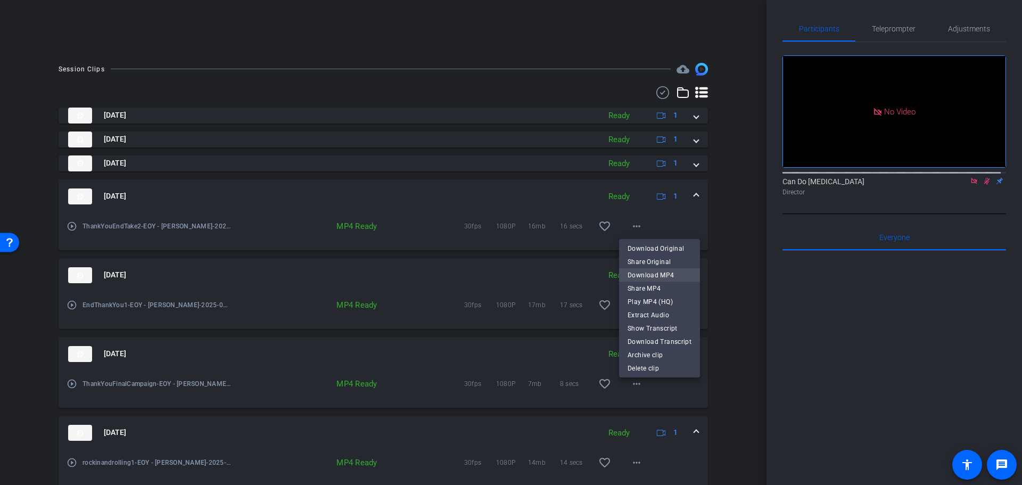
click at [666, 277] on span "Download MP4" at bounding box center [660, 274] width 64 height 13
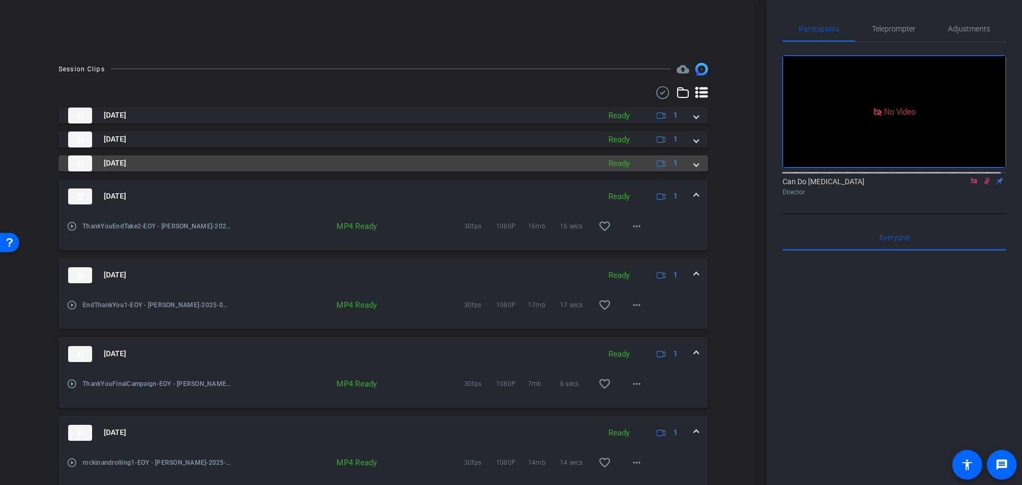
click at [695, 163] on mat-expansion-panel-header "Sep 24, 2025 Ready 1" at bounding box center [384, 163] width 650 height 16
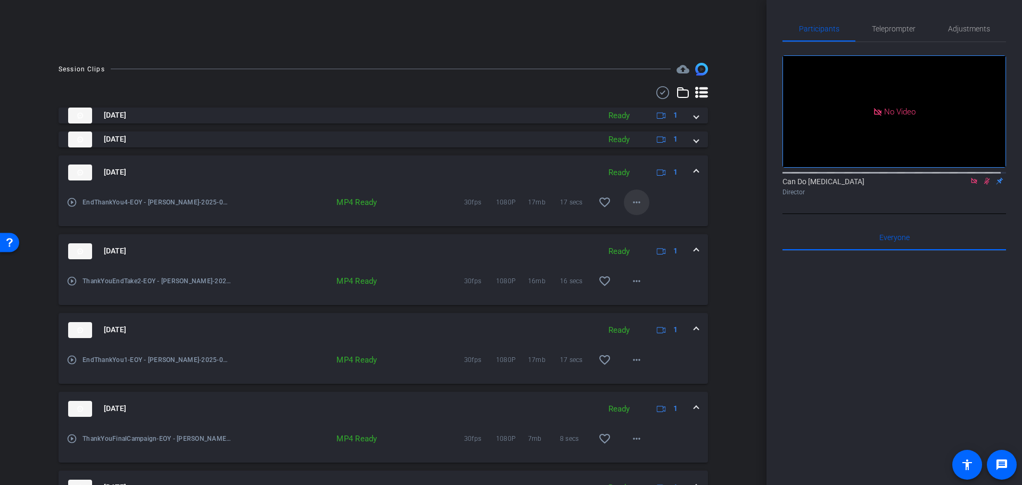
click at [637, 204] on mat-icon "more_horiz" at bounding box center [636, 202] width 13 height 13
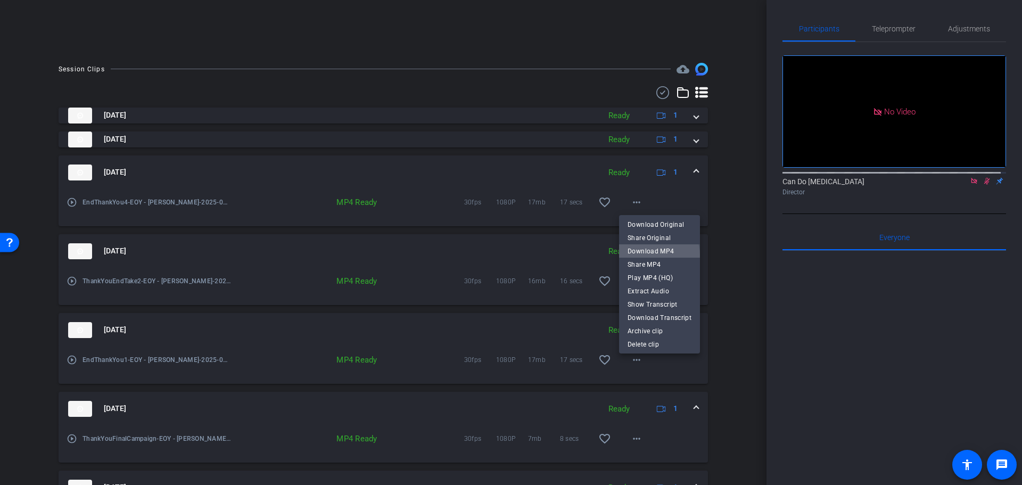
click at [656, 255] on span "Download MP4" at bounding box center [660, 250] width 64 height 13
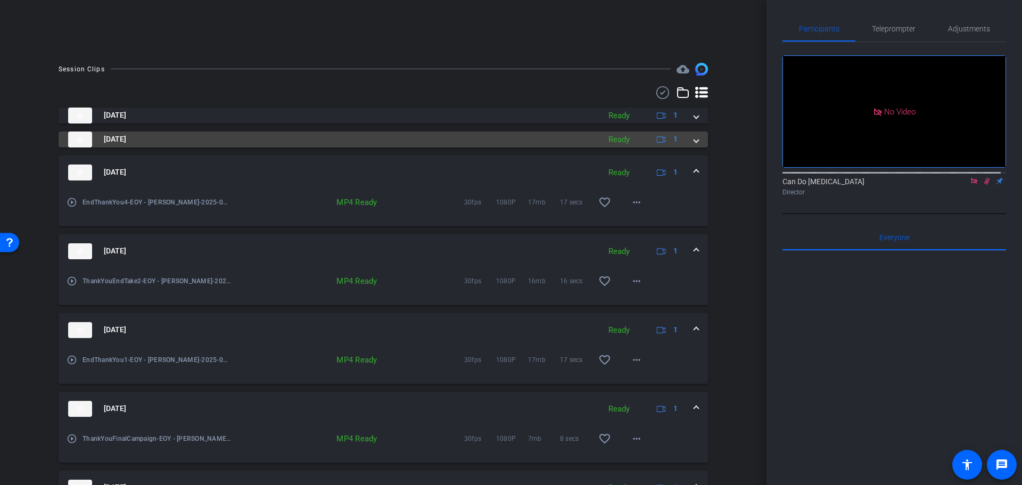
click at [694, 143] on mat-expansion-panel-header "Sep 24, 2025 Ready 1" at bounding box center [384, 140] width 650 height 16
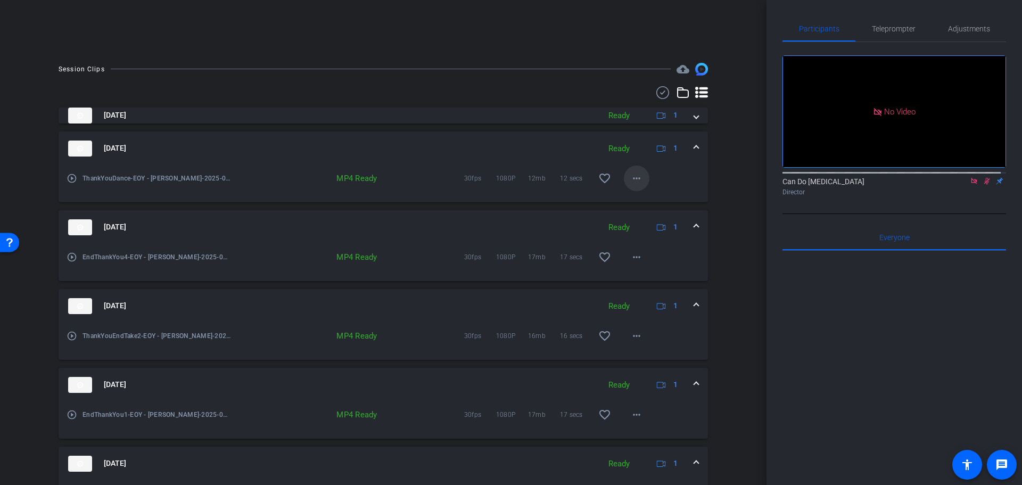
click at [632, 179] on mat-icon "more_horiz" at bounding box center [636, 178] width 13 height 13
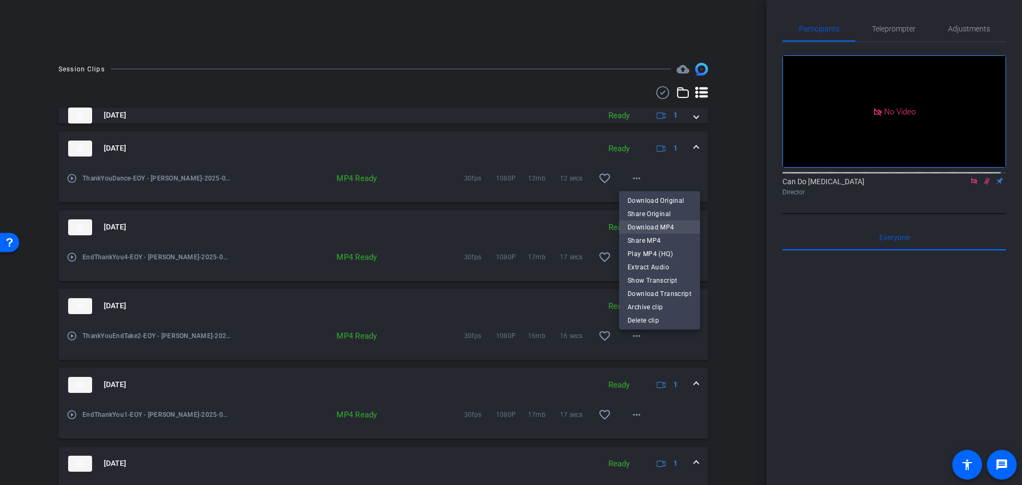
click at [651, 232] on span "Download MP4" at bounding box center [660, 226] width 64 height 13
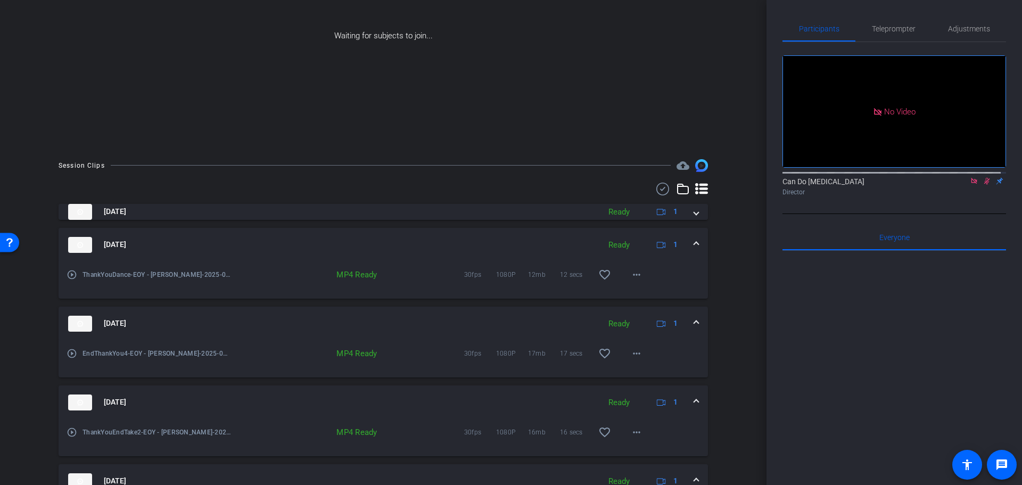
scroll to position [59, 0]
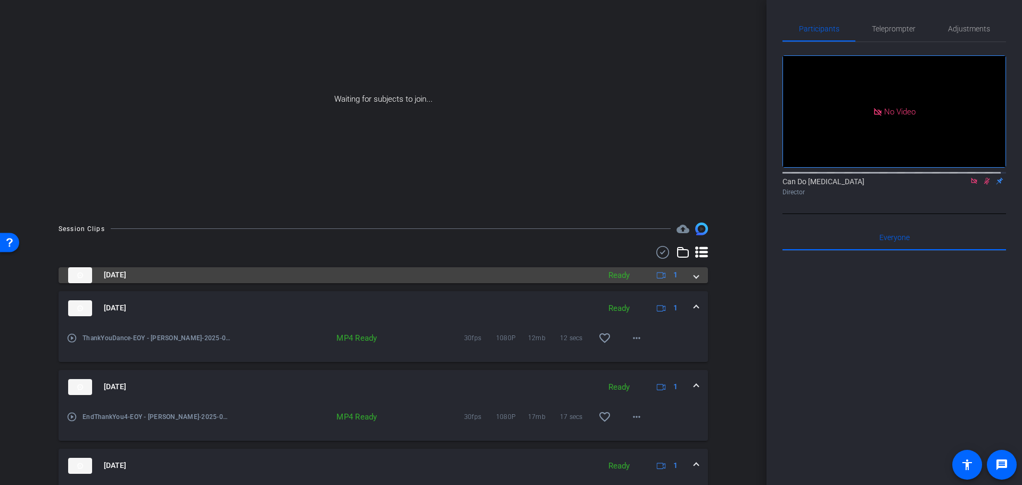
click at [695, 276] on mat-expansion-panel-header "Sep 24, 2025 Ready 1" at bounding box center [384, 275] width 650 height 16
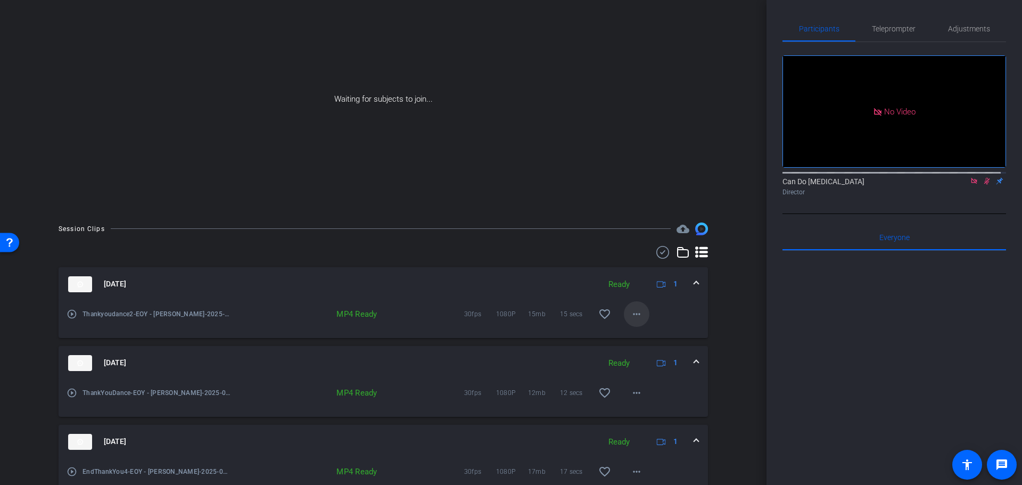
click at [632, 314] on mat-icon "more_horiz" at bounding box center [636, 314] width 13 height 13
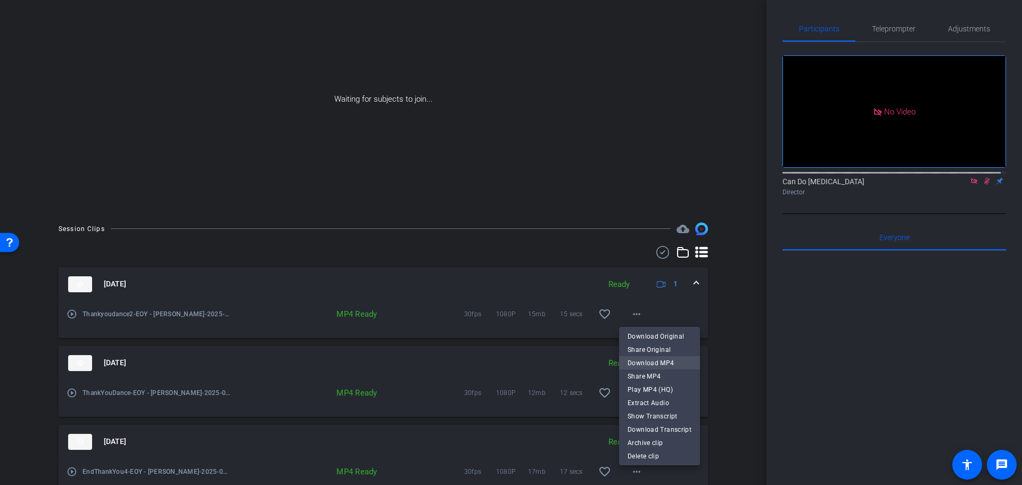
click at [673, 365] on span "Download MP4" at bounding box center [660, 362] width 64 height 13
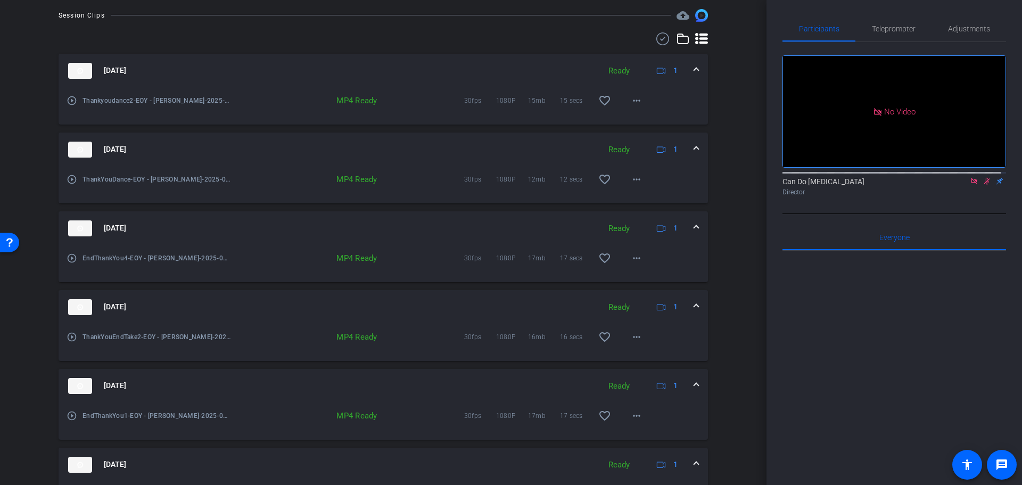
scroll to position [219, 0]
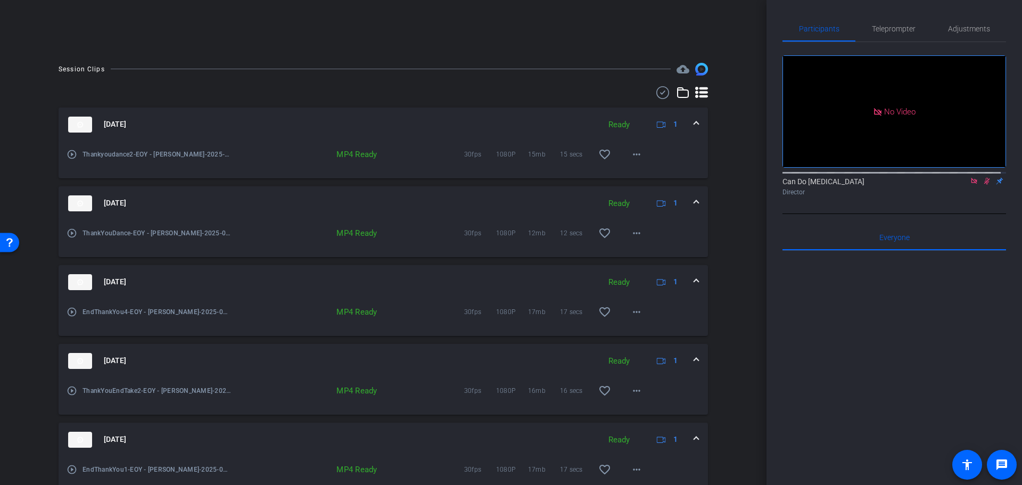
click at [687, 121] on mat-expansion-panel-header "Sep 24, 2025 Ready 1" at bounding box center [384, 125] width 650 height 34
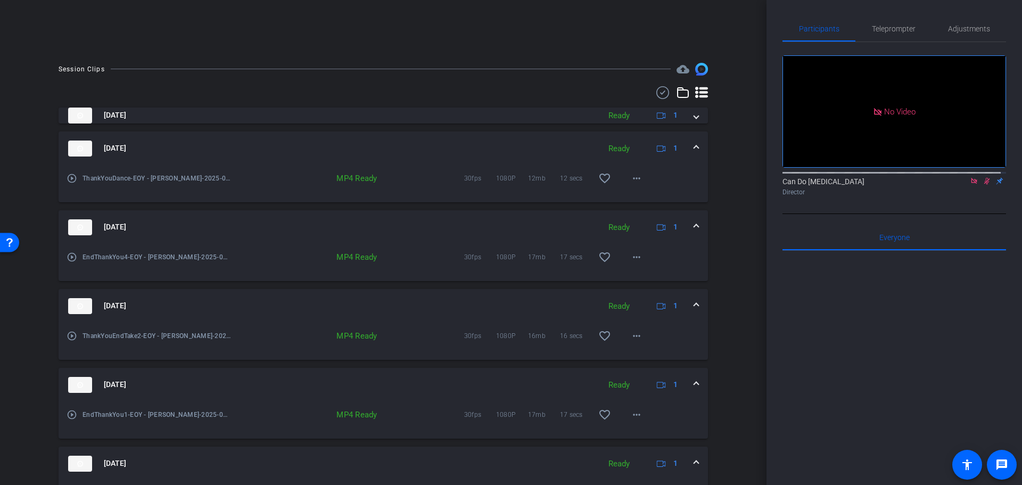
click at [690, 136] on mat-expansion-panel-header "Sep 24, 2025 Ready 1" at bounding box center [384, 149] width 650 height 34
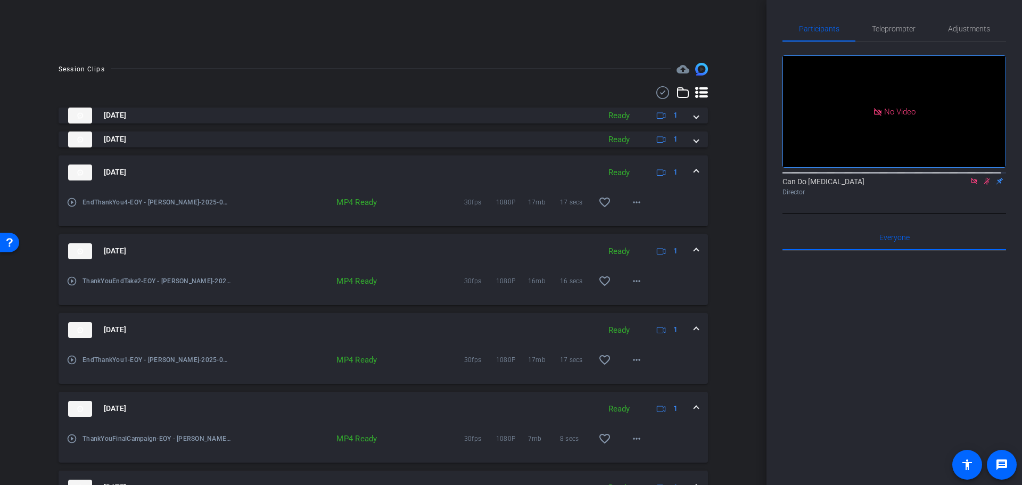
click at [694, 169] on span at bounding box center [696, 172] width 4 height 11
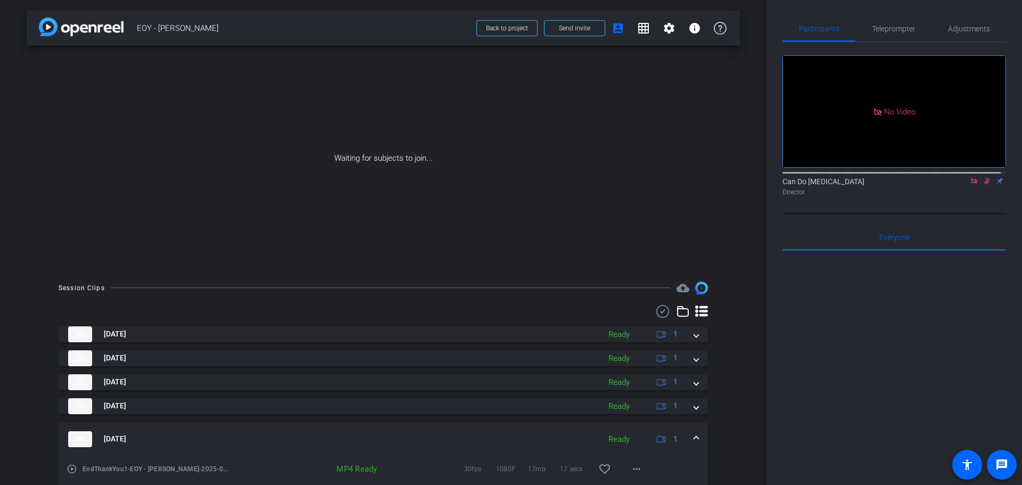
click at [694, 433] on span at bounding box center [696, 438] width 4 height 11
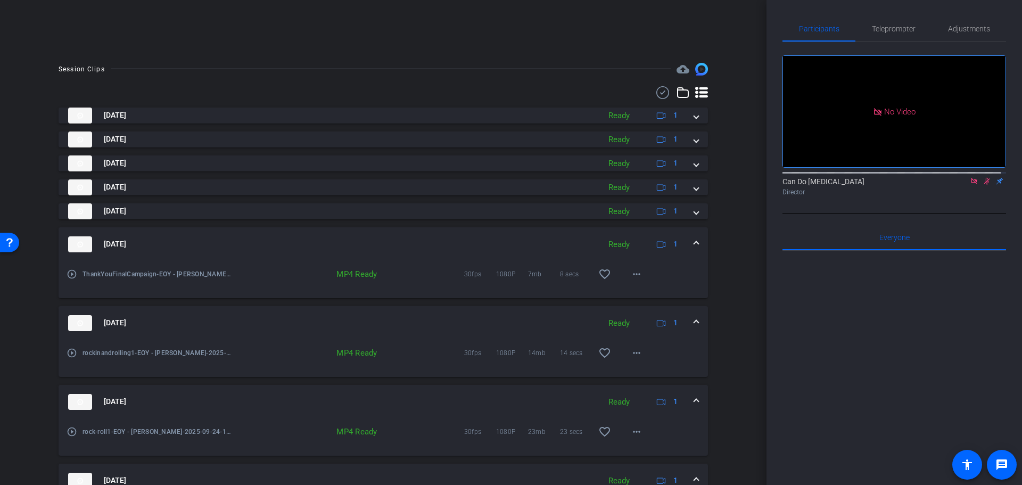
click at [694, 241] on span at bounding box center [696, 244] width 4 height 11
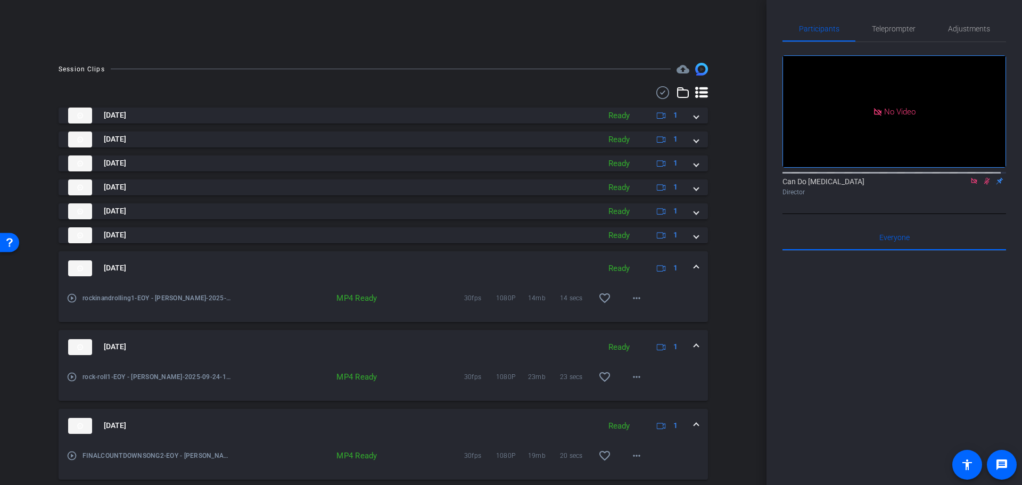
click at [690, 275] on mat-expansion-panel-header "[DATE] Ready 1" at bounding box center [384, 268] width 650 height 34
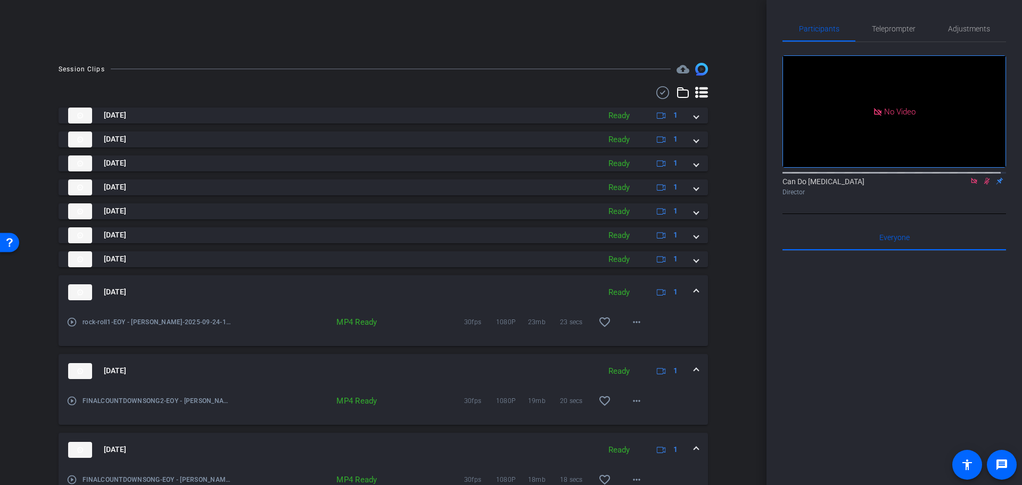
click at [694, 291] on mat-expansion-panel-header "Sep 24, 2025 Ready 1" at bounding box center [384, 292] width 650 height 34
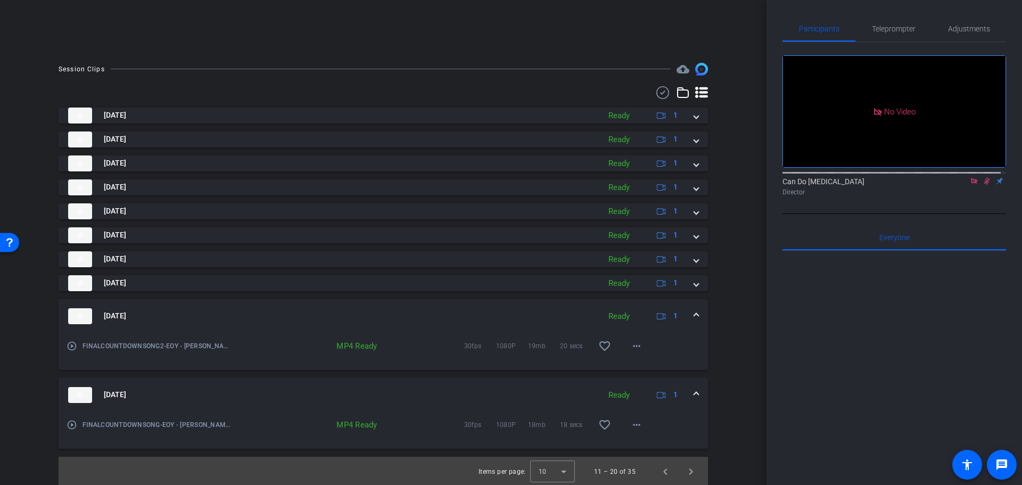
click at [693, 324] on mat-expansion-panel-header "Sep 24, 2025 Ready 1" at bounding box center [384, 316] width 650 height 34
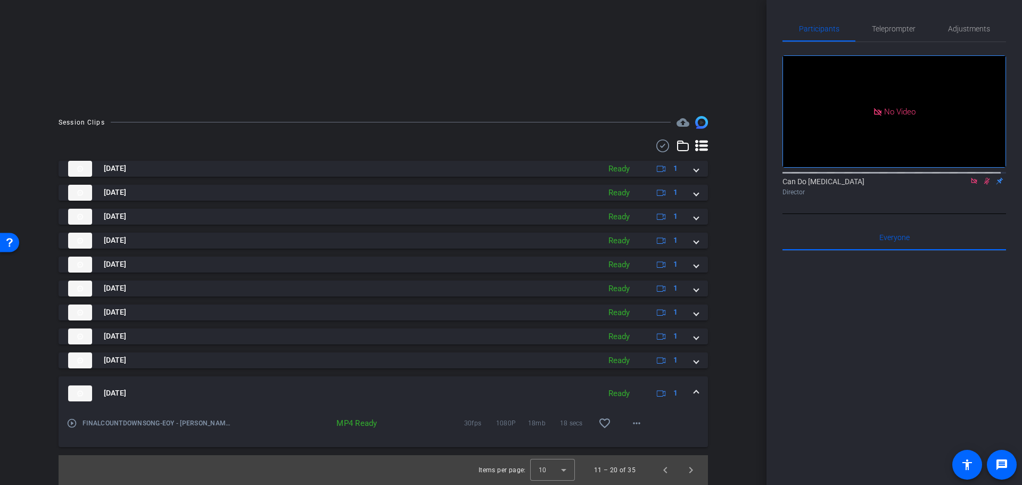
click at [691, 384] on mat-expansion-panel-header "Sep 24, 2025 Ready 1" at bounding box center [384, 393] width 650 height 34
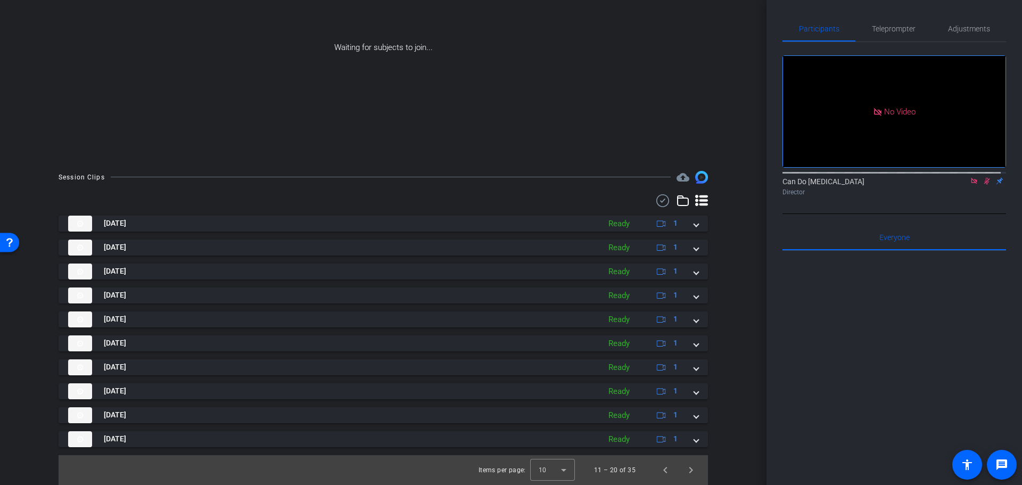
scroll to position [111, 0]
click at [665, 475] on span "Previous page" at bounding box center [666, 470] width 26 height 26
click at [696, 442] on div "Next page" at bounding box center [686, 446] width 40 height 13
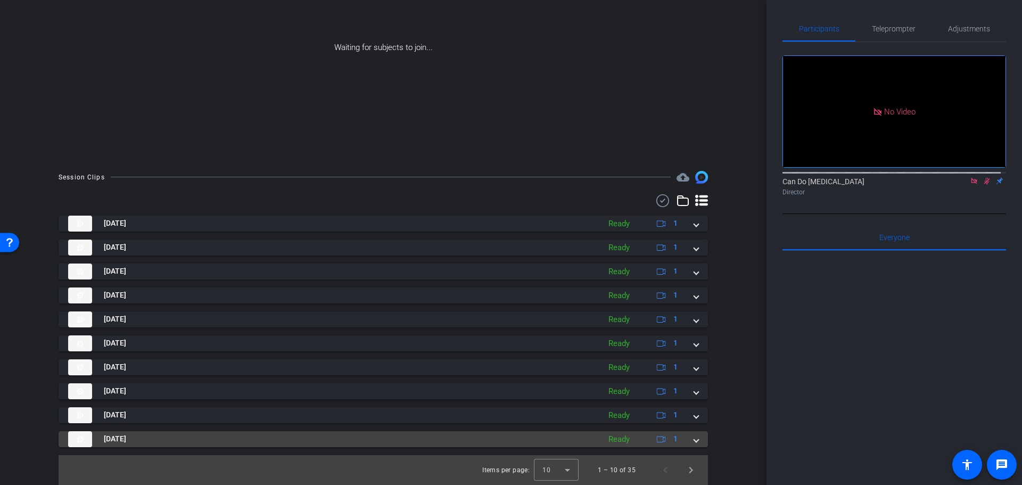
click at [697, 438] on mat-expansion-panel-header "Sep 24, 2025 Ready 1" at bounding box center [384, 439] width 650 height 16
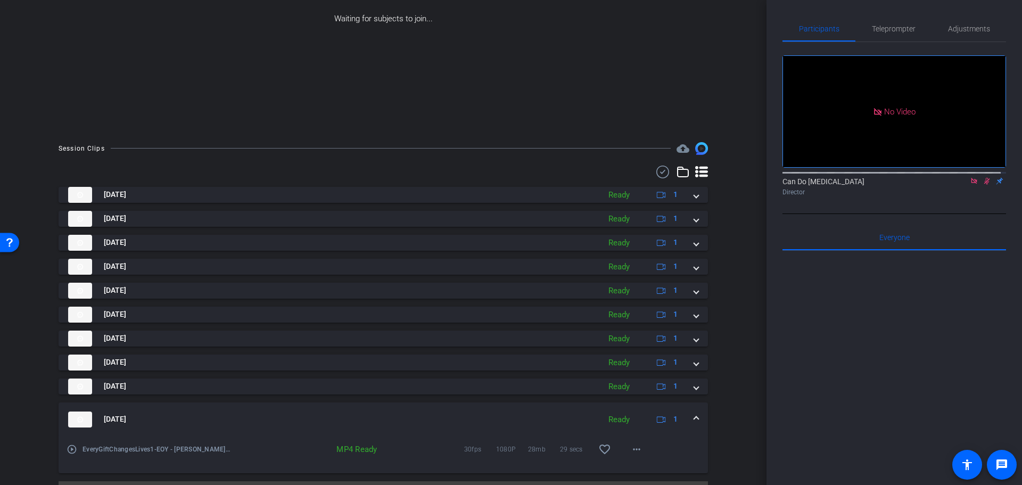
scroll to position [166, 0]
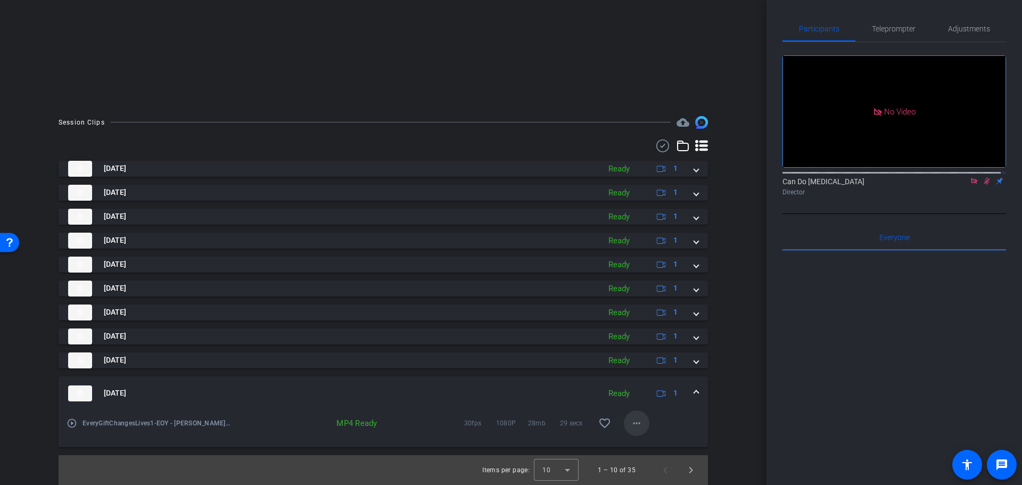
click at [640, 430] on span at bounding box center [637, 424] width 26 height 26
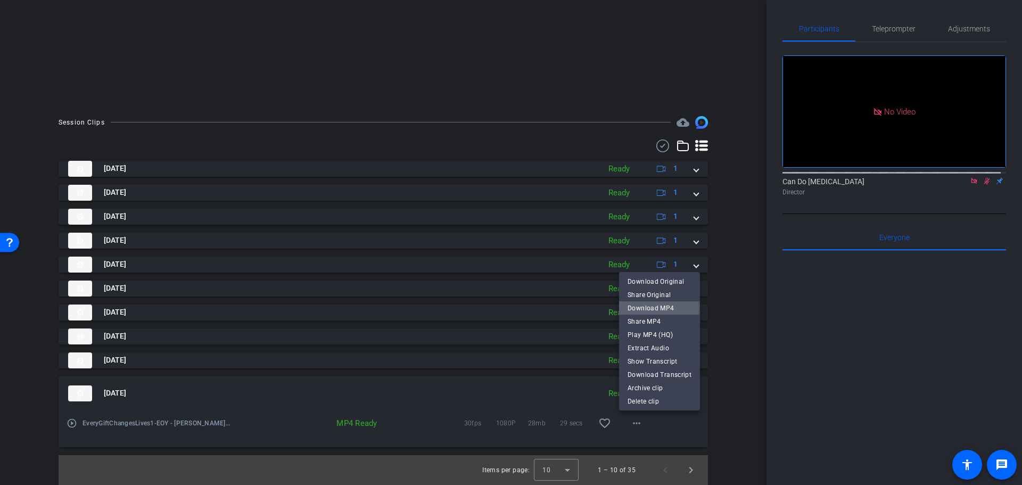
click at [653, 309] on span "Download MP4" at bounding box center [660, 307] width 64 height 13
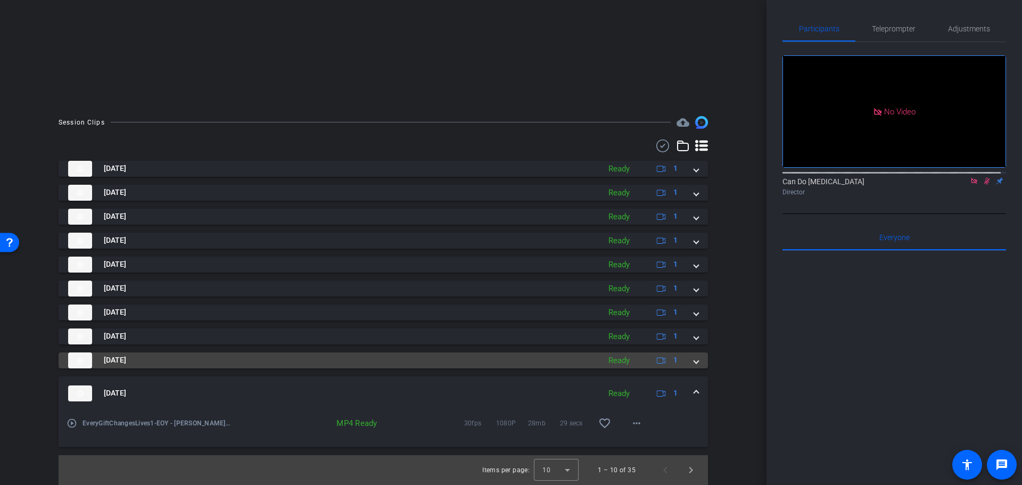
click at [696, 358] on mat-expansion-panel-header "Sep 24, 2025 Ready 1" at bounding box center [384, 360] width 650 height 16
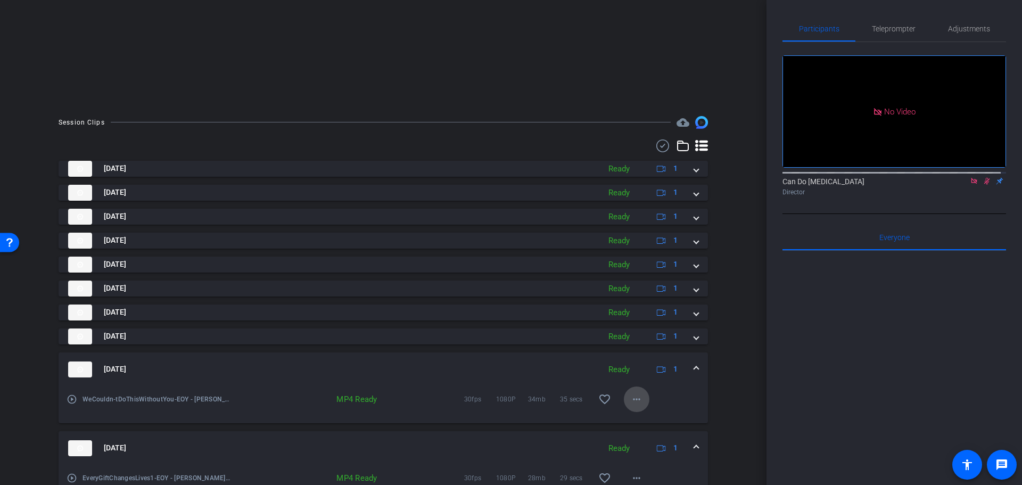
click at [634, 405] on mat-icon "more_horiz" at bounding box center [636, 399] width 13 height 13
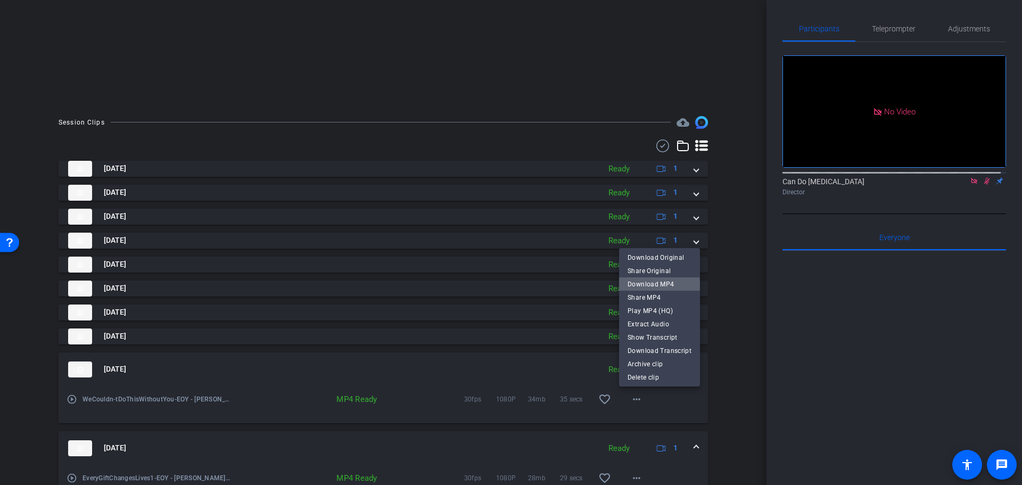
click at [659, 285] on span "Download MP4" at bounding box center [660, 283] width 64 height 13
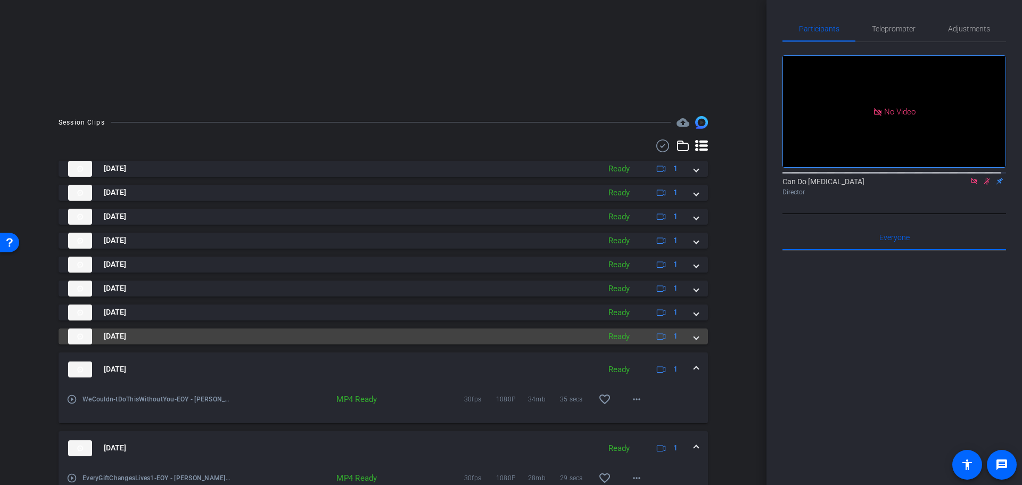
click at [694, 338] on span at bounding box center [696, 336] width 4 height 11
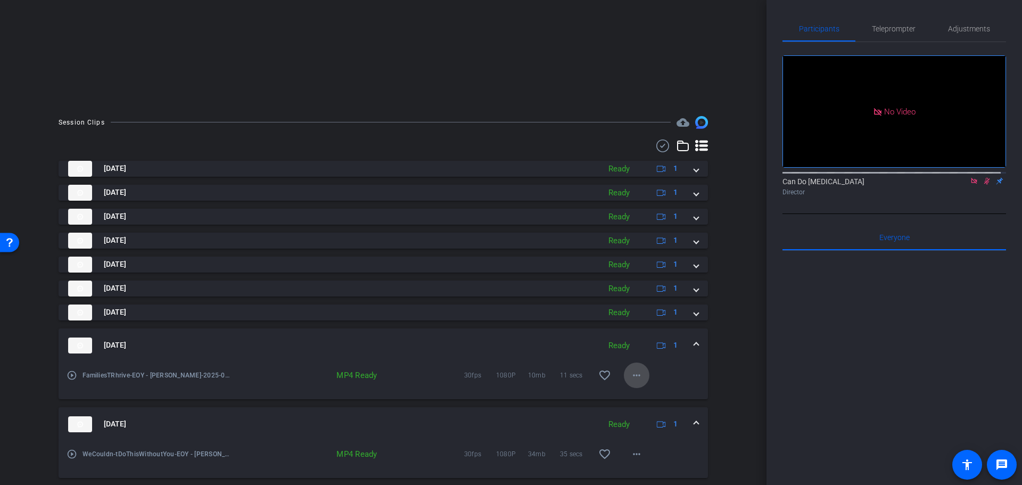
click at [630, 374] on mat-icon "more_horiz" at bounding box center [636, 375] width 13 height 13
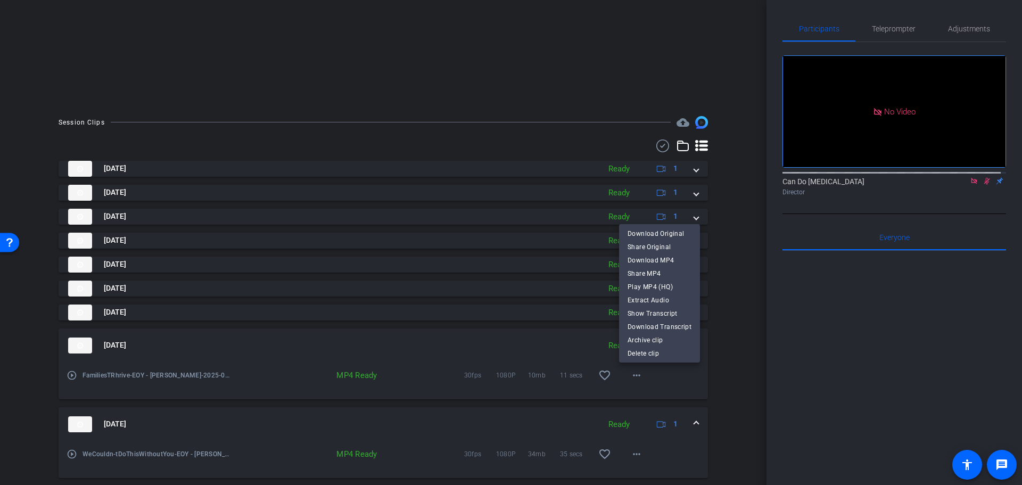
click at [631, 379] on div at bounding box center [511, 242] width 1022 height 485
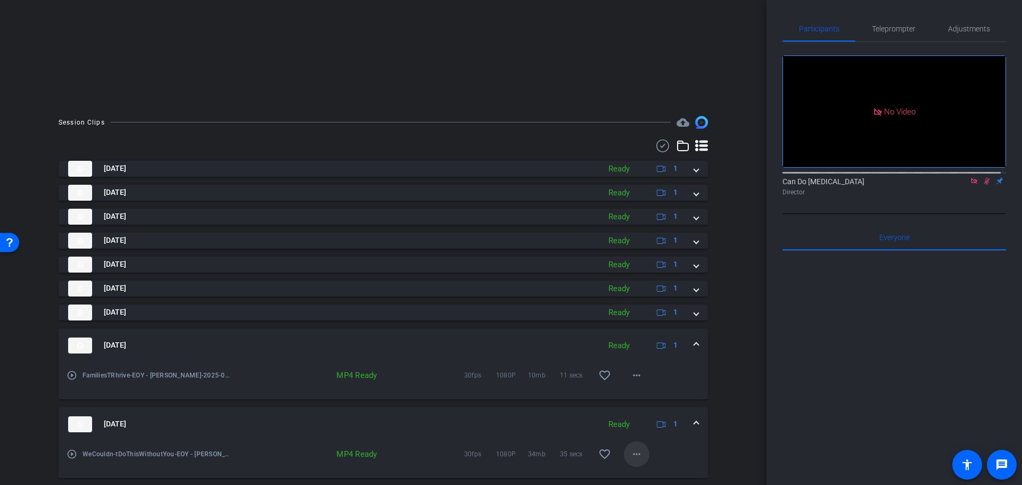
click at [639, 453] on span at bounding box center [637, 454] width 26 height 26
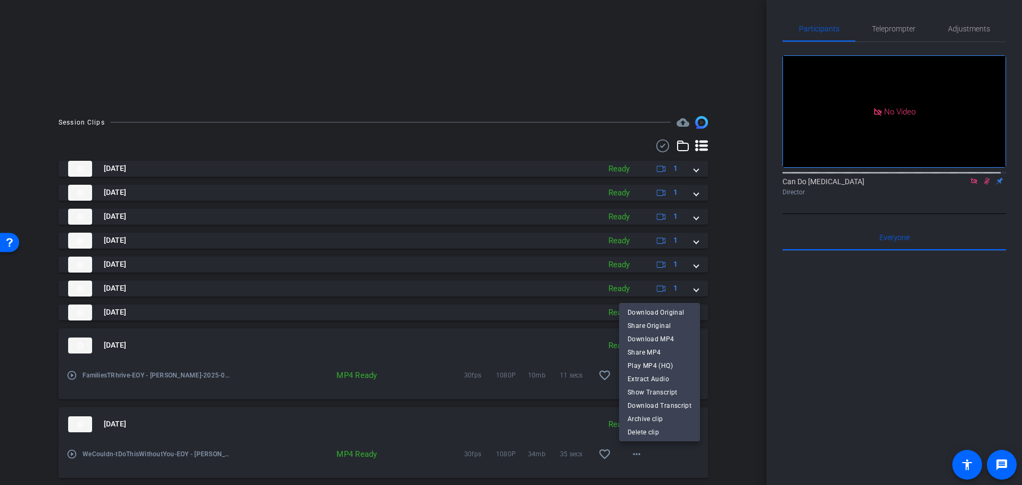
click at [639, 458] on div at bounding box center [511, 242] width 1022 height 485
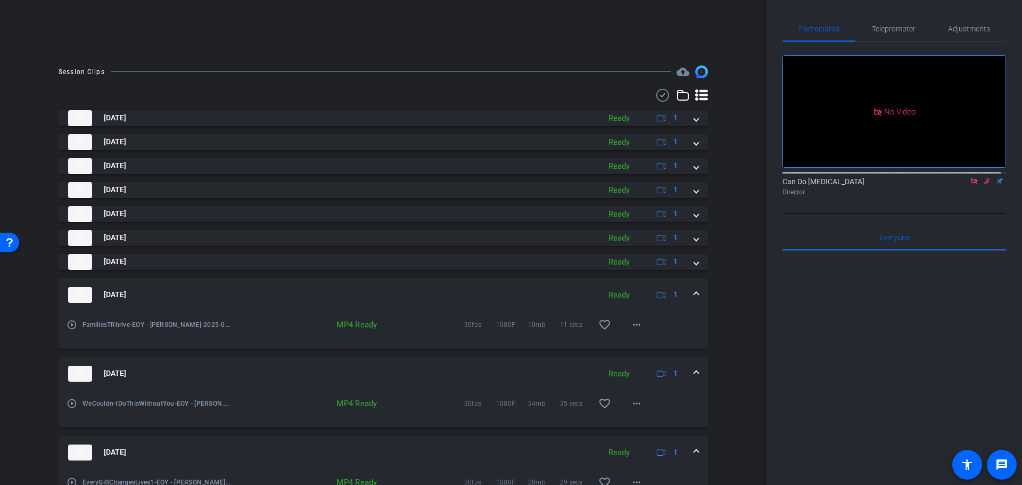
scroll to position [275, 0]
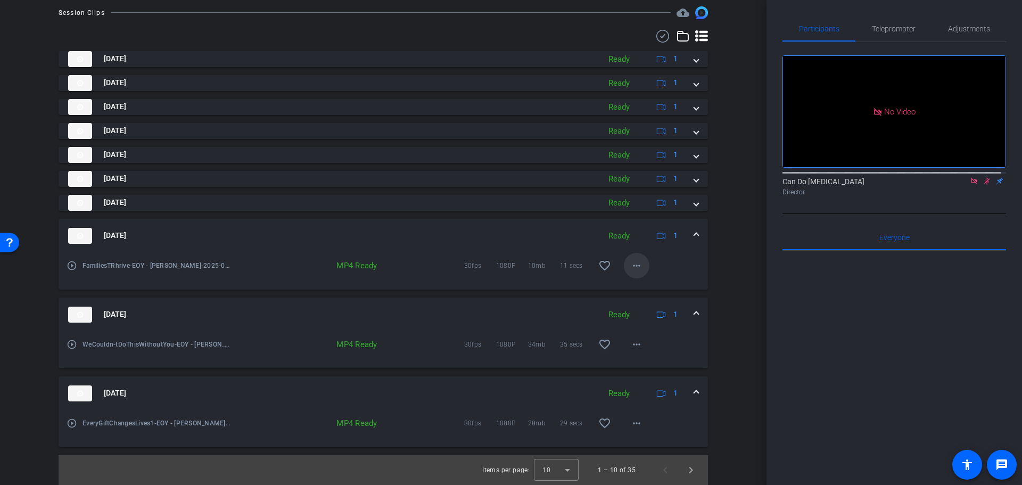
click at [630, 267] on mat-icon "more_horiz" at bounding box center [636, 265] width 13 height 13
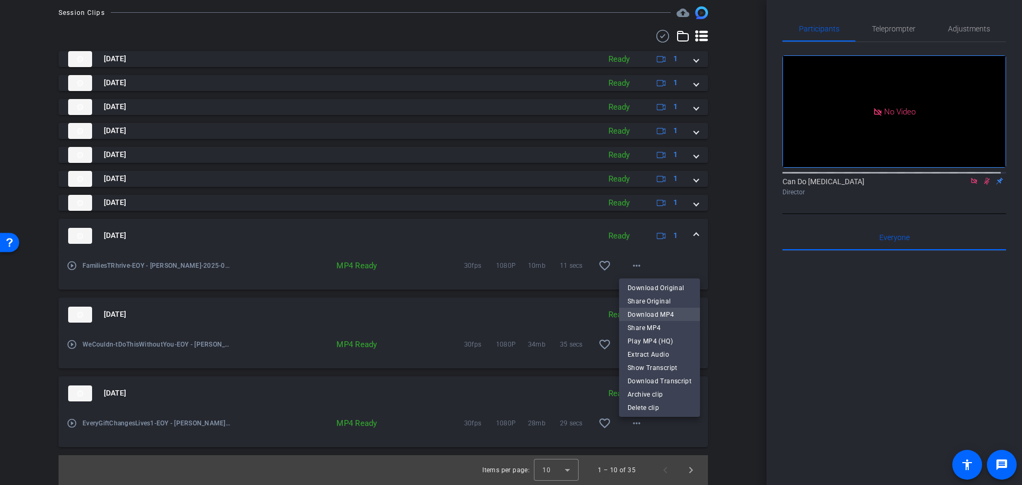
click at [647, 314] on span "Download MP4" at bounding box center [660, 314] width 64 height 13
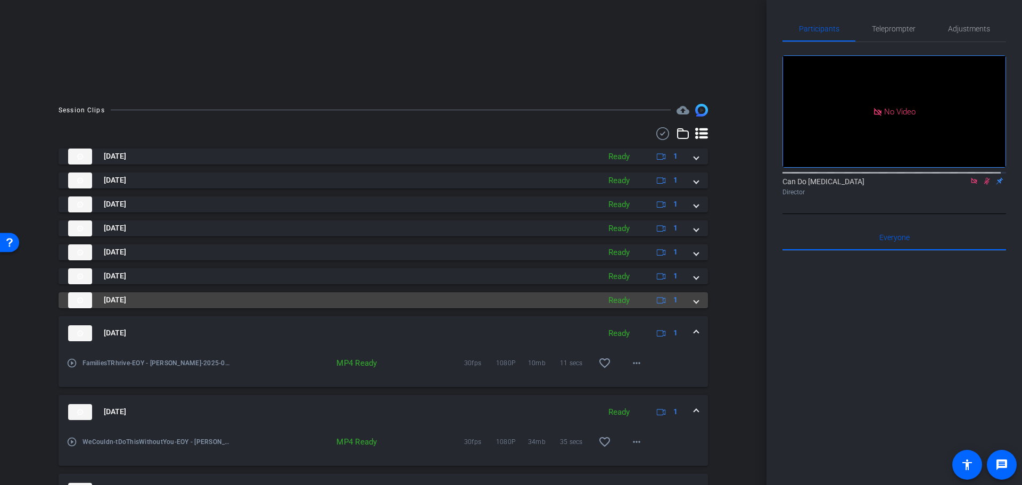
scroll to position [169, 0]
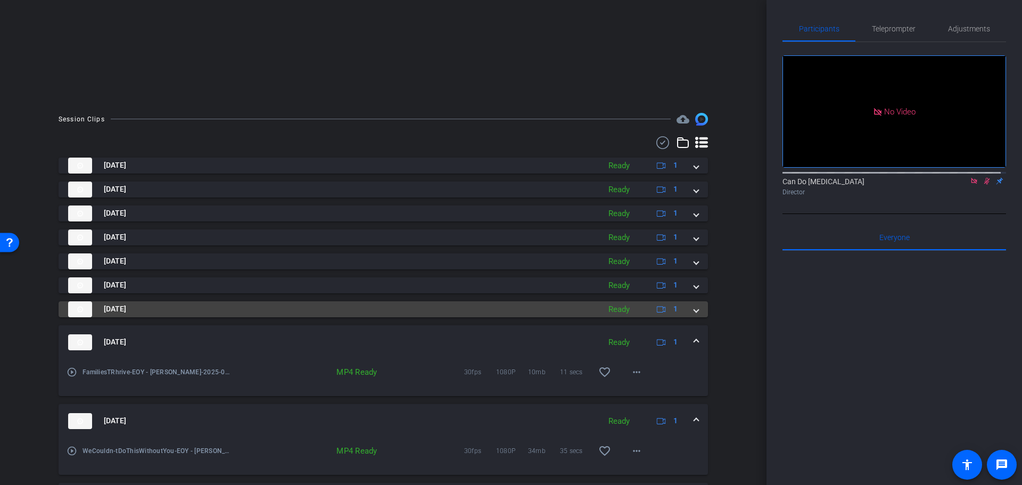
click at [698, 306] on mat-expansion-panel-header "Sep 24, 2025 Ready 1" at bounding box center [384, 309] width 650 height 16
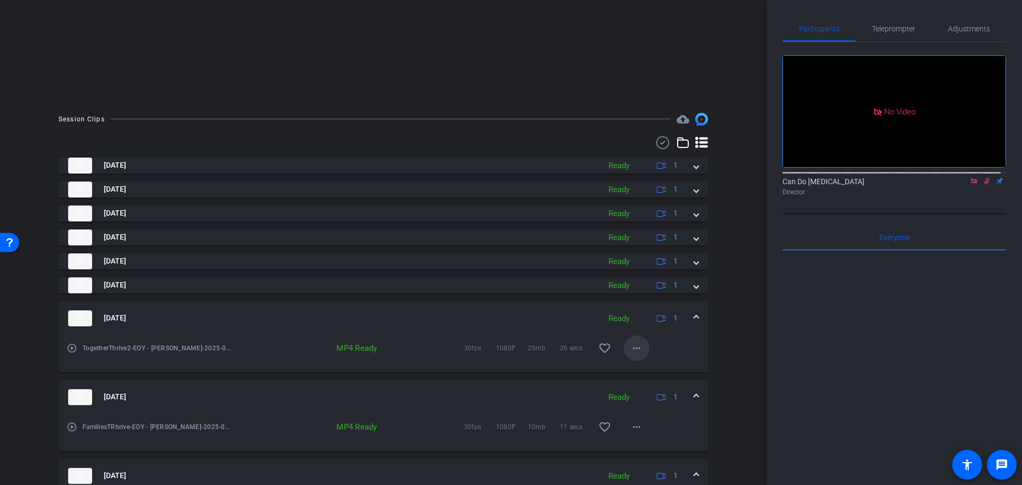
click at [633, 348] on mat-icon "more_horiz" at bounding box center [636, 348] width 13 height 13
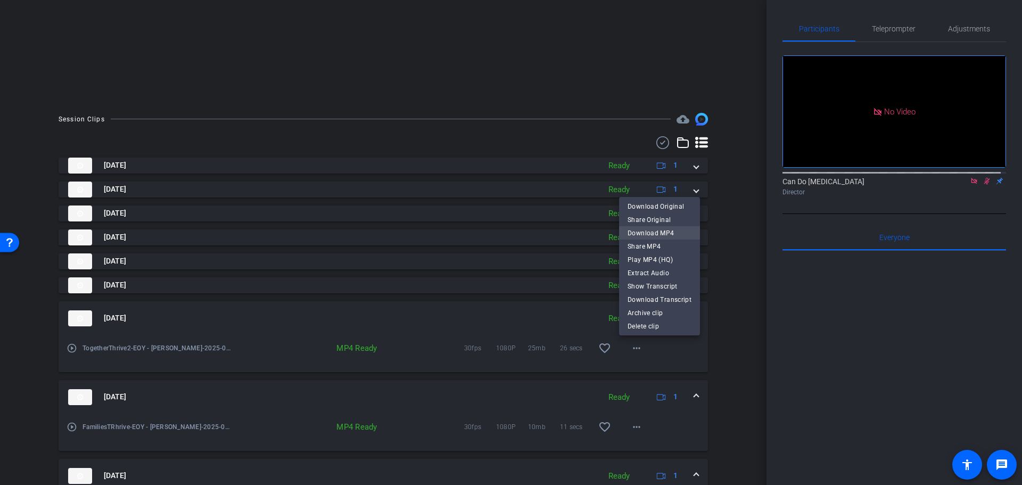
click at [675, 235] on span "Download MP4" at bounding box center [660, 232] width 64 height 13
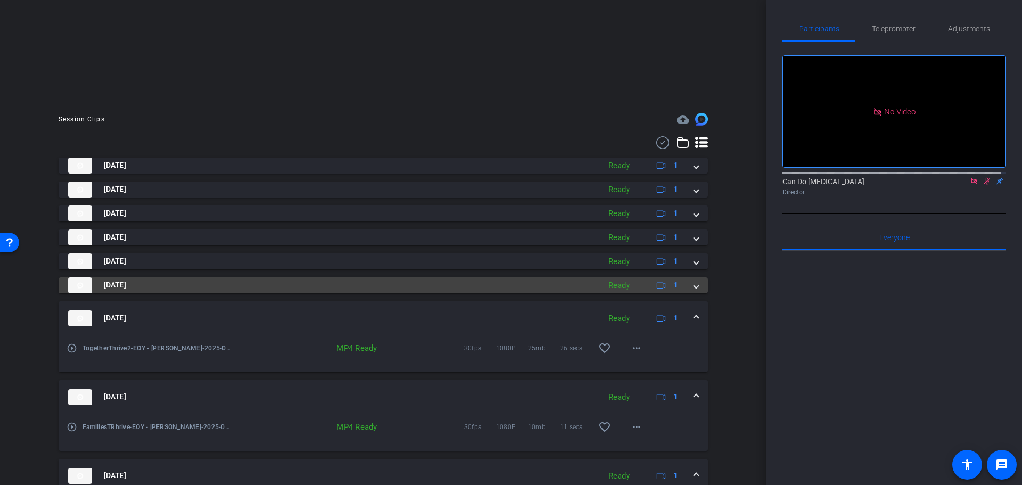
click at [697, 288] on mat-expansion-panel-header "Sep 24, 2025 Ready 1" at bounding box center [384, 285] width 650 height 16
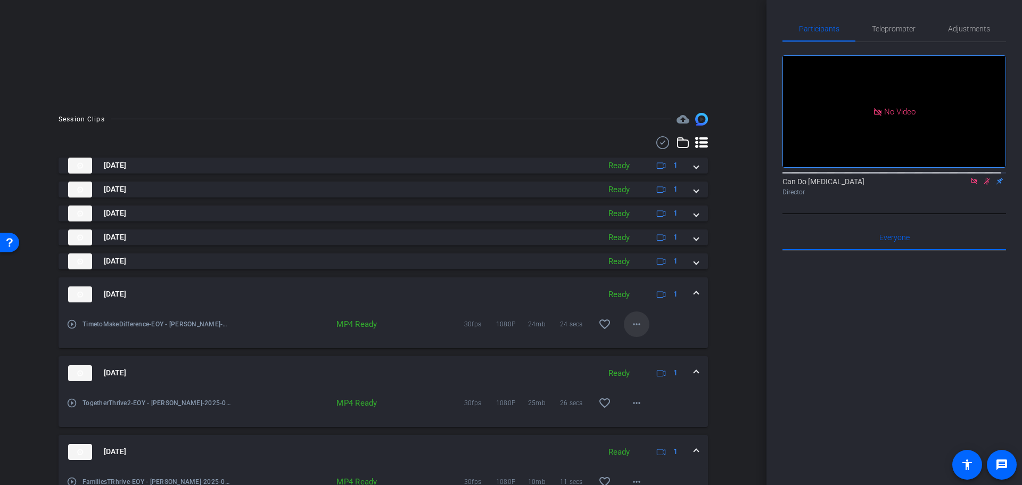
click at [642, 326] on span at bounding box center [637, 324] width 26 height 26
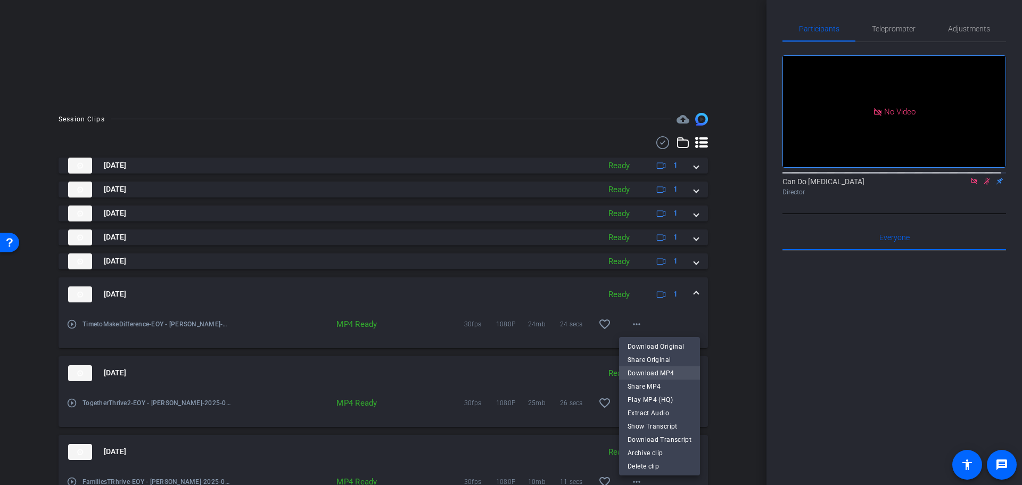
click at [654, 368] on span "Download MP4" at bounding box center [660, 372] width 64 height 13
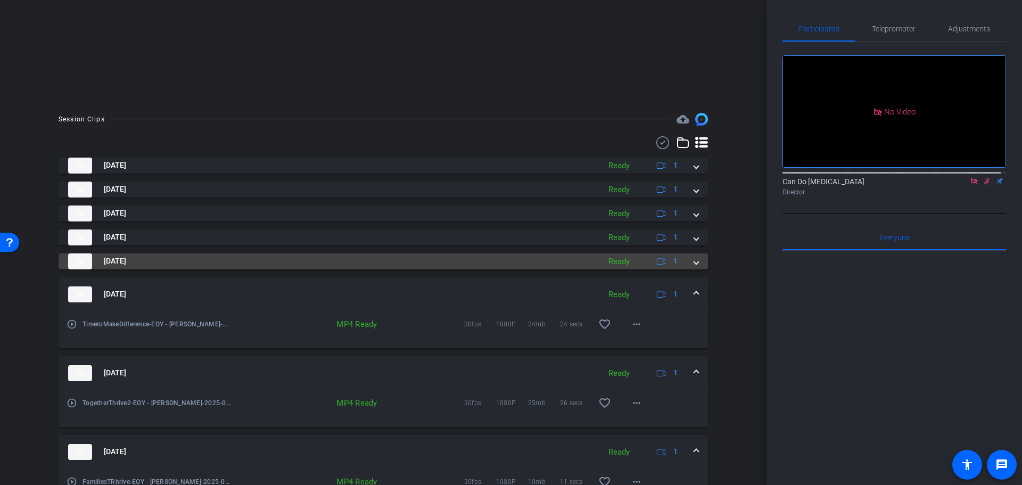
click at [688, 267] on div "Sep 24, 2025 Ready 1" at bounding box center [381, 261] width 626 height 16
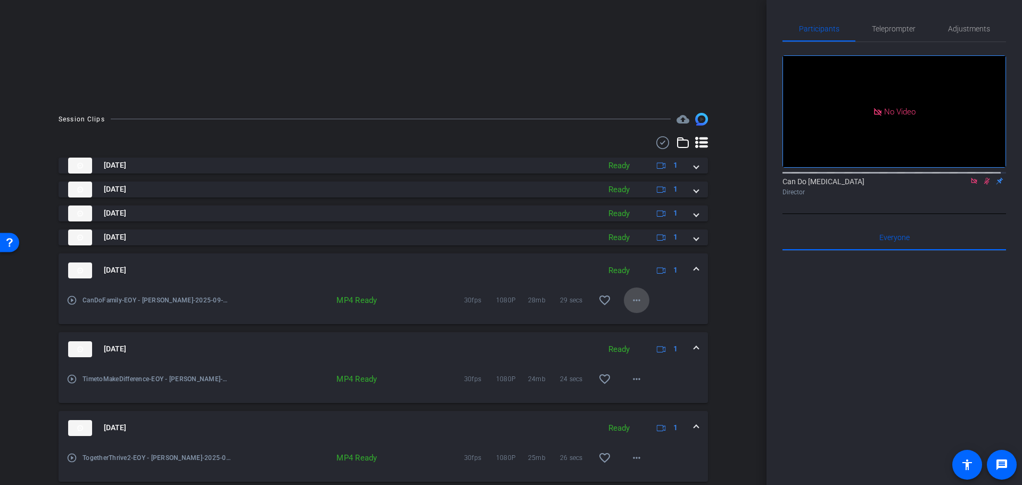
click at [633, 300] on mat-icon "more_horiz" at bounding box center [636, 300] width 13 height 13
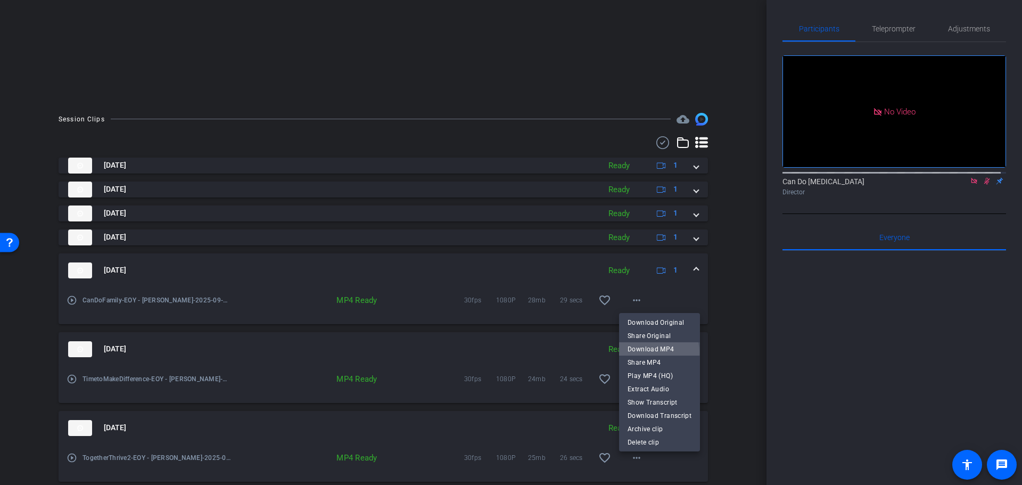
click at [654, 352] on span "Download MP4" at bounding box center [660, 348] width 64 height 13
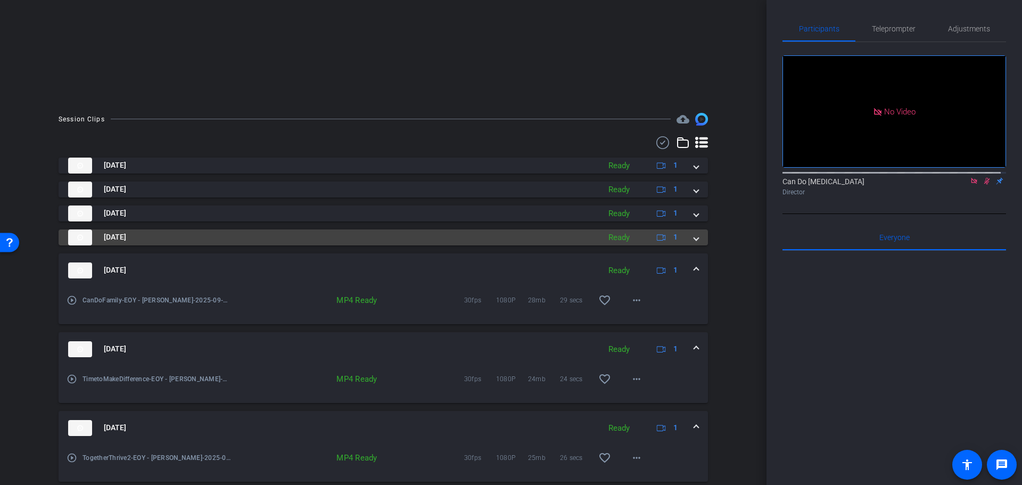
click at [694, 239] on span at bounding box center [696, 237] width 4 height 11
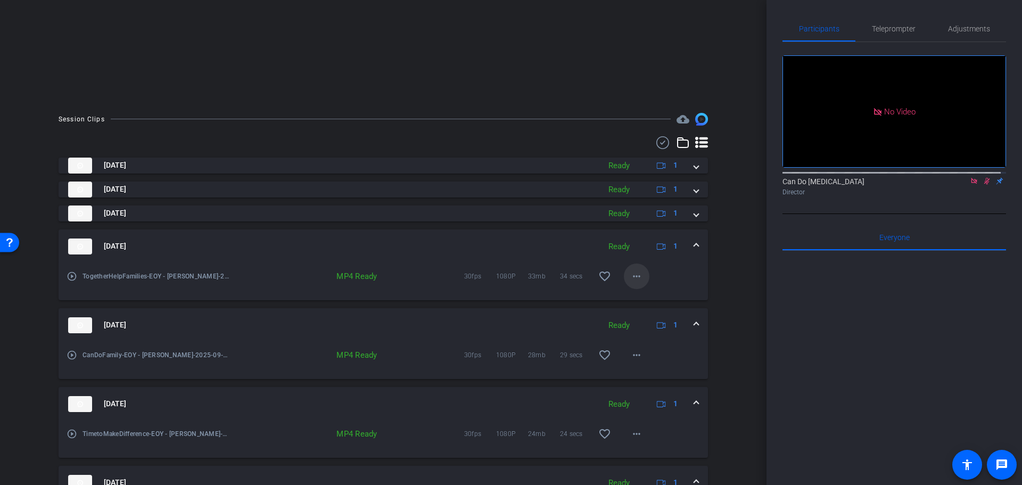
click at [632, 274] on mat-icon "more_horiz" at bounding box center [636, 276] width 13 height 13
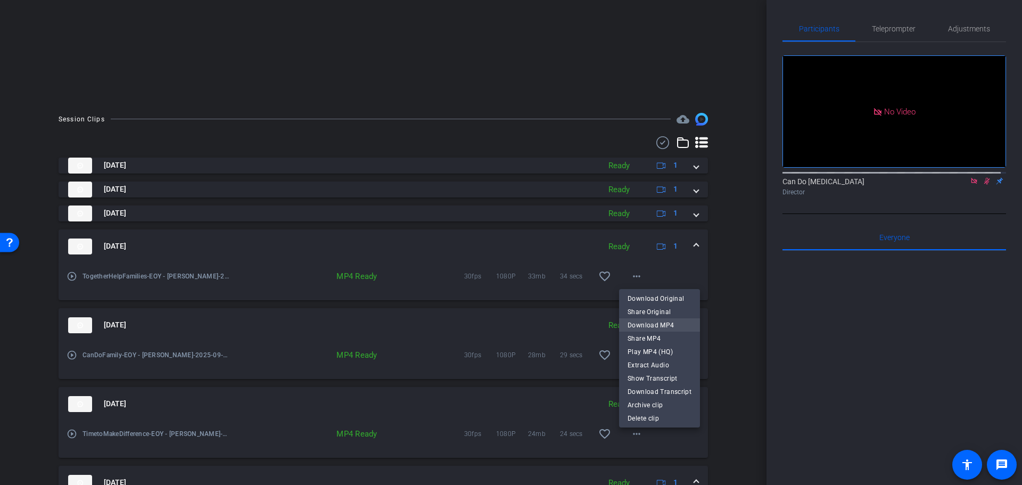
click at [655, 323] on span "Download MP4" at bounding box center [660, 324] width 64 height 13
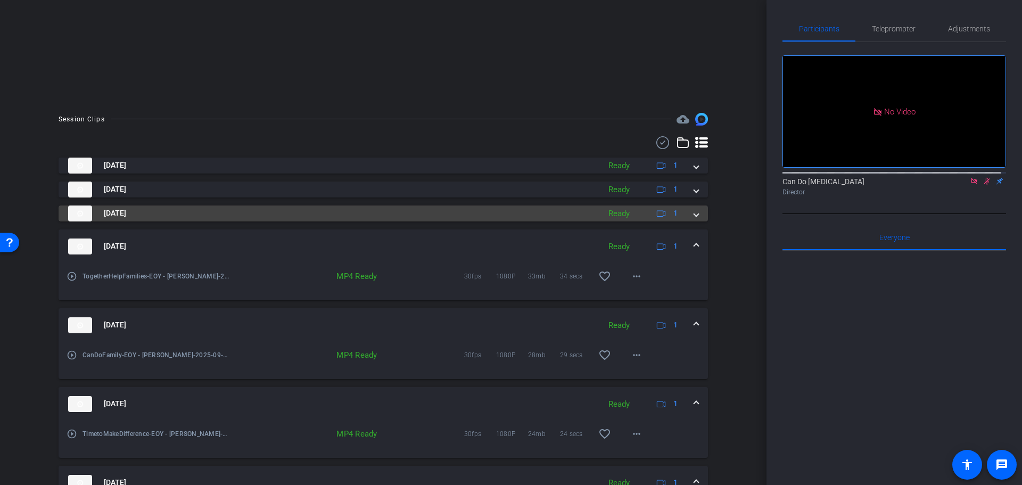
click at [700, 211] on mat-expansion-panel-header "Sep 24, 2025 Ready 1" at bounding box center [384, 214] width 650 height 16
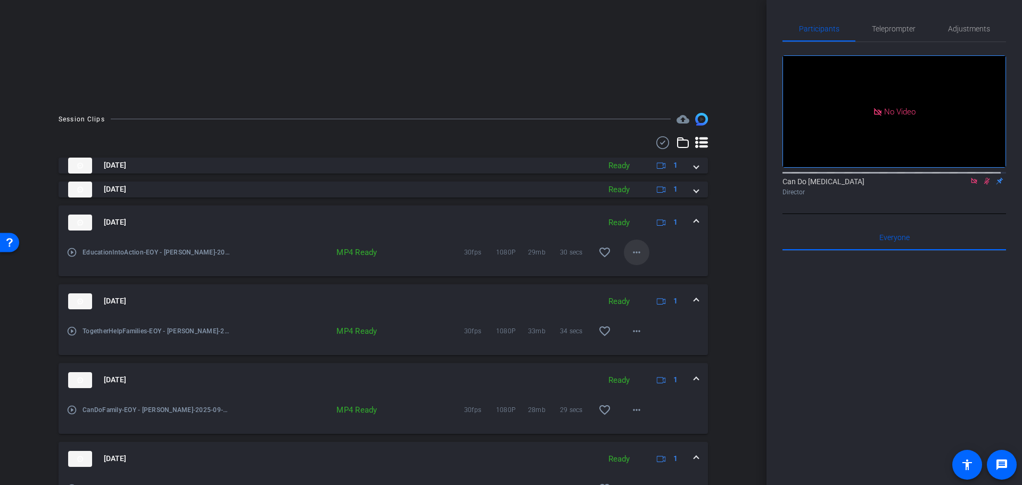
click at [630, 252] on mat-icon "more_horiz" at bounding box center [636, 252] width 13 height 13
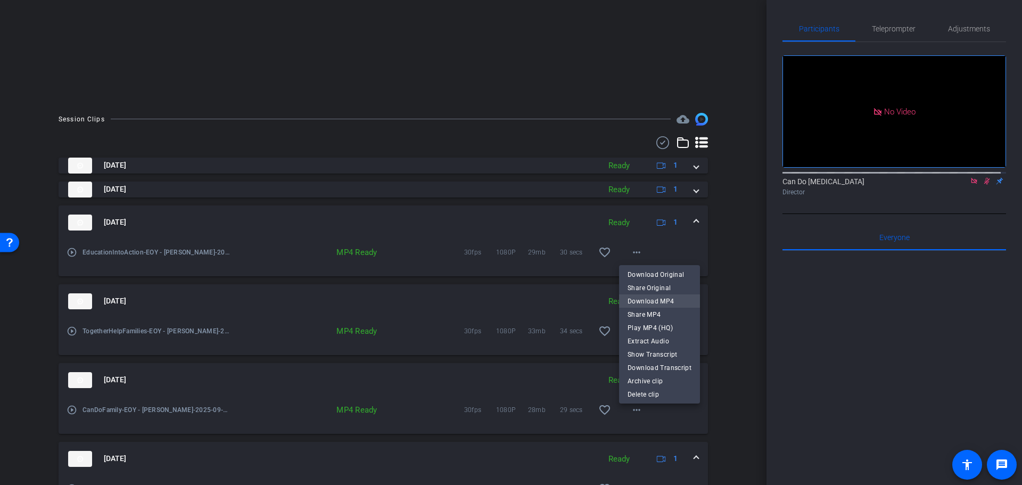
click at [668, 302] on span "Download MP4" at bounding box center [660, 300] width 64 height 13
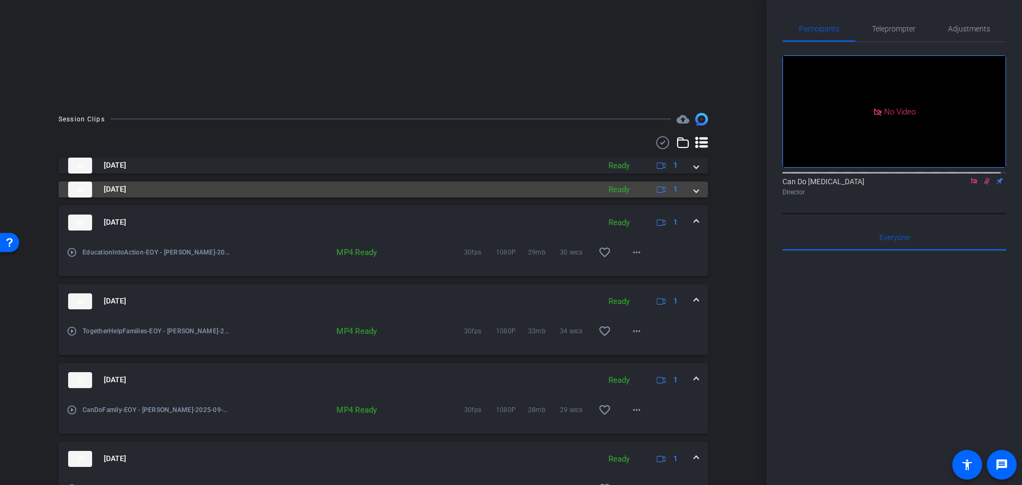
click at [694, 188] on span at bounding box center [696, 189] width 4 height 11
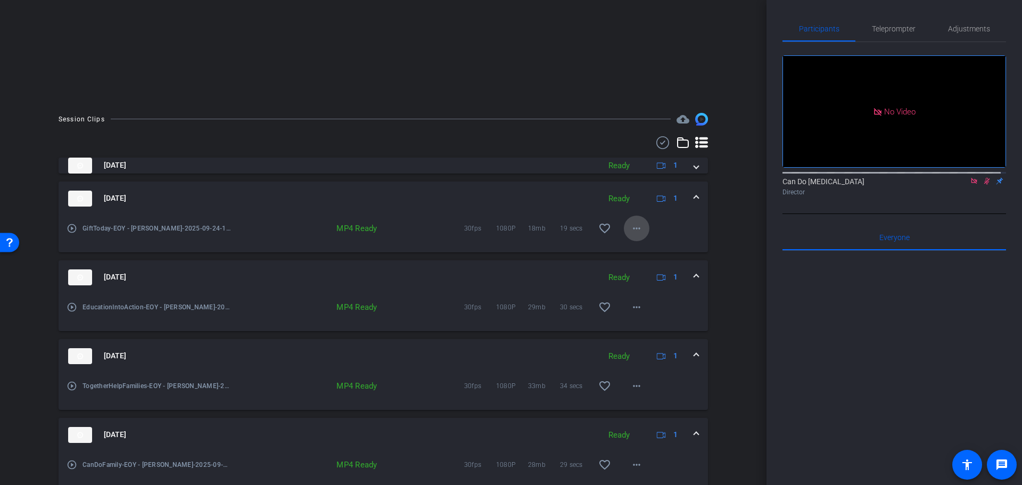
click at [630, 226] on mat-icon "more_horiz" at bounding box center [636, 228] width 13 height 13
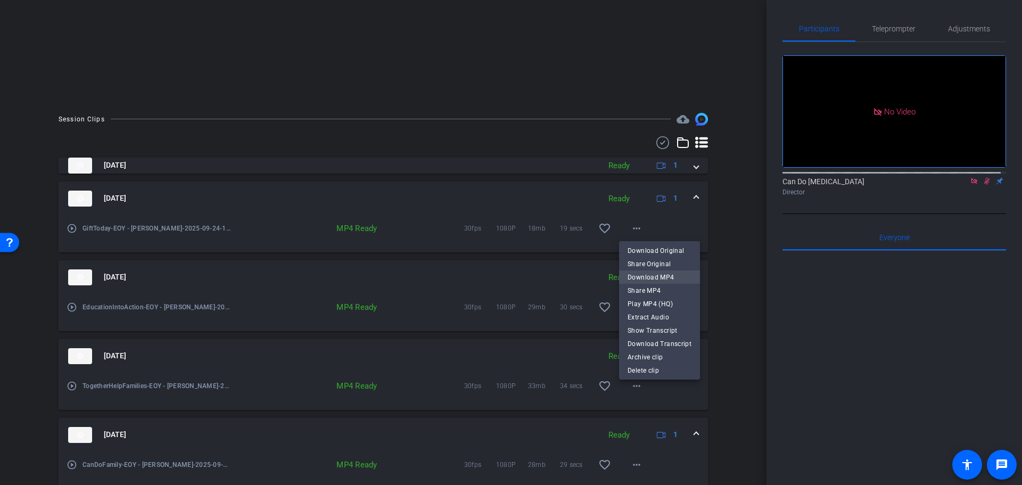
click at [677, 280] on span "Download MP4" at bounding box center [660, 276] width 64 height 13
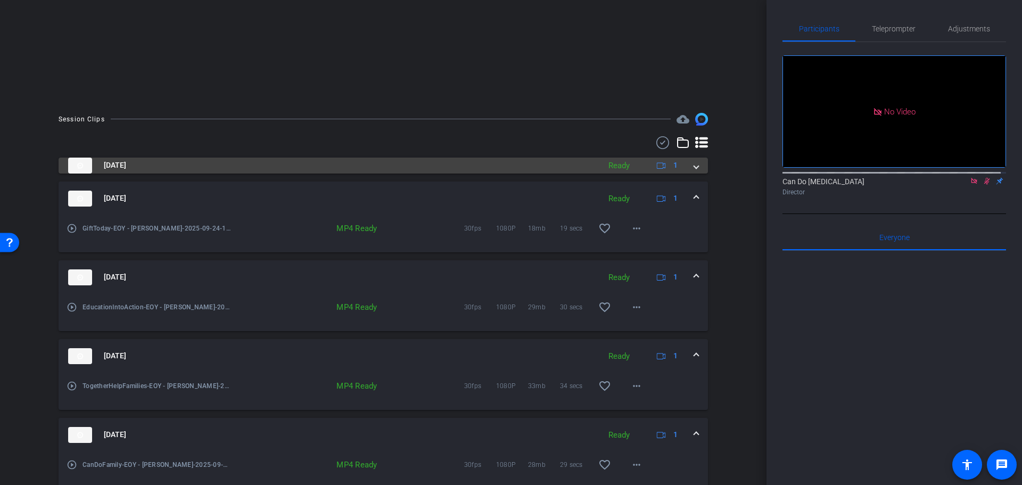
click at [694, 166] on mat-expansion-panel-header "Sep 24, 2025 Ready 1" at bounding box center [384, 166] width 650 height 16
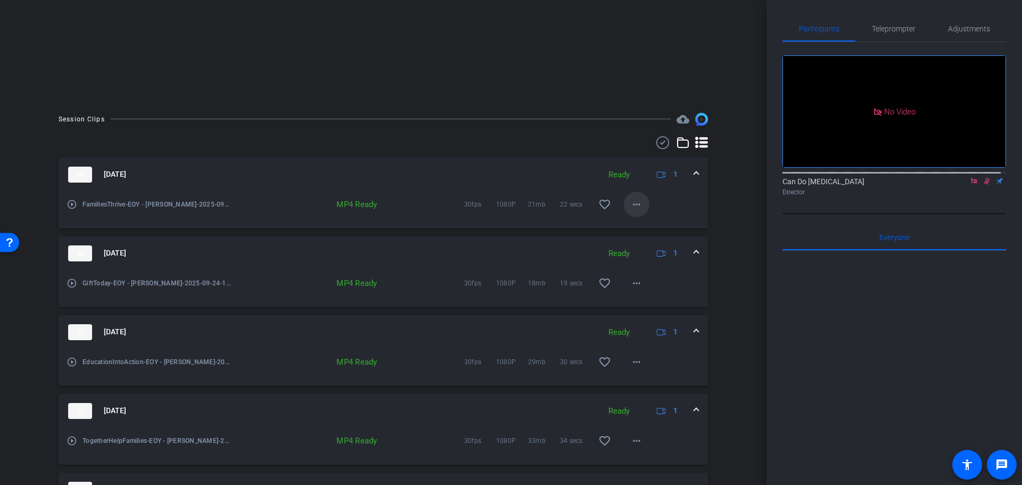
click at [630, 208] on mat-icon "more_horiz" at bounding box center [636, 204] width 13 height 13
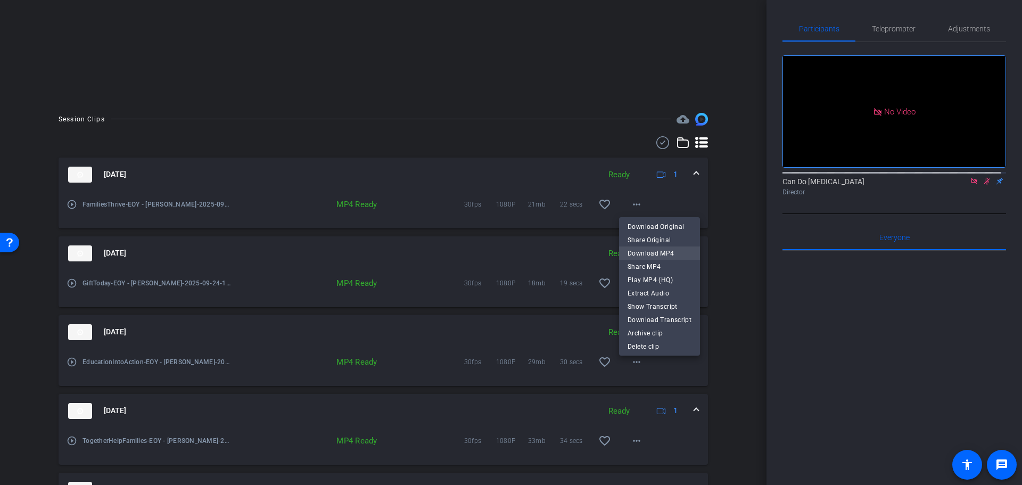
click at [668, 253] on span "Download MP4" at bounding box center [660, 253] width 64 height 13
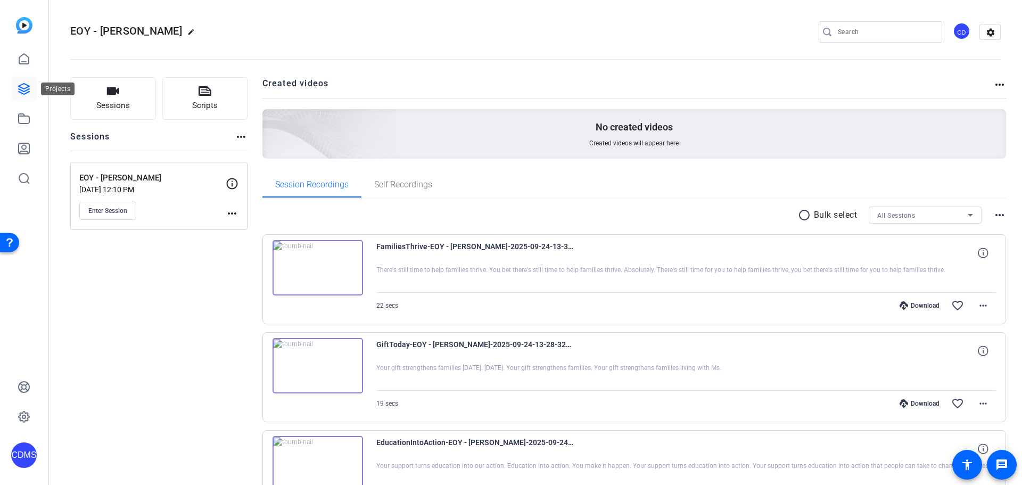
click at [32, 79] on link at bounding box center [24, 89] width 26 height 26
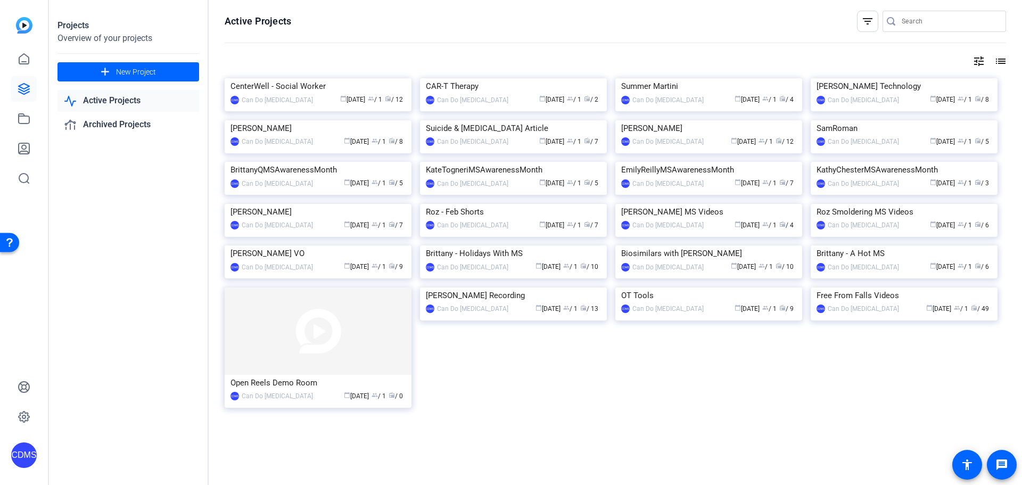
drag, startPoint x: 94, startPoint y: 318, endPoint x: 94, endPoint y: 309, distance: 9.6
click at [94, 317] on div "Projects Overview of your projects add New Project Active Projects Archived Pro…" at bounding box center [129, 242] width 160 height 485
click at [17, 125] on link at bounding box center [24, 119] width 26 height 26
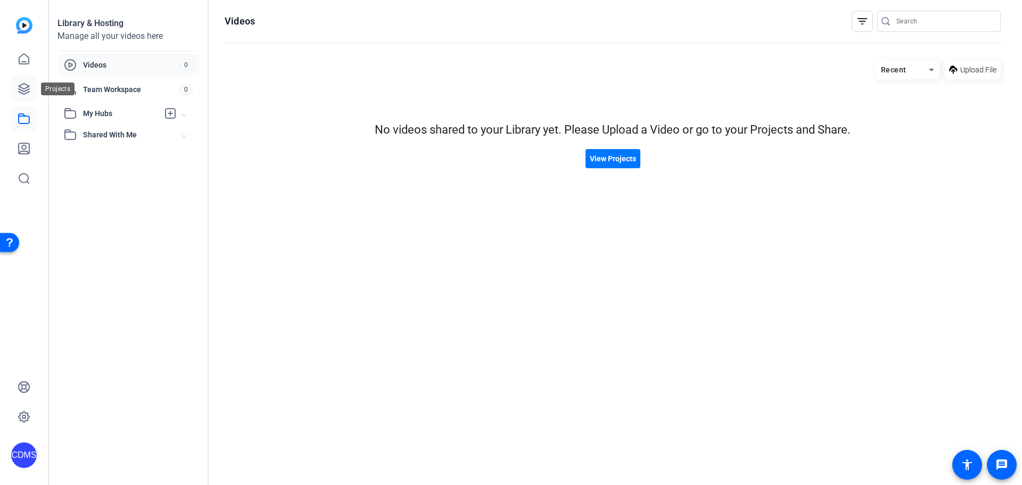
click at [19, 88] on icon at bounding box center [24, 89] width 13 height 13
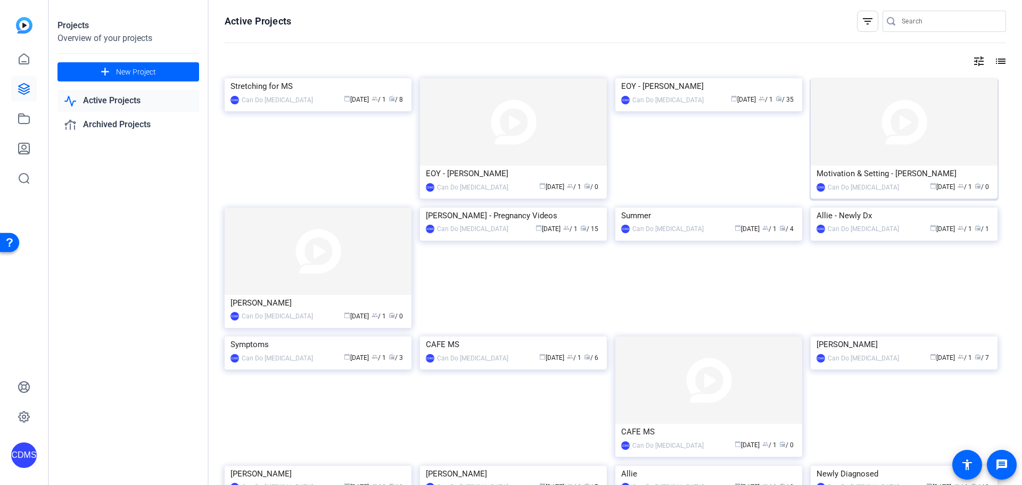
click at [906, 155] on img at bounding box center [904, 121] width 187 height 87
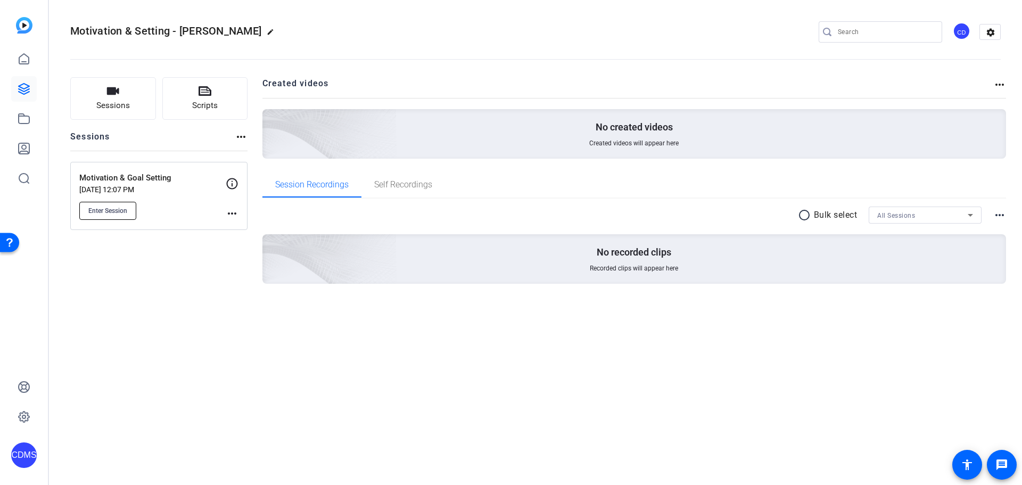
click at [99, 209] on span "Enter Session" at bounding box center [107, 211] width 39 height 9
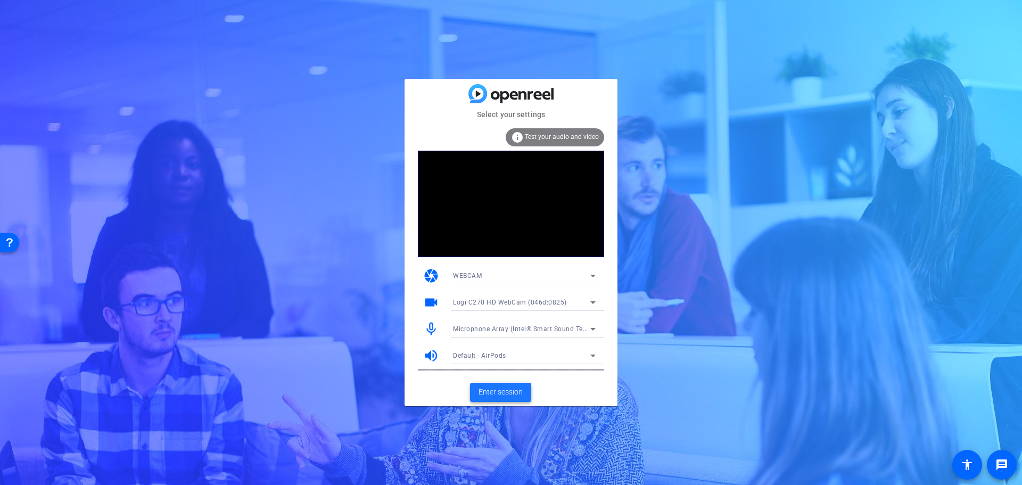
click at [503, 392] on span "Enter session" at bounding box center [501, 392] width 44 height 11
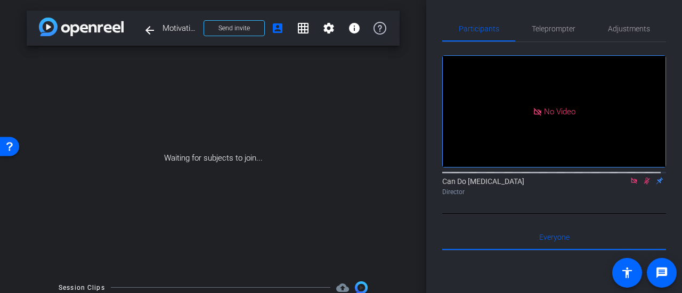
click at [372, 179] on div "Waiting for subjects to join..." at bounding box center [213, 158] width 373 height 225
click at [630, 184] on icon at bounding box center [633, 181] width 6 height 6
click at [632, 185] on icon at bounding box center [633, 180] width 9 height 7
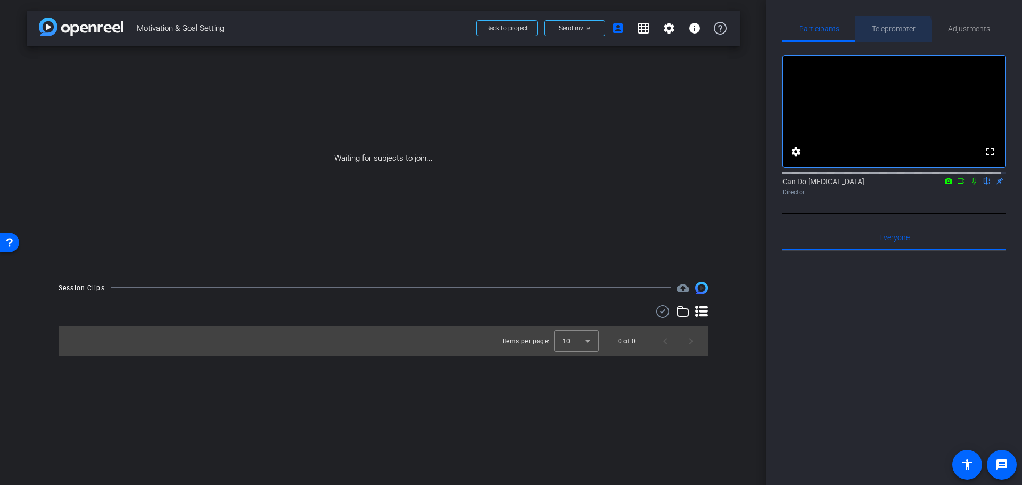
click at [875, 32] on span "Teleprompter" at bounding box center [894, 28] width 44 height 7
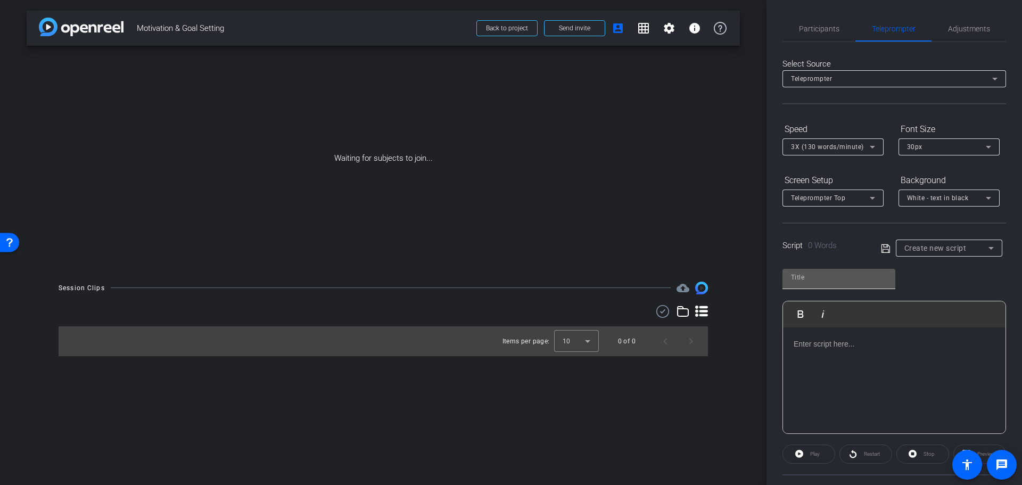
click at [797, 274] on input "text" at bounding box center [839, 277] width 96 height 13
type input "Motivation Tips"
click at [934, 242] on div "Create new script" at bounding box center [947, 248] width 84 height 13
click at [937, 244] on div at bounding box center [511, 242] width 1022 height 485
click at [941, 248] on span "Create new script" at bounding box center [936, 248] width 62 height 9
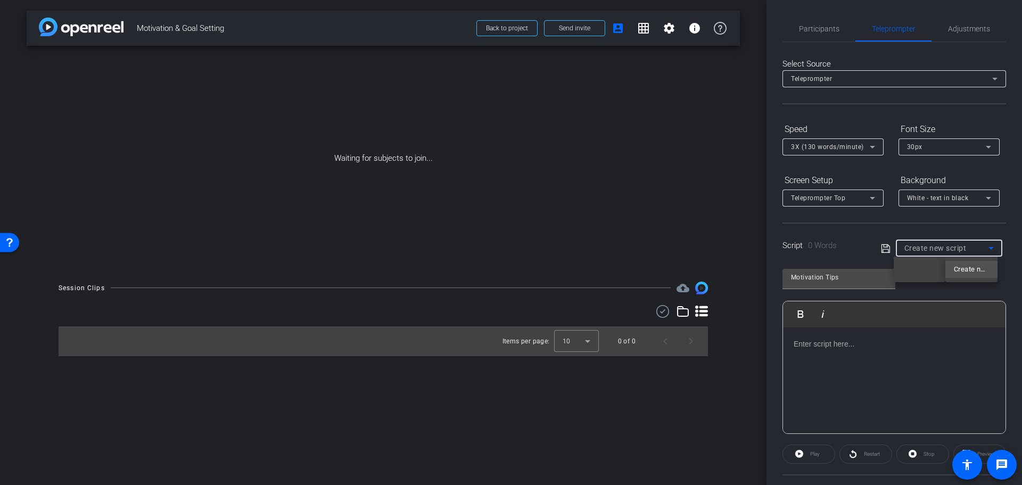
click at [856, 354] on div at bounding box center [511, 242] width 1022 height 485
click at [900, 384] on div at bounding box center [894, 380] width 223 height 106
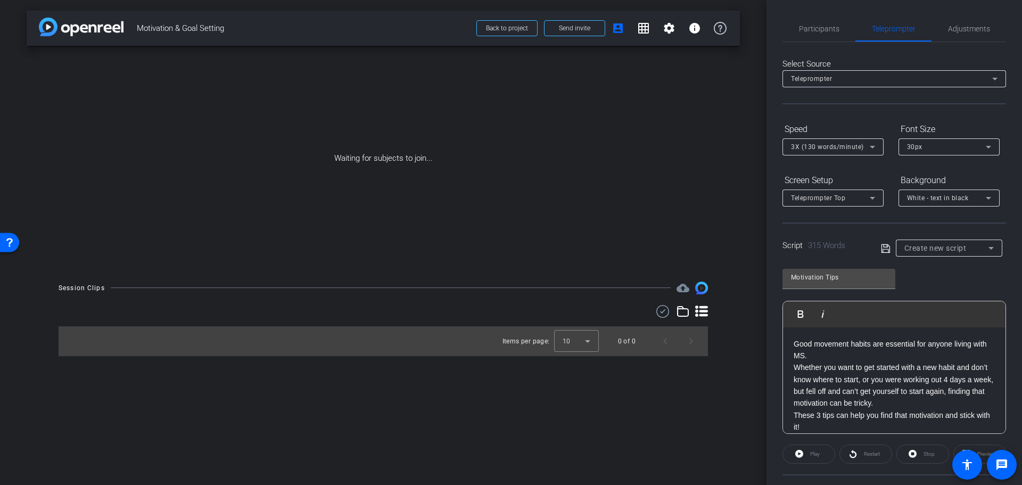
scroll to position [381, 0]
click at [859, 350] on p "To enrich screen reader interactions, please activate Accessibility in Grammarl…" at bounding box center [894, 344] width 201 height 12
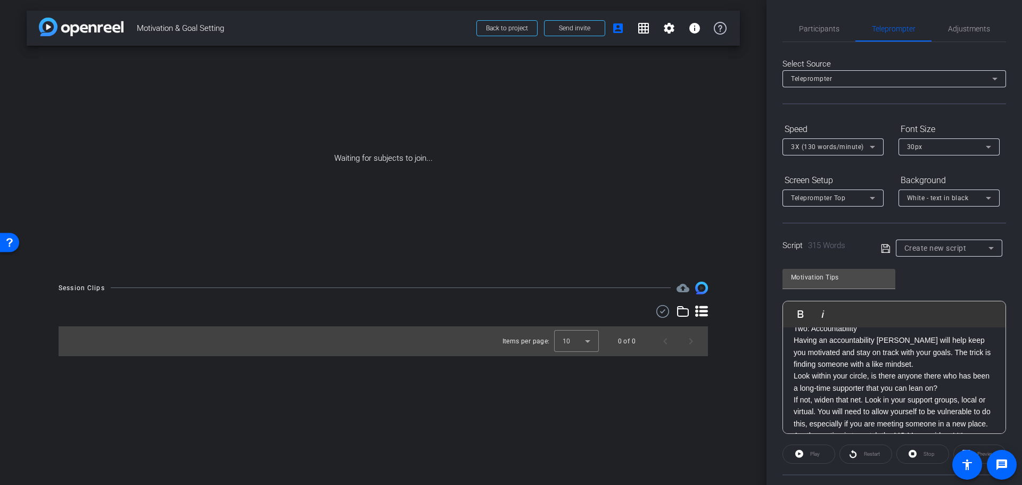
scroll to position [154, 0]
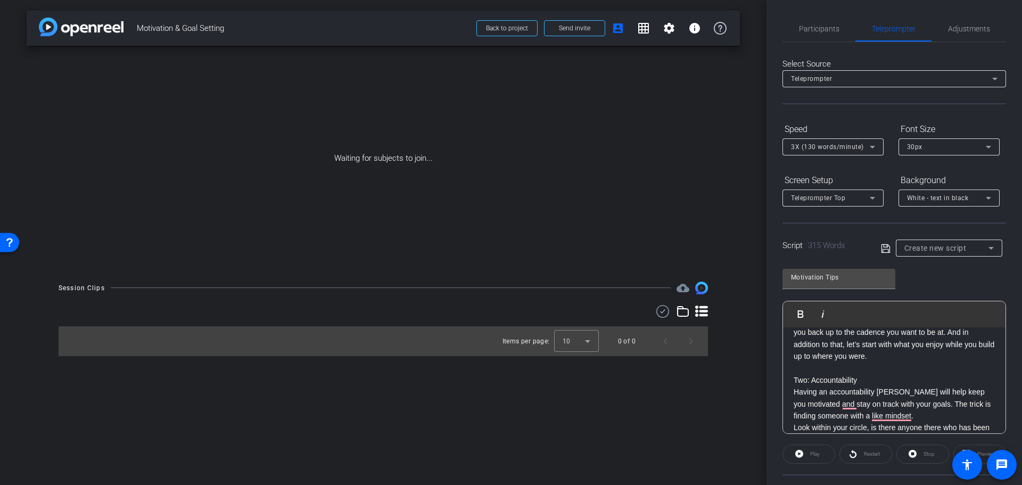
click at [867, 376] on p "Two: Accountability" at bounding box center [894, 380] width 201 height 12
click at [867, 368] on p "To enrich screen reader interactions, please activate Accessibility in Grammarl…" at bounding box center [894, 368] width 201 height 12
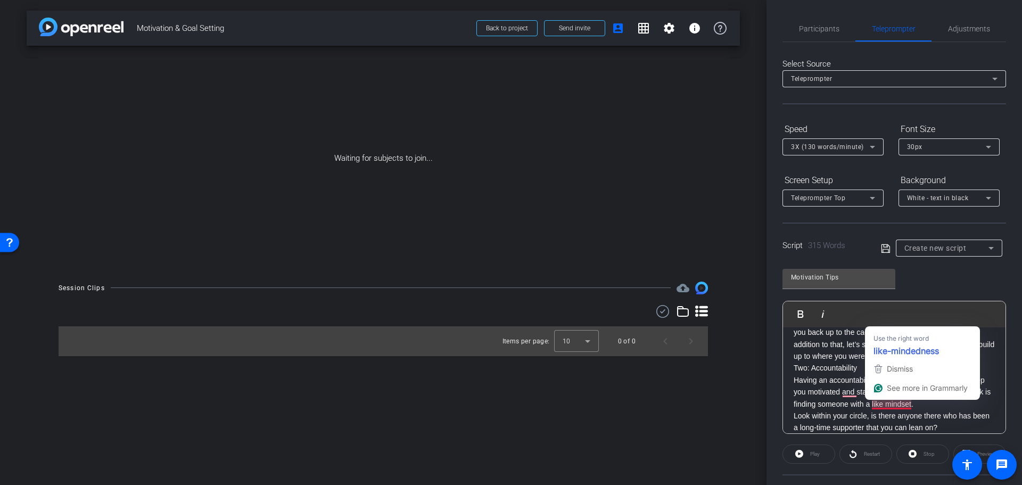
click at [809, 404] on p "Having an accountability buddy will help keep you motivated and stay on track w…" at bounding box center [894, 392] width 201 height 36
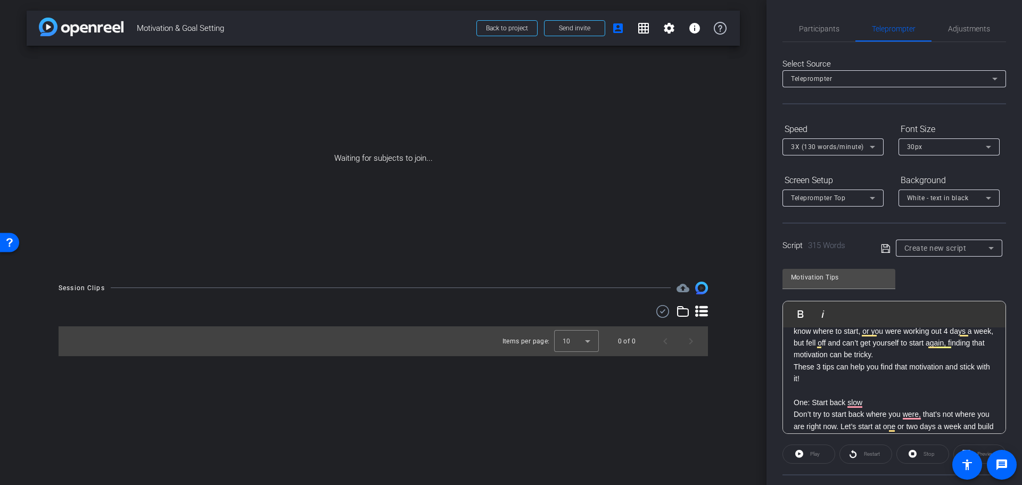
scroll to position [48, 0]
click at [889, 384] on p "These 3 tips can help you find that motivation and stick with it!" at bounding box center [894, 374] width 201 height 24
click at [879, 394] on p "To enrich screen reader interactions, please activate Accessibility in Grammarl…" at bounding box center [894, 392] width 201 height 12
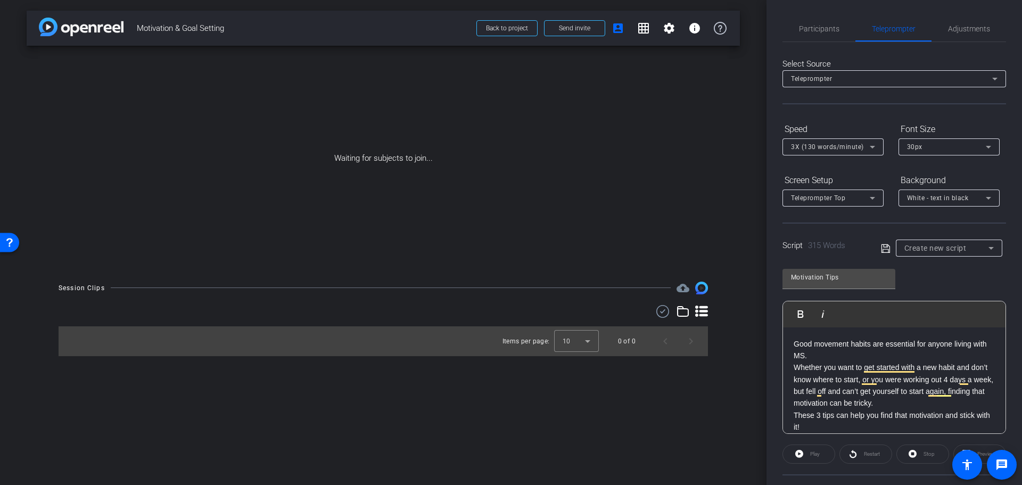
click at [883, 250] on icon at bounding box center [886, 248] width 10 height 13
click at [962, 249] on div "Motivation Tips" at bounding box center [947, 247] width 84 height 13
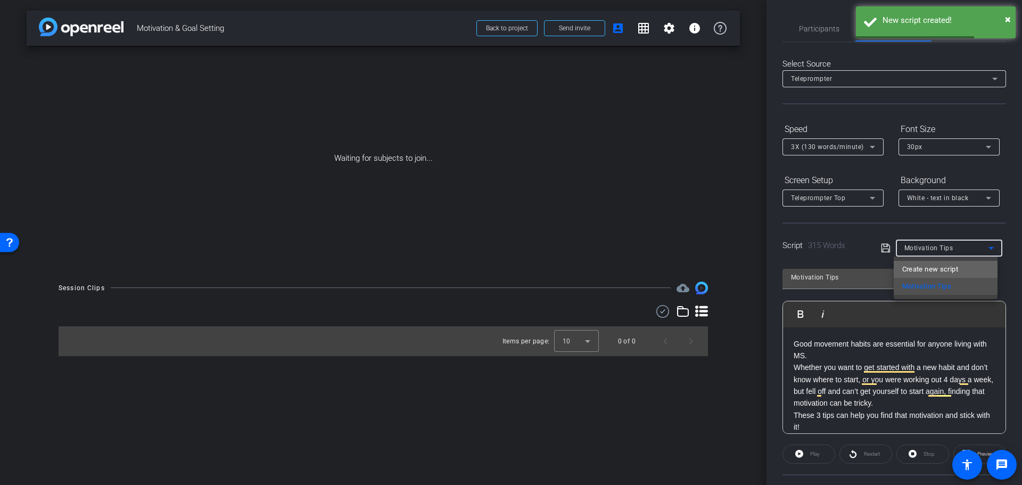
click at [955, 269] on span "Create new script" at bounding box center [931, 269] width 56 height 13
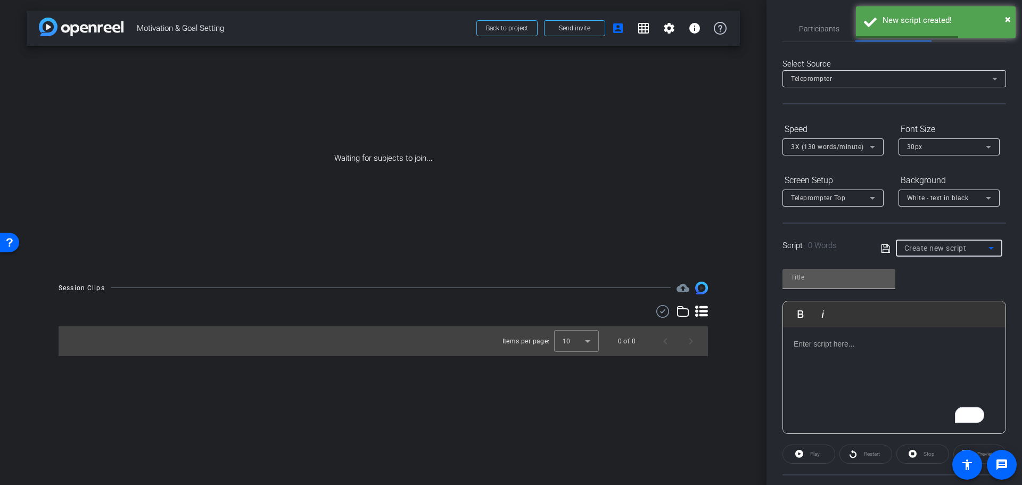
click at [834, 273] on input "text" at bounding box center [839, 277] width 96 height 13
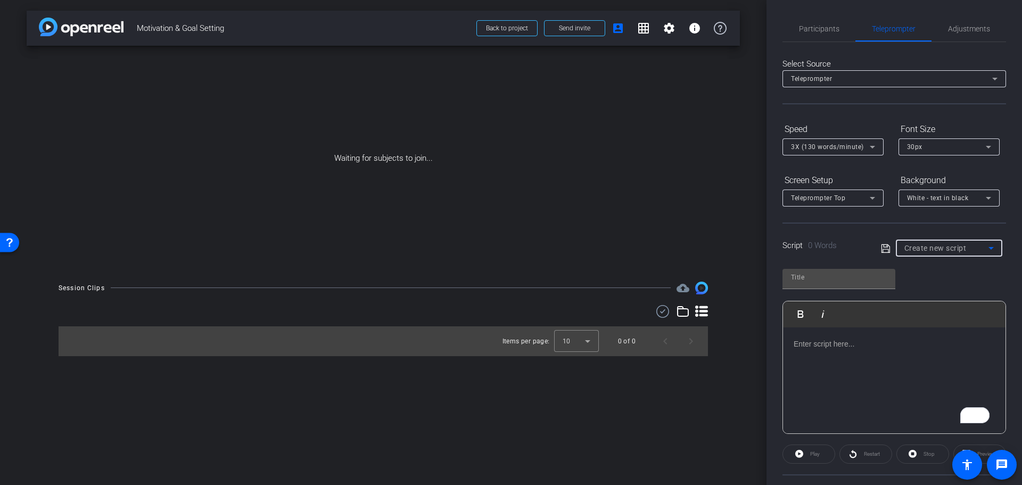
click at [939, 250] on span "Create new script" at bounding box center [936, 248] width 62 height 9
drag, startPoint x: 783, startPoint y: 280, endPoint x: 808, endPoint y: 275, distance: 26.1
click at [786, 279] on div at bounding box center [511, 242] width 1022 height 485
click at [808, 275] on input "text" at bounding box center [839, 277] width 96 height 13
type input "M"
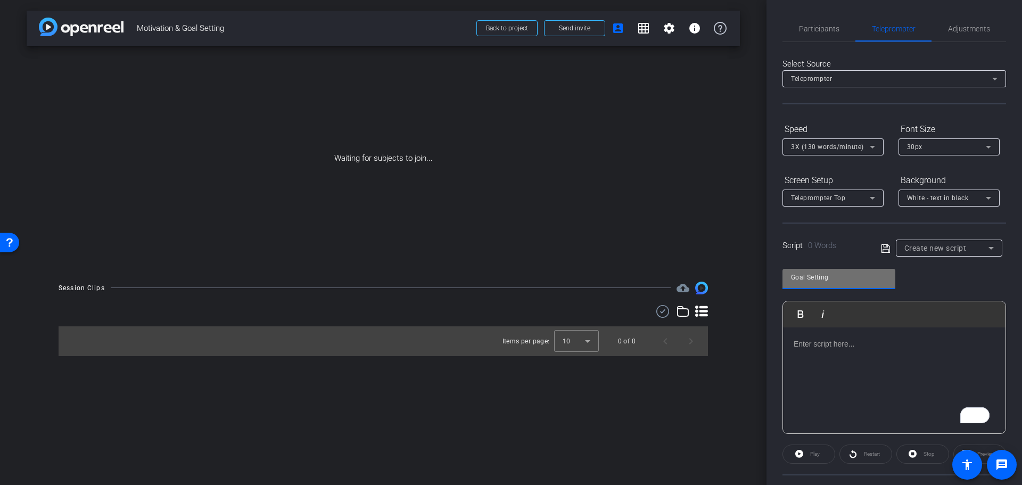
type input "Goal Setting"
click at [833, 369] on div "To enrich screen reader interactions, please activate Accessibility in Grammarl…" at bounding box center [894, 380] width 223 height 106
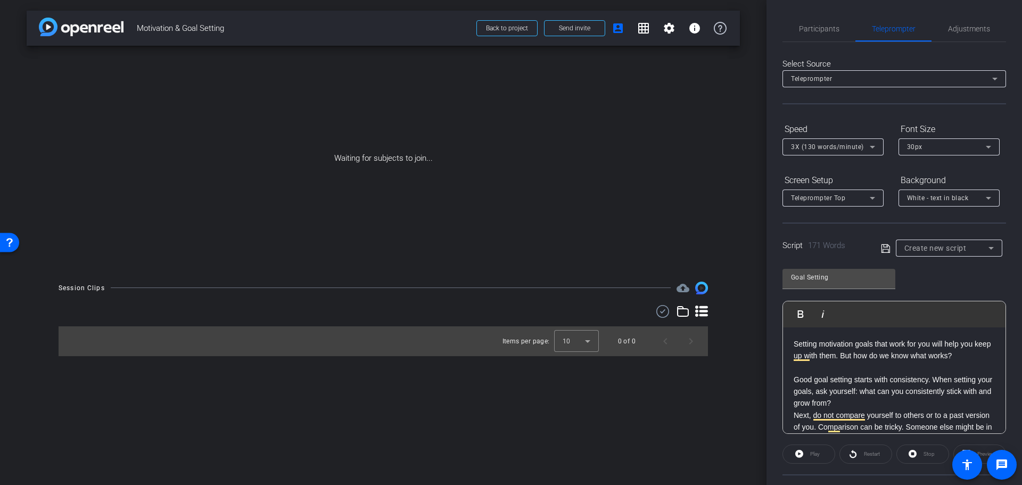
click at [881, 370] on p "To enrich screen reader interactions, please activate Accessibility in Grammarl…" at bounding box center [894, 368] width 201 height 12
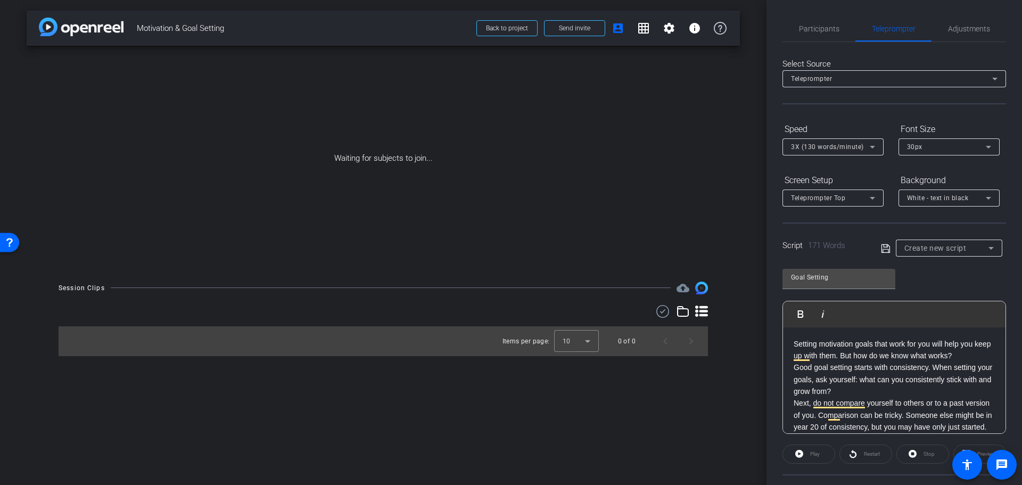
click at [883, 252] on icon at bounding box center [885, 248] width 9 height 9
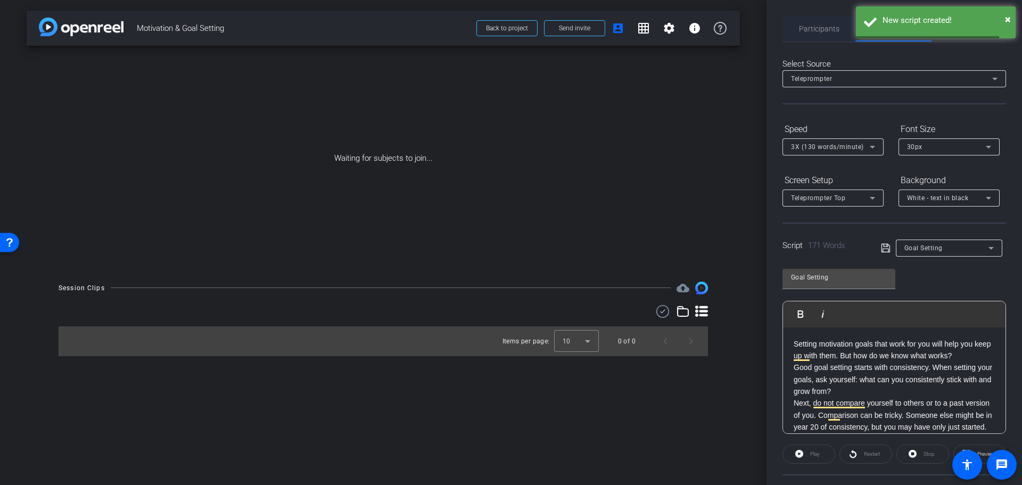
click at [799, 36] on span "Participants" at bounding box center [819, 29] width 40 height 26
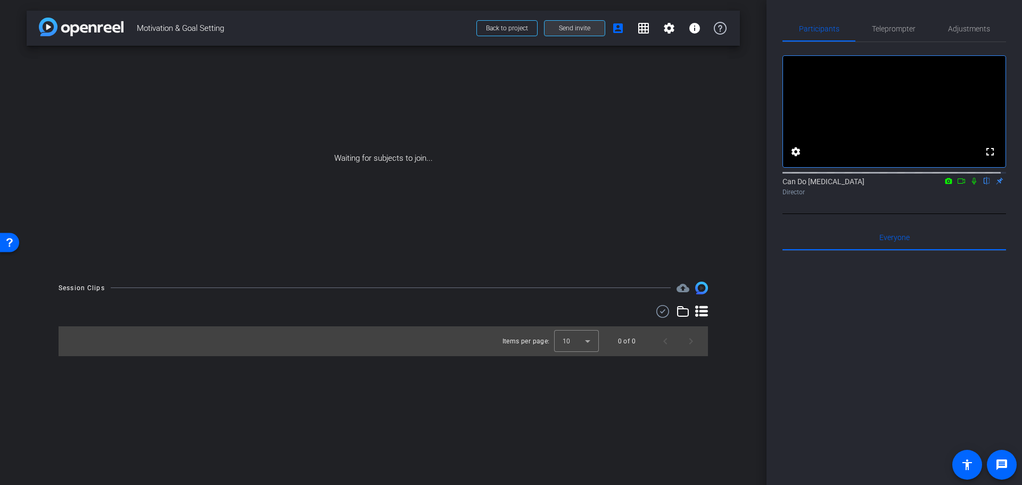
click at [565, 27] on span "Send invite" at bounding box center [574, 28] width 31 height 9
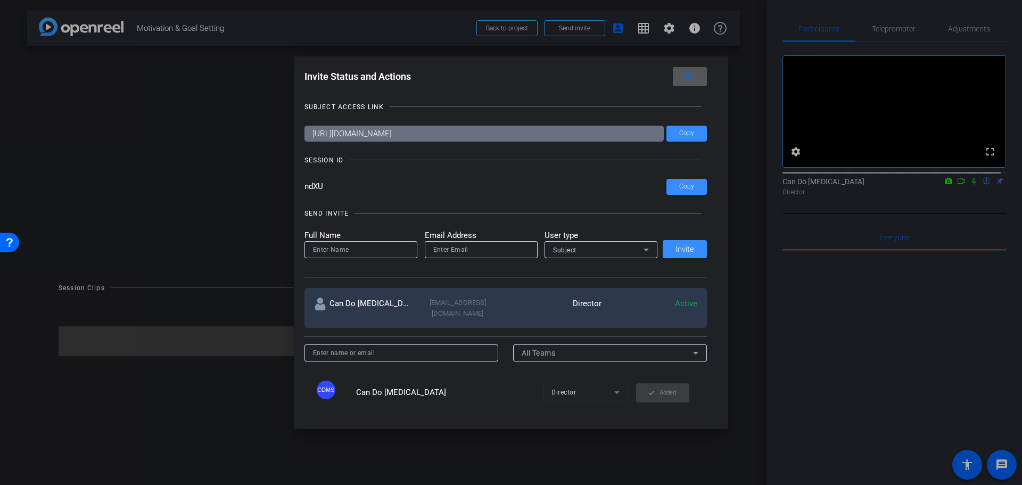
click at [686, 72] on mat-icon "close" at bounding box center [688, 76] width 13 height 13
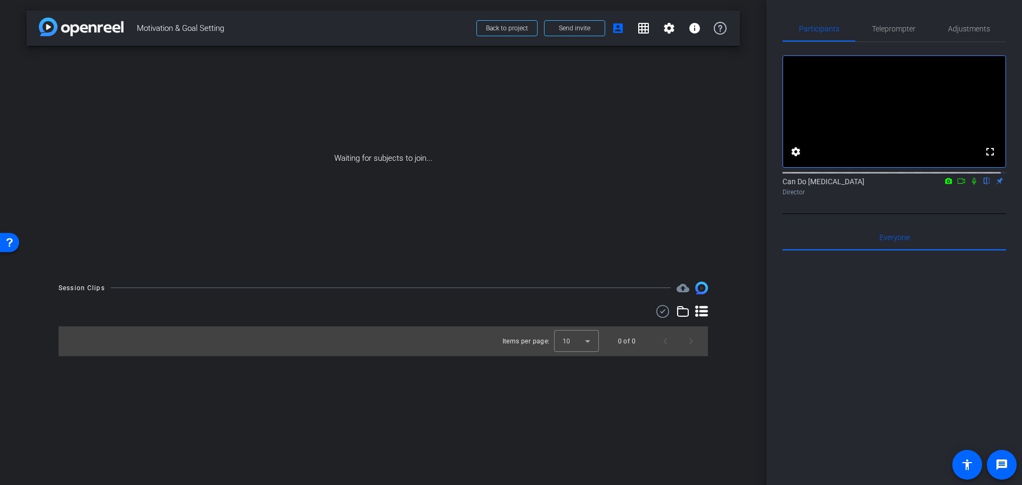
click at [516, 433] on div "arrow_back Motivation & Goal Setting Back to project Send invite account_box gr…" at bounding box center [383, 242] width 767 height 485
click at [511, 441] on div "arrow_back Motivation & Goal Setting Back to project Send invite account_box gr…" at bounding box center [383, 242] width 767 height 485
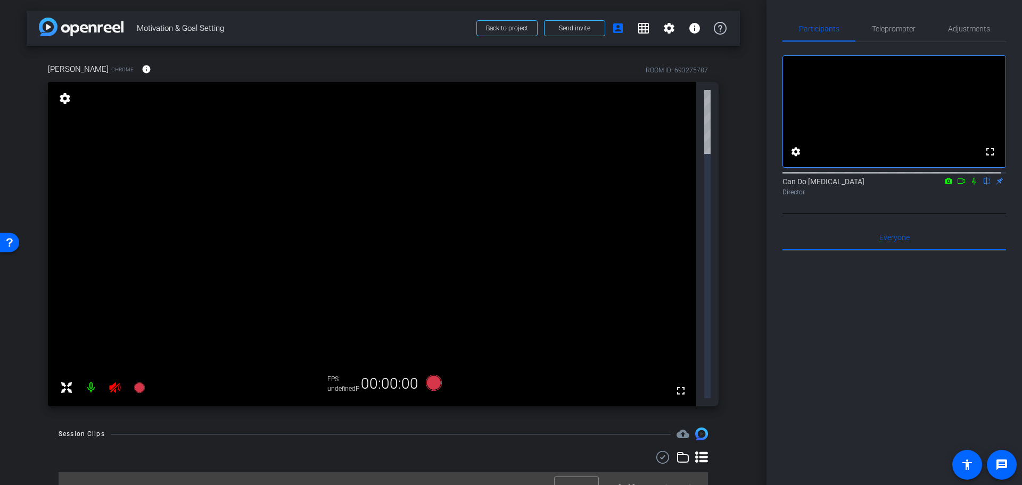
click at [756, 297] on div "arrow_back Motivation & Goal Setting Back to project Send invite account_box gr…" at bounding box center [383, 242] width 767 height 485
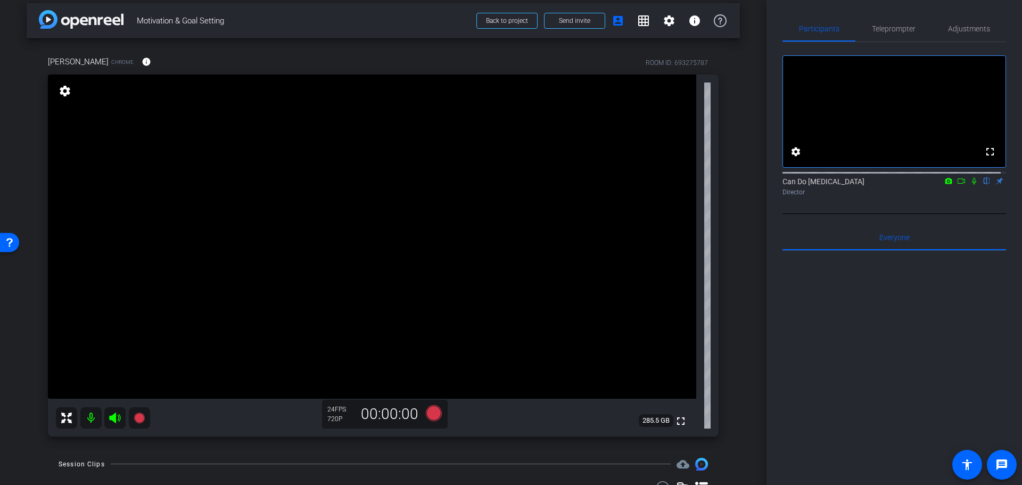
scroll to position [1, 0]
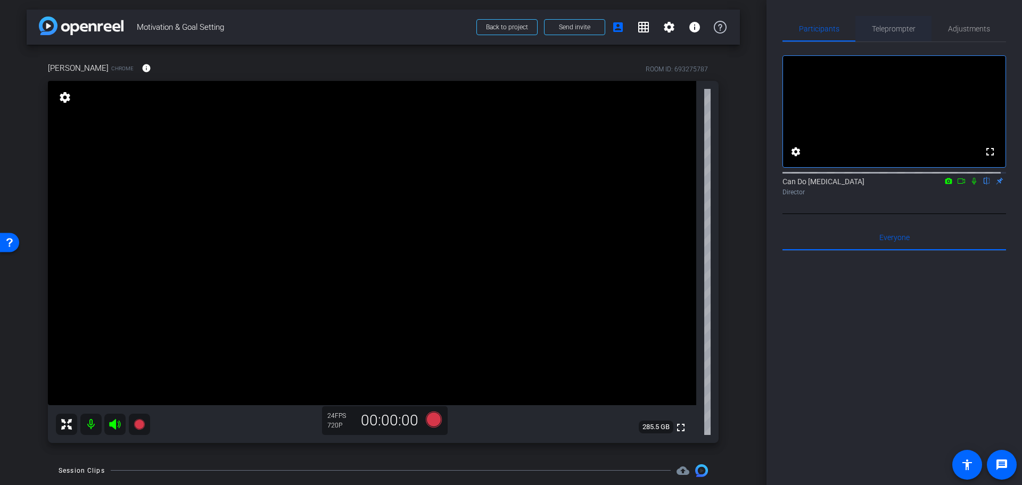
click at [903, 21] on span "Teleprompter" at bounding box center [894, 29] width 44 height 26
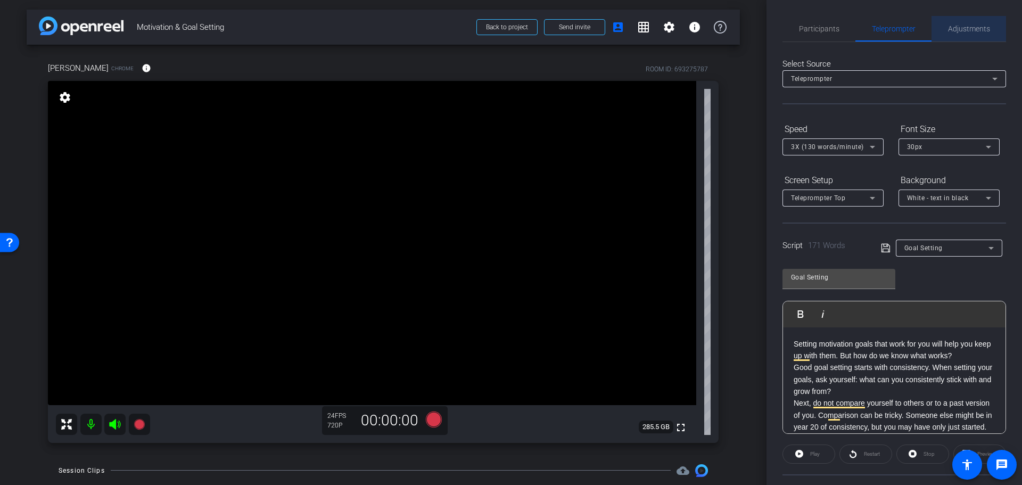
click at [966, 25] on span "Adjustments" at bounding box center [969, 28] width 42 height 7
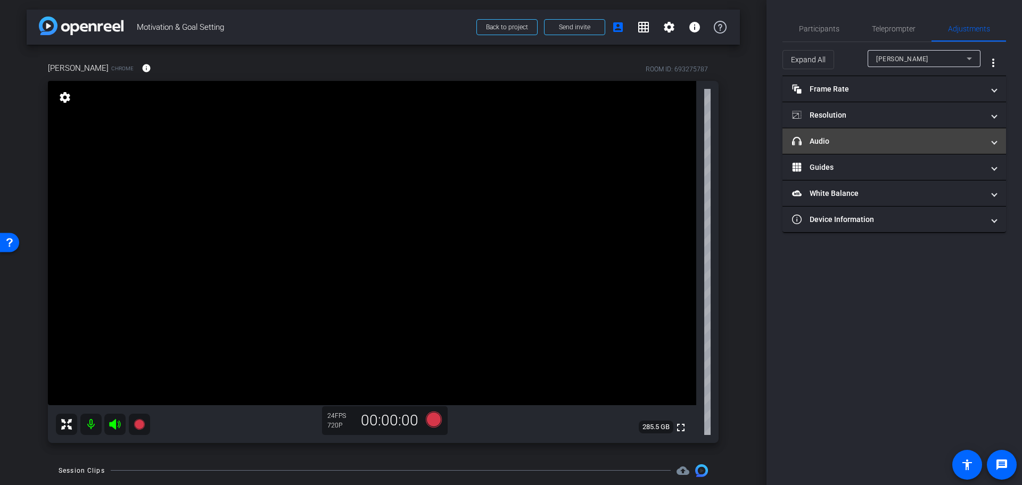
click at [847, 141] on mat-panel-title "headphone icon Audio" at bounding box center [888, 141] width 192 height 11
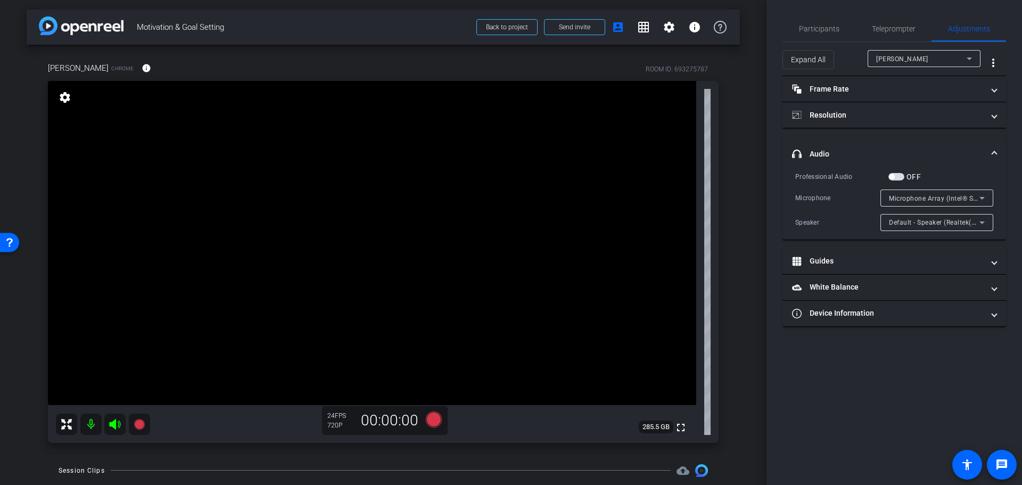
click at [850, 138] on mat-expansion-panel-header "headphone icon Audio" at bounding box center [895, 154] width 224 height 34
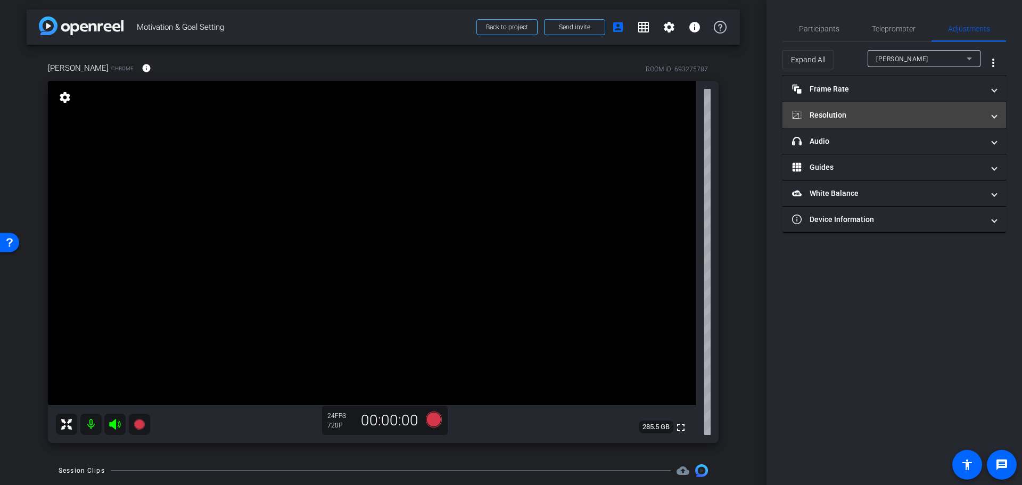
click at [861, 111] on mat-panel-title "Resolution" at bounding box center [888, 115] width 192 height 11
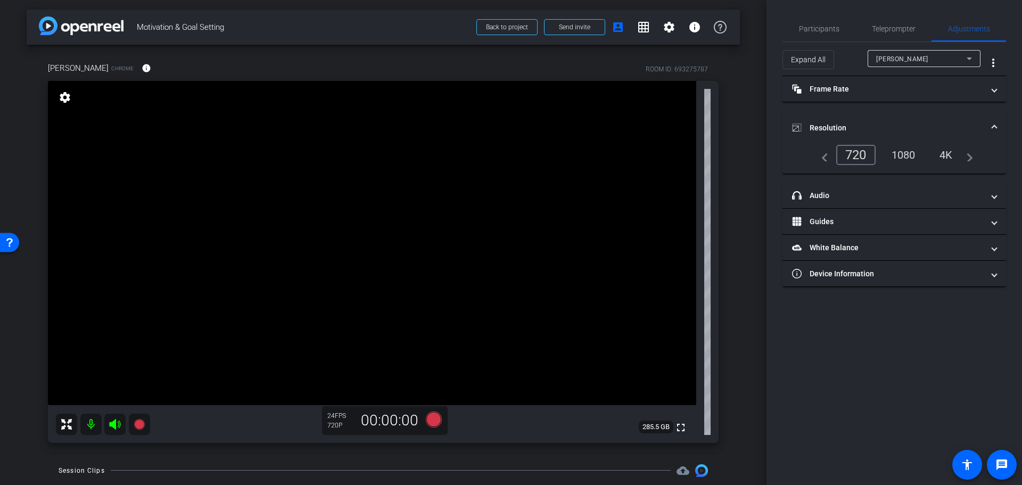
click at [906, 155] on div "1080" at bounding box center [904, 155] width 40 height 18
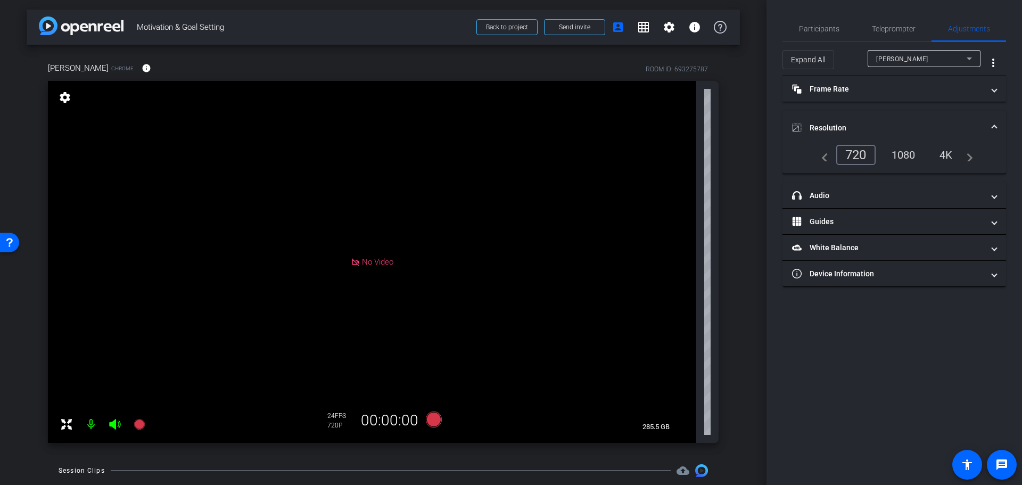
click at [857, 156] on div "720" at bounding box center [856, 155] width 39 height 20
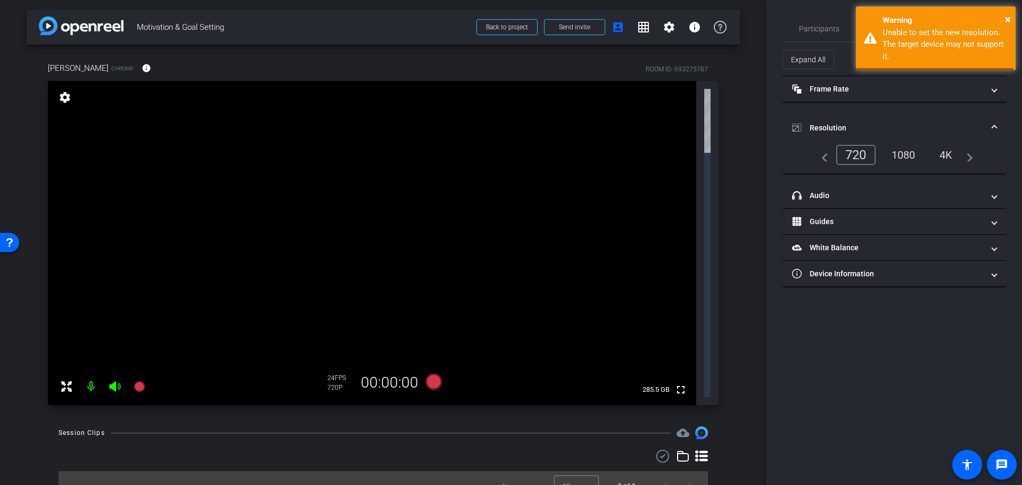
scroll to position [0, 0]
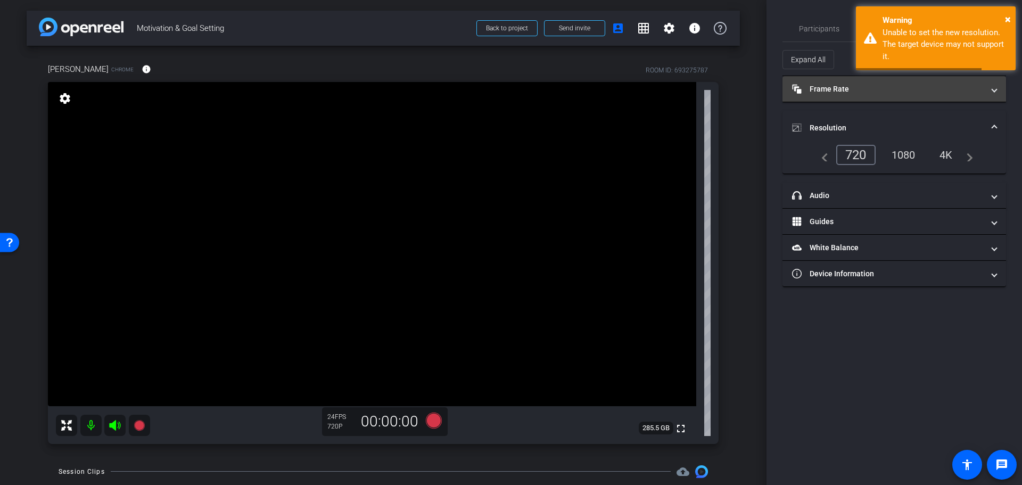
click at [911, 98] on mat-expansion-panel-header "Frame Rate Frame Rate" at bounding box center [895, 89] width 224 height 26
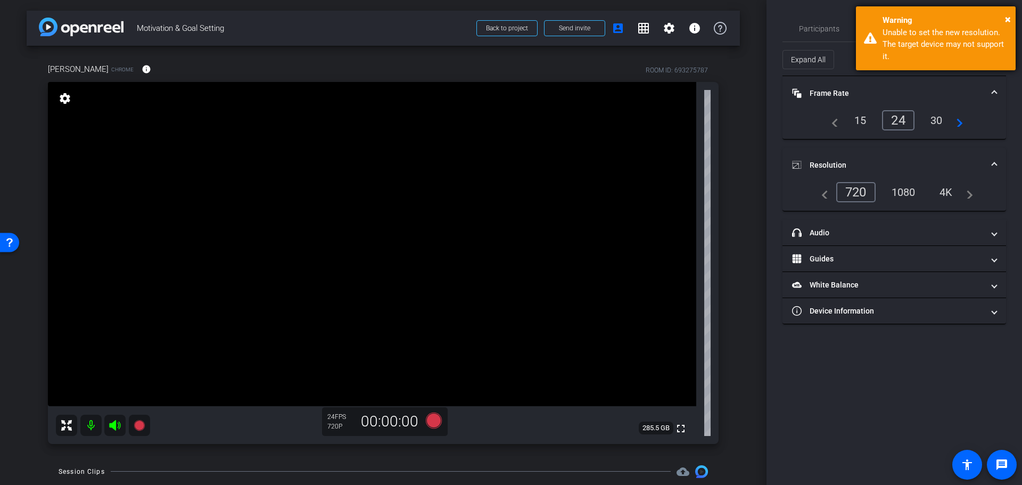
click at [1012, 17] on div "× Warning Unable to set the new resolution. The target device may not support i…" at bounding box center [936, 38] width 160 height 64
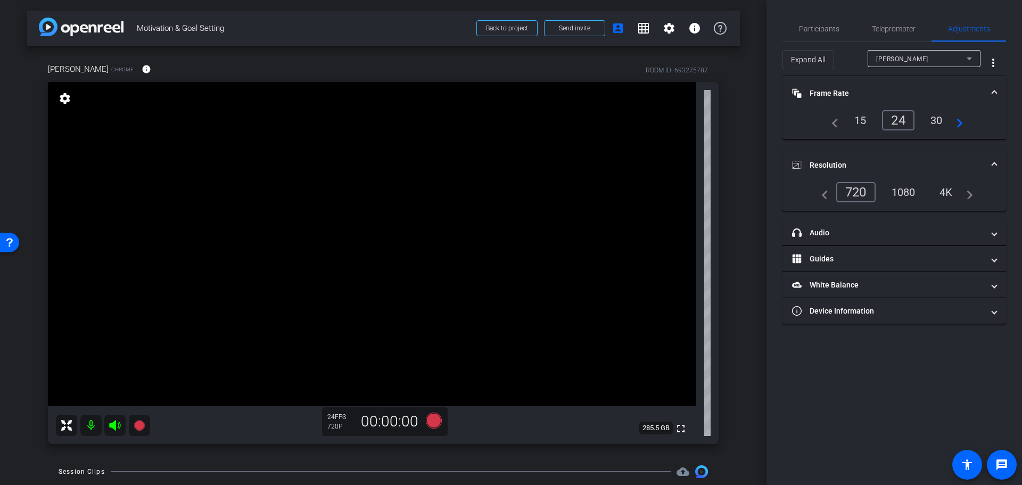
click at [938, 120] on div "30" at bounding box center [937, 120] width 28 height 18
click at [995, 92] on span at bounding box center [995, 93] width 4 height 11
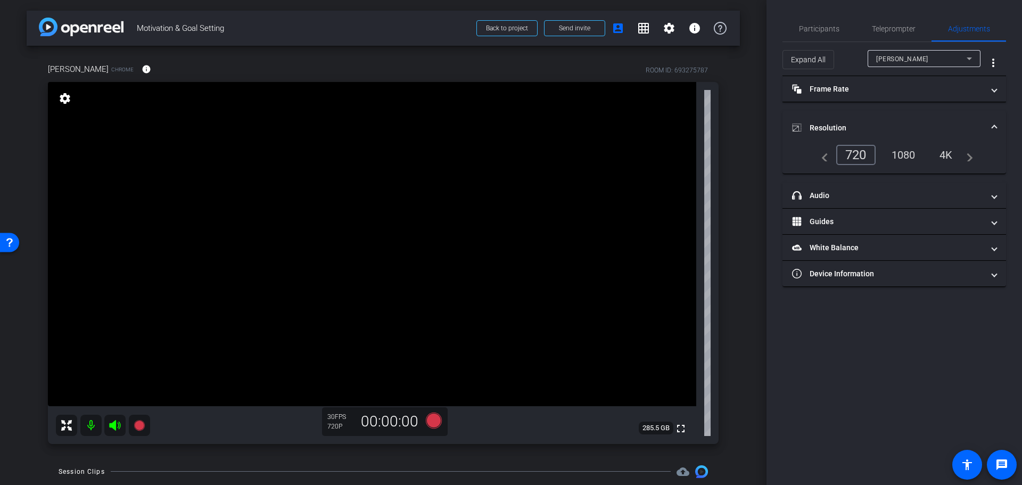
click at [880, 120] on mat-expansion-panel-header "Resolution" at bounding box center [895, 128] width 224 height 34
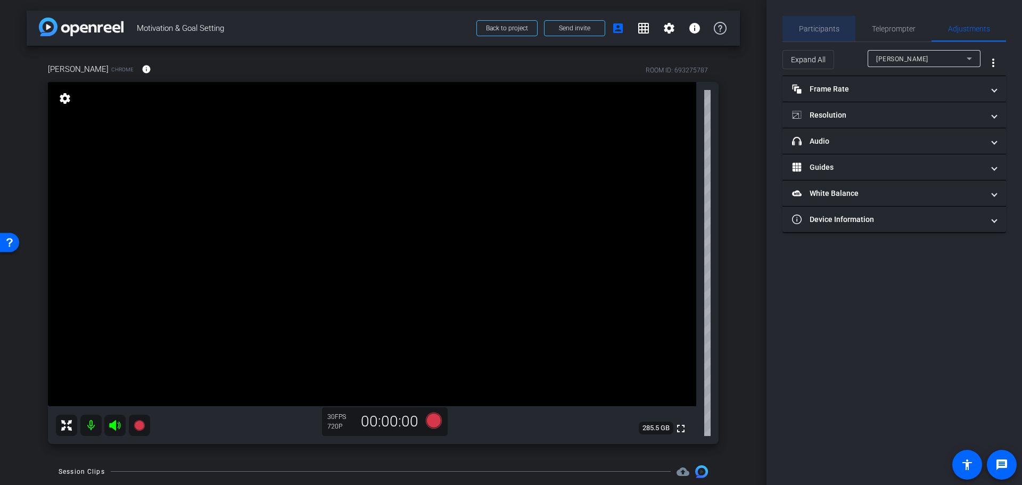
click at [826, 31] on span "Participants" at bounding box center [819, 28] width 40 height 7
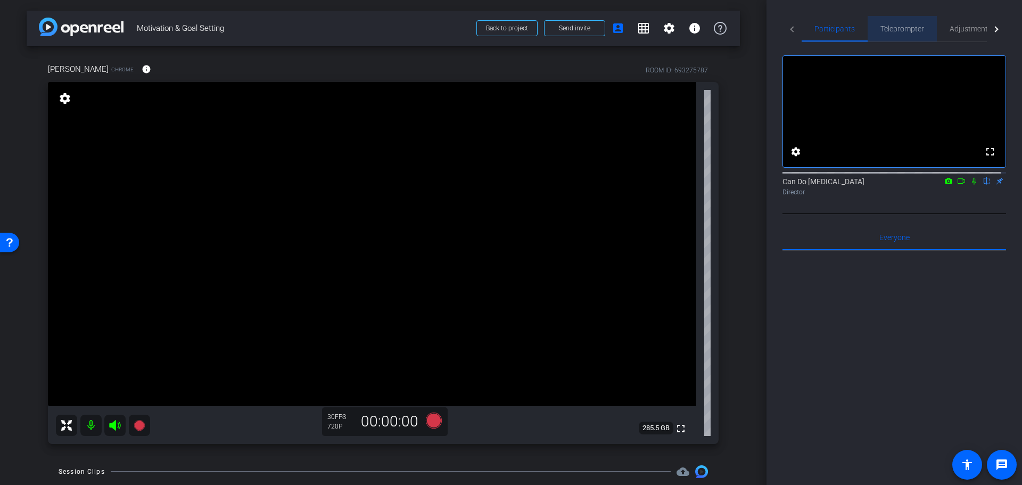
click at [895, 32] on span "Teleprompter" at bounding box center [903, 28] width 44 height 7
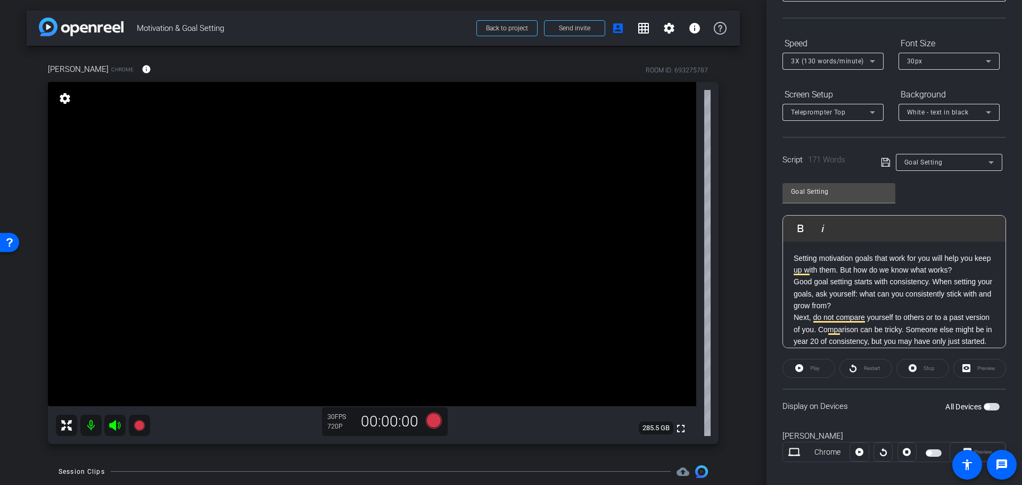
scroll to position [97, 0]
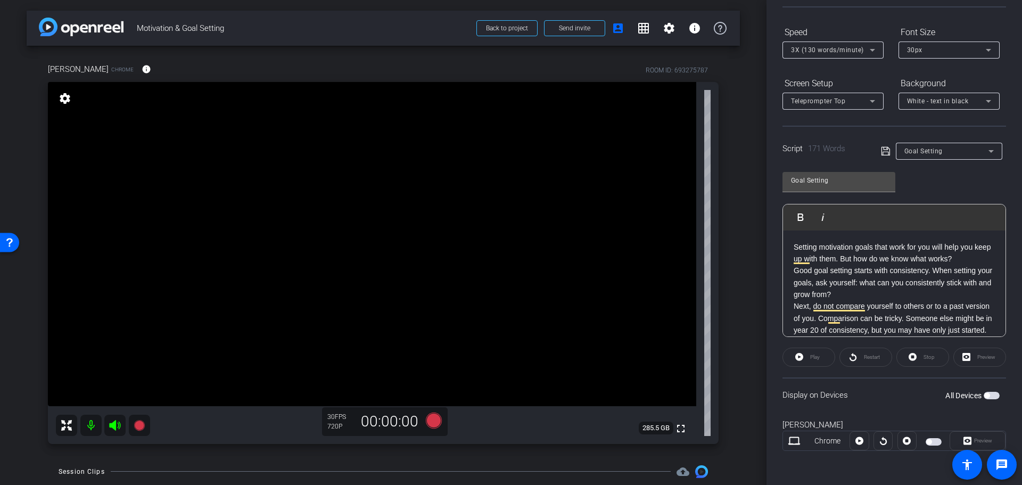
click at [986, 395] on span "button" at bounding box center [992, 395] width 16 height 7
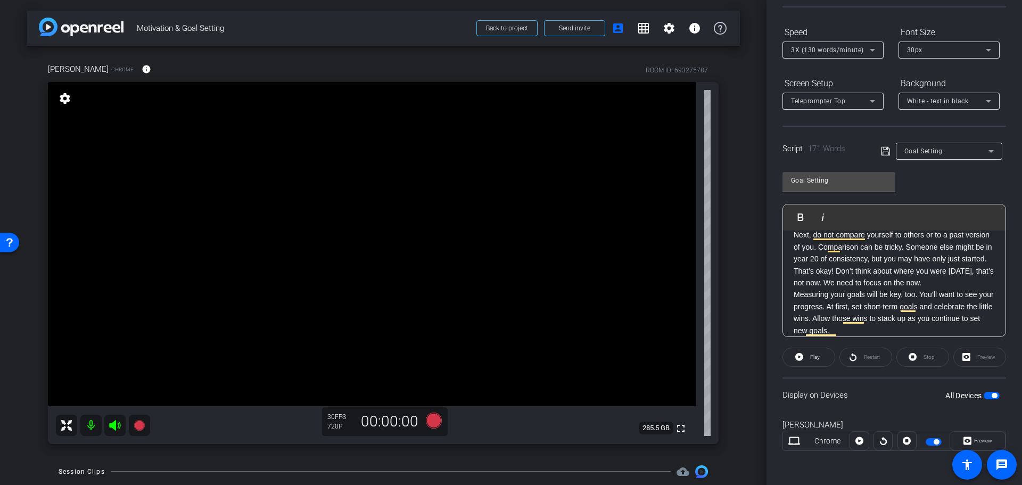
scroll to position [53, 0]
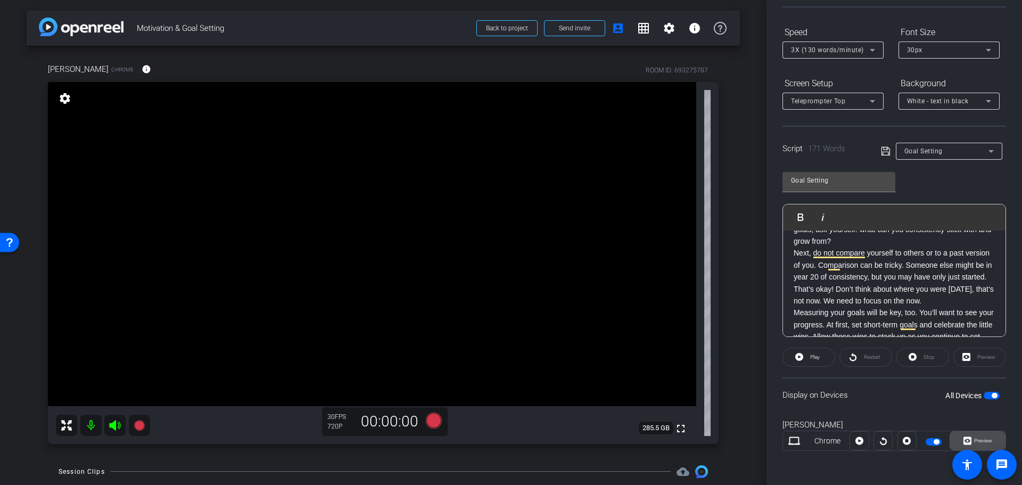
click at [974, 441] on span "Preview" at bounding box center [983, 441] width 18 height 6
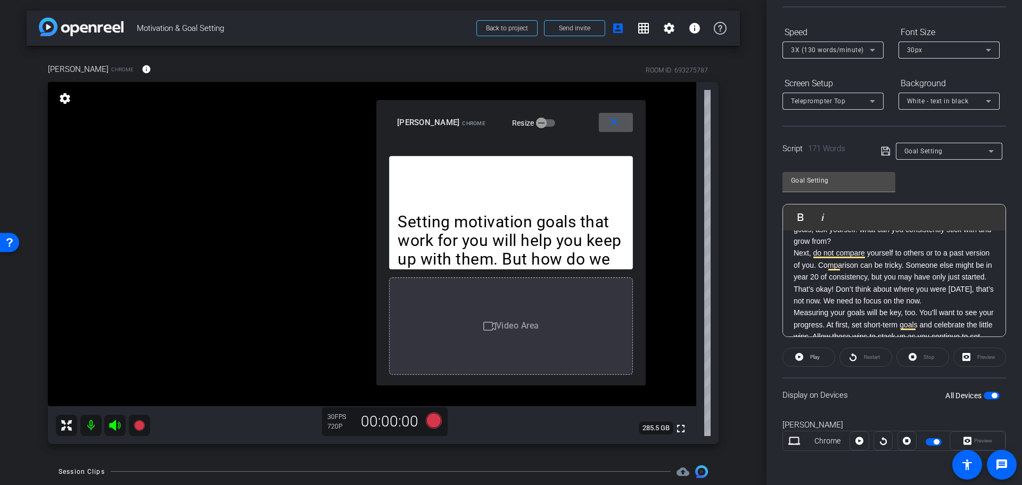
scroll to position [0, 0]
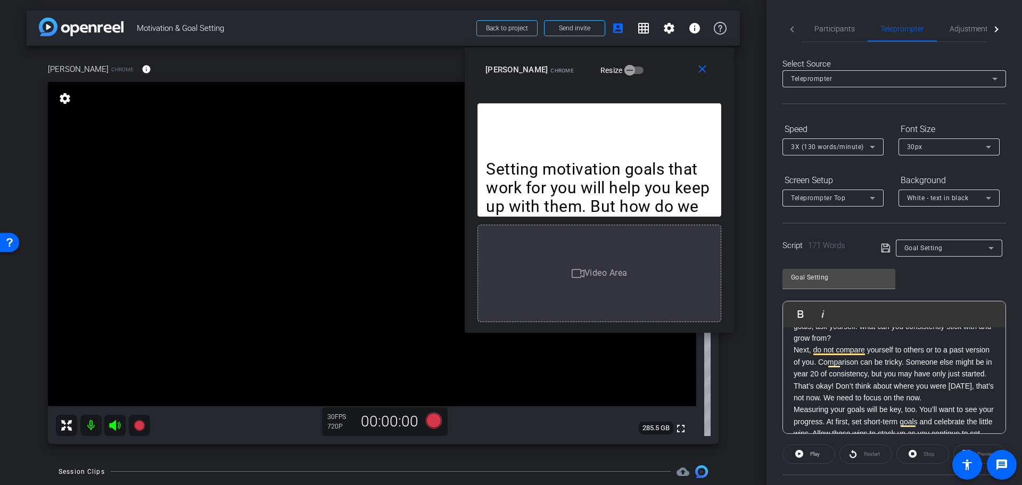
drag, startPoint x: 567, startPoint y: 113, endPoint x: 656, endPoint y: 59, distance: 104.7
click at [656, 59] on div "close Christopher Wells Chrome Resize" at bounding box center [599, 71] width 269 height 48
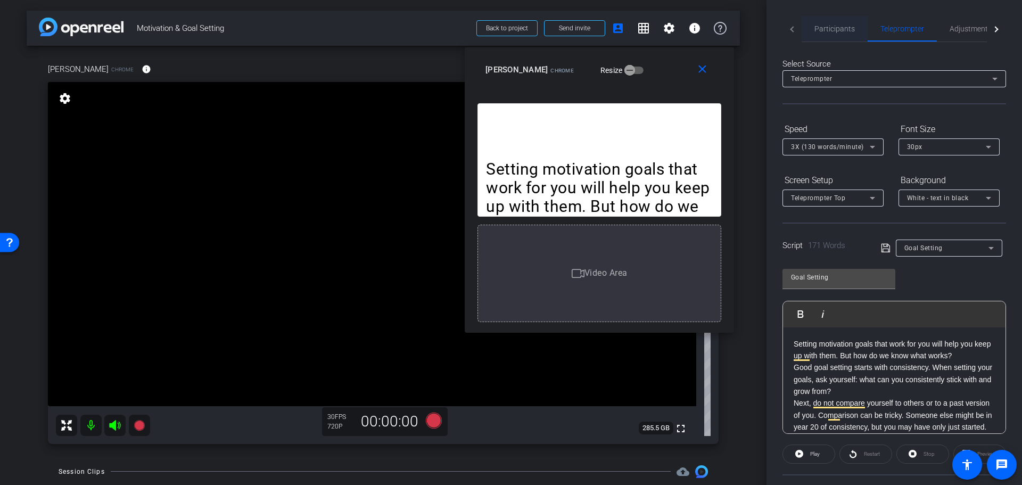
click at [818, 31] on span "Participants" at bounding box center [835, 28] width 40 height 7
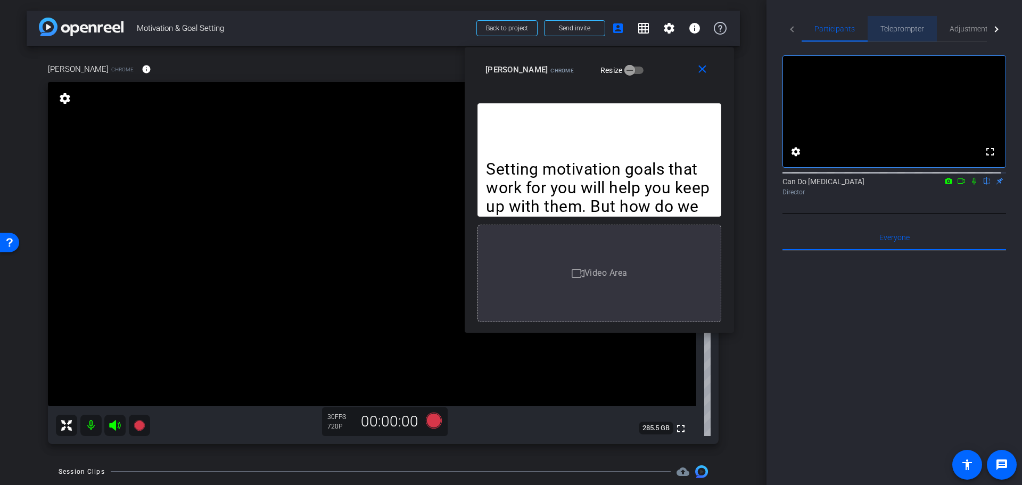
click at [898, 22] on span "Teleprompter" at bounding box center [903, 29] width 44 height 26
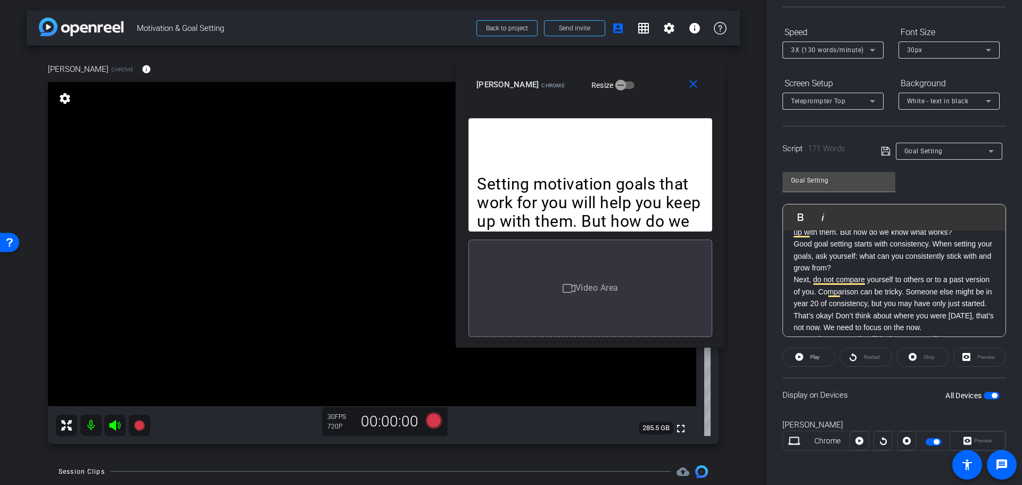
drag, startPoint x: 682, startPoint y: 80, endPoint x: 675, endPoint y: 101, distance: 22.1
click at [675, 101] on div "close Christopher Wells Chrome Resize" at bounding box center [590, 86] width 269 height 48
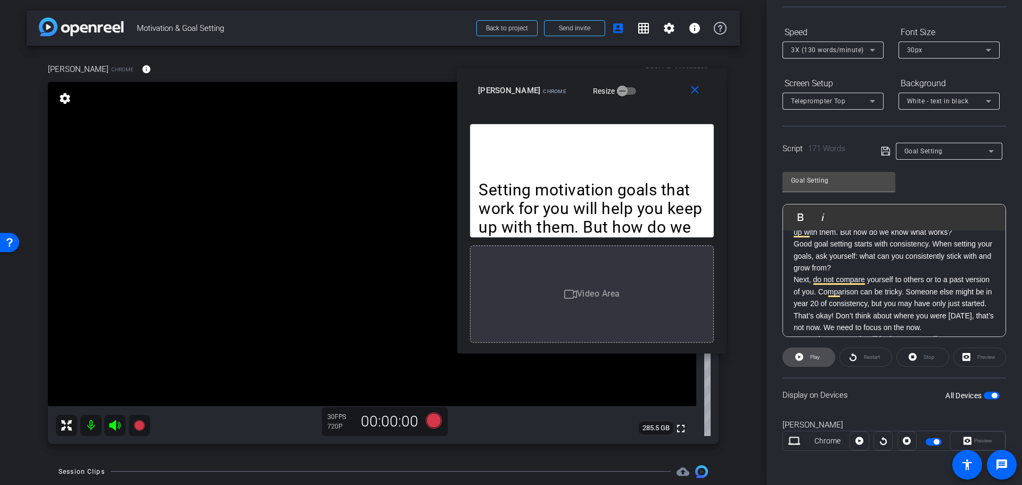
click at [813, 356] on span "Play" at bounding box center [815, 357] width 10 height 6
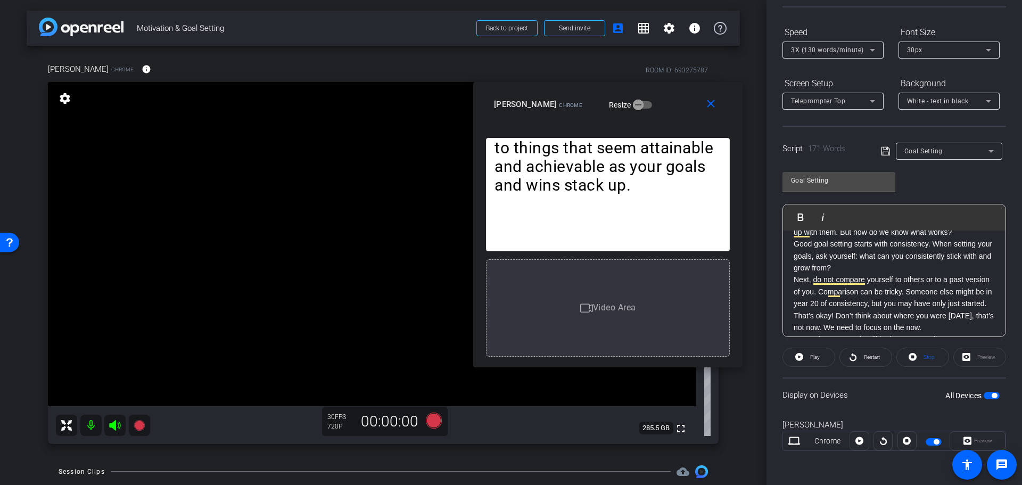
drag, startPoint x: 665, startPoint y: 94, endPoint x: 672, endPoint y: 100, distance: 9.2
click at [672, 100] on div "[PERSON_NAME] Chrome Resize" at bounding box center [612, 104] width 236 height 19
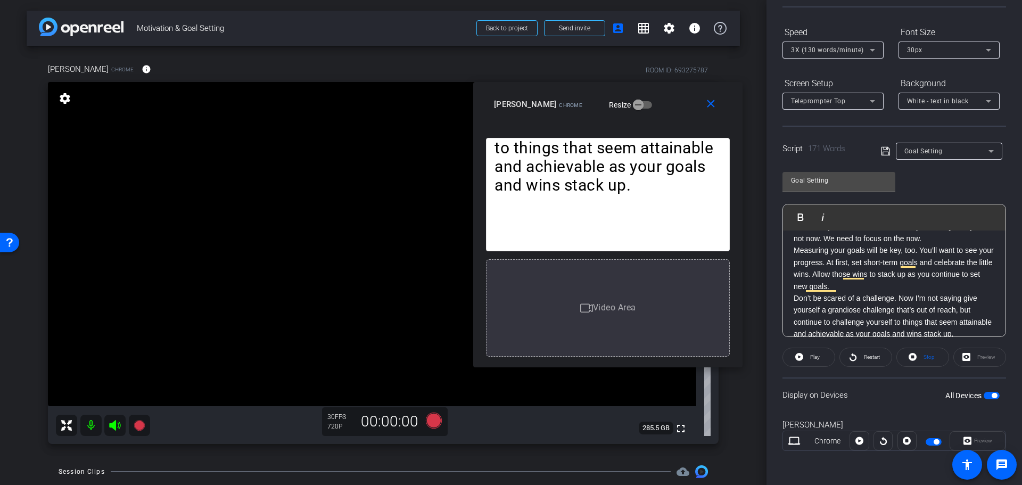
scroll to position [153, 0]
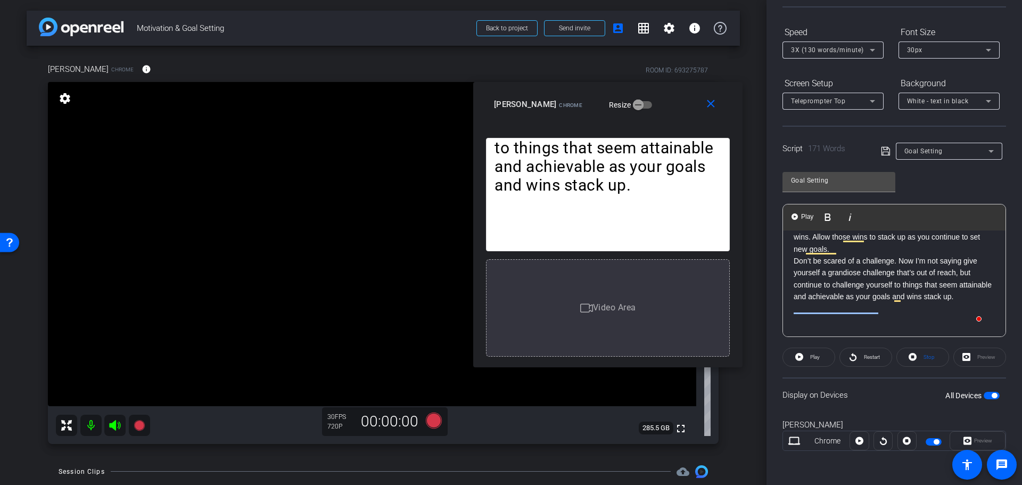
click at [880, 303] on p "Don’t be scared of a challenge. Now I’m not saying give yourself a grandiose ch…" at bounding box center [894, 279] width 201 height 48
drag, startPoint x: 882, startPoint y: 309, endPoint x: 940, endPoint y: 310, distance: 58.0
click at [940, 303] on p "Don’t be scared of a challenge. Now I’m not saying give yourself a grandiose ch…" at bounding box center [894, 279] width 201 height 48
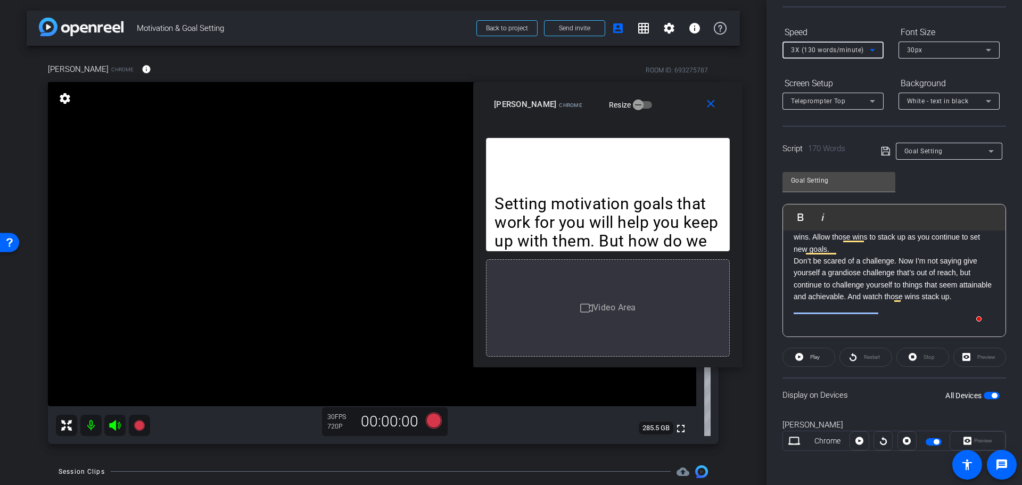
click at [872, 53] on icon at bounding box center [872, 50] width 13 height 13
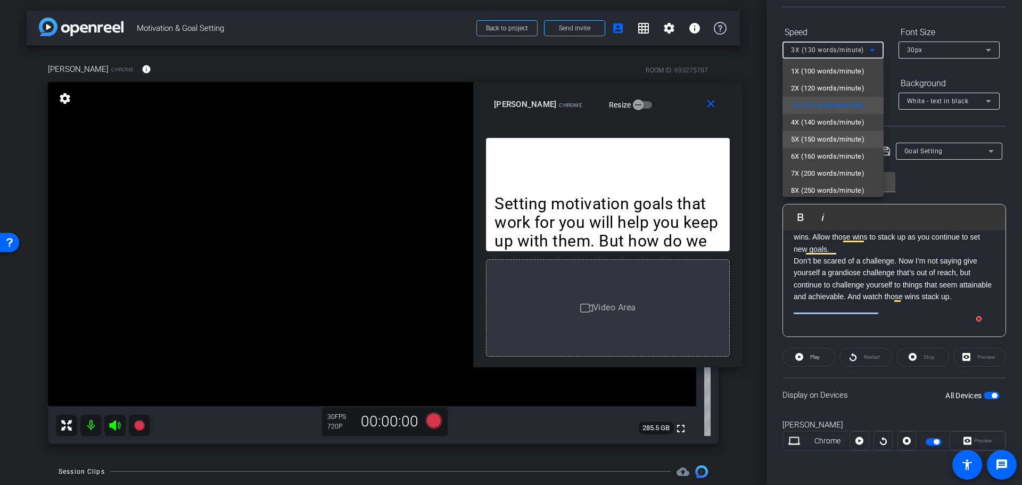
click at [859, 133] on span "5X (150 words/minute)" at bounding box center [827, 139] width 73 height 13
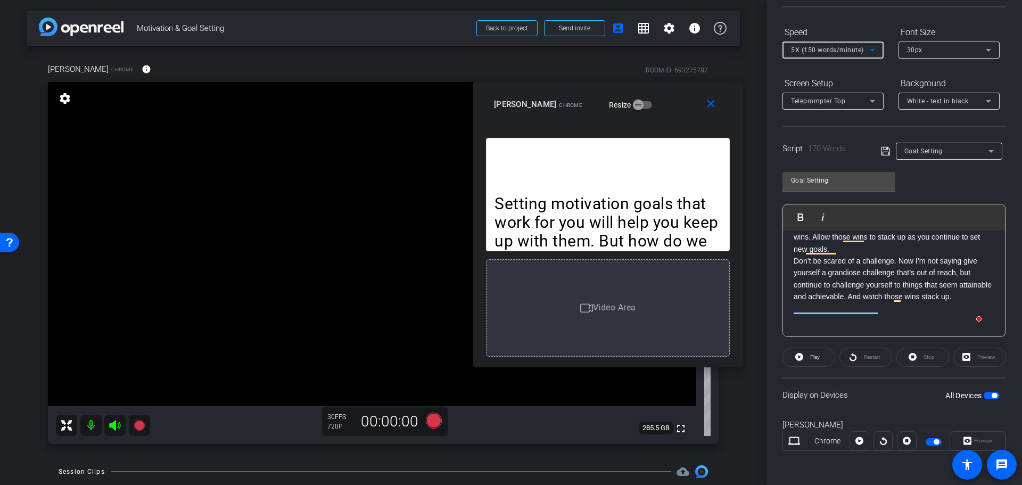
click at [882, 444] on div at bounding box center [883, 440] width 19 height 19
click at [859, 357] on div "Restart" at bounding box center [866, 357] width 53 height 19
click at [992, 396] on span "button" at bounding box center [994, 395] width 5 height 5
click at [979, 442] on div "Preview" at bounding box center [978, 440] width 56 height 19
click at [984, 398] on span "button" at bounding box center [992, 395] width 16 height 7
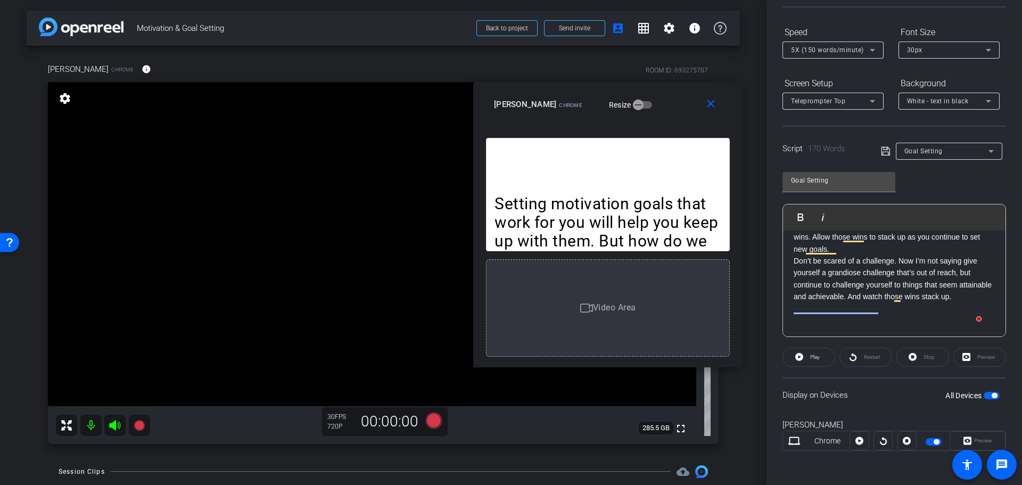
drag, startPoint x: 985, startPoint y: 433, endPoint x: 975, endPoint y: 438, distance: 10.7
click at [983, 433] on div "Preview" at bounding box center [978, 440] width 56 height 19
click at [968, 440] on div "Preview" at bounding box center [978, 440] width 56 height 19
click at [883, 150] on icon at bounding box center [886, 151] width 10 height 13
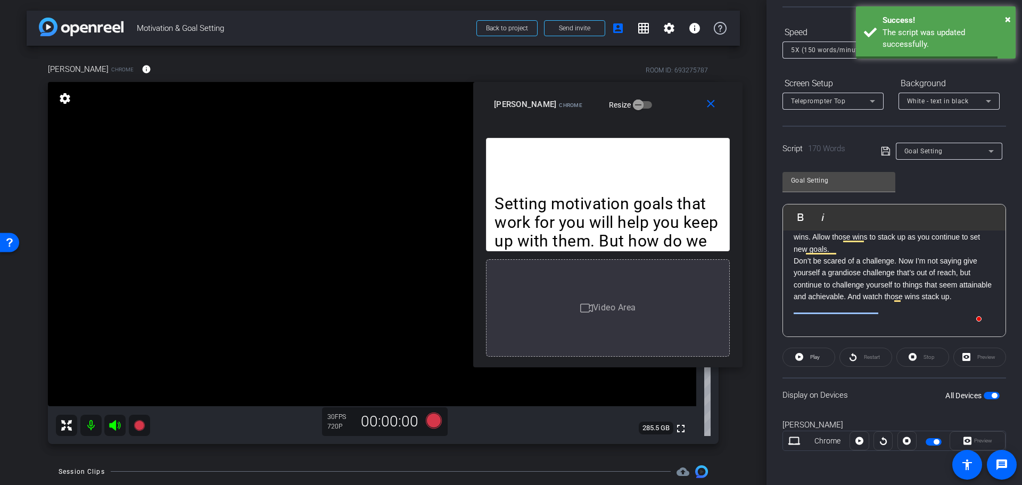
click at [864, 359] on div "Restart" at bounding box center [866, 357] width 53 height 19
click at [805, 357] on span at bounding box center [809, 358] width 52 height 26
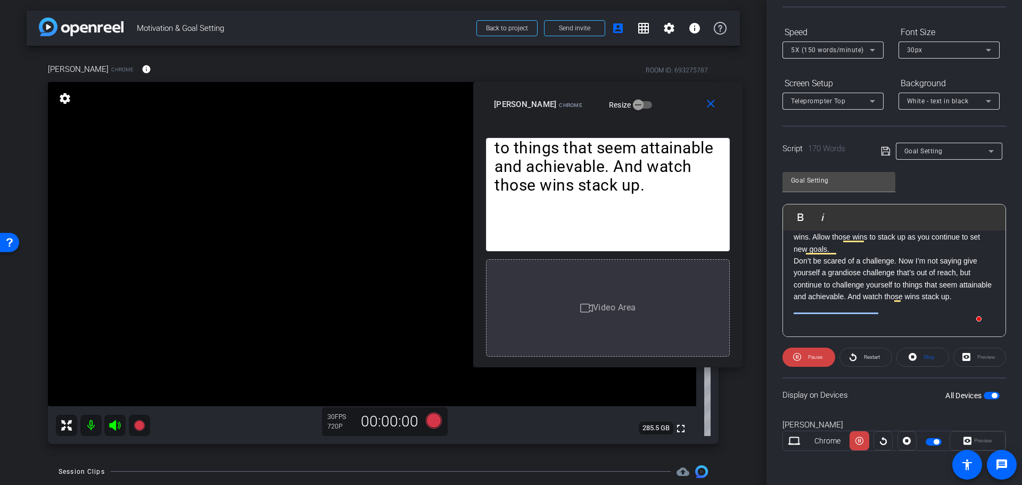
click at [808, 368] on openreel-capture-teleprompter "Speed 5X (150 words/minute) Font Size 30px Screen Setup Teleprompter Top Backgr…" at bounding box center [895, 246] width 224 height 446
click at [808, 362] on span "Pause" at bounding box center [814, 357] width 17 height 15
click at [857, 360] on span at bounding box center [866, 358] width 52 height 26
click at [802, 356] on span at bounding box center [809, 358] width 53 height 26
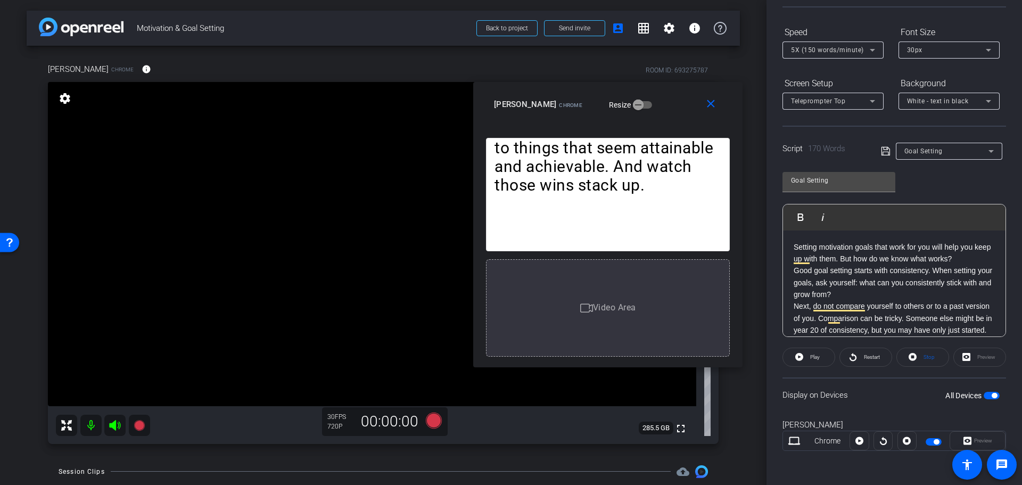
click at [837, 244] on p "Setting motivation goals that work for you will help you keep up with them. But…" at bounding box center [894, 253] width 201 height 24
click at [848, 249] on p "Setting goals that work for you will help you keep up with them. But how do we …" at bounding box center [894, 253] width 201 height 24
click at [855, 249] on p "Setting goals that work for you will help you keep up with them. But how do we …" at bounding box center [894, 253] width 201 height 24
drag, startPoint x: 899, startPoint y: 247, endPoint x: 851, endPoint y: 258, distance: 48.7
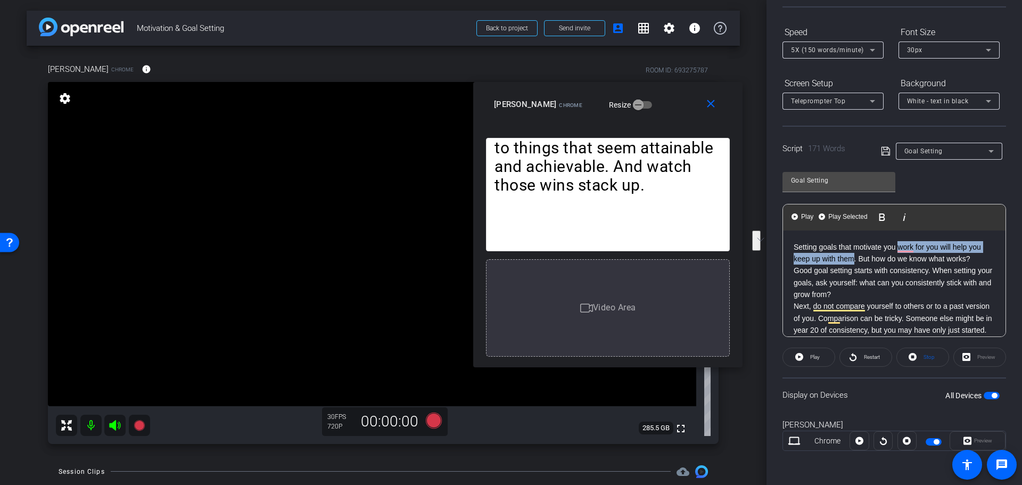
click at [851, 258] on p "Setting goals that motivate you work for you will help you keep up with them. B…" at bounding box center [894, 253] width 201 height 24
click at [945, 259] on p "Setting goals that motivate you will help you stick to them. But how do we know…" at bounding box center [894, 253] width 201 height 24
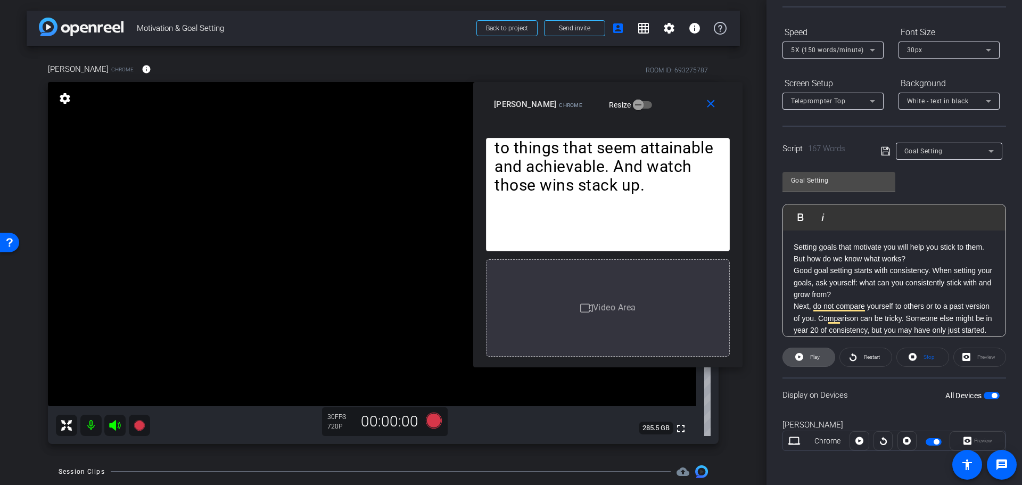
click at [818, 356] on span "Play" at bounding box center [815, 357] width 10 height 6
click at [811, 359] on span "Pause" at bounding box center [815, 357] width 14 height 6
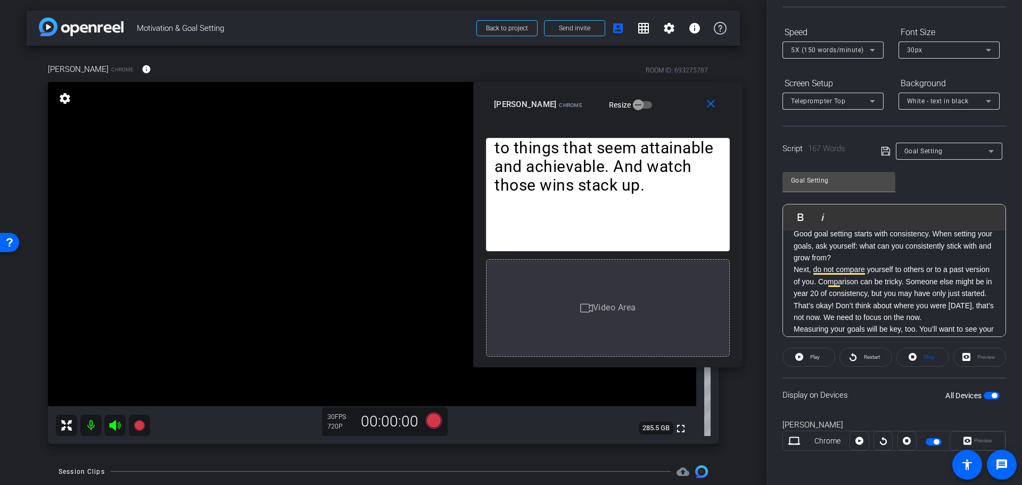
scroll to position [53, 0]
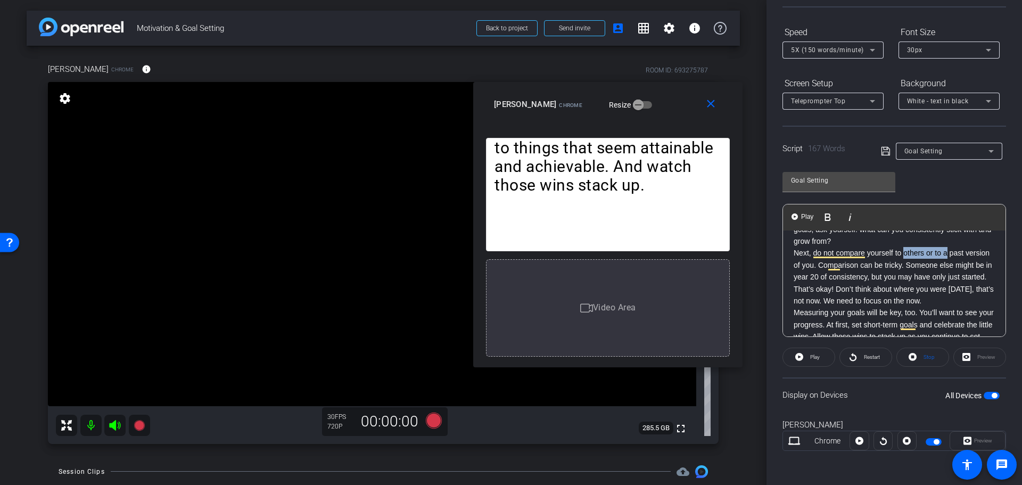
drag, startPoint x: 948, startPoint y: 252, endPoint x: 905, endPoint y: 252, distance: 43.1
click at [905, 252] on p "Next, do not compare yourself to others or to a past version of you. Comparison…" at bounding box center [894, 277] width 201 height 60
click at [913, 254] on p "Next, do not compare yourself to others or to a past version of you. Comparison…" at bounding box center [894, 277] width 201 height 60
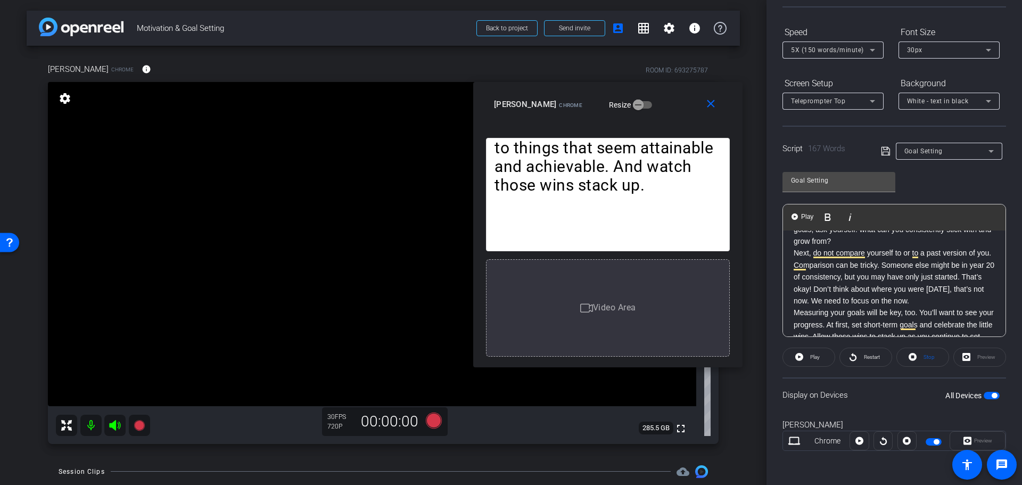
click at [904, 251] on p "Next, do not compare yourself to or to a past version of you. Comparison can be…" at bounding box center [894, 277] width 201 height 60
click at [912, 253] on p "Next, do not compare yourself to or to a past version of you. Comparison can be…" at bounding box center [894, 277] width 201 height 60
drag, startPoint x: 917, startPoint y: 253, endPoint x: 904, endPoint y: 253, distance: 12.8
click at [904, 253] on p "Next, do not compare yourself to or to a past version of you. Comparison can be…" at bounding box center [894, 277] width 201 height 60
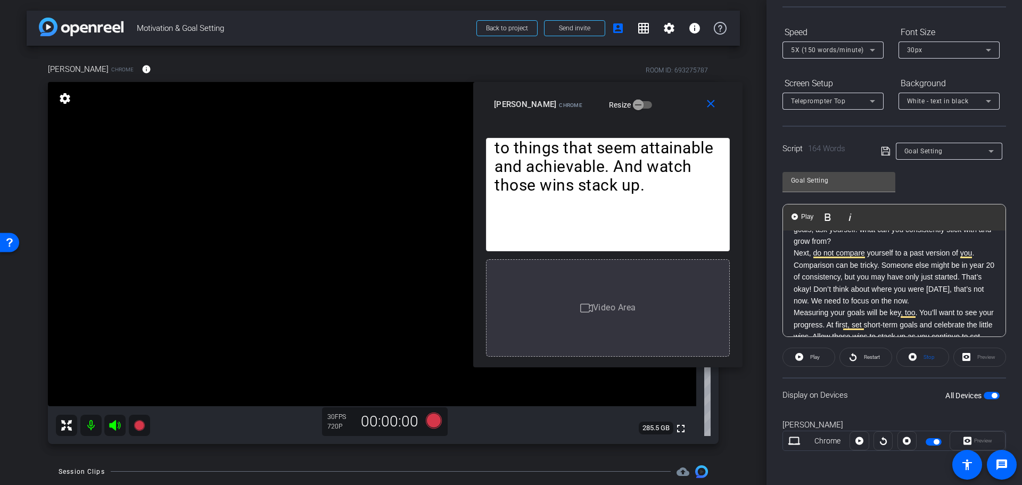
click at [893, 268] on p "Next, do not compare yourself to a past version of you. Comparison can be trick…" at bounding box center [894, 277] width 201 height 60
click at [876, 264] on p "Next, do not compare yourself to a past version of you. Comparison can be trick…" at bounding box center [894, 277] width 201 height 60
drag, startPoint x: 882, startPoint y: 266, endPoint x: 838, endPoint y: 286, distance: 48.8
click at [838, 286] on p "Next, do not compare yourself to a past version of you. Comparison can be trick…" at bounding box center [894, 277] width 201 height 60
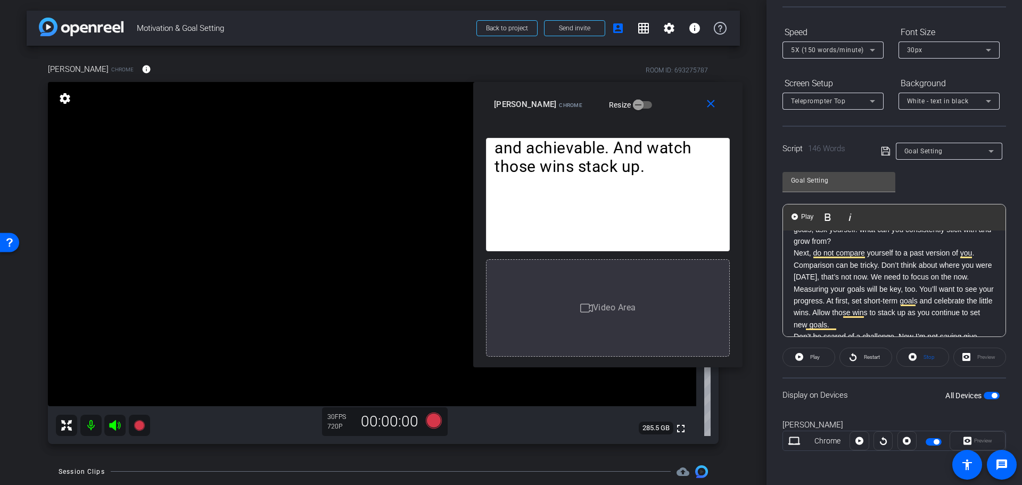
click at [890, 283] on p "Next, do not compare yourself to a past version of you. Comparison can be trick…" at bounding box center [894, 265] width 201 height 36
click at [815, 355] on span "Play" at bounding box center [815, 357] width 10 height 6
click at [806, 358] on span "Pause" at bounding box center [814, 357] width 17 height 15
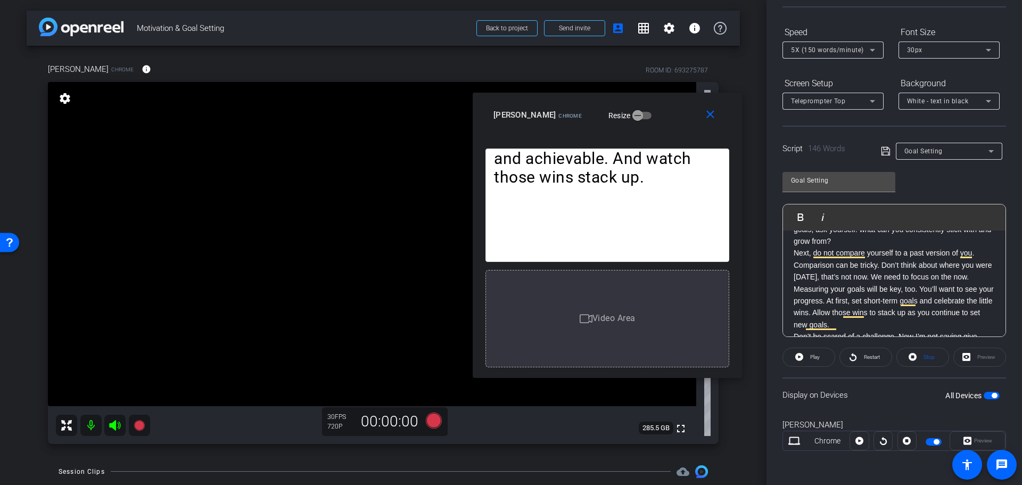
drag, startPoint x: 664, startPoint y: 216, endPoint x: 672, endPoint y: 214, distance: 8.3
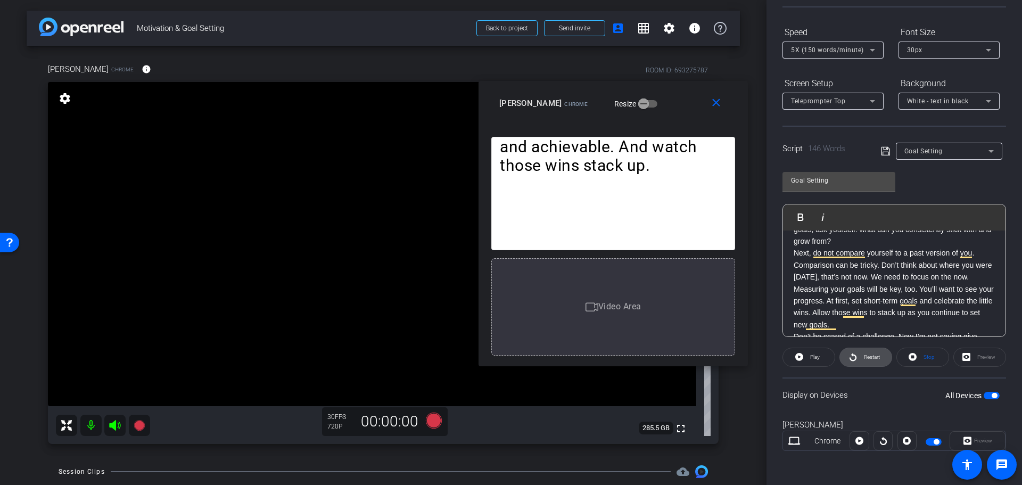
click at [876, 358] on span "Restart" at bounding box center [872, 357] width 16 height 6
click at [810, 356] on span "Pause" at bounding box center [815, 357] width 14 height 6
click at [816, 358] on span "Play" at bounding box center [815, 357] width 10 height 6
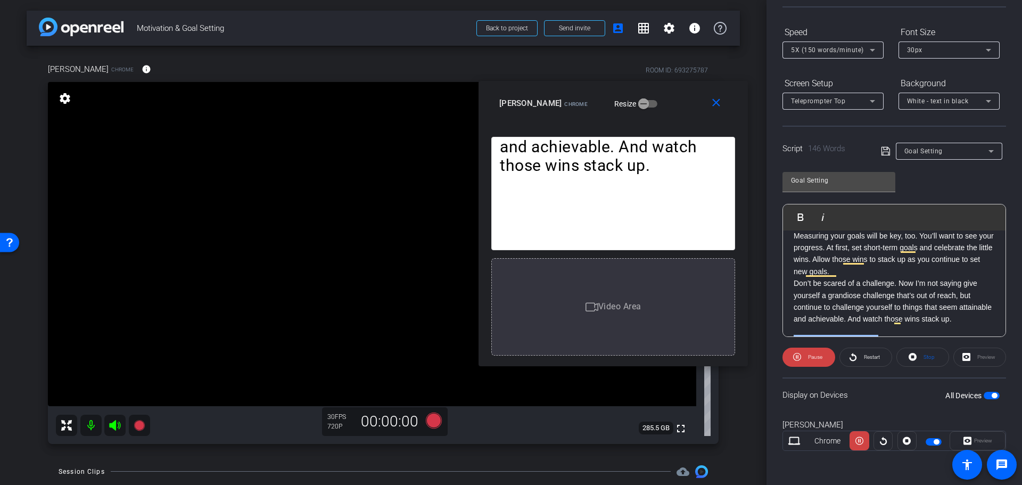
scroll to position [129, 0]
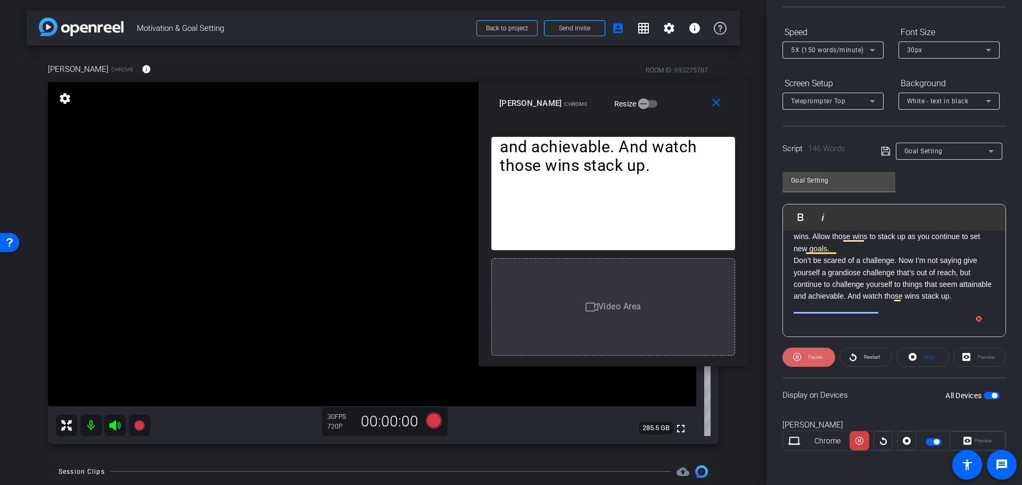
click at [811, 358] on span "Pause" at bounding box center [815, 357] width 14 height 6
click at [834, 56] on div "5X (150 words/minute)" at bounding box center [833, 50] width 84 height 17
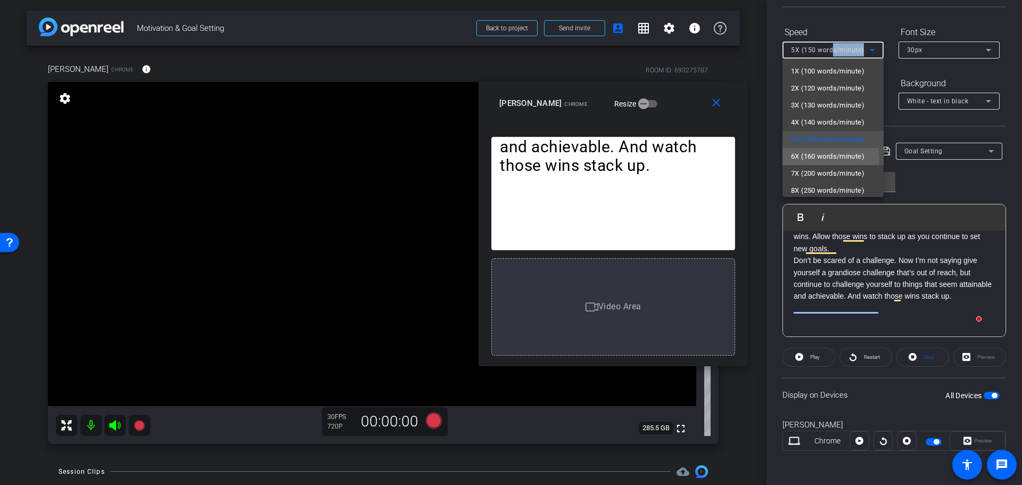
click at [825, 159] on span "6X (160 words/minute)" at bounding box center [827, 156] width 73 height 13
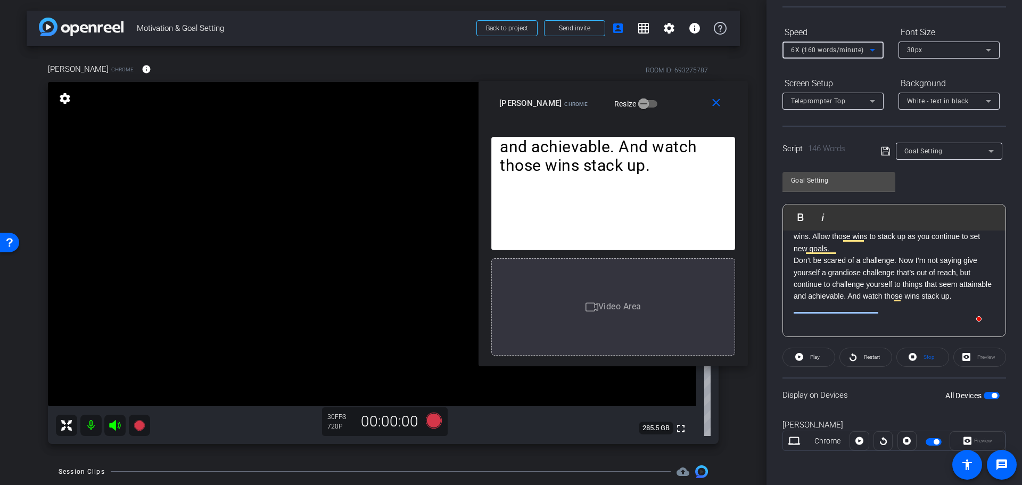
click at [848, 48] on span "6X (160 words/minute)" at bounding box center [827, 49] width 73 height 7
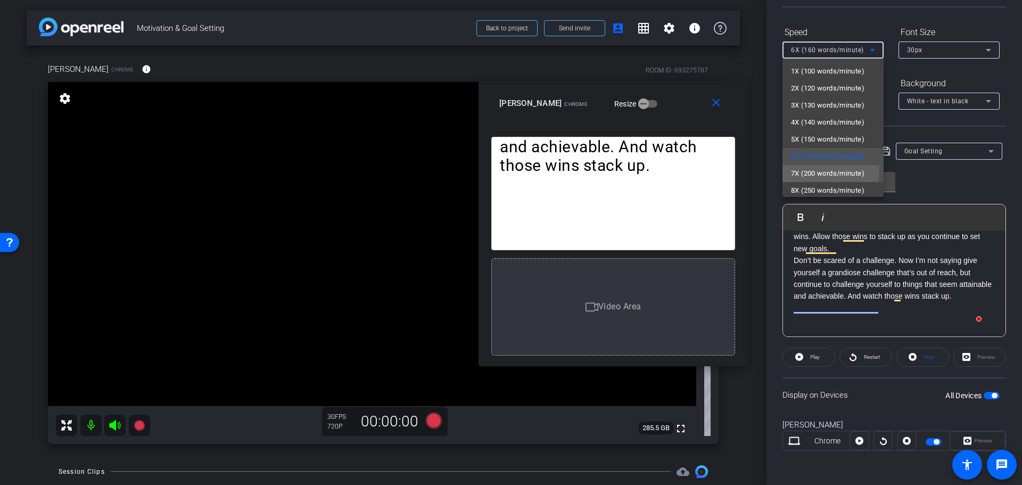
click at [809, 170] on span "7X (200 words/minute)" at bounding box center [827, 173] width 73 height 13
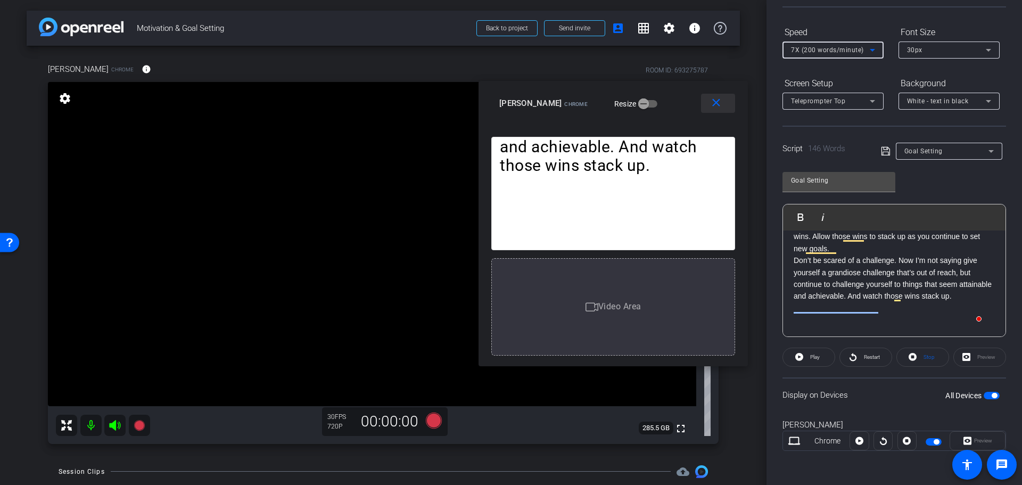
click at [715, 102] on mat-icon "close" at bounding box center [716, 102] width 13 height 13
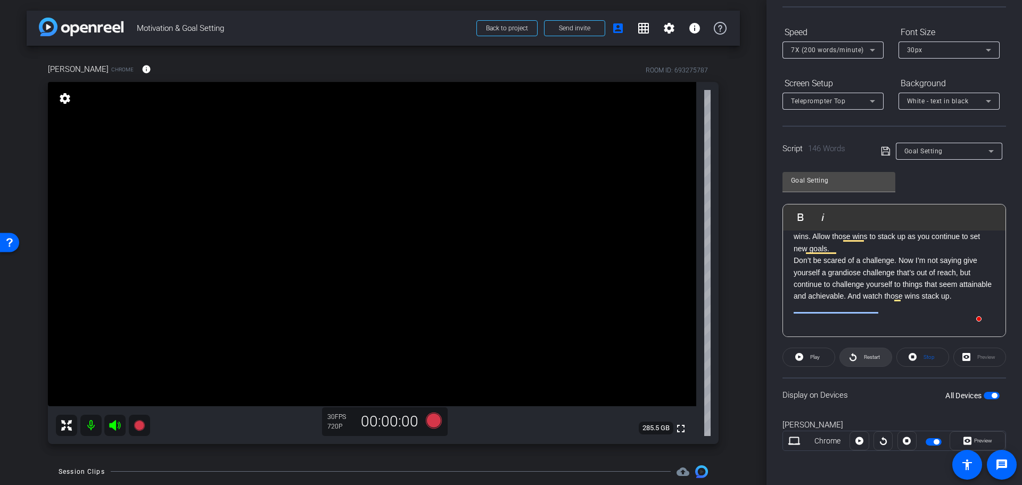
click at [866, 362] on span "Restart" at bounding box center [871, 357] width 19 height 15
click at [972, 437] on span "Preview" at bounding box center [982, 440] width 21 height 15
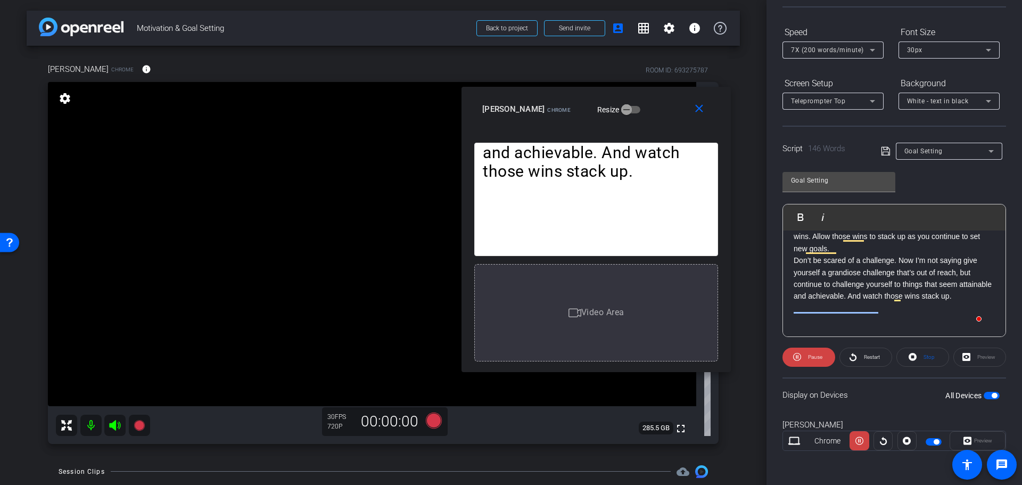
drag, startPoint x: 585, startPoint y: 111, endPoint x: 667, endPoint y: 97, distance: 83.2
click at [667, 97] on div "close Christopher Wells Chrome Resize" at bounding box center [596, 111] width 269 height 48
click at [705, 111] on mat-icon "close" at bounding box center [699, 108] width 13 height 13
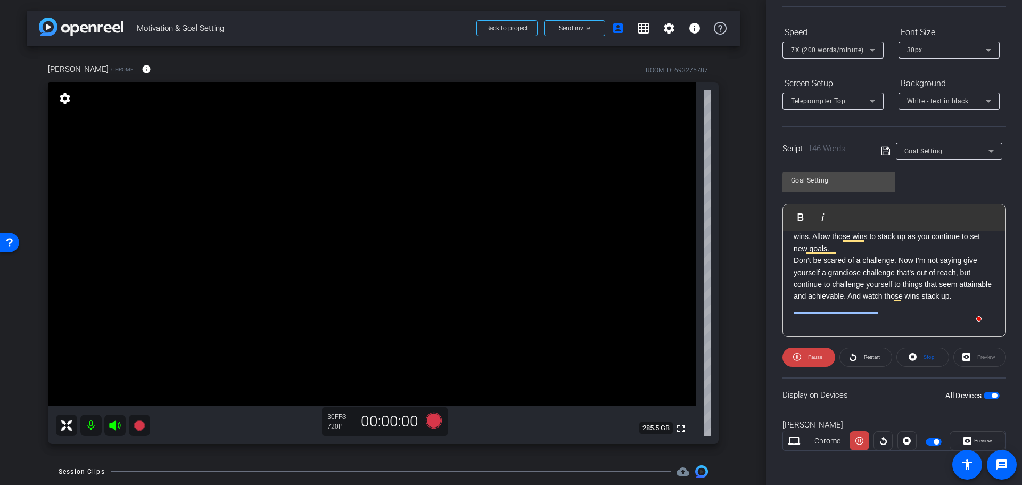
click at [831, 51] on span "7X (200 words/minute)" at bounding box center [827, 49] width 73 height 7
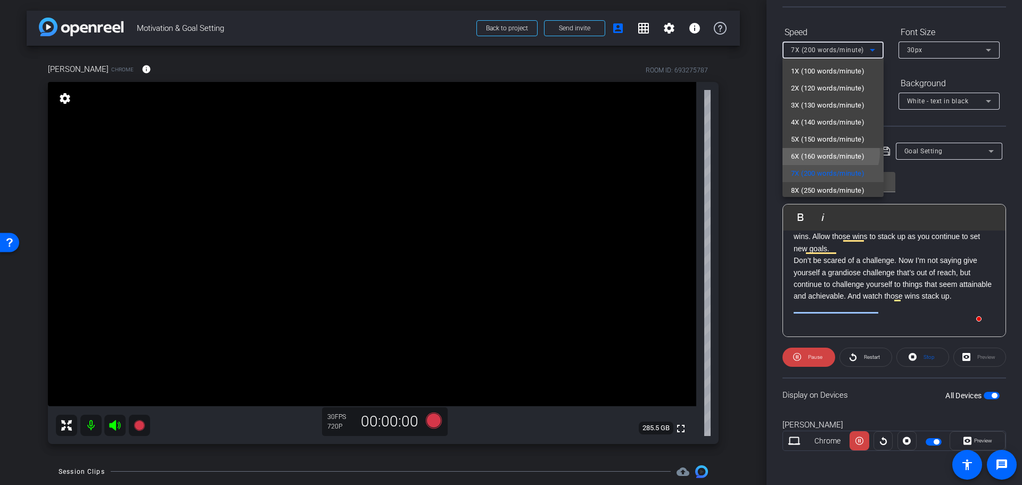
click at [831, 153] on span "6X (160 words/minute)" at bounding box center [827, 156] width 73 height 13
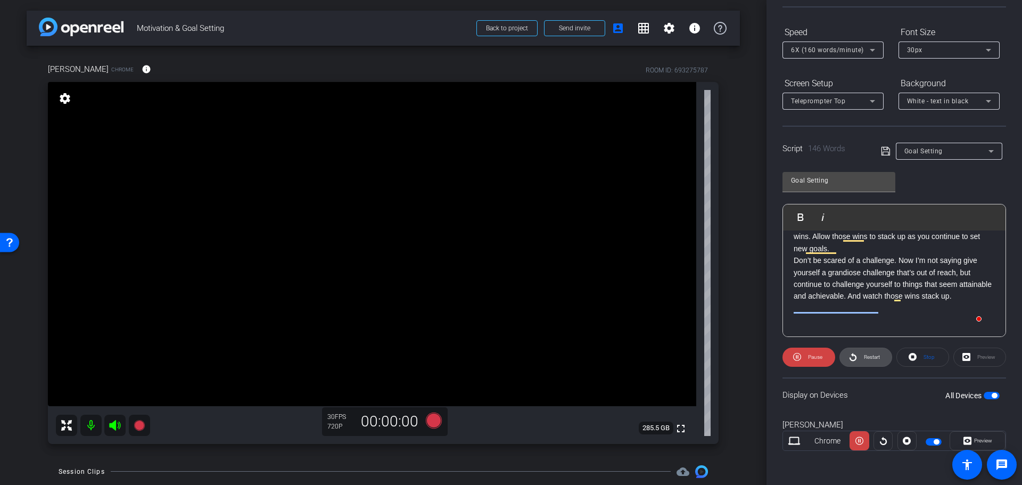
click at [866, 363] on span "Restart" at bounding box center [871, 357] width 19 height 15
click at [975, 357] on div "Preview" at bounding box center [980, 357] width 53 height 19
click at [969, 431] on span at bounding box center [977, 441] width 55 height 26
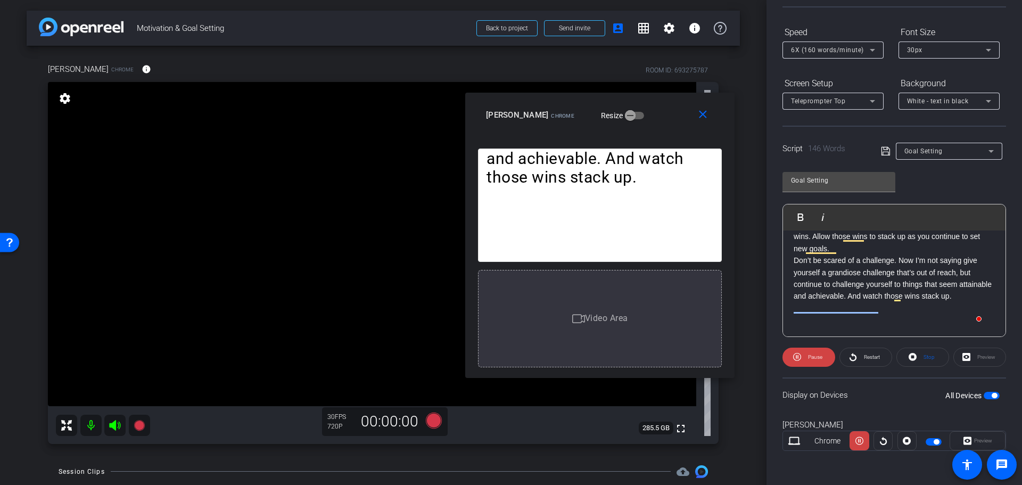
drag, startPoint x: 580, startPoint y: 118, endPoint x: 670, endPoint y: 111, distance: 89.8
click at [670, 111] on div "[PERSON_NAME] Chrome Resize" at bounding box center [604, 114] width 236 height 19
click at [698, 116] on mat-icon "close" at bounding box center [703, 114] width 13 height 13
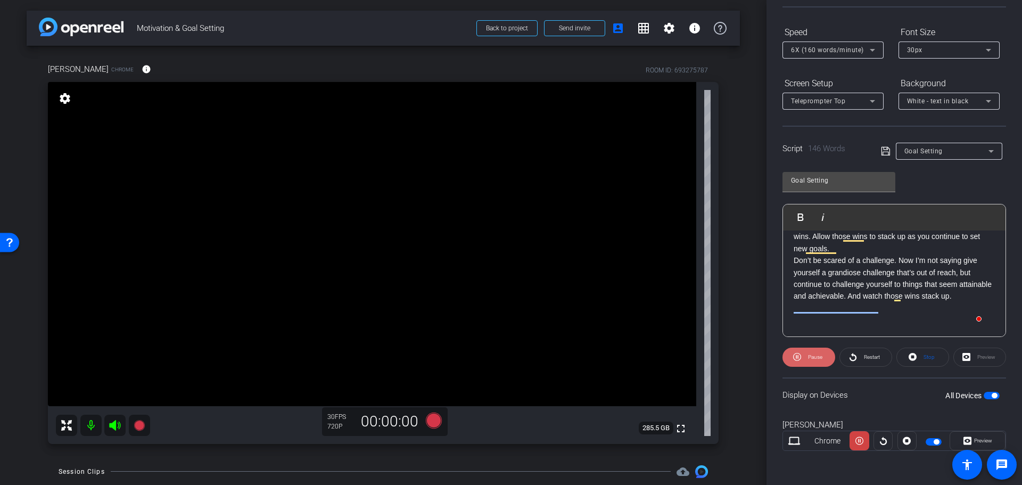
click at [802, 364] on span at bounding box center [809, 358] width 53 height 26
click at [965, 444] on icon at bounding box center [968, 441] width 8 height 8
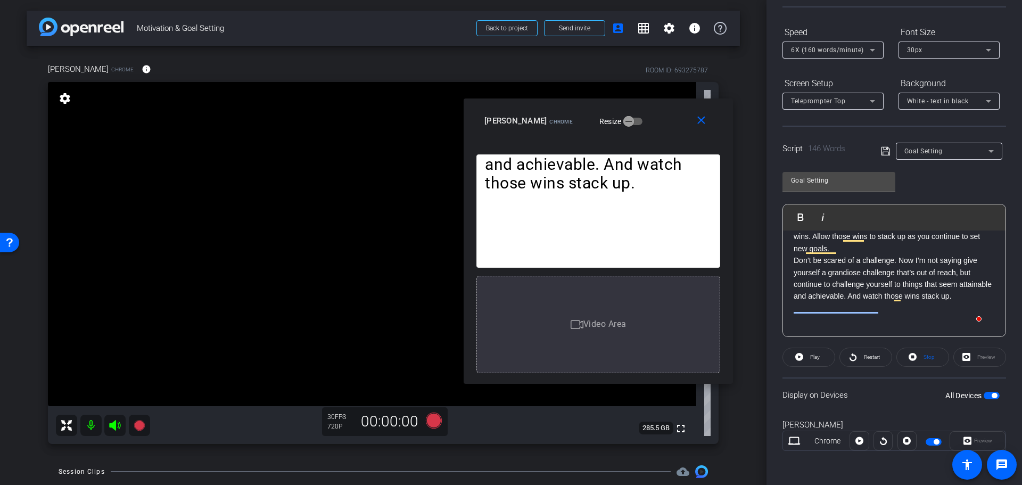
drag, startPoint x: 587, startPoint y: 120, endPoint x: 679, endPoint y: 113, distance: 92.4
click at [679, 113] on div "[PERSON_NAME] Chrome Resize" at bounding box center [603, 120] width 236 height 19
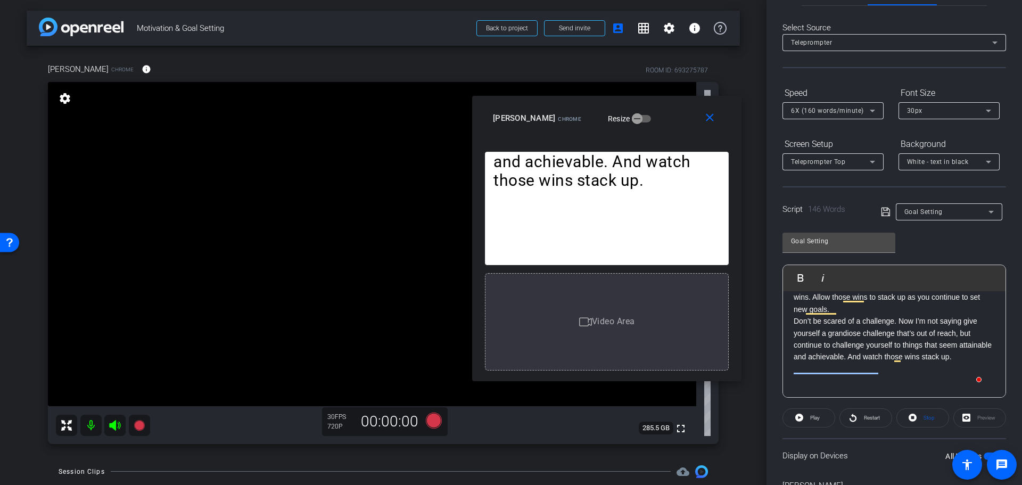
scroll to position [0, 0]
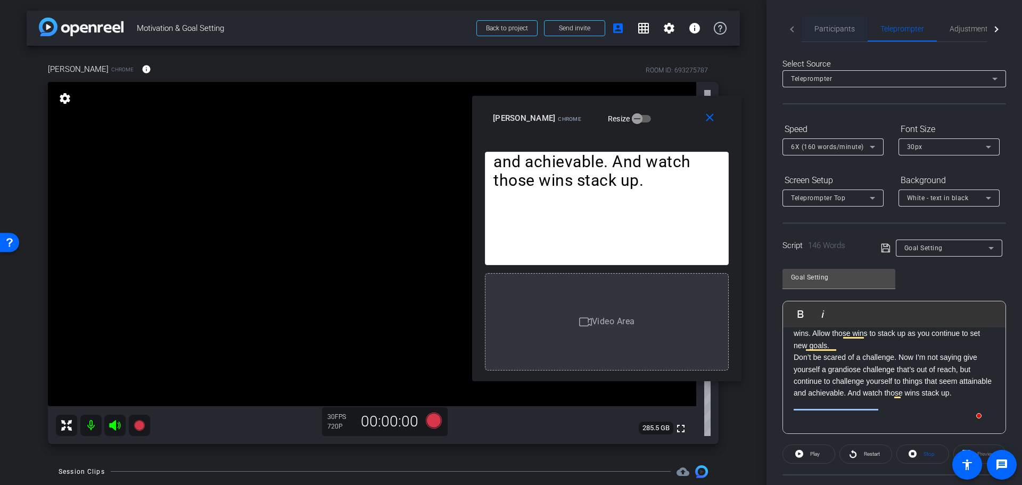
click at [825, 36] on span "Participants" at bounding box center [835, 29] width 40 height 26
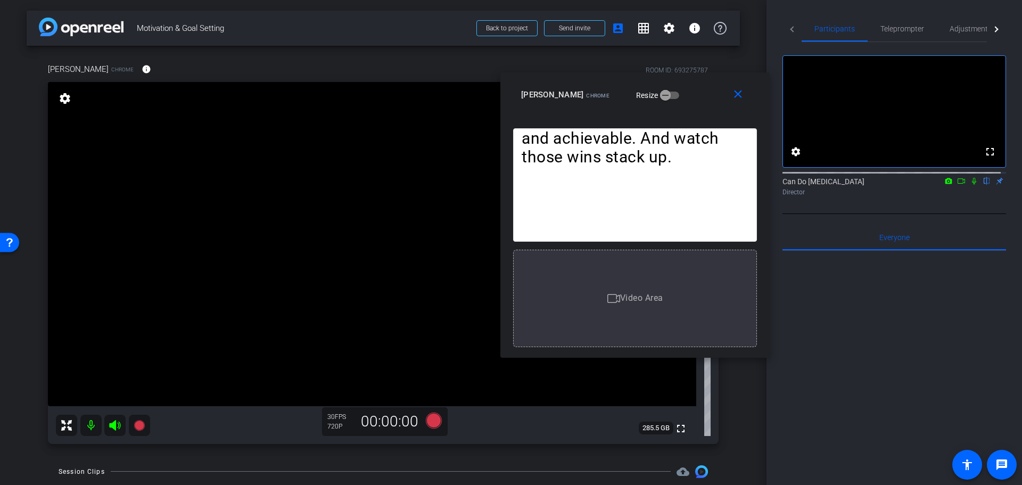
drag, startPoint x: 683, startPoint y: 109, endPoint x: 711, endPoint y: 86, distance: 36.7
click at [711, 86] on div "[PERSON_NAME] Chrome Resize" at bounding box center [639, 94] width 236 height 19
click at [423, 422] on icon at bounding box center [434, 420] width 26 height 19
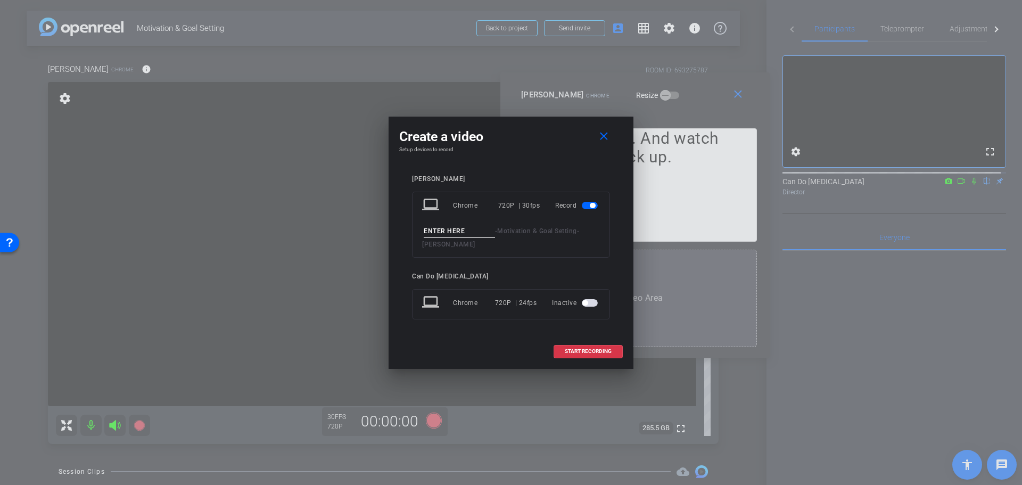
click at [439, 236] on input at bounding box center [459, 231] width 71 height 13
type input "GoalSettingTake1"
click at [601, 356] on span at bounding box center [588, 352] width 68 height 26
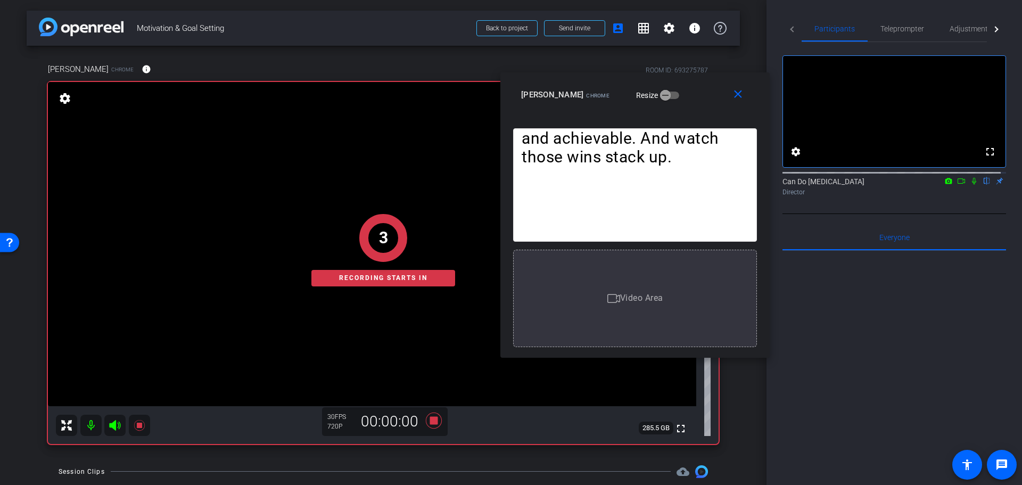
click at [915, 12] on div "Participants Teleprompter Adjustments fullscreen settings Can Do Multiple Scler…" at bounding box center [895, 242] width 256 height 485
click at [913, 18] on span "Teleprompter" at bounding box center [903, 29] width 44 height 26
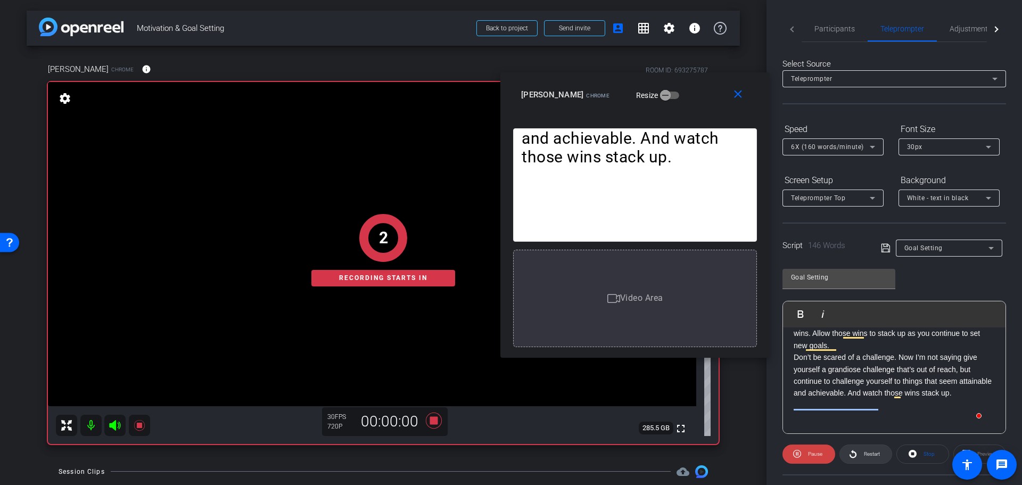
click at [871, 453] on span "Restart" at bounding box center [872, 454] width 16 height 6
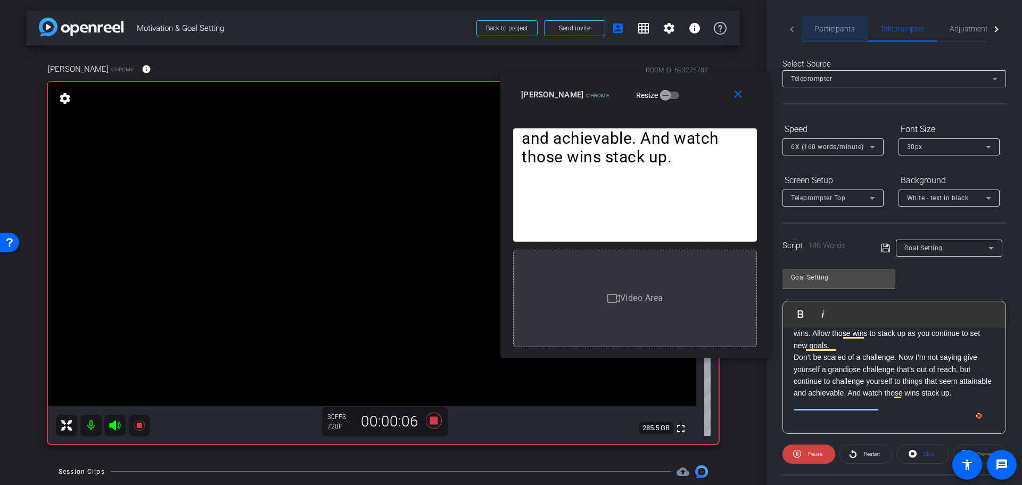
click at [841, 25] on span "Participants" at bounding box center [835, 28] width 40 height 7
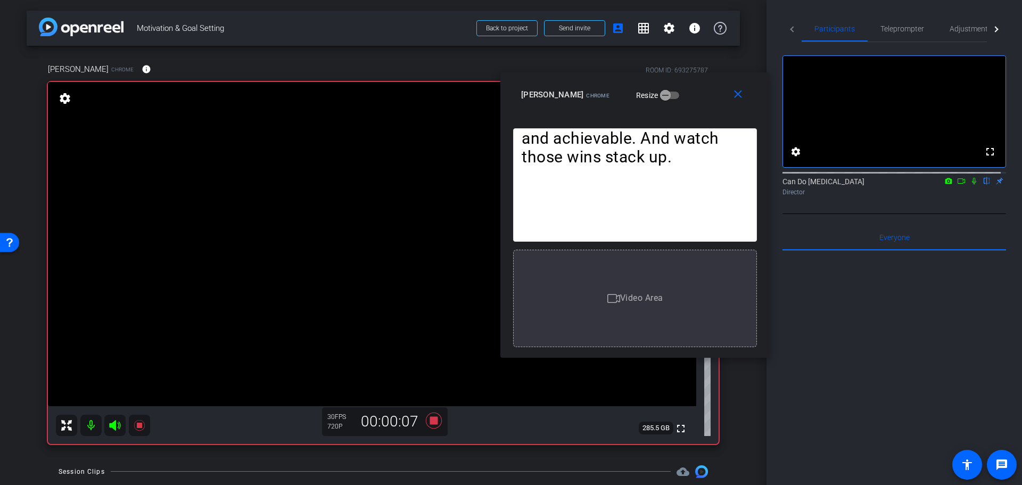
click at [972, 185] on icon at bounding box center [974, 181] width 4 height 7
click at [883, 31] on span "Teleprompter" at bounding box center [903, 28] width 44 height 7
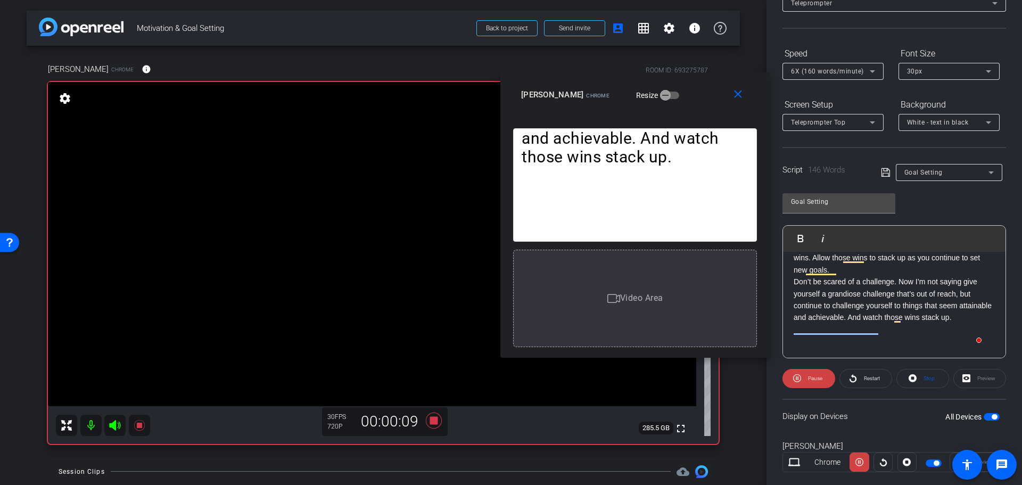
scroll to position [97, 0]
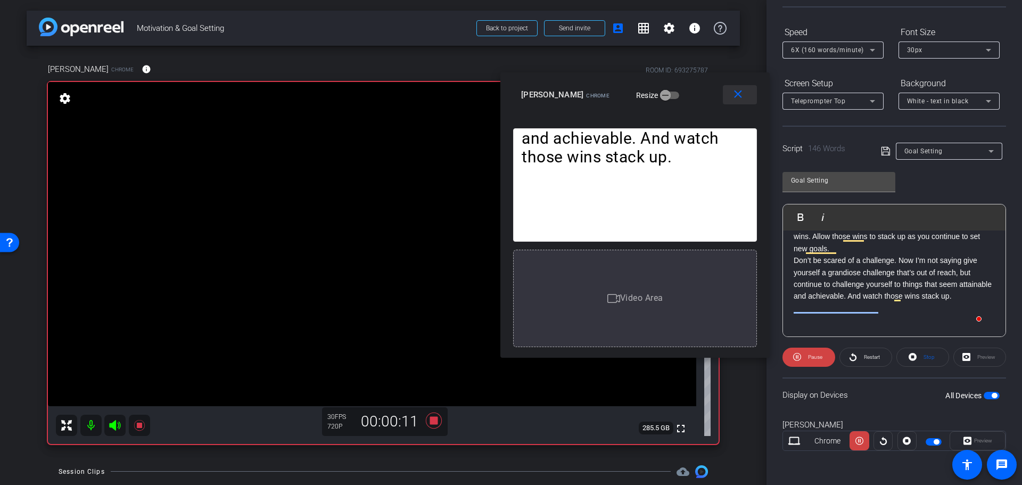
click at [748, 97] on span at bounding box center [740, 95] width 34 height 26
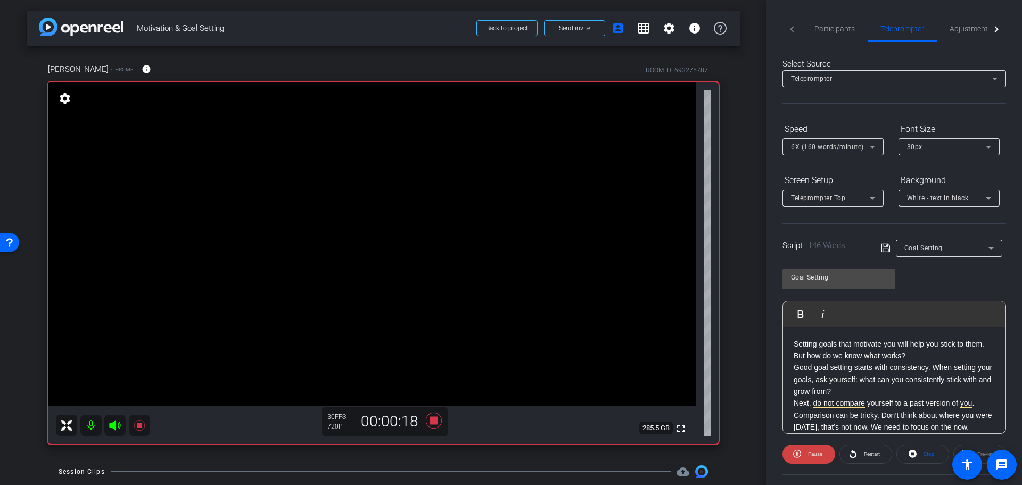
scroll to position [0, 0]
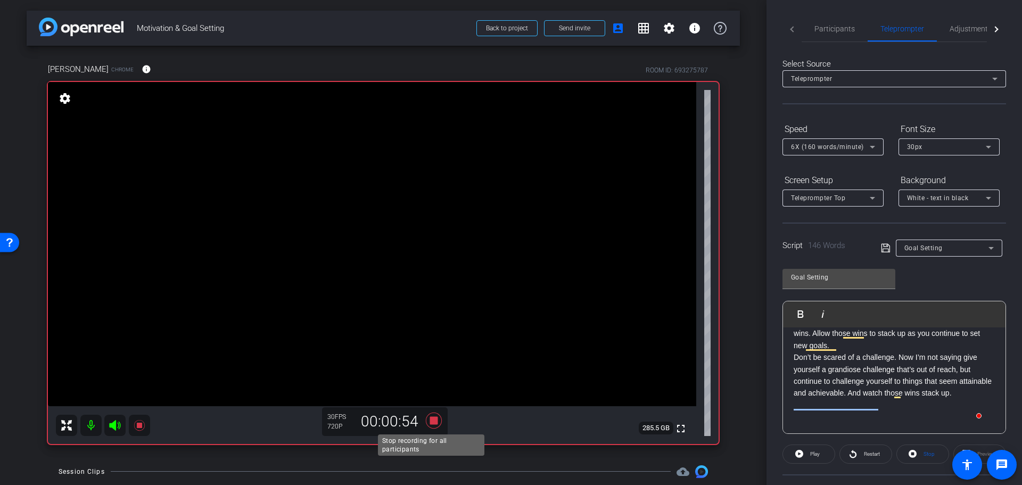
click at [432, 423] on icon at bounding box center [434, 420] width 16 height 16
click at [854, 19] on div "Participants" at bounding box center [835, 29] width 66 height 26
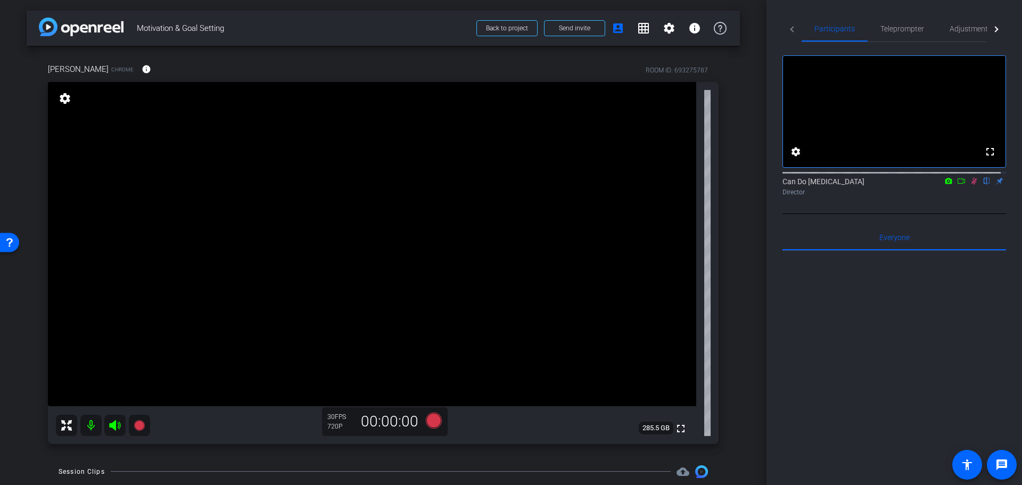
click at [972, 185] on icon at bounding box center [975, 181] width 6 height 7
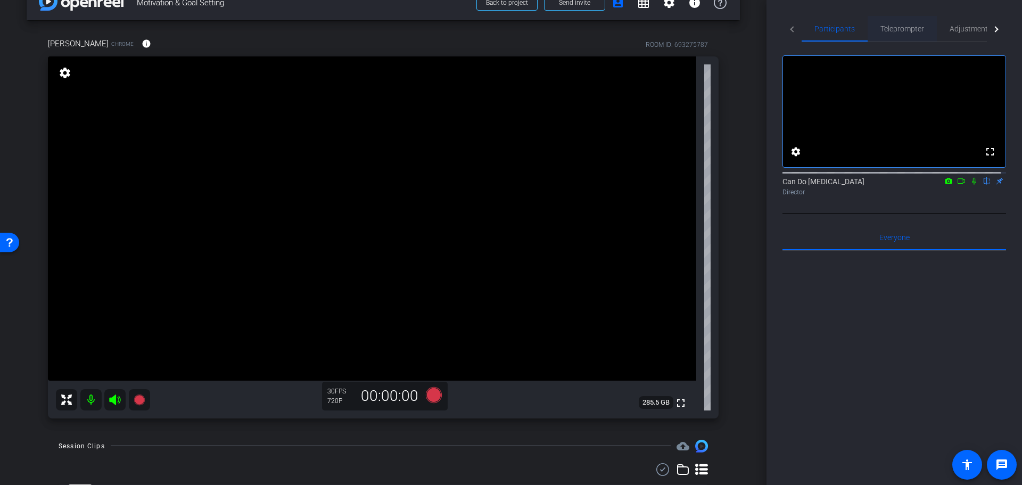
click at [893, 38] on span "Teleprompter" at bounding box center [903, 29] width 44 height 26
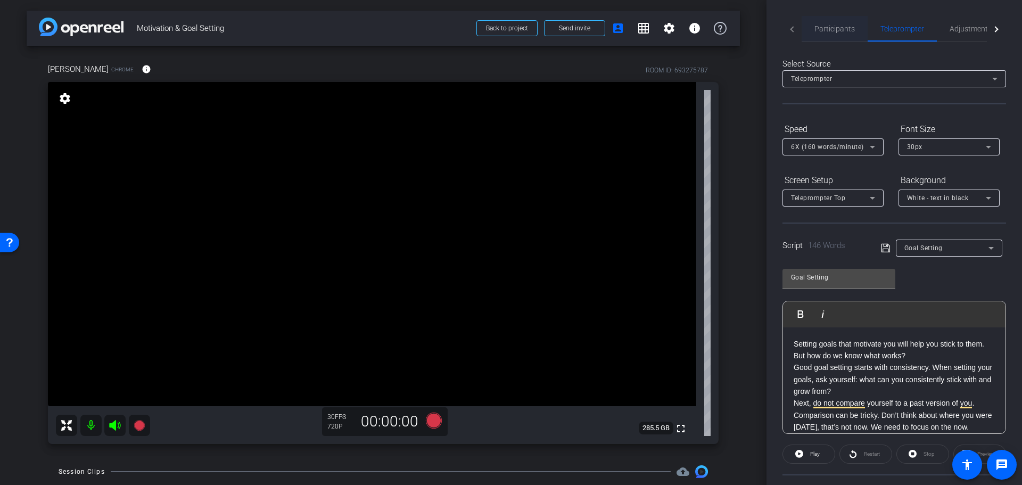
click at [825, 32] on span "Participants" at bounding box center [835, 28] width 40 height 7
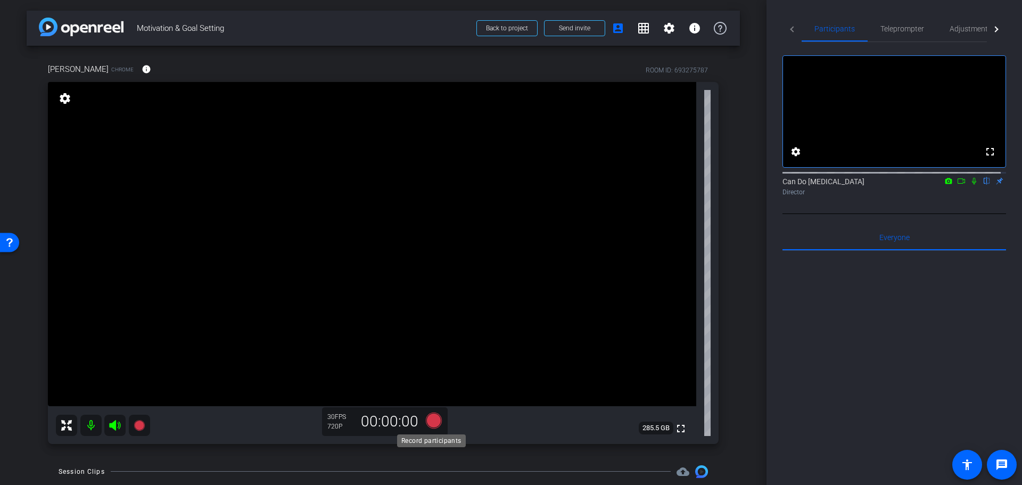
click at [430, 424] on icon at bounding box center [434, 420] width 16 height 16
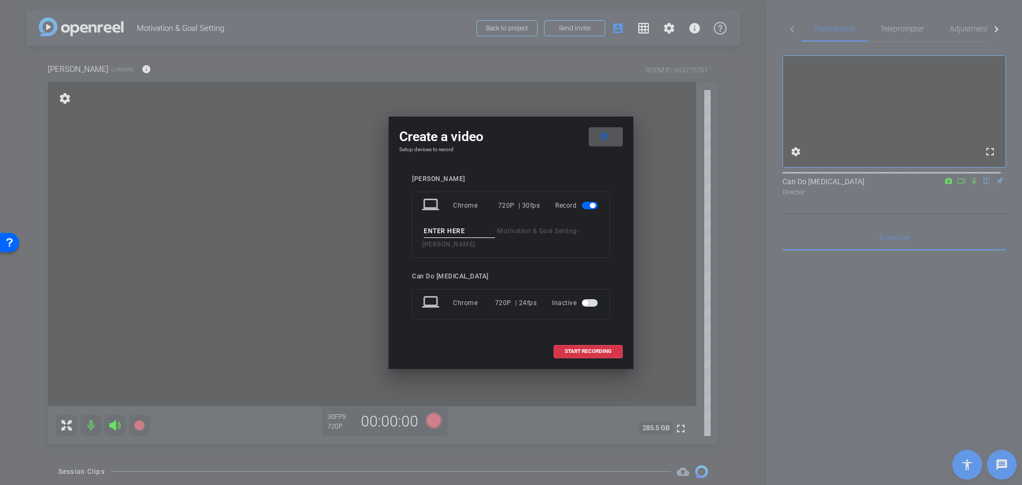
click at [448, 249] on div "- Motivation & Goal Setting - Christopher Wells" at bounding box center [511, 238] width 178 height 26
click at [456, 234] on input at bounding box center [459, 231] width 71 height 13
type input "M"
type input "GoalsTake2"
click at [606, 351] on span "START RECORDING" at bounding box center [588, 351] width 47 height 5
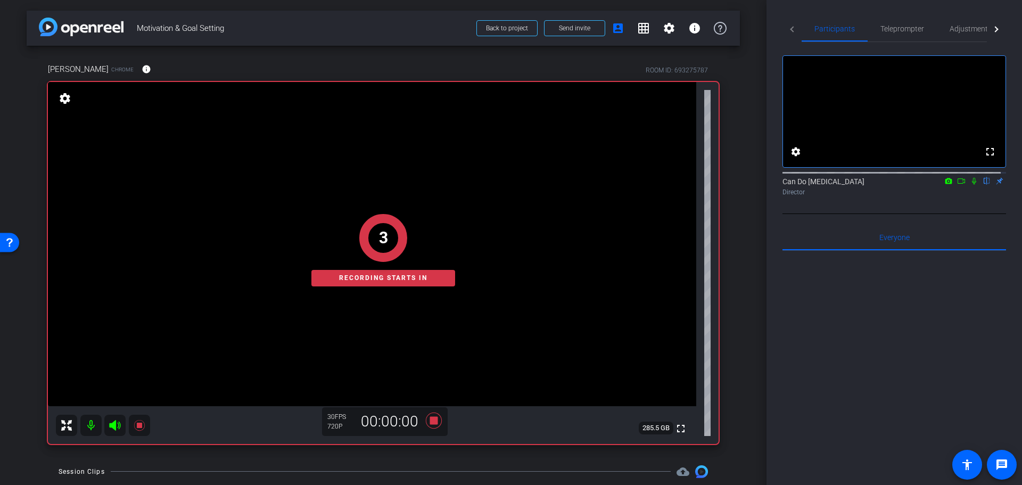
click at [910, 15] on div "Participants Teleprompter Adjustments fullscreen settings Can Do Multiple Scler…" at bounding box center [895, 242] width 256 height 485
click at [909, 18] on span "Teleprompter" at bounding box center [903, 29] width 44 height 26
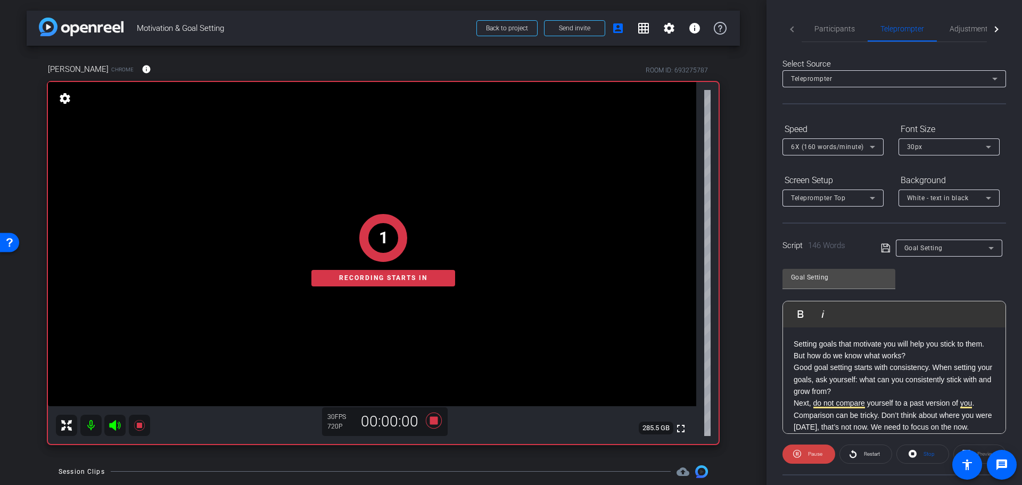
scroll to position [106, 0]
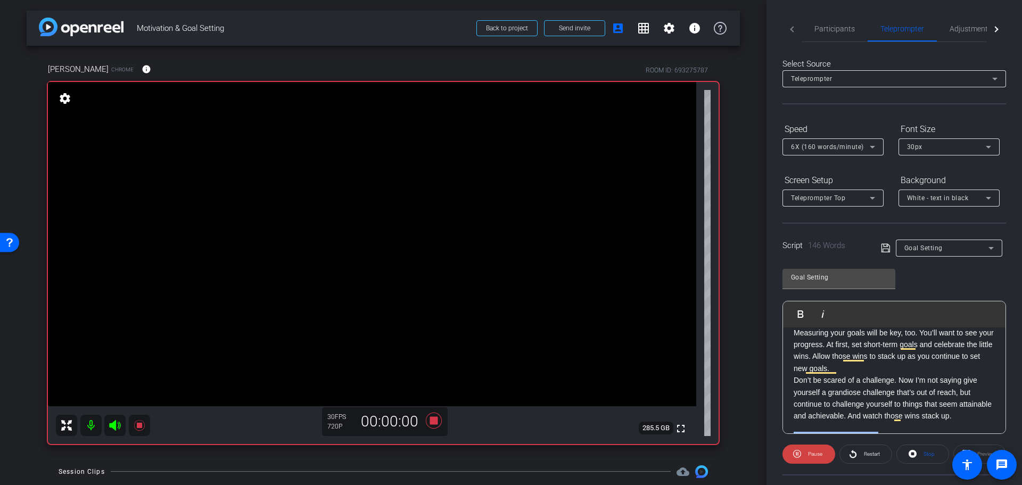
drag, startPoint x: 982, startPoint y: 449, endPoint x: 991, endPoint y: 440, distance: 12.0
click at [982, 449] on div "Preview" at bounding box center [980, 454] width 53 height 19
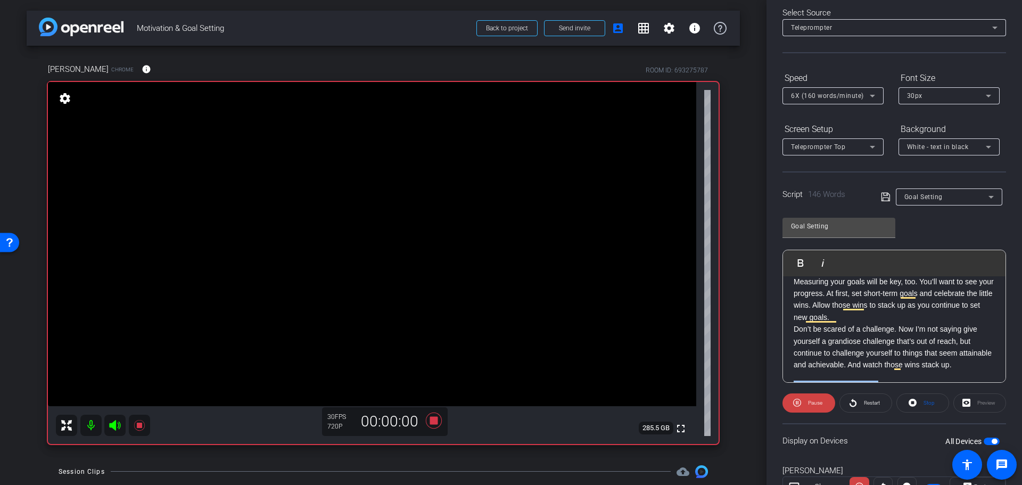
scroll to position [97, 0]
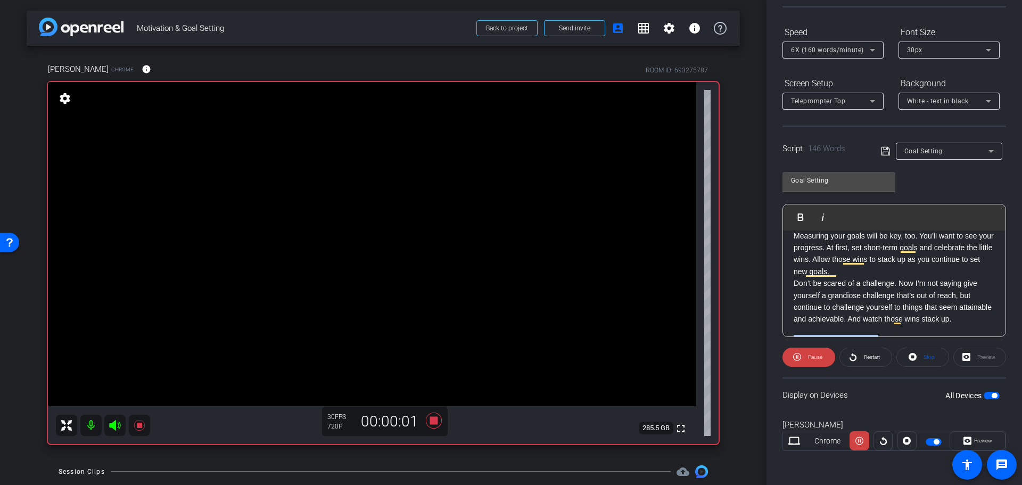
click at [986, 358] on div "Preview" at bounding box center [980, 357] width 53 height 19
click at [978, 436] on span "Preview" at bounding box center [982, 440] width 21 height 15
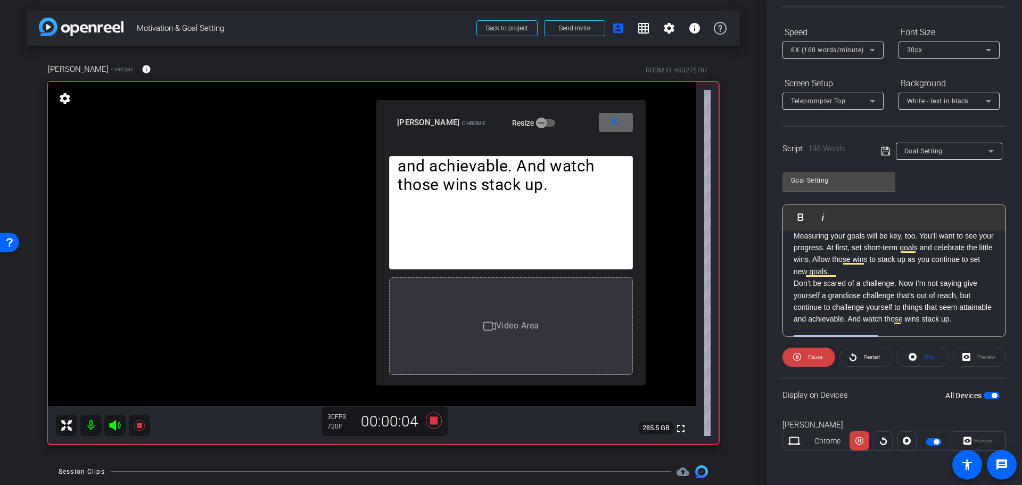
click at [608, 123] on mat-icon "close" at bounding box center [614, 122] width 13 height 13
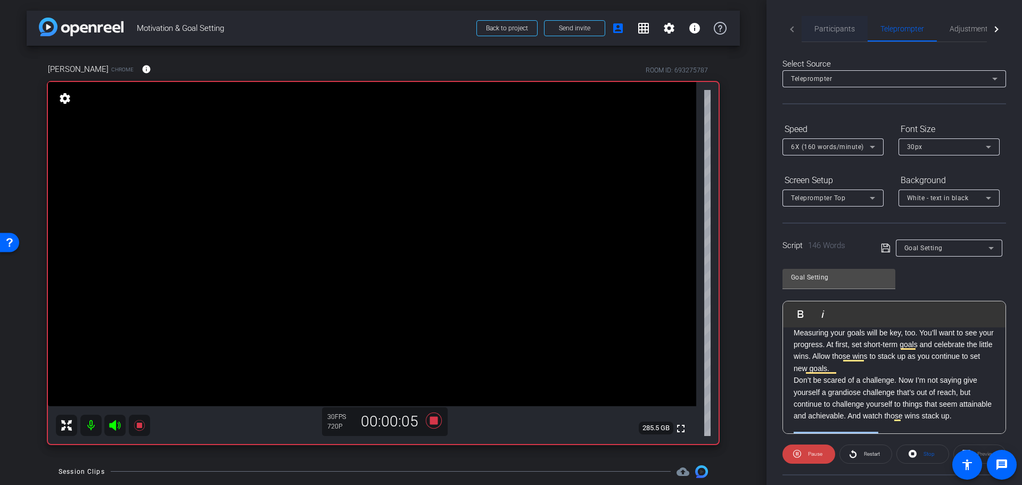
scroll to position [0, 0]
click at [840, 33] on span "Participants" at bounding box center [835, 29] width 40 height 26
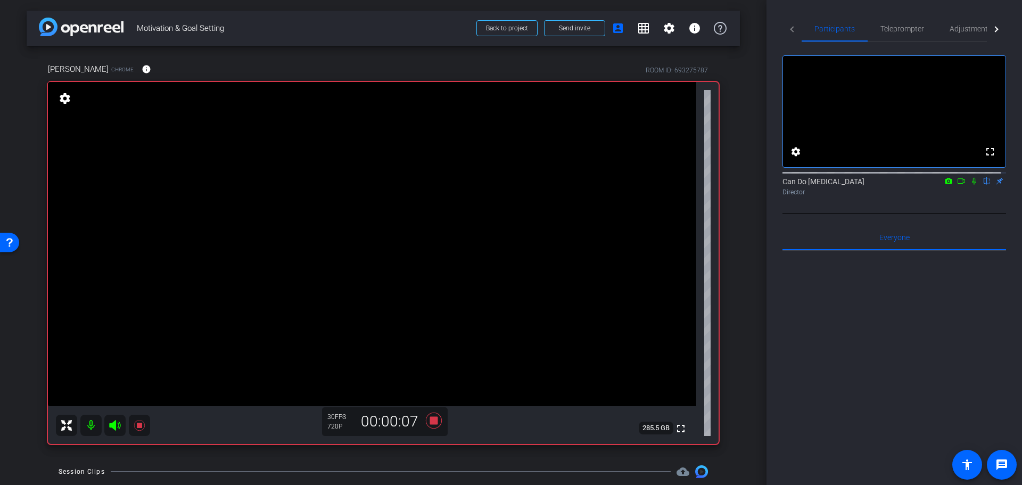
click at [970, 185] on icon at bounding box center [974, 180] width 9 height 7
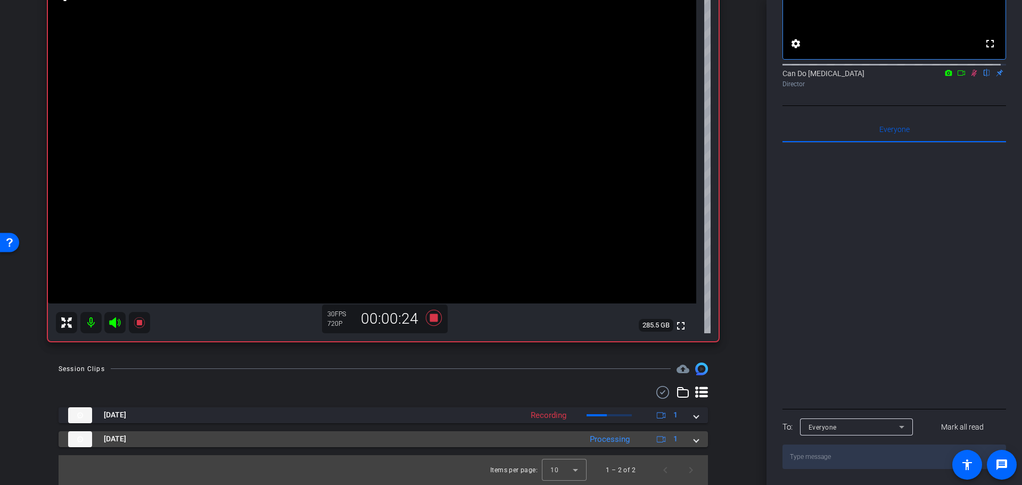
click at [694, 440] on span at bounding box center [696, 438] width 4 height 11
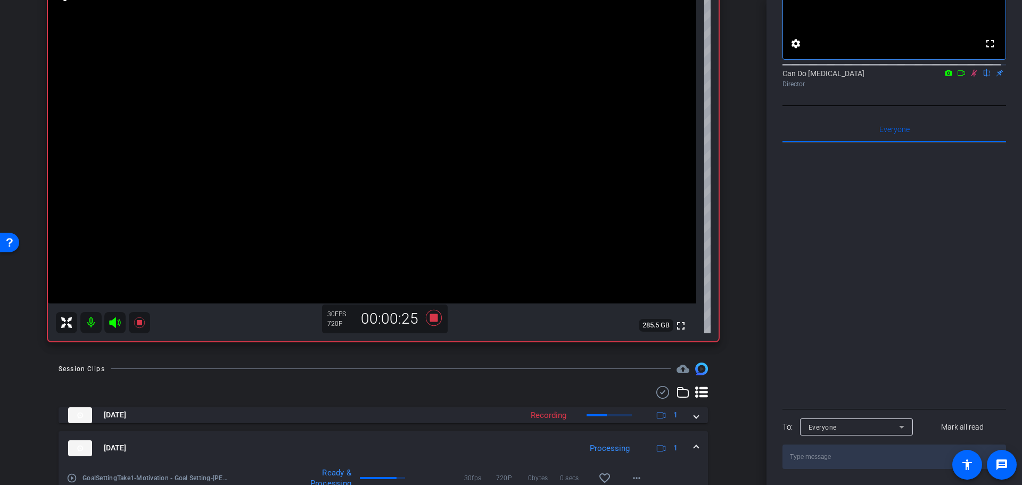
click at [694, 445] on span at bounding box center [696, 447] width 4 height 11
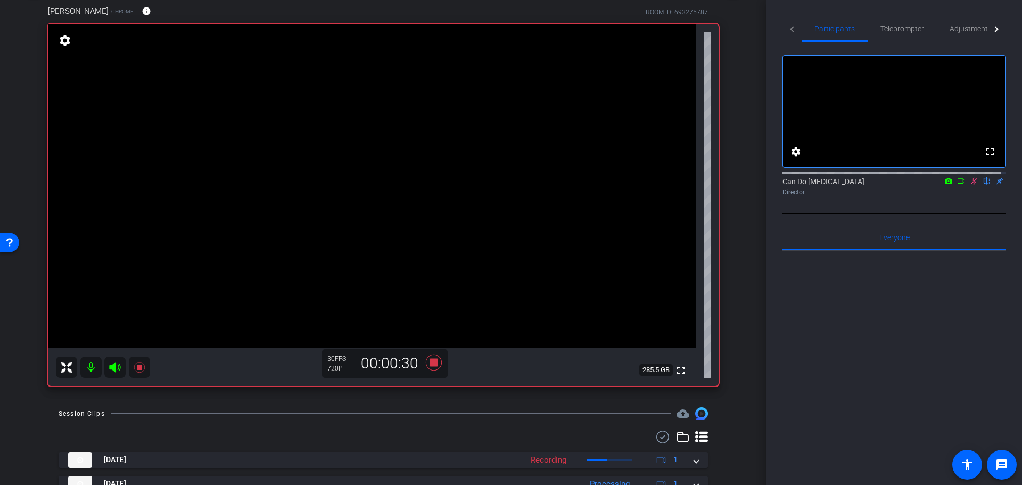
scroll to position [103, 0]
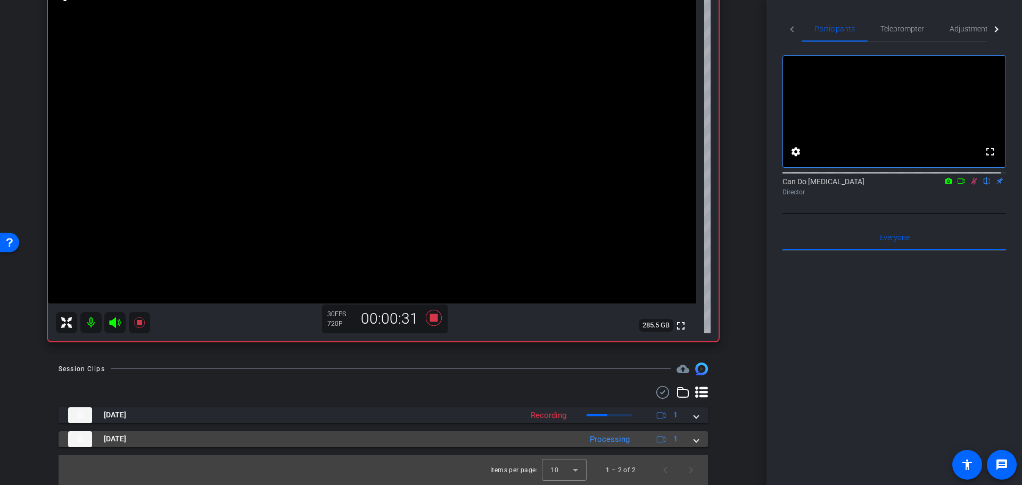
click at [694, 439] on span at bounding box center [696, 438] width 4 height 11
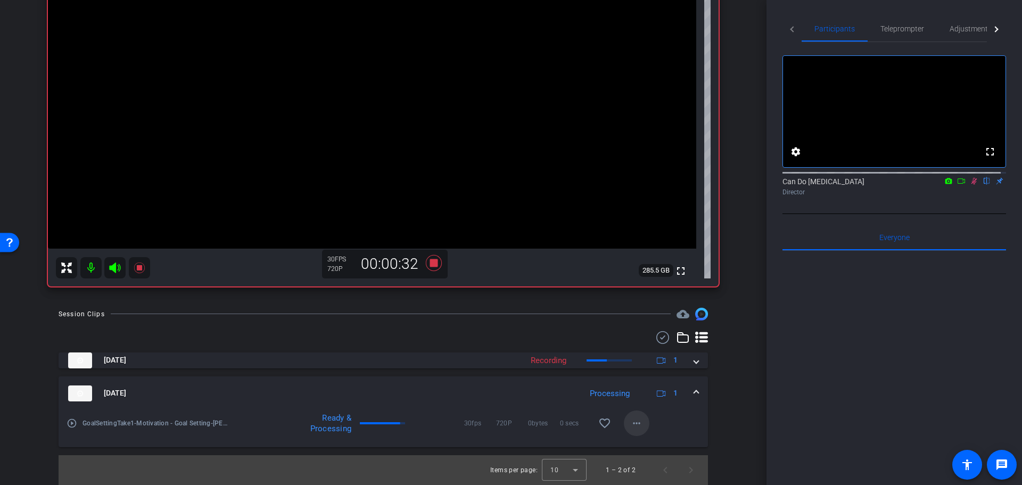
click at [635, 425] on mat-icon "more_horiz" at bounding box center [636, 423] width 13 height 13
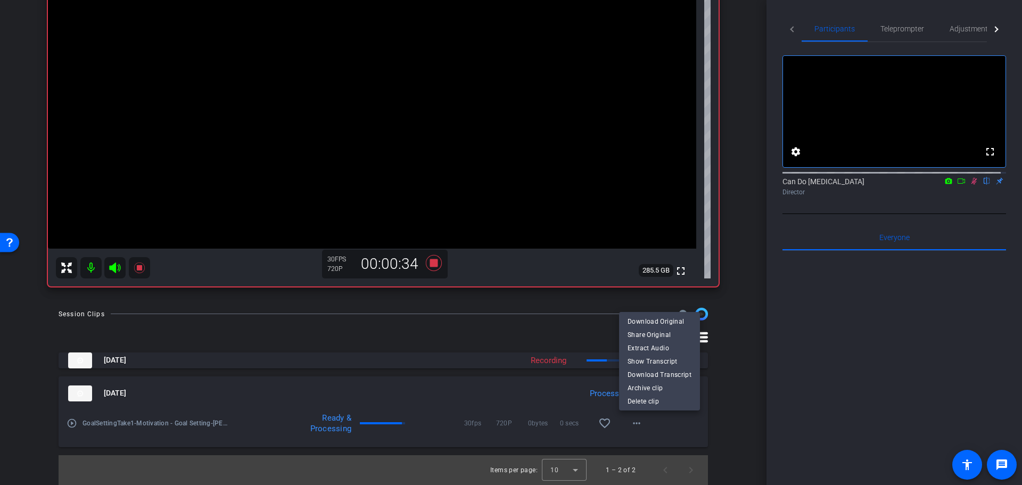
click at [630, 430] on div at bounding box center [511, 242] width 1022 height 485
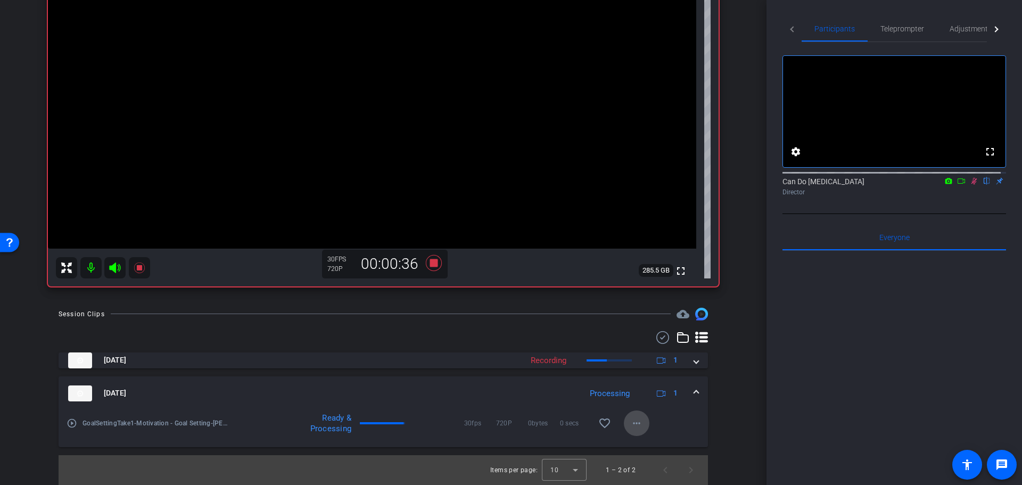
click at [633, 429] on mat-icon "more_horiz" at bounding box center [636, 423] width 13 height 13
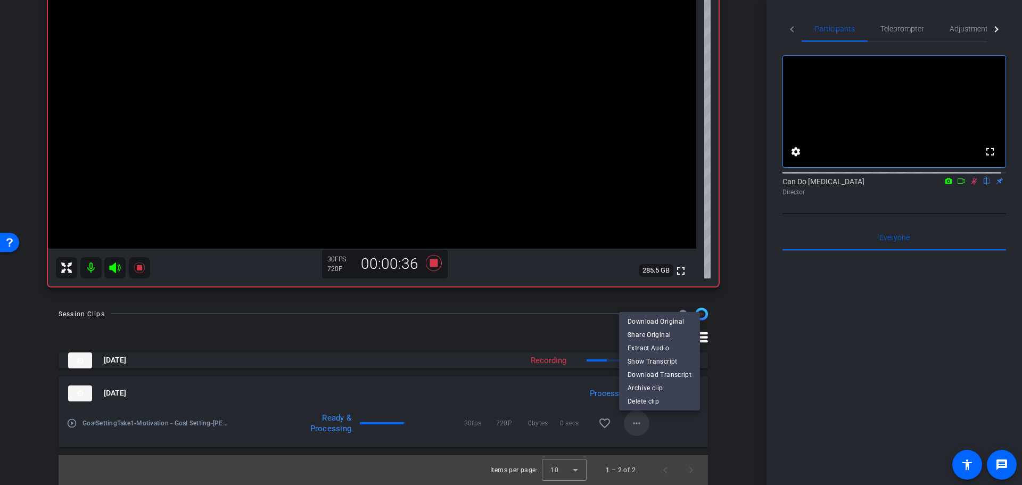
click at [633, 429] on div at bounding box center [511, 242] width 1022 height 485
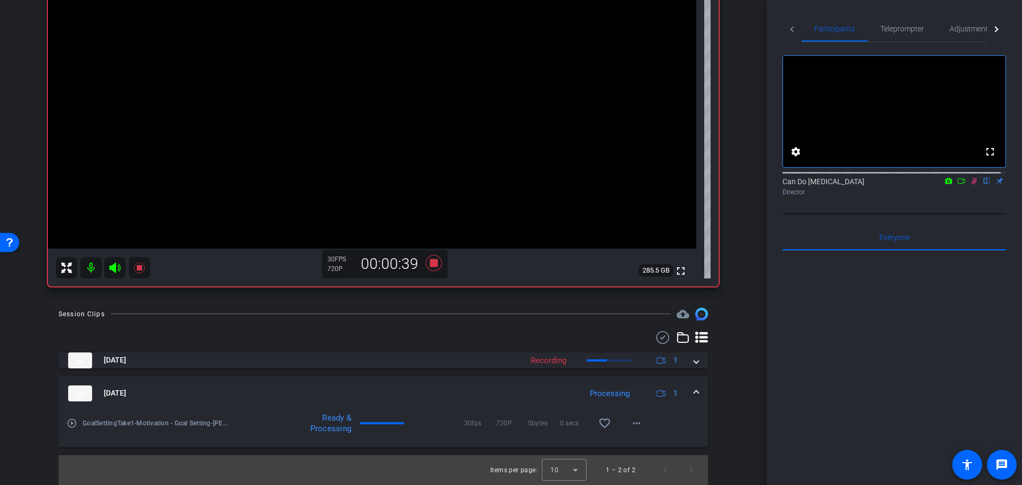
click at [694, 396] on mat-expansion-panel-header "Sep 24, 2025 Processing 1" at bounding box center [384, 393] width 650 height 34
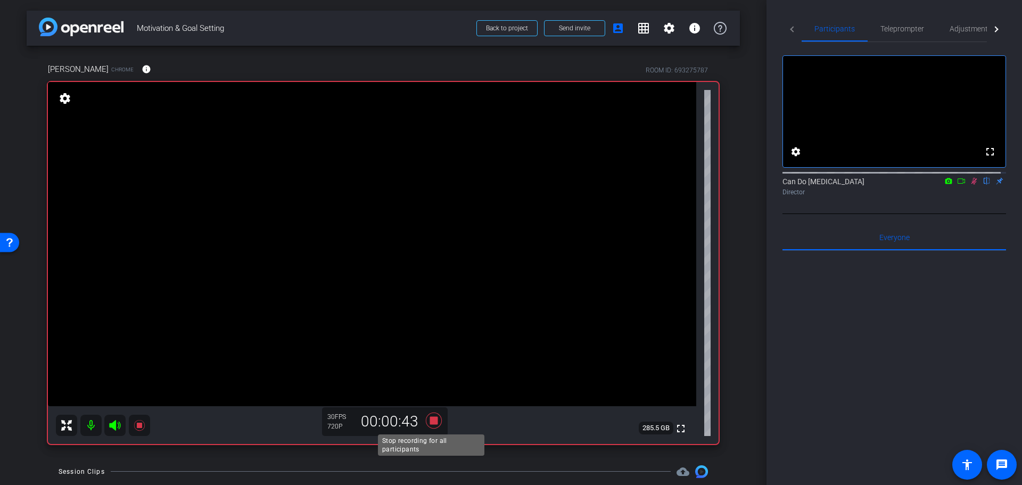
click at [434, 421] on icon at bounding box center [434, 420] width 16 height 16
click at [884, 36] on span "Teleprompter" at bounding box center [903, 29] width 44 height 26
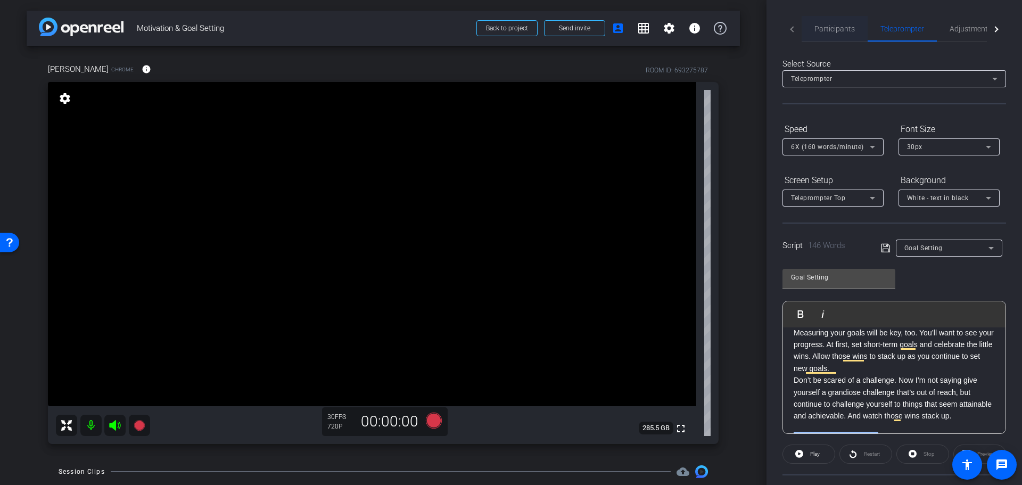
click at [825, 37] on span "Participants" at bounding box center [835, 29] width 40 height 26
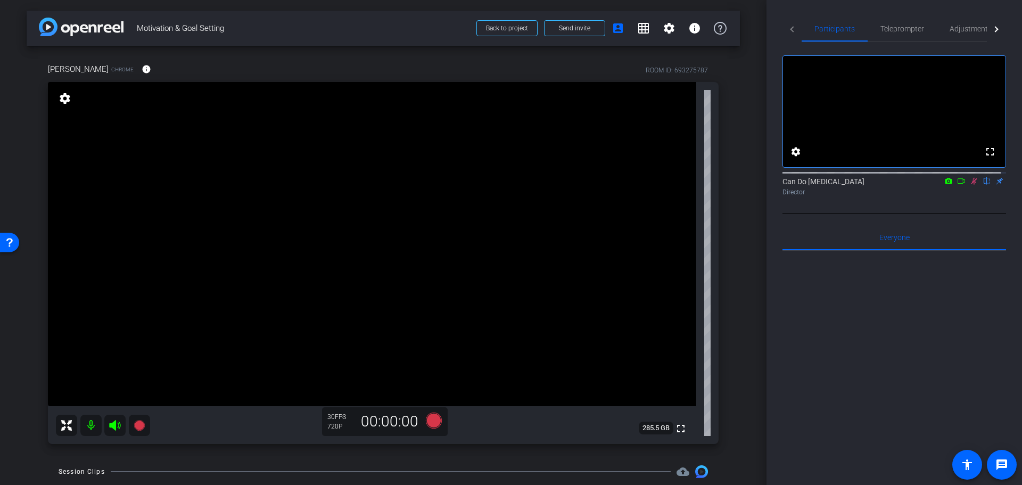
click at [972, 185] on icon at bounding box center [975, 181] width 6 height 7
click at [894, 32] on span "Teleprompter" at bounding box center [903, 28] width 44 height 7
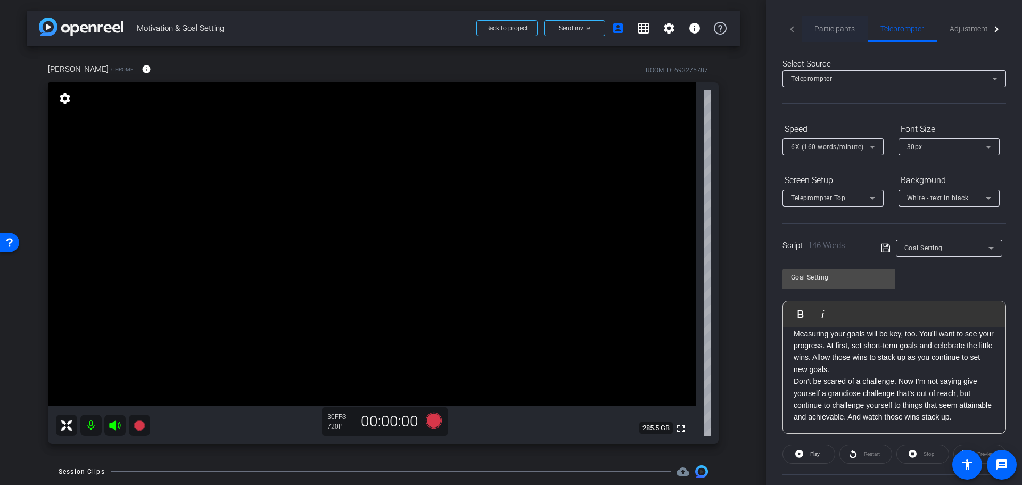
click at [833, 22] on span "Participants" at bounding box center [835, 29] width 40 height 26
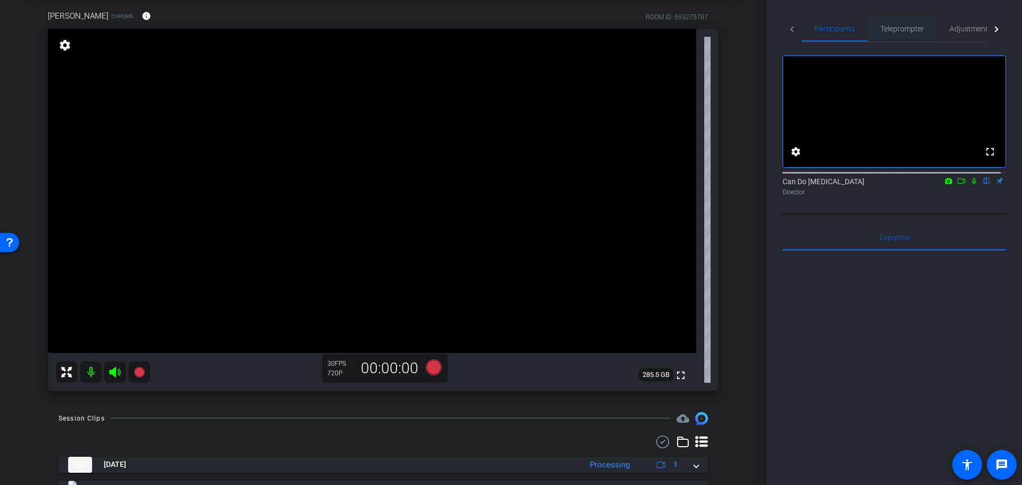
click at [900, 28] on span "Teleprompter" at bounding box center [903, 28] width 44 height 7
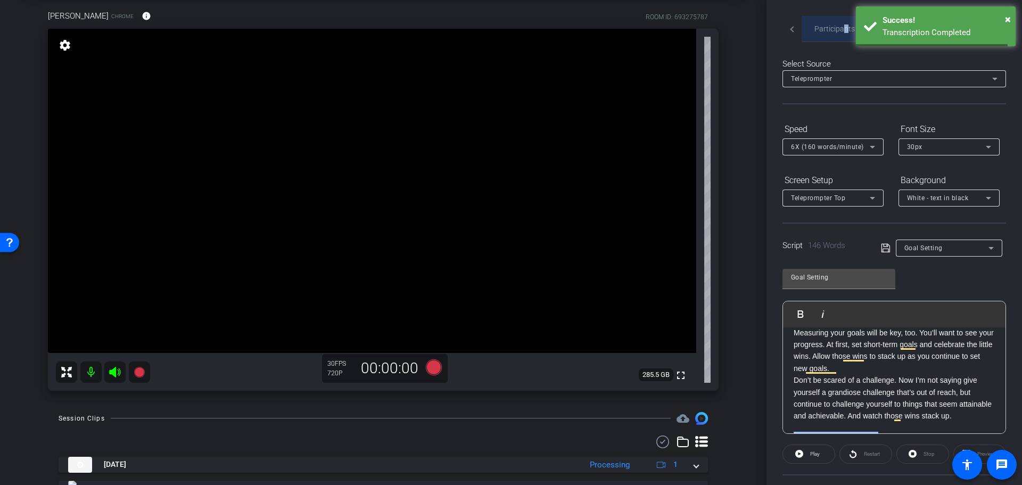
click at [846, 30] on span "Participants" at bounding box center [835, 28] width 40 height 7
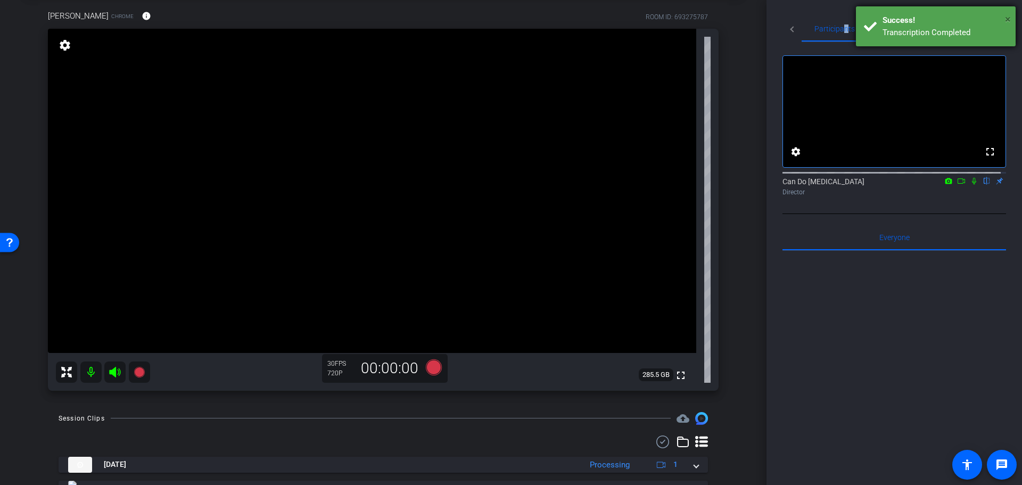
click at [1010, 16] on span "×" at bounding box center [1008, 19] width 6 height 13
click at [824, 14] on div "Participants Teleprompter Adjustments fullscreen settings Can Do Multiple Scler…" at bounding box center [895, 242] width 256 height 485
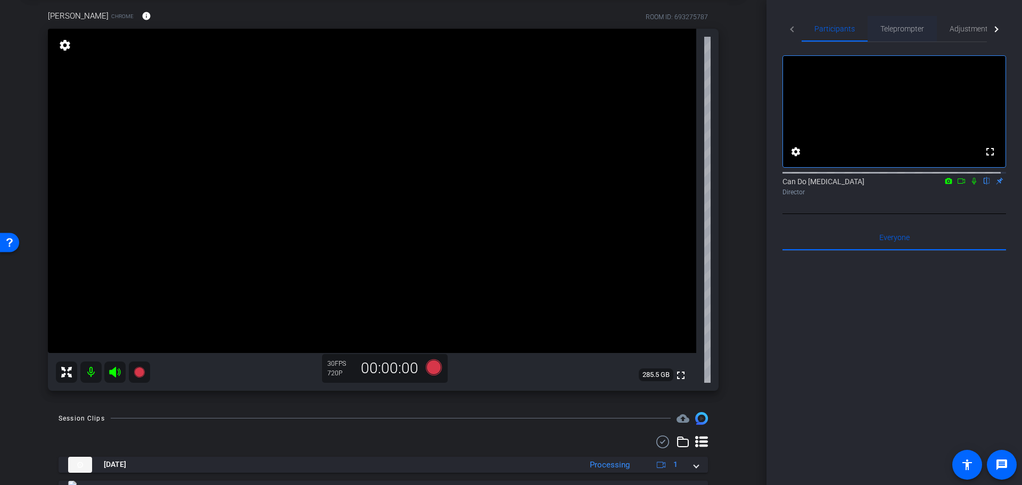
click at [891, 30] on span "Teleprompter" at bounding box center [903, 28] width 44 height 7
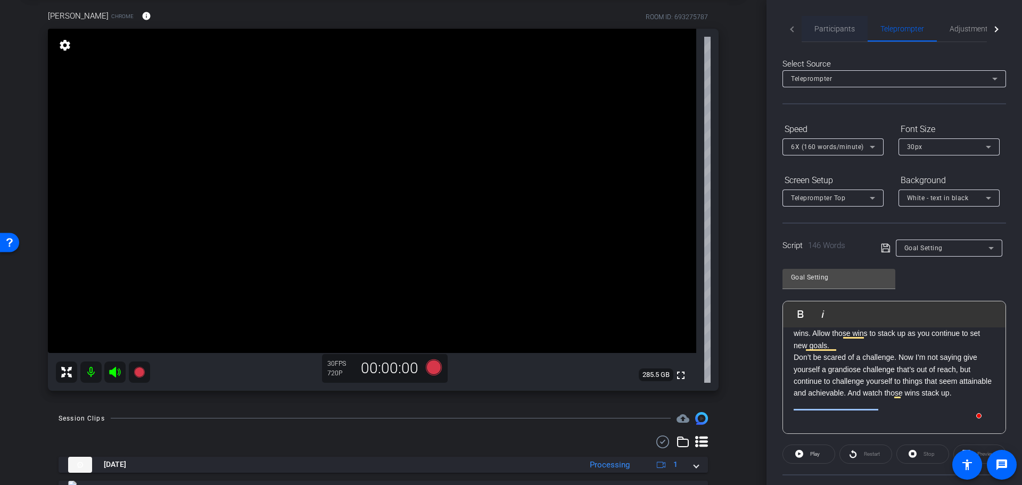
click at [808, 27] on div "Participants" at bounding box center [835, 29] width 66 height 26
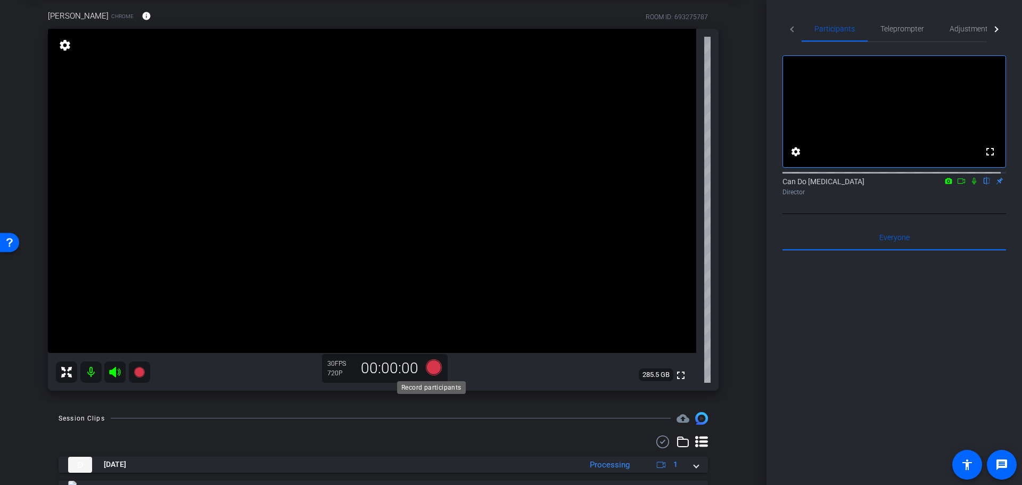
click at [432, 370] on icon at bounding box center [434, 367] width 16 height 16
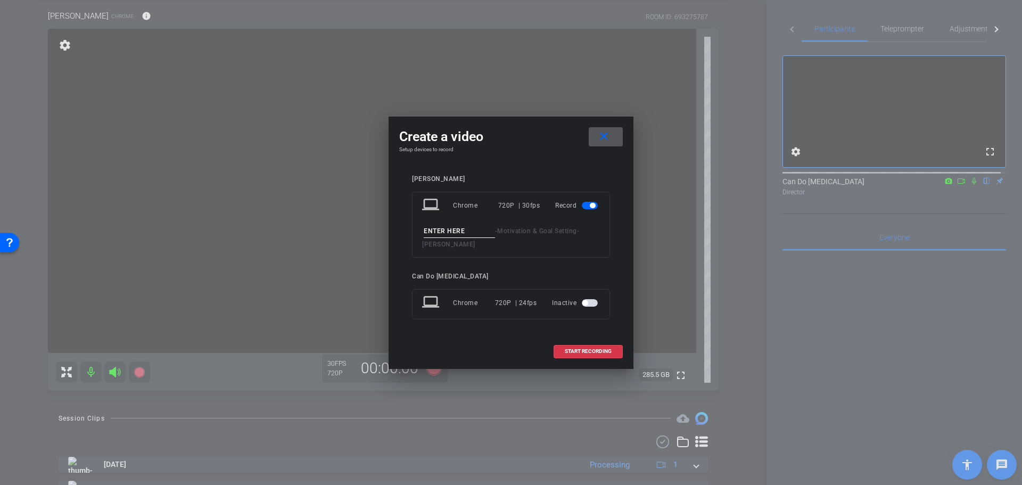
click at [456, 227] on input at bounding box center [459, 231] width 71 height 13
type input "GoalSetting3"
click at [594, 354] on span "START RECORDING" at bounding box center [588, 351] width 47 height 5
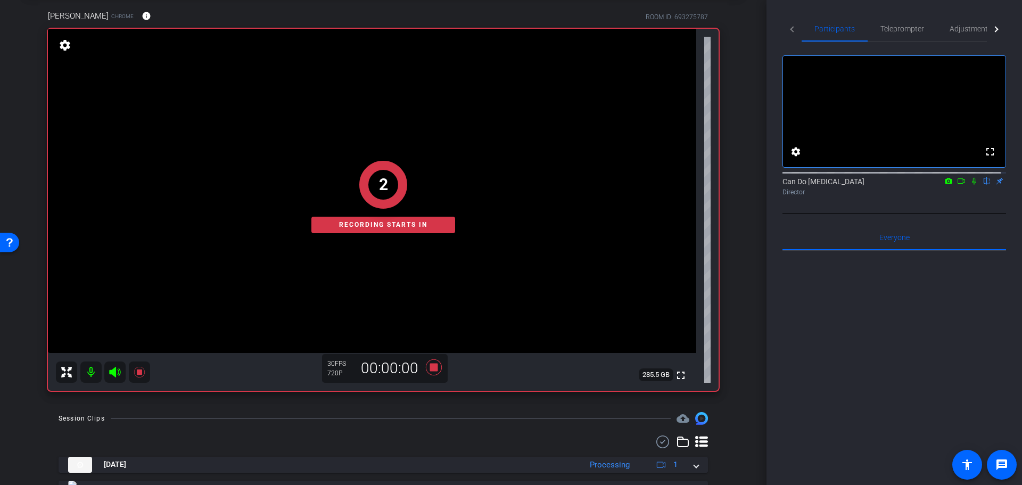
click at [970, 185] on icon at bounding box center [974, 180] width 9 height 7
click at [884, 30] on span "Teleprompter" at bounding box center [903, 28] width 44 height 7
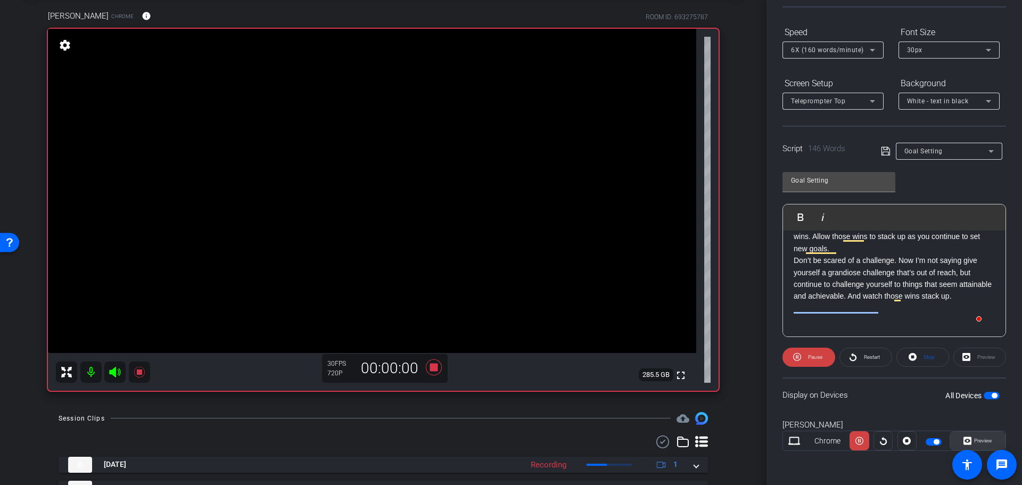
click at [981, 437] on span "Preview" at bounding box center [982, 440] width 21 height 15
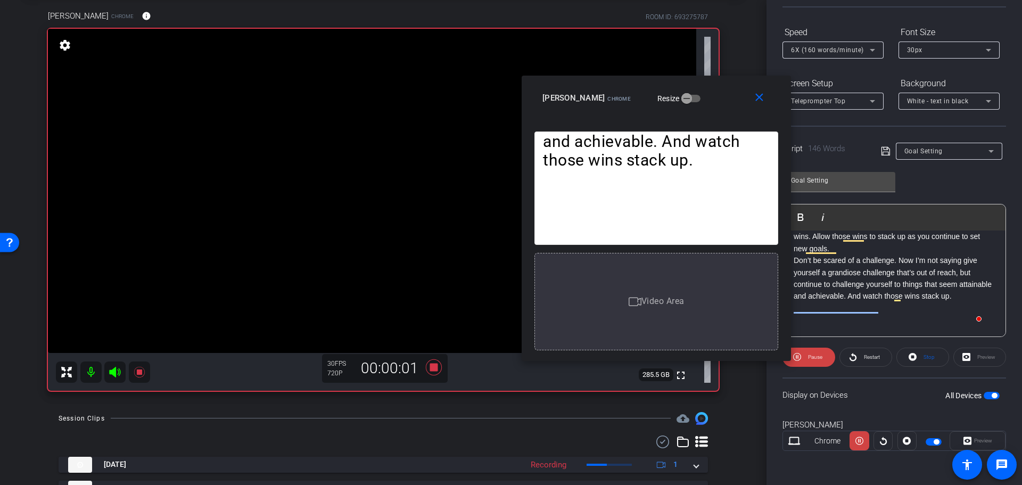
drag, startPoint x: 573, startPoint y: 111, endPoint x: 720, endPoint y: 87, distance: 149.0
click at [720, 87] on div "close Christopher Wells Chrome Resize" at bounding box center [656, 100] width 269 height 48
click at [764, 97] on mat-icon "close" at bounding box center [761, 97] width 13 height 13
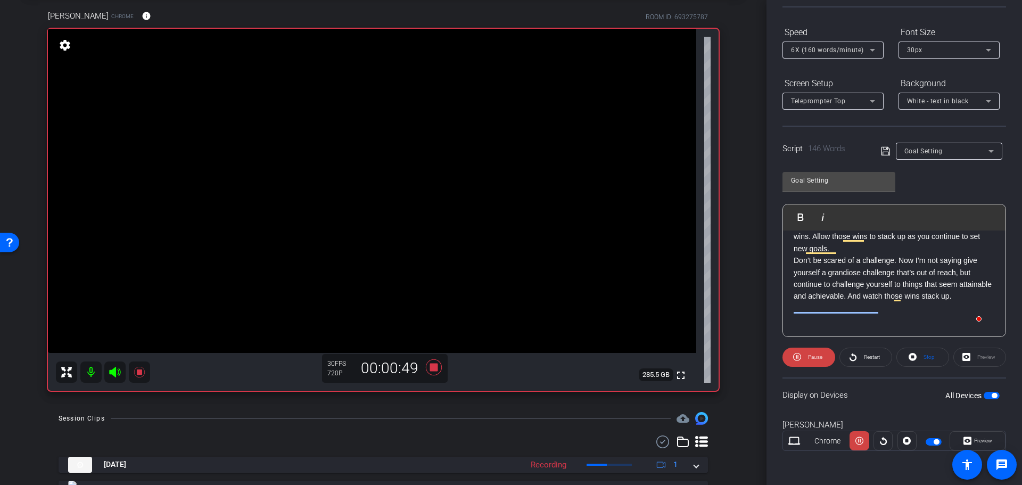
scroll to position [0, 0]
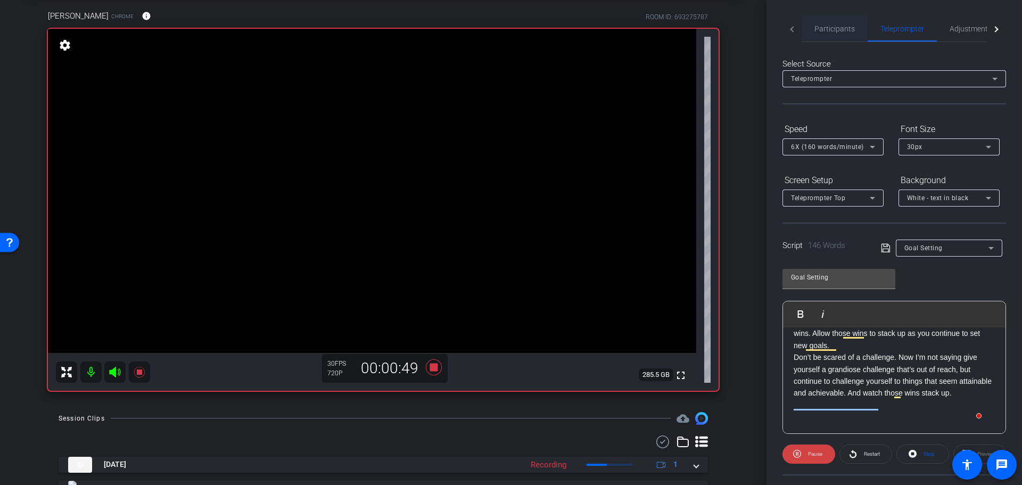
click at [831, 29] on span "Participants" at bounding box center [835, 28] width 40 height 7
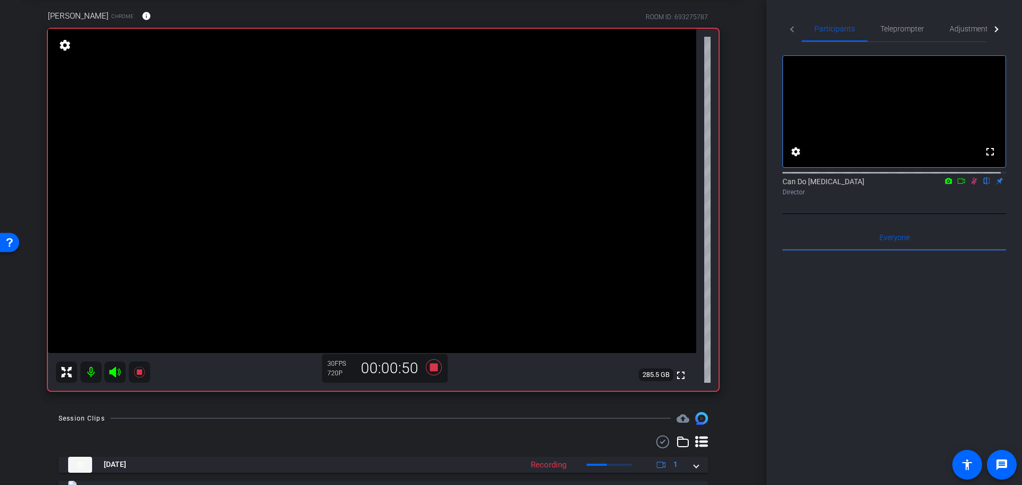
click at [971, 185] on icon at bounding box center [974, 180] width 9 height 7
click at [430, 368] on icon at bounding box center [434, 367] width 16 height 16
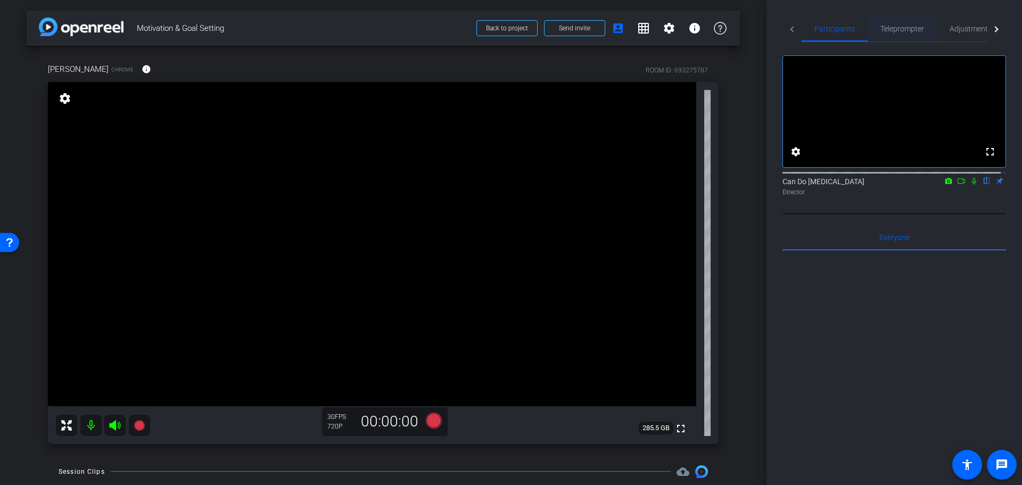
click at [911, 21] on span "Teleprompter" at bounding box center [903, 29] width 44 height 26
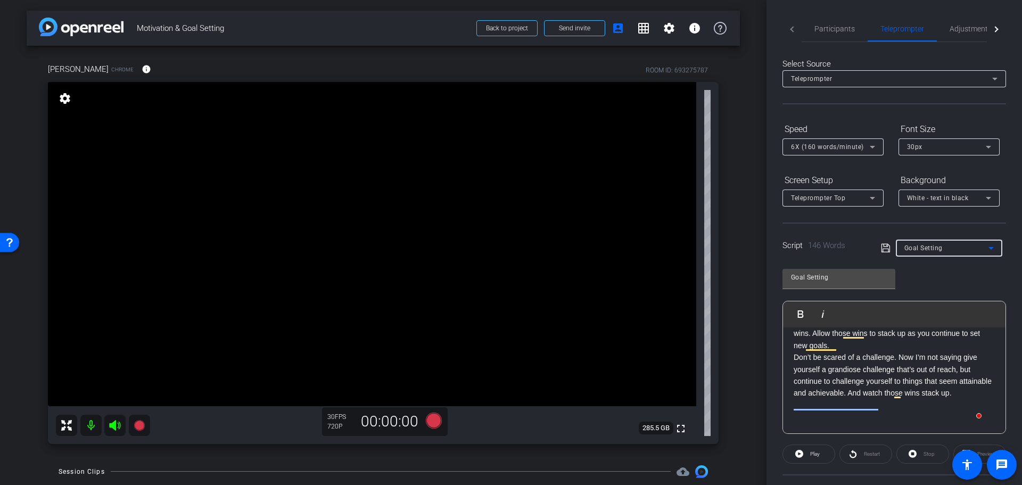
click at [943, 252] on div "Goal Setting" at bounding box center [947, 247] width 84 height 13
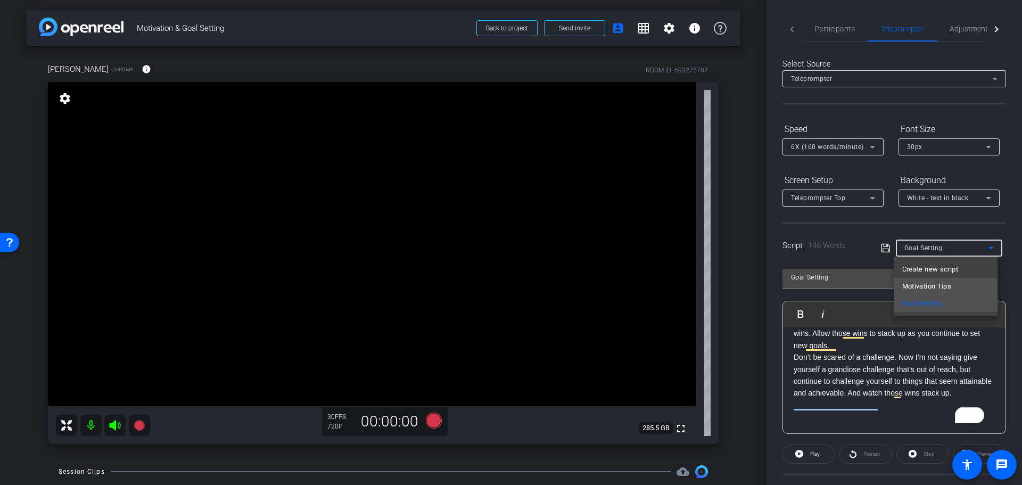
click at [946, 286] on span "Motivation Tips" at bounding box center [928, 286] width 50 height 13
type input "Motivation Tips"
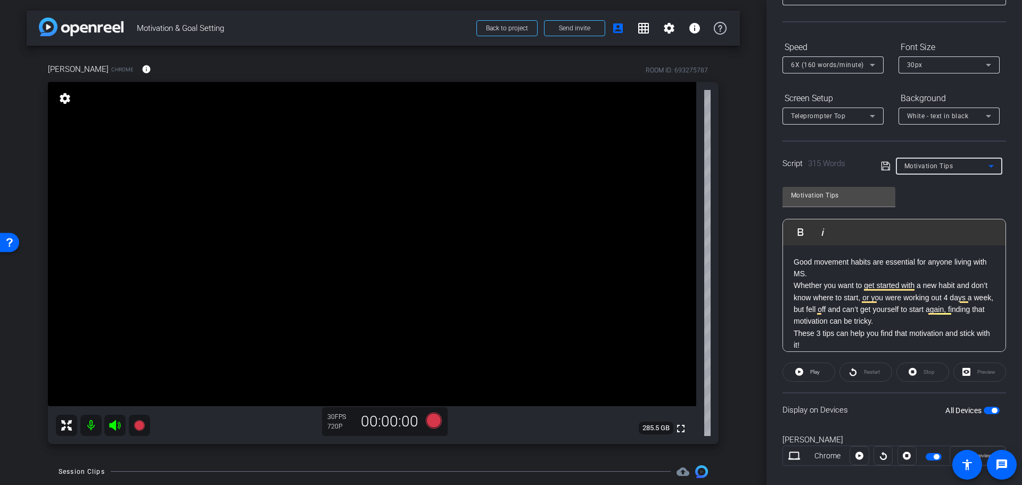
scroll to position [97, 0]
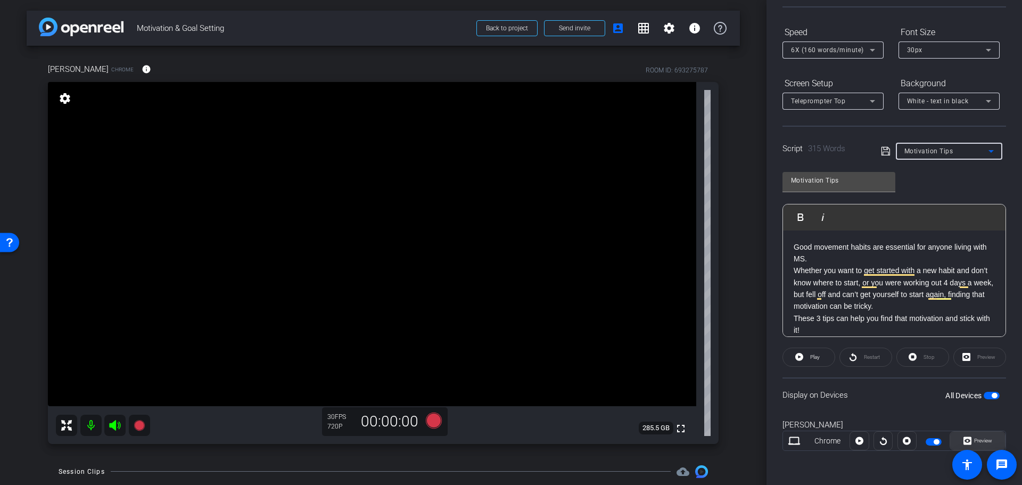
click at [986, 436] on span "Preview" at bounding box center [982, 440] width 21 height 15
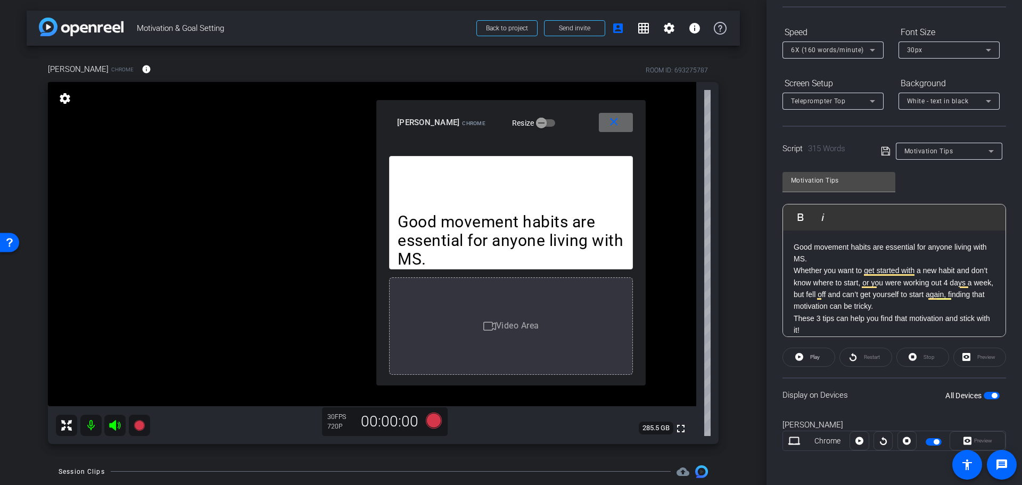
click at [619, 120] on mat-icon "close" at bounding box center [614, 122] width 13 height 13
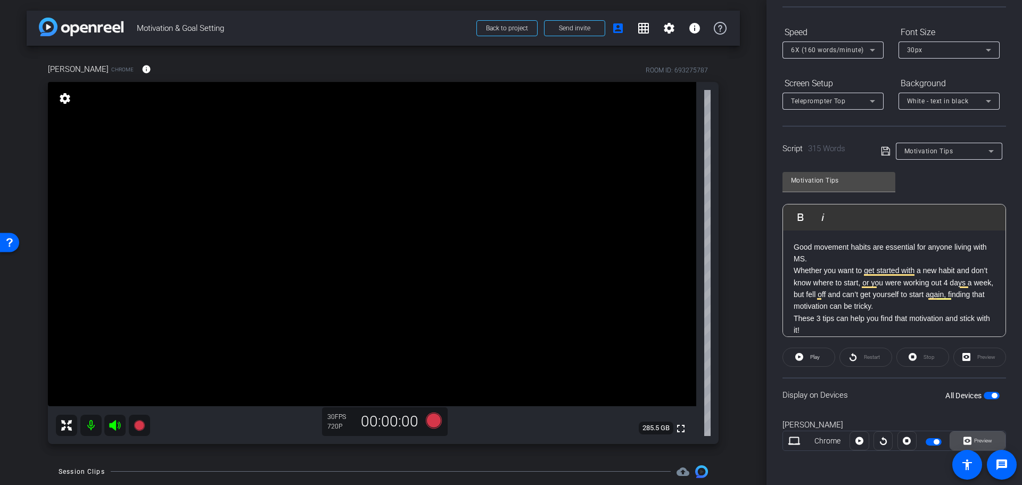
click at [983, 441] on span "Preview" at bounding box center [983, 441] width 18 height 6
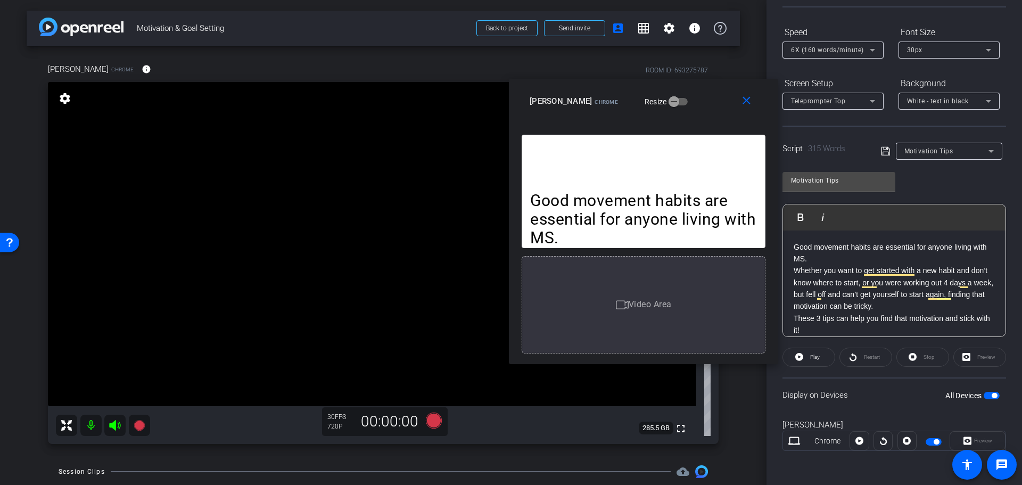
drag, startPoint x: 573, startPoint y: 121, endPoint x: 706, endPoint y: 100, distance: 134.3
click at [706, 100] on div "[PERSON_NAME] Chrome Resize" at bounding box center [648, 101] width 236 height 19
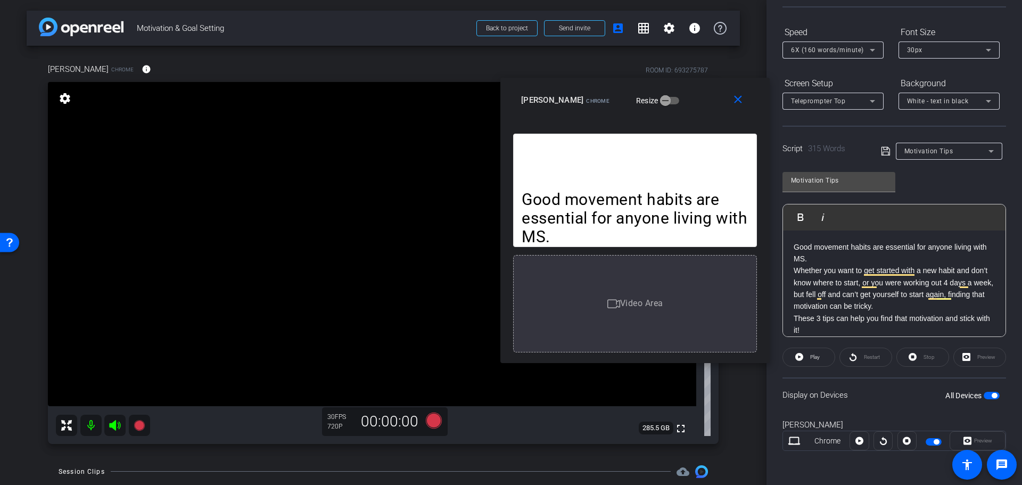
drag, startPoint x: 712, startPoint y: 97, endPoint x: 702, endPoint y: 94, distance: 10.5
click at [702, 94] on div "[PERSON_NAME] Chrome Resize" at bounding box center [639, 100] width 236 height 19
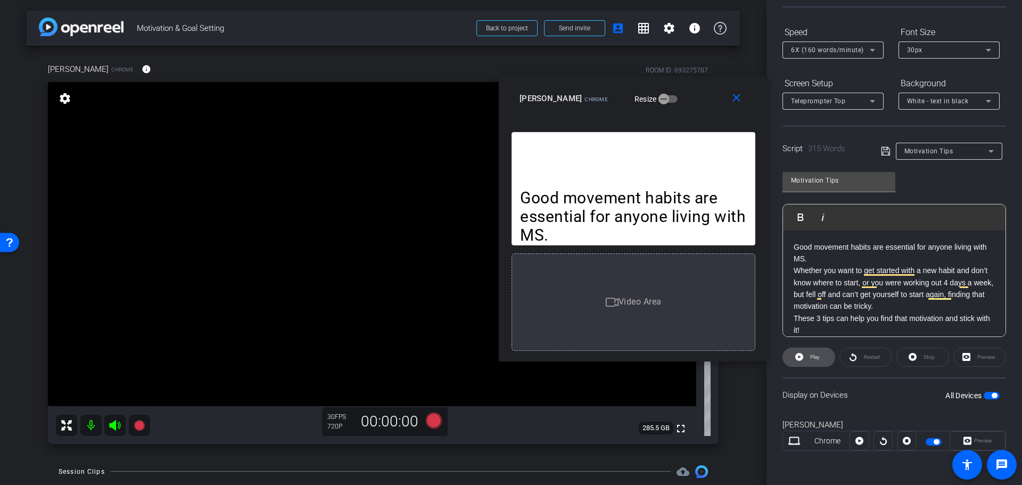
click at [800, 358] on icon at bounding box center [800, 357] width 8 height 8
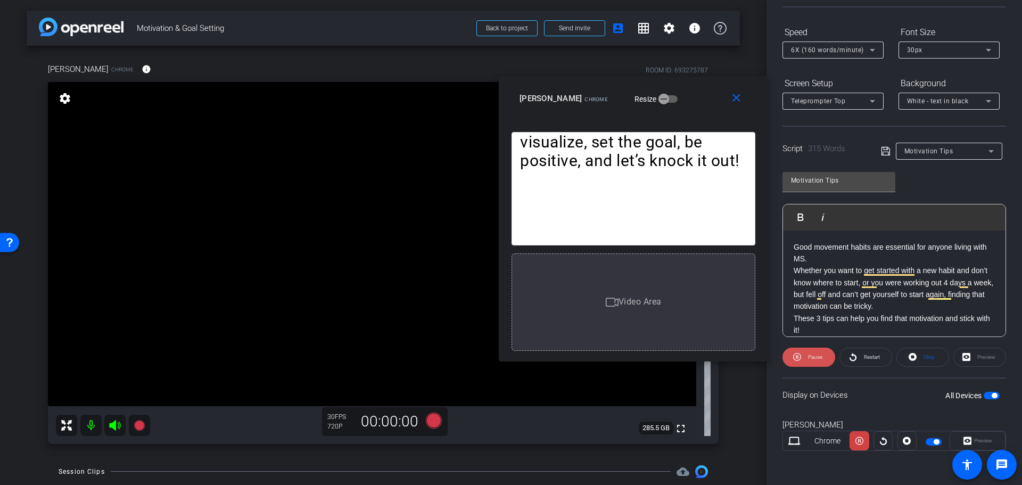
click at [807, 355] on span "Pause" at bounding box center [814, 357] width 17 height 15
click at [878, 282] on p "Whether you want to get started with a new habit and don’t know where to start,…" at bounding box center [894, 289] width 201 height 48
click at [809, 358] on span "Play" at bounding box center [814, 357] width 12 height 15
click at [813, 359] on span "Pause" at bounding box center [815, 357] width 14 height 6
drag, startPoint x: 945, startPoint y: 294, endPoint x: 858, endPoint y: 298, distance: 87.4
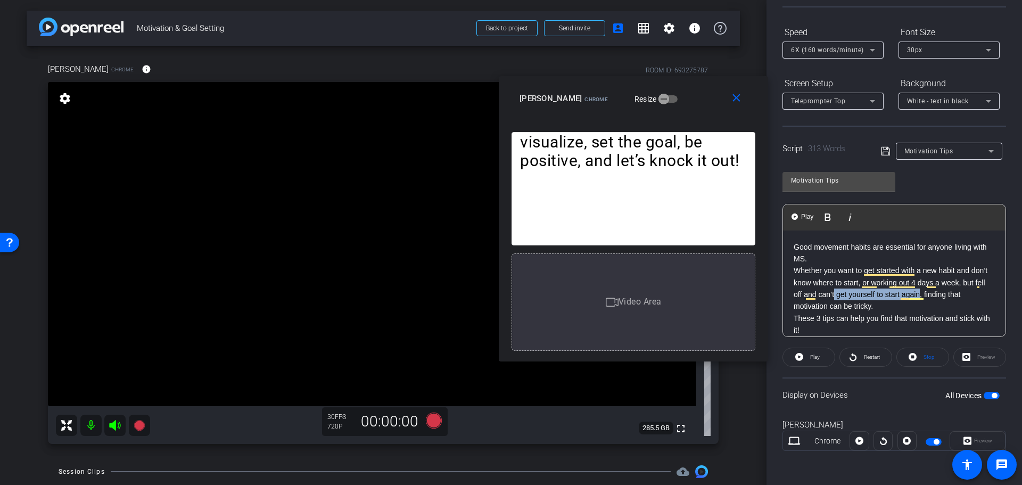
click at [858, 298] on p "Whether you want to get started with a new habit and don’t know where to start,…" at bounding box center [894, 289] width 201 height 48
click at [910, 305] on p "Whether you want to get started with a new habit and don’t know where to start,…" at bounding box center [894, 289] width 201 height 48
click at [801, 358] on icon at bounding box center [800, 357] width 8 height 8
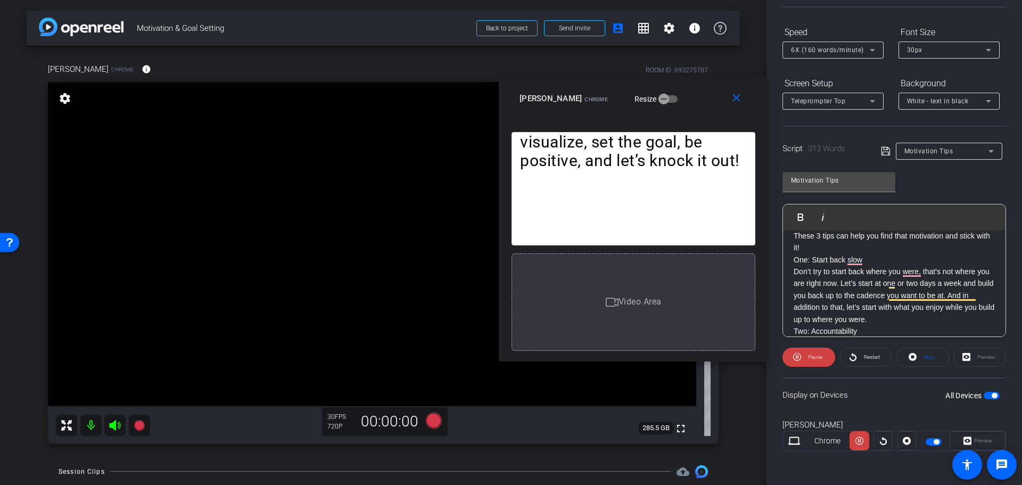
scroll to position [106, 0]
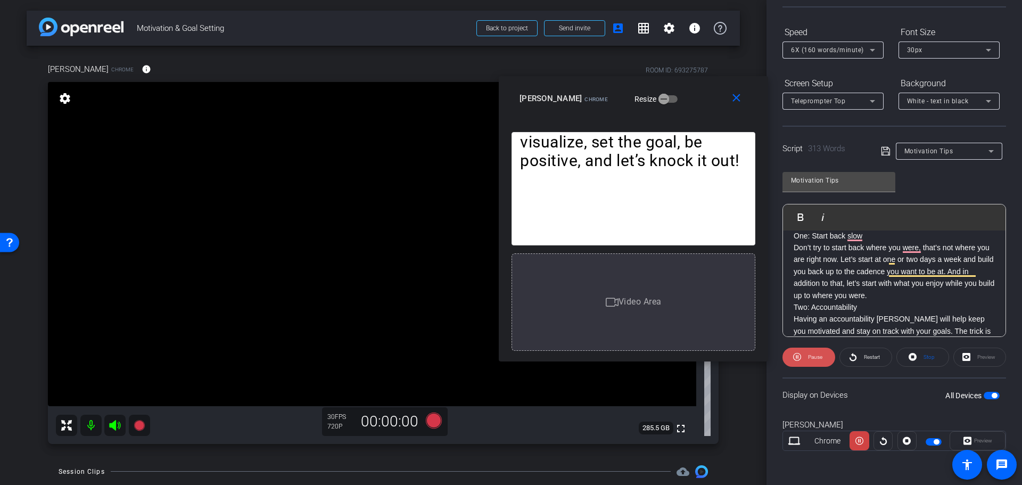
click at [802, 360] on span at bounding box center [809, 358] width 53 height 26
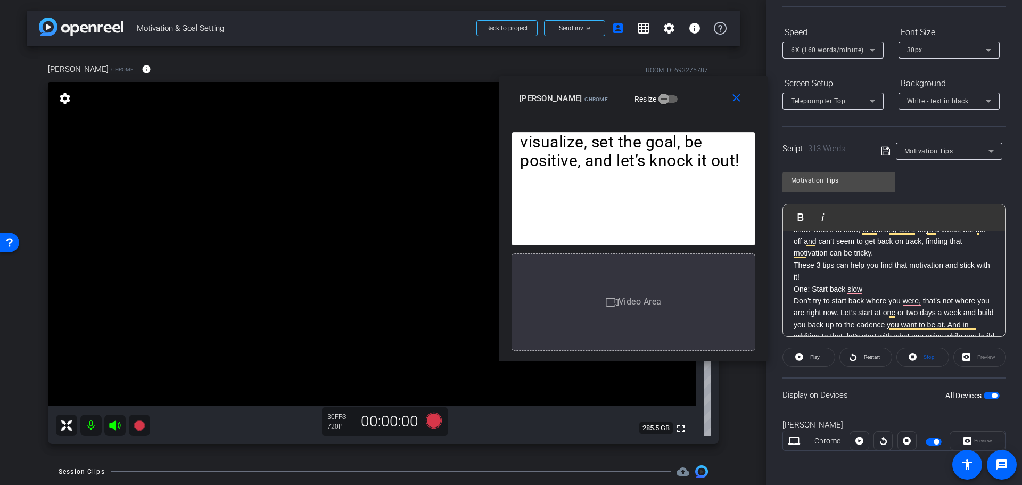
click at [834, 290] on p "One: Start back slow" at bounding box center [894, 289] width 201 height 12
click at [889, 292] on p "One: Start slow" at bounding box center [894, 289] width 201 height 12
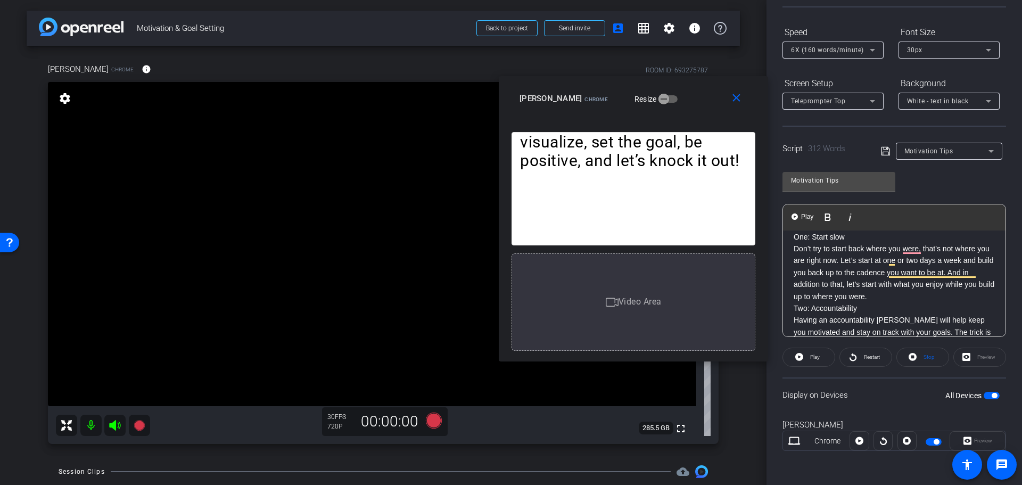
scroll to position [100, 0]
click at [930, 300] on p "Don’t try to start back where you were, that’s not where you are right now. Let…" at bounding box center [894, 278] width 201 height 60
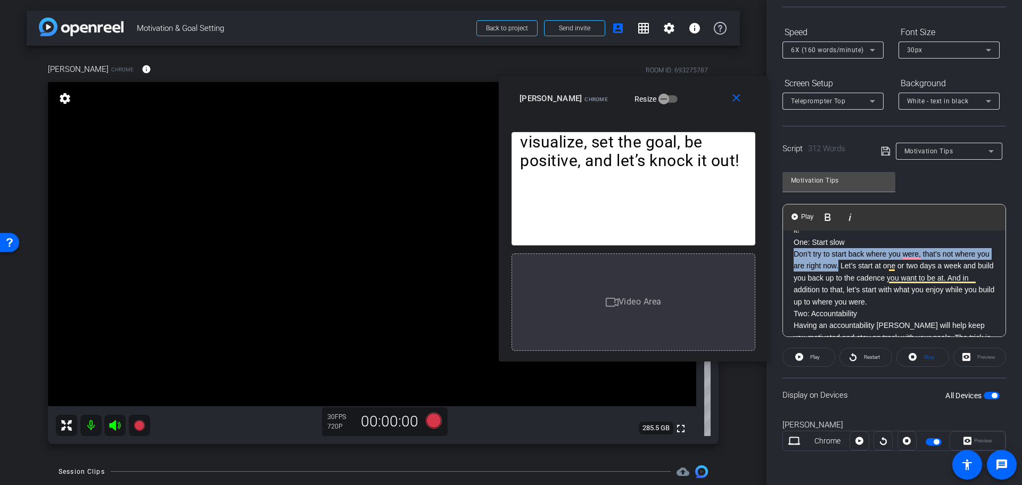
drag, startPoint x: 853, startPoint y: 264, endPoint x: 791, endPoint y: 257, distance: 62.7
click at [791, 257] on div "Good movement habits are essential for anyone living with MS. Whether you want …" at bounding box center [894, 349] width 223 height 439
click at [847, 269] on p "Don’t try to start back where you were, that’s not where you are right now. Let…" at bounding box center [894, 278] width 201 height 60
click at [853, 266] on p "Don’t try to start back where you were, that’s not where you are right now. Let…" at bounding box center [894, 278] width 201 height 60
drag, startPoint x: 855, startPoint y: 266, endPoint x: 785, endPoint y: 256, distance: 70.5
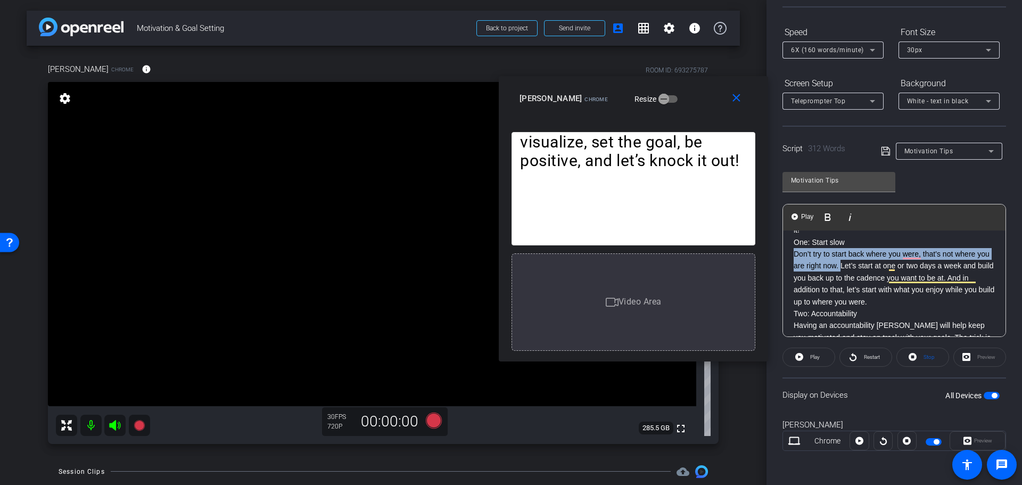
click at [785, 256] on div "Good movement habits are essential for anyone living with MS. Whether you want …" at bounding box center [894, 349] width 223 height 439
click at [858, 243] on p "One: Start slow" at bounding box center [894, 242] width 201 height 12
click at [855, 268] on p "Don’t try to start back where you were, that’s not where you are right now. Let…" at bounding box center [894, 278] width 201 height 60
drag, startPoint x: 854, startPoint y: 267, endPoint x: 788, endPoint y: 257, distance: 66.7
click at [788, 257] on div "Good movement habits are essential for anyone living with MS. Whether you want …" at bounding box center [894, 349] width 223 height 439
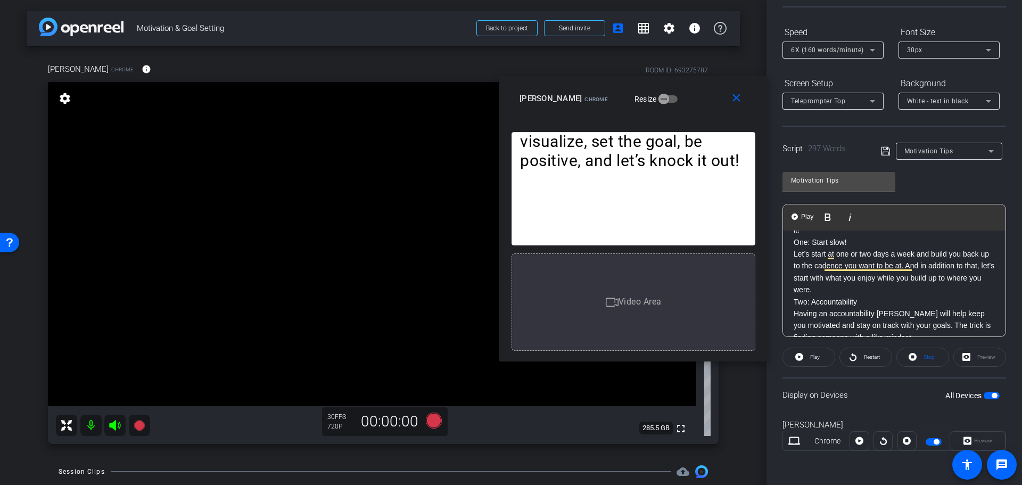
click at [958, 287] on p "Let’s start at one or two days a week and build you back up to the cadence you …" at bounding box center [894, 272] width 201 height 48
click at [808, 358] on span "Play" at bounding box center [814, 357] width 12 height 15
click at [808, 358] on span "Pause" at bounding box center [815, 357] width 14 height 6
click at [954, 259] on p "Let’s start at one or two days a week and build you back up to the cadence you …" at bounding box center [894, 272] width 201 height 48
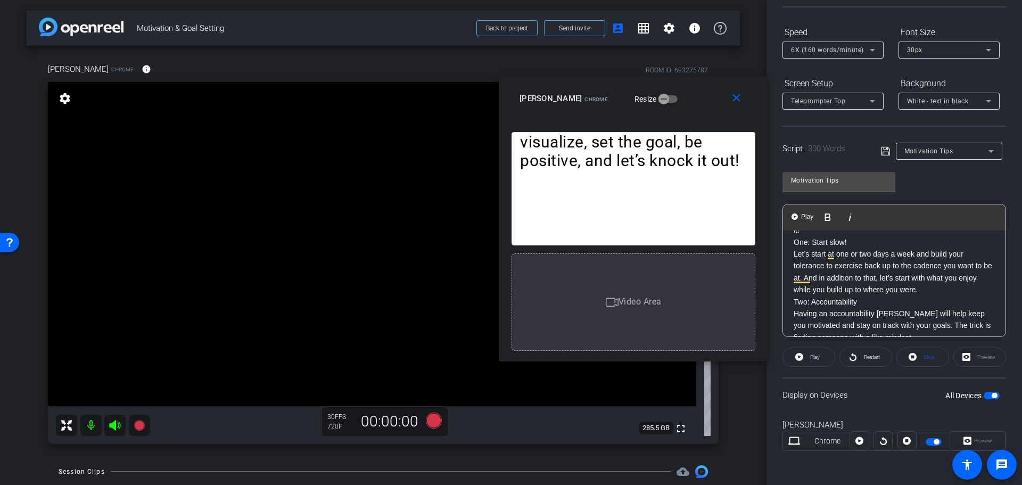
click at [931, 294] on p "Let’s start at one or two days a week and build your tolerance to exercise back…" at bounding box center [894, 272] width 201 height 48
drag, startPoint x: 810, startPoint y: 278, endPoint x: 862, endPoint y: 265, distance: 53.9
click at [862, 265] on p "Let’s start at one or two days a week and build your tolerance to exercise back…" at bounding box center [894, 272] width 201 height 48
click at [894, 284] on p "Let’s start at one or two days a week and build your tolerance to exercise. And…" at bounding box center [894, 266] width 201 height 36
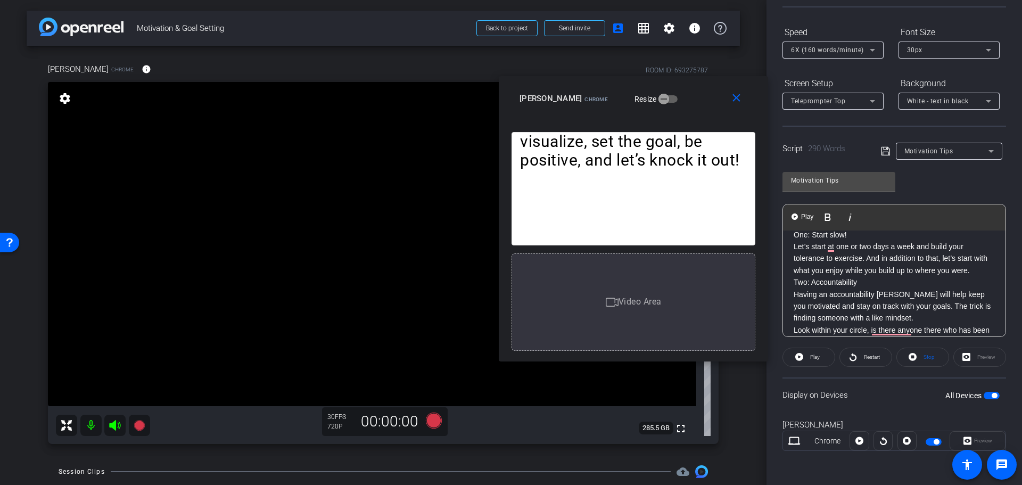
scroll to position [105, 0]
drag, startPoint x: 884, startPoint y: 259, endPoint x: 867, endPoint y: 259, distance: 17.0
click at [867, 259] on p "Let’s start at one or two days a week and build your tolerance to exercise. And…" at bounding box center [894, 261] width 201 height 36
click at [906, 285] on p "Two: Accountability" at bounding box center [894, 285] width 201 height 12
click at [844, 273] on p "Let’s start at one or two days a week and build your tolerance to exercise. In …" at bounding box center [894, 261] width 201 height 36
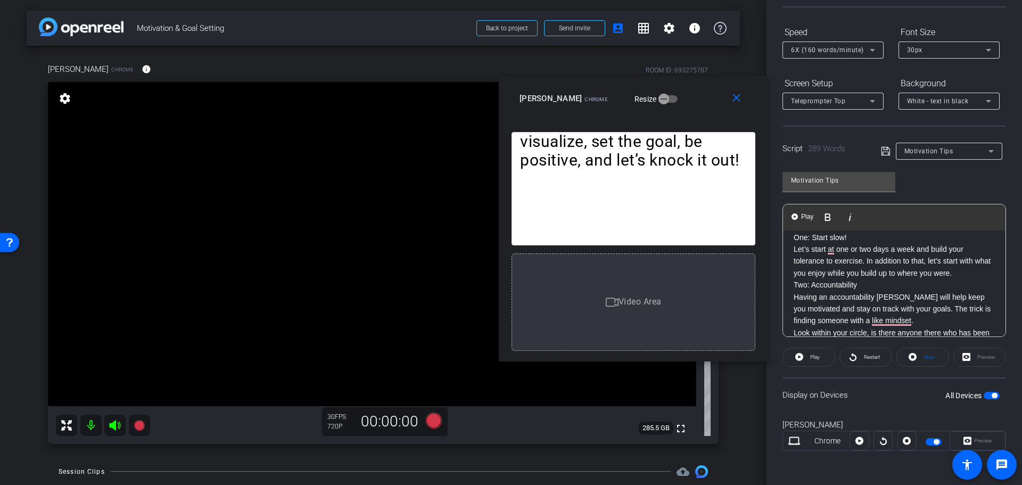
click at [870, 273] on p "Let’s start at one or two days a week and build your tolerance to exercise. In …" at bounding box center [894, 261] width 201 height 36
drag, startPoint x: 896, startPoint y: 274, endPoint x: 966, endPoint y: 274, distance: 70.8
click at [966, 274] on p "Let’s start at one or two days a week and build your tolerance to exercise. In …" at bounding box center [894, 261] width 201 height 36
click at [941, 277] on p "Let’s start at one or two days a week and build your tolerance to exercise. In …" at bounding box center [894, 261] width 201 height 36
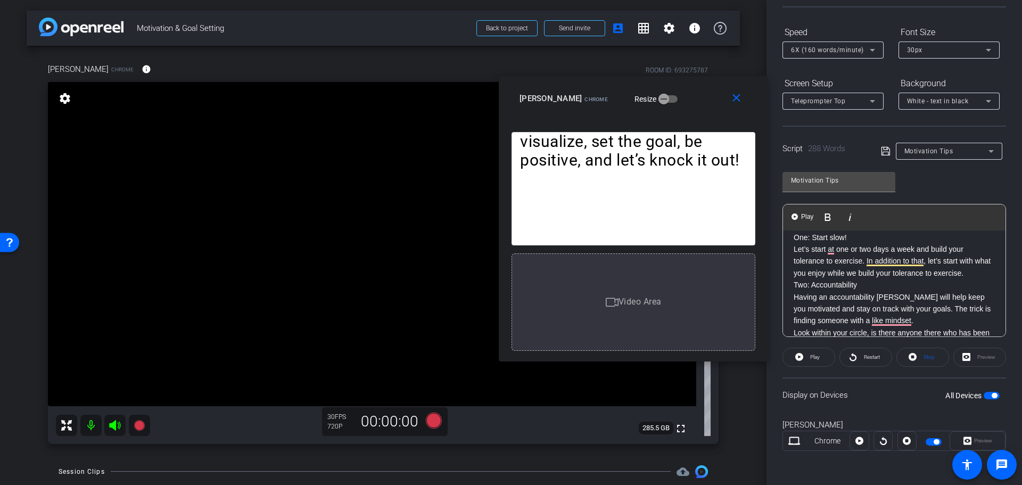
click at [930, 285] on p "Two: Accountability" at bounding box center [894, 285] width 201 height 12
click at [818, 355] on span "Play" at bounding box center [815, 357] width 10 height 6
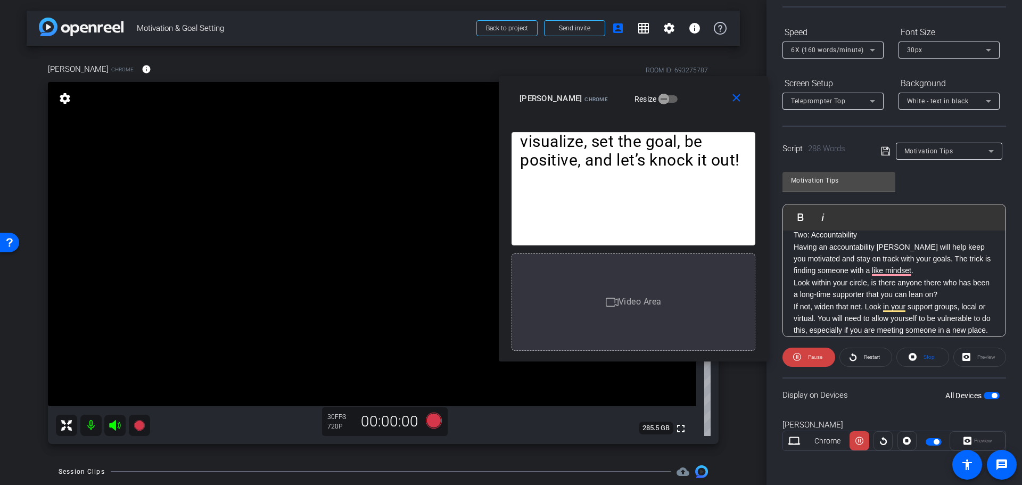
scroll to position [158, 0]
click at [807, 355] on span "Pause" at bounding box center [814, 357] width 17 height 15
drag, startPoint x: 913, startPoint y: 249, endPoint x: 947, endPoint y: 247, distance: 34.1
click at [947, 247] on p "Having an accountability buddy will help keep you motivated and stay on track w…" at bounding box center [894, 261] width 201 height 36
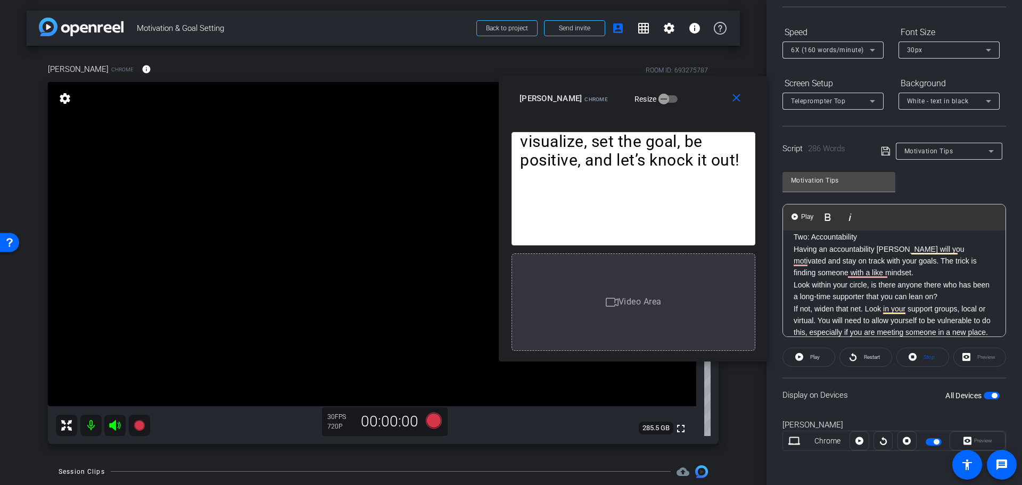
click at [925, 253] on p "Having an accountability buddy will you motivated and stay on track with your g…" at bounding box center [894, 261] width 201 height 36
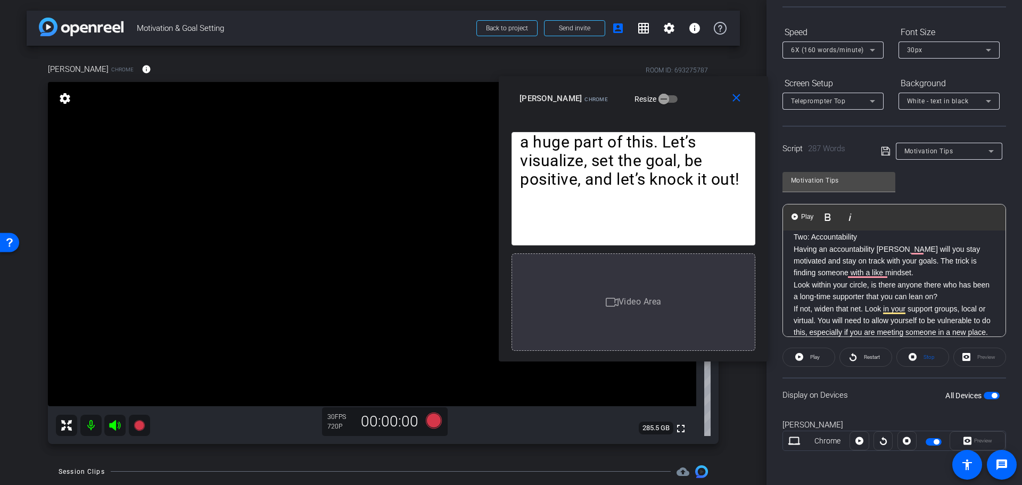
click at [812, 260] on p "Having an accountability buddy will you stay motivated and stay on track with y…" at bounding box center [894, 261] width 201 height 36
click at [896, 272] on p "Having an accountability buddy will you stay motivated and on track with your g…" at bounding box center [894, 261] width 201 height 36
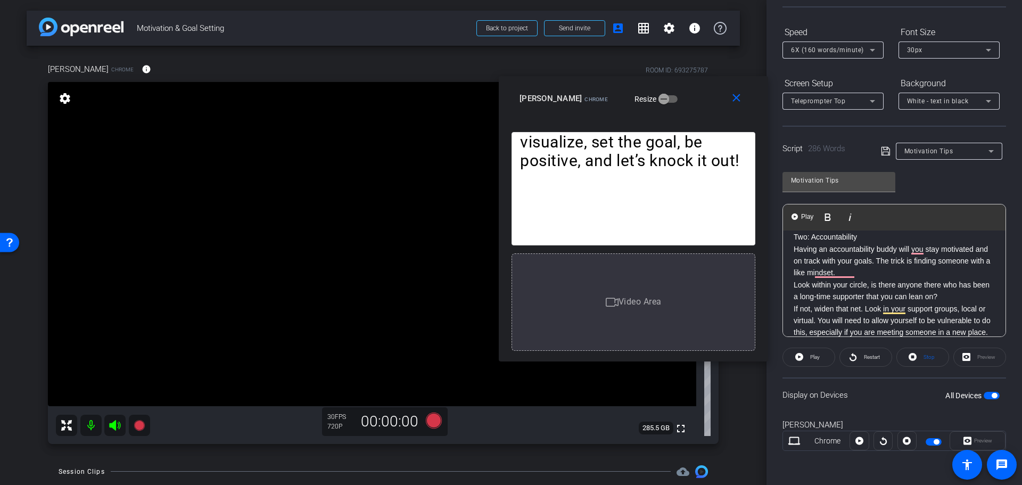
click at [894, 273] on p "Having an accountability buddy will you stay motivated and on track with your g…" at bounding box center [894, 261] width 201 height 36
click at [806, 357] on span at bounding box center [809, 358] width 52 height 26
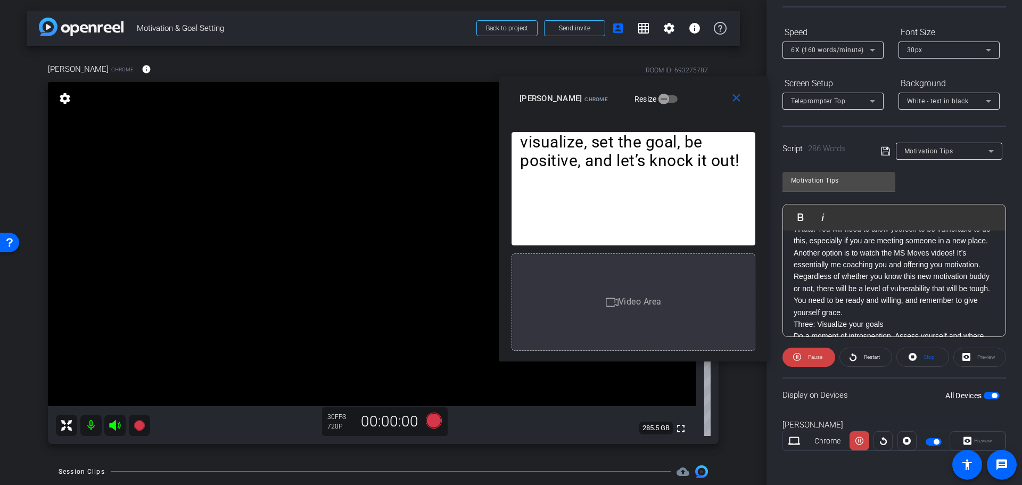
scroll to position [259, 0]
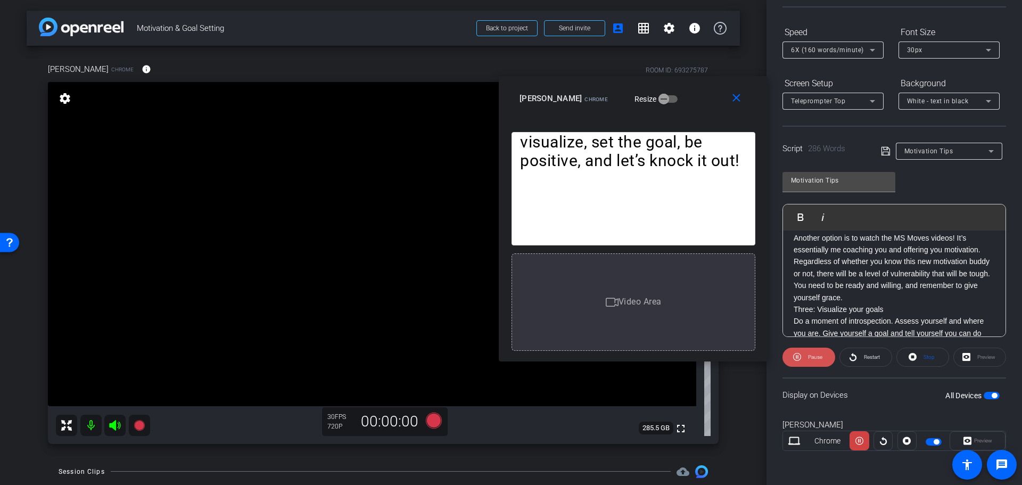
click at [807, 355] on span "Pause" at bounding box center [814, 357] width 17 height 15
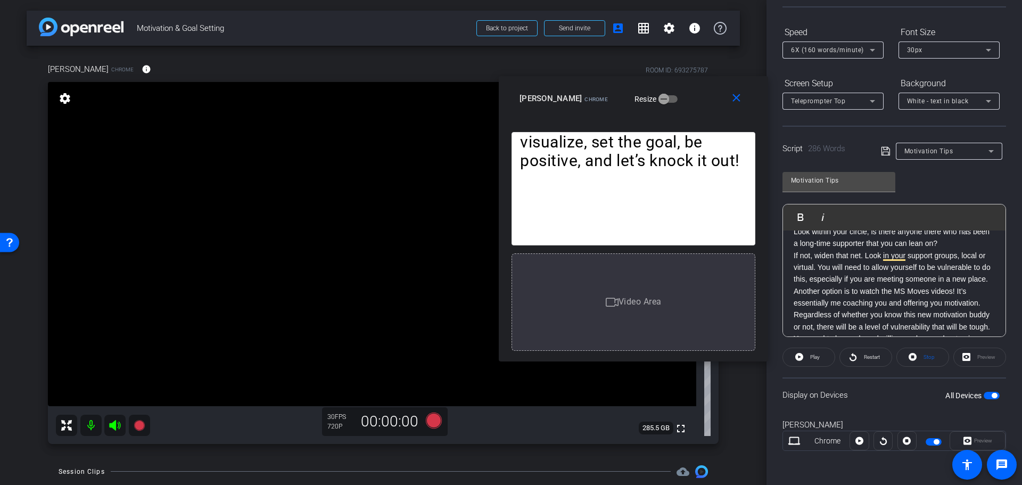
click at [848, 285] on p "If not, widen that net. Look in your support groups, local or virtual. You will…" at bounding box center [894, 268] width 201 height 36
drag, startPoint x: 826, startPoint y: 291, endPoint x: 957, endPoint y: 280, distance: 132.0
click at [957, 280] on p "If not, widen that net. Look in your support groups, local or virtual. You will…" at bounding box center [894, 268] width 201 height 36
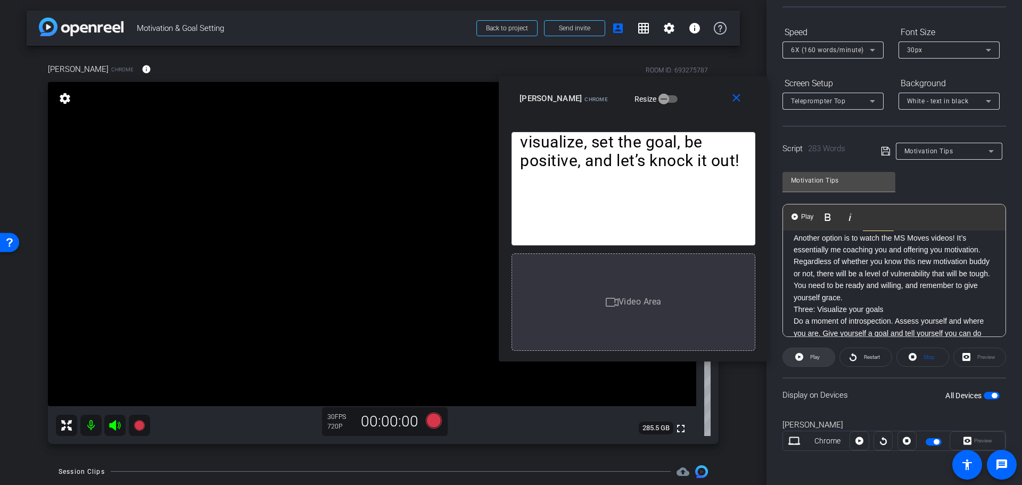
click at [806, 348] on span at bounding box center [809, 358] width 52 height 26
click at [809, 352] on span "Pause" at bounding box center [814, 357] width 17 height 15
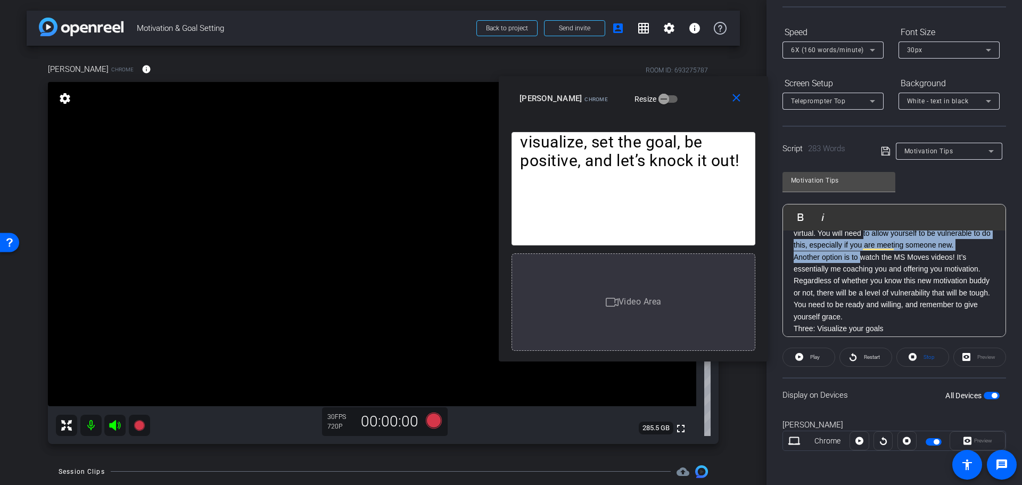
scroll to position [218, 0]
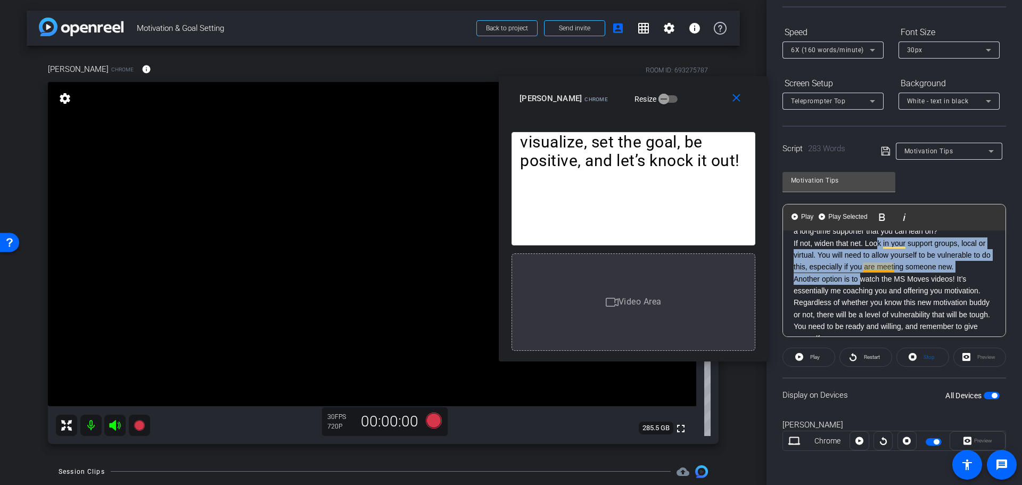
drag, startPoint x: 862, startPoint y: 237, endPoint x: 880, endPoint y: 242, distance: 18.6
click at [878, 238] on div "Good movement habits are essential for anyone living with MS. Whether you want …" at bounding box center [894, 219] width 223 height 415
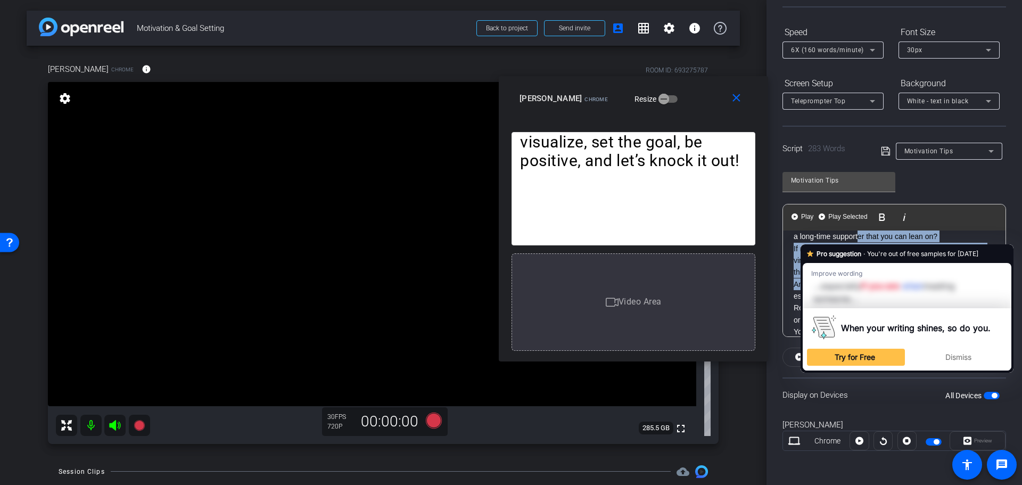
click at [888, 290] on div at bounding box center [907, 292] width 196 height 31
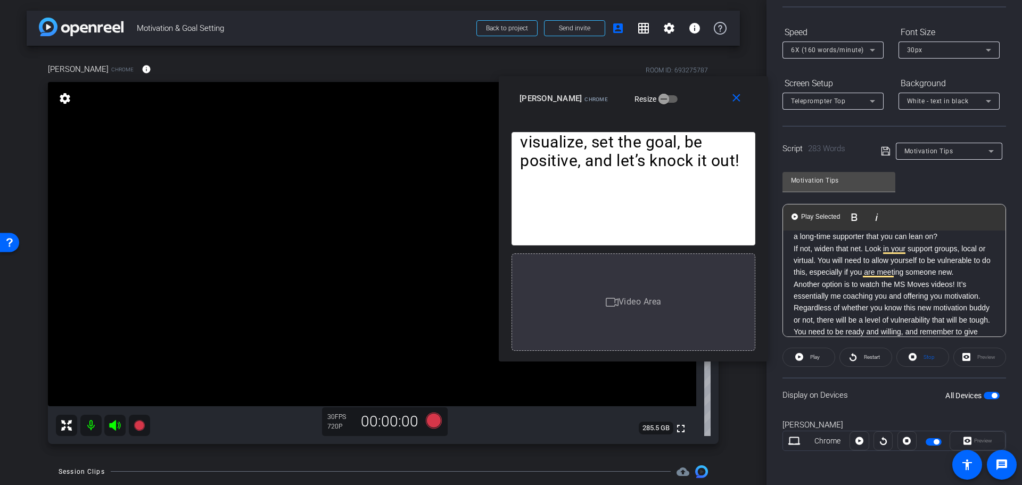
click at [961, 353] on div "Preview" at bounding box center [980, 357] width 53 height 19
click at [920, 293] on p "Another option is to watch the MS Moves videos! It’s essentially me coaching yo…" at bounding box center [894, 290] width 201 height 24
click at [880, 292] on p "Another option is to watch the MS Moves videos! It’s essentially me coaching yo…" at bounding box center [894, 290] width 201 height 24
click at [870, 284] on p "Another option is to watch the MS Moves videos! It’s essentially me coaching yo…" at bounding box center [894, 290] width 201 height 24
click at [873, 286] on p "Another option is to watch the MS Moves videos! It’s essentially me coaching yo…" at bounding box center [894, 290] width 201 height 24
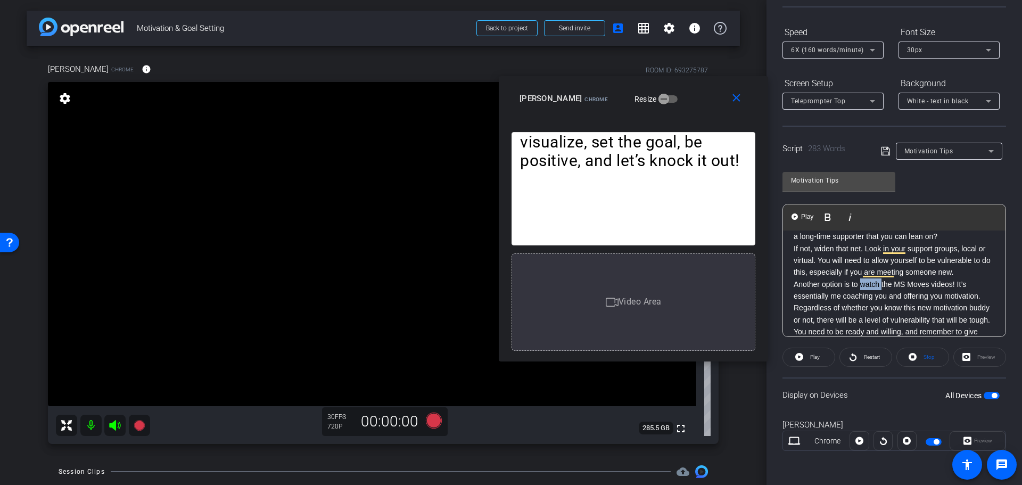
click at [873, 286] on p "Another option is to watch the MS Moves videos! It’s essentially me coaching yo…" at bounding box center [894, 290] width 201 height 24
click at [982, 304] on p "Regardless of whether you know this new motivation buddy or not, there will be …" at bounding box center [894, 326] width 201 height 48
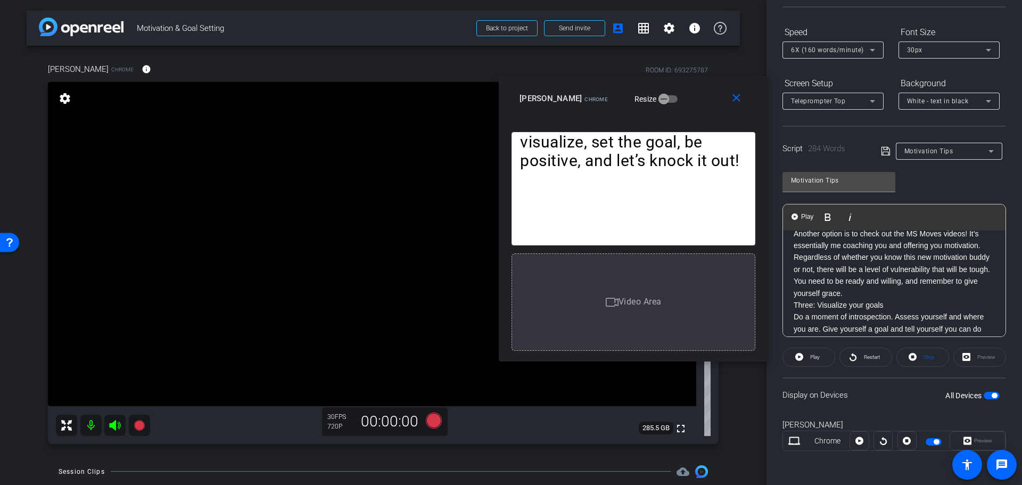
click at [913, 292] on p "Regardless of whether you know this new motivation buddy or not, there will be …" at bounding box center [894, 275] width 201 height 48
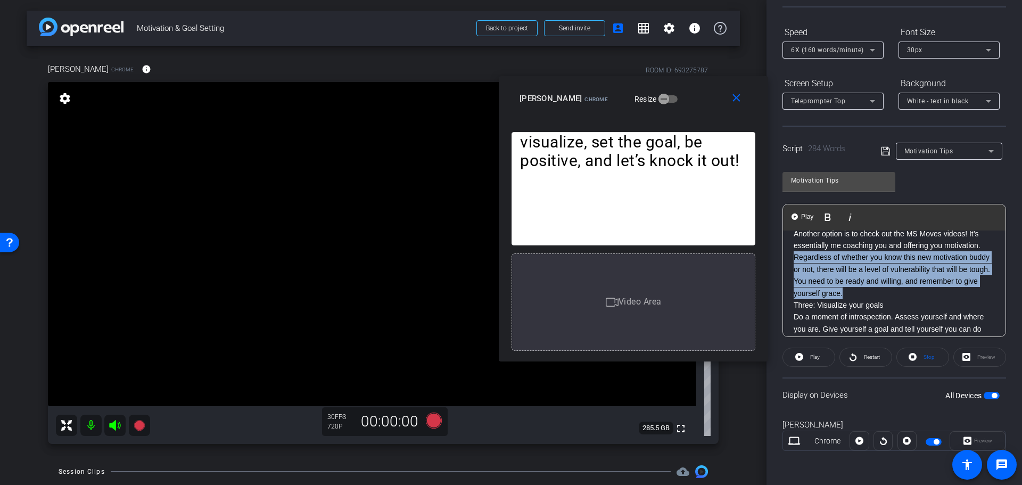
drag, startPoint x: 906, startPoint y: 296, endPoint x: 792, endPoint y: 258, distance: 120.1
click at [792, 258] on div "Good movement habits are essential for anyone living with MS. Whether you want …" at bounding box center [894, 174] width 223 height 415
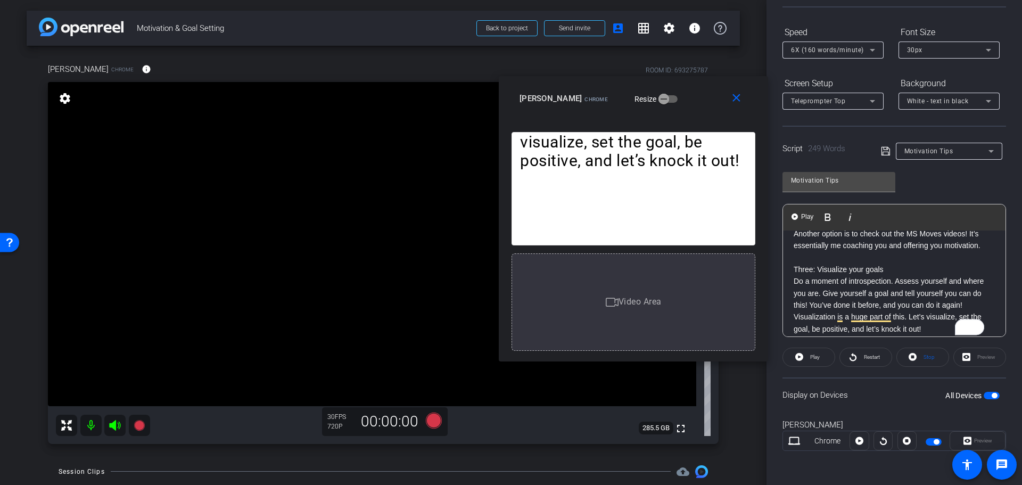
click at [982, 246] on p "Another option is to check out the MS Moves videos! It’s essentially me coachin…" at bounding box center [894, 240] width 201 height 24
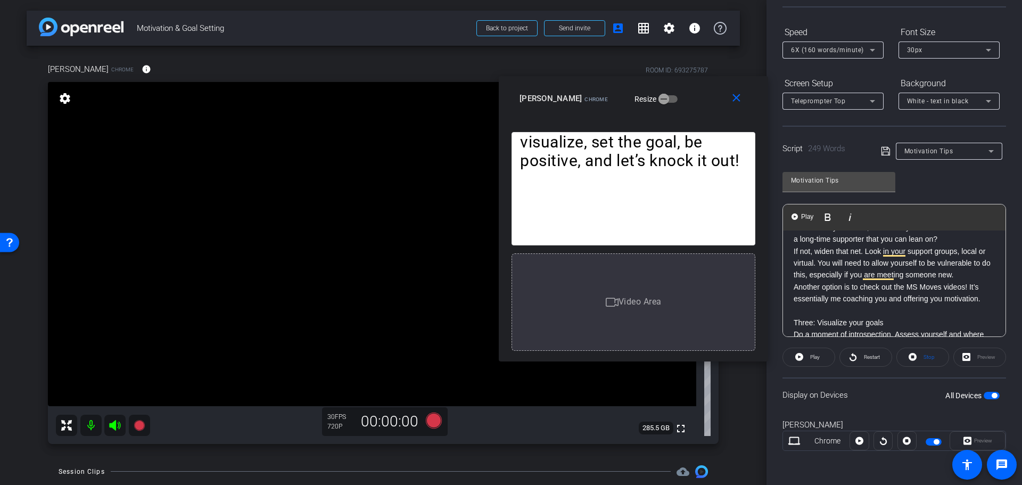
click at [974, 276] on p "If not, widen that net. Look in your support groups, local or virtual. You will…" at bounding box center [894, 263] width 201 height 36
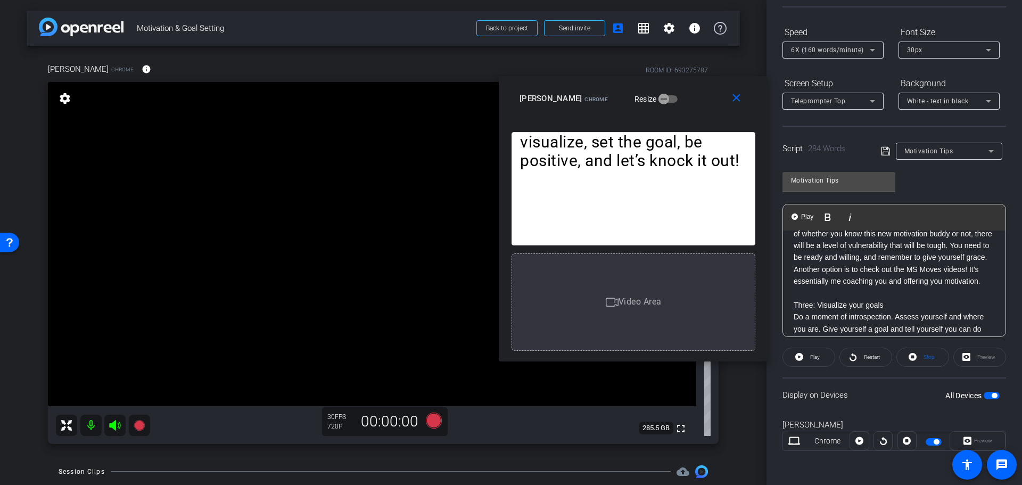
click at [879, 311] on p "Three: Visualize your goals" at bounding box center [894, 305] width 201 height 12
click at [870, 311] on p "Three: Visualize your goals" at bounding box center [894, 305] width 201 height 12
click at [810, 360] on span "Play" at bounding box center [815, 357] width 10 height 6
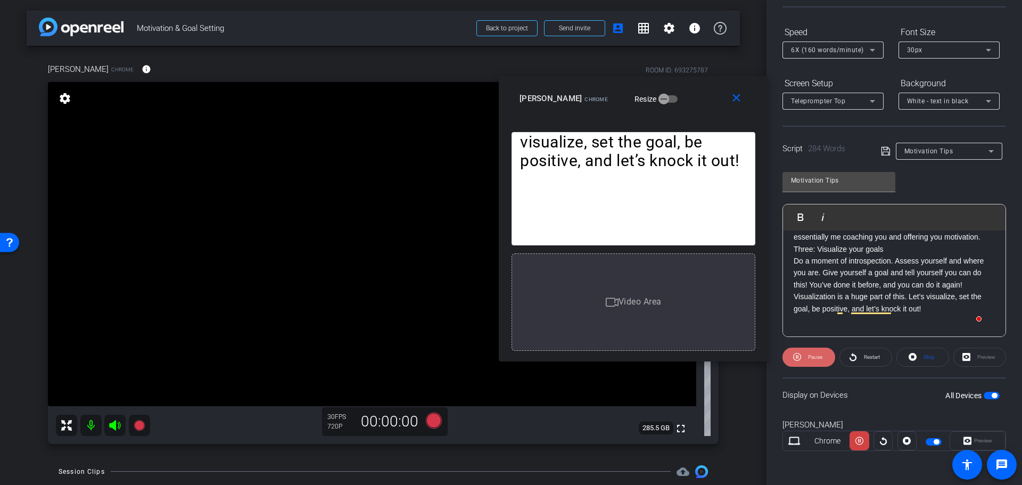
click at [809, 360] on span "Pause" at bounding box center [814, 357] width 17 height 15
click at [972, 297] on p "Do a moment of introspection. Assess yourself and where you are. Give yourself …" at bounding box center [894, 285] width 201 height 60
click at [938, 255] on p "Three: Visualize your goals" at bounding box center [894, 249] width 201 height 12
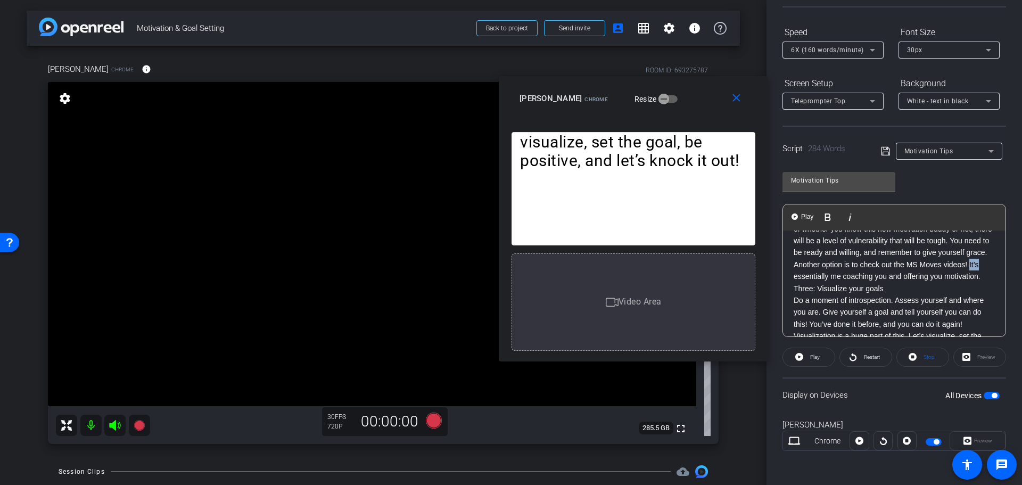
drag, startPoint x: 970, startPoint y: 237, endPoint x: 981, endPoint y: 281, distance: 45.1
click at [981, 281] on p "Another option is to check out the MS Moves videos! It’s essentially me coachin…" at bounding box center [894, 271] width 201 height 24
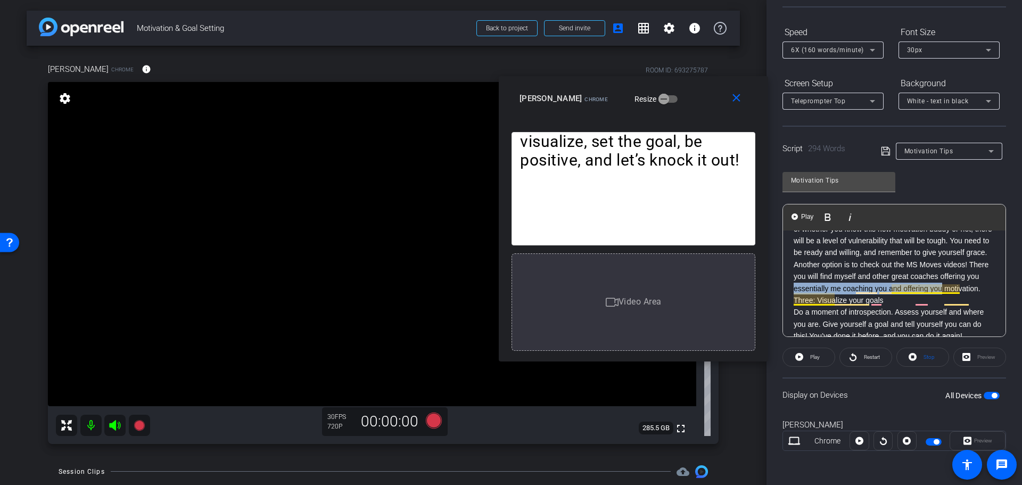
drag, startPoint x: 985, startPoint y: 301, endPoint x: 834, endPoint y: 300, distance: 150.7
click at [834, 300] on div "Good movement habits are essential for anyone living with MS. Whether you want …" at bounding box center [894, 169] width 223 height 415
click at [883, 294] on p "Another option is to check out the MS Moves videos! There you will find myself …" at bounding box center [894, 277] width 201 height 36
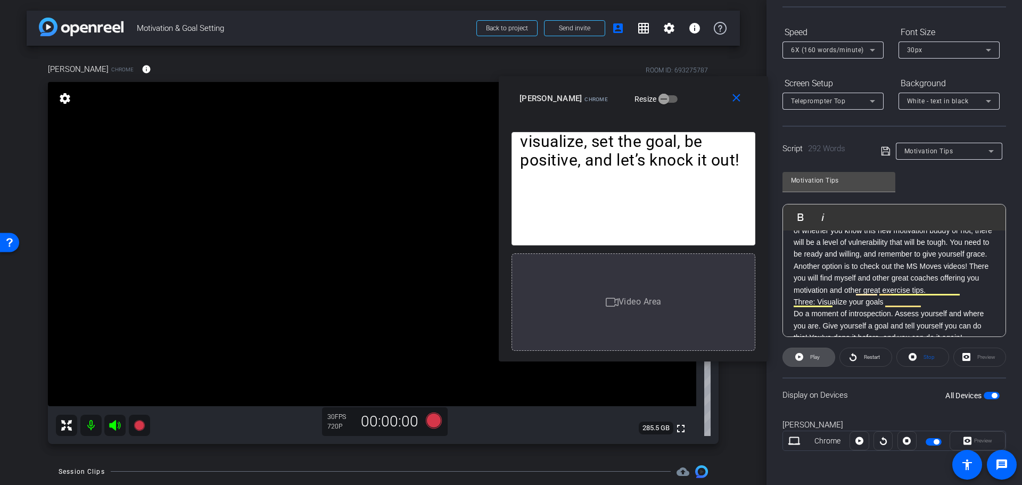
click at [818, 359] on span "Play" at bounding box center [815, 357] width 10 height 6
click at [812, 359] on span "Pause" at bounding box center [815, 357] width 14 height 6
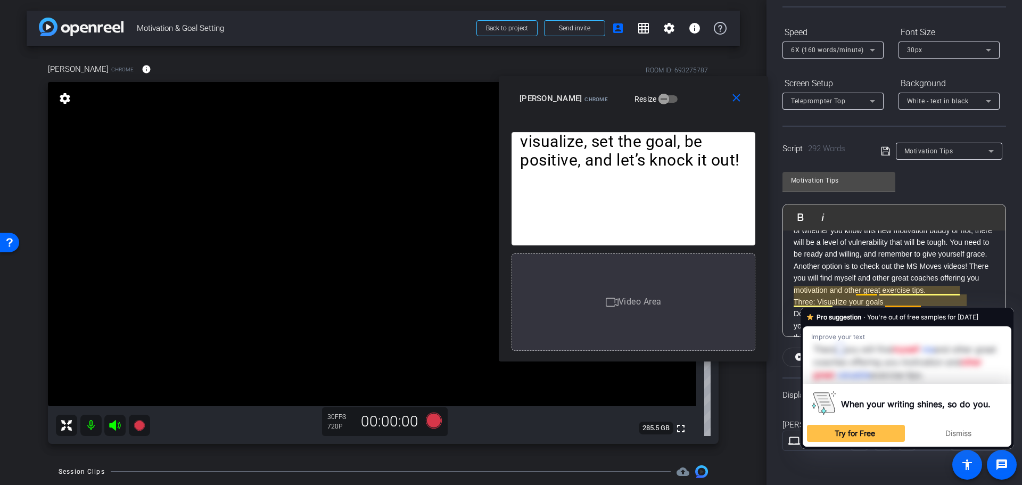
click at [963, 296] on p "Another option is to check out the MS Moves videos! There you will find myself …" at bounding box center [894, 278] width 201 height 36
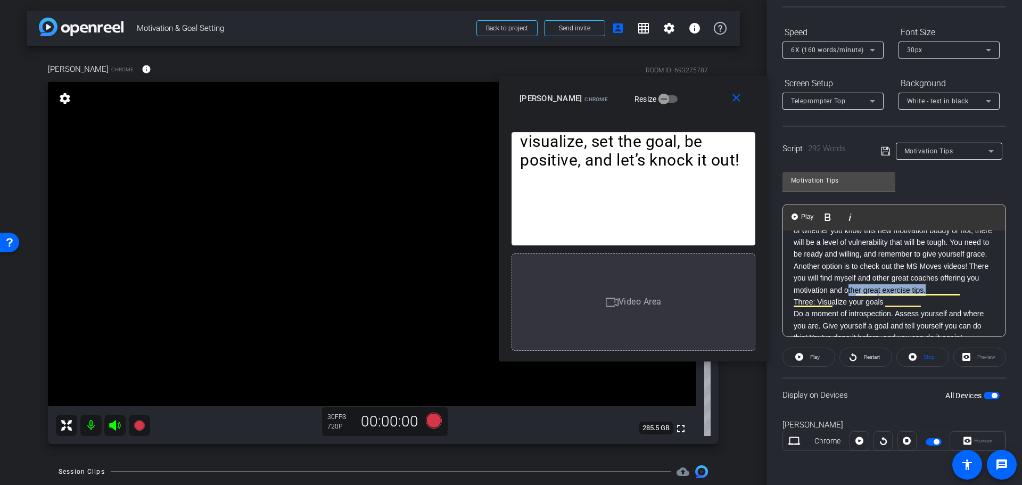
drag, startPoint x: 947, startPoint y: 302, endPoint x: 888, endPoint y: 302, distance: 58.6
click at [888, 296] on p "Another option is to check out the MS Moves videos! There you will find myself …" at bounding box center [894, 278] width 201 height 36
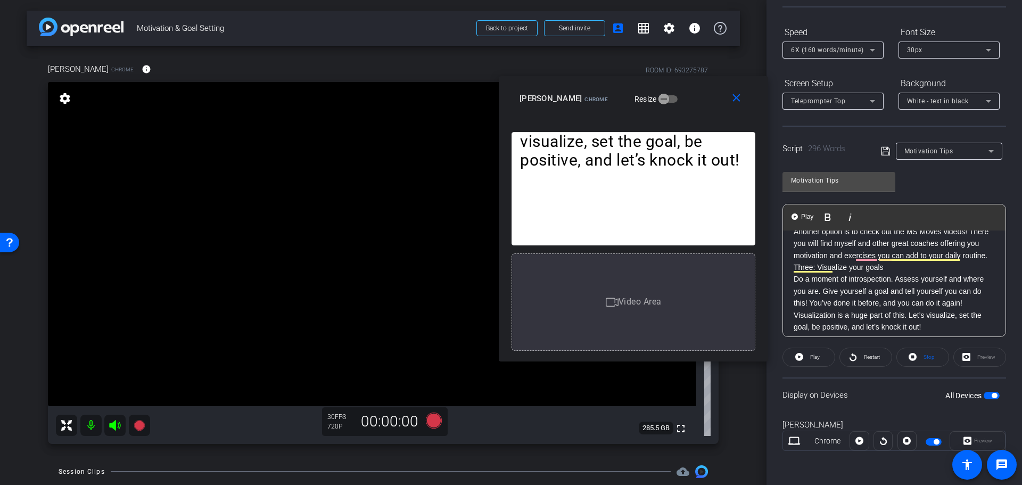
scroll to position [320, 0]
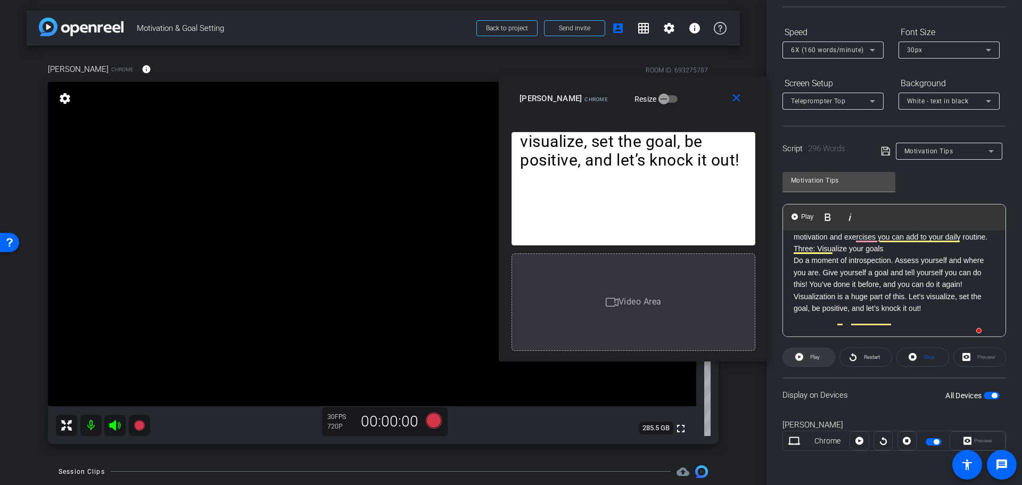
click at [811, 355] on span "Play" at bounding box center [815, 357] width 10 height 6
click at [814, 355] on span "Pause" at bounding box center [815, 357] width 14 height 6
click at [810, 358] on span "Play" at bounding box center [815, 357] width 10 height 6
click at [917, 255] on p "Three: Visualize your goals" at bounding box center [894, 249] width 201 height 12
click at [826, 353] on span at bounding box center [809, 358] width 53 height 26
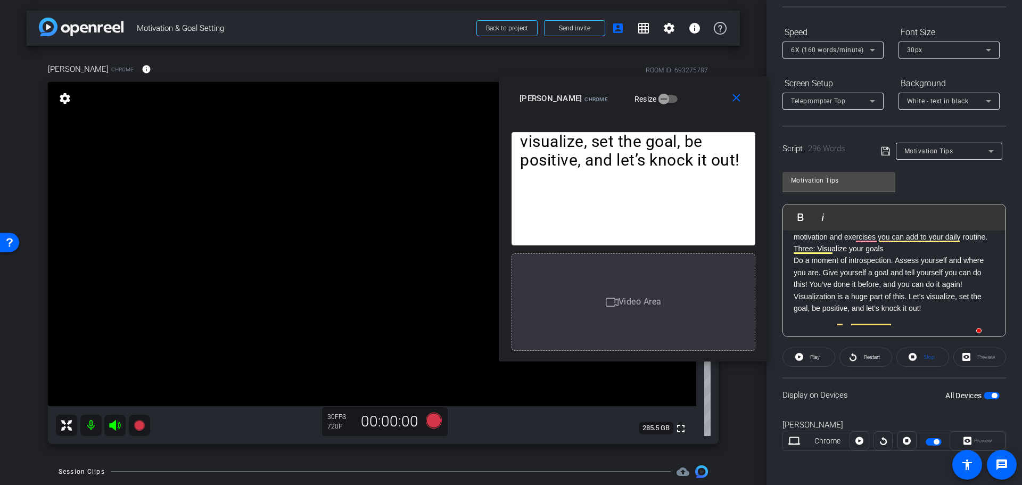
scroll to position [332, 0]
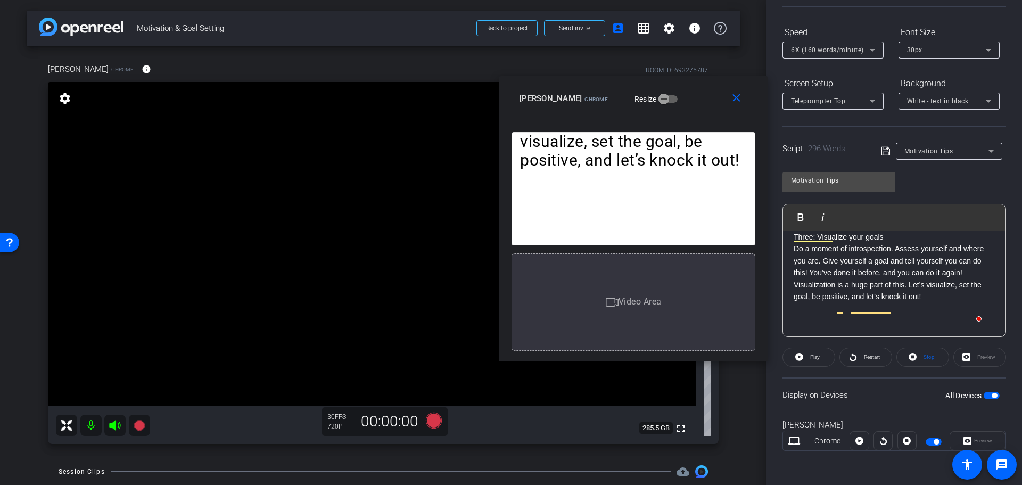
click at [906, 243] on p "Three: Visualize your goals" at bounding box center [894, 237] width 201 height 12
drag, startPoint x: 808, startPoint y: 273, endPoint x: 797, endPoint y: 277, distance: 12.5
click at [796, 277] on p "Do a moment of introspection. Assess yourself and where you are. Give yourself …" at bounding box center [894, 273] width 201 height 60
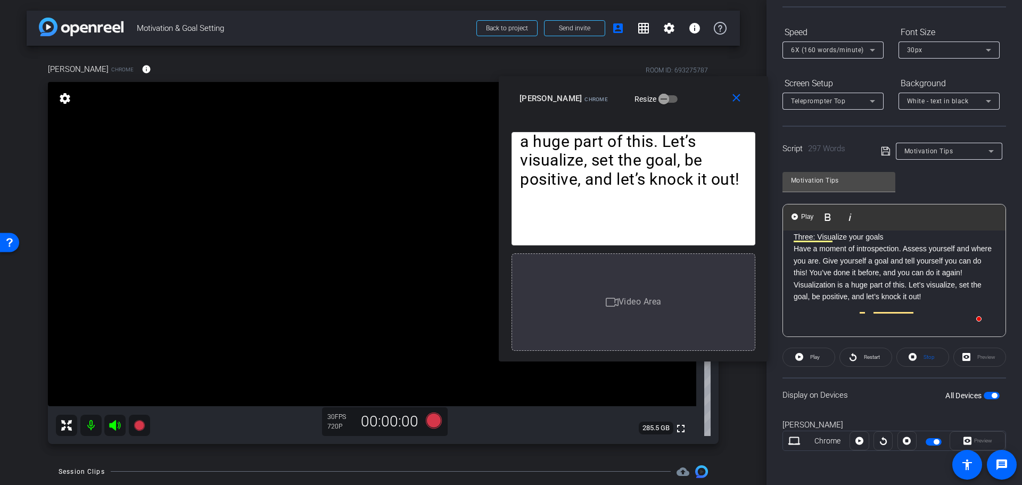
click at [896, 243] on p "Three: Visualize your goals" at bounding box center [894, 237] width 201 height 12
click at [813, 355] on span "Play" at bounding box center [815, 357] width 10 height 6
click at [818, 358] on span "Pause" at bounding box center [815, 357] width 14 height 6
click at [867, 359] on span "Restart" at bounding box center [872, 357] width 16 height 6
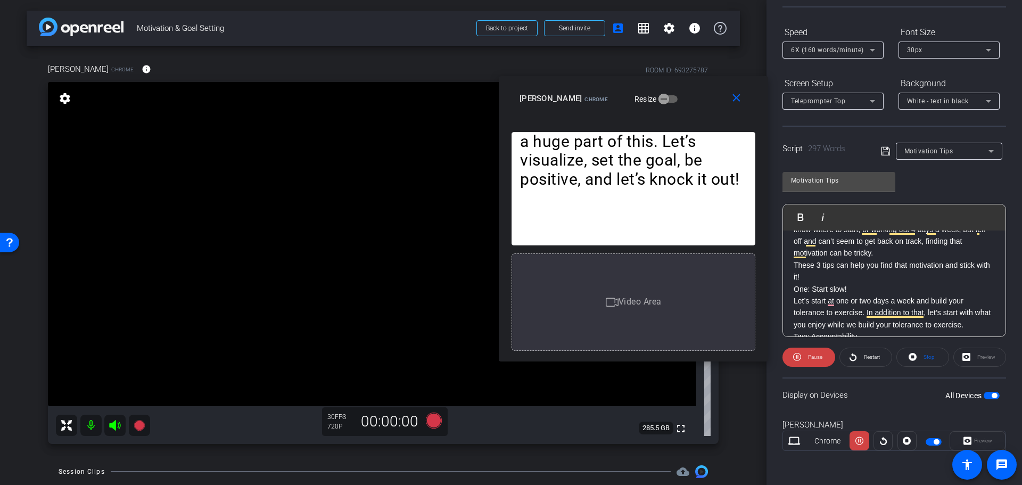
scroll to position [53, 0]
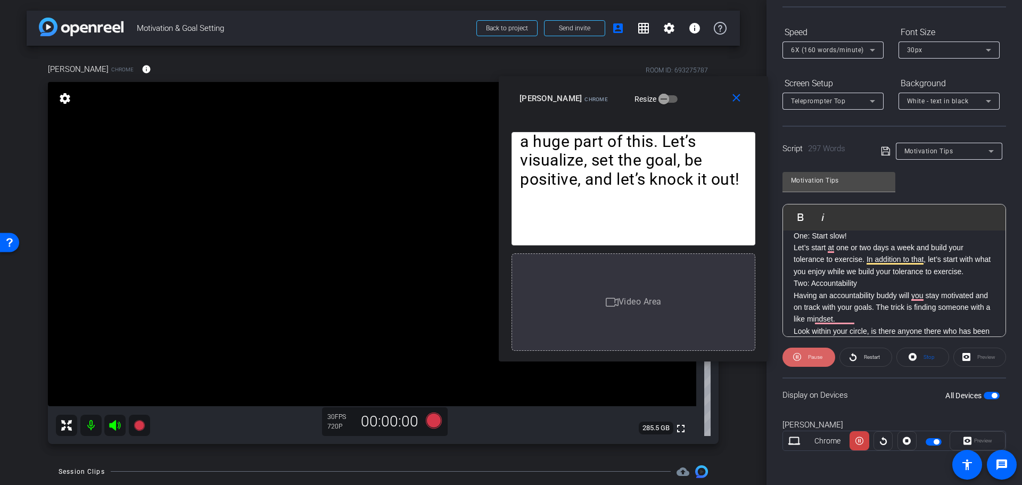
click at [809, 358] on span "Pause" at bounding box center [815, 357] width 14 height 6
click at [826, 245] on p "Let’s start at one or two days a week and build your tolerance to exercise. In …" at bounding box center [894, 260] width 201 height 36
click at [830, 247] on p "Let’s start at one or two days a week and build your tolerance to exercise. In …" at bounding box center [894, 260] width 201 height 36
click at [872, 281] on p "Two: Accountability" at bounding box center [894, 283] width 201 height 12
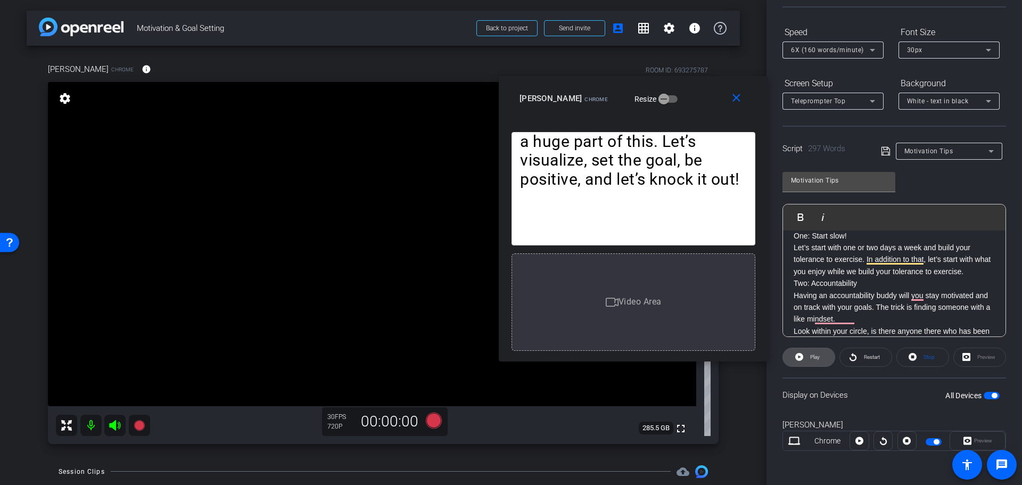
click at [813, 357] on span "Play" at bounding box center [815, 357] width 10 height 6
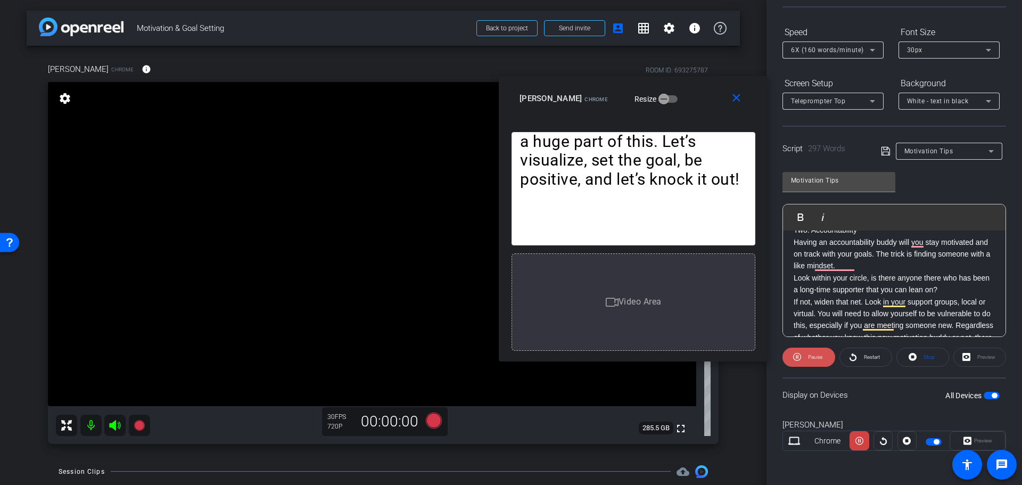
click at [804, 354] on span at bounding box center [809, 358] width 53 height 26
click at [909, 242] on p "Having an accountability buddy will you stay motivated and on track with your g…" at bounding box center [894, 254] width 201 height 36
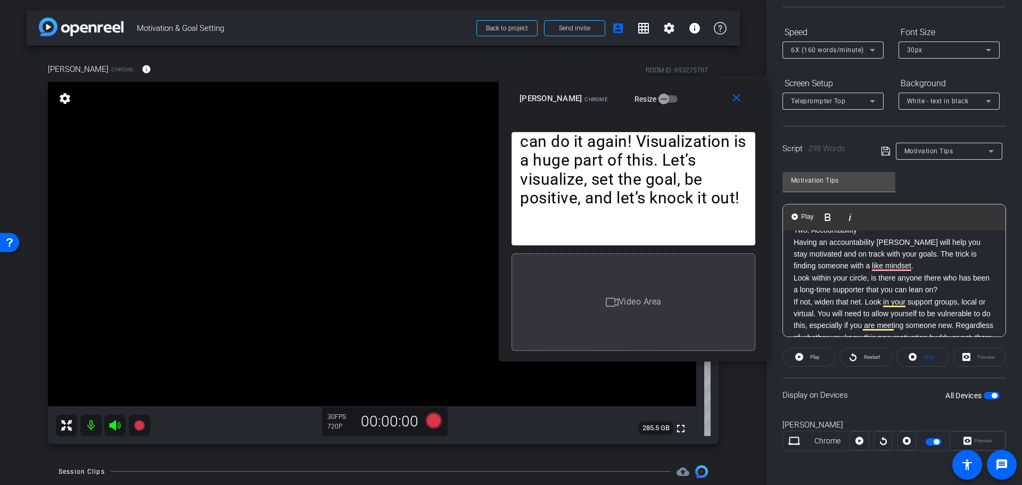
click at [931, 264] on p "Having an accountability [PERSON_NAME] will help you stay motivated and on trac…" at bounding box center [894, 254] width 201 height 36
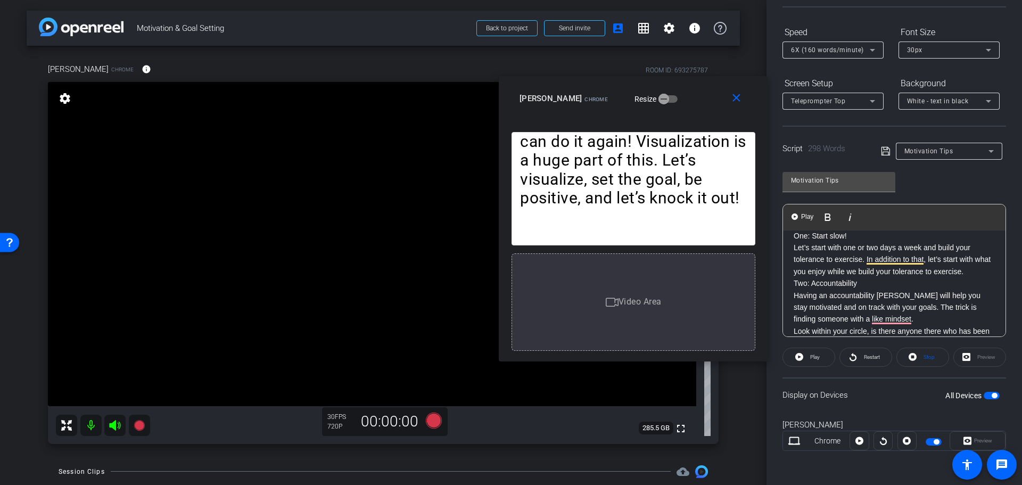
click at [963, 275] on p "Let’s start with one or two days a week and build your tolerance to exercise. I…" at bounding box center [894, 260] width 201 height 36
drag, startPoint x: 980, startPoint y: 272, endPoint x: 941, endPoint y: 272, distance: 38.9
click at [941, 272] on p "Let’s start with one or two days a week and build your tolerance to exercise. I…" at bounding box center [894, 260] width 201 height 36
click at [949, 314] on p "Having an accountability [PERSON_NAME] will help you stay motivated and on trac…" at bounding box center [894, 308] width 201 height 36
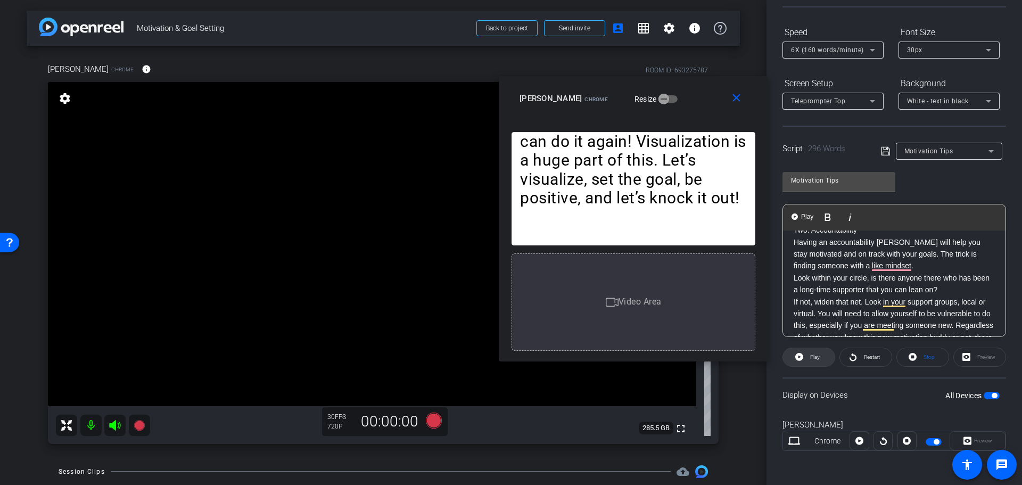
click at [808, 359] on span "Play" at bounding box center [814, 357] width 12 height 15
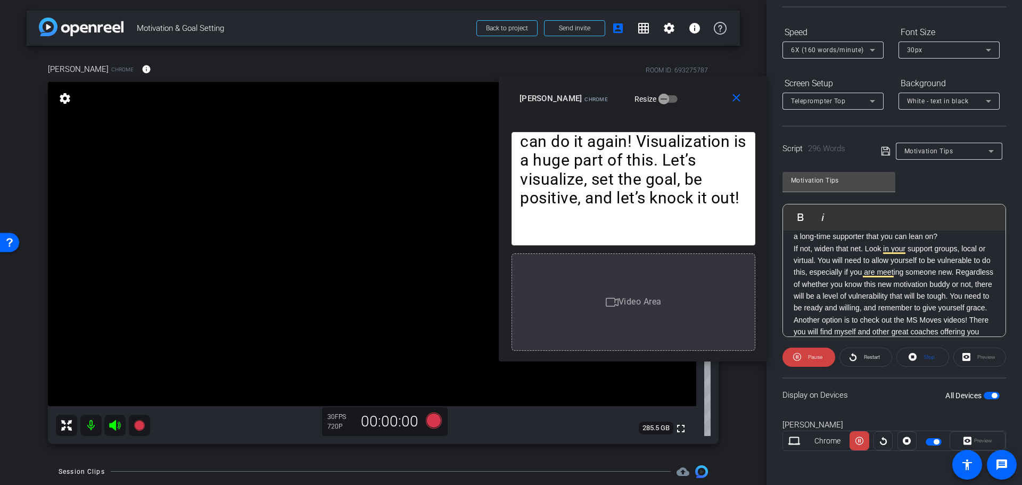
scroll to position [252, 0]
click at [821, 356] on span "Pause" at bounding box center [815, 357] width 14 height 6
drag, startPoint x: 884, startPoint y: 260, endPoint x: 827, endPoint y: 264, distance: 57.1
click at [827, 264] on p "If not, widen that net. Look in your support groups, local or virtual. You will…" at bounding box center [894, 278] width 201 height 71
click at [815, 360] on span "Play" at bounding box center [815, 357] width 10 height 6
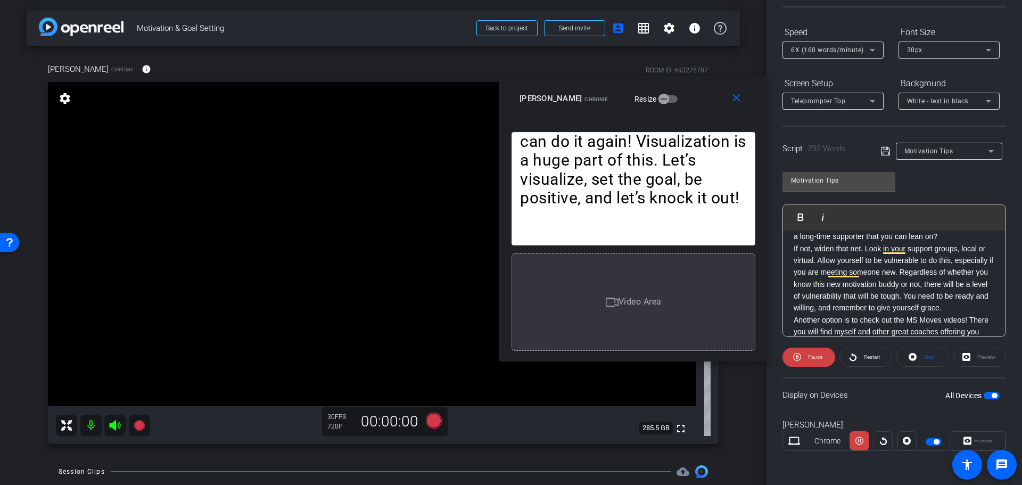
click at [815, 360] on span "Pause" at bounding box center [815, 357] width 14 height 6
drag, startPoint x: 935, startPoint y: 272, endPoint x: 827, endPoint y: 274, distance: 107.6
click at [827, 274] on p "If not, widen that net. Look in your support groups, local or virtual. Allow yo…" at bounding box center [894, 278] width 201 height 71
click at [956, 261] on p "If not, widen that net. Look in your support groups, local or virtual. Allow yo…" at bounding box center [894, 278] width 201 height 71
drag, startPoint x: 960, startPoint y: 258, endPoint x: 929, endPoint y: 259, distance: 31.4
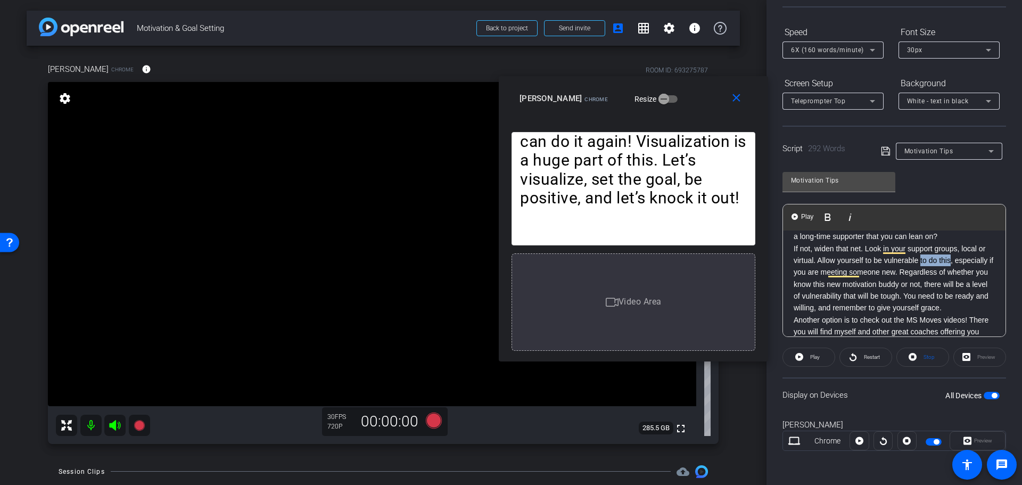
click at [929, 259] on p "If not, widen that net. Look in your support groups, local or virtual. Allow yo…" at bounding box center [894, 278] width 201 height 71
click at [902, 282] on p "If not, widen that net. Look in your support groups, local or virtual. Allow yo…" at bounding box center [894, 278] width 201 height 71
click at [803, 359] on span at bounding box center [809, 358] width 52 height 26
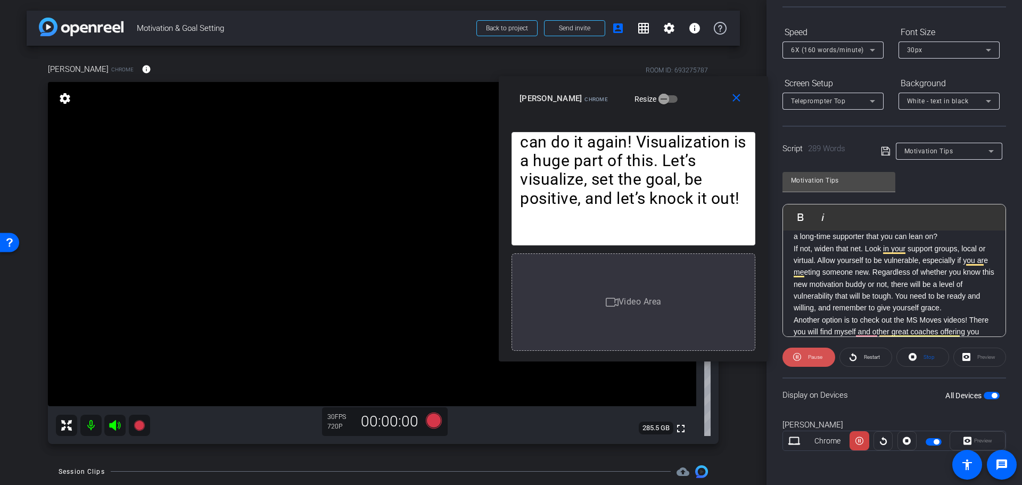
click at [817, 354] on span "Pause" at bounding box center [815, 357] width 14 height 6
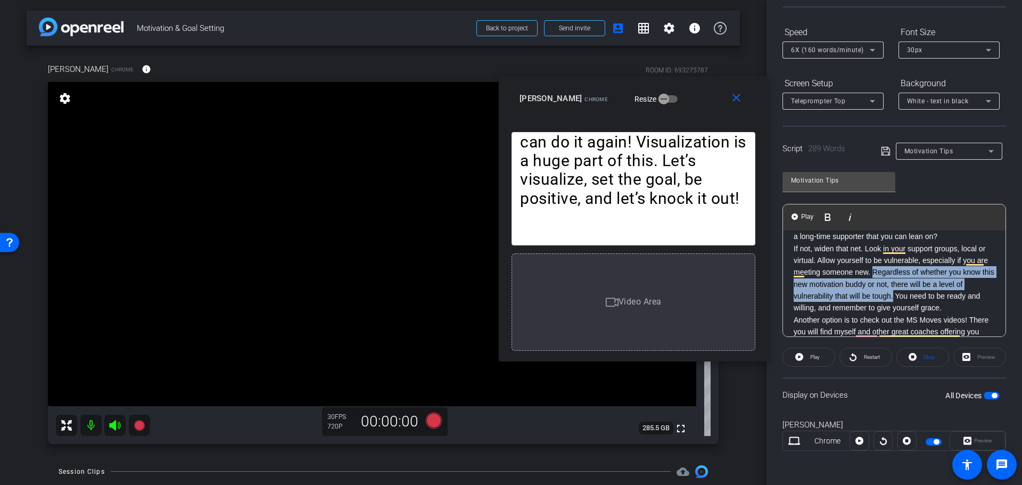
drag, startPoint x: 919, startPoint y: 297, endPoint x: 887, endPoint y: 272, distance: 40.2
click at [887, 272] on p "If not, widen that net. Look in your support groups, local or virtual. Allow yo…" at bounding box center [894, 278] width 201 height 71
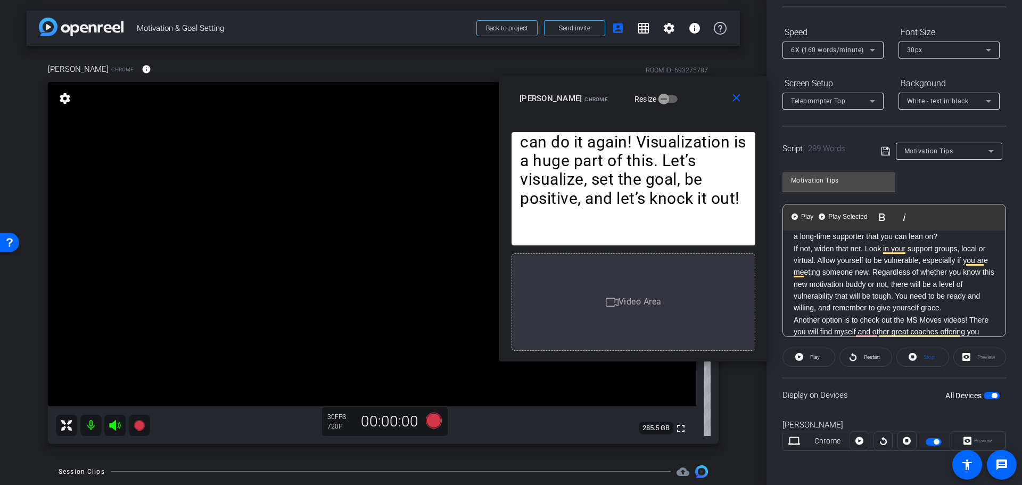
click at [915, 294] on p "If not, widen that net. Look in your support groups, local or virtual. Allow yo…" at bounding box center [894, 278] width 201 height 71
drag, startPoint x: 937, startPoint y: 271, endPoint x: 887, endPoint y: 272, distance: 50.6
click at [887, 272] on p "If not, widen that net. Look in your support groups, local or virtual. Allow yo…" at bounding box center [894, 278] width 201 height 71
click at [931, 285] on p "If not, widen that net. Look in your support groups, local or virtual. Allow yo…" at bounding box center [894, 278] width 201 height 71
click at [916, 294] on p "If not, widen that net. Look in your support groups, local or virtual. Allow yo…" at bounding box center [894, 278] width 201 height 71
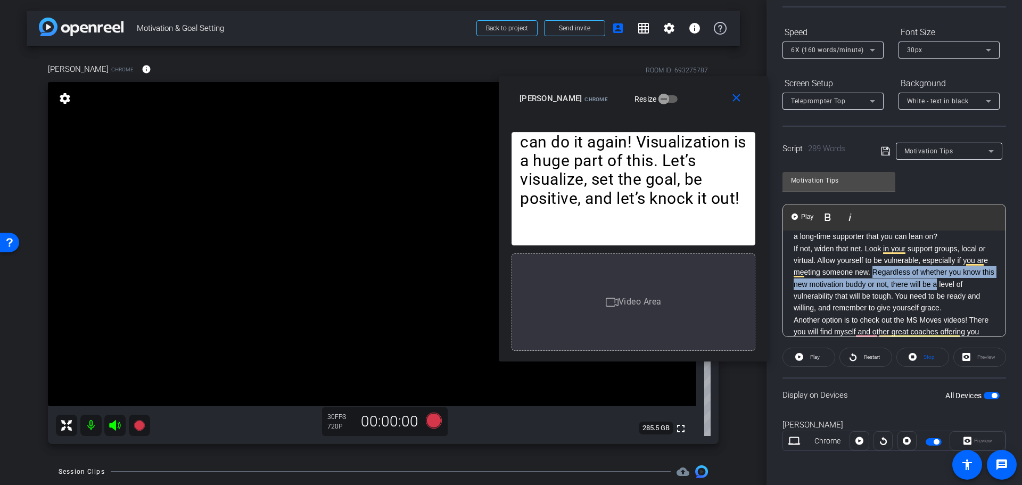
drag, startPoint x: 970, startPoint y: 283, endPoint x: 884, endPoint y: 273, distance: 86.4
click at [884, 272] on p "If not, widen that net. Look in your support groups, local or virtual. Allow yo…" at bounding box center [894, 278] width 201 height 71
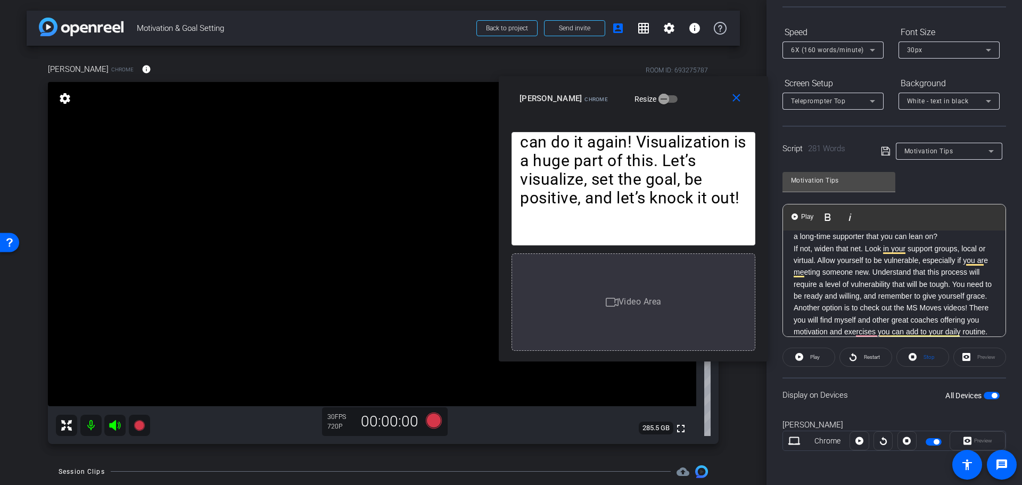
click at [932, 298] on p "If not, widen that net. Look in your support groups, local or virtual. Allow yo…" at bounding box center [894, 273] width 201 height 60
click at [872, 302] on p "If not, widen that net. Look in your support groups, local or virtual. Allow yo…" at bounding box center [894, 273] width 201 height 60
click at [963, 284] on p "If not, widen that net. Look in your support groups, local or virtual. Allow yo…" at bounding box center [894, 273] width 201 height 60
click at [958, 302] on p "If not, widen that net. Look in your support groups, local or virtual. Allow yo…" at bounding box center [894, 273] width 201 height 60
click at [947, 297] on p "If not, widen that net. Look in your support groups, local or virtual. Allow yo…" at bounding box center [894, 273] width 201 height 60
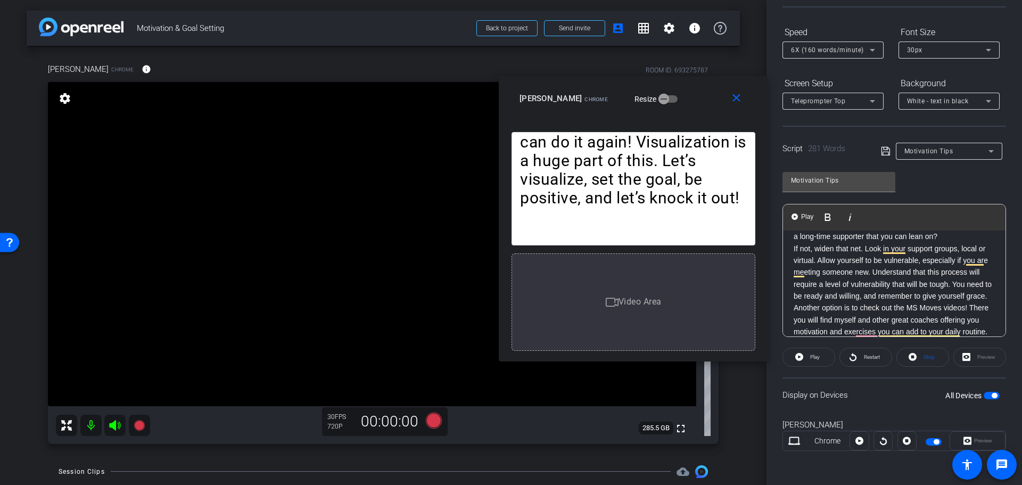
click at [948, 297] on p "If not, widen that net. Look in your support groups, local or virtual. Allow yo…" at bounding box center [894, 273] width 201 height 60
drag, startPoint x: 938, startPoint y: 296, endPoint x: 964, endPoint y: 285, distance: 28.7
click at [965, 285] on p "If not, widen that net. Look in your support groups, local or virtual. Allow yo…" at bounding box center [894, 273] width 201 height 60
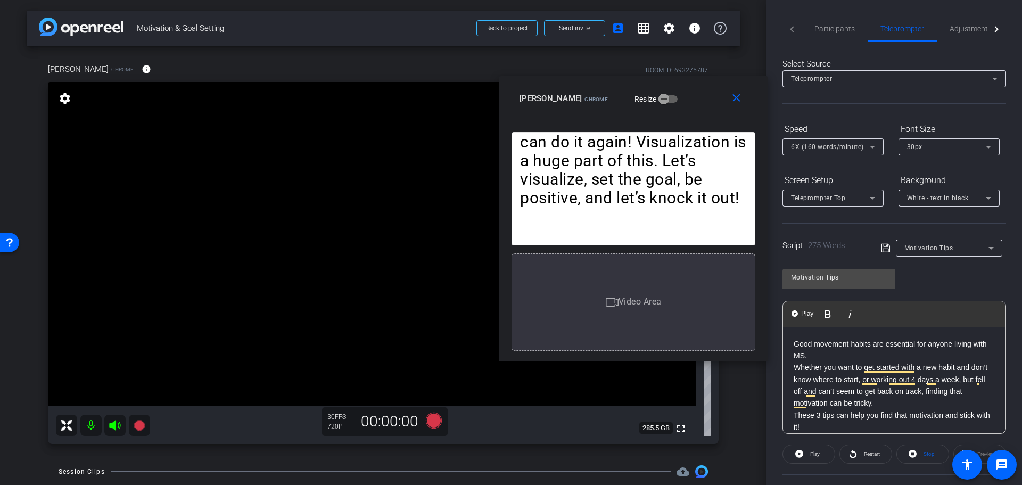
scroll to position [213, 0]
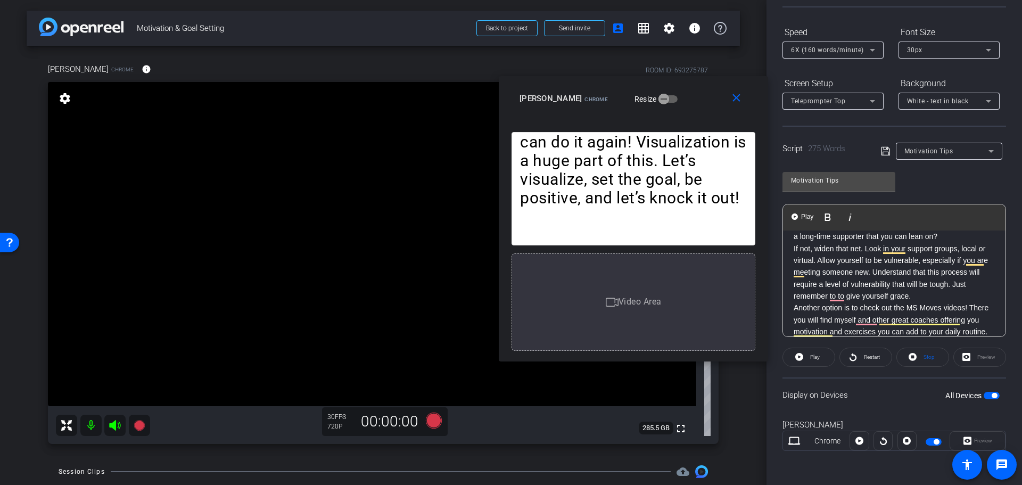
click at [933, 292] on p "If not, widen that net. Look in your support groups, local or virtual. Allow yo…" at bounding box center [894, 273] width 201 height 60
click at [835, 297] on p "If not, widen that net. Look in your support groups, local or virtual. Allow yo…" at bounding box center [894, 273] width 201 height 60
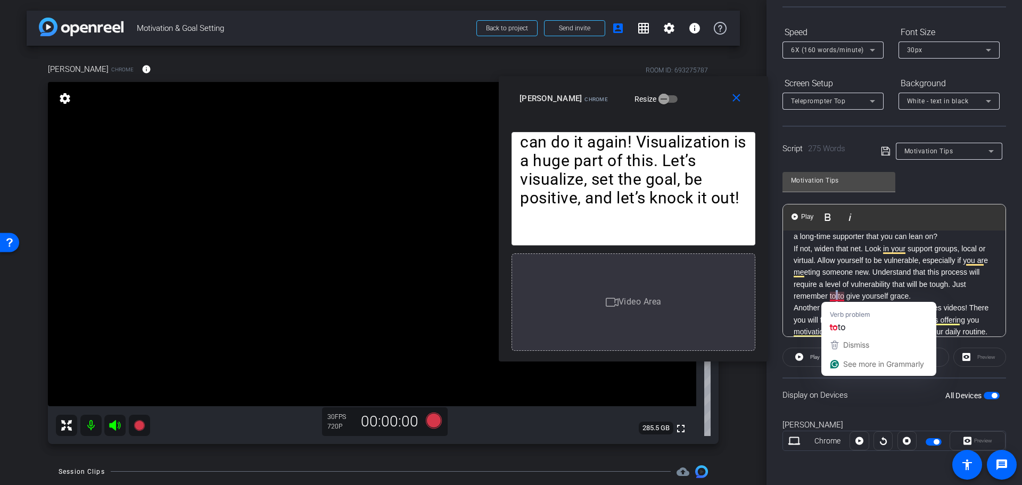
click at [835, 297] on p "If not, widen that net. Look in your support groups, local or virtual. Allow yo…" at bounding box center [894, 273] width 201 height 60
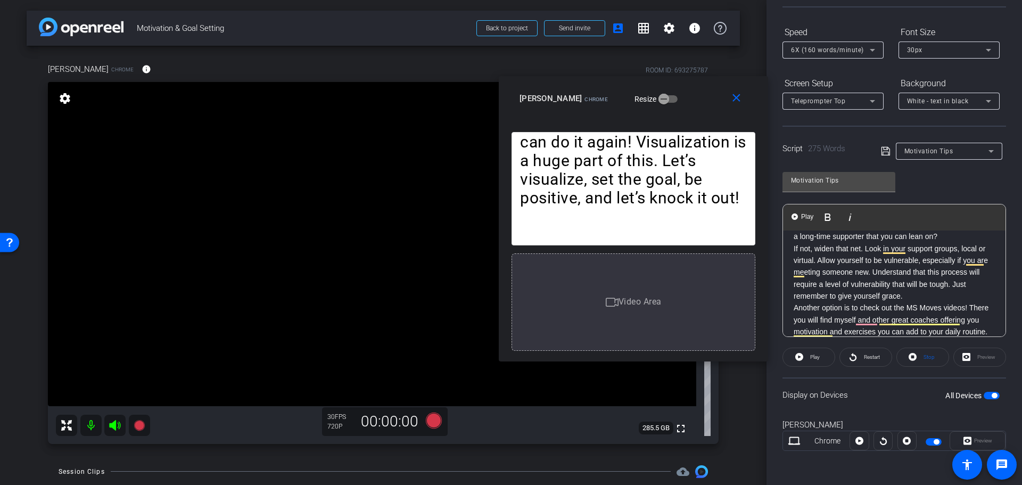
click at [933, 294] on p "If not, widen that net. Look in your support groups, local or virtual. Allow yo…" at bounding box center [894, 273] width 201 height 60
click at [816, 360] on span "Play" at bounding box center [815, 357] width 10 height 6
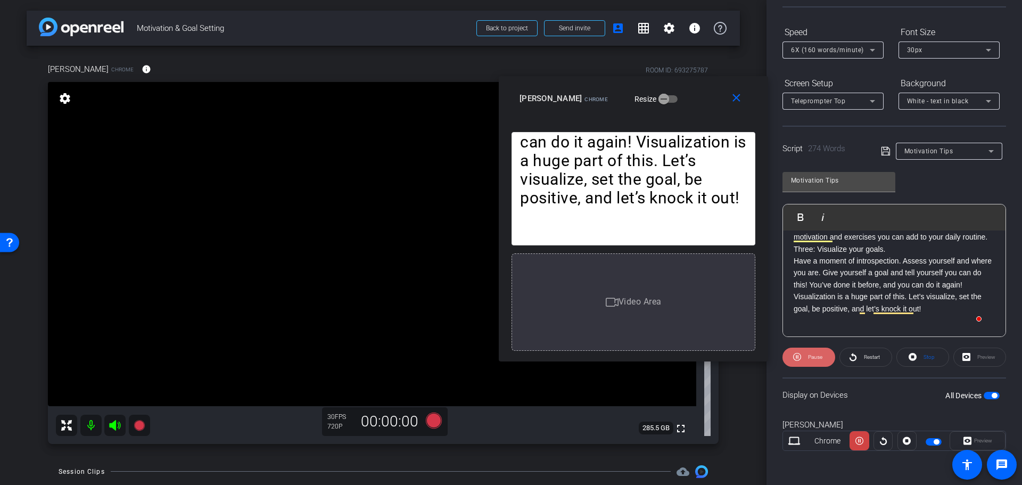
click at [798, 355] on icon at bounding box center [797, 357] width 8 height 8
drag, startPoint x: 817, startPoint y: 309, endPoint x: 933, endPoint y: 308, distance: 115.5
click at [933, 308] on p "Have a moment of introspection. Assess yourself and where you are. Give yoursel…" at bounding box center [894, 285] width 201 height 60
click at [854, 303] on p "Have a moment of introspection. Assess yourself and where you are. Give yoursel…" at bounding box center [894, 279] width 201 height 48
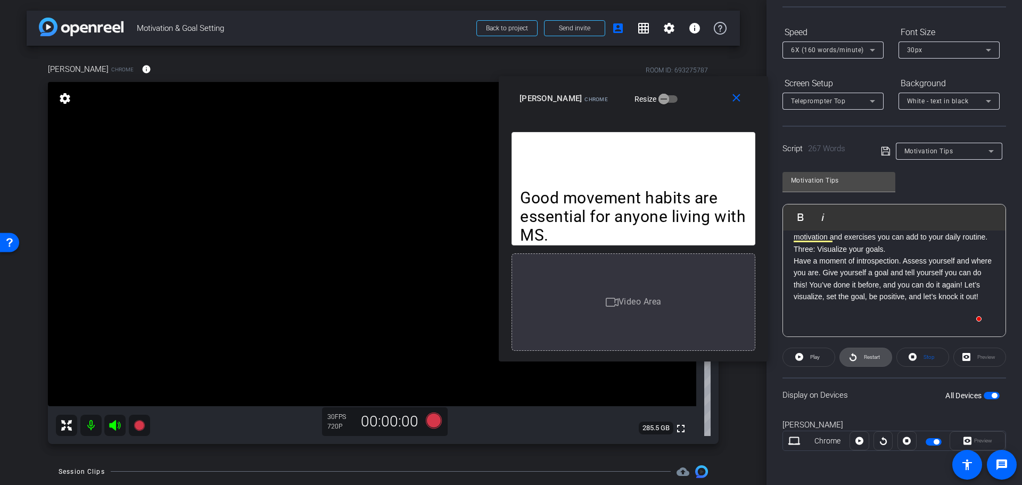
click at [850, 359] on icon at bounding box center [853, 357] width 7 height 8
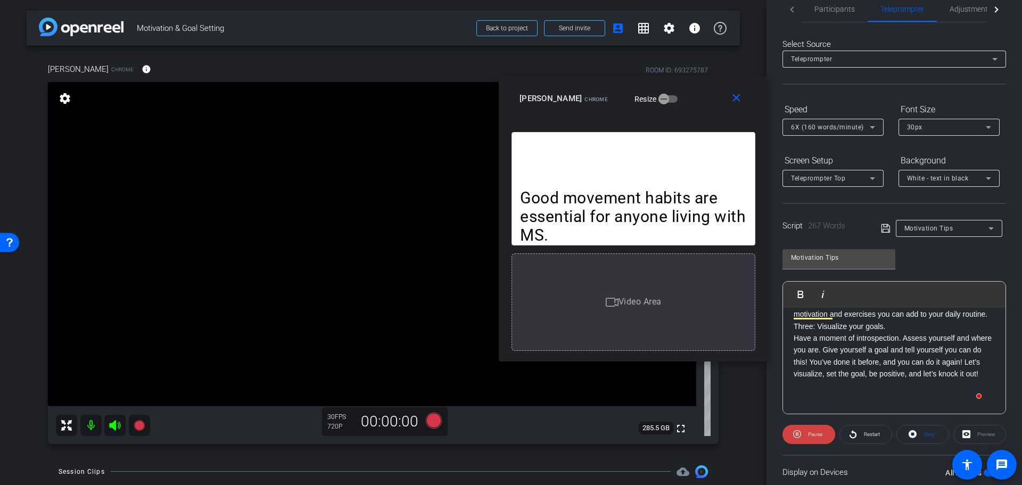
scroll to position [0, 0]
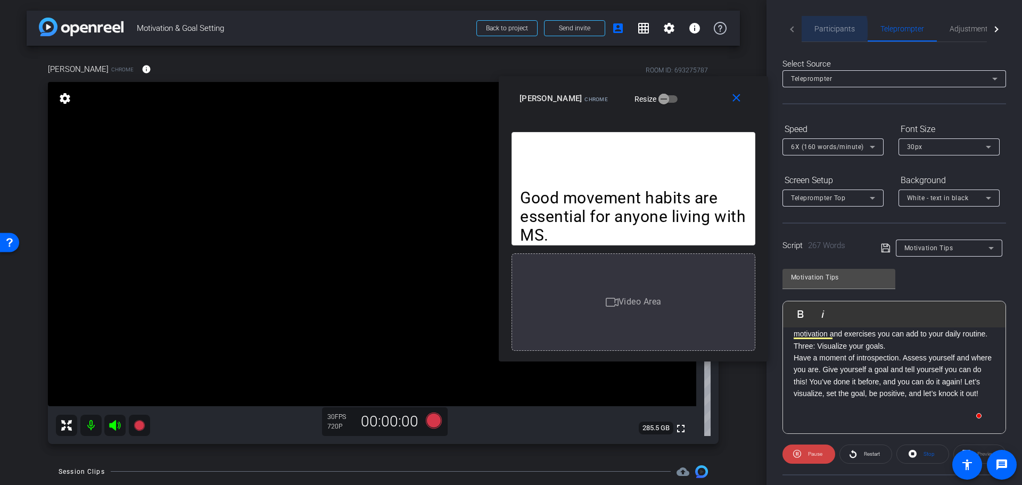
click at [819, 29] on span "Participants" at bounding box center [835, 28] width 40 height 7
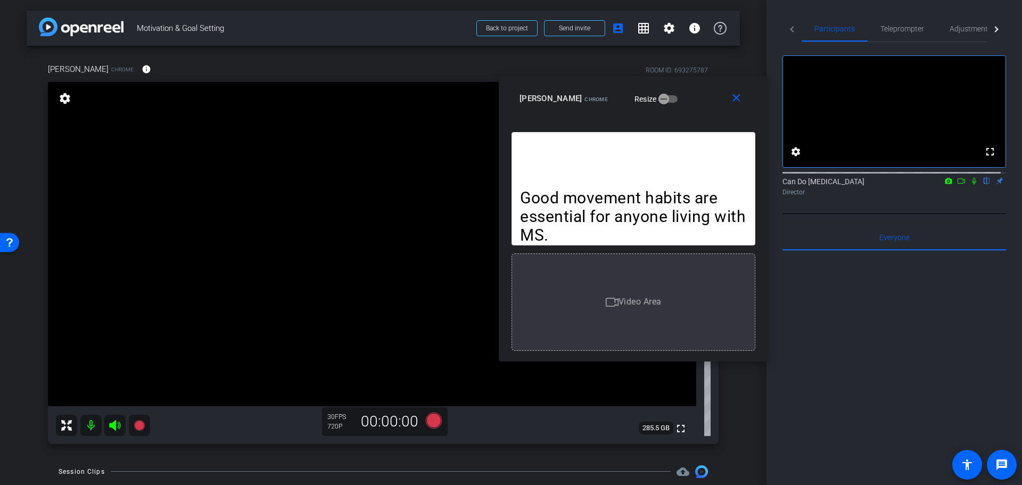
click at [970, 185] on icon at bounding box center [974, 180] width 9 height 7
click at [972, 185] on icon at bounding box center [975, 181] width 6 height 7
click at [913, 37] on span "Teleprompter" at bounding box center [903, 29] width 44 height 26
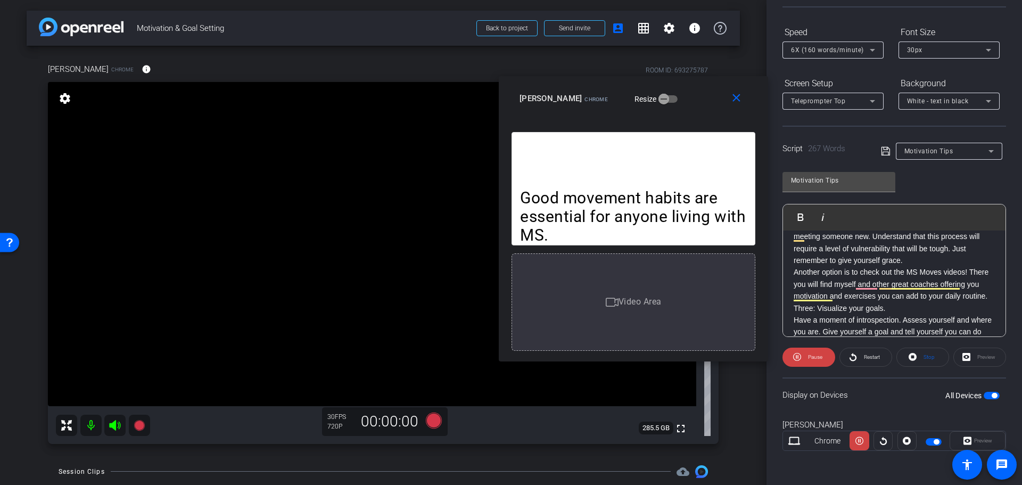
scroll to position [153, 0]
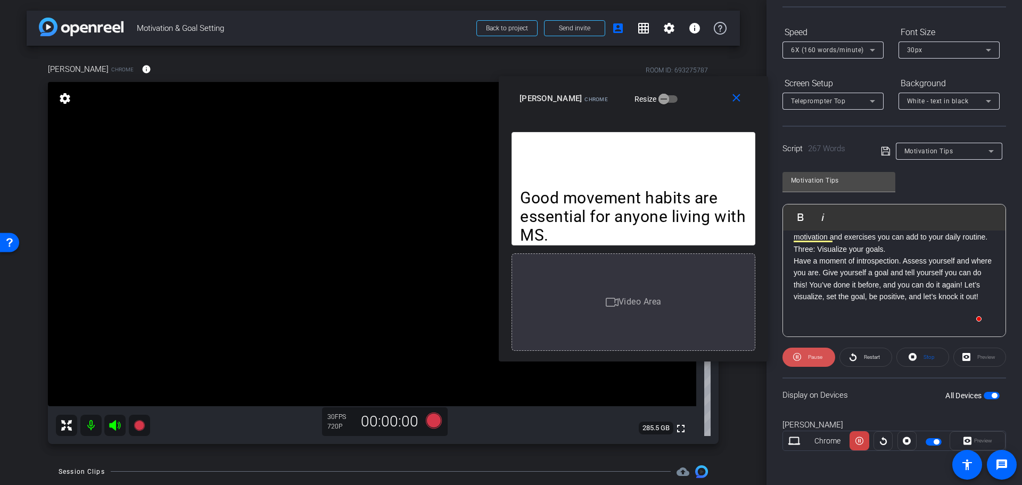
click at [826, 357] on span at bounding box center [809, 358] width 53 height 26
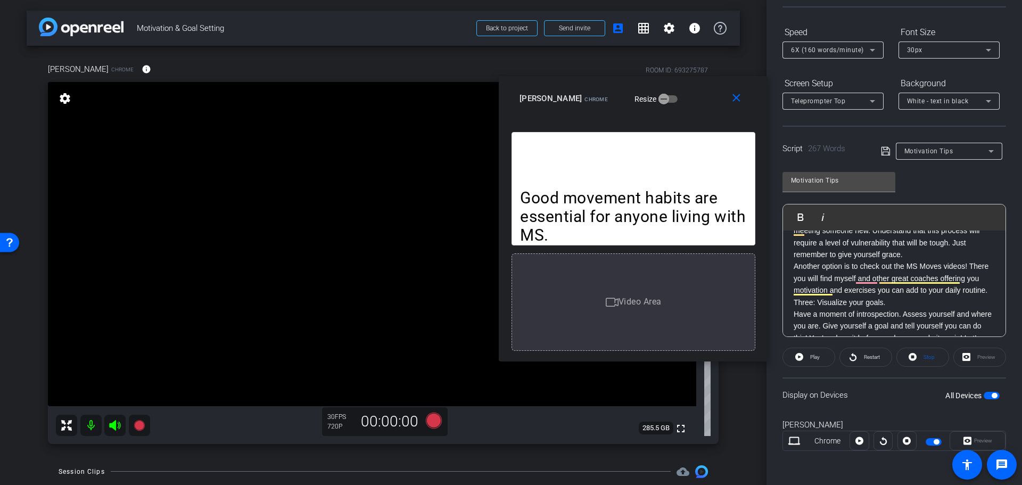
click at [916, 290] on p "Another option is to check out the MS Moves videos! There you will find myself …" at bounding box center [894, 278] width 201 height 36
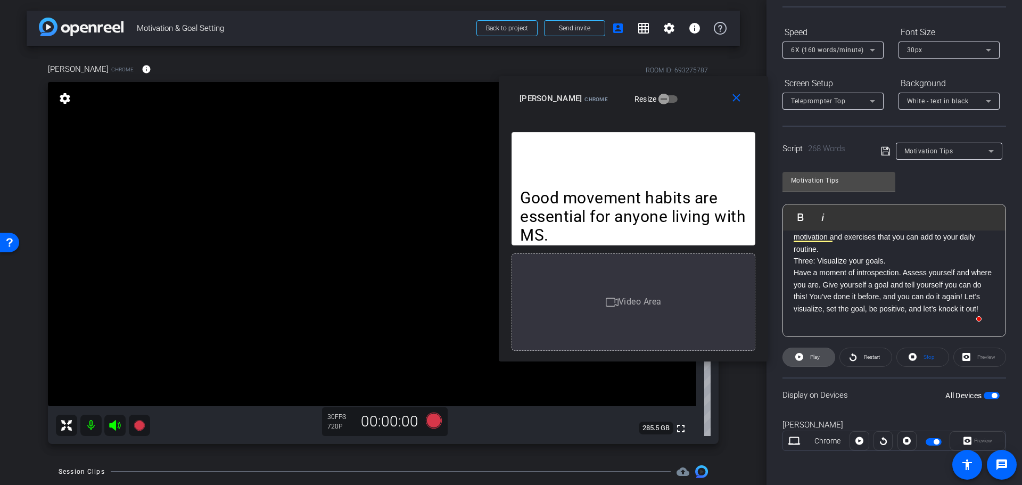
click at [810, 355] on span "Play" at bounding box center [815, 357] width 10 height 6
click at [800, 357] on icon at bounding box center [797, 357] width 8 height 8
click at [730, 93] on mat-icon "close" at bounding box center [736, 98] width 13 height 13
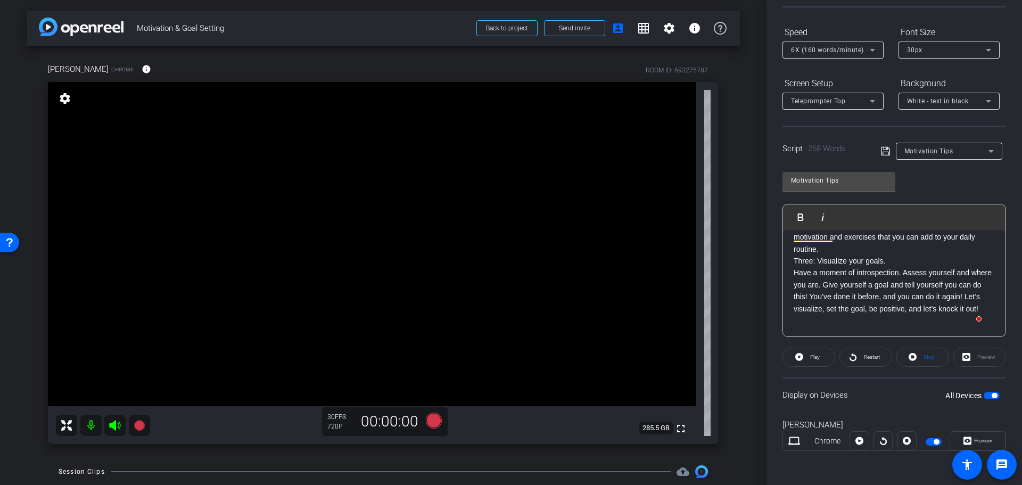
scroll to position [0, 0]
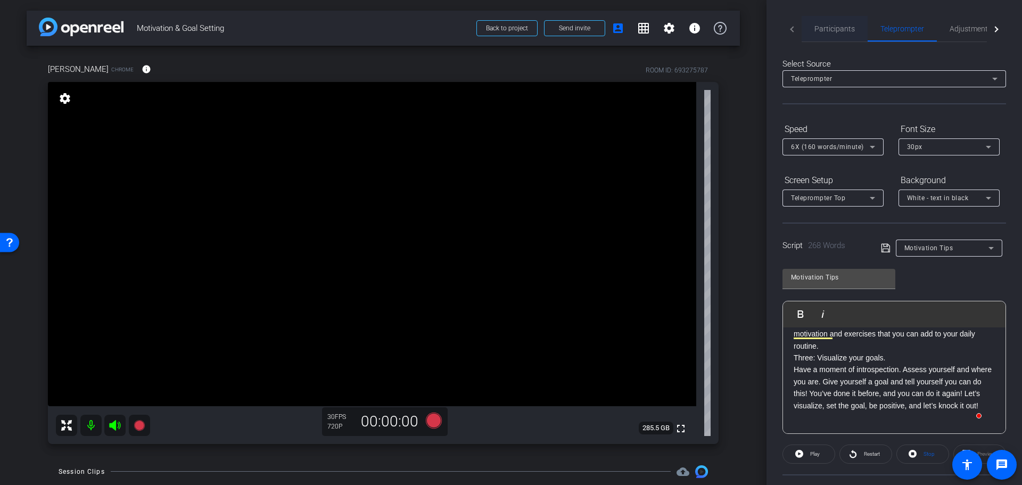
click at [813, 21] on div "Participants" at bounding box center [835, 29] width 66 height 26
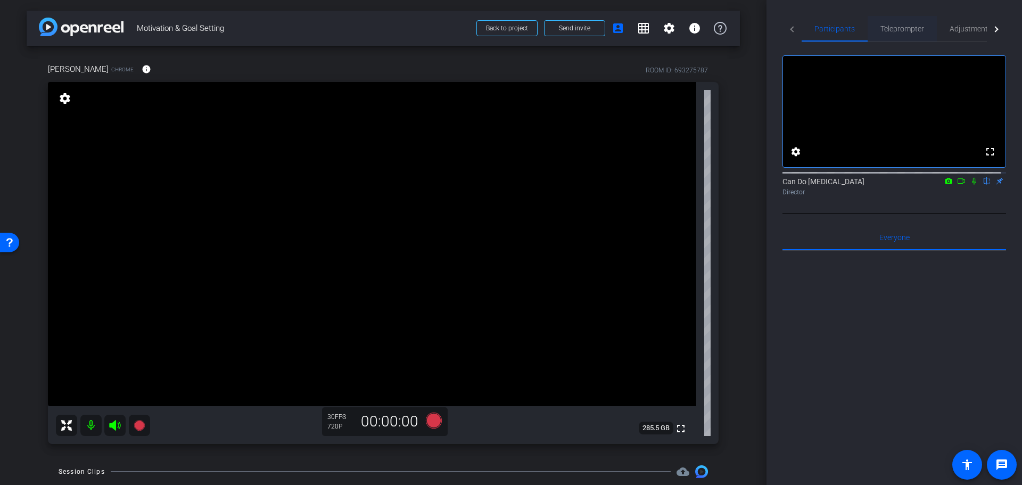
click at [905, 30] on span "Teleprompter" at bounding box center [903, 28] width 44 height 7
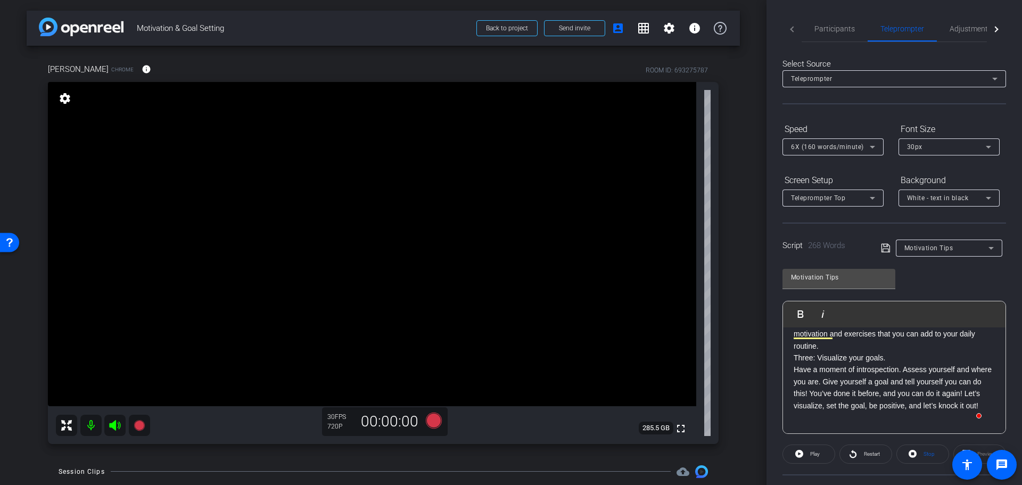
click at [839, 142] on div "6X (160 words/minute)" at bounding box center [830, 146] width 79 height 13
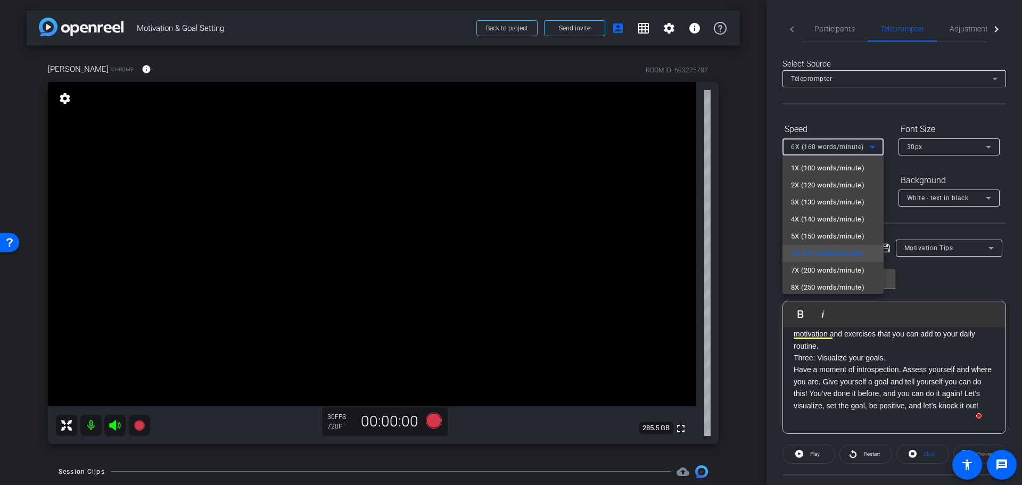
click at [941, 274] on div at bounding box center [511, 242] width 1022 height 485
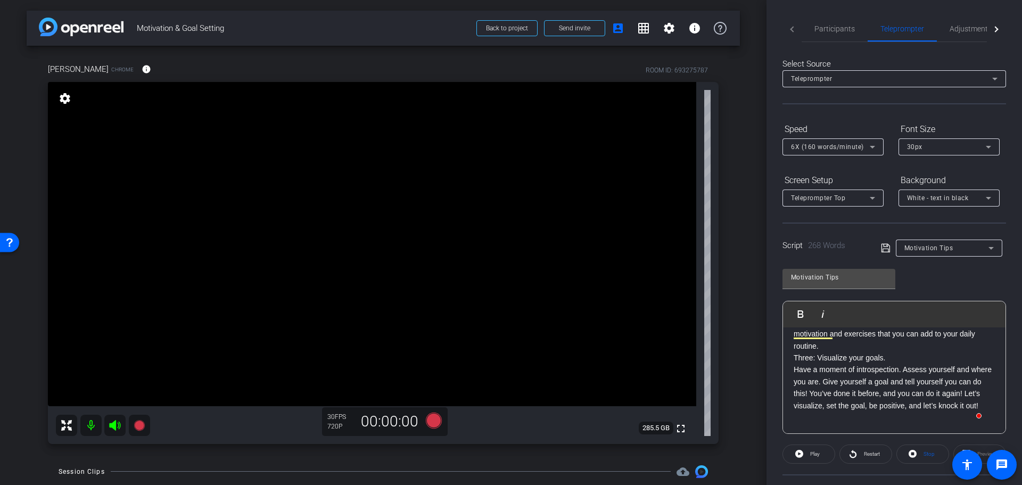
scroll to position [53, 0]
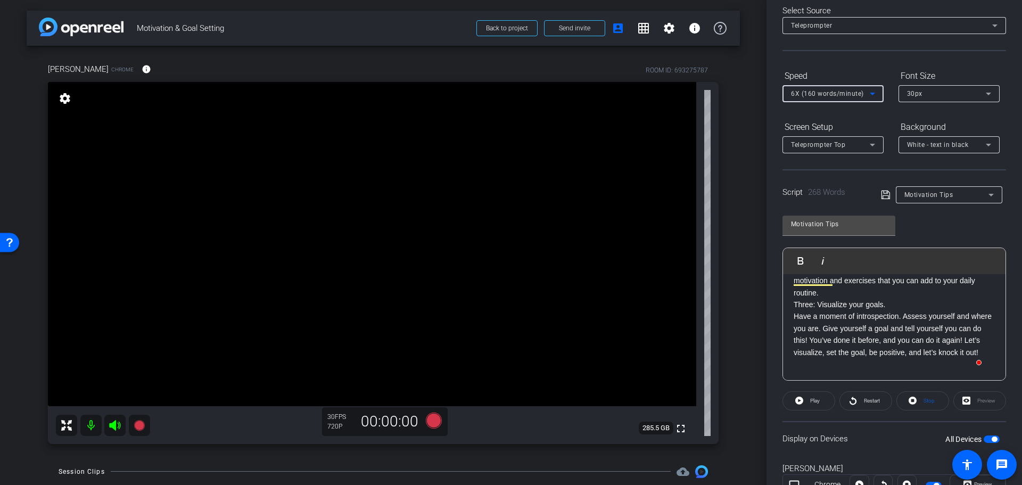
click at [835, 96] on span "6X (160 words/minute)" at bounding box center [827, 93] width 73 height 7
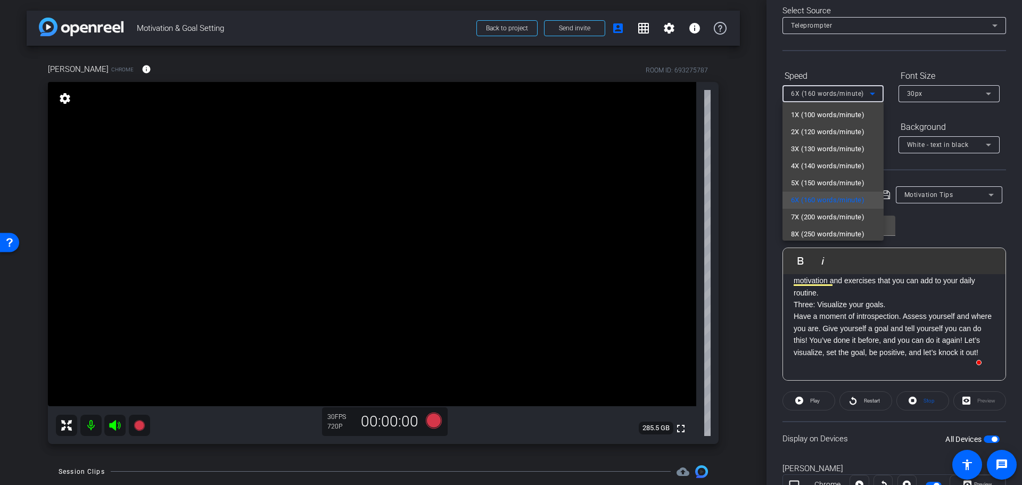
click at [851, 84] on div at bounding box center [511, 242] width 1022 height 485
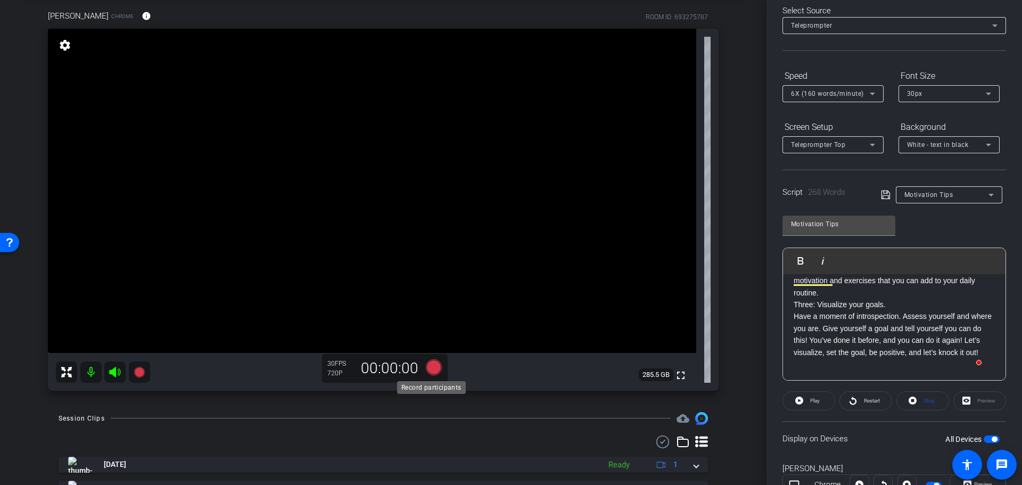
click at [431, 365] on icon at bounding box center [434, 367] width 16 height 16
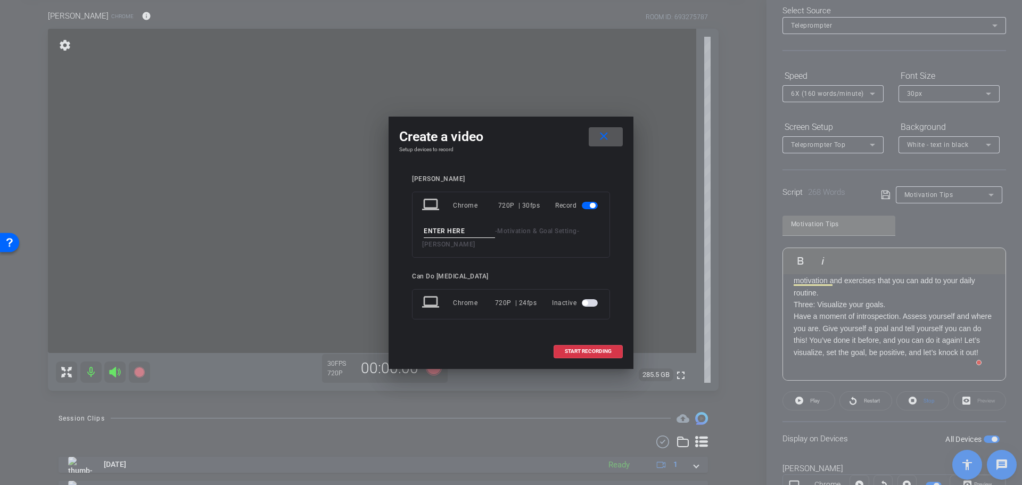
click at [462, 226] on input at bounding box center [459, 231] width 71 height 13
type input "G"
type input "Tips1"
click at [592, 353] on span "START RECORDING" at bounding box center [588, 351] width 47 height 5
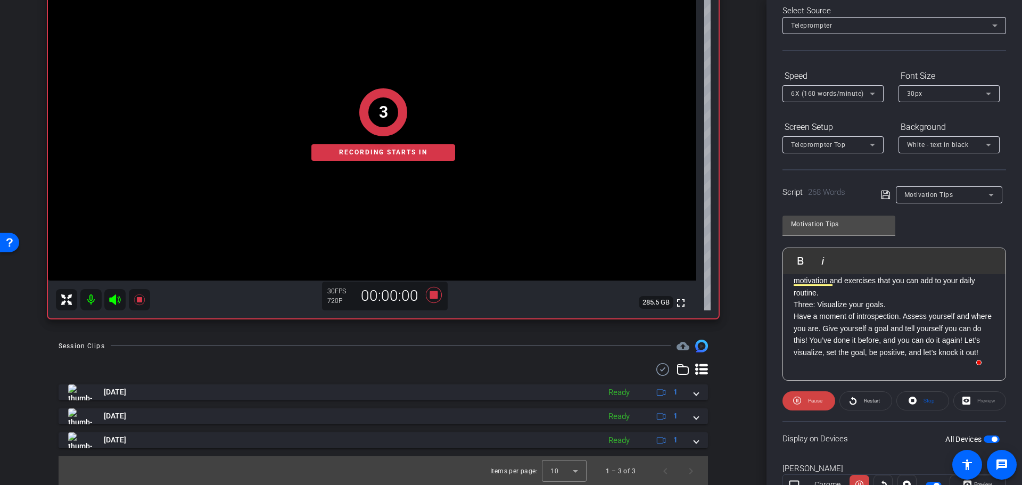
scroll to position [127, 0]
click at [968, 404] on div "Preview" at bounding box center [980, 400] width 53 height 19
click at [950, 480] on span at bounding box center [977, 485] width 55 height 26
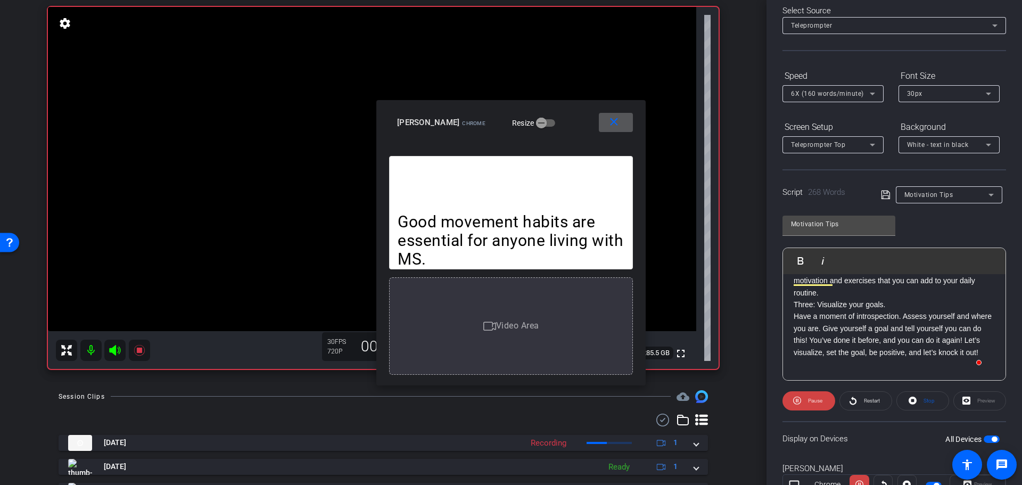
scroll to position [0, 0]
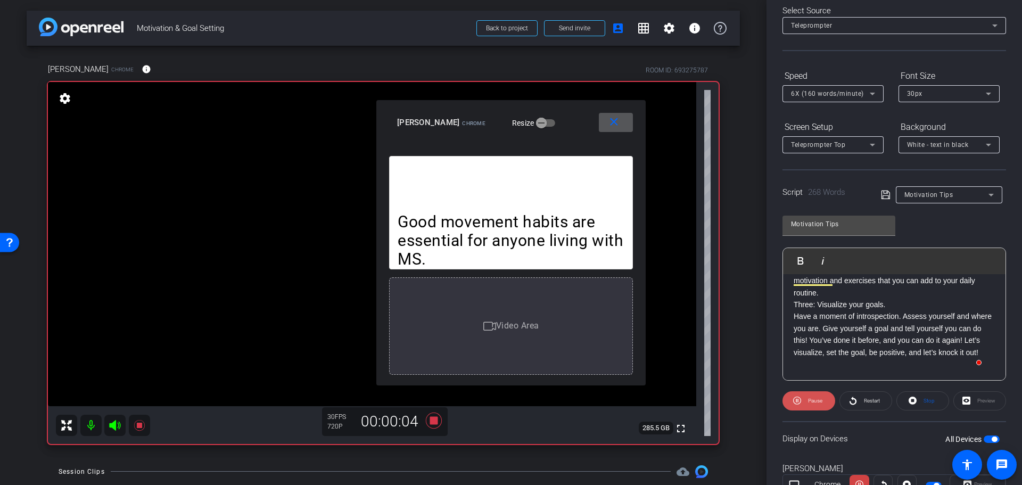
click at [797, 403] on icon at bounding box center [797, 400] width 8 height 13
click at [871, 399] on span "Restart" at bounding box center [872, 401] width 16 height 6
click at [808, 406] on span "Pause" at bounding box center [814, 400] width 17 height 15
click at [612, 125] on mat-icon "close" at bounding box center [614, 122] width 13 height 13
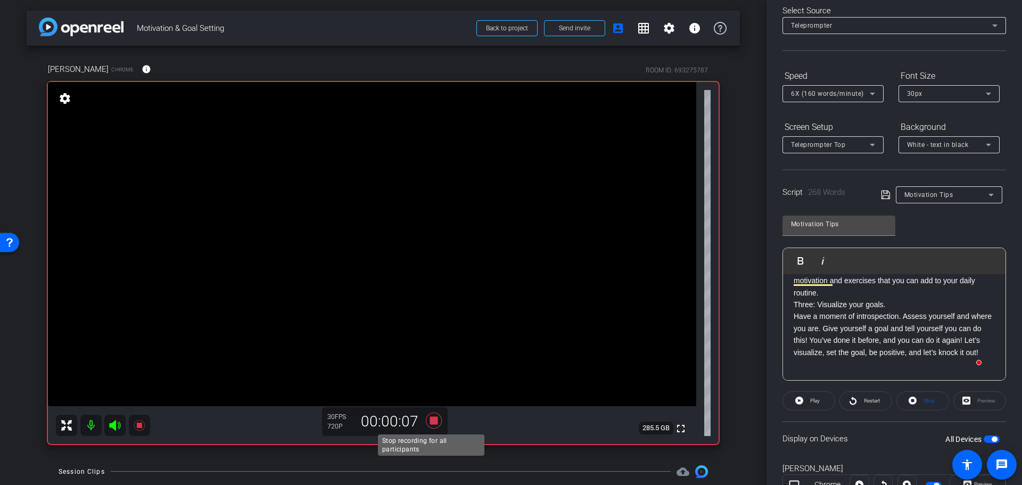
click at [433, 414] on icon at bounding box center [434, 420] width 26 height 19
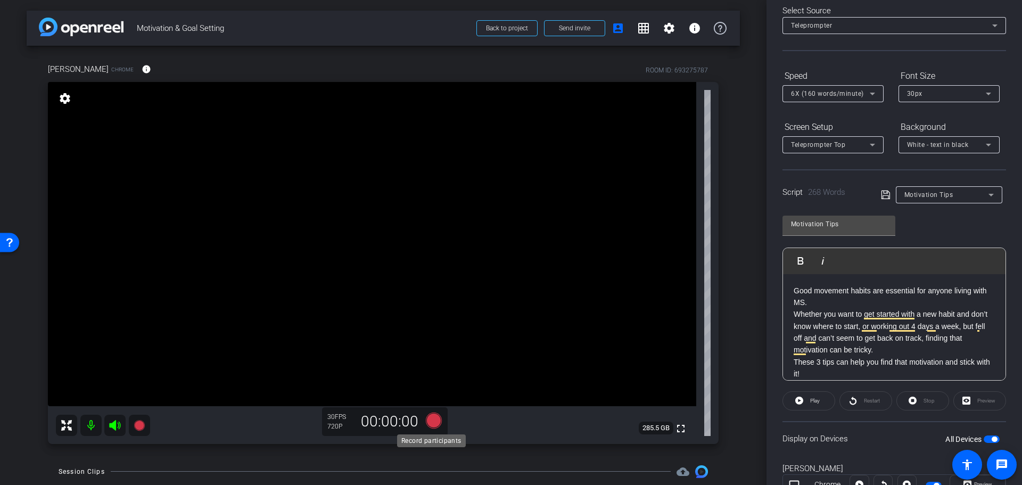
click at [427, 424] on icon at bounding box center [434, 420] width 16 height 16
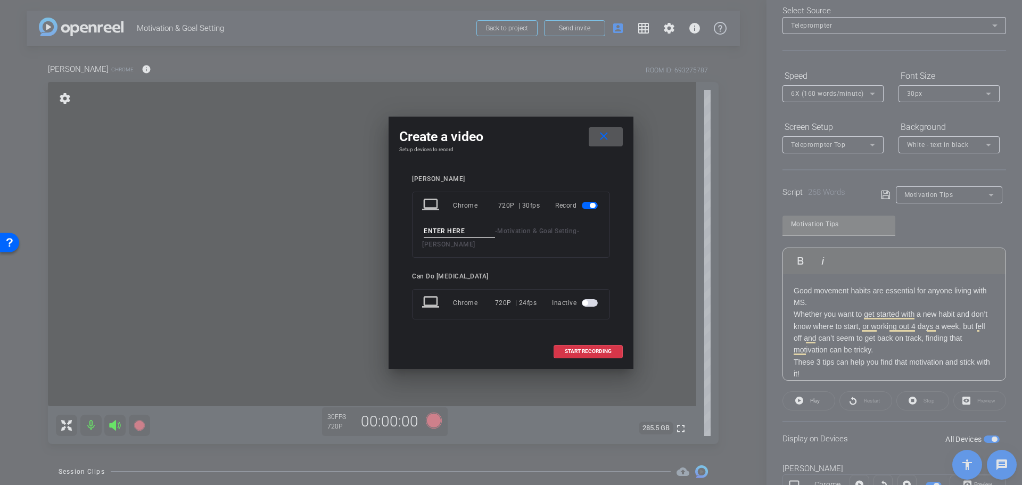
click at [465, 227] on input at bounding box center [459, 231] width 71 height 13
type input "TipsTake2"
click at [583, 352] on span "START RECORDING" at bounding box center [588, 351] width 47 height 5
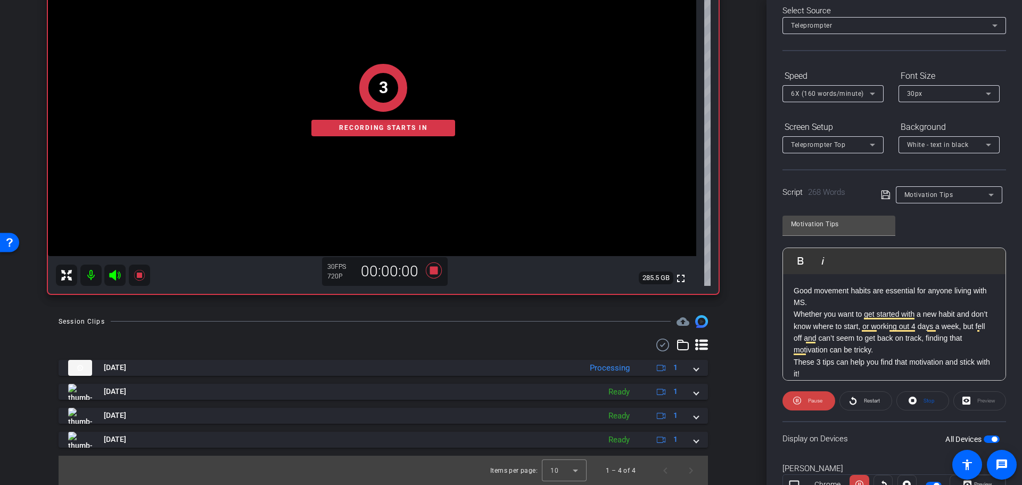
scroll to position [151, 0]
click at [964, 483] on icon at bounding box center [968, 485] width 8 height 8
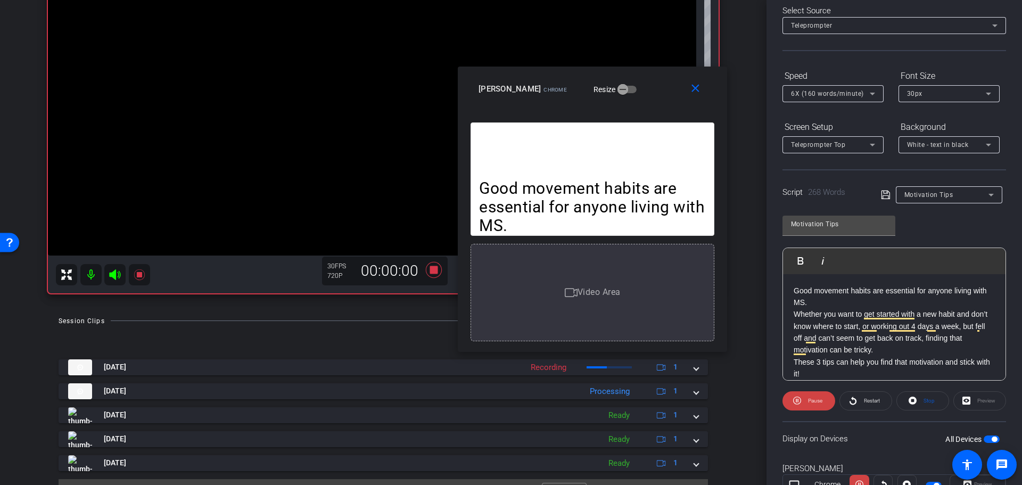
drag, startPoint x: 487, startPoint y: 114, endPoint x: 601, endPoint y: 60, distance: 126.2
click at [601, 79] on div "[PERSON_NAME] Chrome Resize" at bounding box center [597, 88] width 236 height 19
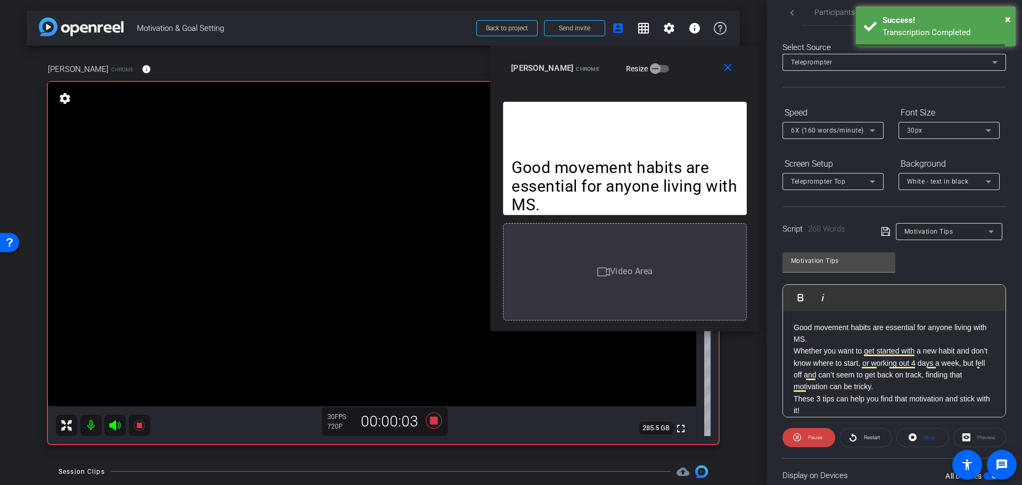
scroll to position [0, 0]
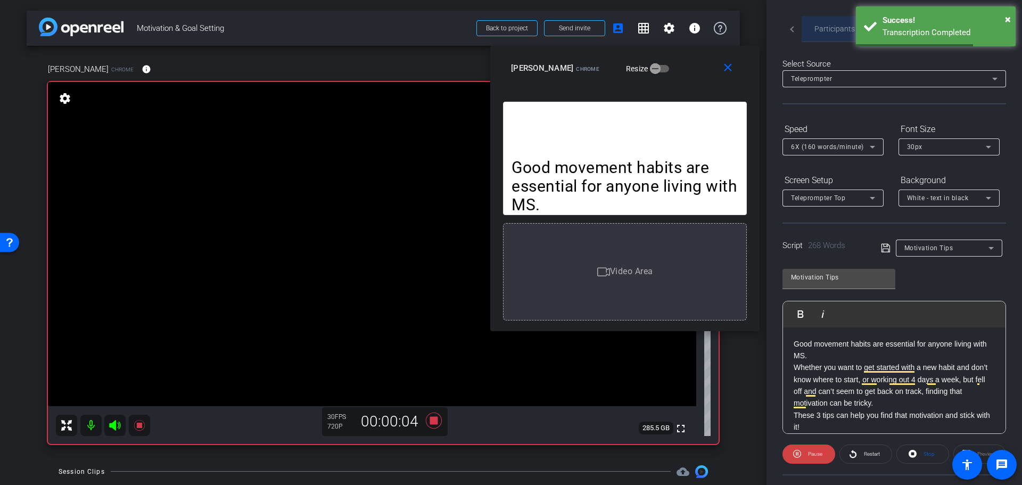
click at [822, 32] on span "Participants" at bounding box center [835, 28] width 40 height 7
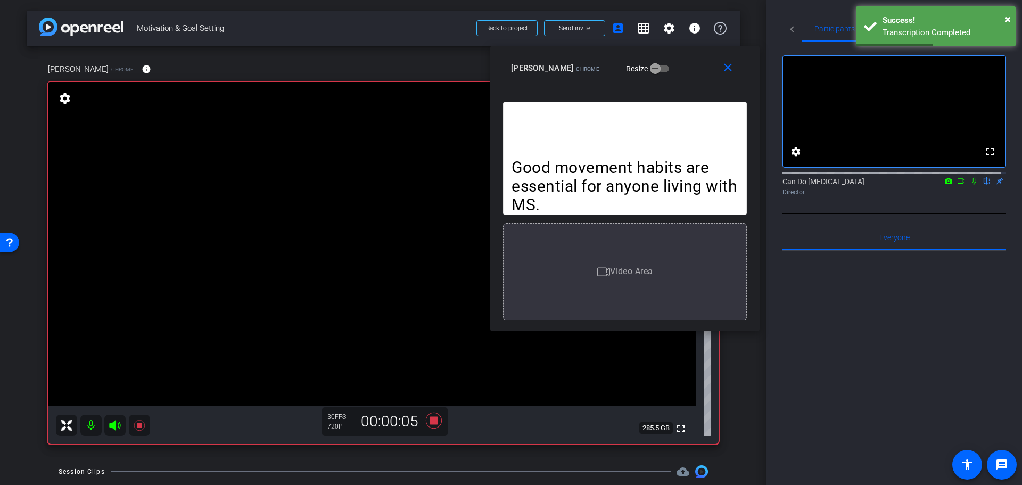
click at [968, 186] on mat-icon at bounding box center [974, 181] width 13 height 10
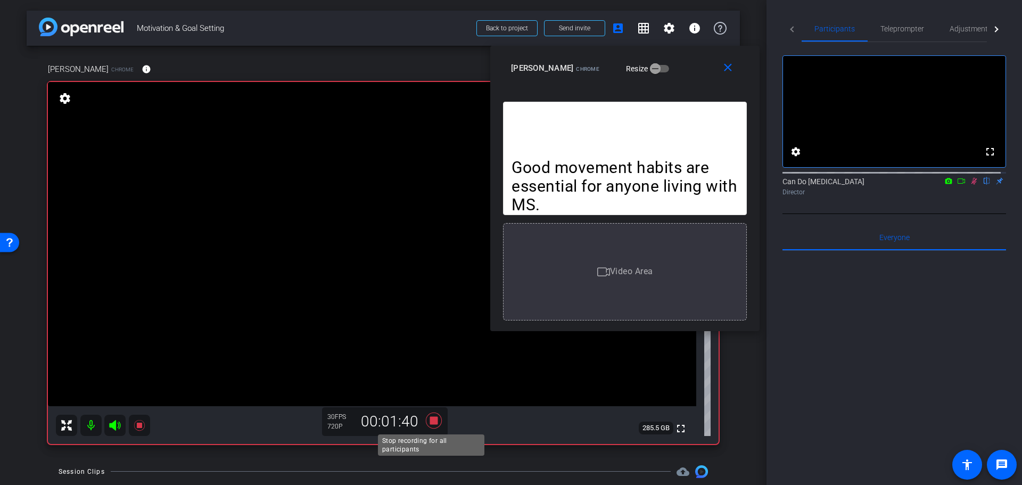
click at [429, 424] on icon at bounding box center [434, 420] width 16 height 16
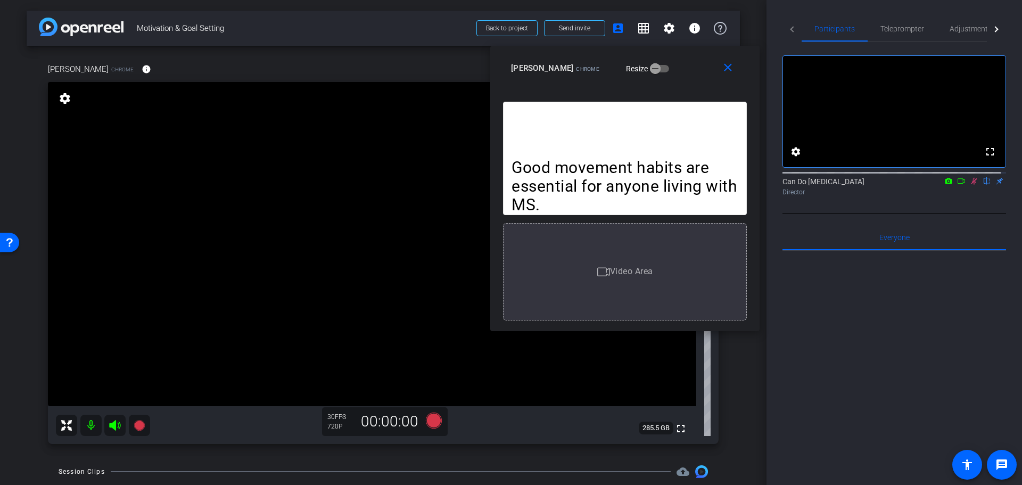
click at [970, 185] on icon at bounding box center [974, 180] width 9 height 7
click at [732, 79] on span at bounding box center [730, 68] width 34 height 26
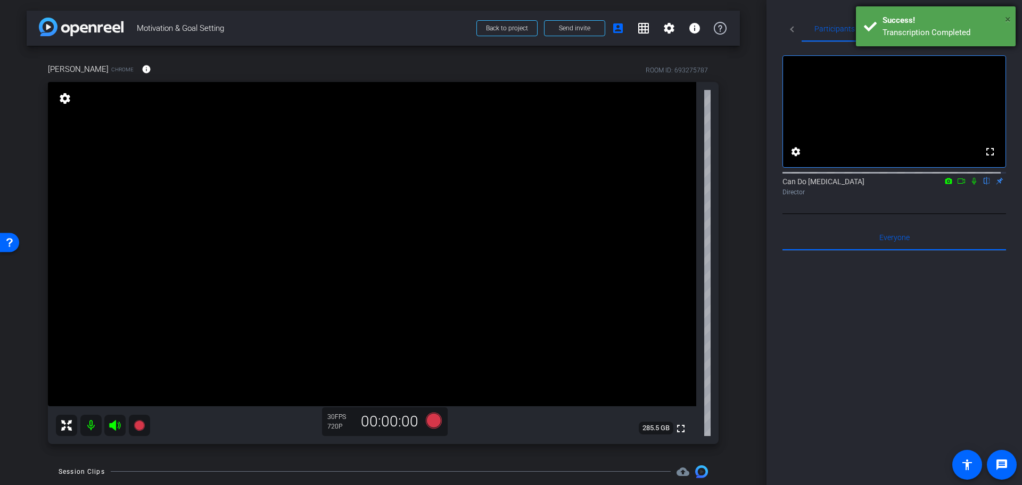
click at [1008, 15] on span "×" at bounding box center [1008, 19] width 6 height 13
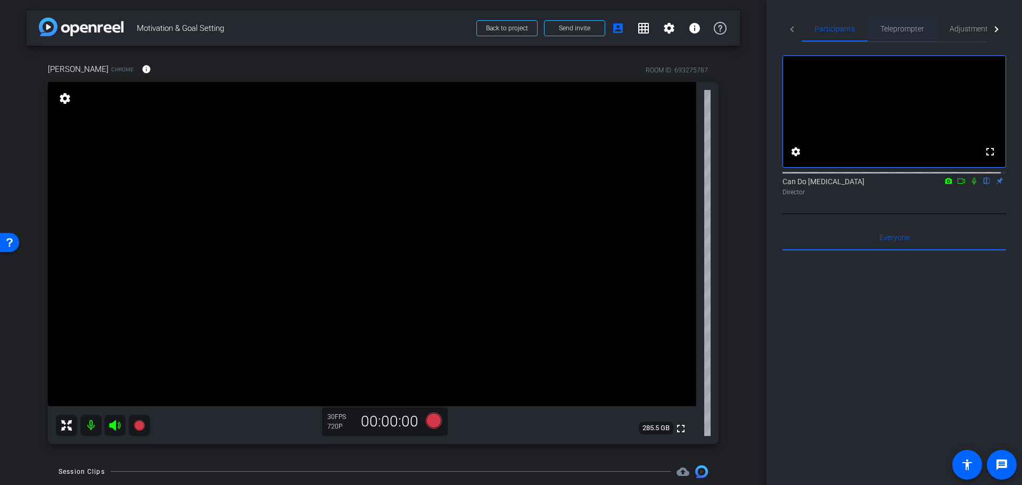
click at [912, 28] on span "Teleprompter" at bounding box center [903, 28] width 44 height 7
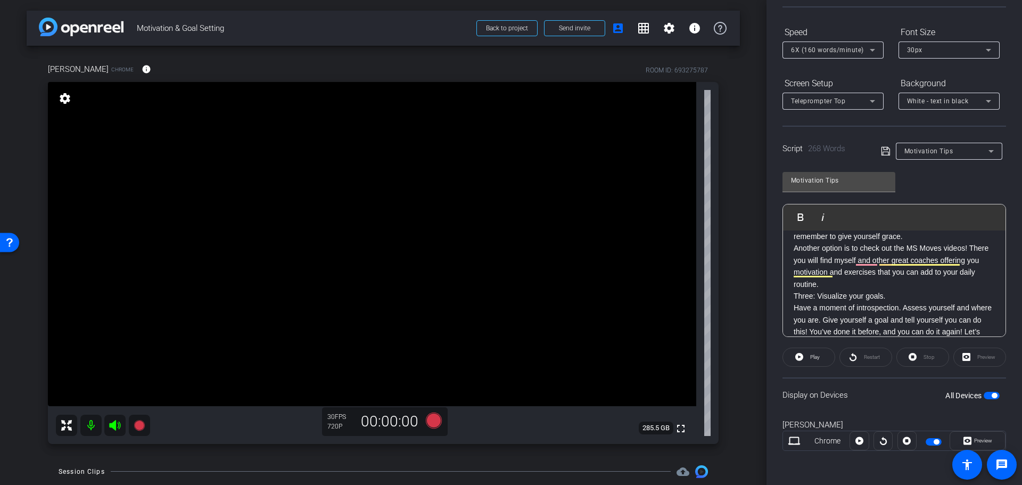
scroll to position [255, 0]
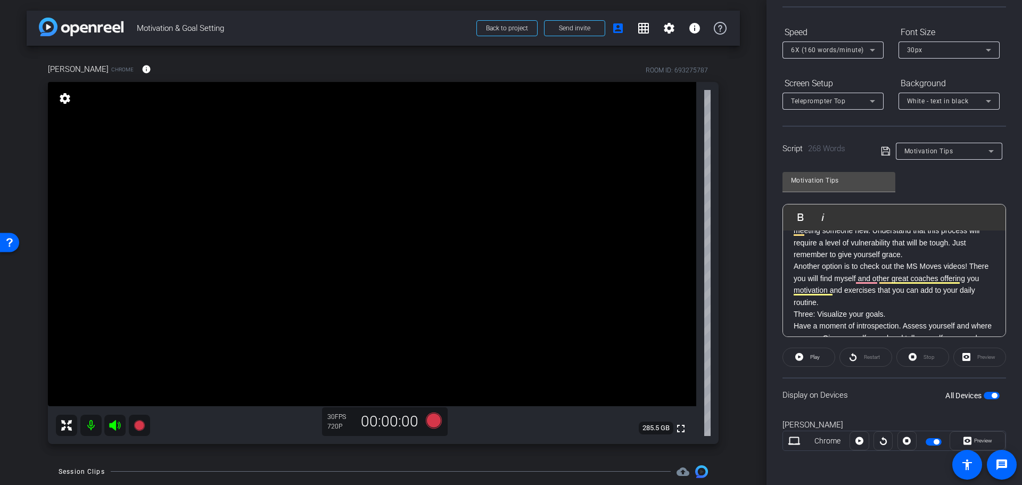
click at [859, 302] on p "Another option is to check out the MS Moves videos! There you will find myself …" at bounding box center [894, 284] width 201 height 48
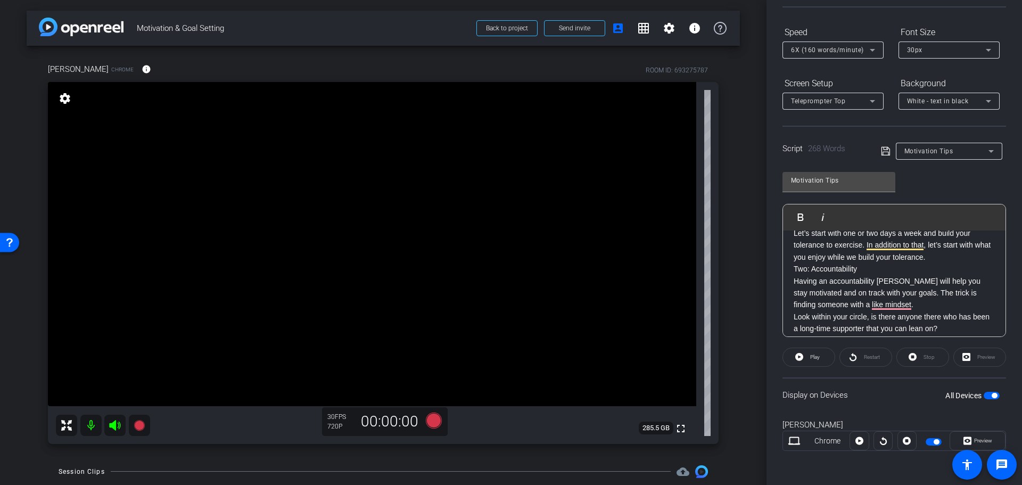
scroll to position [0, 0]
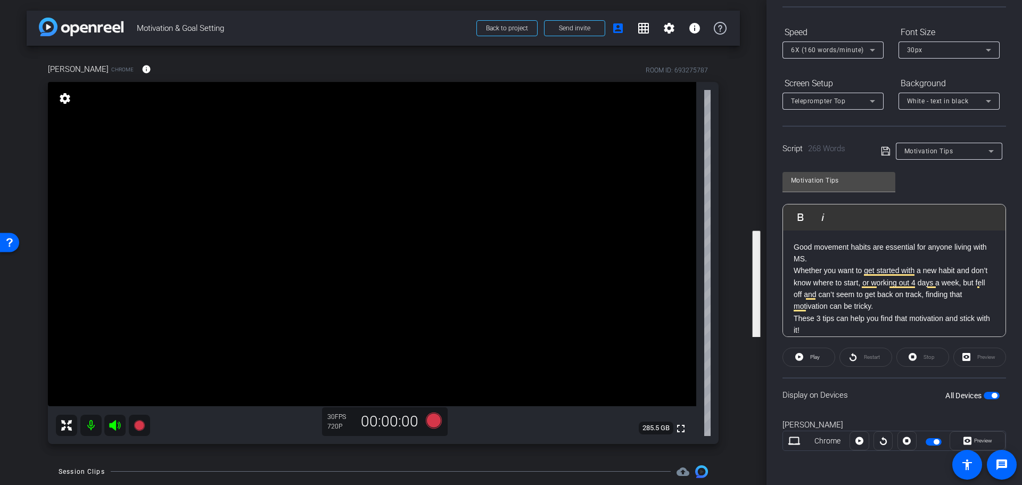
drag, startPoint x: 856, startPoint y: 302, endPoint x: 785, endPoint y: 206, distance: 119.3
click at [785, 206] on div "Play Play from this location Play Selected Play and display the selected text o…" at bounding box center [895, 270] width 224 height 133
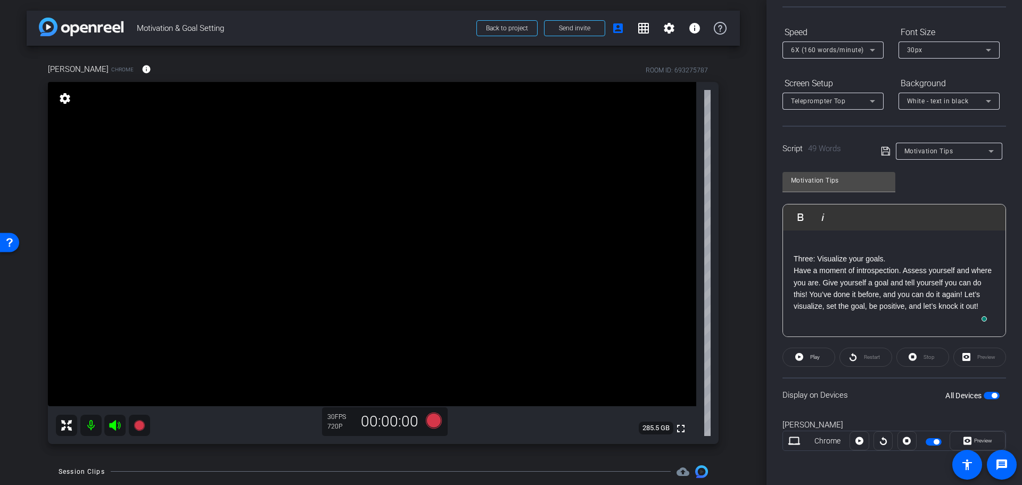
drag, startPoint x: 791, startPoint y: 260, endPoint x: 780, endPoint y: 239, distance: 23.8
click at [780, 239] on div "Participants Teleprompter Adjustments settings Can Do [MEDICAL_DATA] flip Direc…" at bounding box center [895, 242] width 256 height 485
click at [795, 258] on p "Three: Visualize your goals." at bounding box center [894, 259] width 201 height 12
click at [793, 257] on div "Three: Visualize your goals. Have a moment of introspection. Assess yourself an…" at bounding box center [894, 284] width 223 height 106
click at [840, 318] on div "Three: Visualize your goals. Have a moment of introspection. Assess yourself an…" at bounding box center [894, 284] width 223 height 106
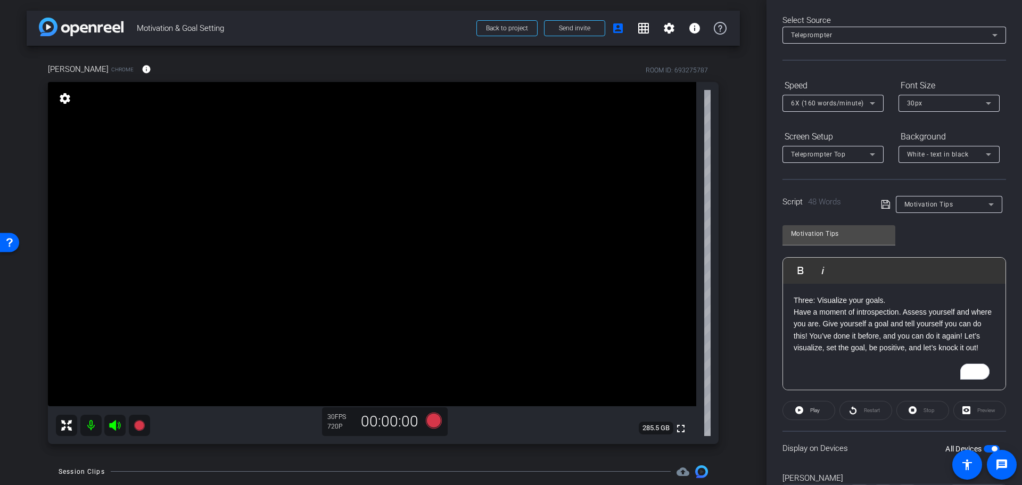
scroll to position [14, 0]
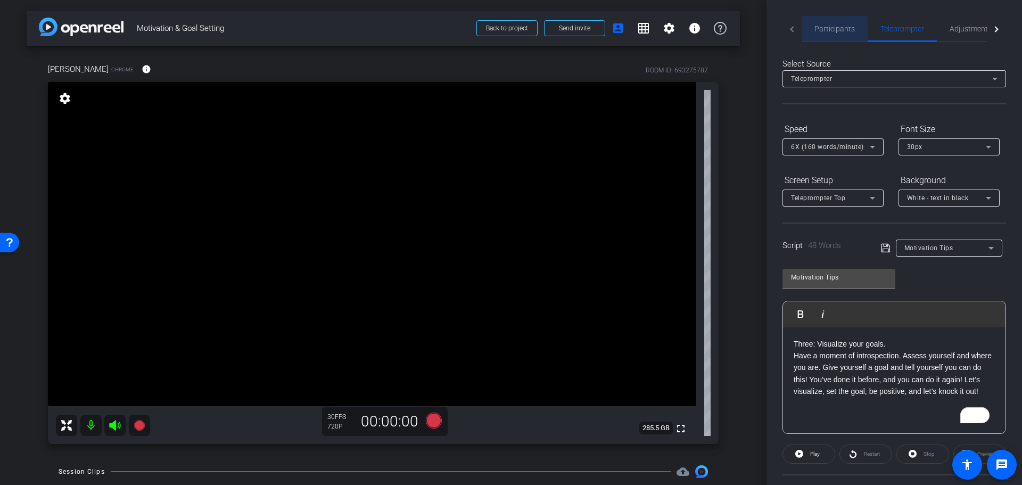
click at [815, 31] on span "Participants" at bounding box center [835, 28] width 40 height 7
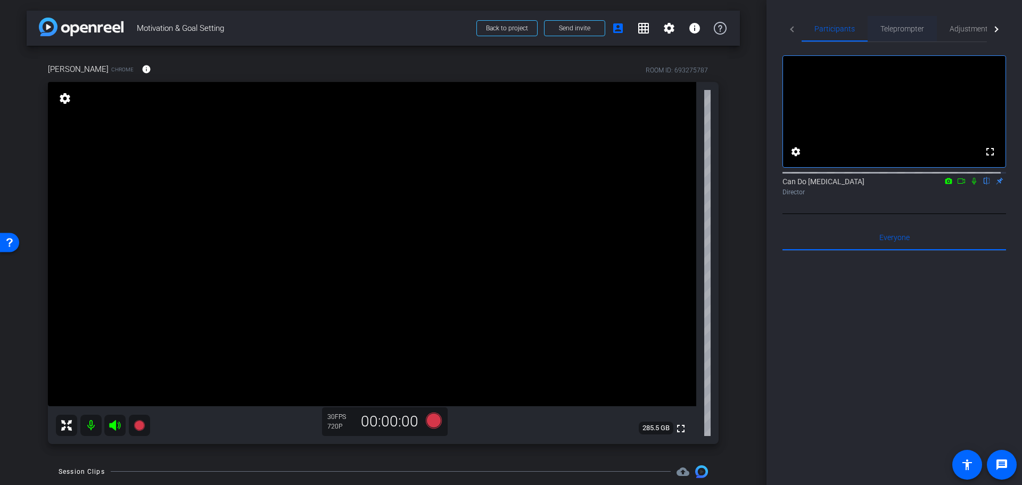
click at [890, 31] on span "Teleprompter" at bounding box center [903, 28] width 44 height 7
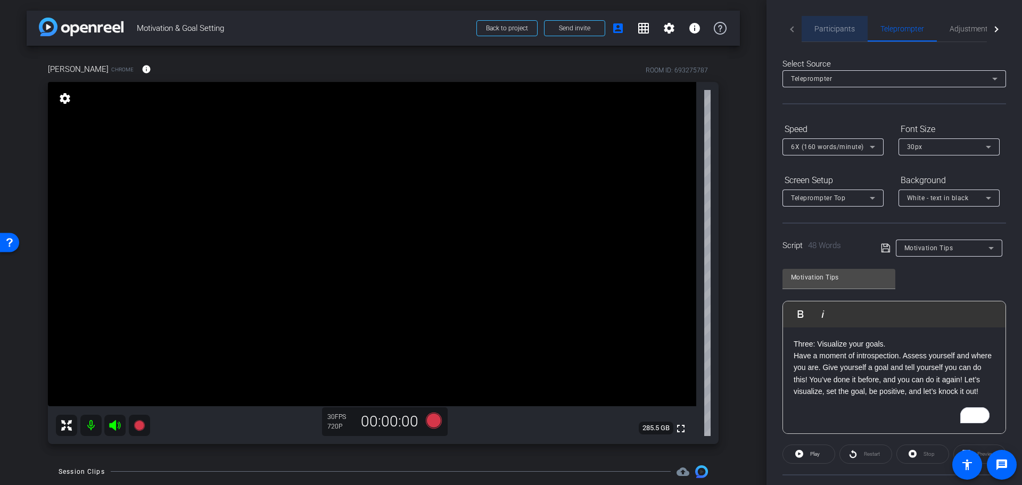
click at [846, 29] on span "Participants" at bounding box center [835, 28] width 40 height 7
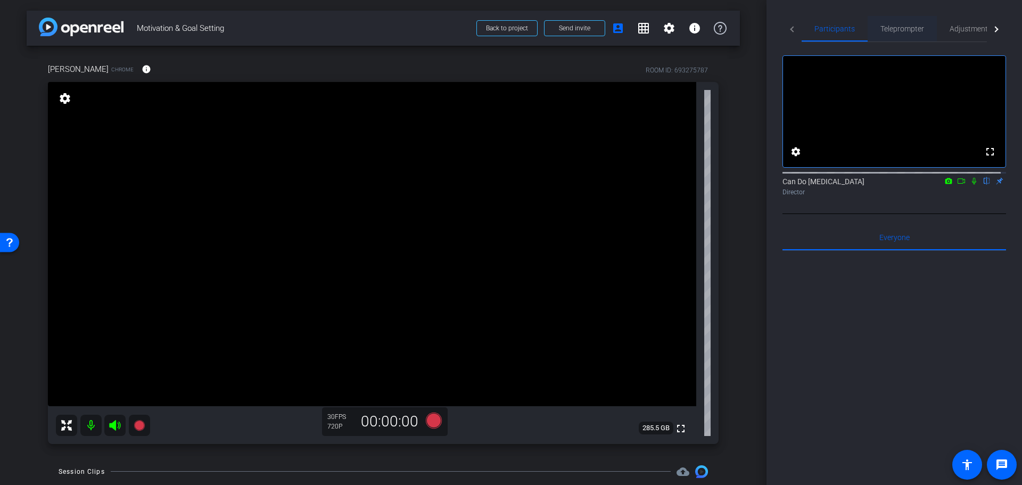
click at [895, 29] on span "Teleprompter" at bounding box center [903, 28] width 44 height 7
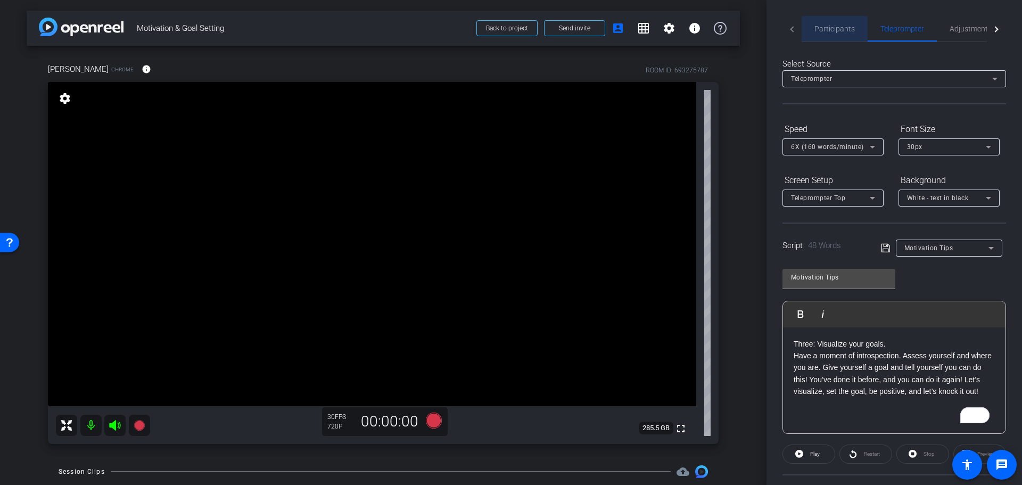
drag, startPoint x: 844, startPoint y: 22, endPoint x: 850, endPoint y: 24, distance: 6.2
click at [843, 22] on span "Participants" at bounding box center [835, 29] width 40 height 26
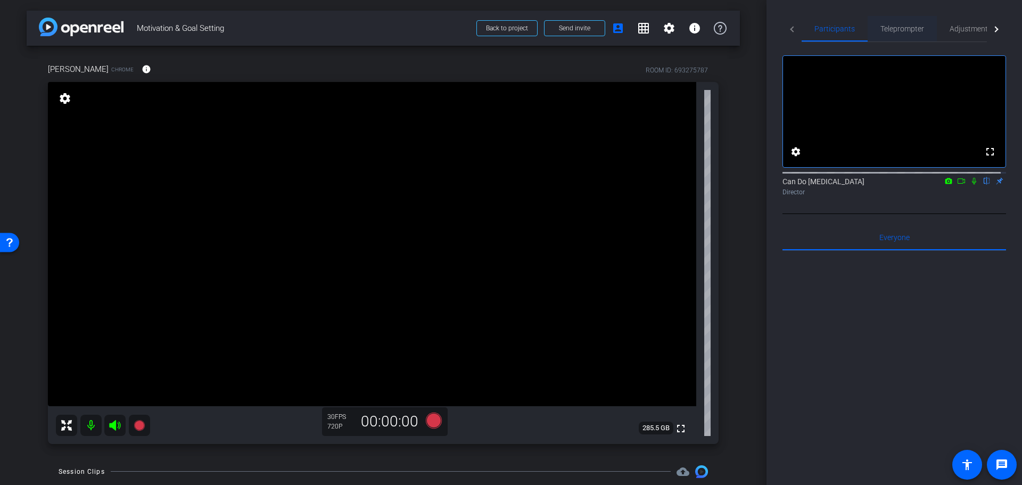
click at [876, 31] on div "Teleprompter" at bounding box center [902, 29] width 69 height 26
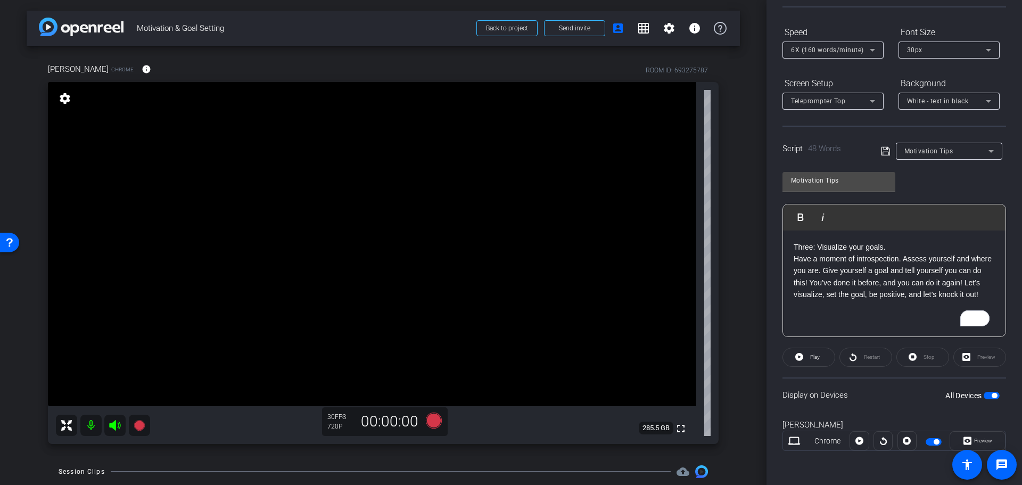
drag, startPoint x: 995, startPoint y: 398, endPoint x: 990, endPoint y: 397, distance: 5.4
click at [990, 397] on div "Display on Devices All Devices" at bounding box center [895, 395] width 224 height 35
click at [987, 392] on span "button" at bounding box center [992, 395] width 16 height 7
click at [987, 396] on span "button" at bounding box center [992, 395] width 16 height 7
click at [984, 446] on span "Preview" at bounding box center [982, 440] width 21 height 15
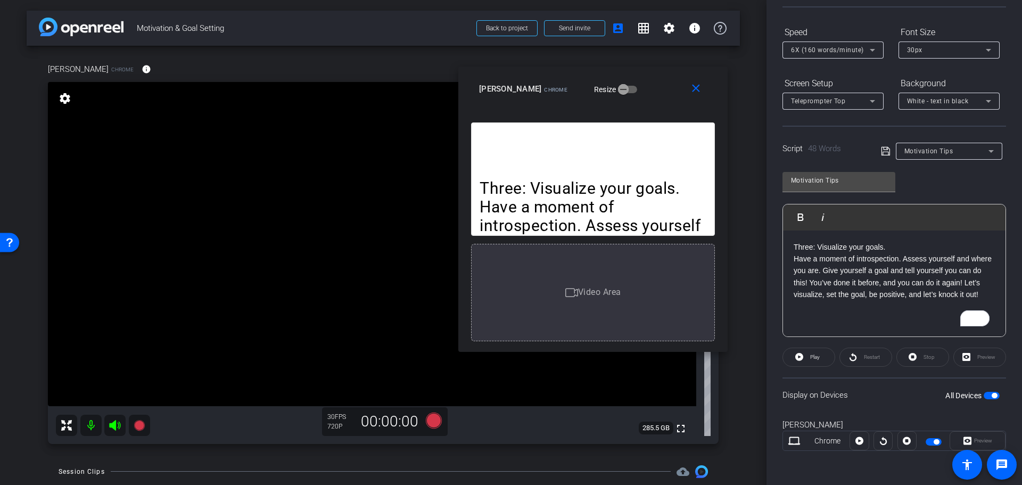
drag, startPoint x: 583, startPoint y: 113, endPoint x: 665, endPoint y: 79, distance: 88.6
click at [665, 79] on div "[PERSON_NAME] Chrome Resize" at bounding box center [597, 88] width 236 height 19
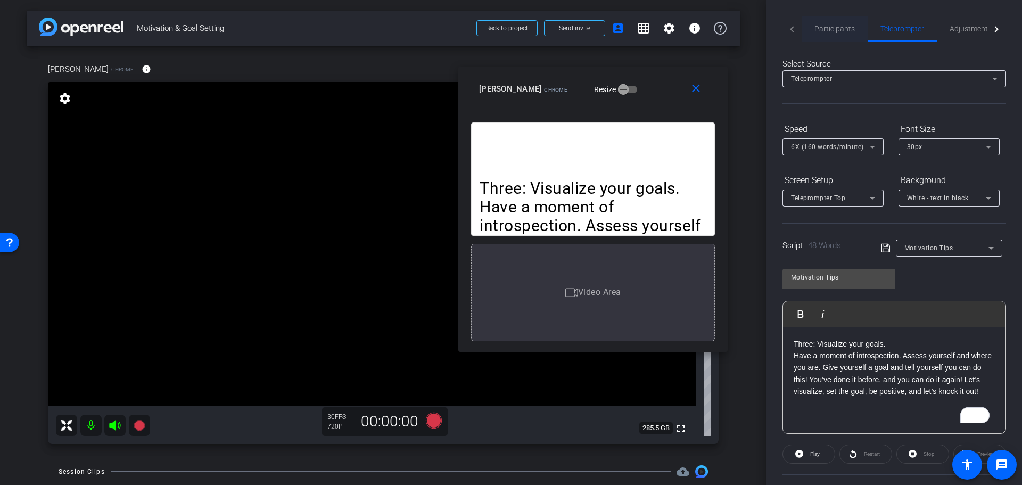
click at [820, 26] on span "Participants" at bounding box center [835, 28] width 40 height 7
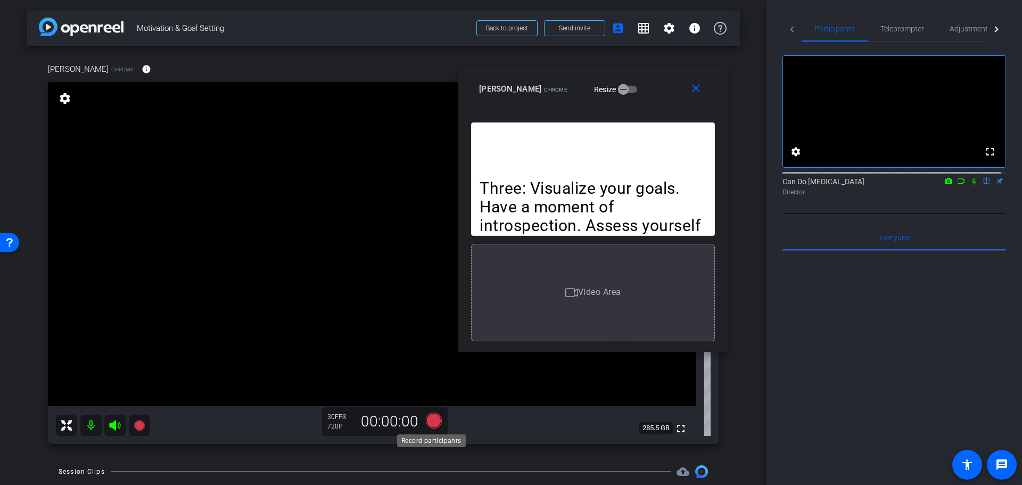
click at [432, 422] on icon at bounding box center [434, 420] width 16 height 16
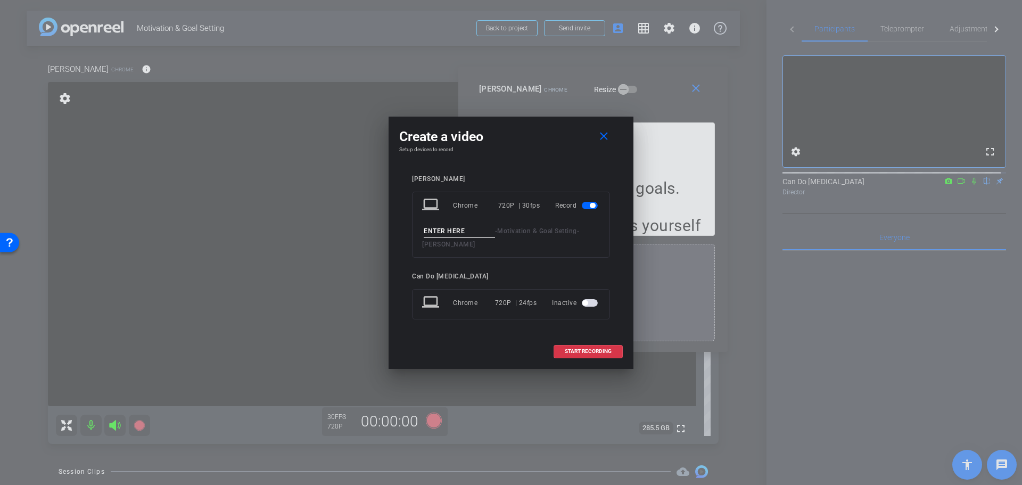
drag, startPoint x: 471, startPoint y: 231, endPoint x: 475, endPoint y: 236, distance: 6.9
click at [471, 232] on input at bounding box center [459, 231] width 71 height 13
type input "Tips3_take1"
drag, startPoint x: 541, startPoint y: 129, endPoint x: 548, endPoint y: 135, distance: 9.5
click at [548, 135] on div "Create a video close Setup devices to record [PERSON_NAME] laptop Chrome 720P |…" at bounding box center [511, 243] width 245 height 252
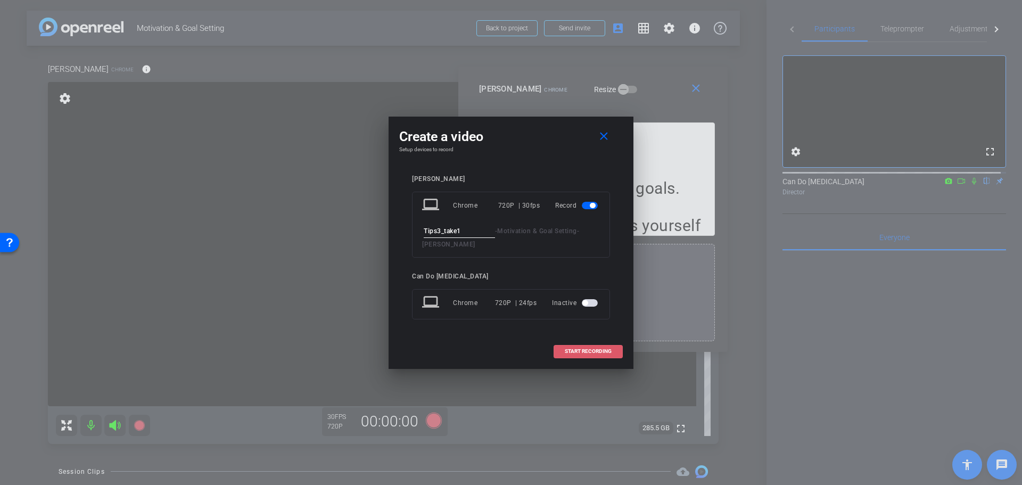
click at [593, 352] on span "START RECORDING" at bounding box center [588, 351] width 47 height 5
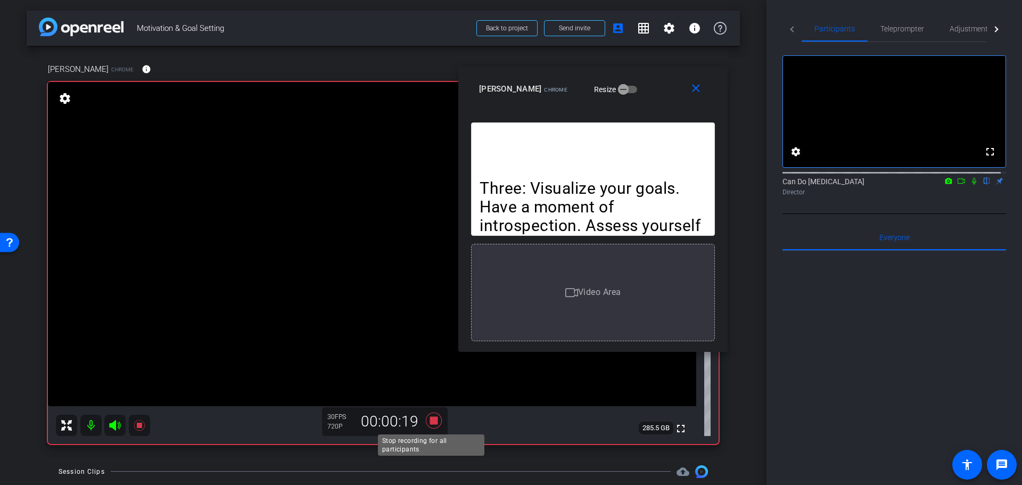
click at [434, 417] on icon at bounding box center [434, 420] width 16 height 16
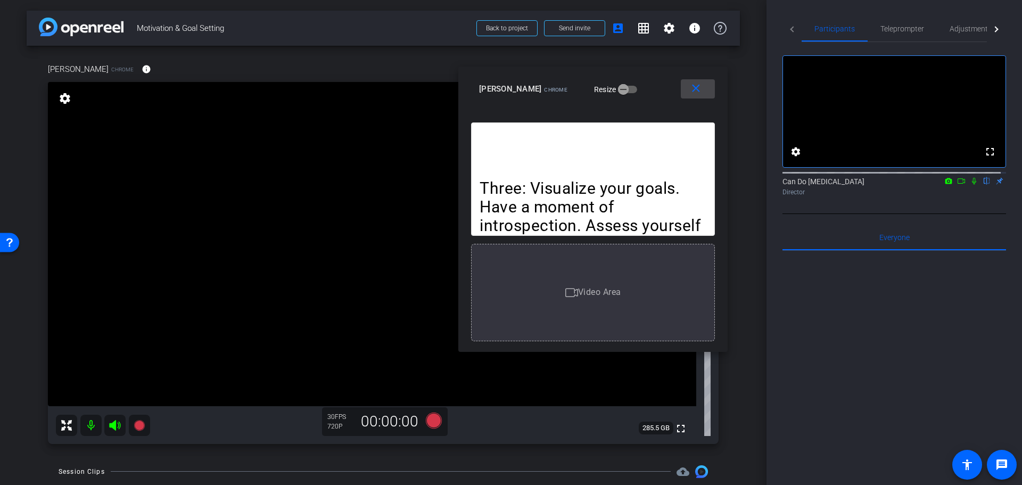
click at [692, 90] on mat-icon "close" at bounding box center [696, 88] width 13 height 13
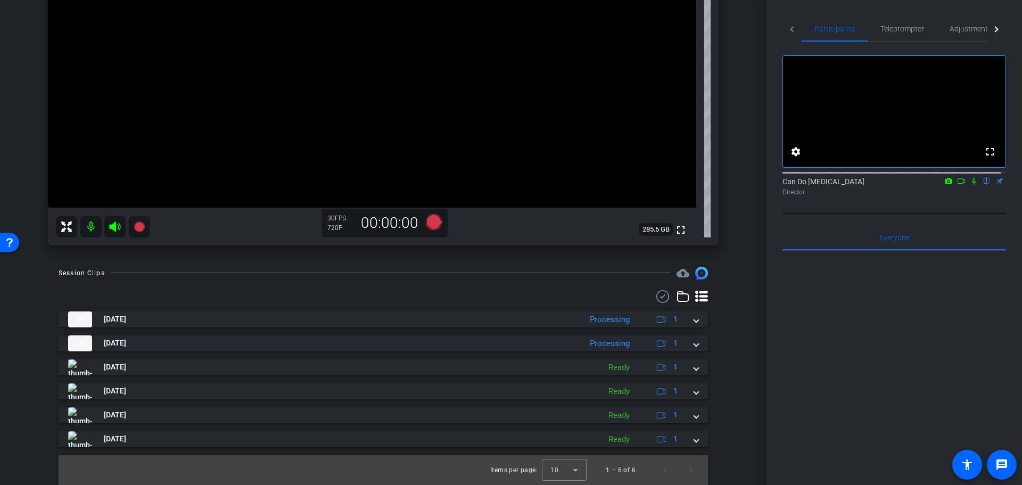
scroll to position [0, 0]
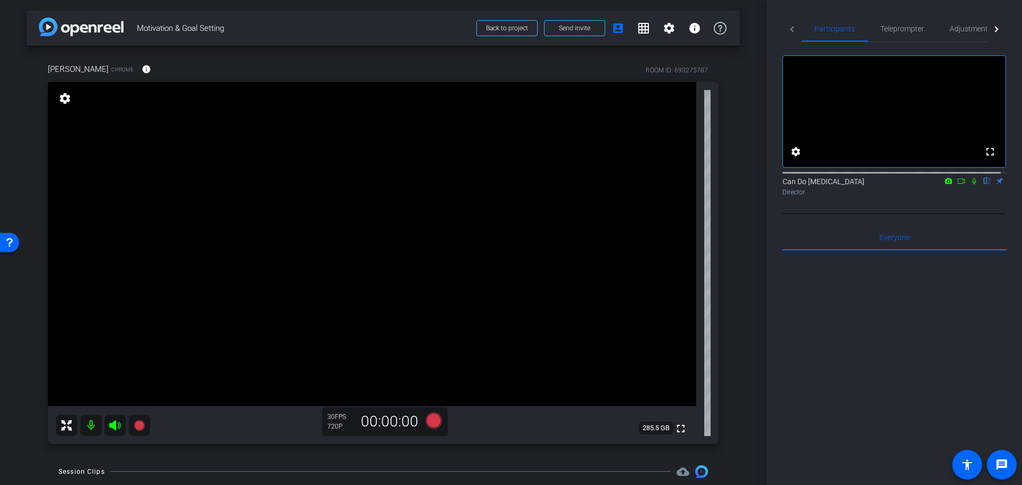
click at [728, 227] on div "[PERSON_NAME] Chrome info ROOM ID: 693275787 fullscreen settings 285.5 GB 30 FP…" at bounding box center [384, 250] width 714 height 409
click at [743, 297] on div "arrow_back Motivation & Goal Setting Back to project Send invite account_box gr…" at bounding box center [383, 242] width 767 height 485
click at [747, 280] on div "arrow_back Motivation & Goal Setting Back to project Send invite account_box gr…" at bounding box center [383, 242] width 767 height 485
click at [970, 185] on icon at bounding box center [974, 180] width 9 height 7
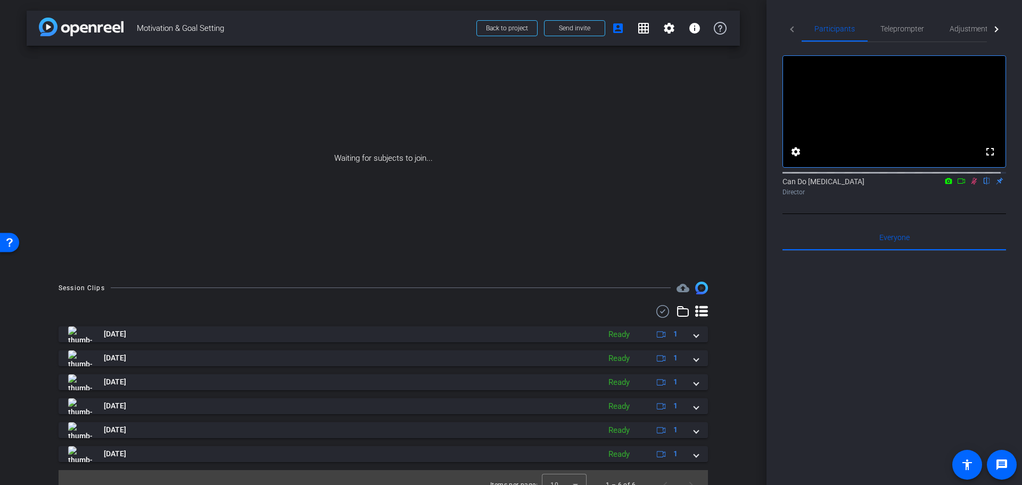
click at [958, 184] on icon at bounding box center [961, 180] width 7 height 5
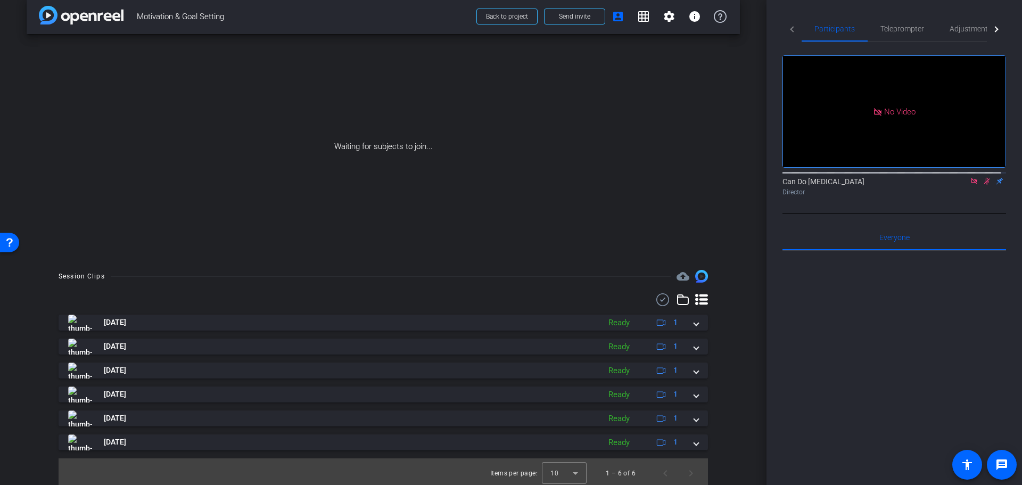
scroll to position [15, 0]
